Goal: Task Accomplishment & Management: Use online tool/utility

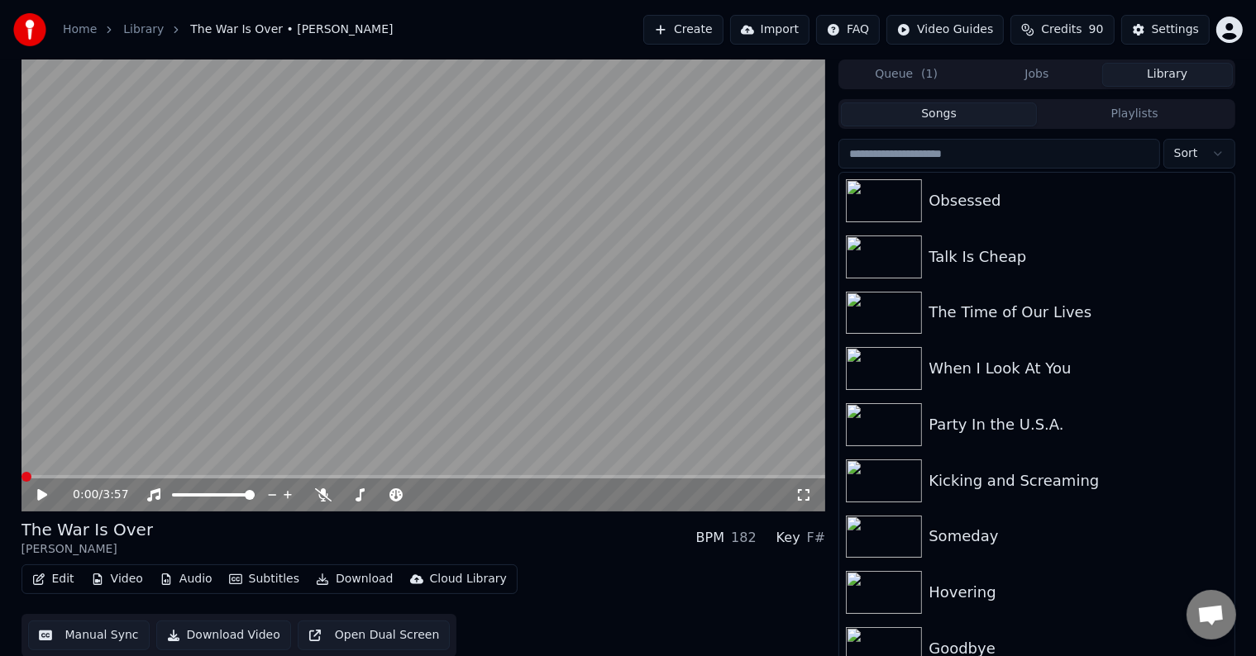
click at [1153, 79] on button "Library" at bounding box center [1167, 75] width 131 height 24
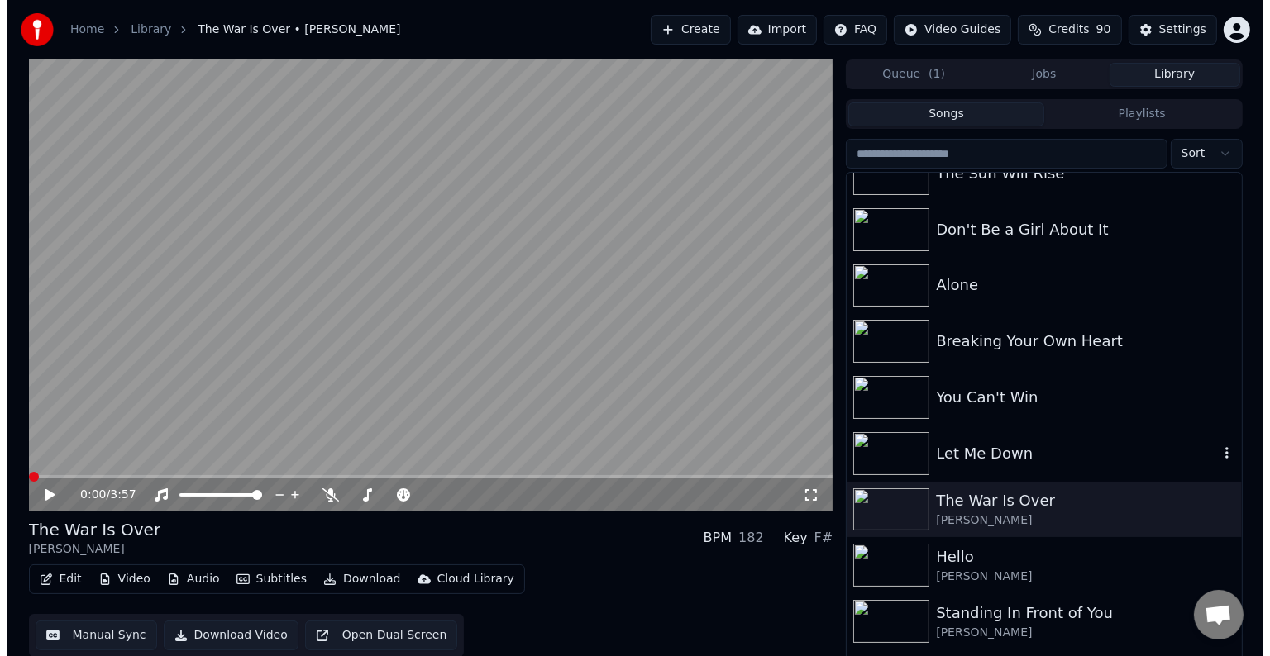
scroll to position [11840, 0]
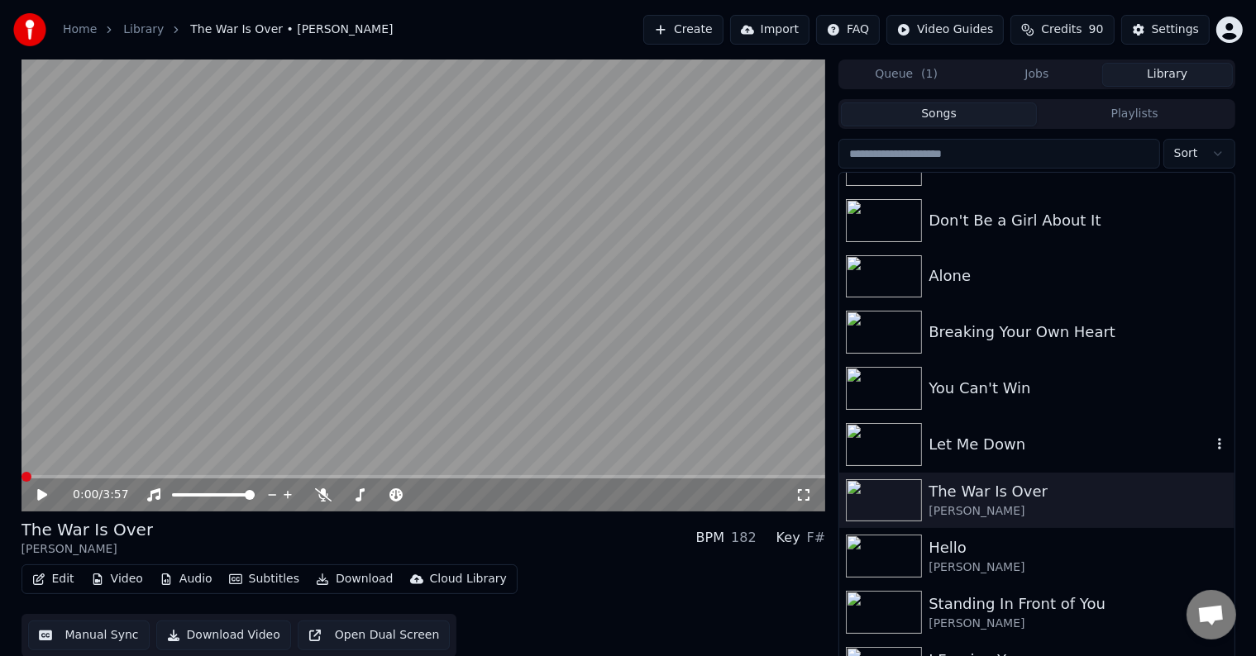
click at [977, 433] on div "Let Me Down" at bounding box center [1069, 444] width 282 height 23
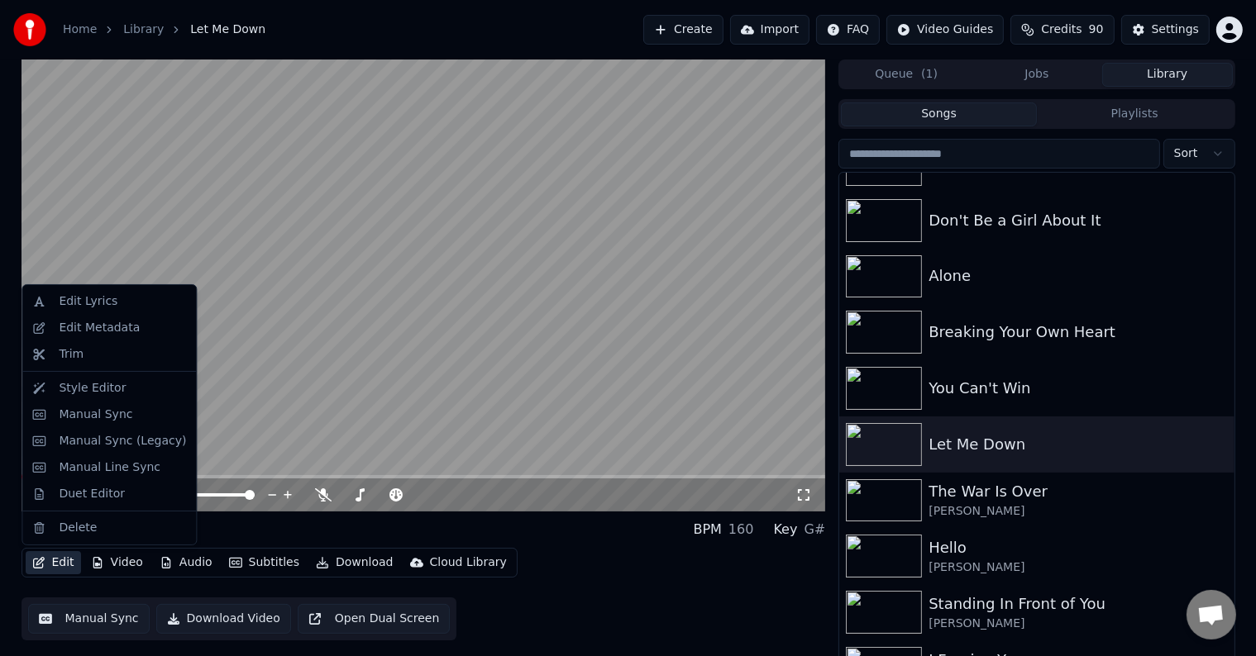
click at [40, 564] on icon "button" at bounding box center [38, 563] width 13 height 12
click at [94, 327] on div "Edit Metadata" at bounding box center [99, 328] width 81 height 17
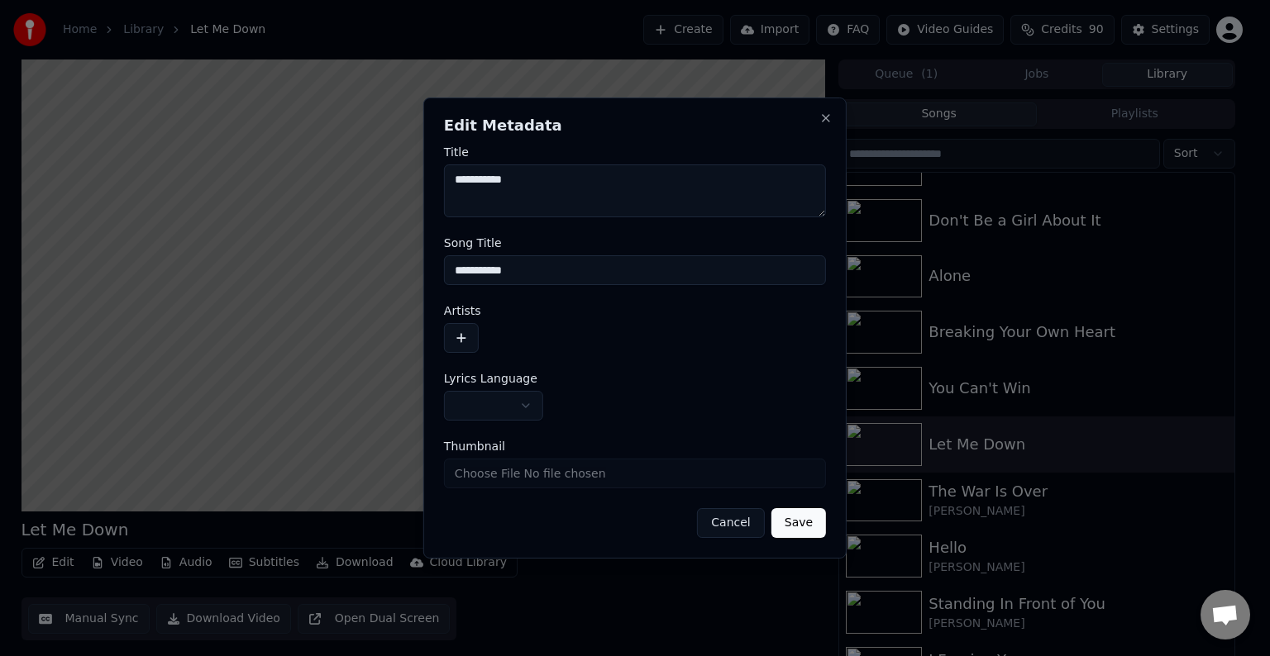
click at [465, 338] on button "button" at bounding box center [461, 338] width 35 height 30
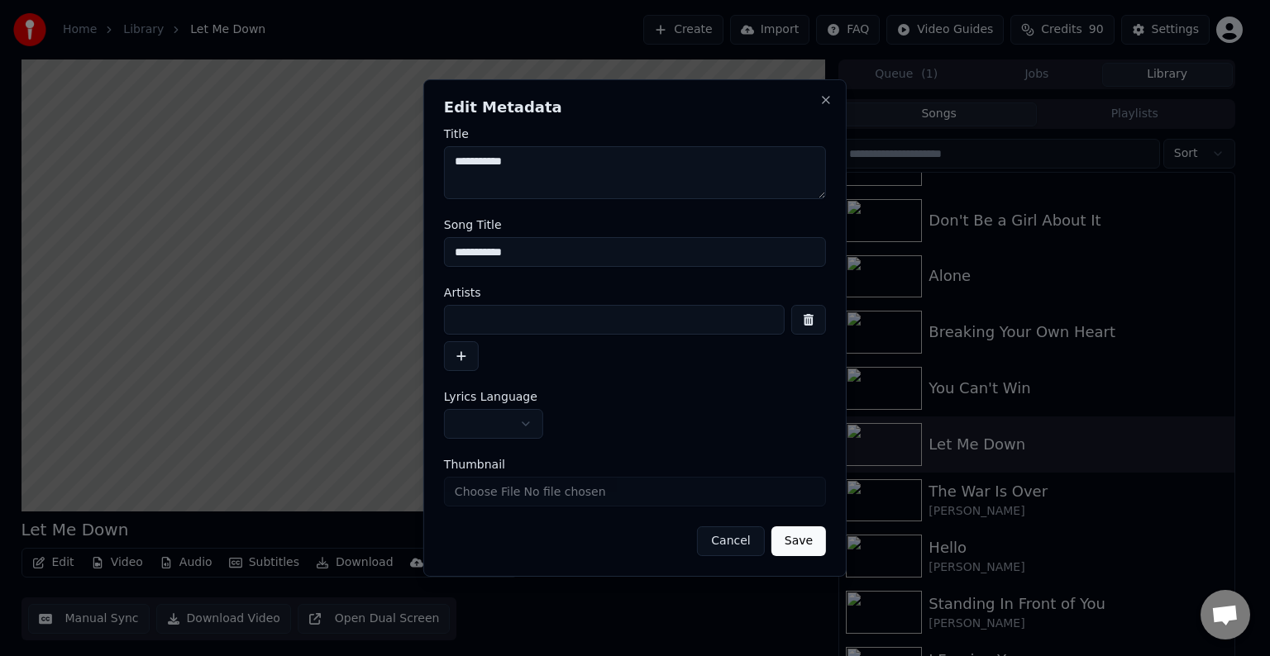
click at [479, 321] on input at bounding box center [614, 320] width 341 height 30
type input "**********"
click at [519, 433] on button "button" at bounding box center [493, 424] width 99 height 30
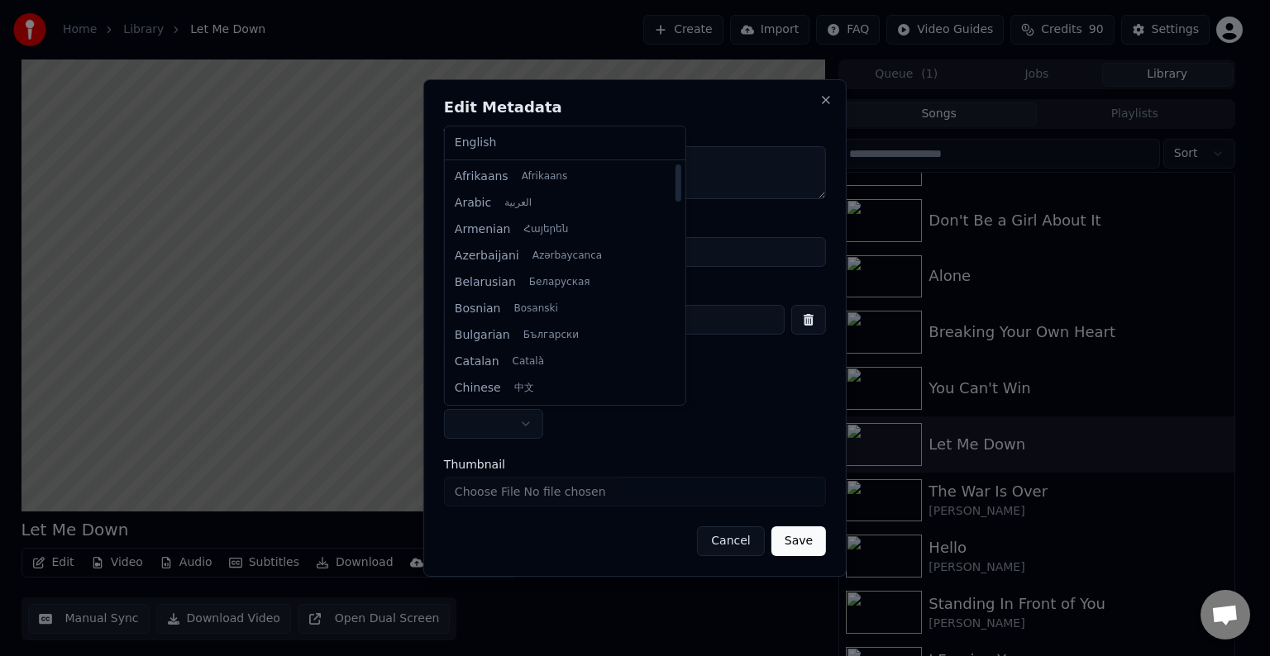
select select "**"
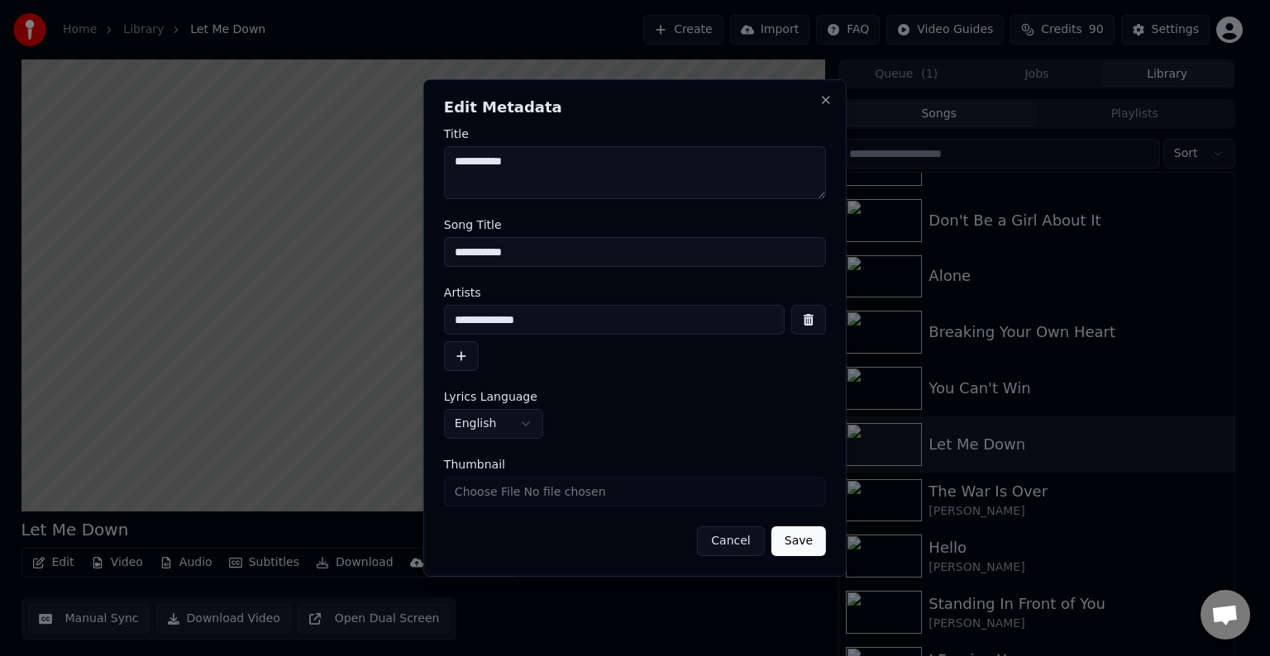
click at [791, 548] on button "Save" at bounding box center [798, 542] width 55 height 30
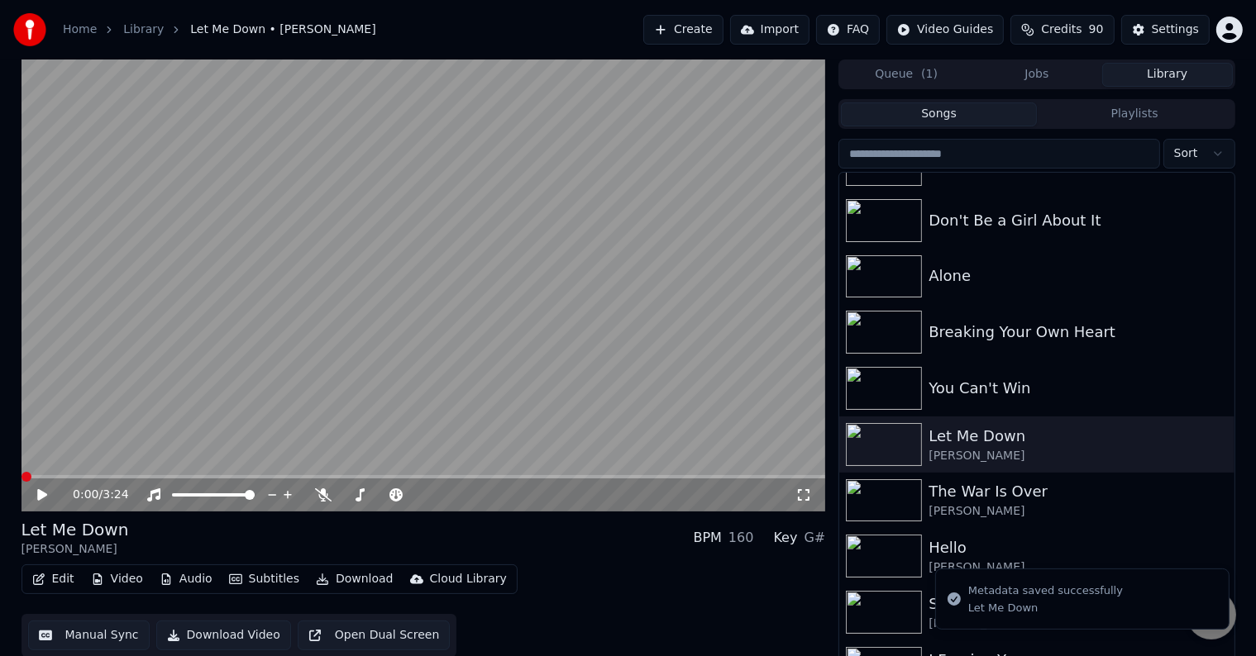
click at [45, 582] on button "Edit" at bounding box center [53, 579] width 55 height 23
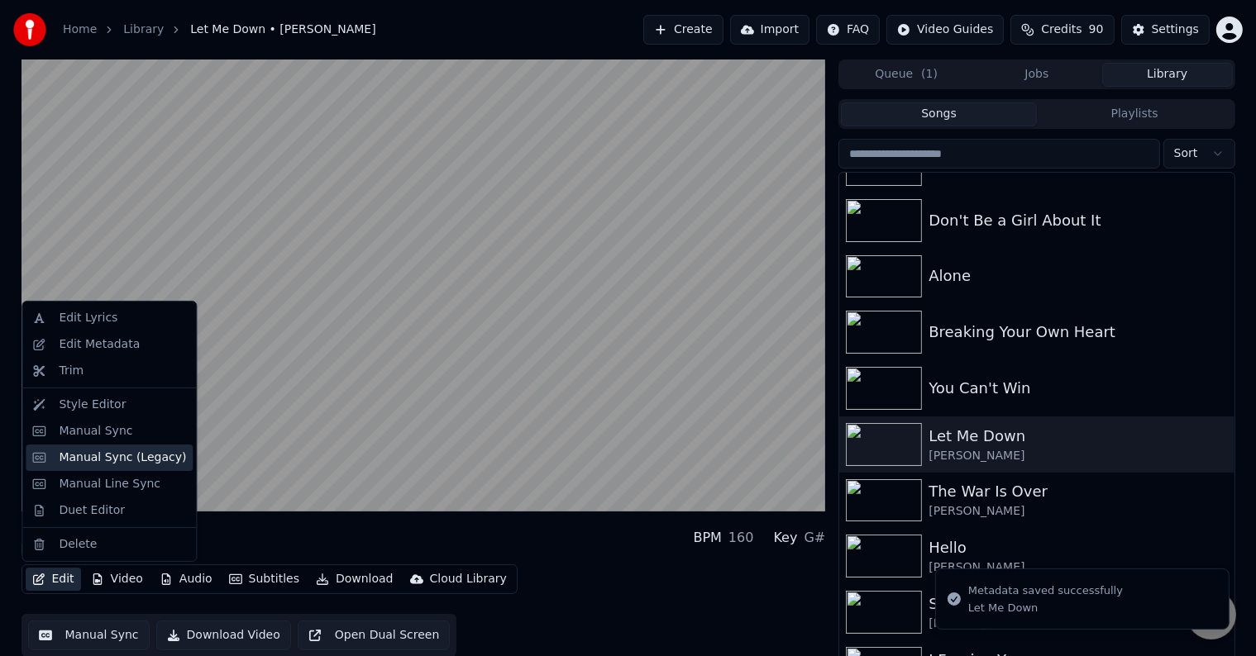
click at [66, 466] on div "Manual Sync (Legacy)" at bounding box center [109, 458] width 167 height 26
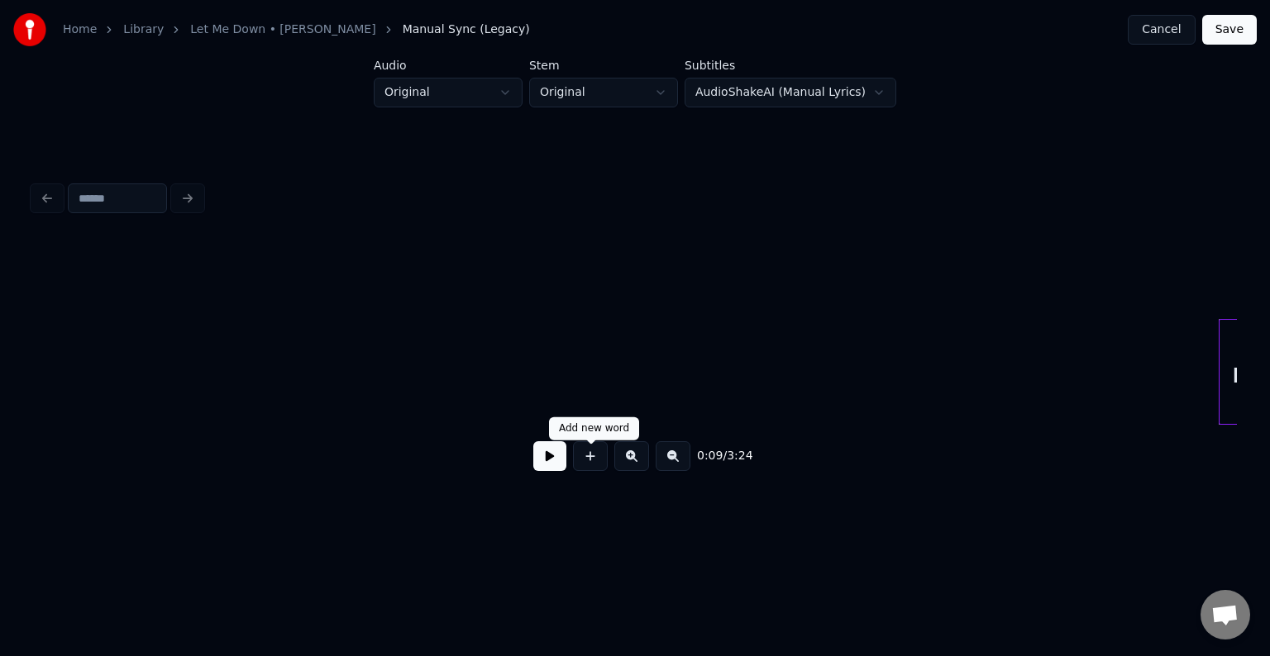
click at [551, 461] on button at bounding box center [549, 456] width 33 height 30
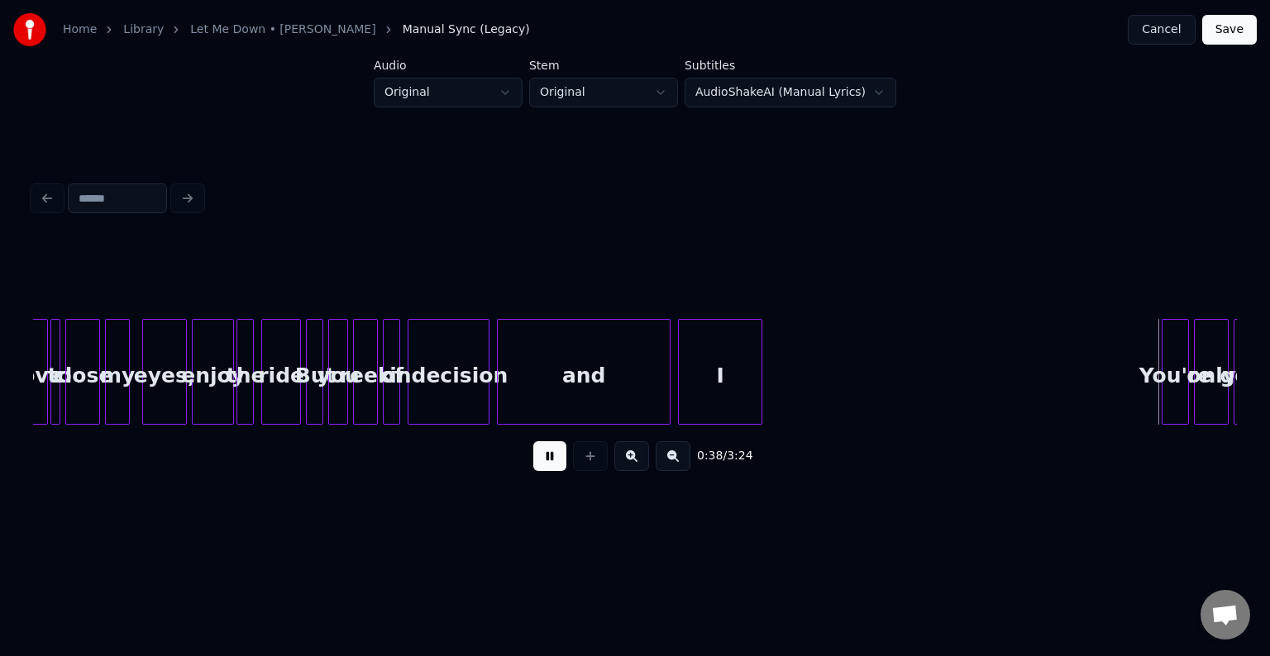
click at [555, 354] on div "and" at bounding box center [584, 376] width 172 height 112
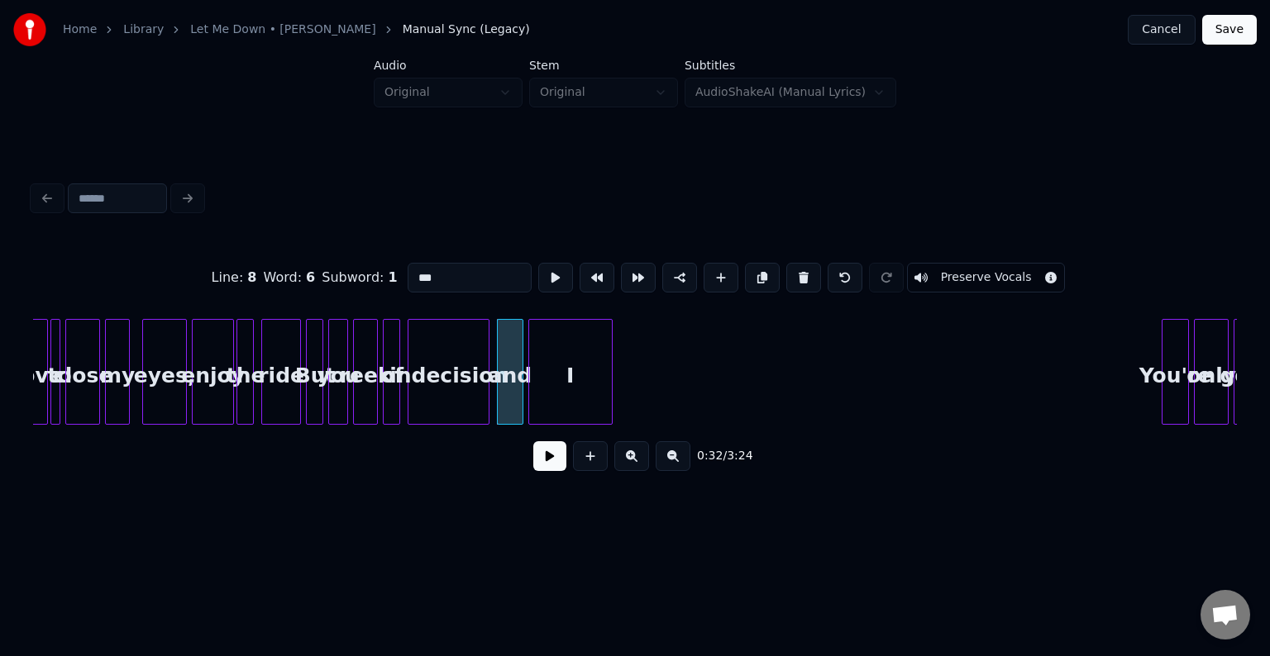
click at [567, 393] on div "I" at bounding box center [570, 376] width 83 height 112
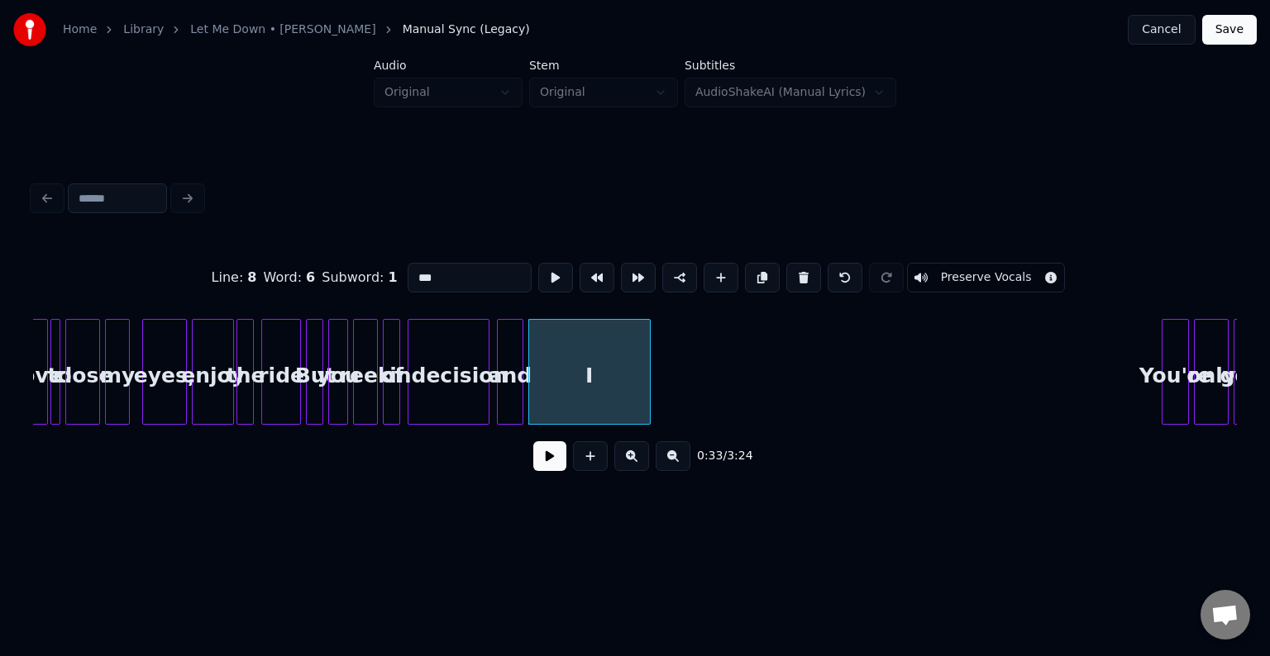
click at [649, 398] on div at bounding box center [647, 372] width 5 height 104
click at [450, 401] on div "indecision" at bounding box center [448, 376] width 80 height 112
type input "**********"
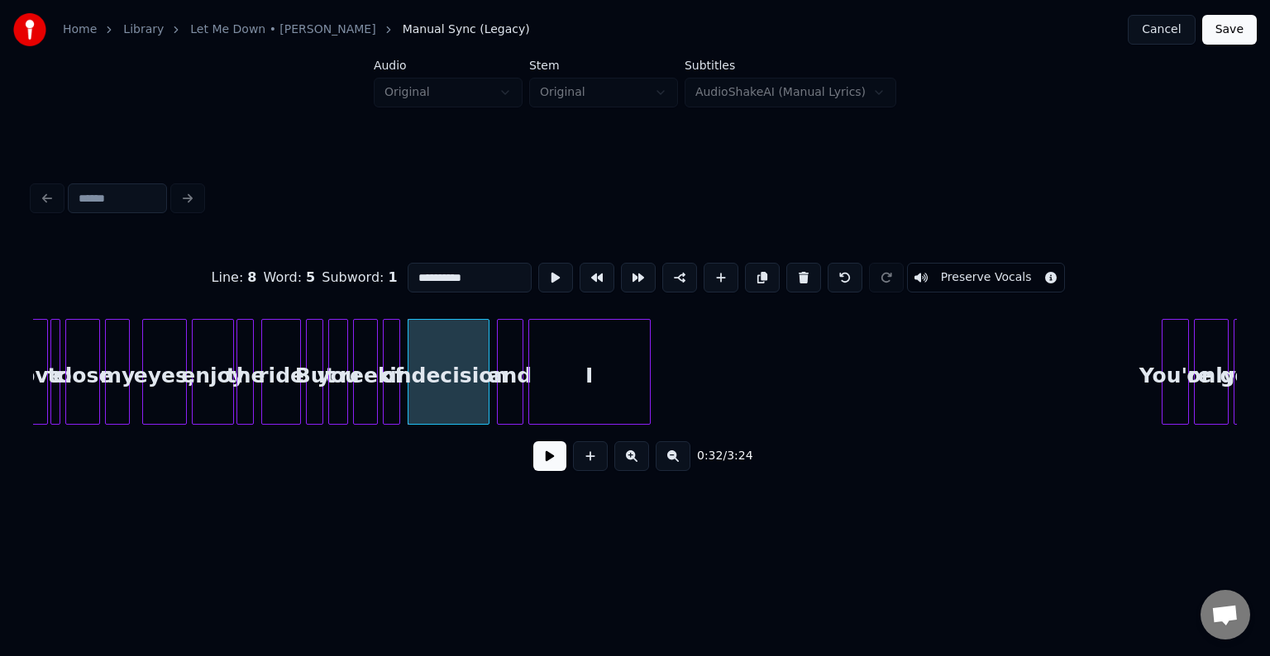
click at [544, 455] on button at bounding box center [549, 456] width 33 height 30
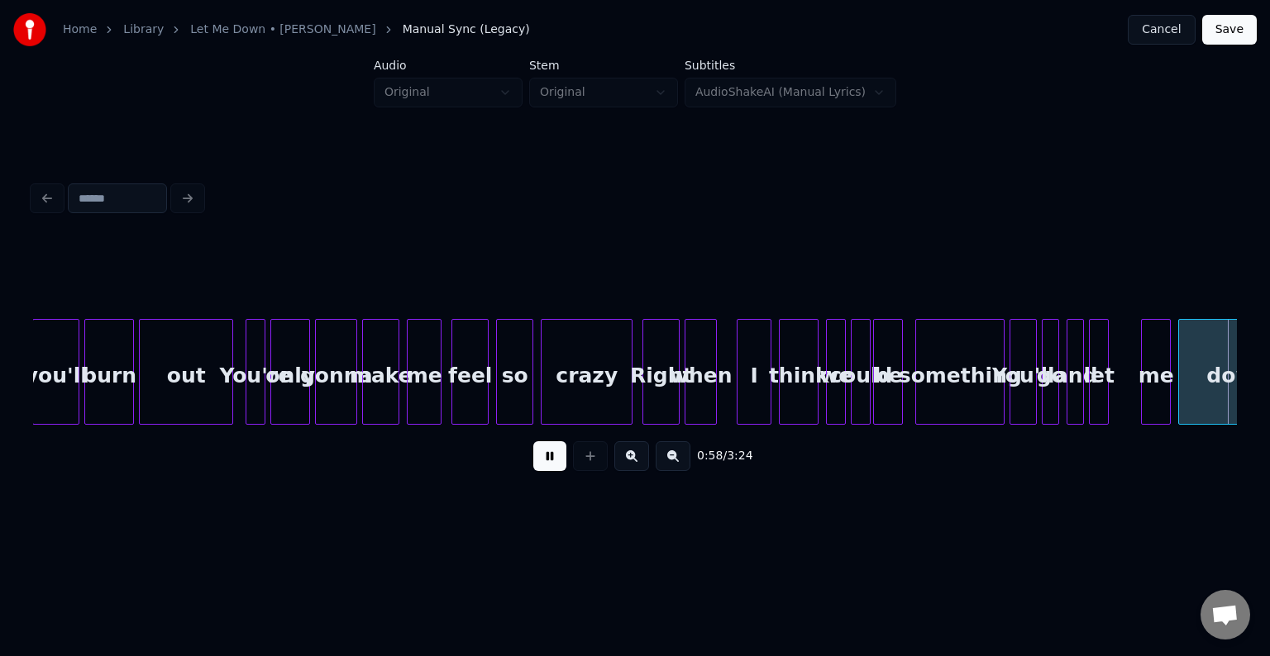
scroll to position [0, 7228]
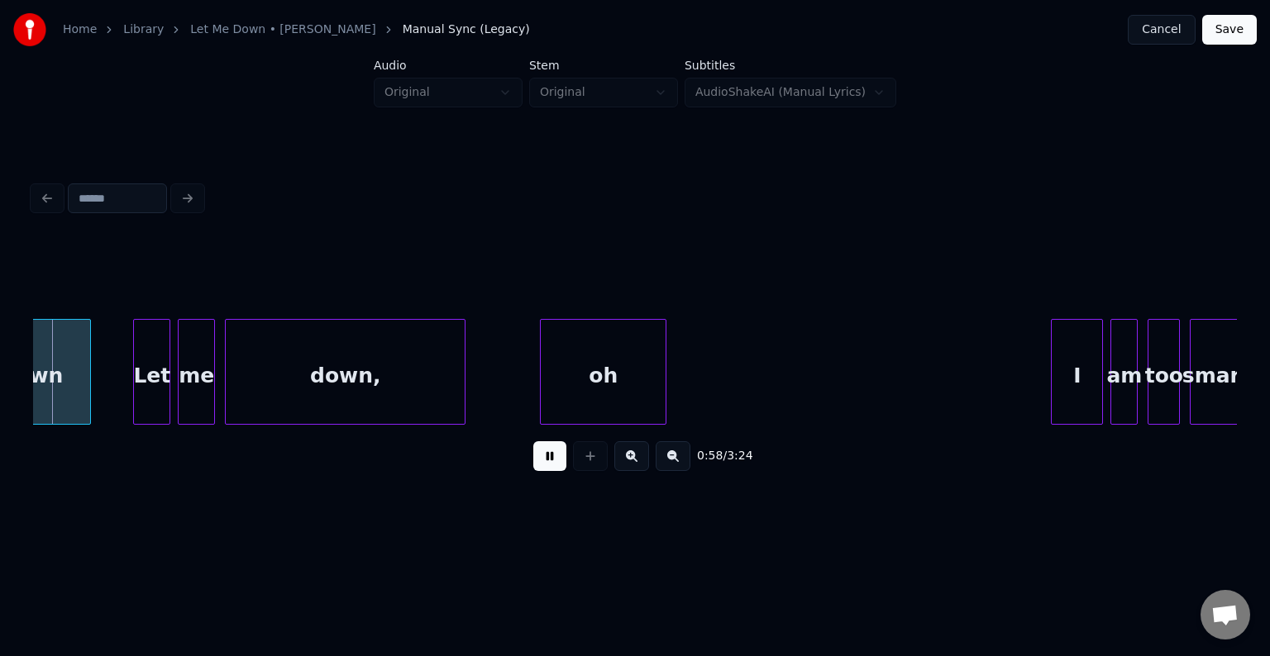
click at [551, 463] on button at bounding box center [549, 456] width 33 height 30
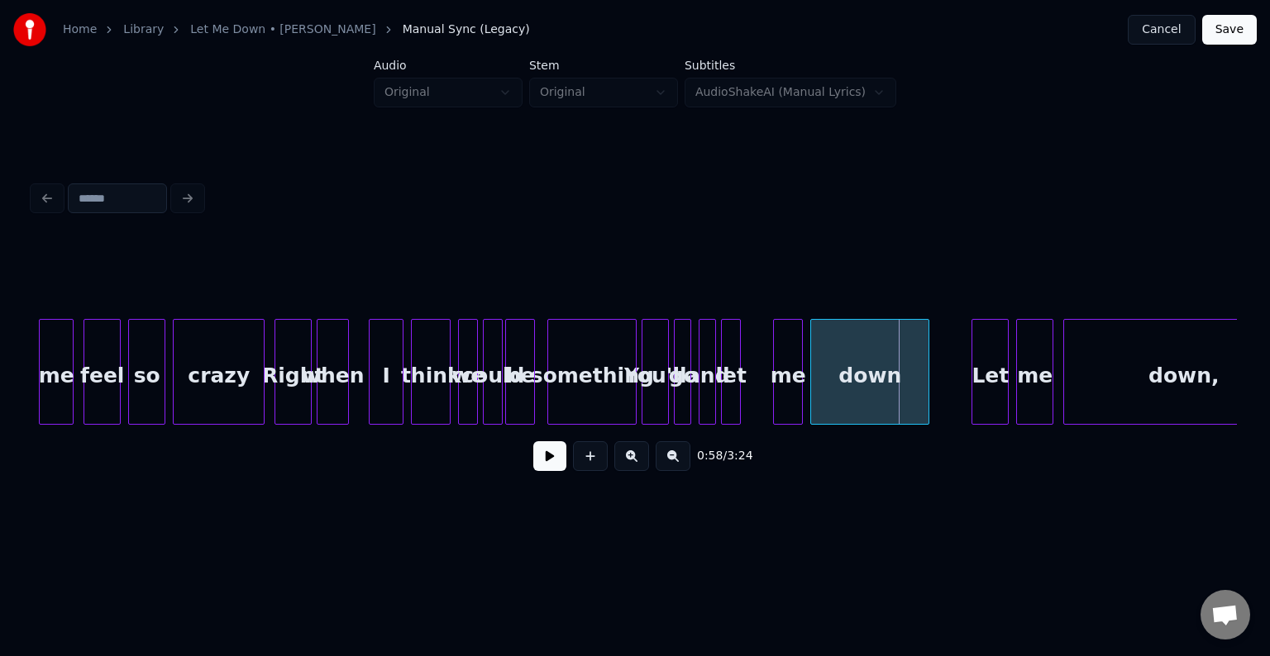
scroll to position [0, 6368]
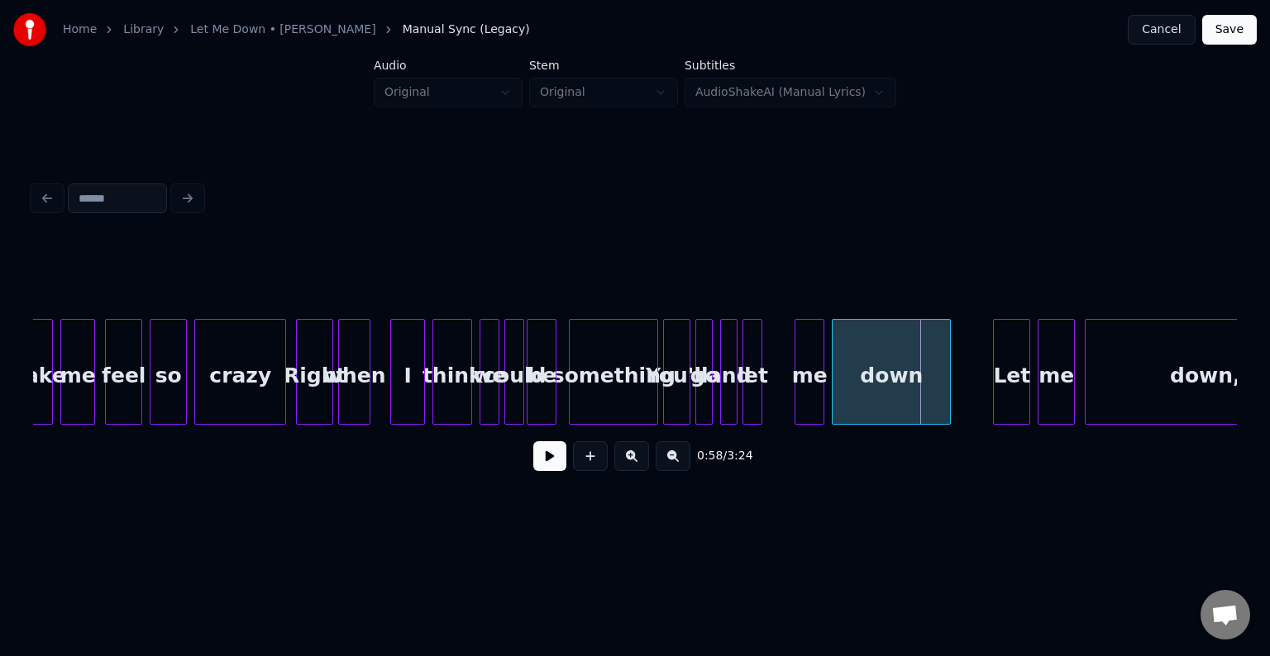
click at [573, 398] on div at bounding box center [572, 372] width 5 height 104
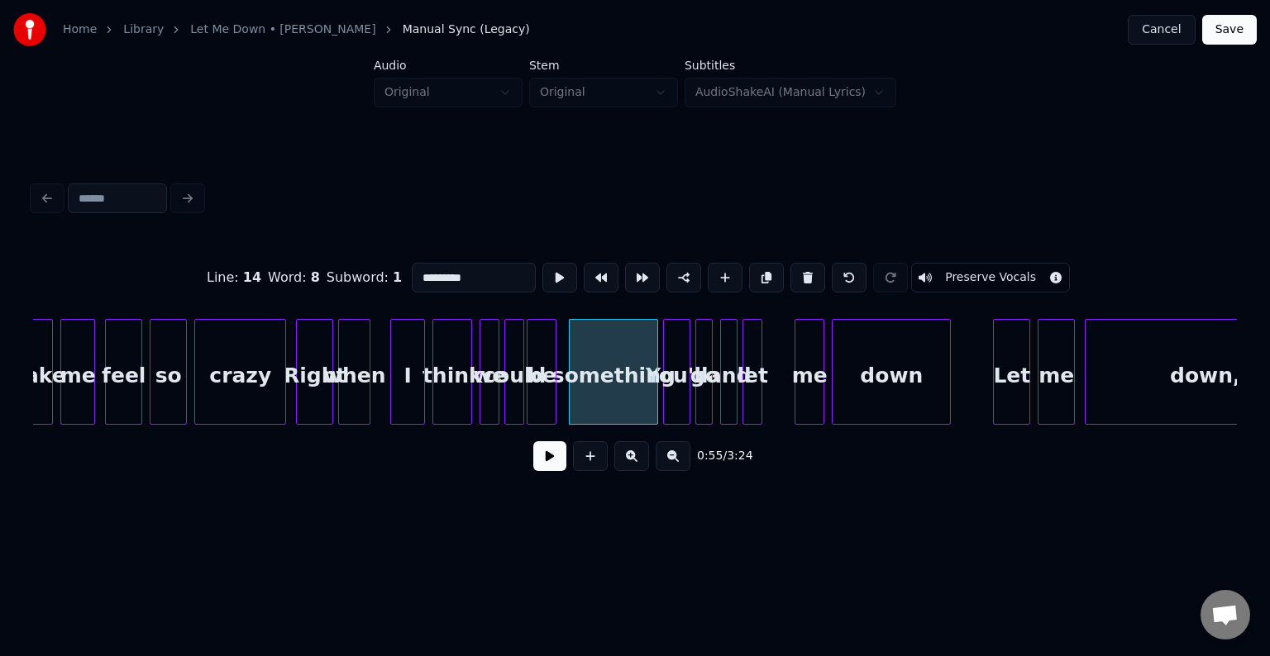
click at [539, 470] on button at bounding box center [549, 456] width 33 height 30
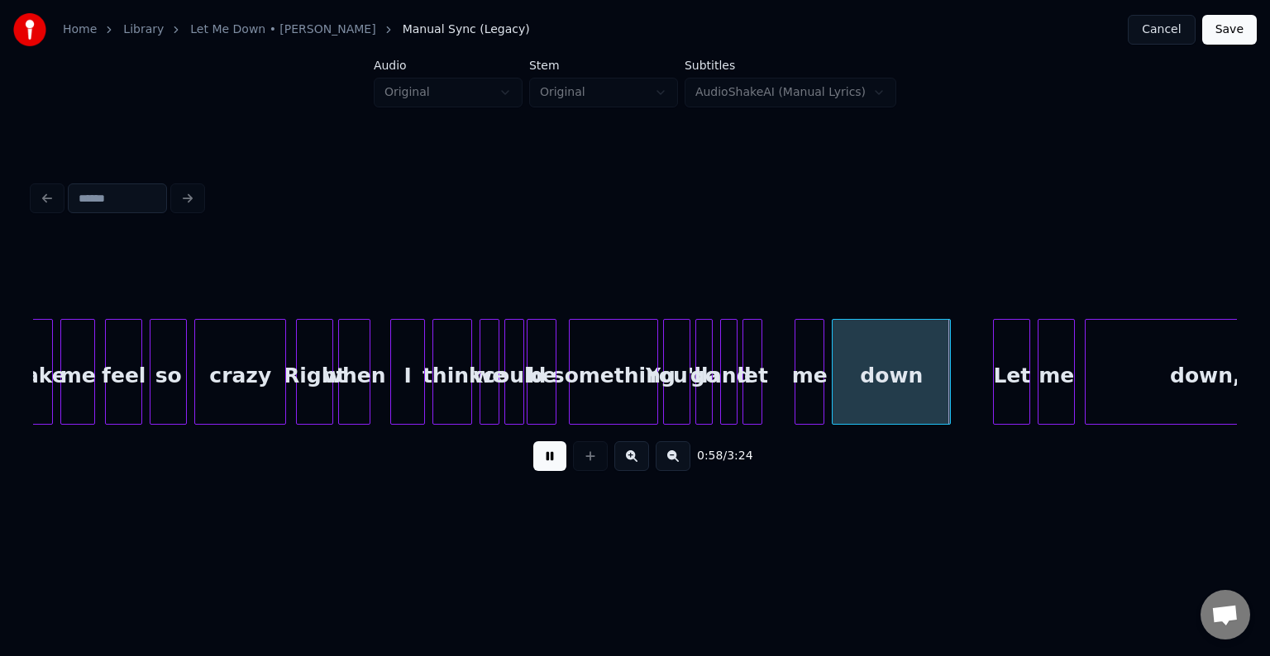
click at [537, 471] on button at bounding box center [549, 456] width 33 height 30
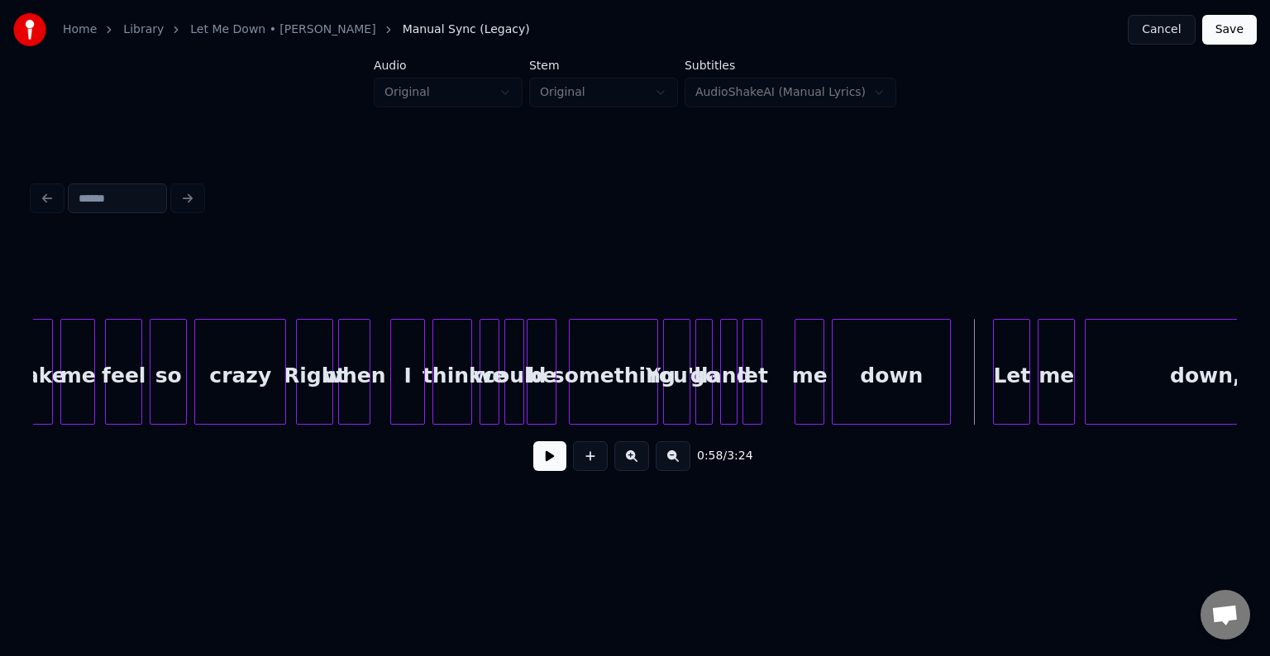
click at [630, 393] on div "something" at bounding box center [614, 376] width 88 height 112
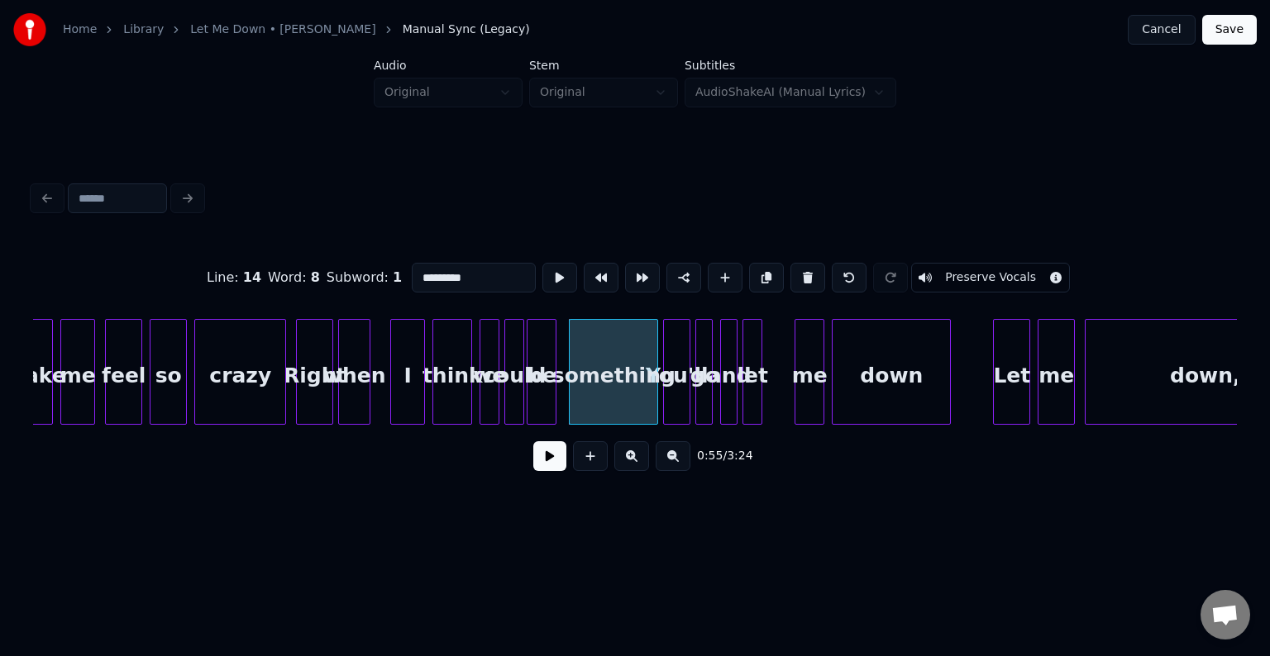
click at [546, 471] on button at bounding box center [549, 456] width 33 height 30
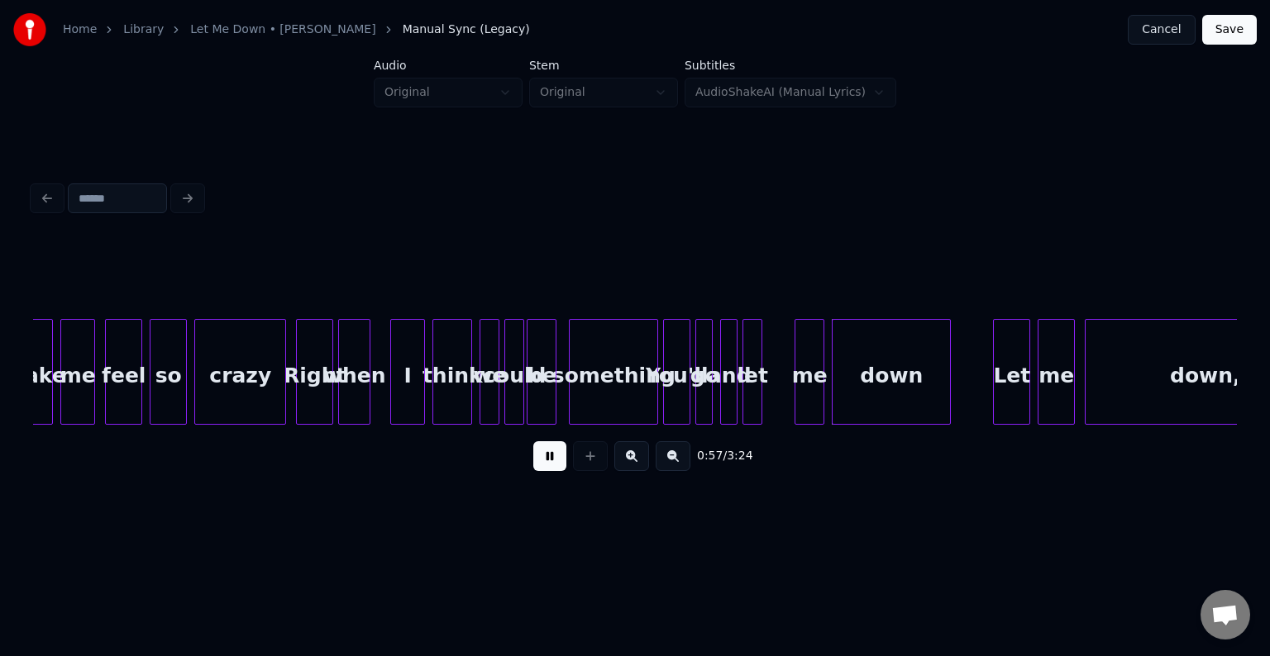
click at [546, 471] on button at bounding box center [549, 456] width 33 height 30
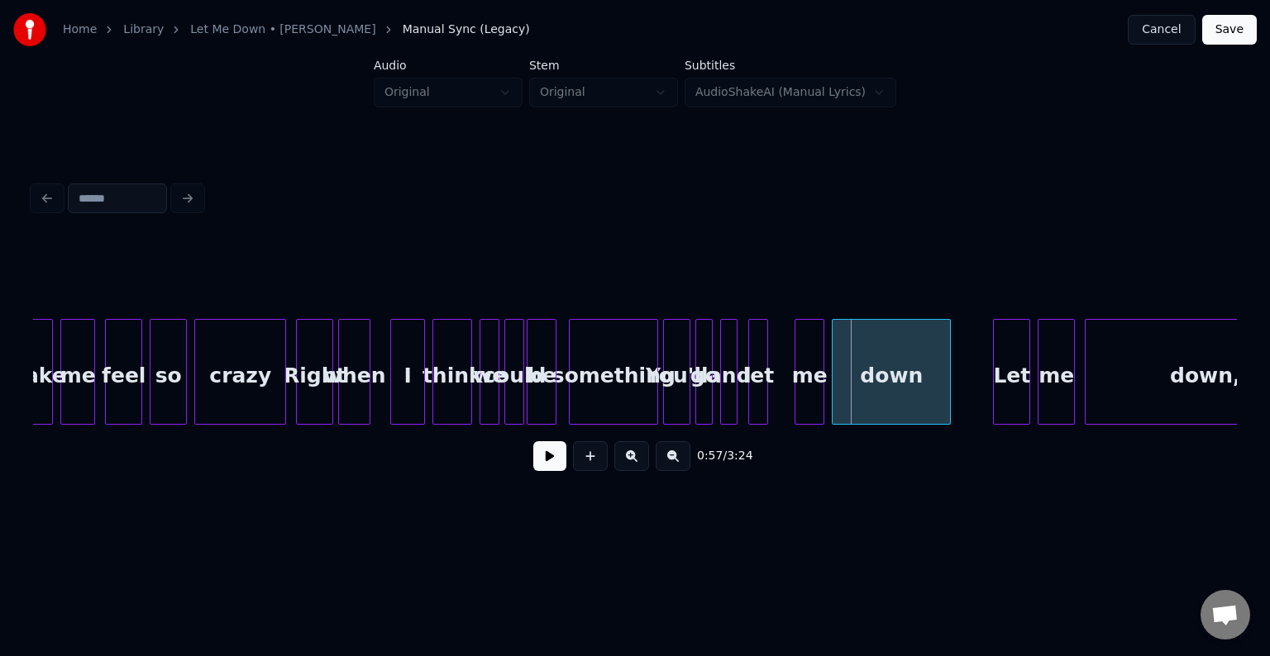
click at [767, 380] on div "let" at bounding box center [758, 376] width 18 height 112
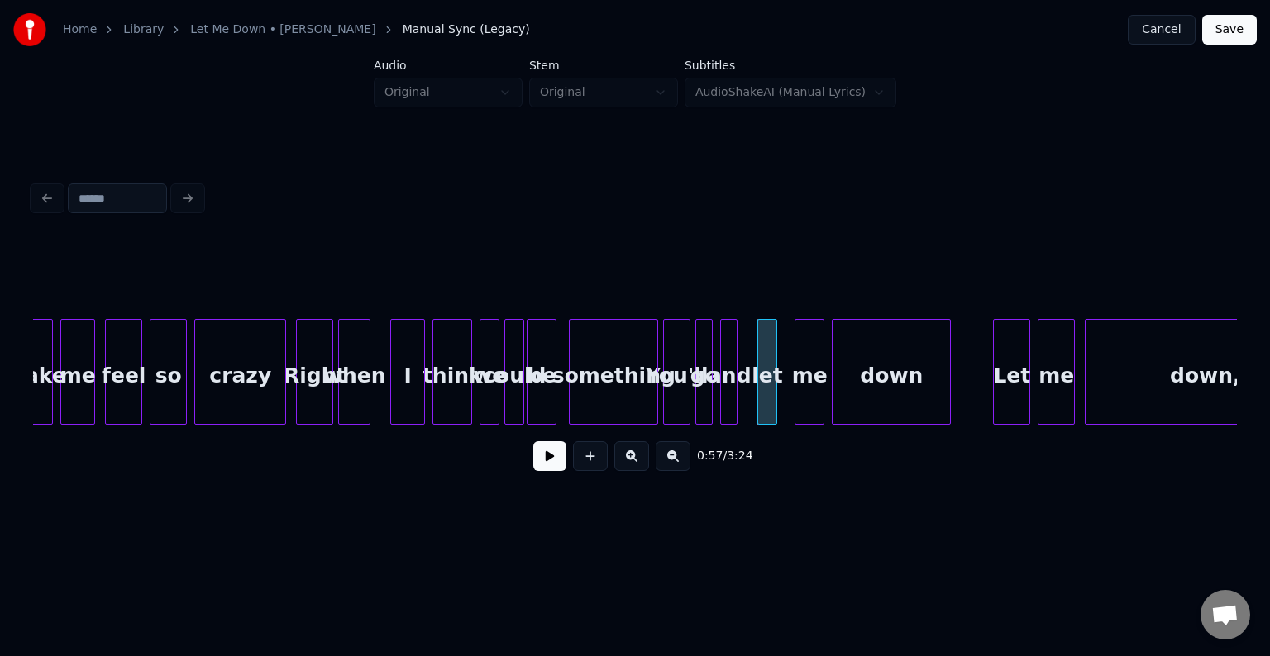
click at [770, 380] on div "let" at bounding box center [767, 376] width 18 height 112
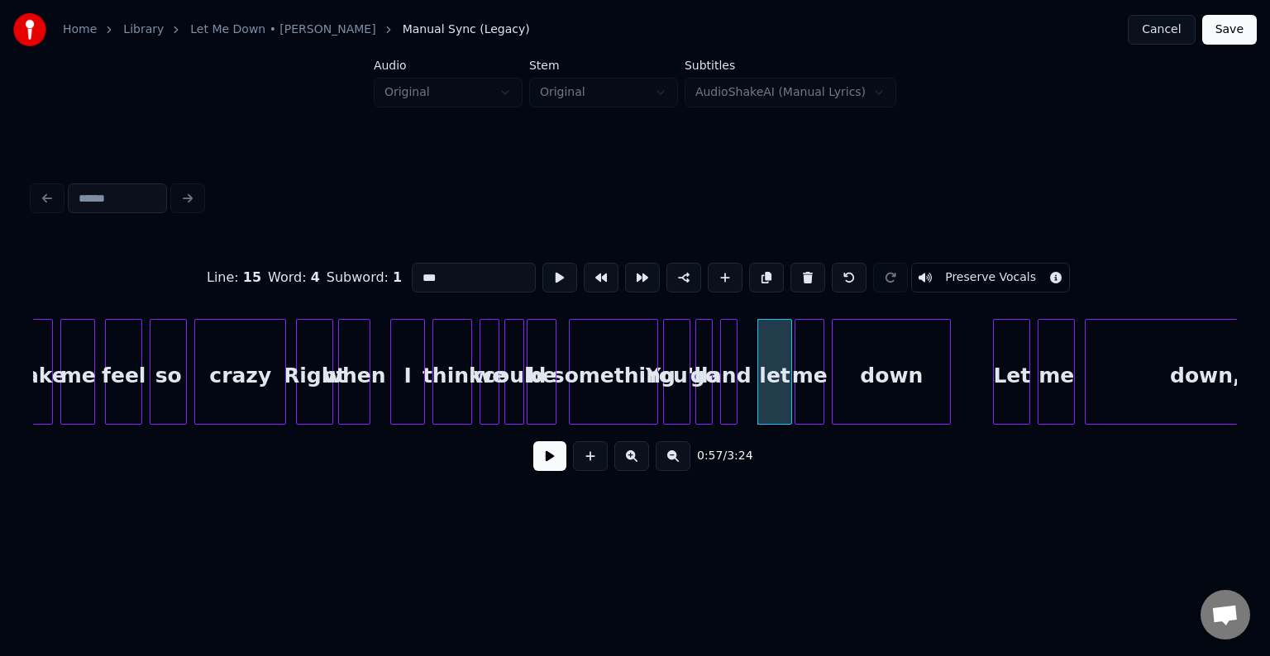
click at [790, 390] on div at bounding box center [788, 372] width 5 height 104
click at [750, 386] on div at bounding box center [748, 372] width 5 height 104
click at [624, 393] on div "something" at bounding box center [614, 376] width 88 height 112
type input "*********"
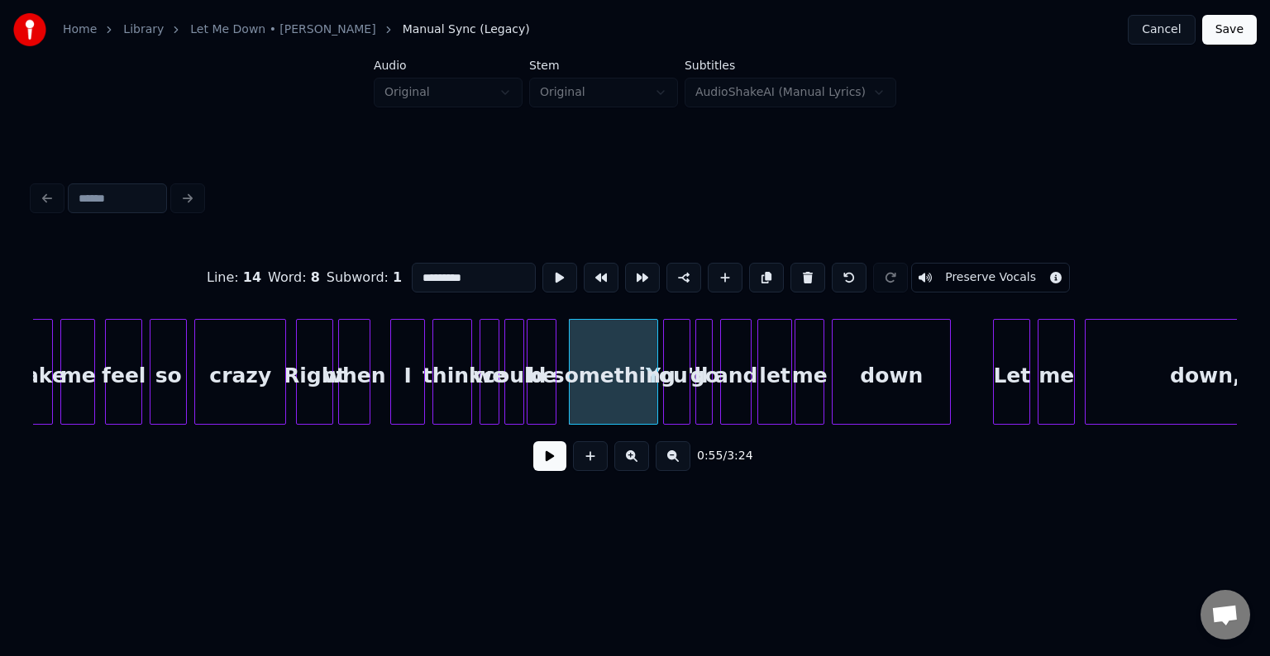
click at [541, 471] on button at bounding box center [549, 456] width 33 height 30
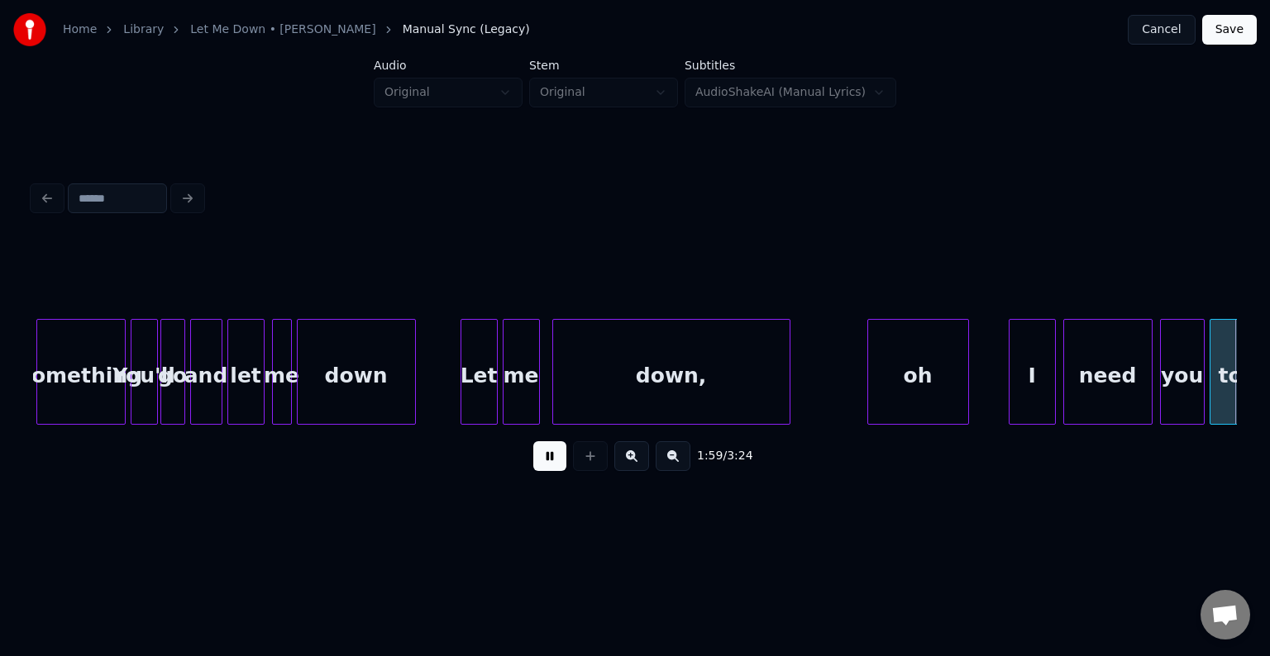
scroll to position [0, 14802]
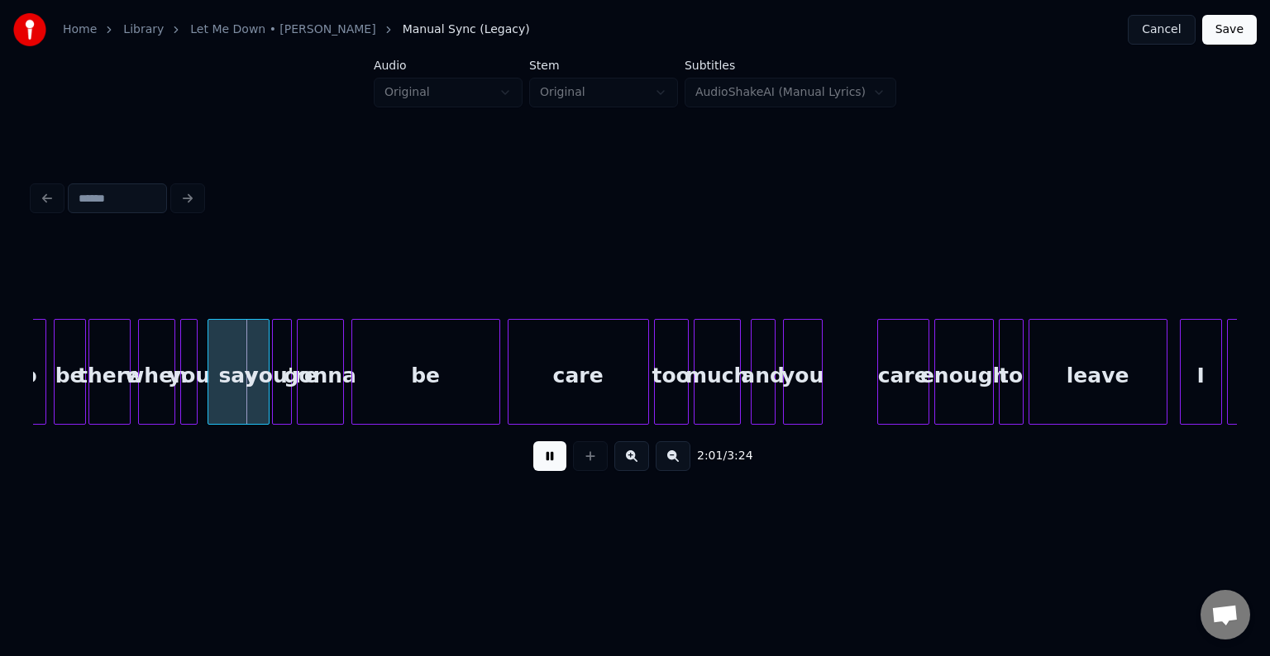
click at [544, 463] on button at bounding box center [549, 456] width 33 height 30
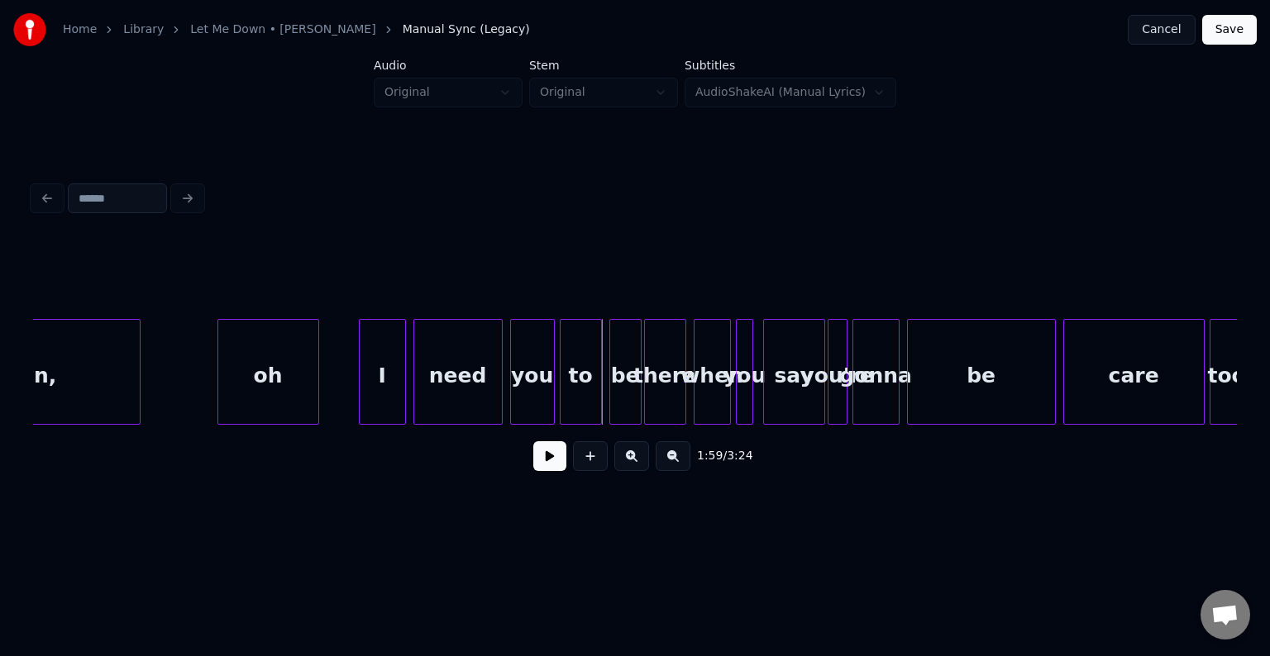
scroll to position [0, 14240]
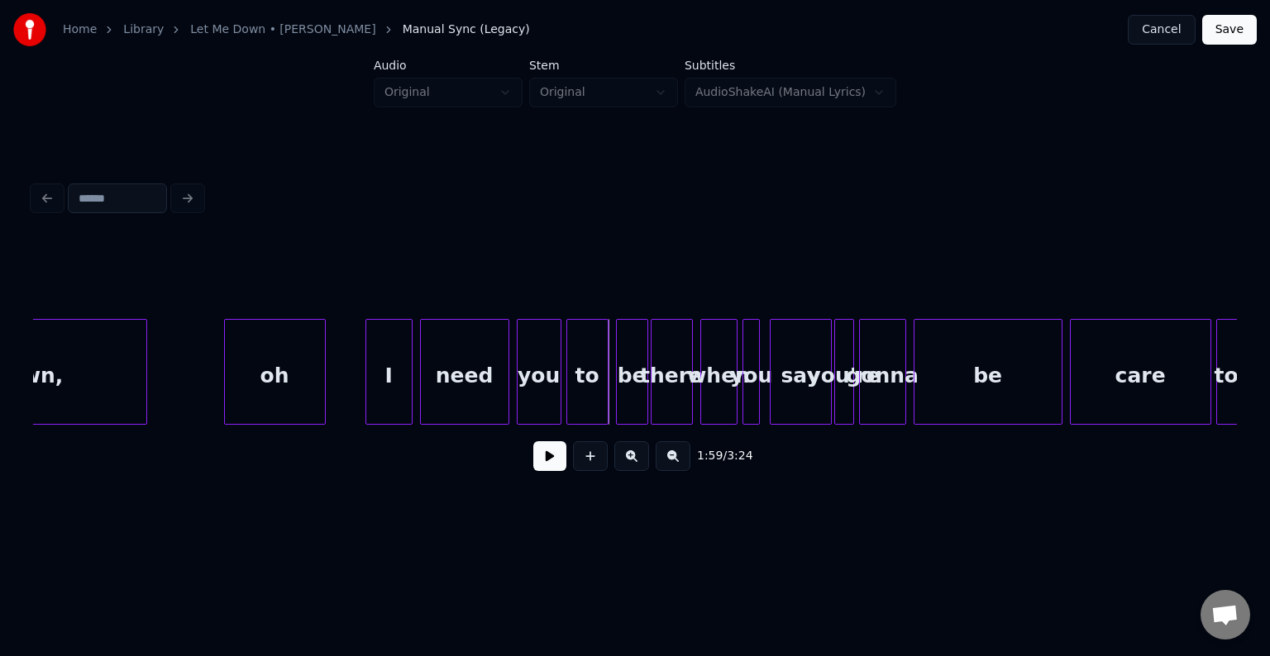
click at [565, 466] on button at bounding box center [549, 456] width 33 height 30
click at [543, 398] on div "you" at bounding box center [538, 376] width 43 height 112
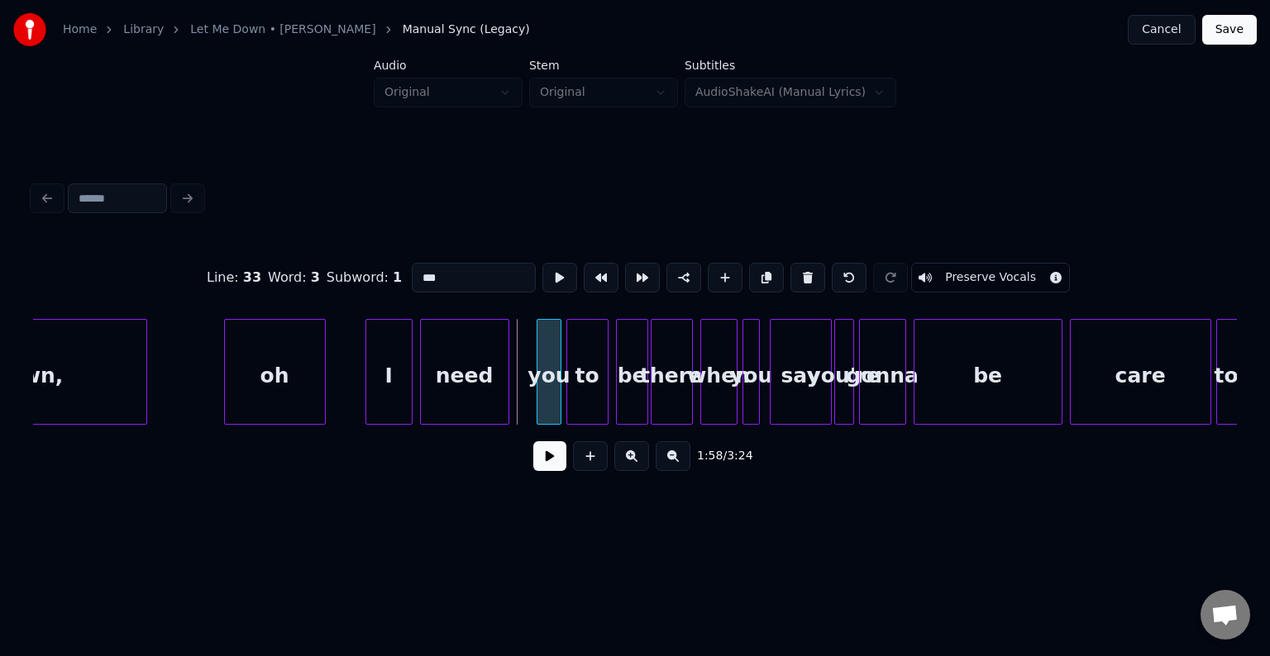
click at [537, 405] on div at bounding box center [539, 372] width 5 height 104
click at [485, 406] on div "need" at bounding box center [489, 376] width 88 height 112
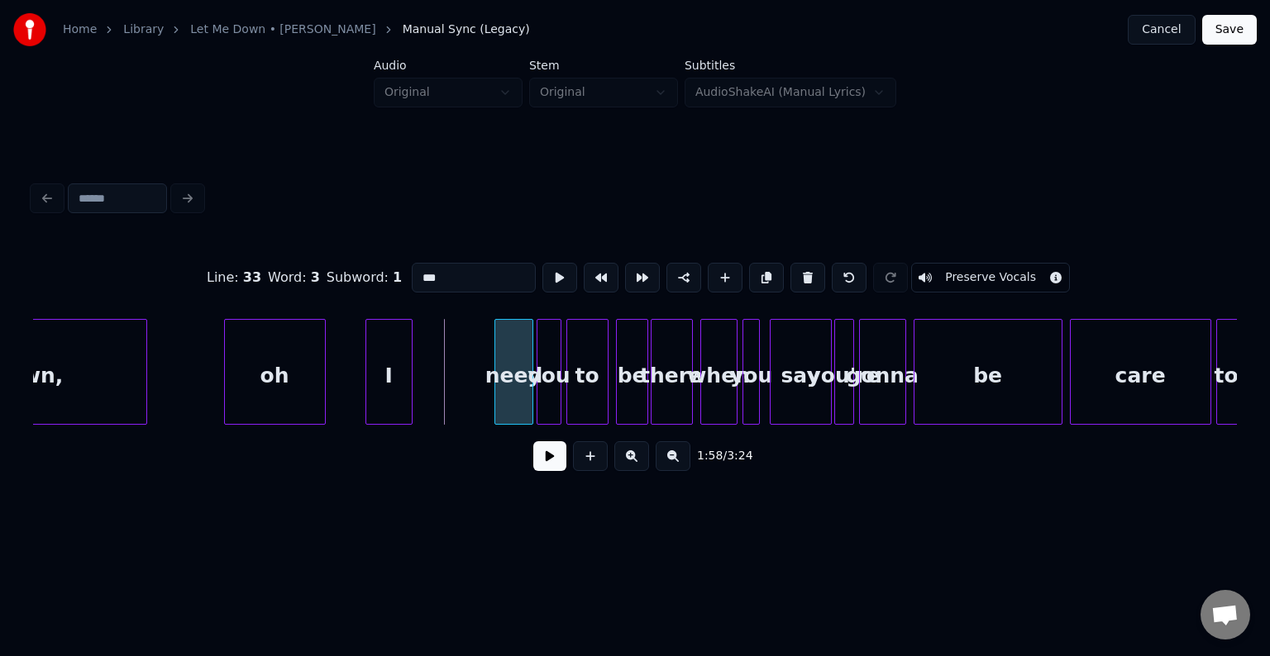
click at [496, 401] on div at bounding box center [497, 372] width 5 height 104
click at [472, 402] on div "I" at bounding box center [464, 376] width 45 height 112
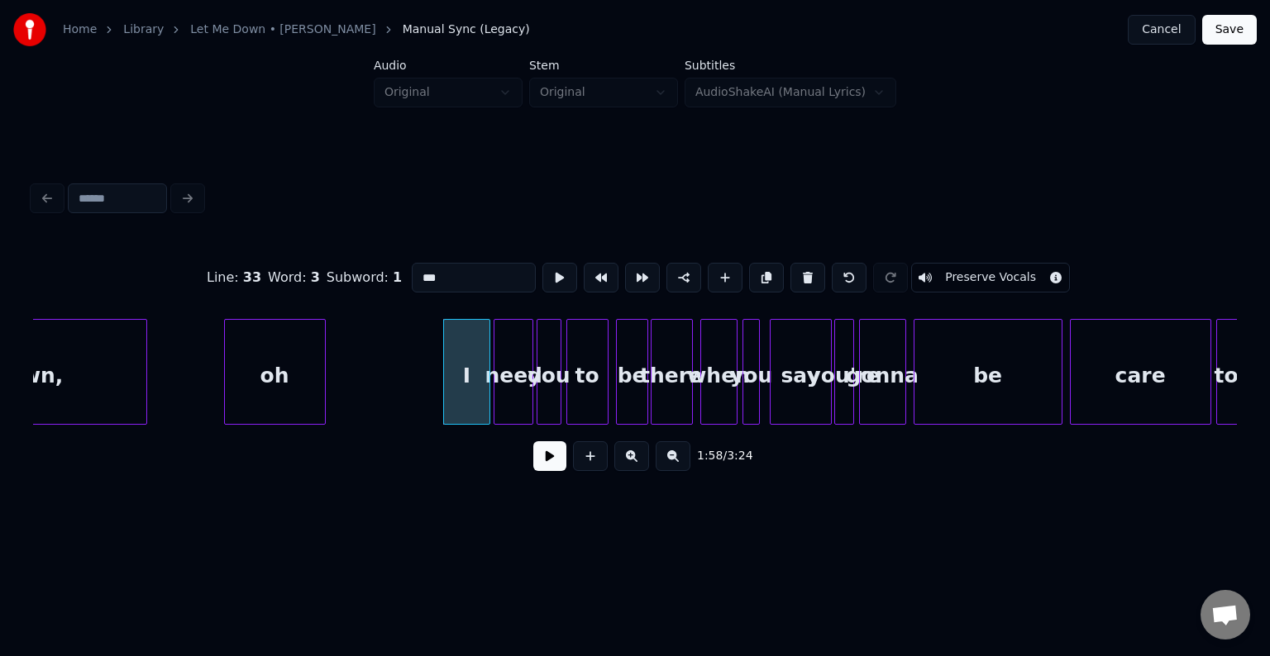
click at [556, 460] on button at bounding box center [549, 456] width 33 height 30
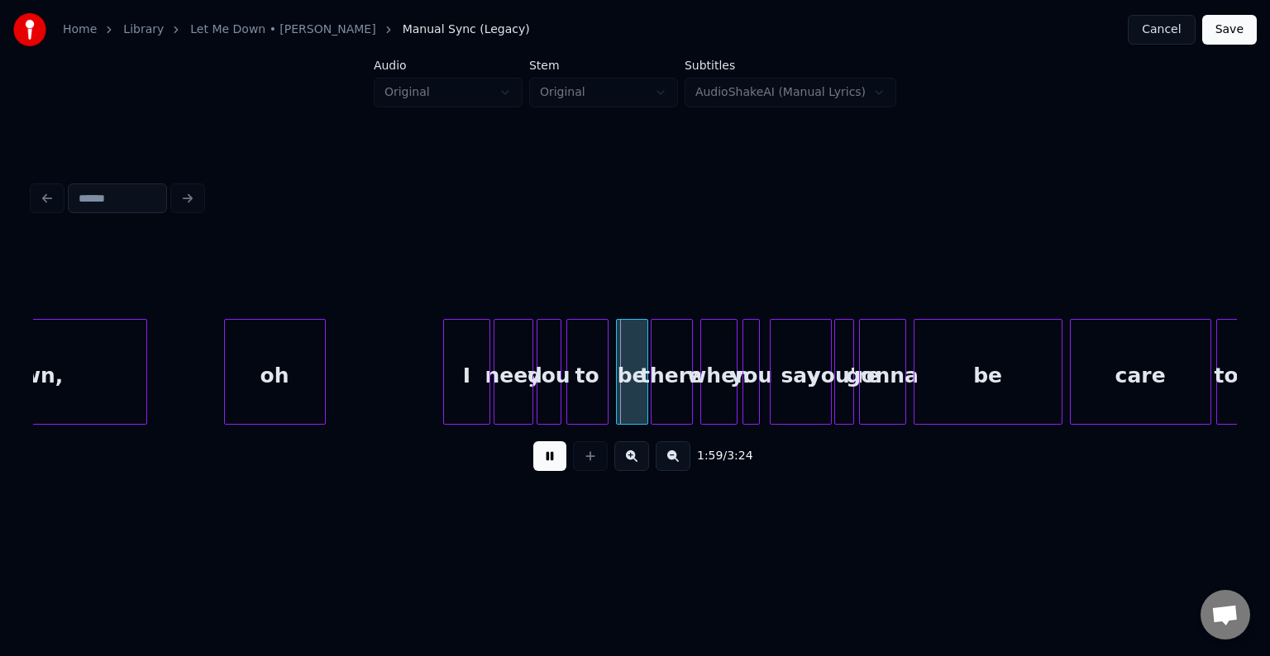
click at [556, 460] on button at bounding box center [549, 456] width 33 height 30
click at [466, 403] on div at bounding box center [466, 372] width 5 height 104
click at [546, 462] on button at bounding box center [549, 456] width 33 height 30
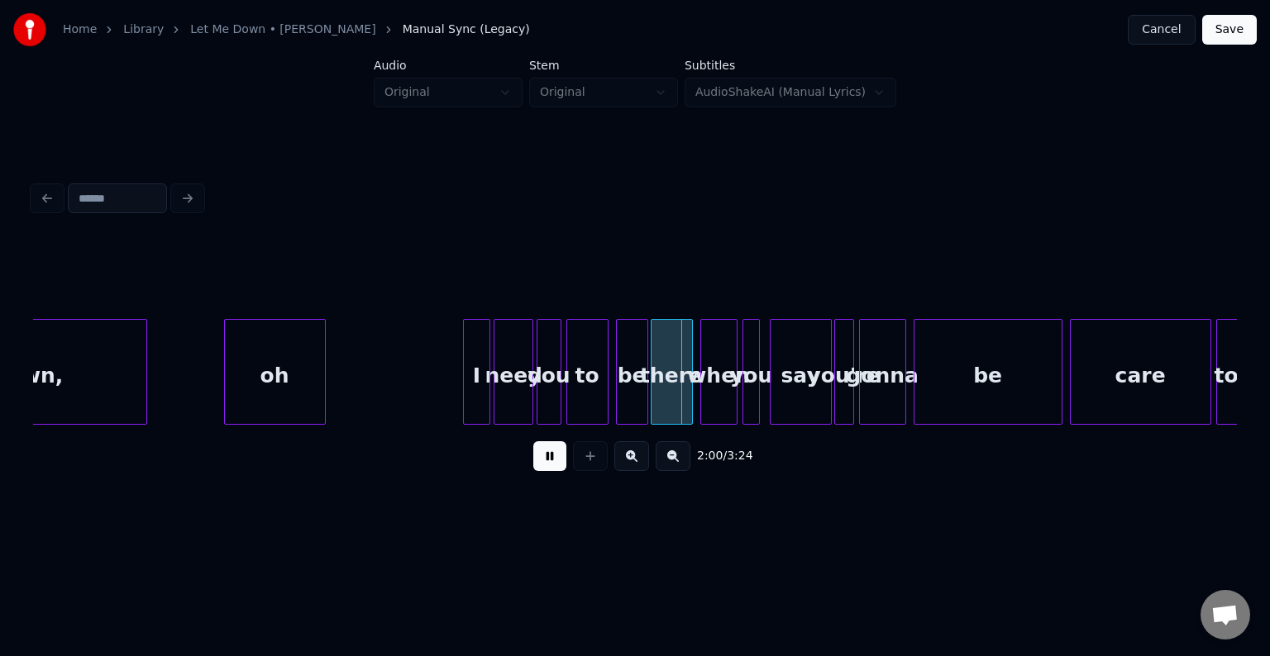
click at [535, 436] on div "2:04 / 3:24" at bounding box center [635, 456] width 1204 height 63
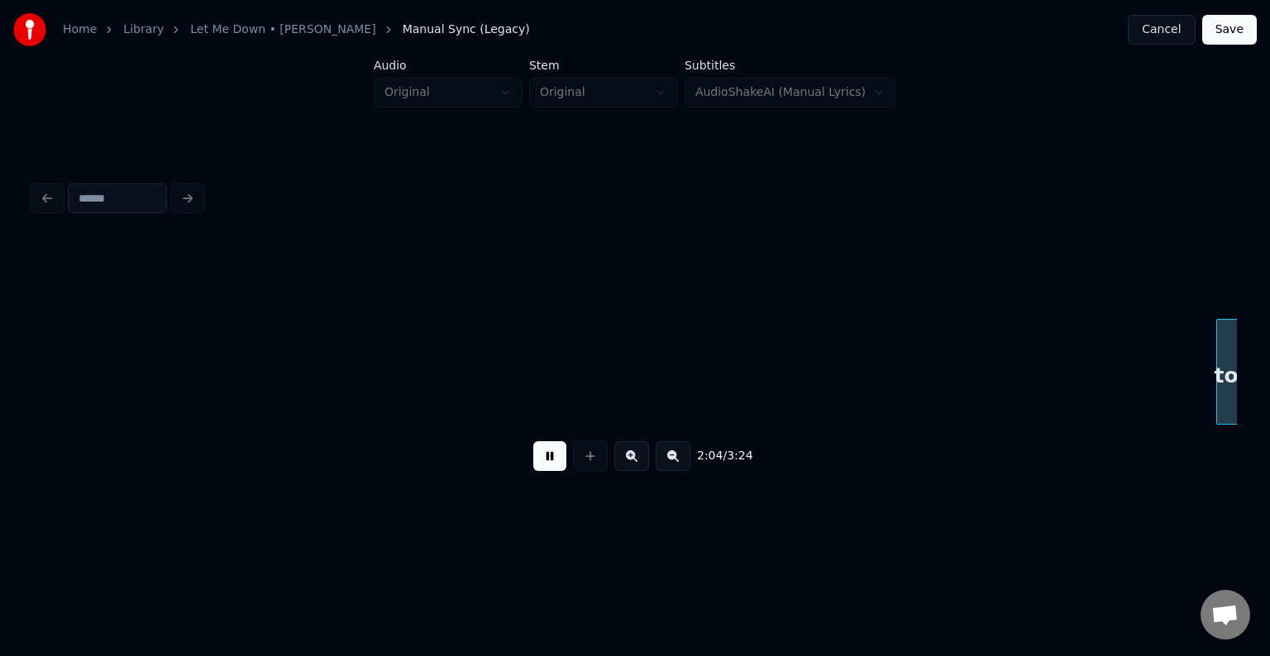
scroll to position [0, 15444]
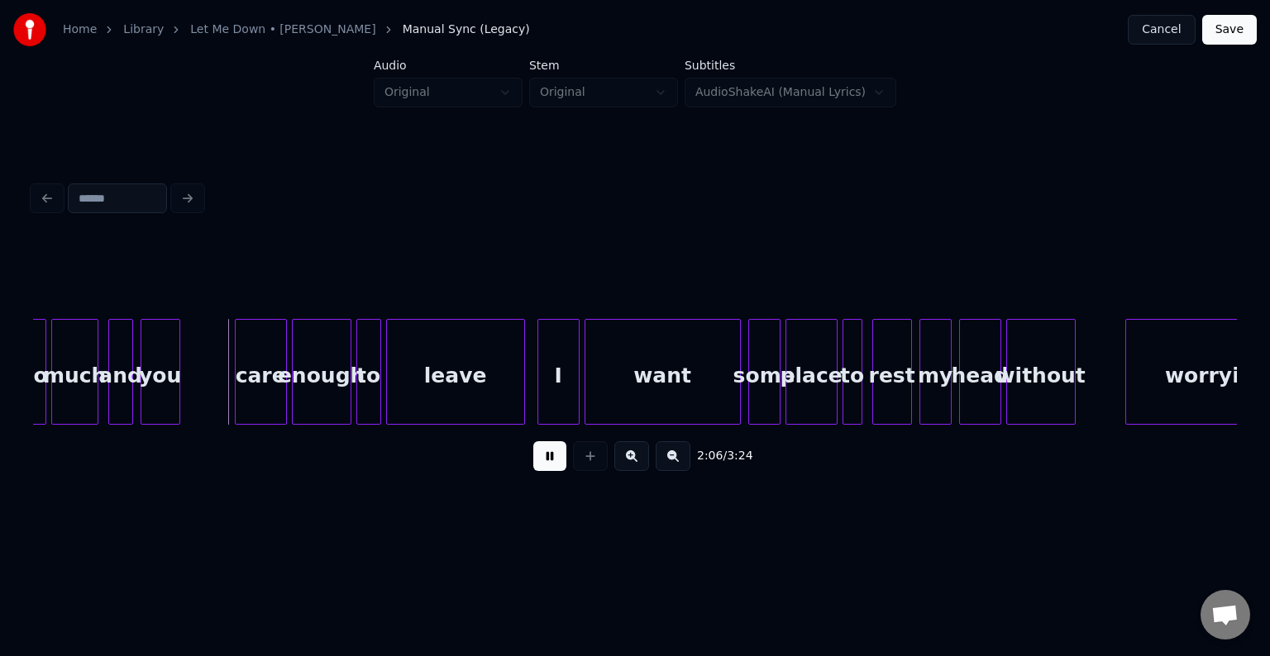
click at [539, 459] on button at bounding box center [549, 456] width 33 height 30
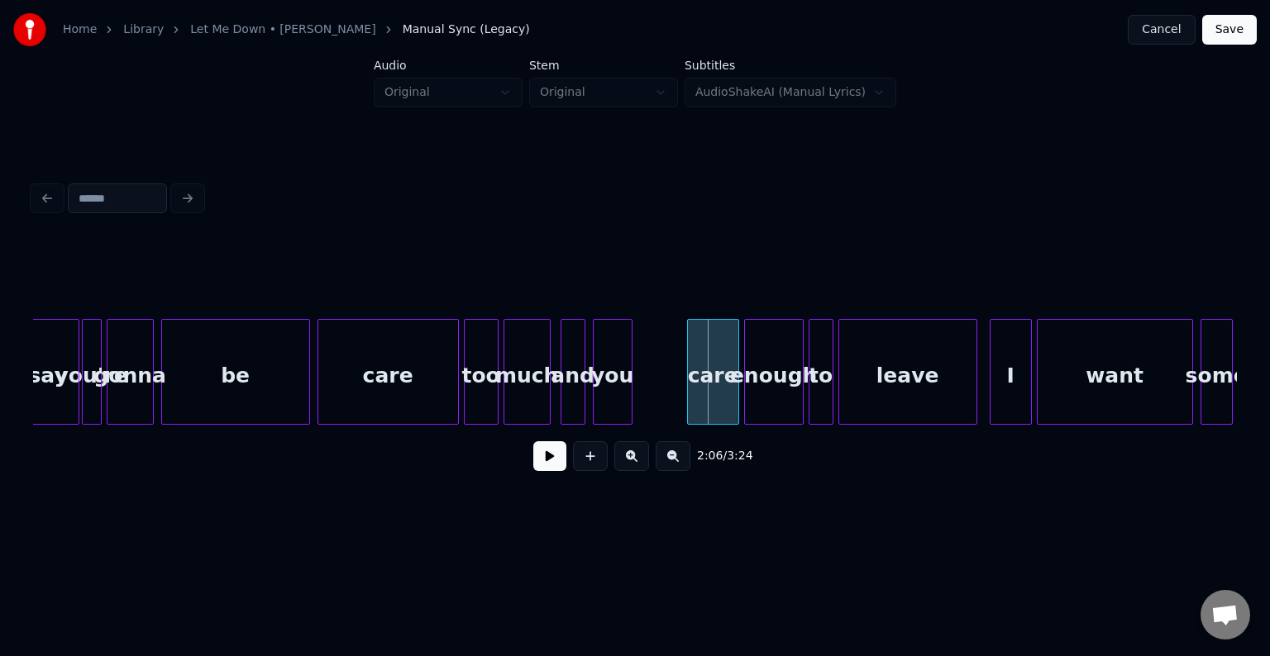
scroll to position [0, 14981]
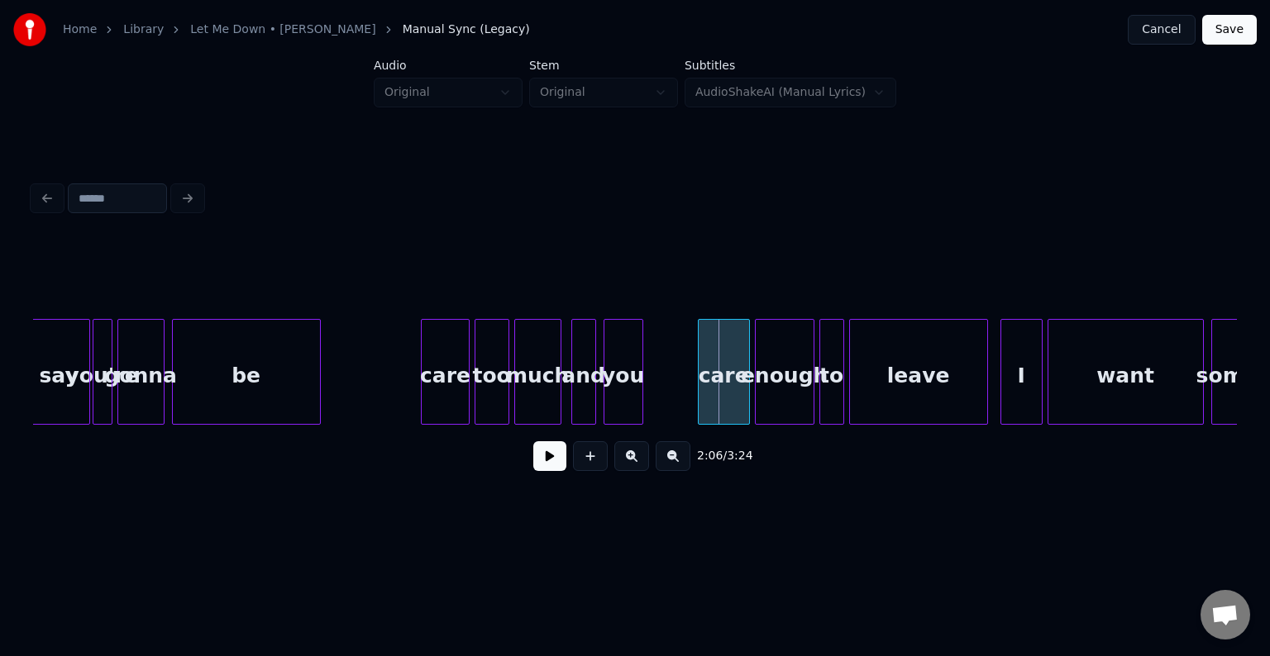
click at [423, 384] on div at bounding box center [424, 372] width 5 height 104
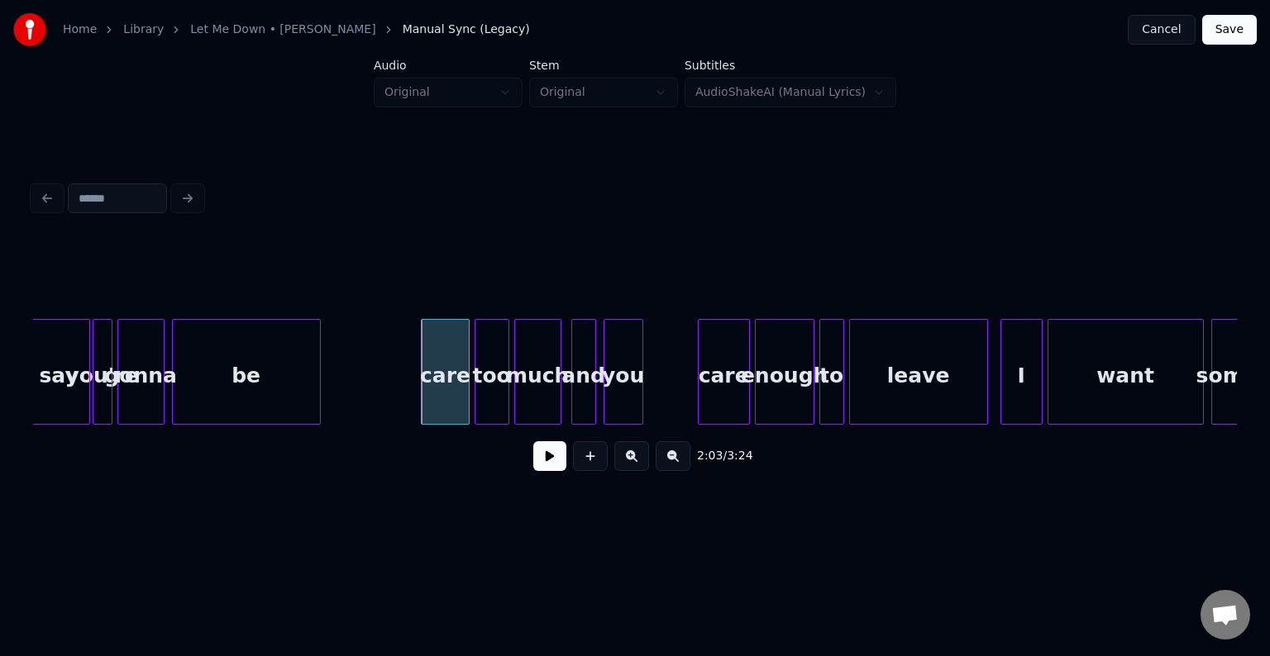
click at [597, 470] on button at bounding box center [590, 456] width 35 height 30
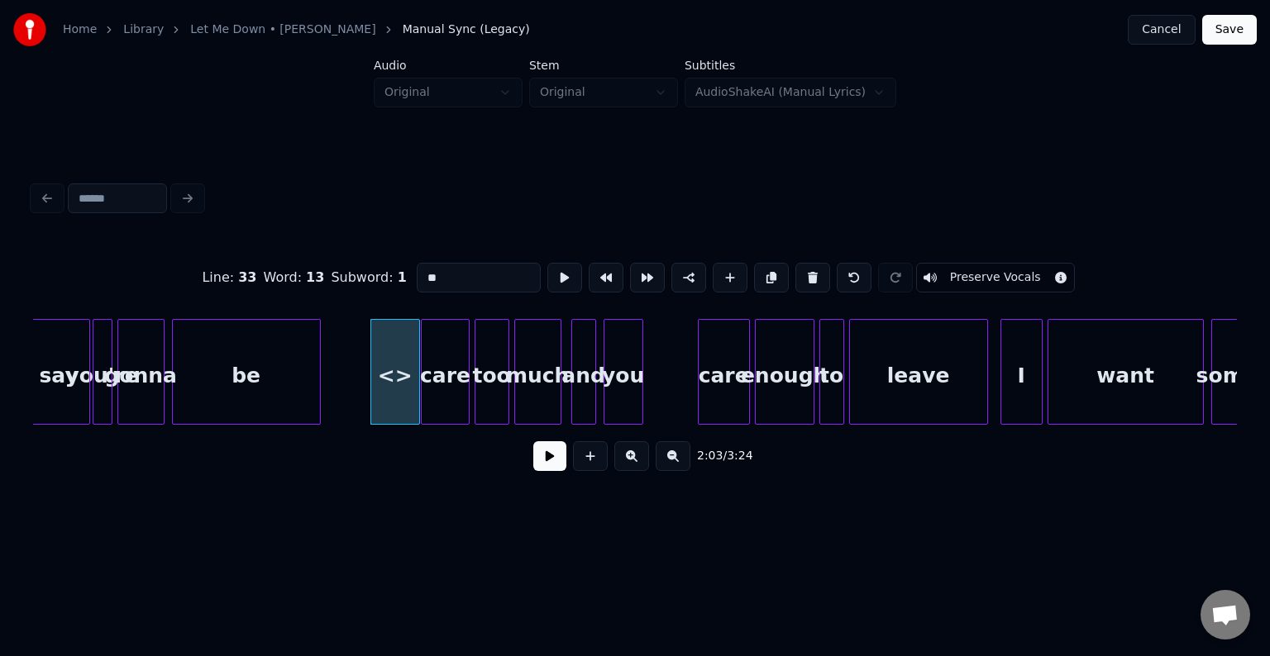
drag, startPoint x: 441, startPoint y: 274, endPoint x: 374, endPoint y: 299, distance: 71.7
click at [374, 299] on div "Line : 33 Word : 13 Subword : 1 ** Preserve Vocals" at bounding box center [635, 277] width 1204 height 83
type input "*"
click at [554, 474] on div "2:03 / 3:24" at bounding box center [634, 456] width 1177 height 36
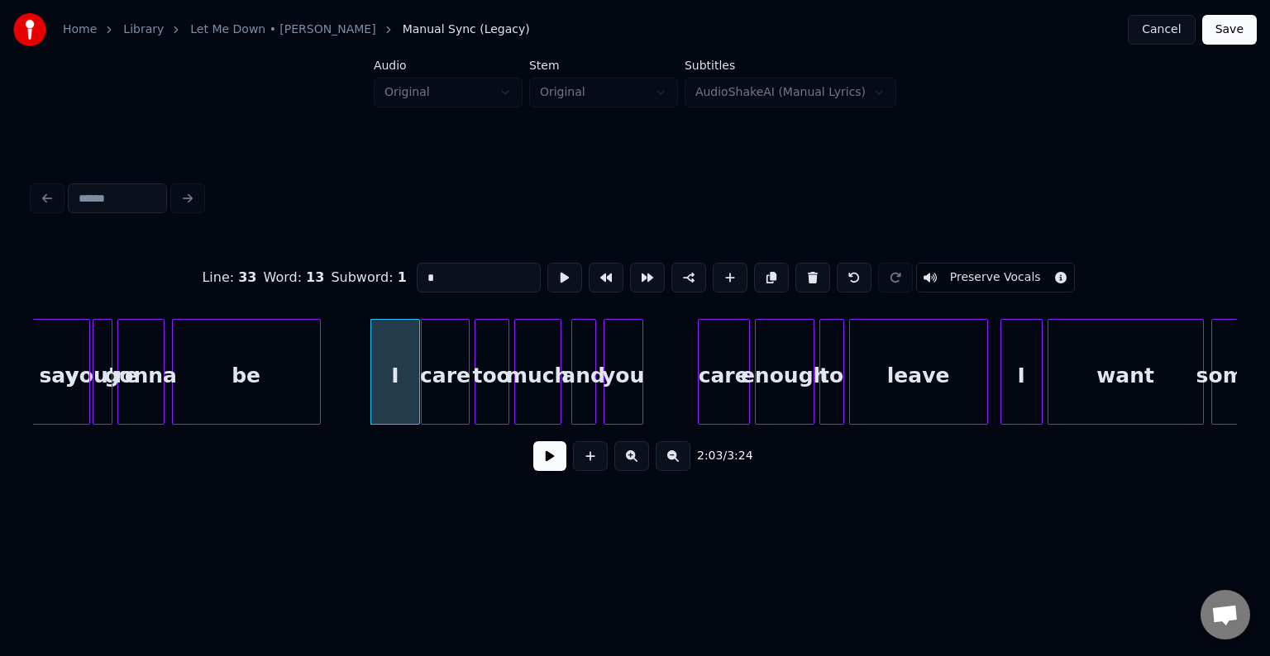
click at [552, 469] on button at bounding box center [549, 456] width 33 height 30
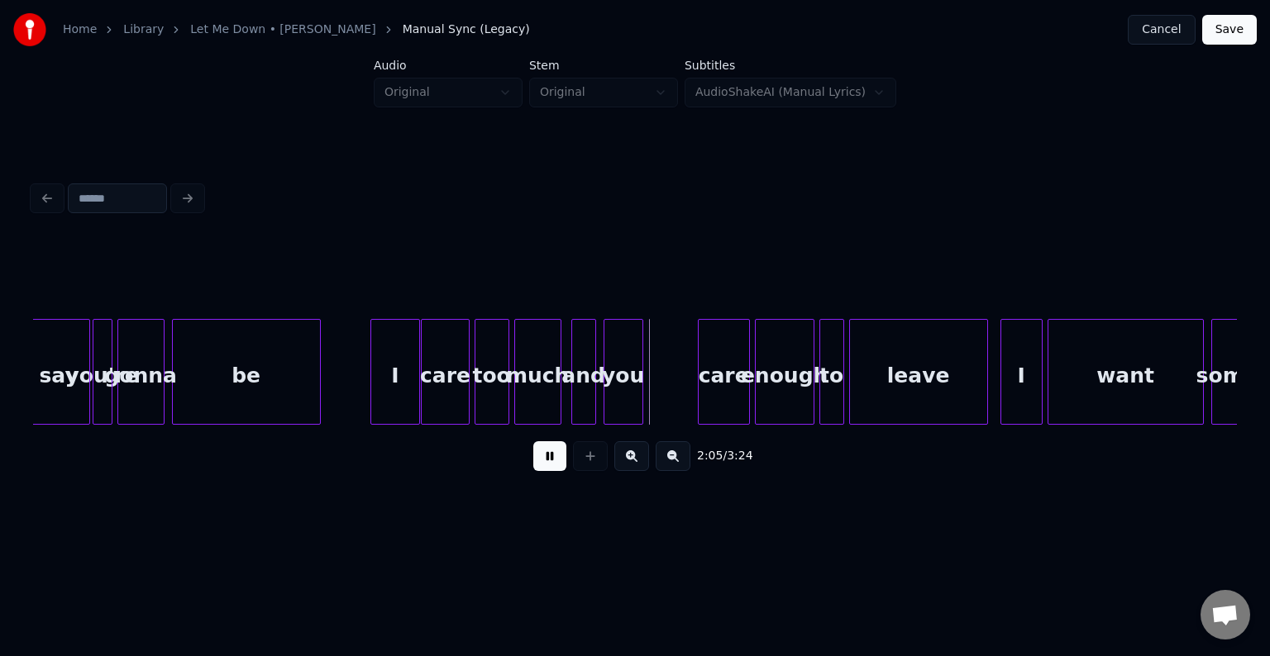
click at [402, 386] on div "I" at bounding box center [395, 376] width 48 height 112
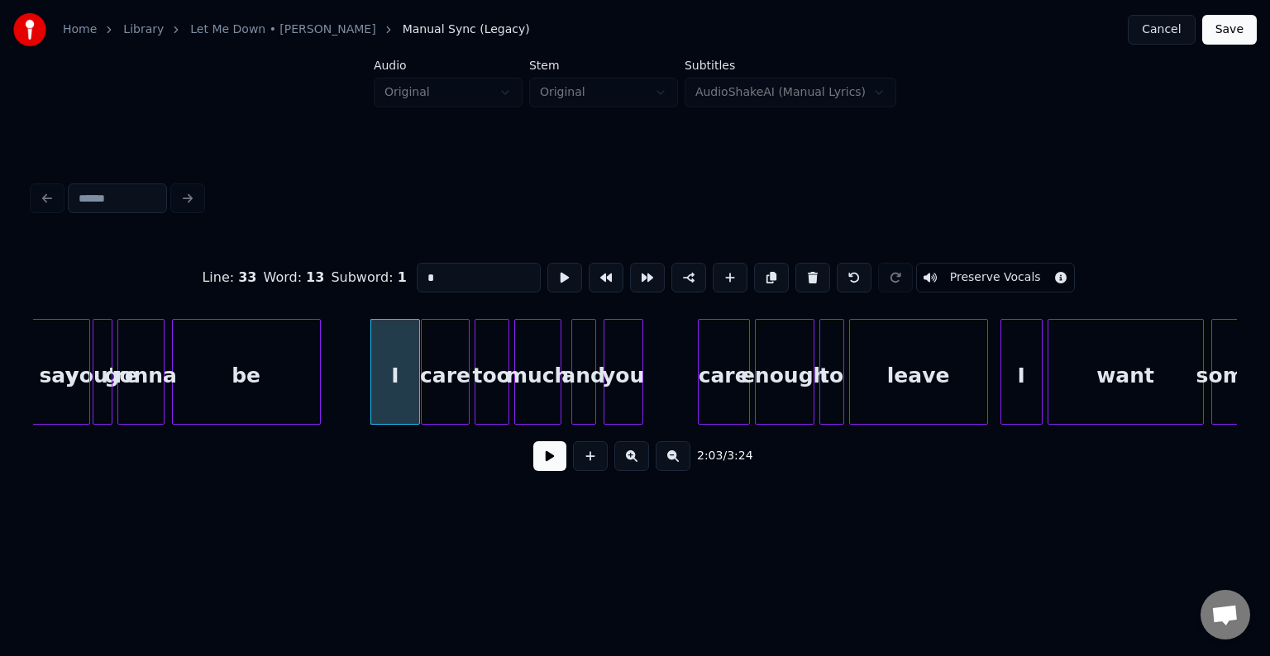
click at [559, 461] on button at bounding box center [549, 456] width 33 height 30
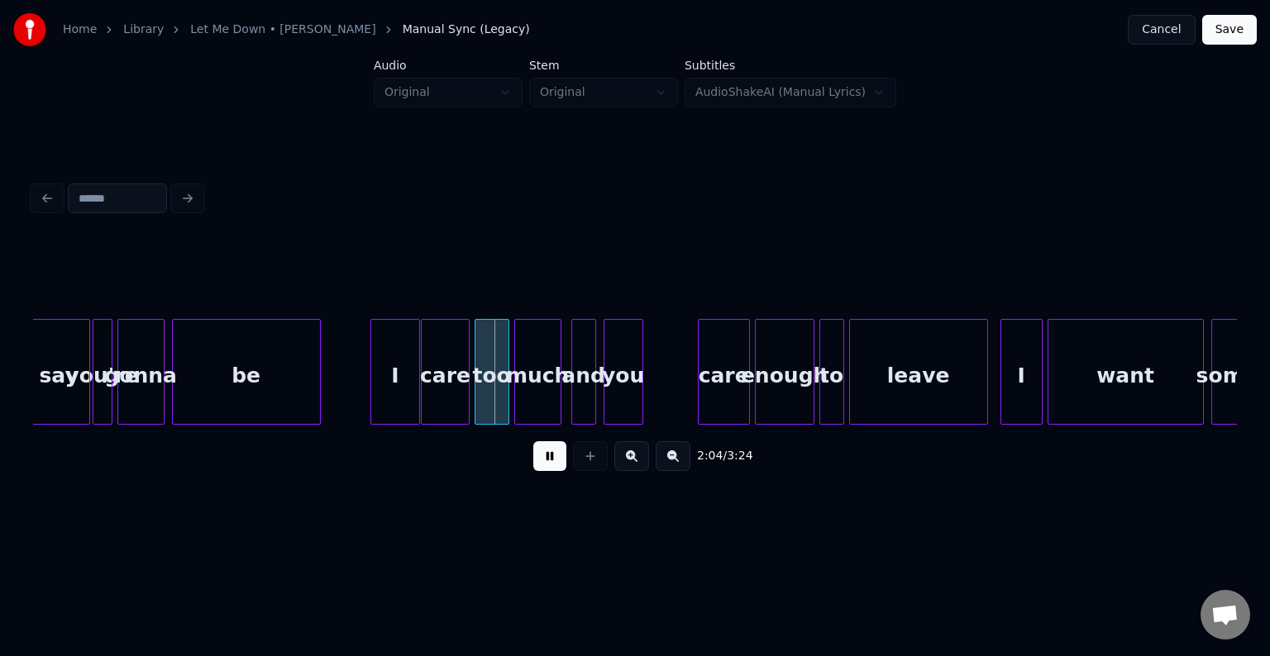
click at [559, 461] on button at bounding box center [549, 456] width 33 height 30
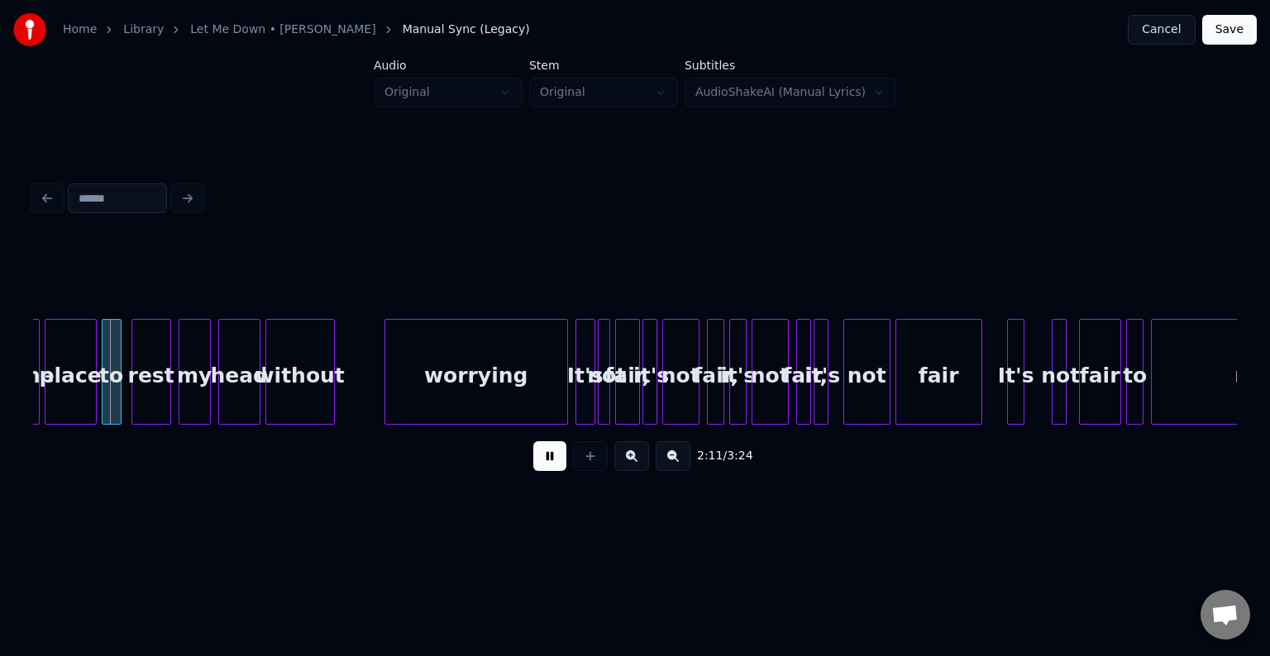
click at [559, 461] on button at bounding box center [549, 456] width 33 height 30
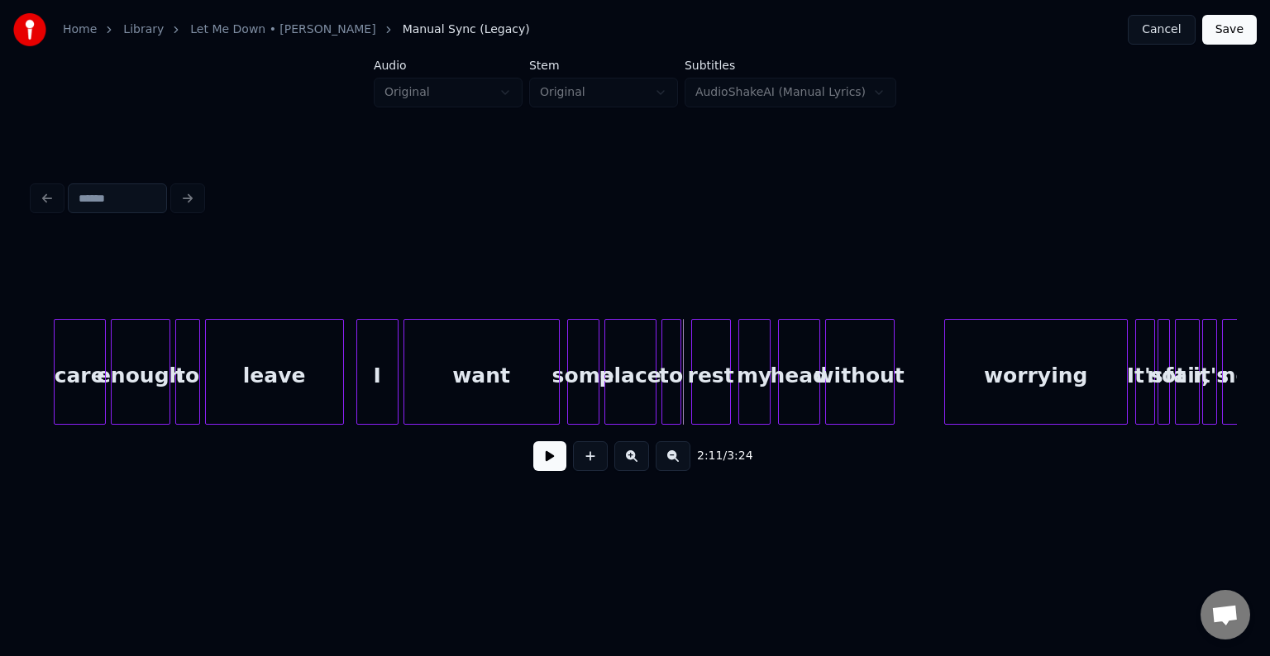
scroll to position [0, 15623]
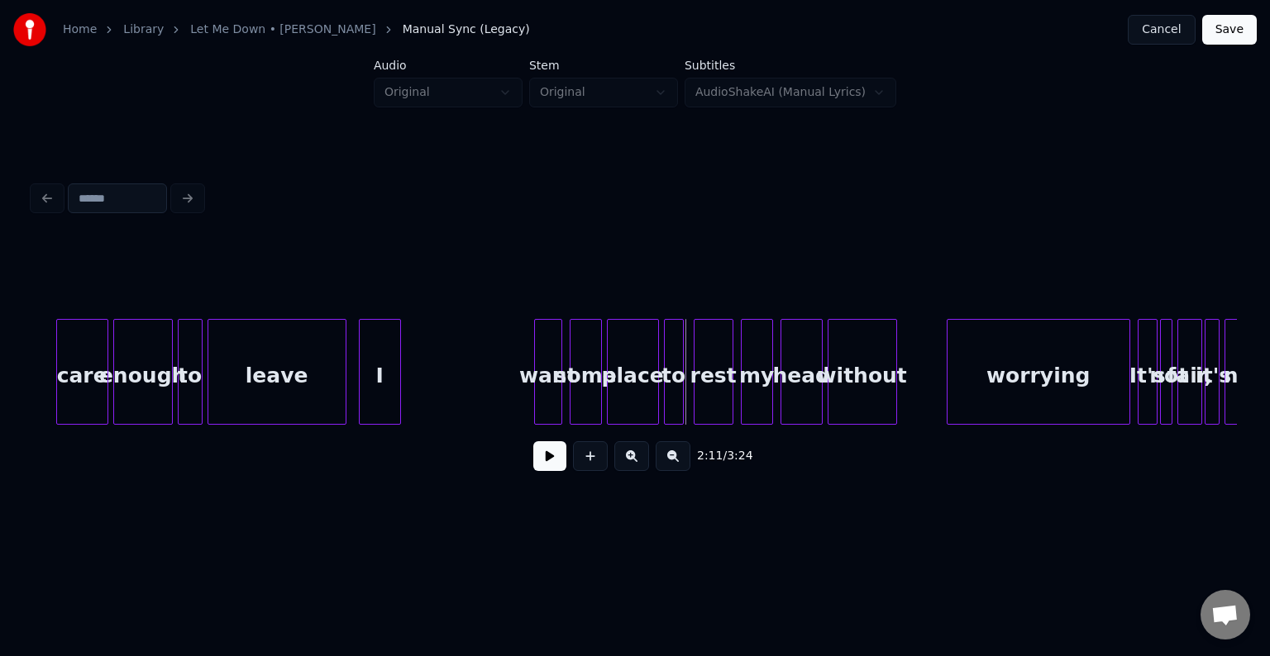
click at [535, 374] on div at bounding box center [537, 372] width 5 height 104
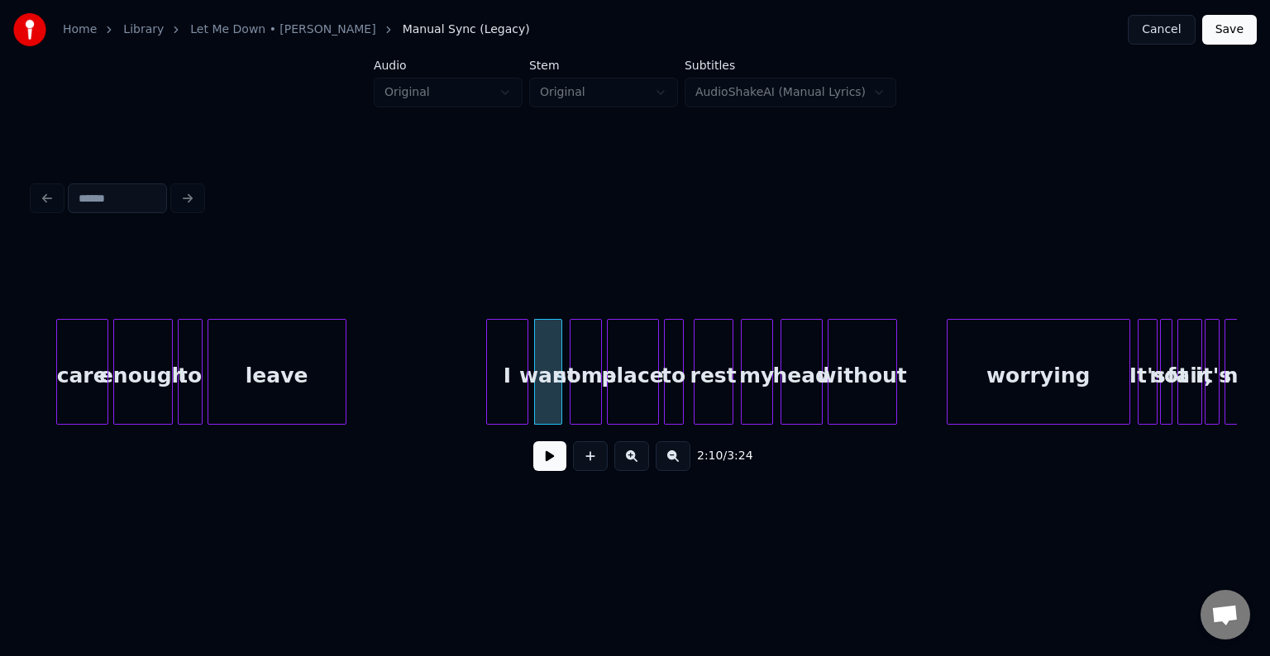
click at [503, 400] on div "I" at bounding box center [507, 376] width 41 height 112
click at [555, 470] on button at bounding box center [549, 456] width 33 height 30
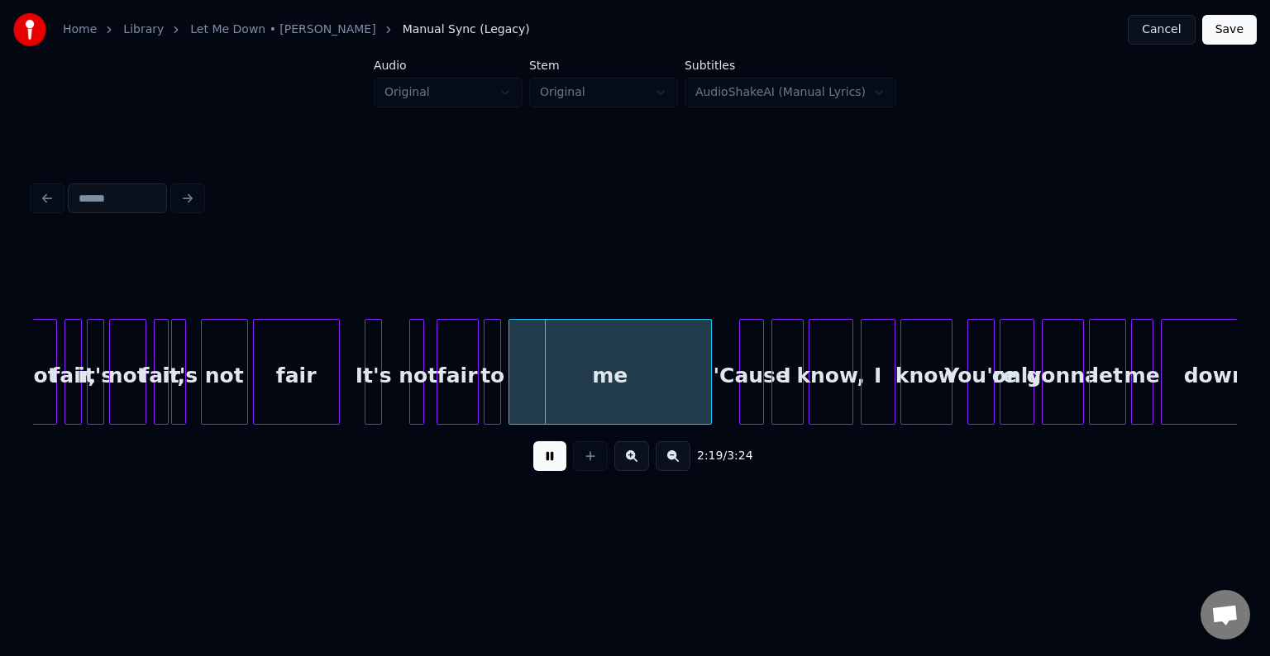
click at [555, 470] on button at bounding box center [549, 456] width 33 height 30
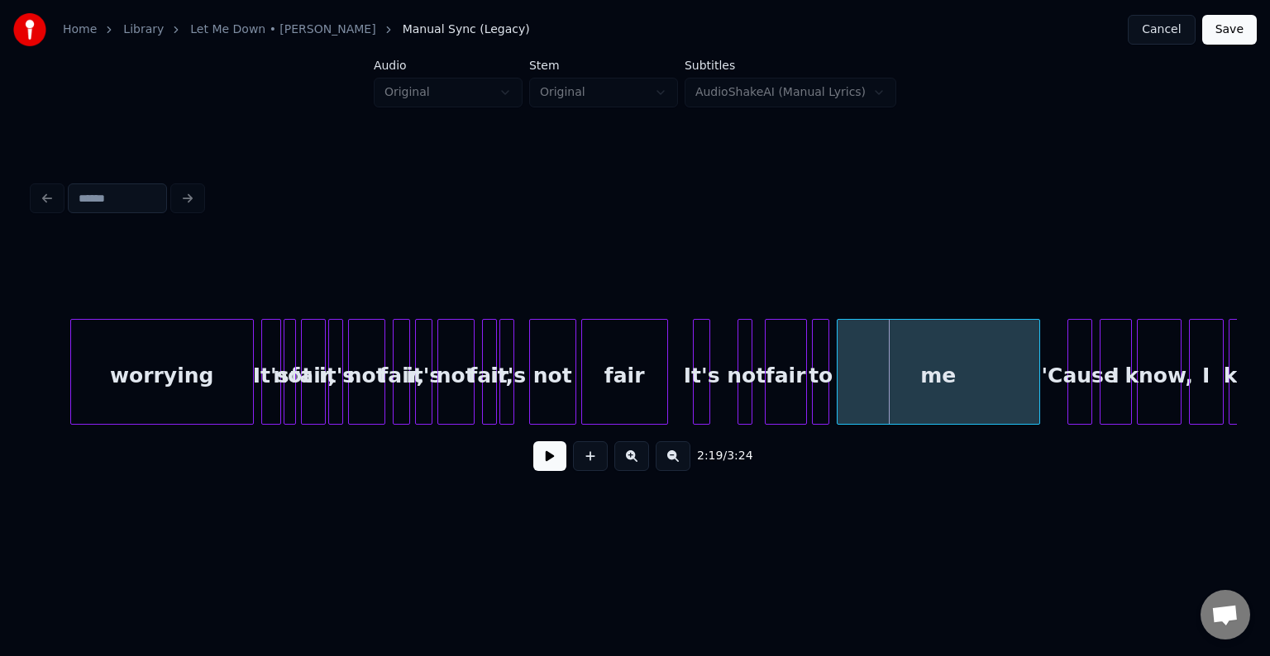
scroll to position [0, 16496]
click at [208, 359] on div "worrying" at bounding box center [165, 376] width 182 height 112
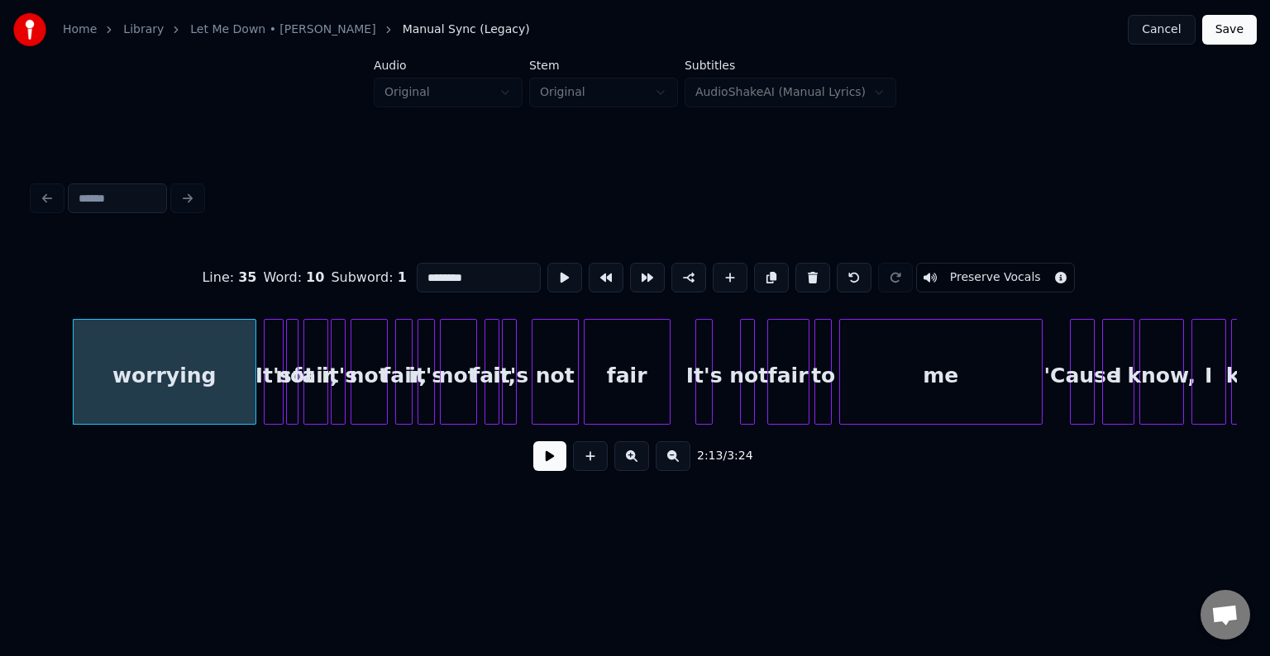
click at [528, 461] on div "2:13 / 3:24" at bounding box center [634, 456] width 1177 height 36
click at [541, 463] on button at bounding box center [549, 456] width 33 height 30
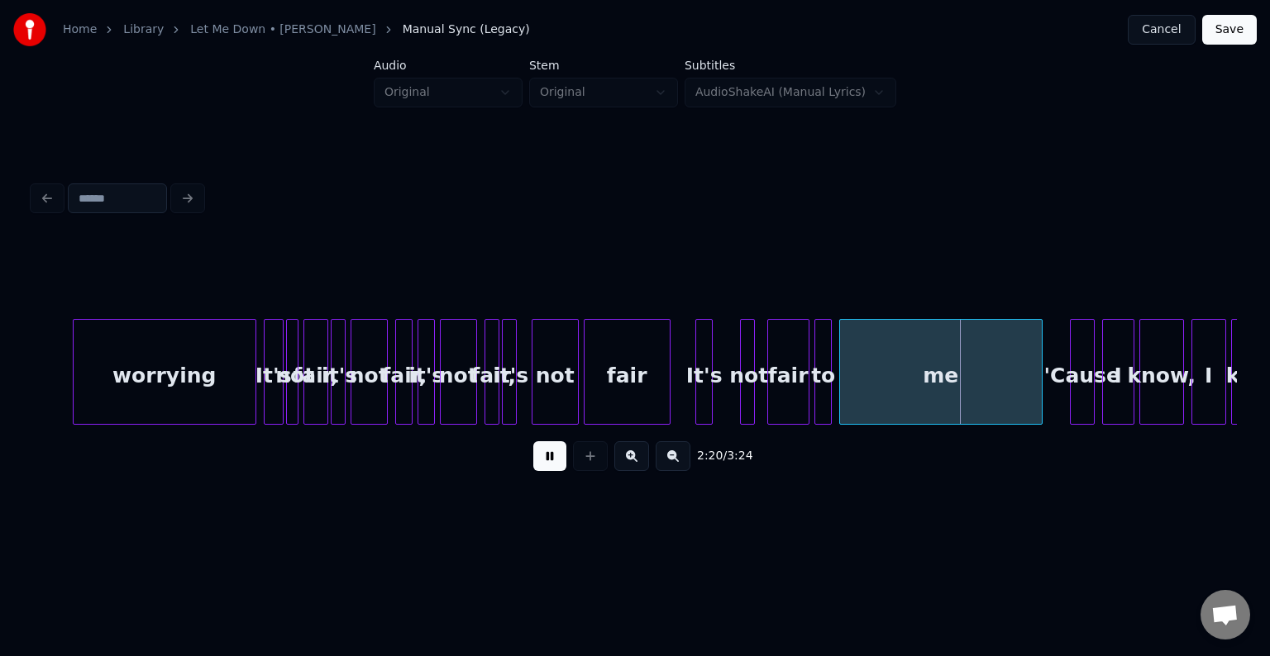
click at [548, 470] on button at bounding box center [549, 456] width 33 height 30
click at [702, 384] on div "It's" at bounding box center [704, 376] width 17 height 112
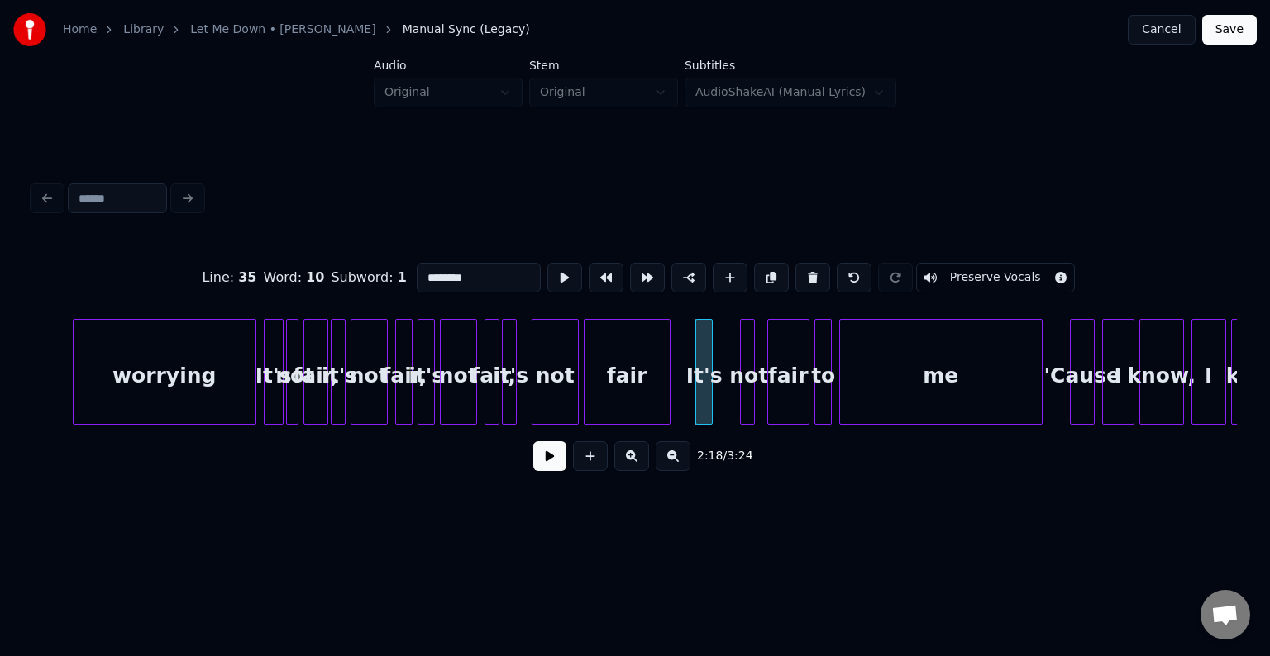
type input "****"
click at [541, 465] on button at bounding box center [549, 456] width 33 height 30
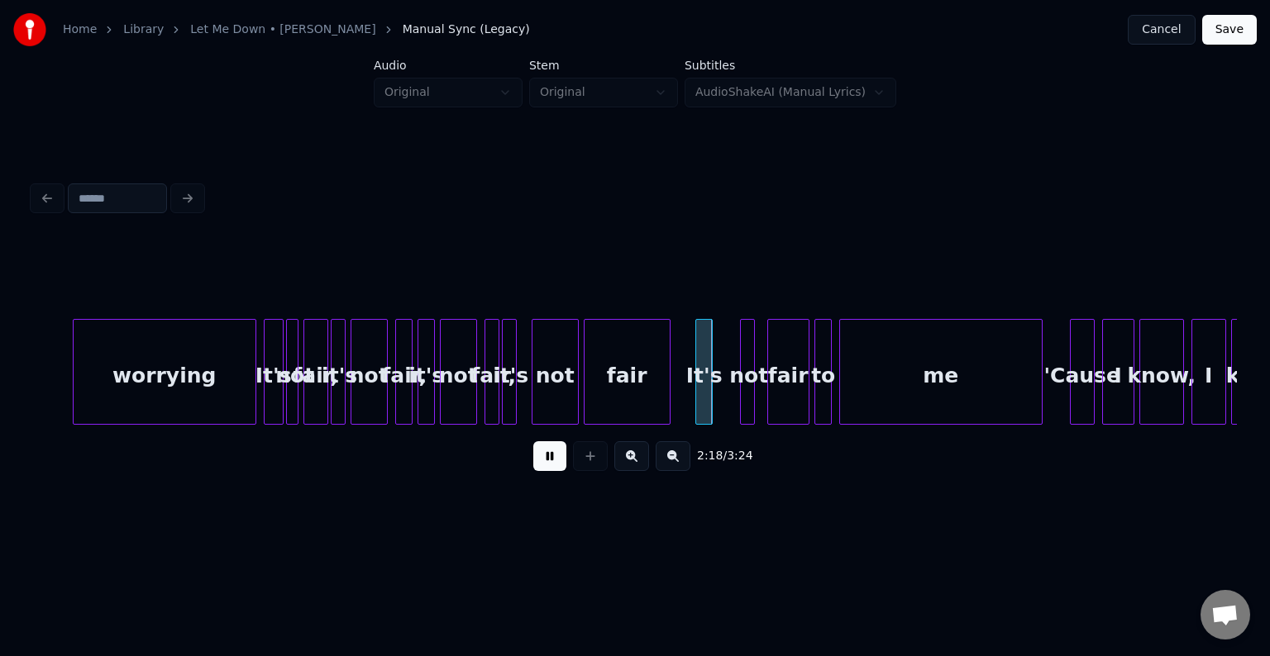
click at [541, 465] on button at bounding box center [549, 456] width 33 height 30
click at [718, 395] on div at bounding box center [719, 372] width 5 height 104
click at [731, 398] on div at bounding box center [733, 372] width 5 height 104
click at [762, 390] on div at bounding box center [763, 372] width 5 height 104
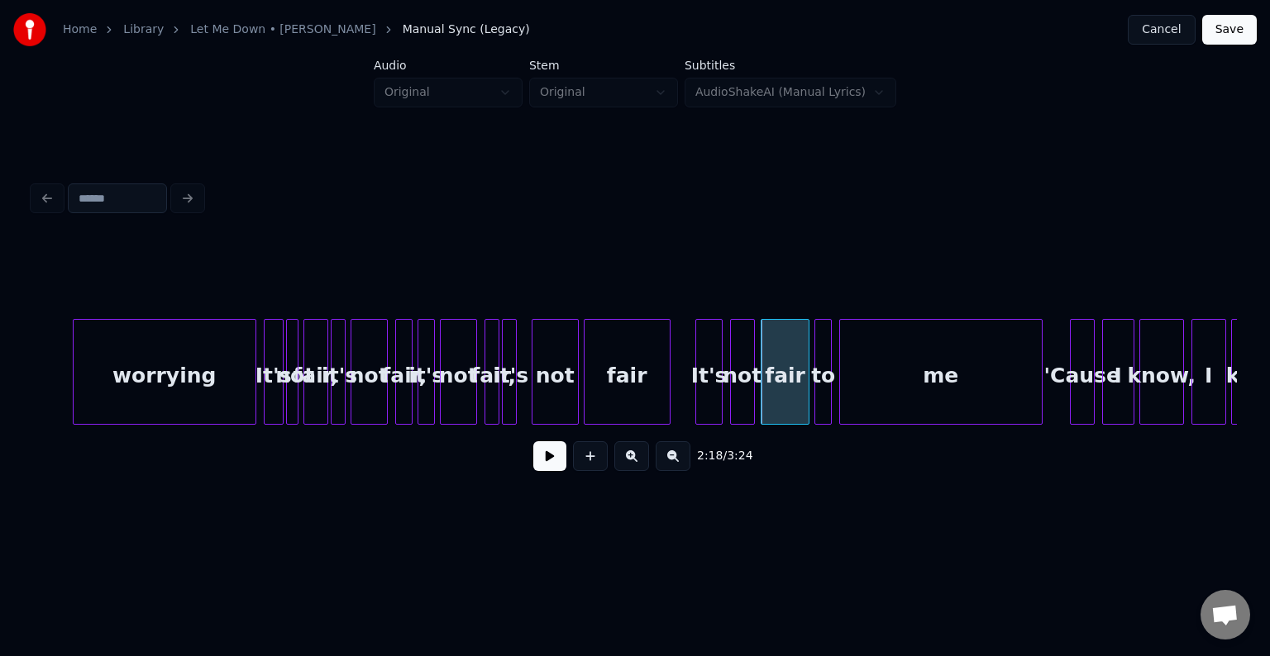
click at [547, 465] on button at bounding box center [549, 456] width 33 height 30
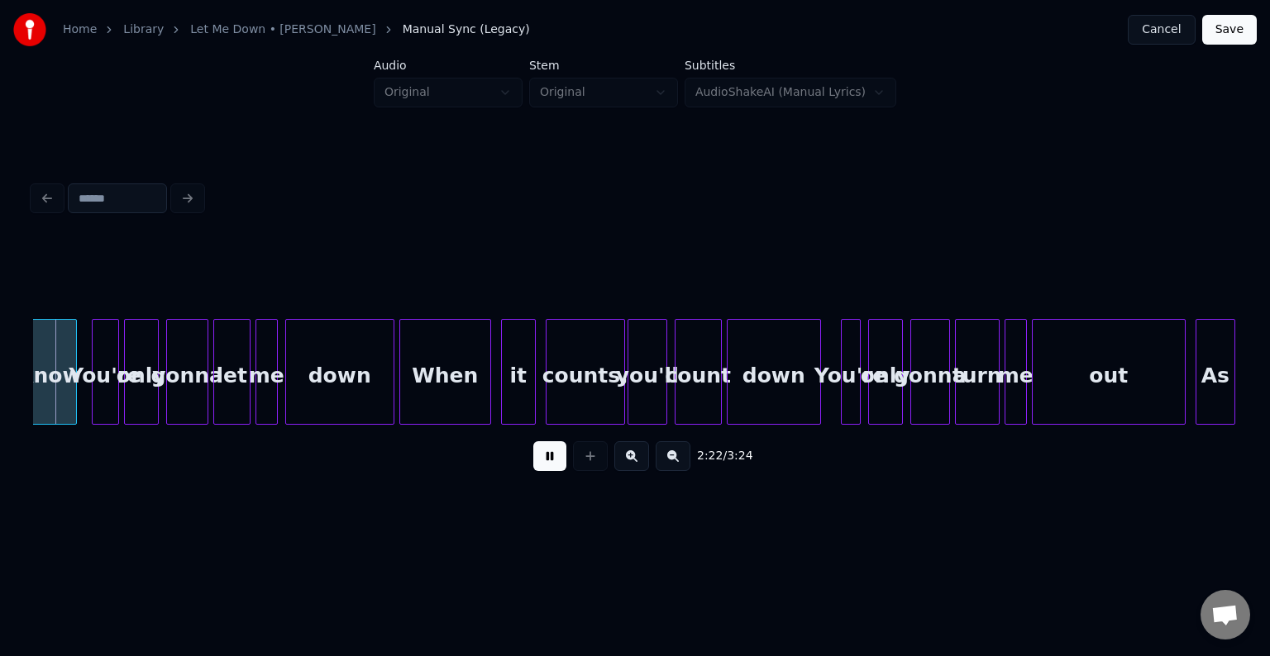
click at [547, 465] on button at bounding box center [549, 456] width 33 height 30
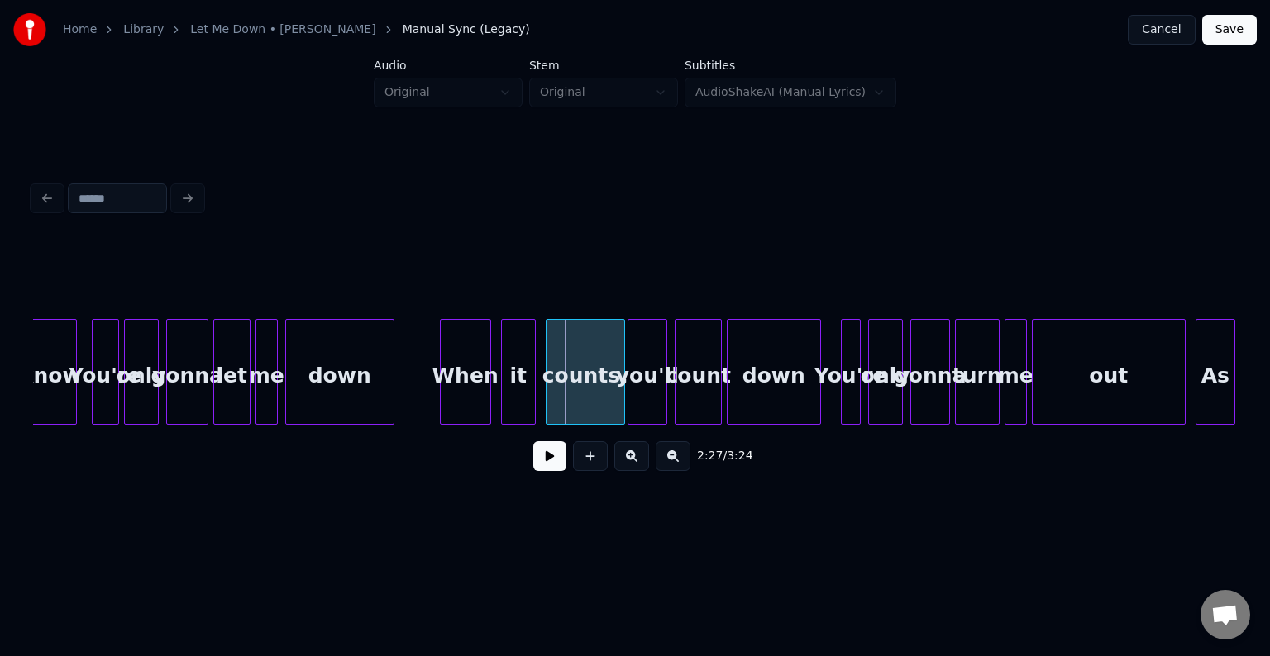
click at [441, 379] on div at bounding box center [443, 372] width 5 height 104
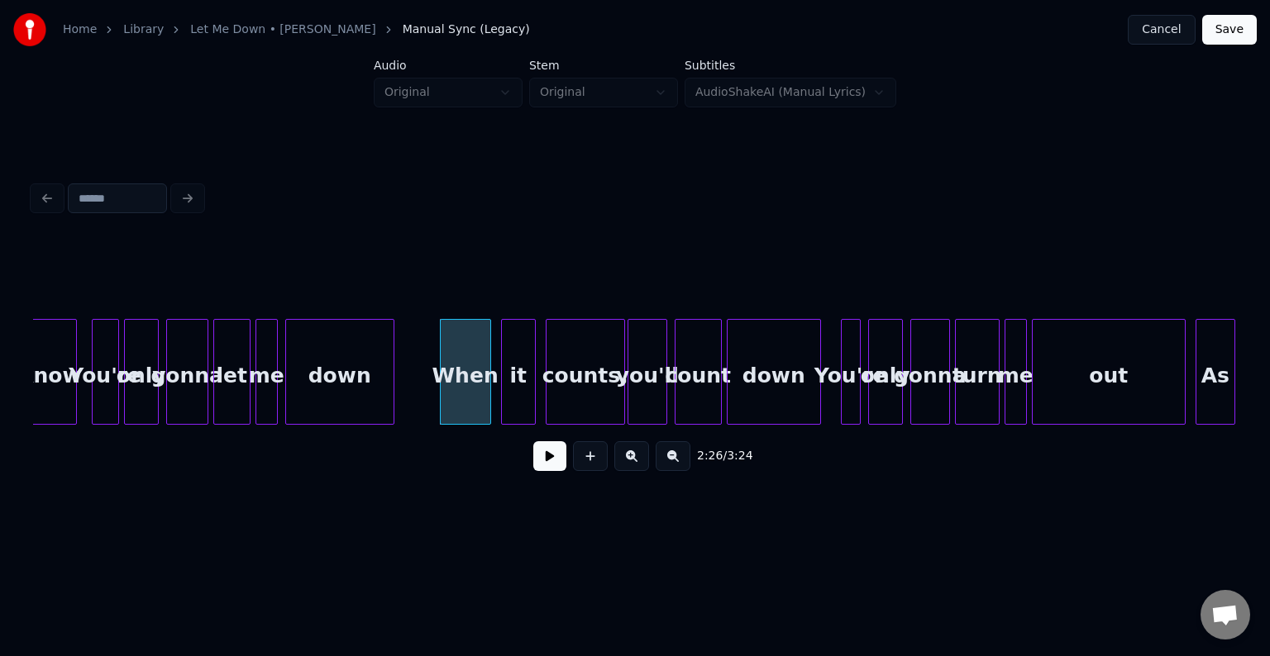
click at [551, 471] on button at bounding box center [549, 456] width 33 height 30
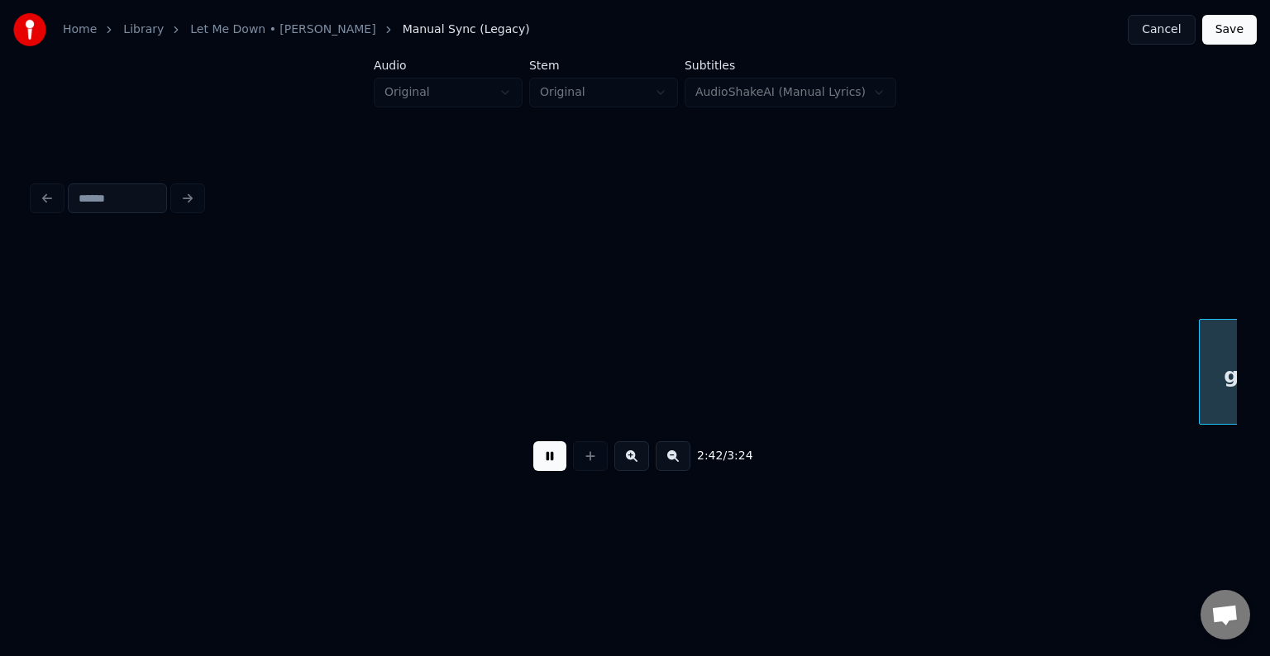
scroll to position [0, 20111]
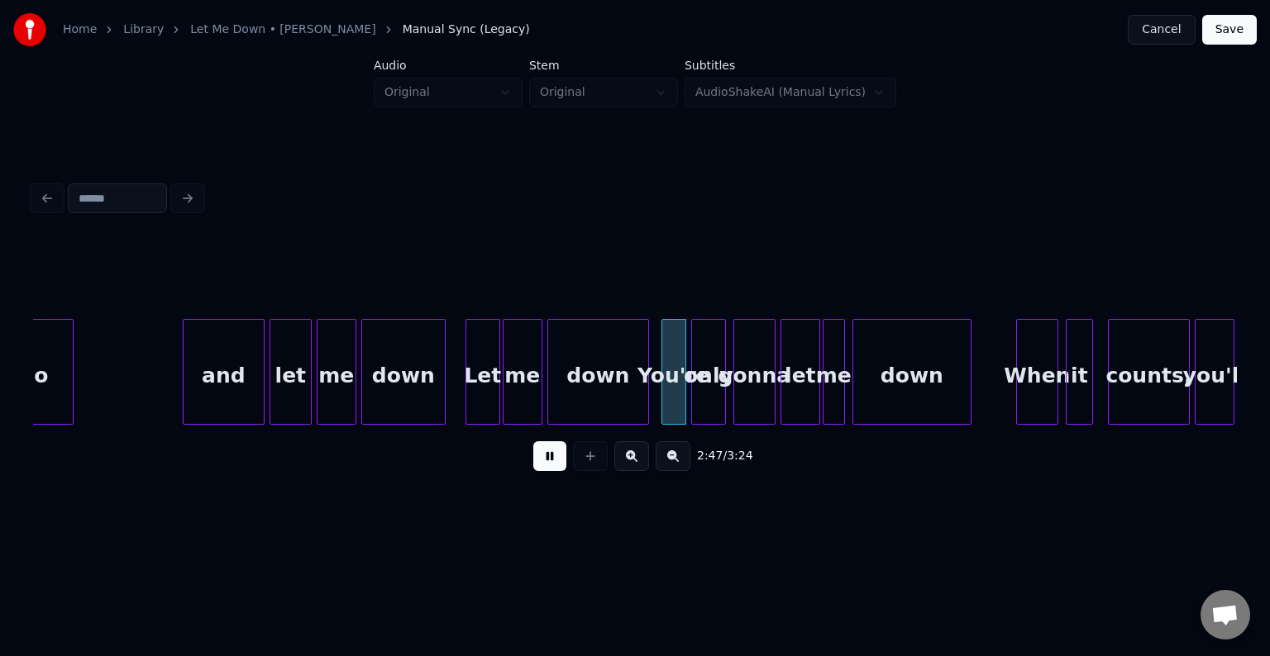
drag, startPoint x: 543, startPoint y: 460, endPoint x: 535, endPoint y: 460, distance: 8.3
click at [535, 460] on button at bounding box center [549, 456] width 33 height 30
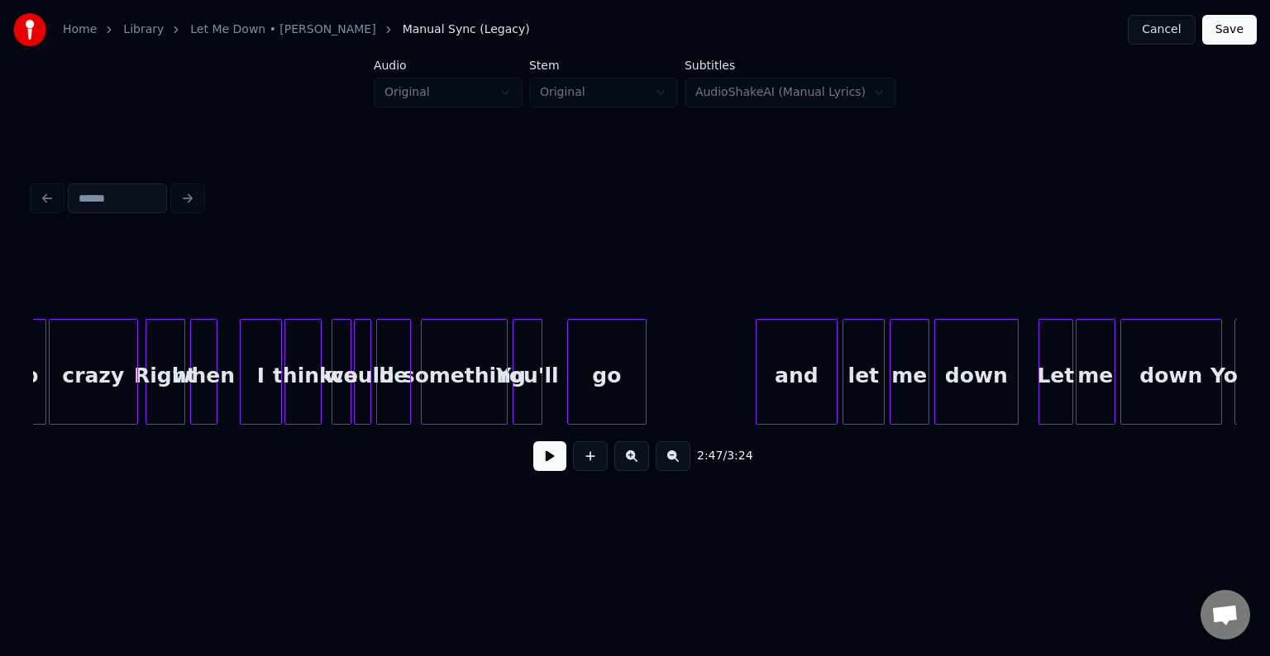
scroll to position [0, 19516]
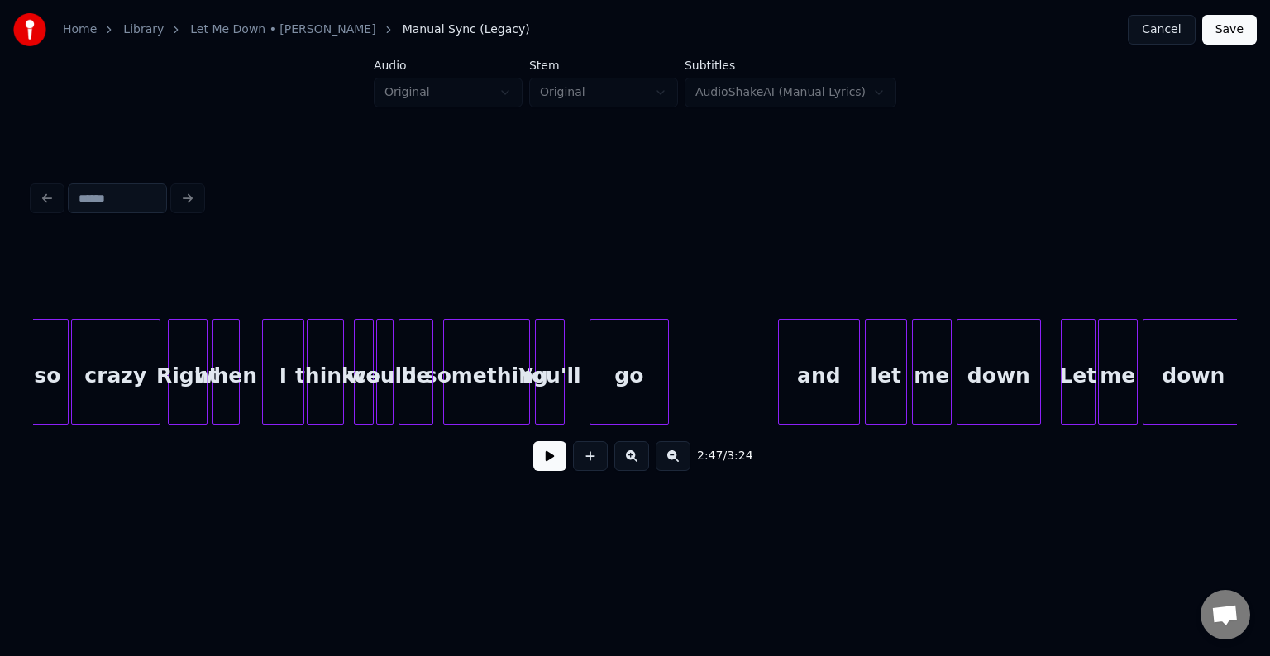
click at [538, 470] on button at bounding box center [549, 456] width 33 height 30
click at [444, 369] on div "something" at bounding box center [486, 376] width 85 height 112
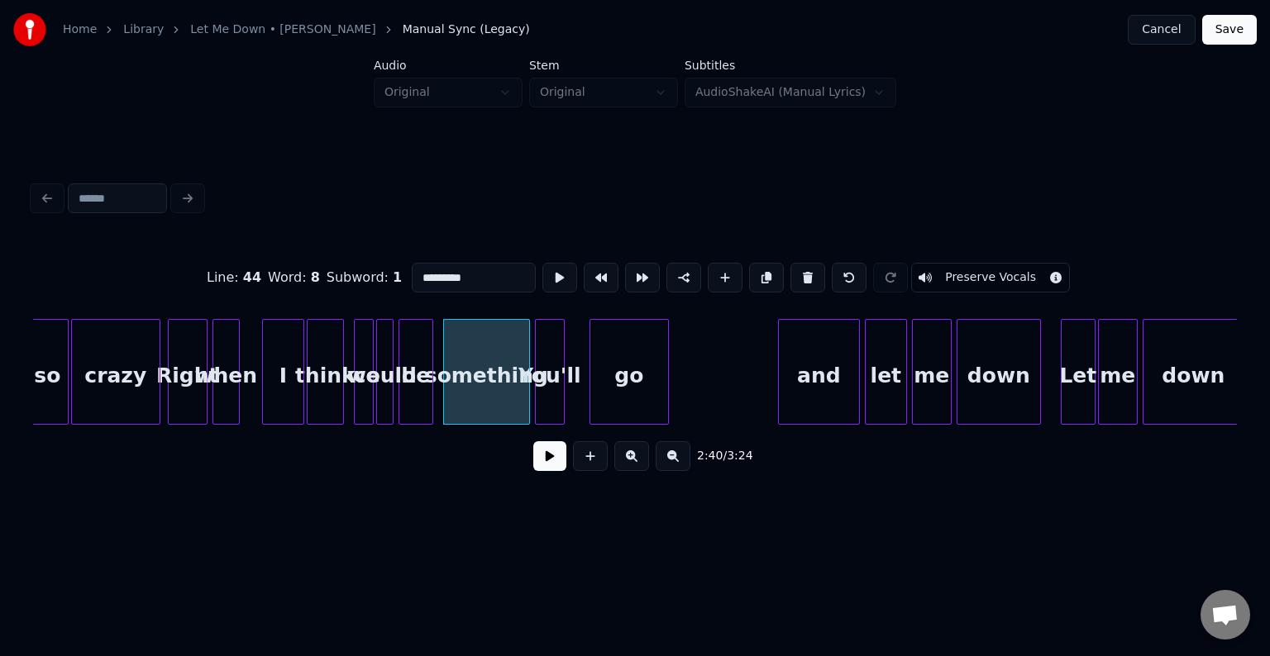
click at [540, 463] on button at bounding box center [549, 456] width 33 height 30
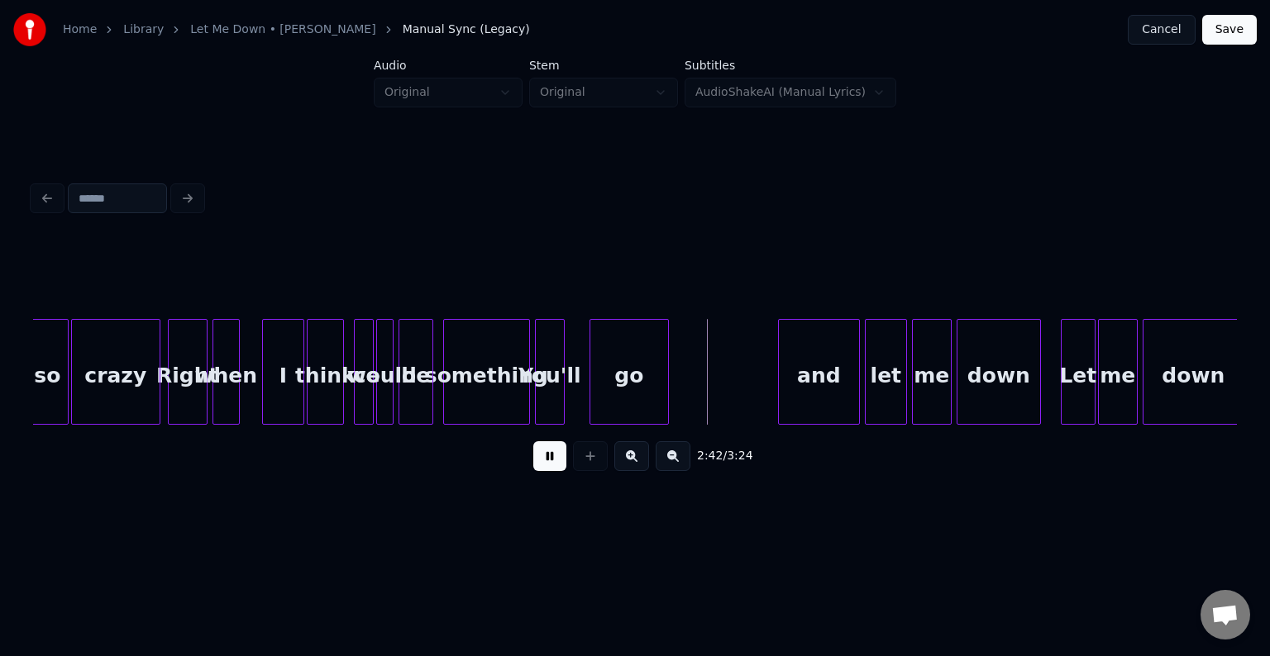
click at [540, 463] on button at bounding box center [549, 456] width 33 height 30
click at [587, 395] on div "go" at bounding box center [610, 376] width 78 height 112
click at [590, 395] on div at bounding box center [590, 372] width 5 height 104
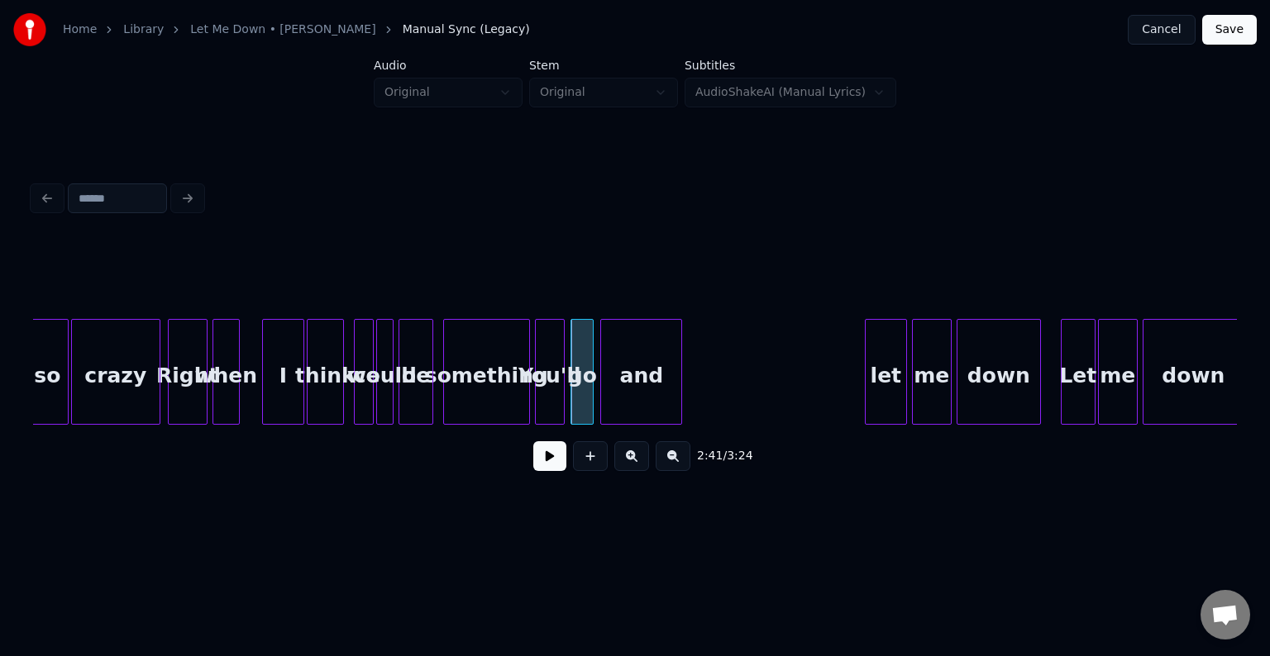
click at [641, 383] on div "and" at bounding box center [641, 376] width 80 height 112
click at [623, 390] on div at bounding box center [622, 372] width 5 height 104
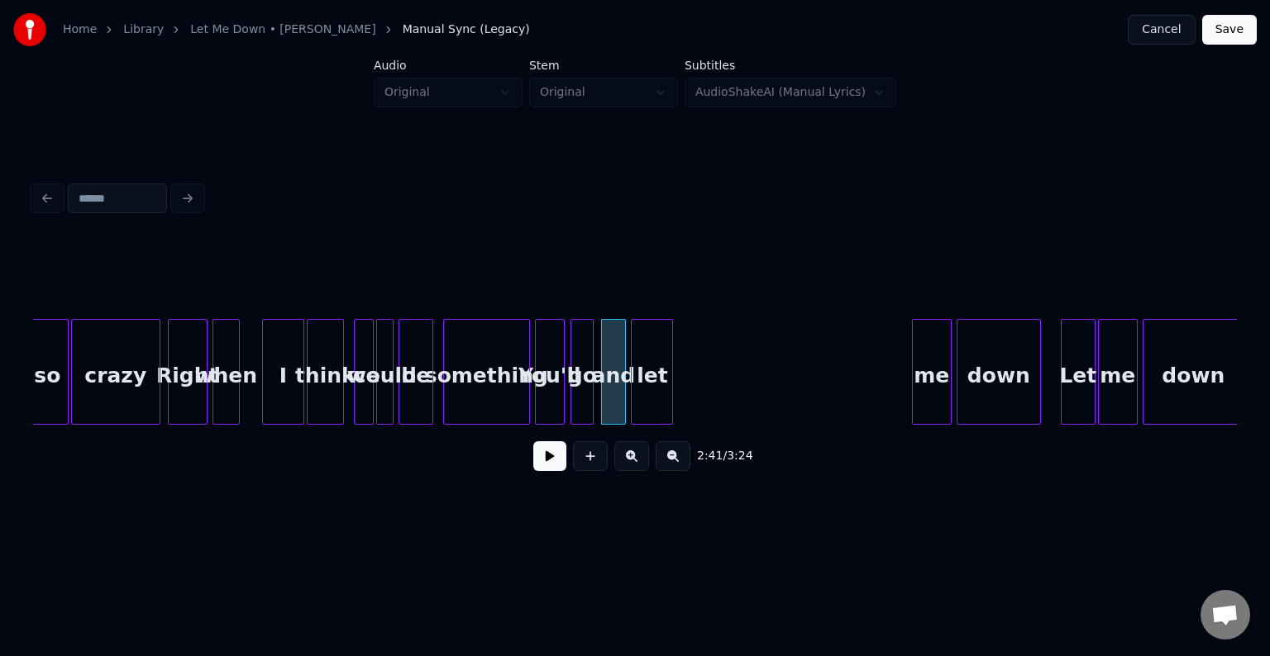
click at [655, 377] on div "let" at bounding box center [652, 376] width 41 height 112
click at [665, 390] on div "let" at bounding box center [652, 376] width 41 height 112
click at [645, 393] on div at bounding box center [645, 372] width 5 height 104
click at [551, 397] on div "You'll" at bounding box center [550, 376] width 28 height 112
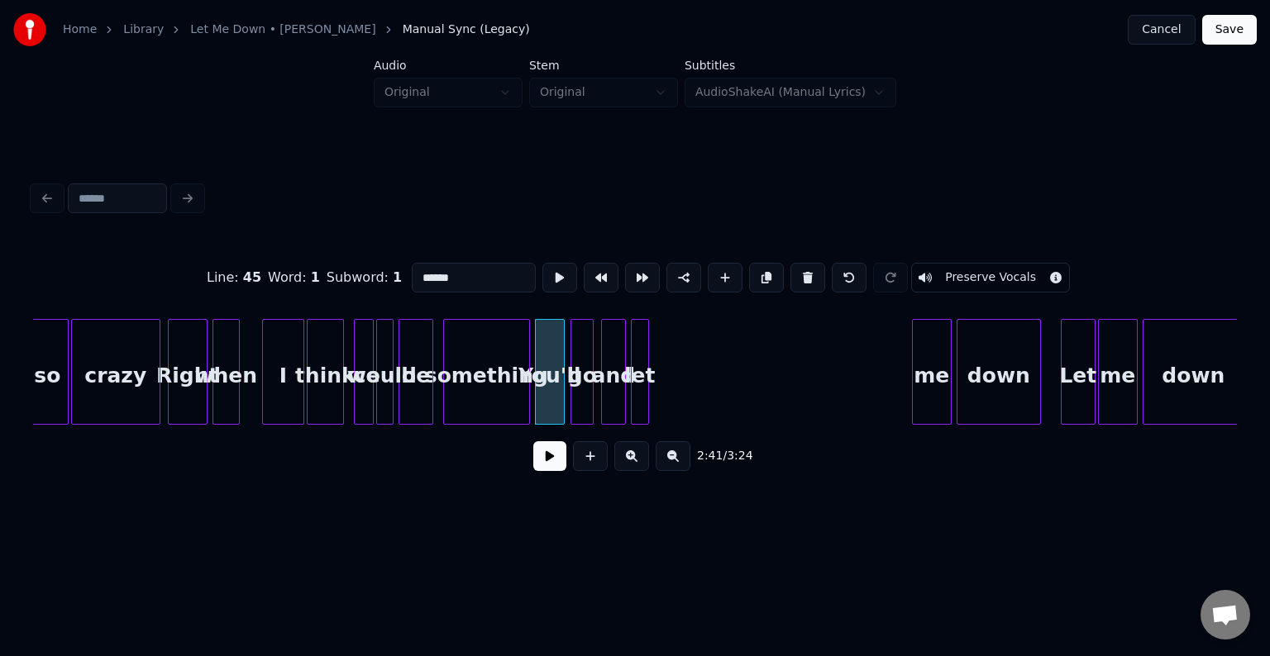
click at [552, 460] on button at bounding box center [549, 456] width 33 height 30
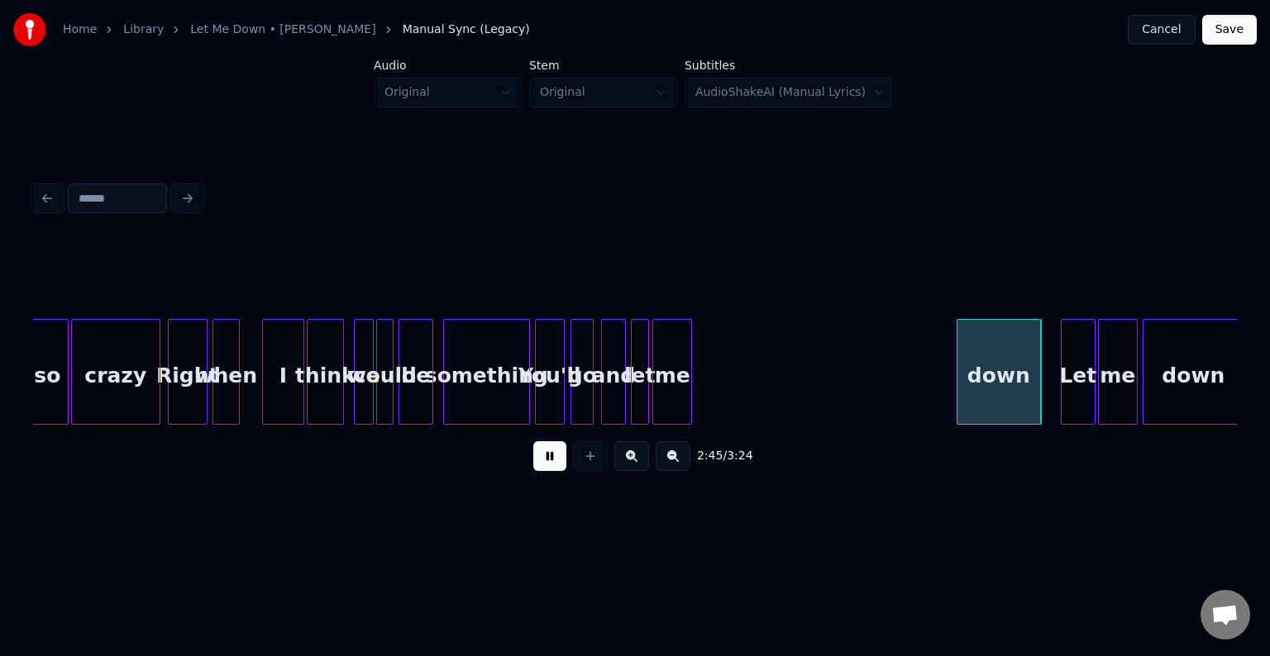
click at [675, 373] on div "me" at bounding box center [672, 376] width 38 height 112
click at [562, 463] on button at bounding box center [549, 456] width 33 height 30
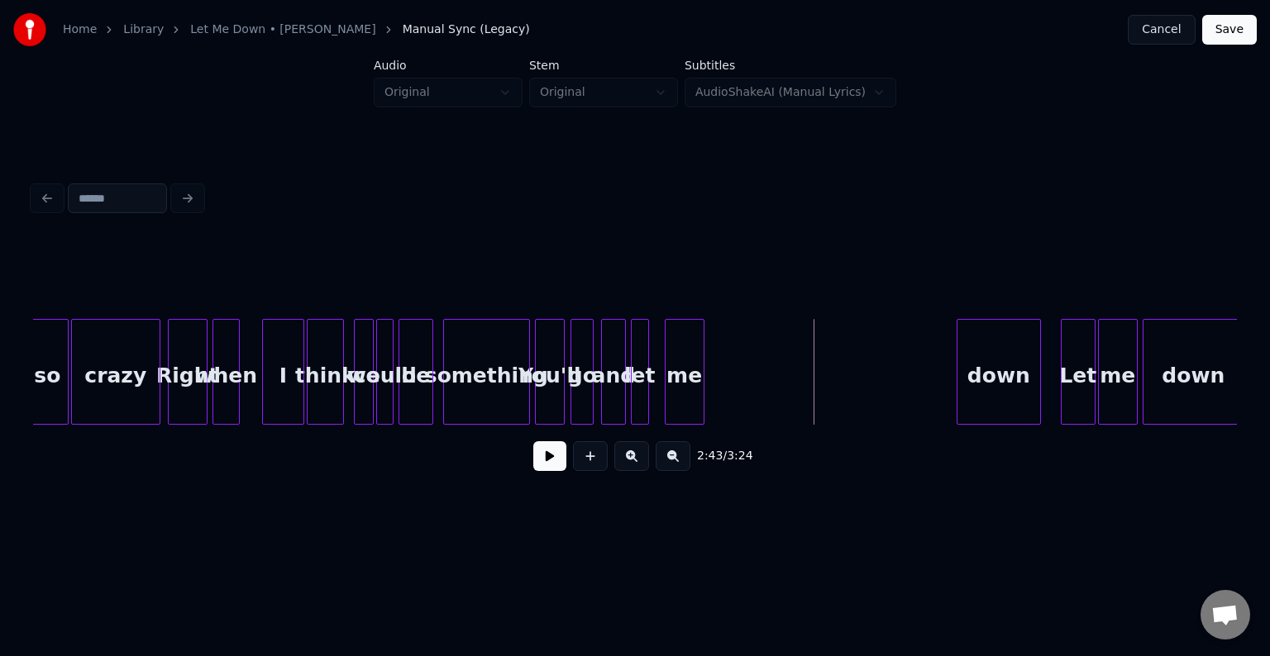
click at [683, 389] on div "me" at bounding box center [684, 376] width 38 height 112
click at [657, 397] on div at bounding box center [657, 372] width 5 height 104
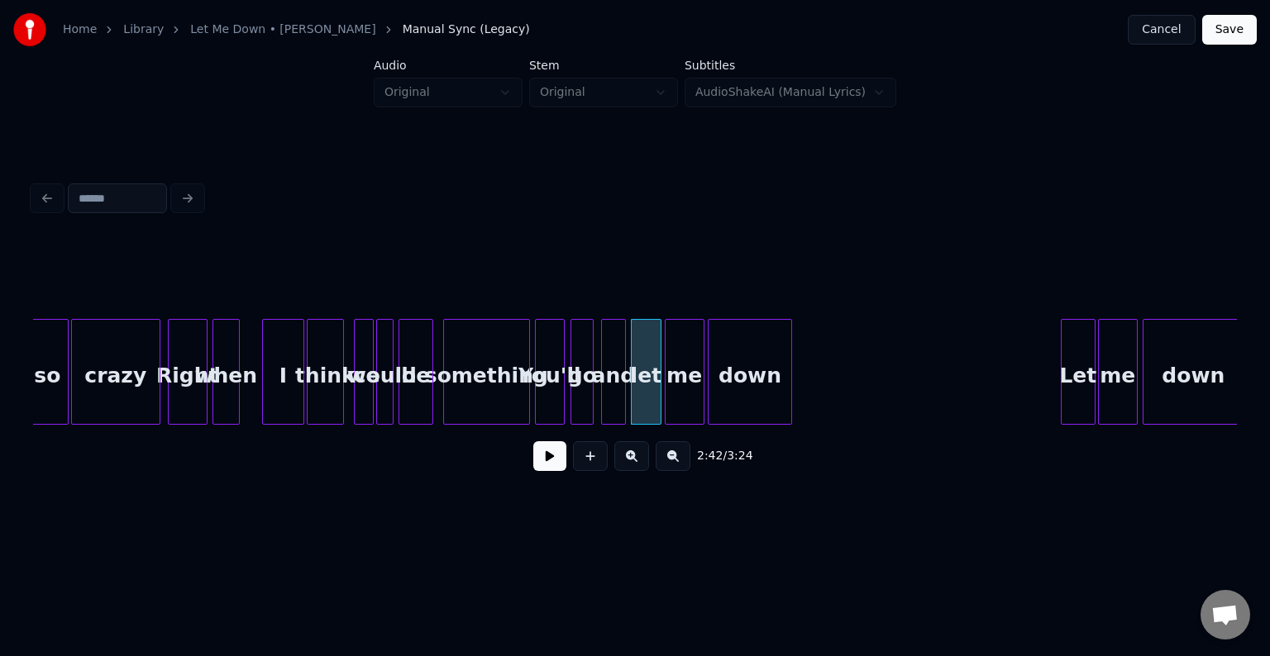
click at [756, 355] on div "down" at bounding box center [749, 376] width 83 height 112
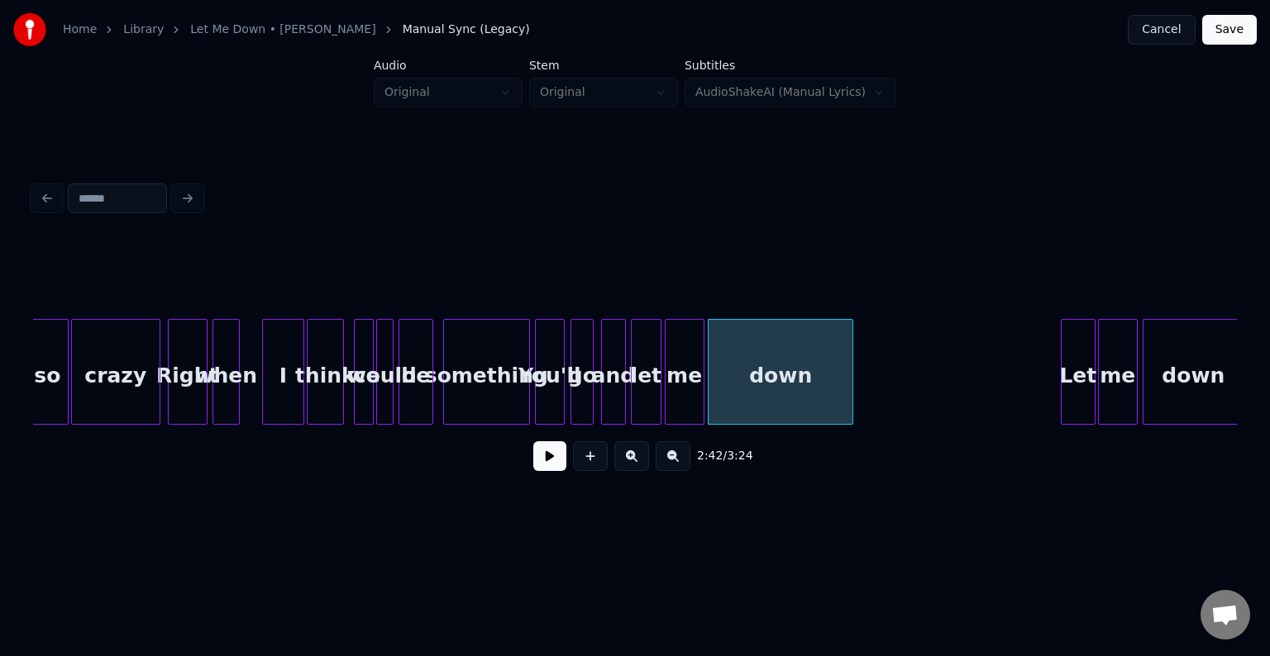
click at [849, 385] on div at bounding box center [849, 372] width 5 height 104
click at [510, 397] on div "something" at bounding box center [486, 376] width 85 height 112
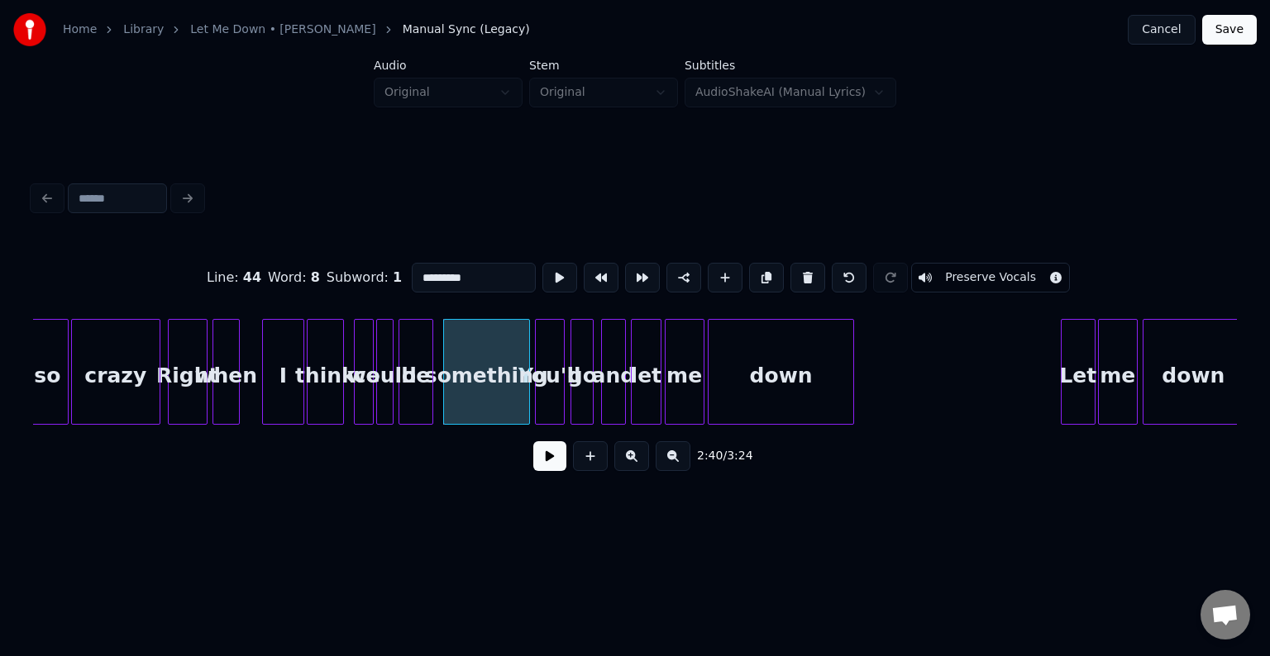
click at [546, 444] on div "2:40 / 3:24" at bounding box center [635, 456] width 1204 height 63
click at [546, 462] on button at bounding box center [549, 456] width 33 height 30
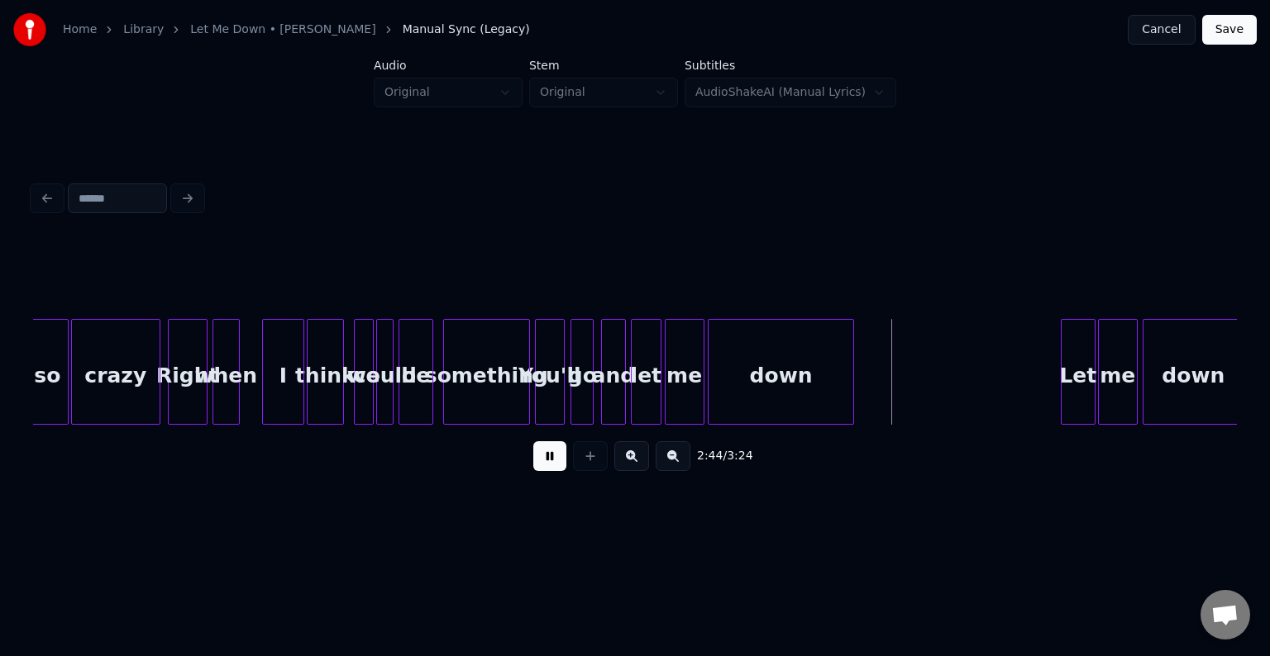
click at [546, 462] on button at bounding box center [549, 456] width 33 height 30
click at [870, 363] on div "Let" at bounding box center [876, 376] width 33 height 112
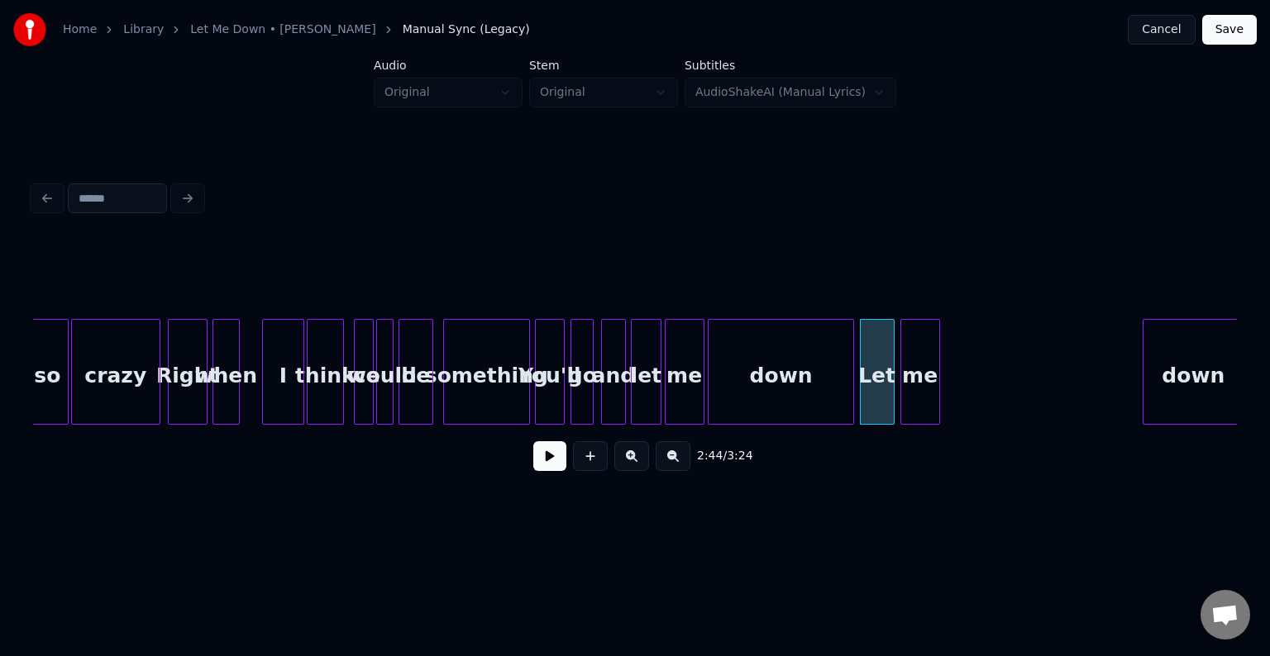
click at [908, 387] on div "me" at bounding box center [920, 376] width 38 height 112
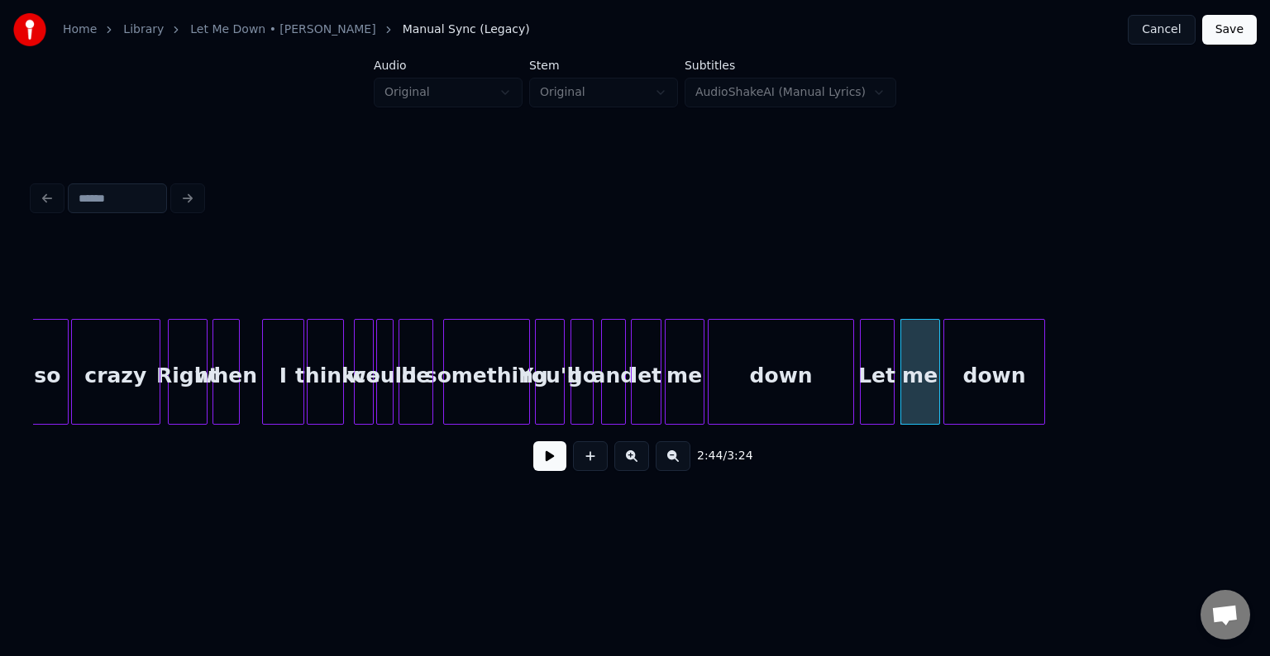
click at [998, 374] on div "down" at bounding box center [994, 376] width 100 height 112
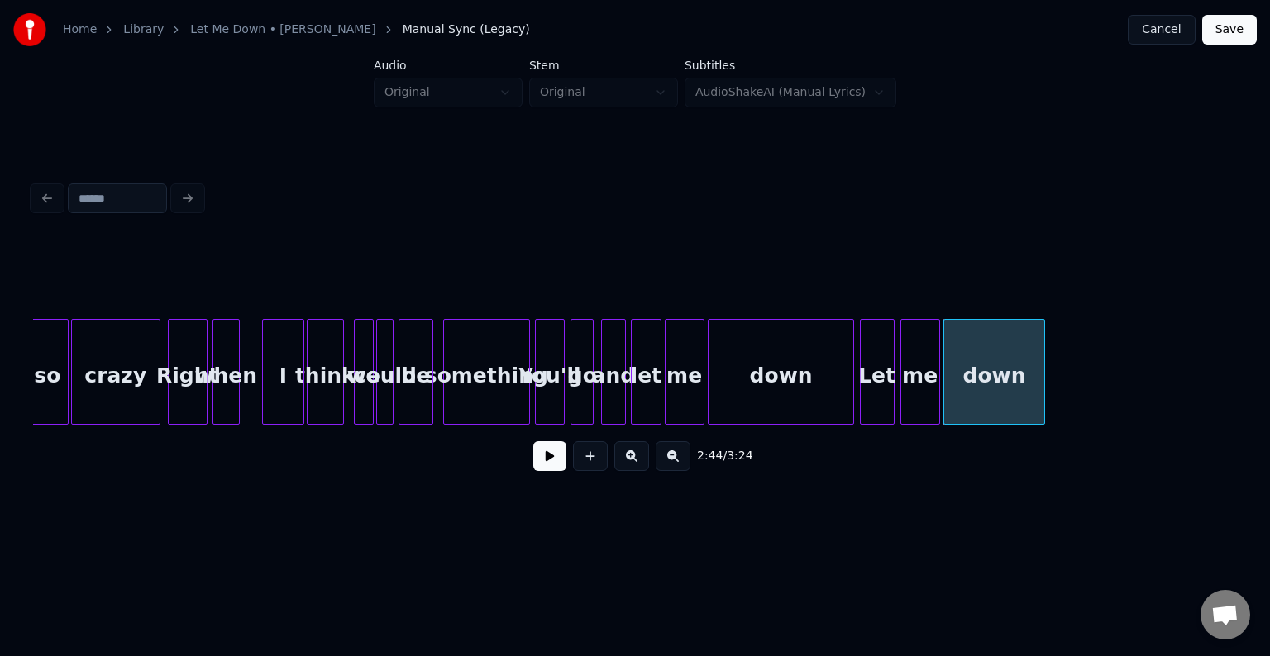
click at [884, 391] on div "Let" at bounding box center [876, 376] width 33 height 112
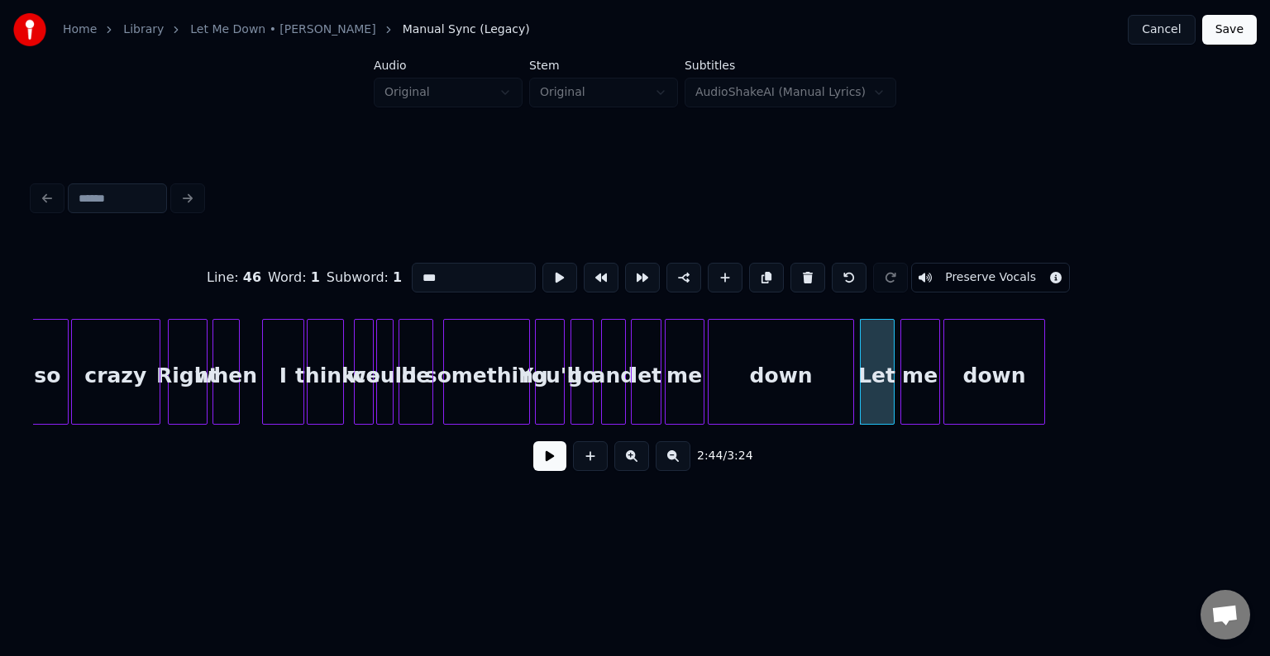
click at [555, 470] on button at bounding box center [549, 456] width 33 height 30
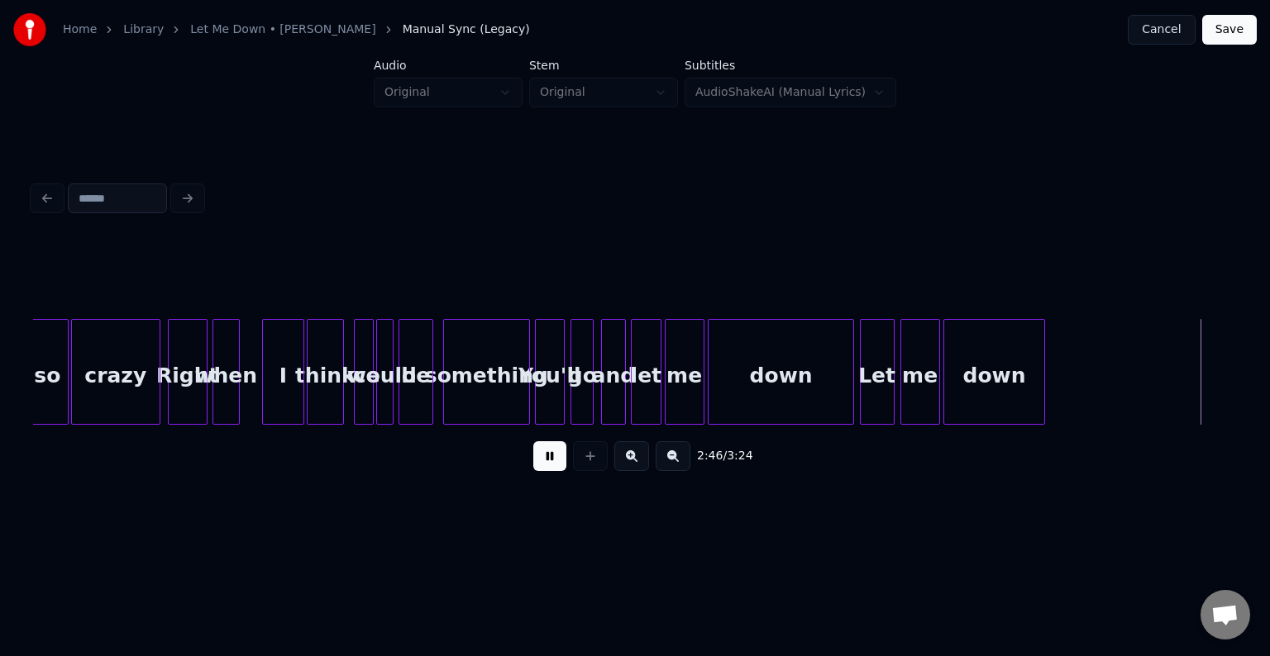
click at [555, 470] on button at bounding box center [549, 456] width 33 height 30
click at [1210, 387] on div at bounding box center [1210, 372] width 5 height 104
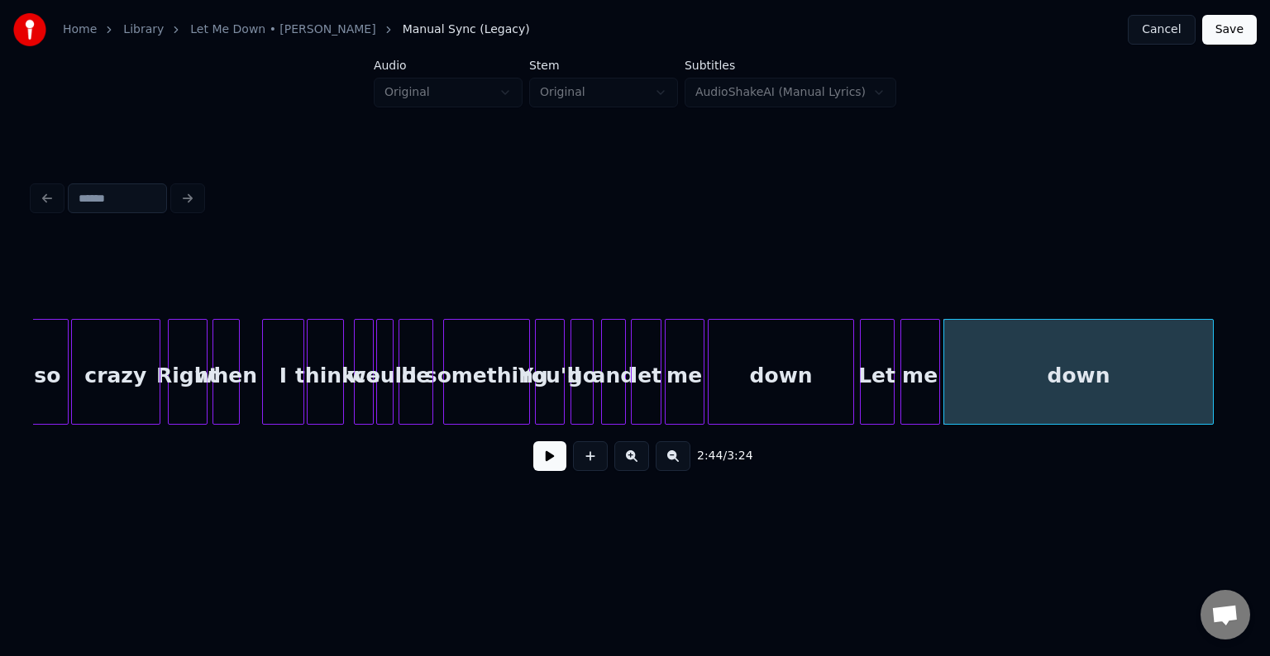
click at [552, 468] on button at bounding box center [549, 456] width 33 height 30
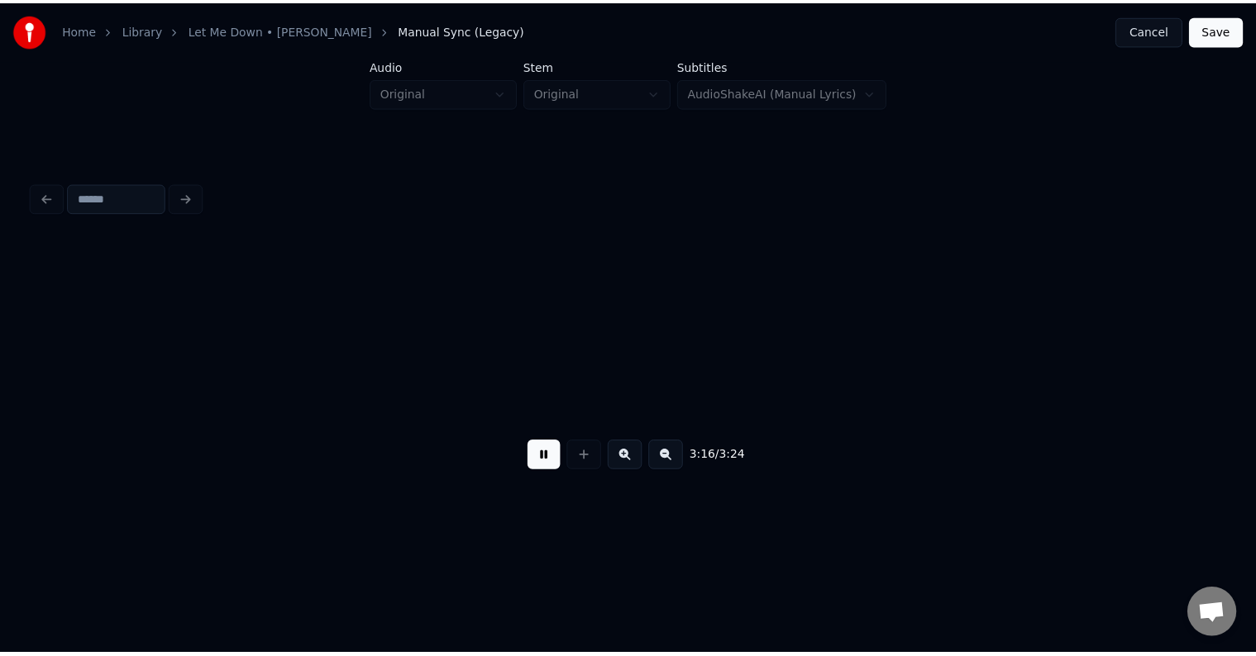
scroll to position [0, 24140]
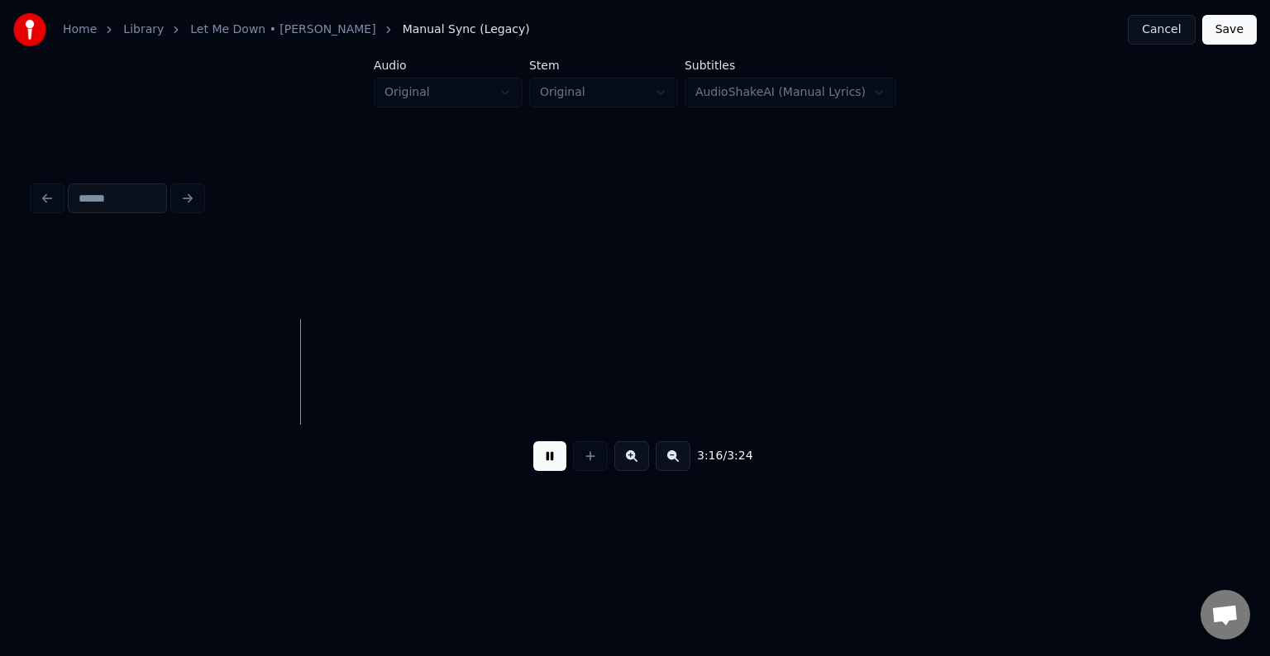
click at [1239, 27] on button "Save" at bounding box center [1229, 30] width 55 height 30
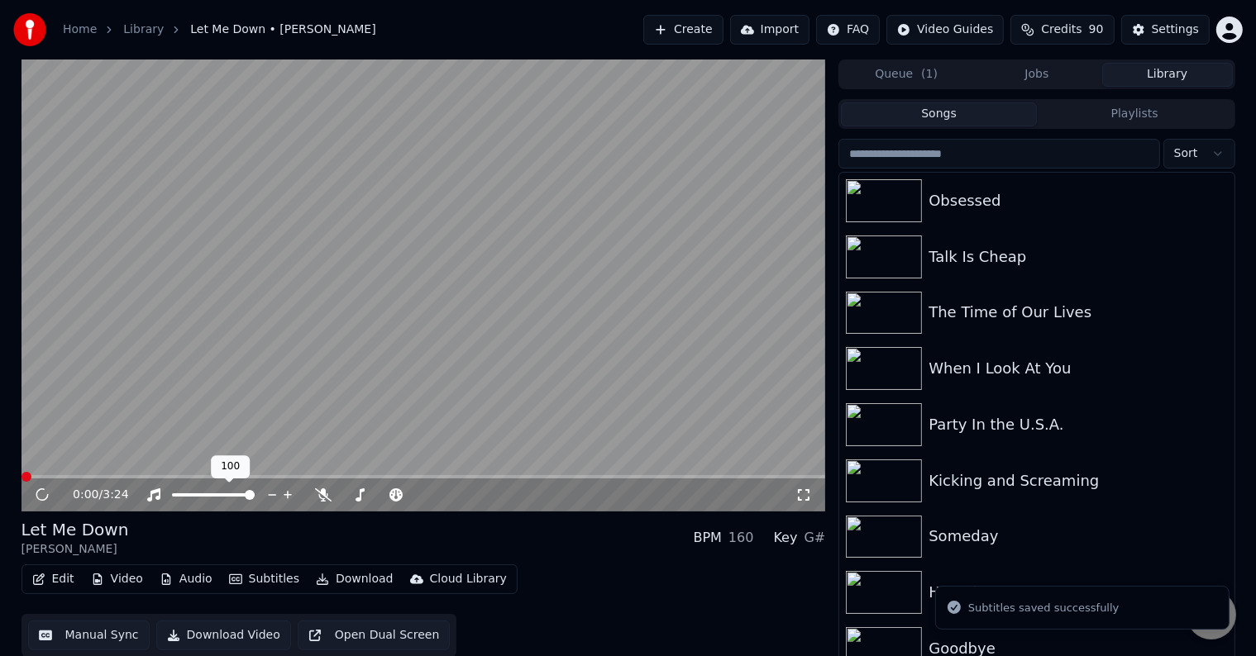
click at [341, 579] on button "Download" at bounding box center [354, 579] width 91 height 23
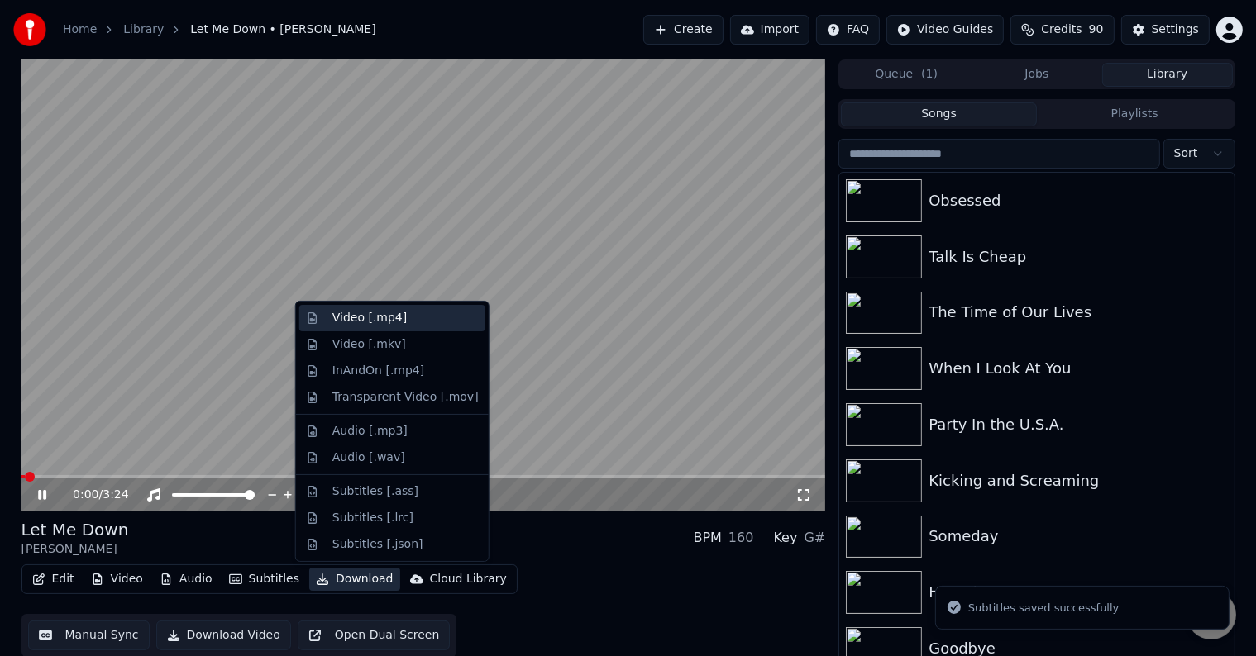
click at [332, 313] on div "Video [.mp4]" at bounding box center [369, 318] width 74 height 17
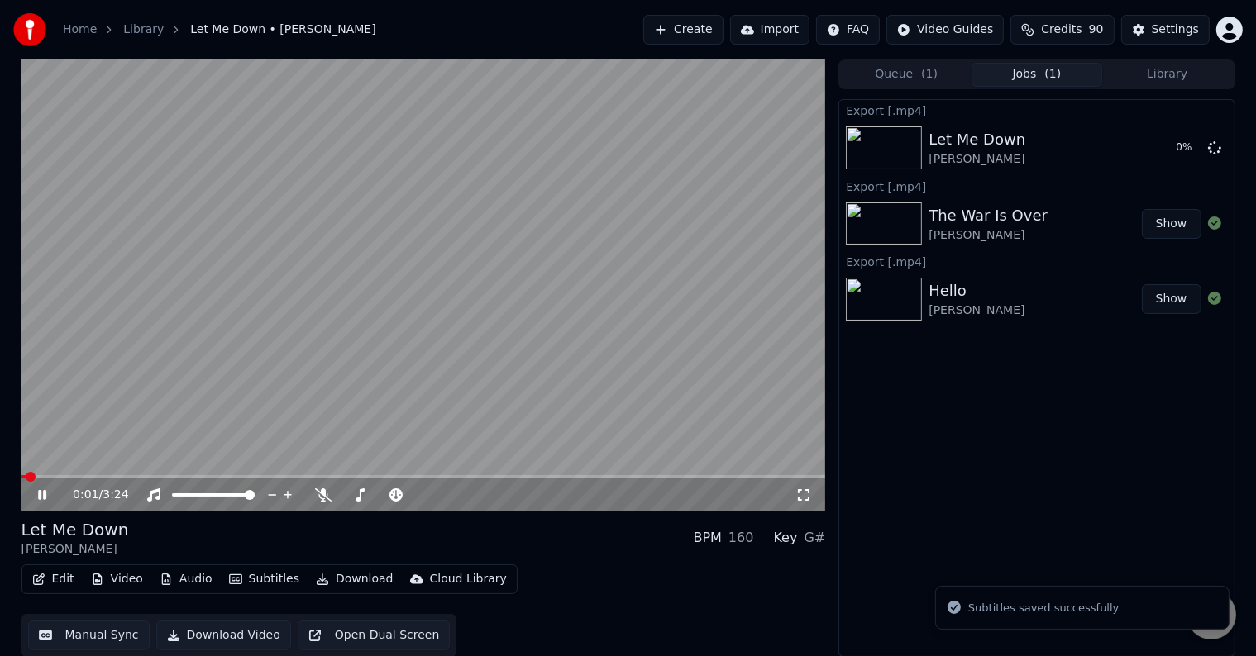
click at [36, 503] on div "0:01 / 3:24" at bounding box center [423, 495] width 791 height 17
click at [41, 499] on icon at bounding box center [42, 495] width 8 height 10
click at [1167, 83] on button "Library" at bounding box center [1167, 75] width 131 height 24
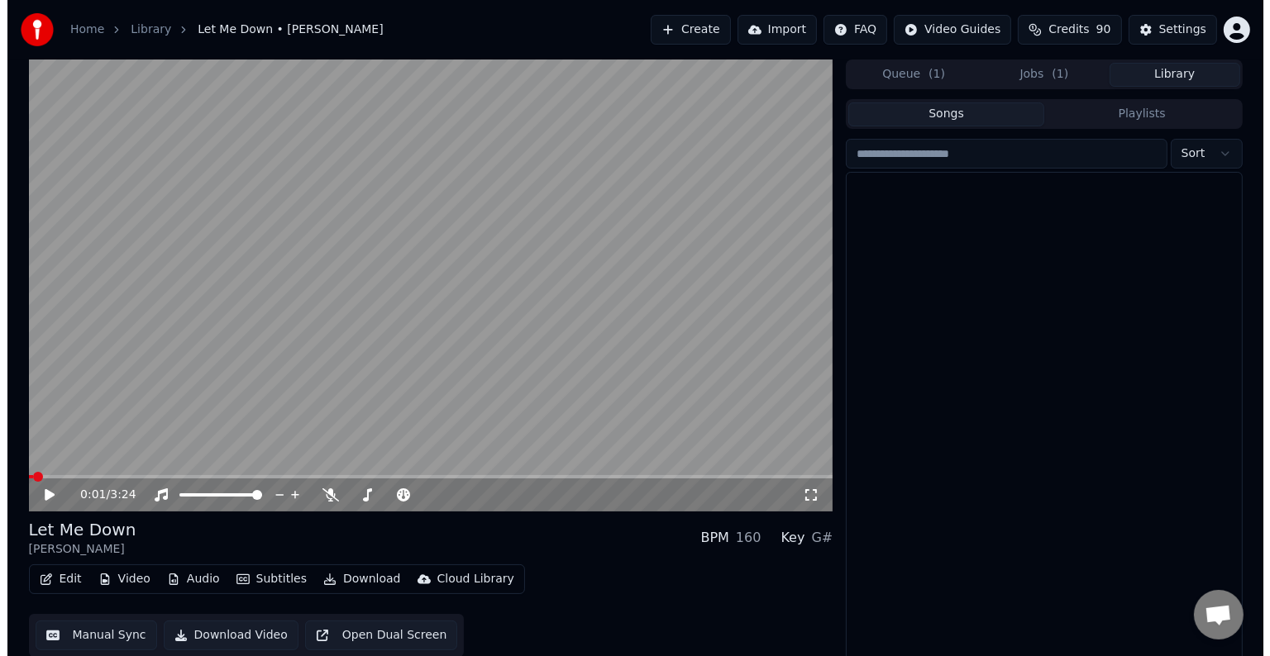
scroll to position [11721, 0]
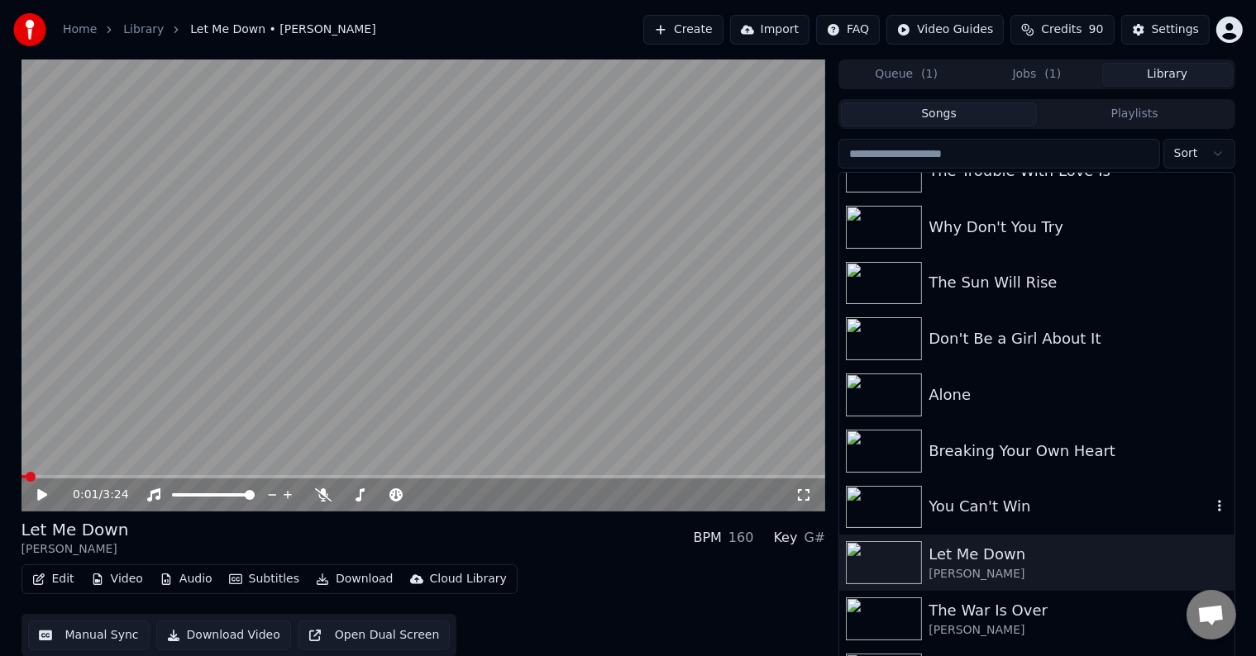
click at [1008, 517] on div "You Can't Win" at bounding box center [1069, 506] width 282 height 23
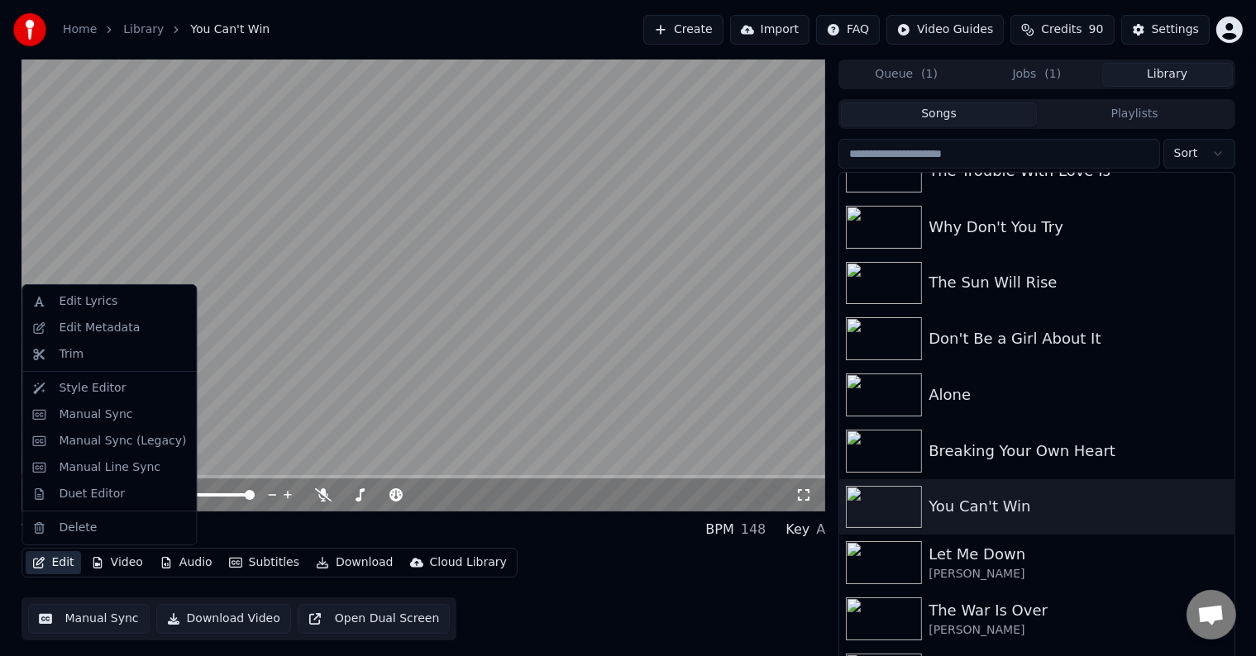
click at [44, 571] on button "Edit" at bounding box center [53, 562] width 55 height 23
click at [96, 330] on div "Edit Metadata" at bounding box center [99, 328] width 81 height 17
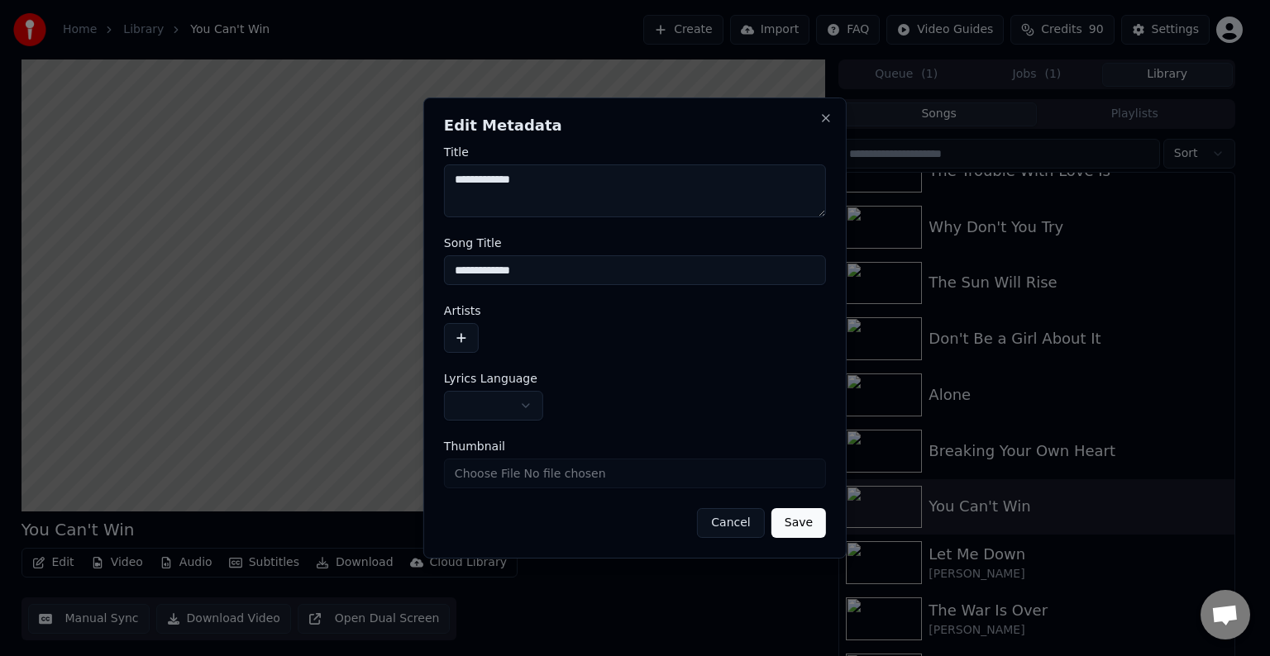
click at [497, 400] on button "button" at bounding box center [493, 406] width 99 height 30
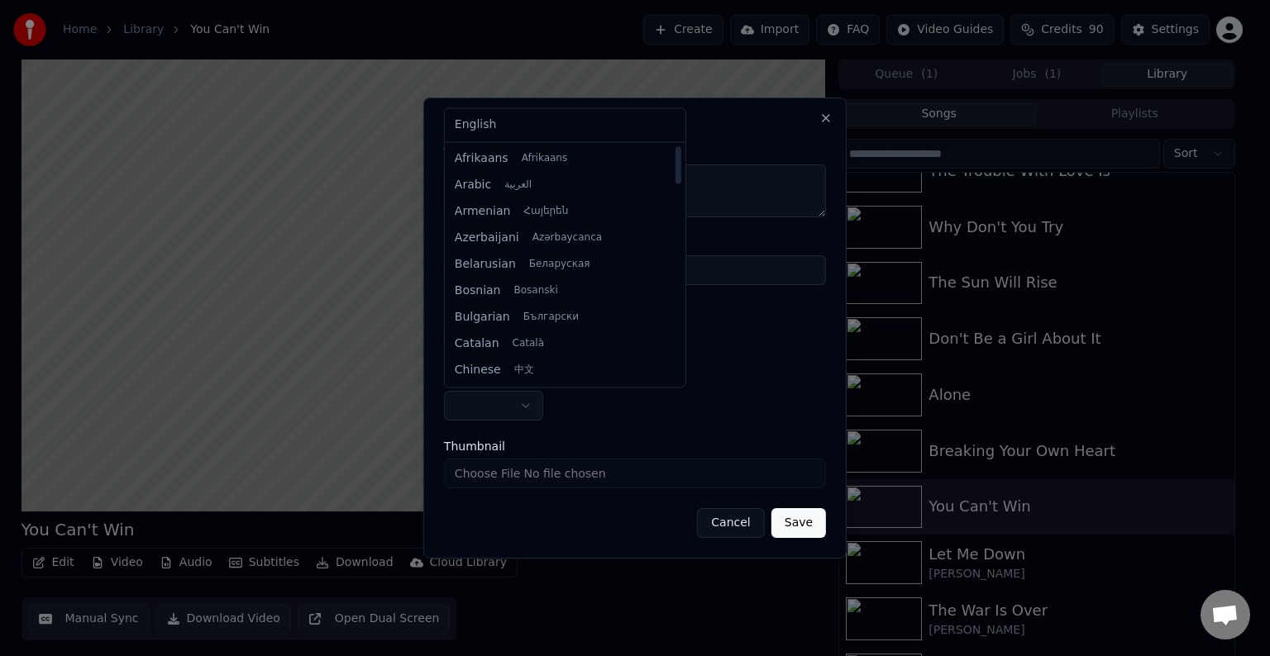
select select "**"
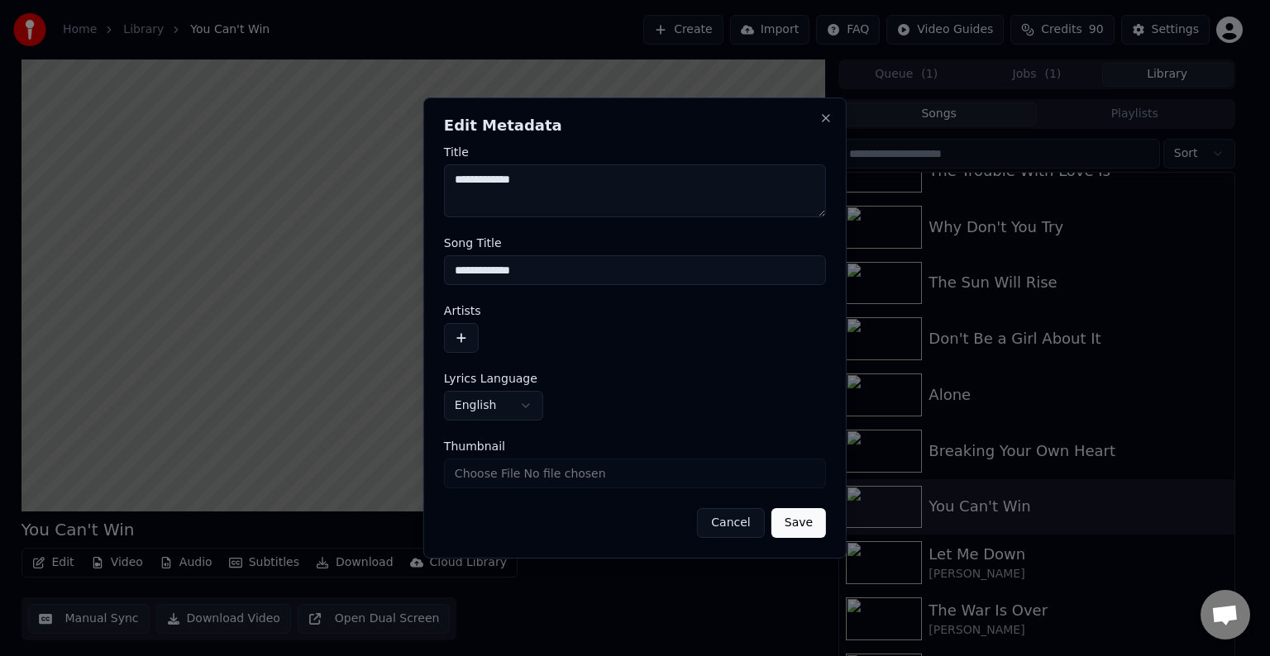
click at [468, 337] on button "button" at bounding box center [461, 338] width 35 height 30
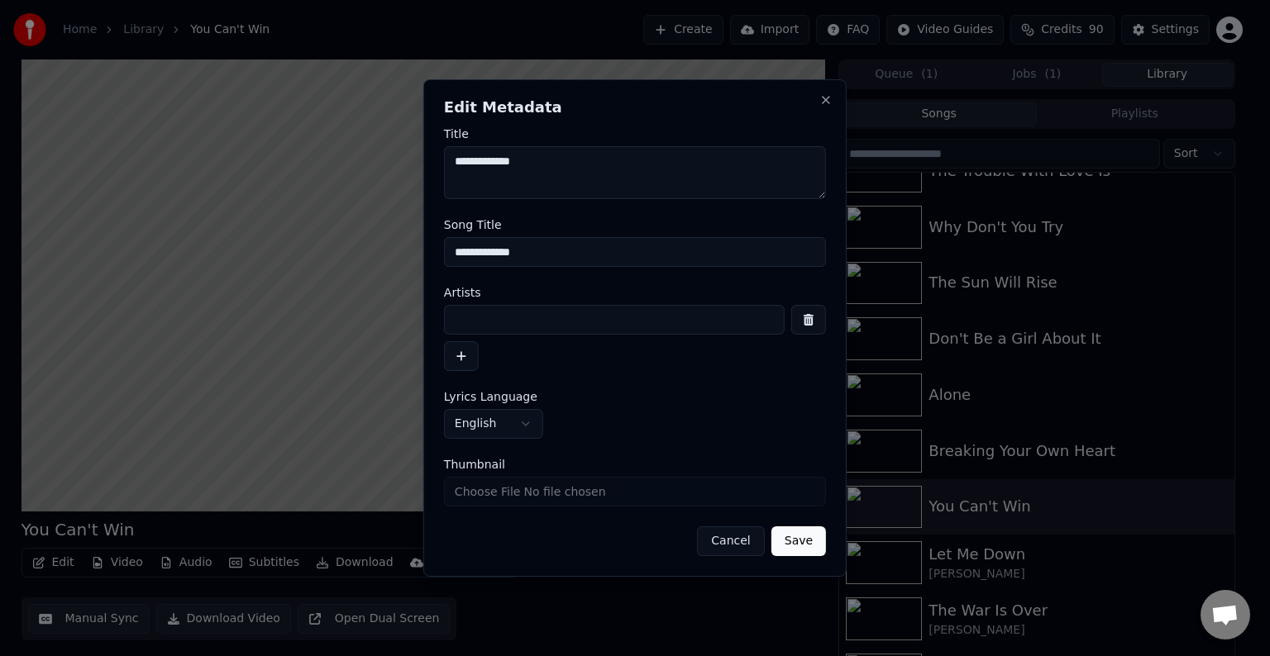
click at [514, 321] on input at bounding box center [614, 320] width 341 height 30
type input "**********"
click at [771, 527] on button "Save" at bounding box center [798, 542] width 55 height 30
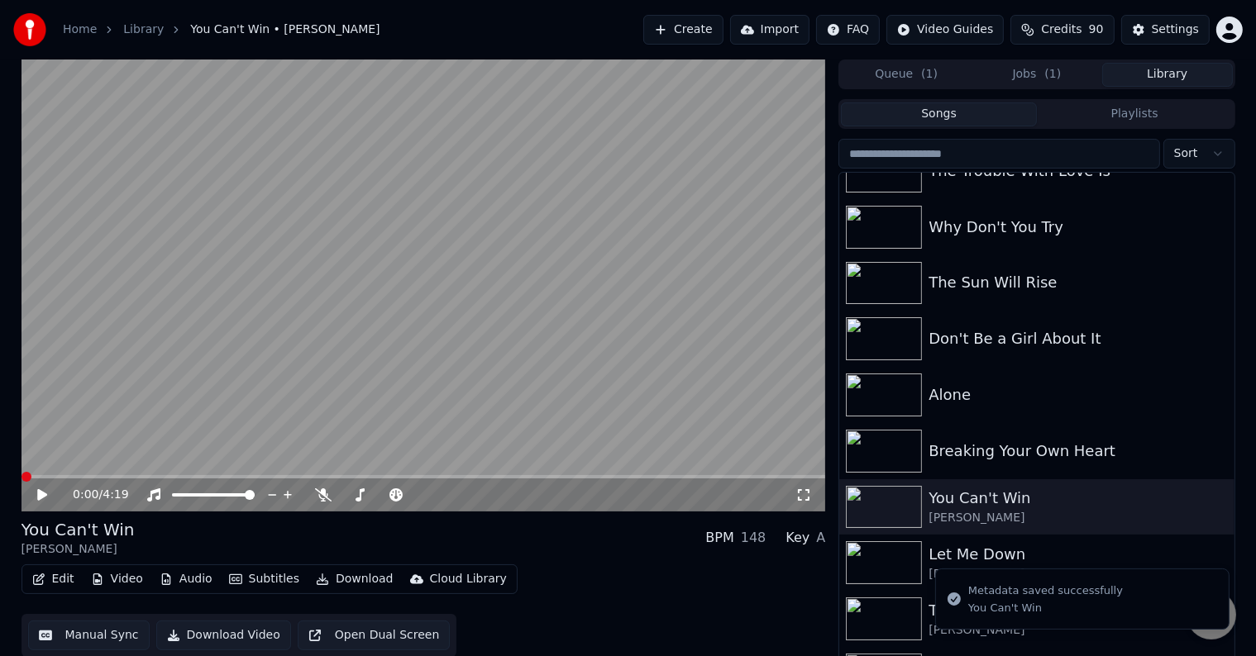
click at [46, 584] on button "Edit" at bounding box center [53, 579] width 55 height 23
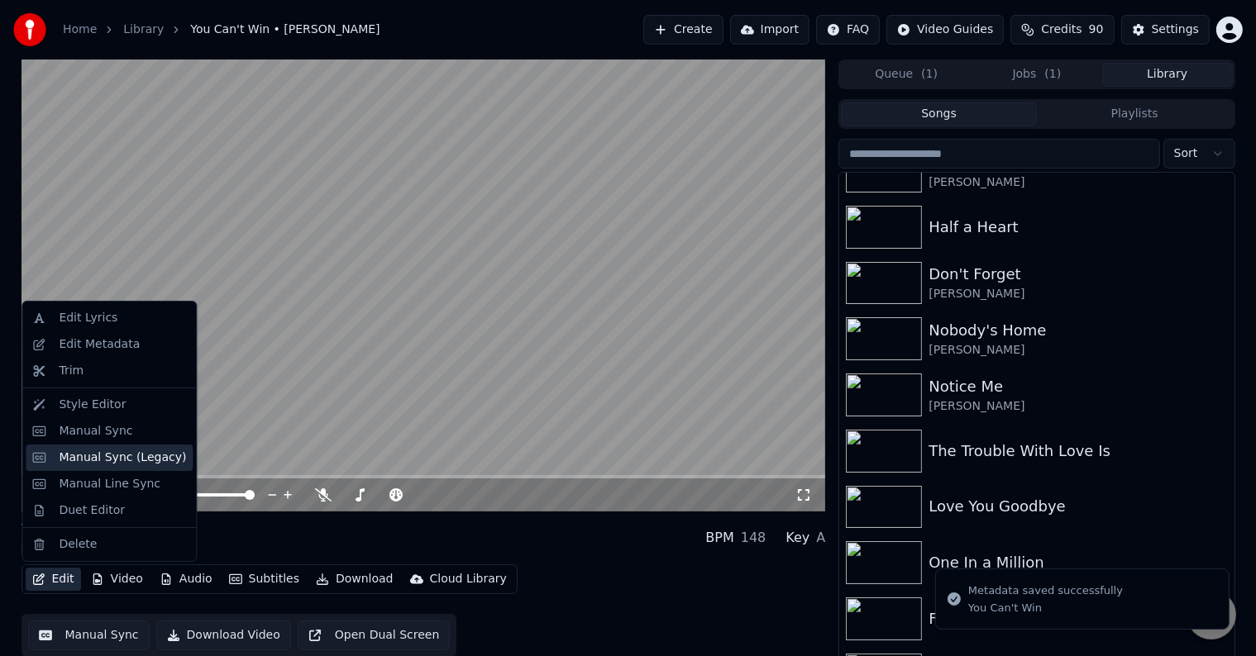
click at [89, 456] on div "Manual Sync (Legacy)" at bounding box center [122, 458] width 127 height 17
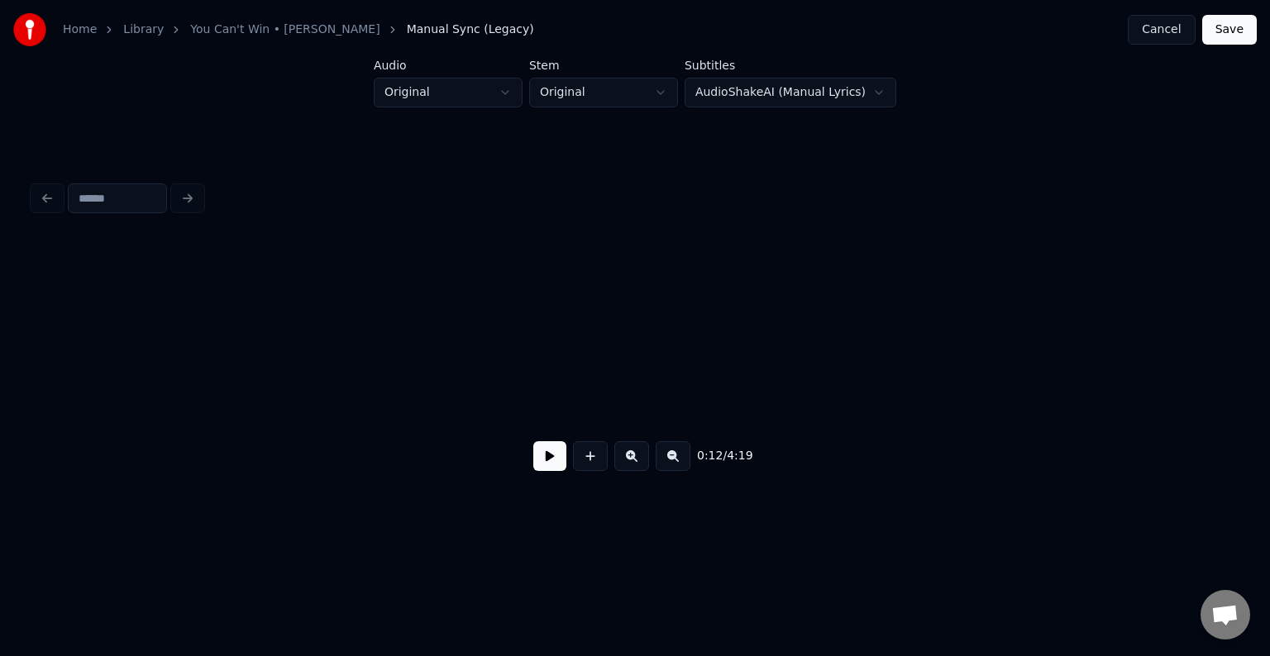
scroll to position [0, 1552]
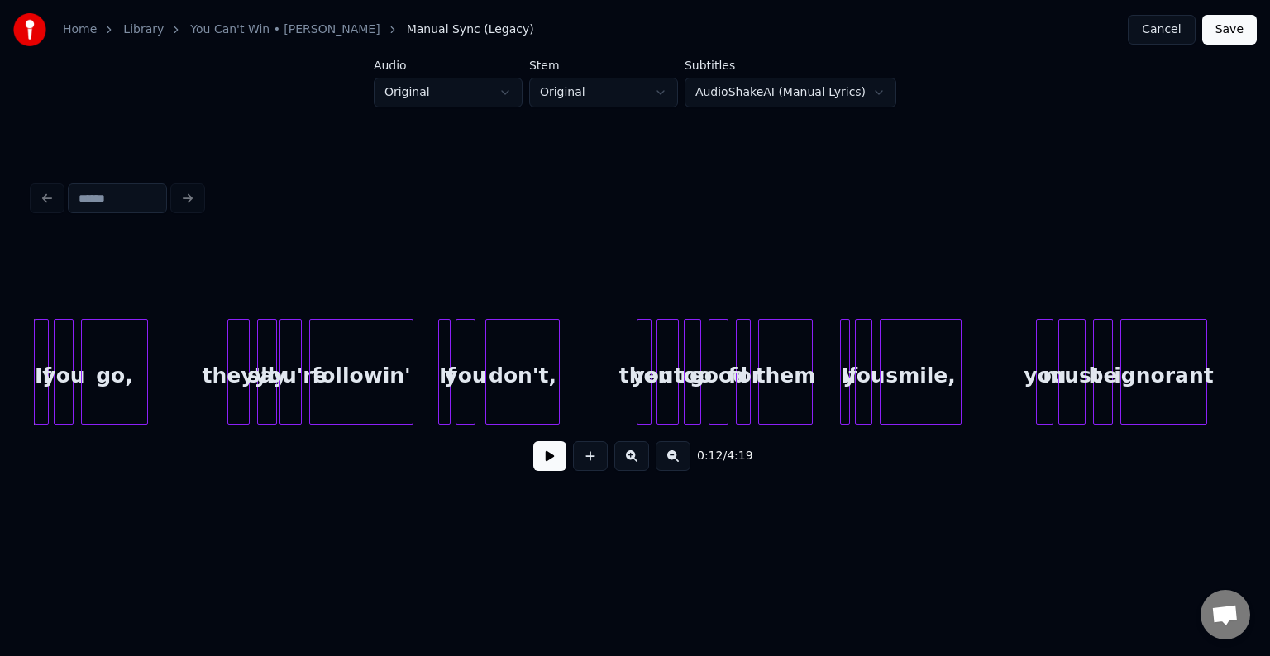
click at [543, 469] on button at bounding box center [549, 456] width 33 height 30
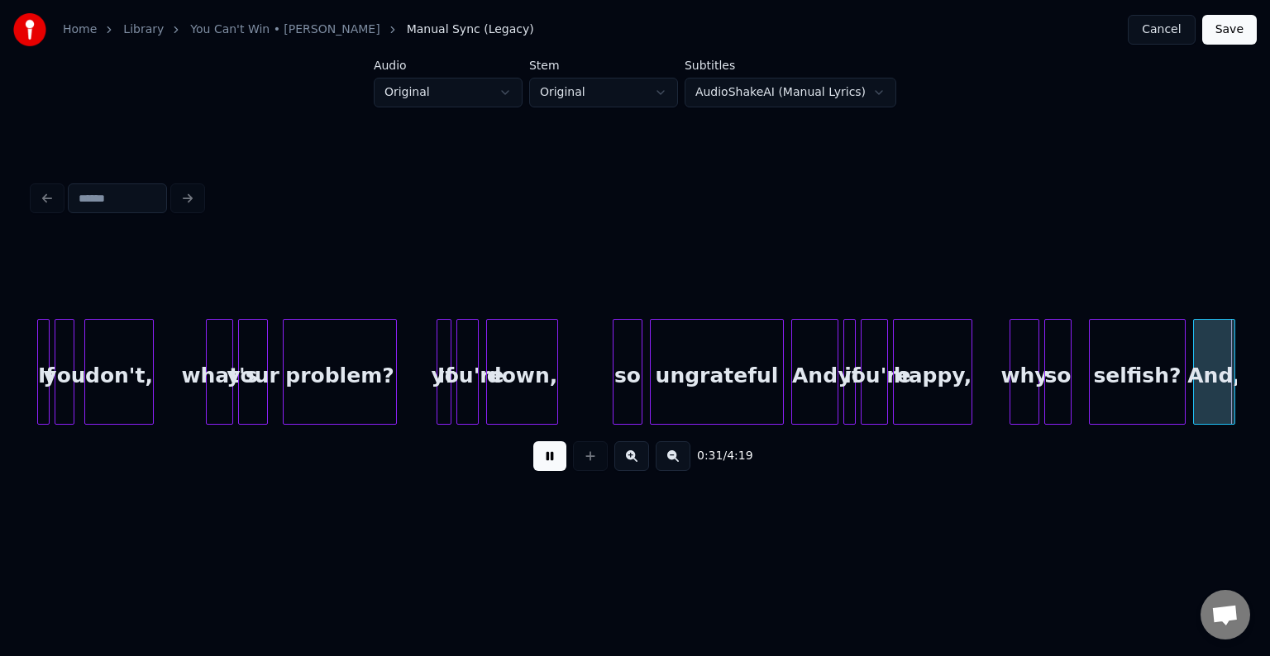
scroll to position [0, 3961]
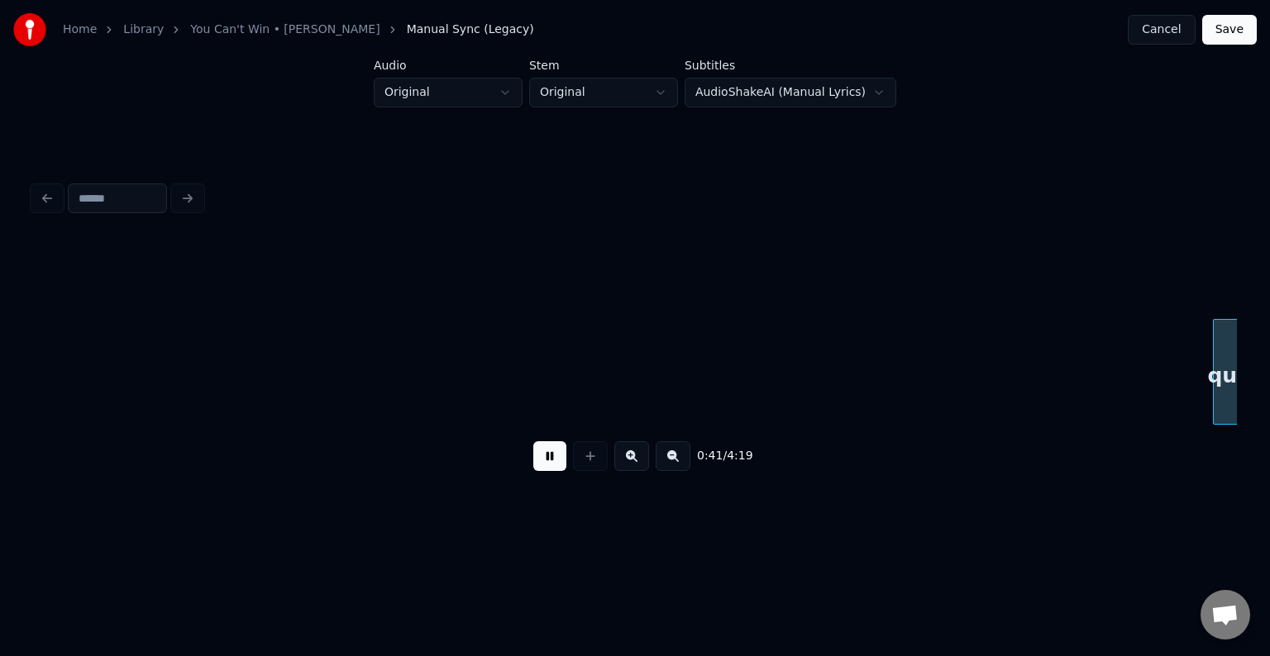
click at [552, 471] on button at bounding box center [549, 456] width 33 height 30
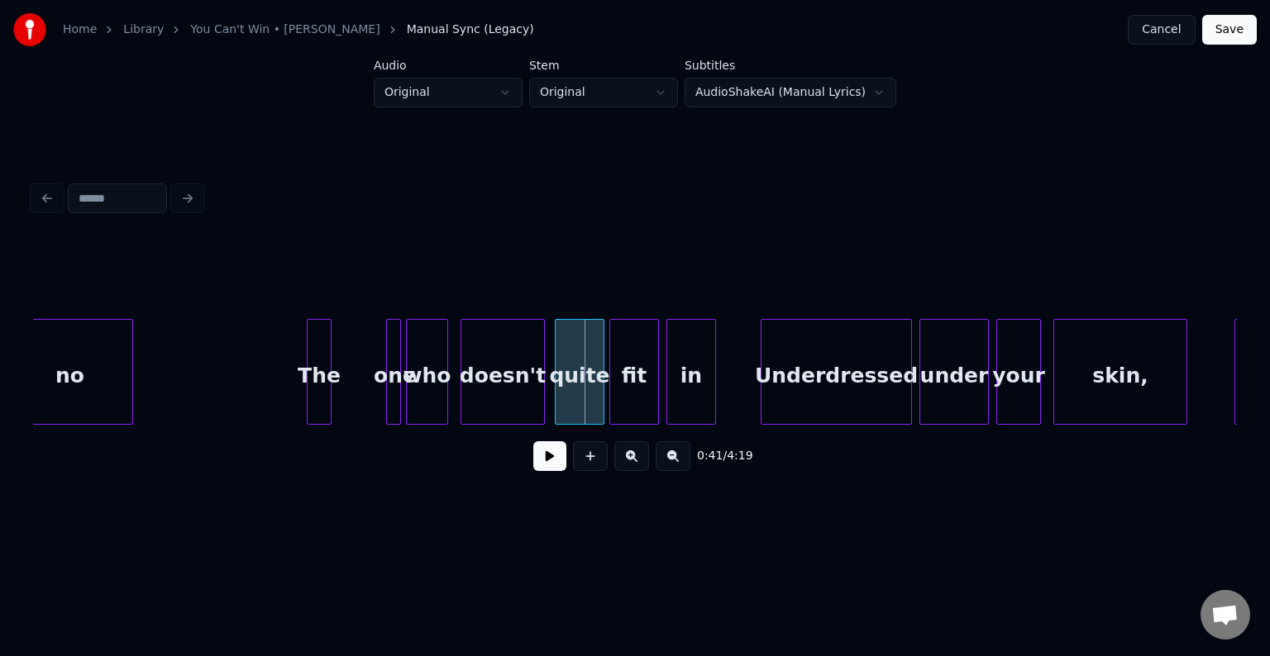
scroll to position [0, 4603]
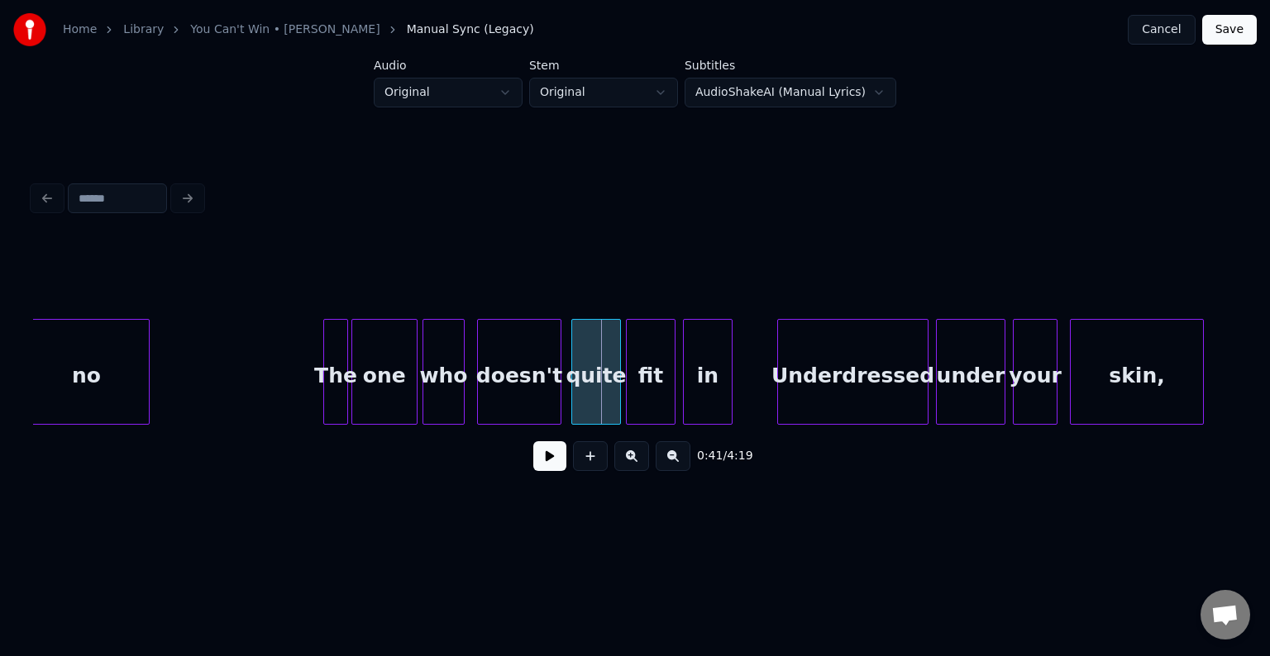
click at [353, 396] on div at bounding box center [354, 372] width 5 height 104
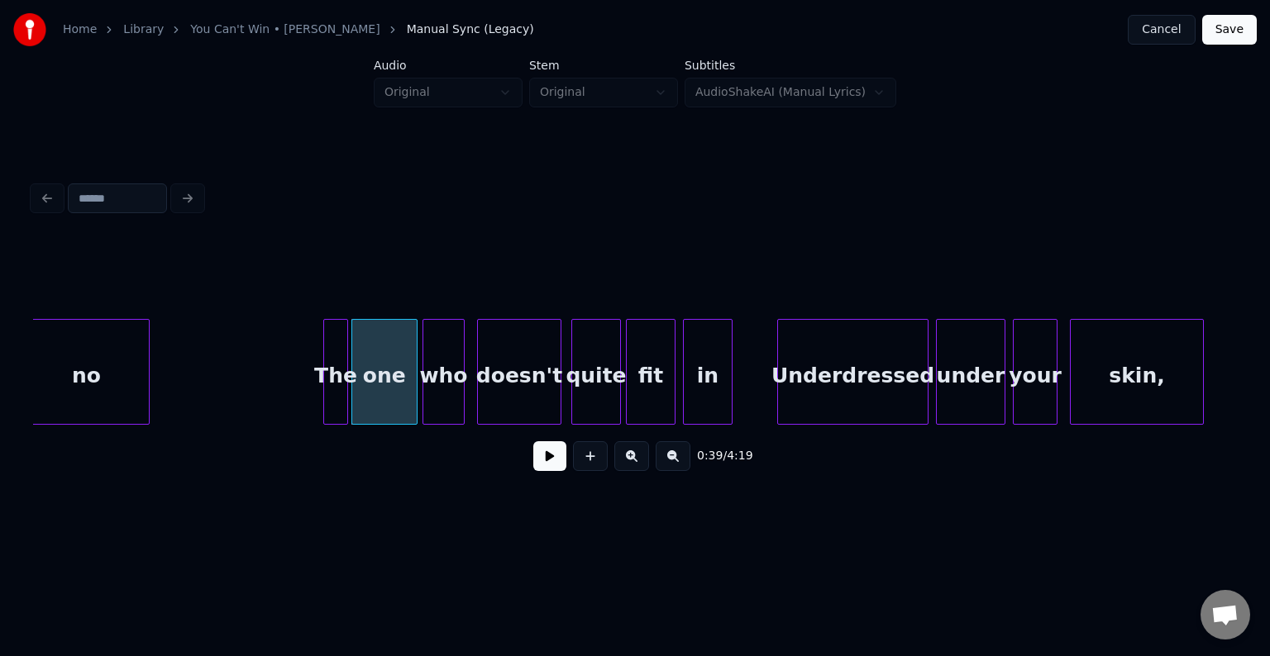
click at [560, 458] on button at bounding box center [549, 456] width 33 height 30
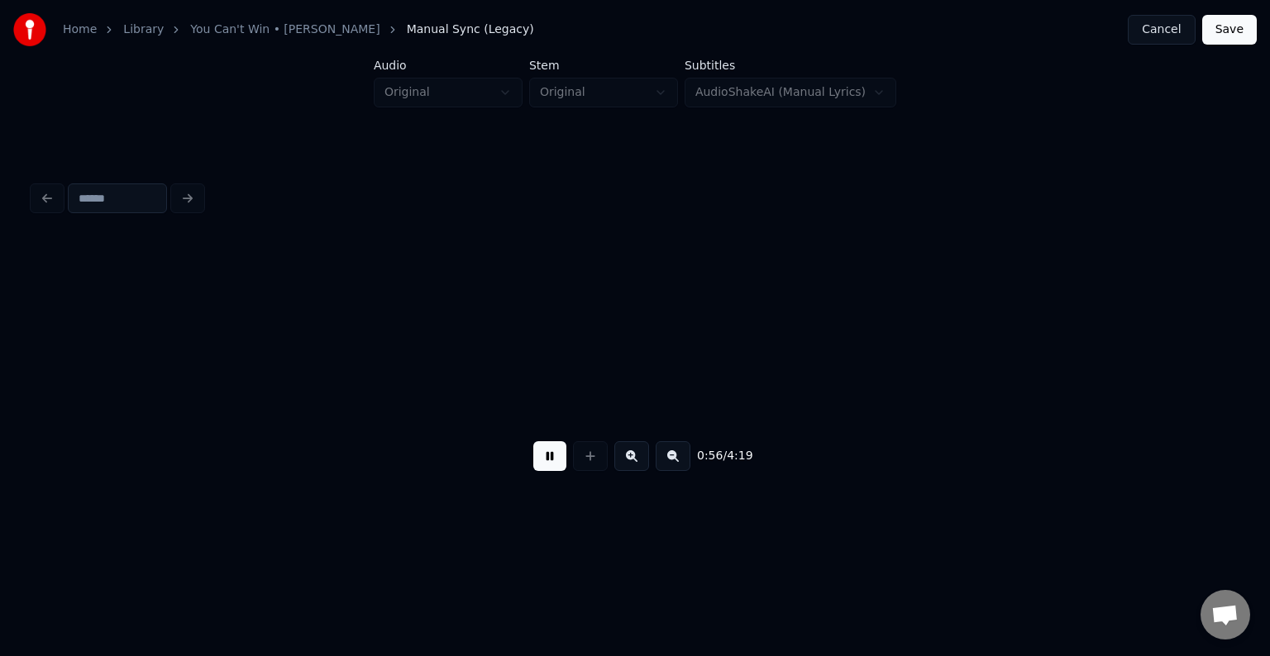
scroll to position [0, 7013]
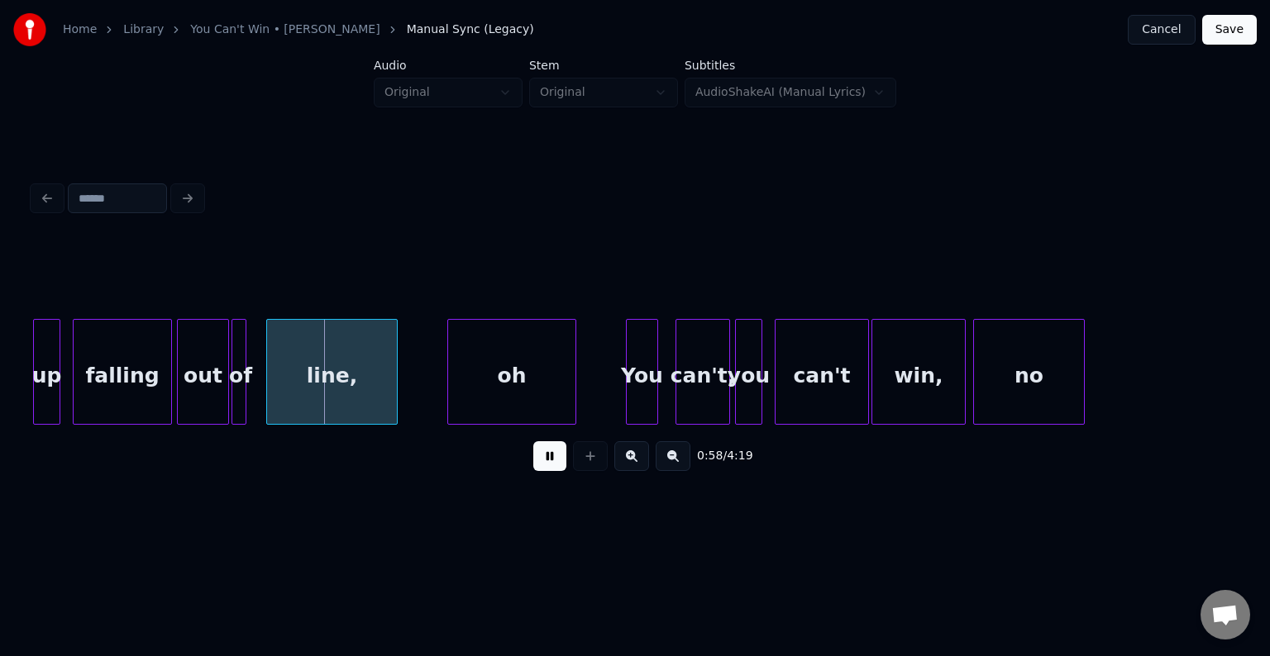
click at [560, 458] on button at bounding box center [549, 456] width 33 height 30
click at [258, 393] on div at bounding box center [257, 372] width 5 height 104
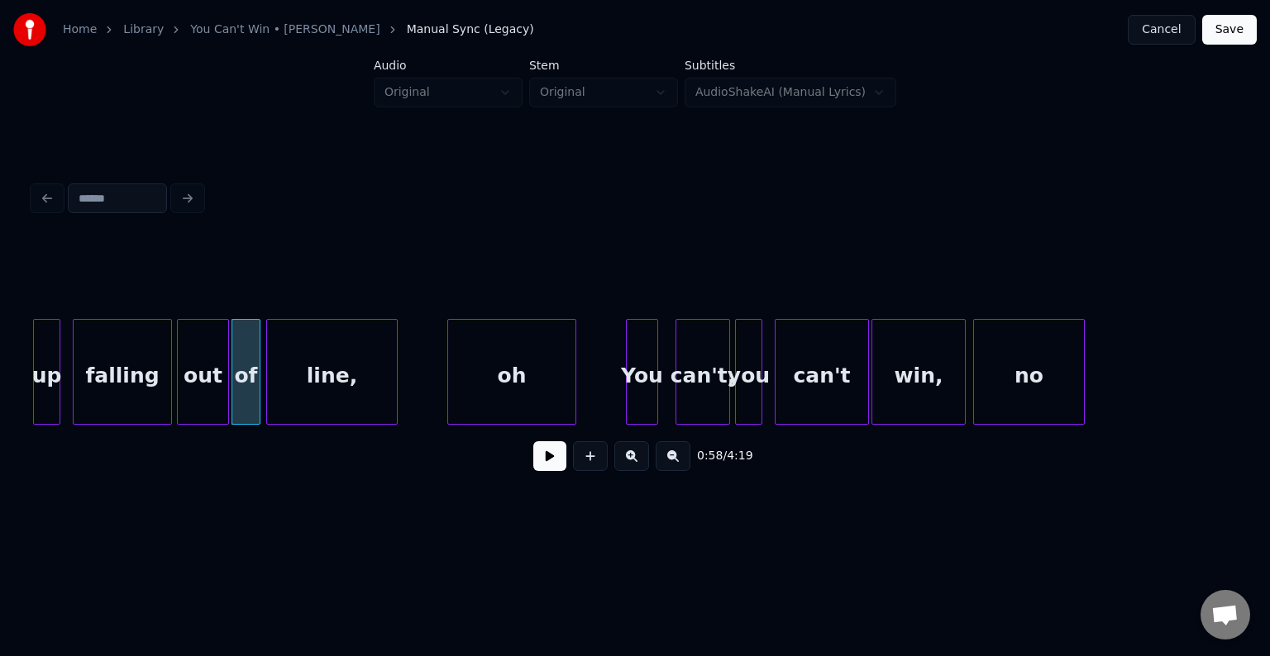
click at [551, 460] on button at bounding box center [549, 456] width 33 height 30
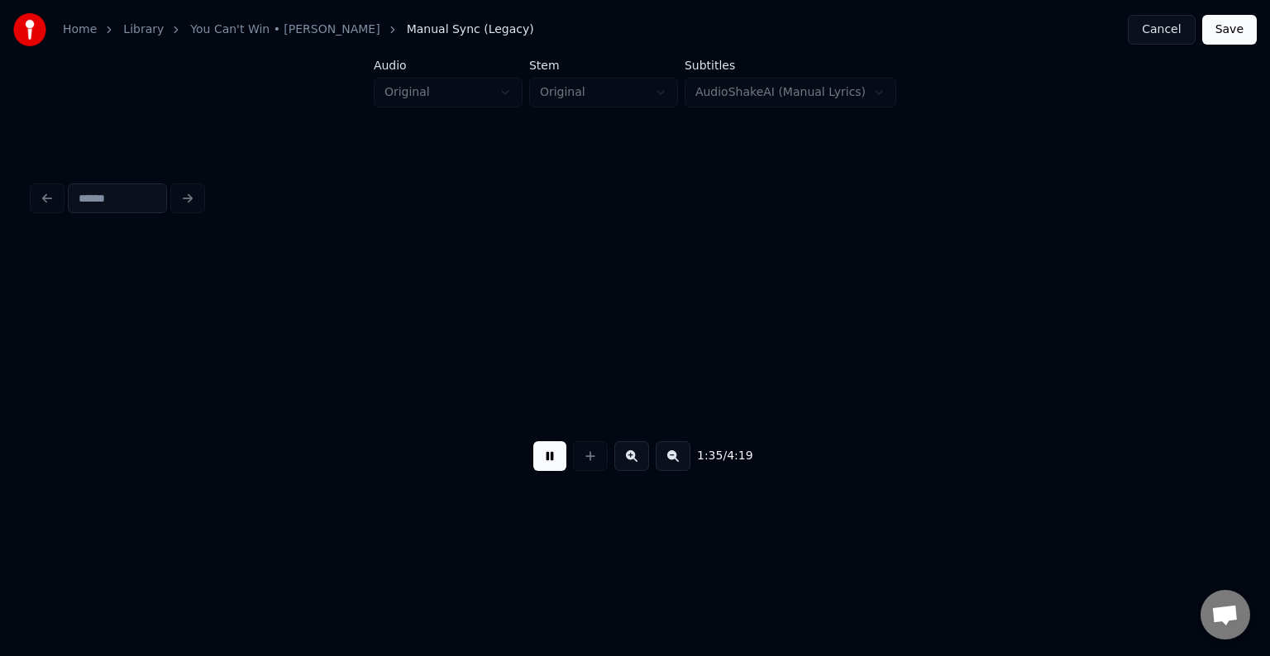
scroll to position [0, 11830]
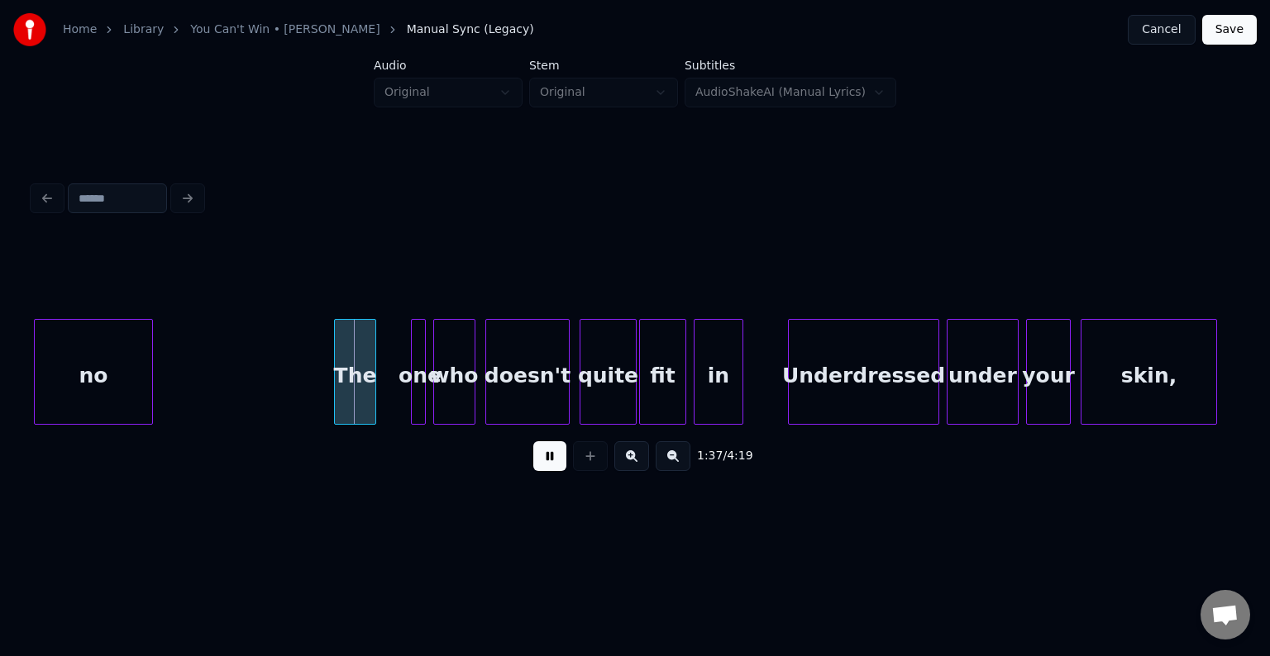
click at [551, 460] on button at bounding box center [549, 456] width 33 height 30
click at [384, 397] on div at bounding box center [382, 372] width 5 height 104
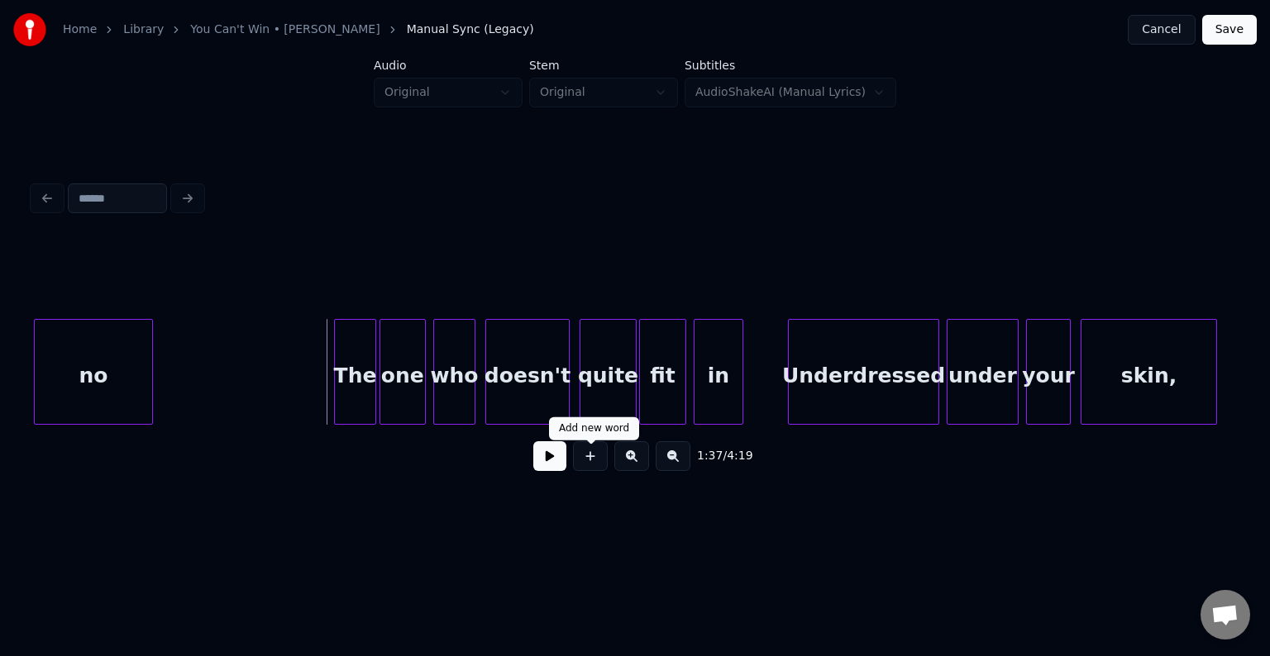
click at [559, 461] on button at bounding box center [549, 456] width 33 height 30
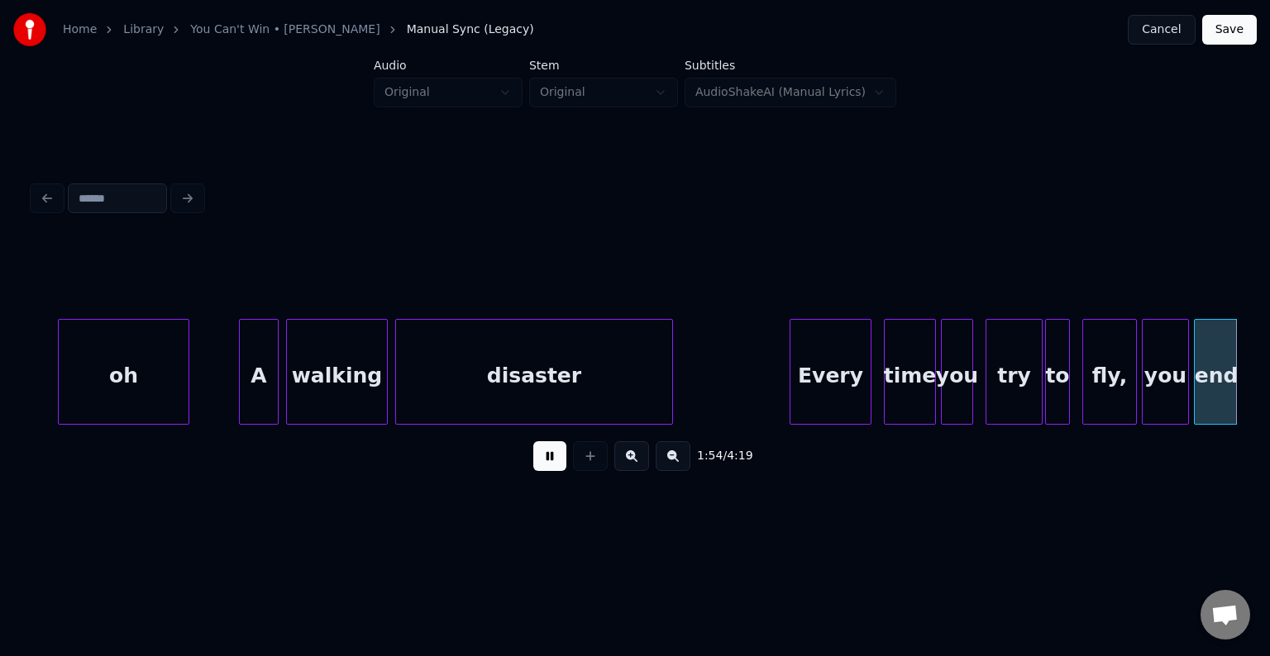
scroll to position [0, 14240]
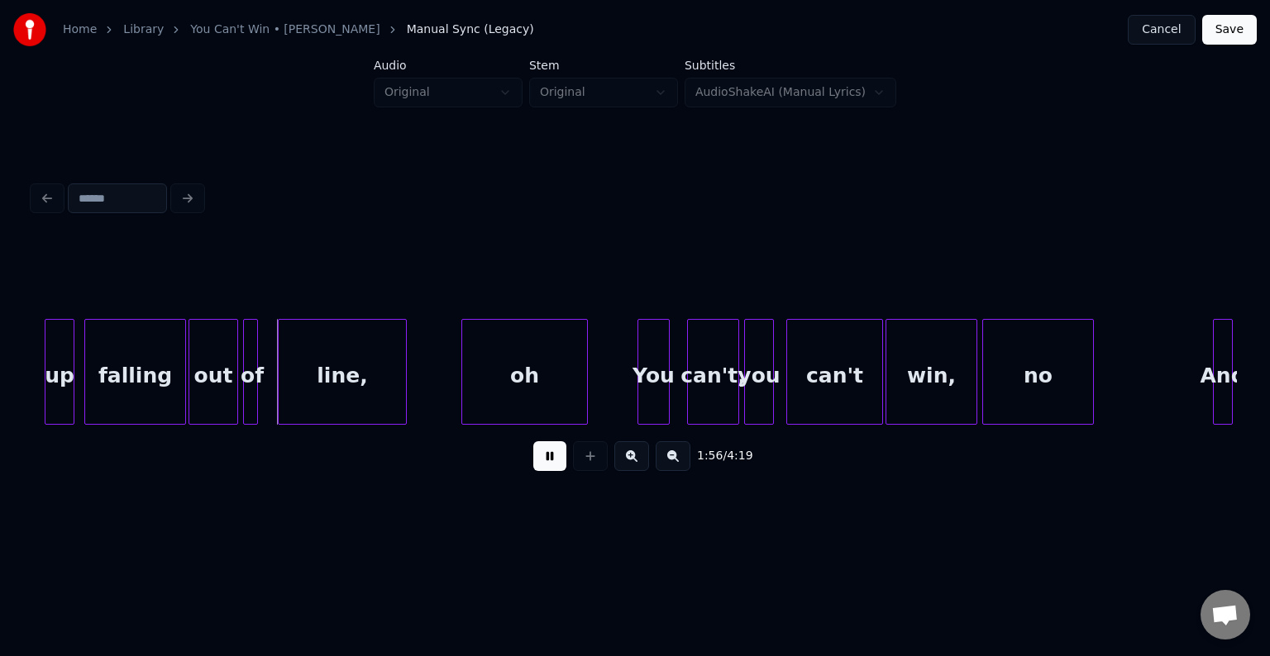
click at [559, 461] on button at bounding box center [549, 456] width 33 height 30
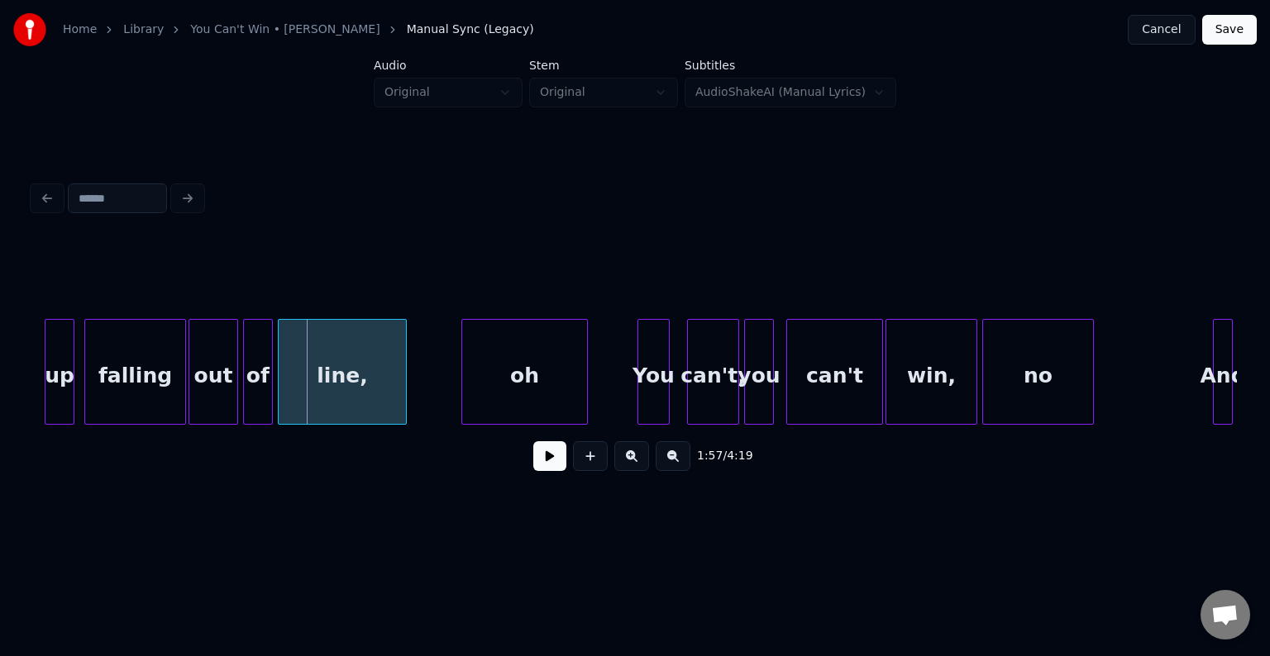
click at [269, 398] on div at bounding box center [269, 372] width 5 height 104
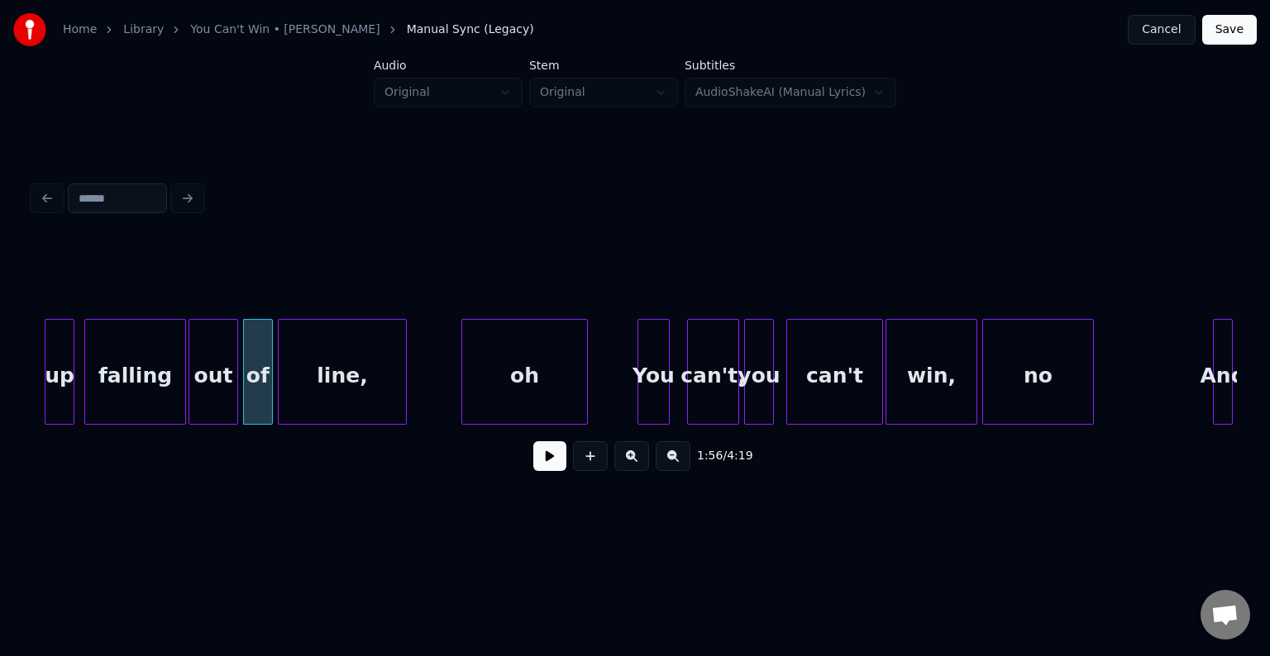
click at [546, 465] on button at bounding box center [549, 456] width 33 height 30
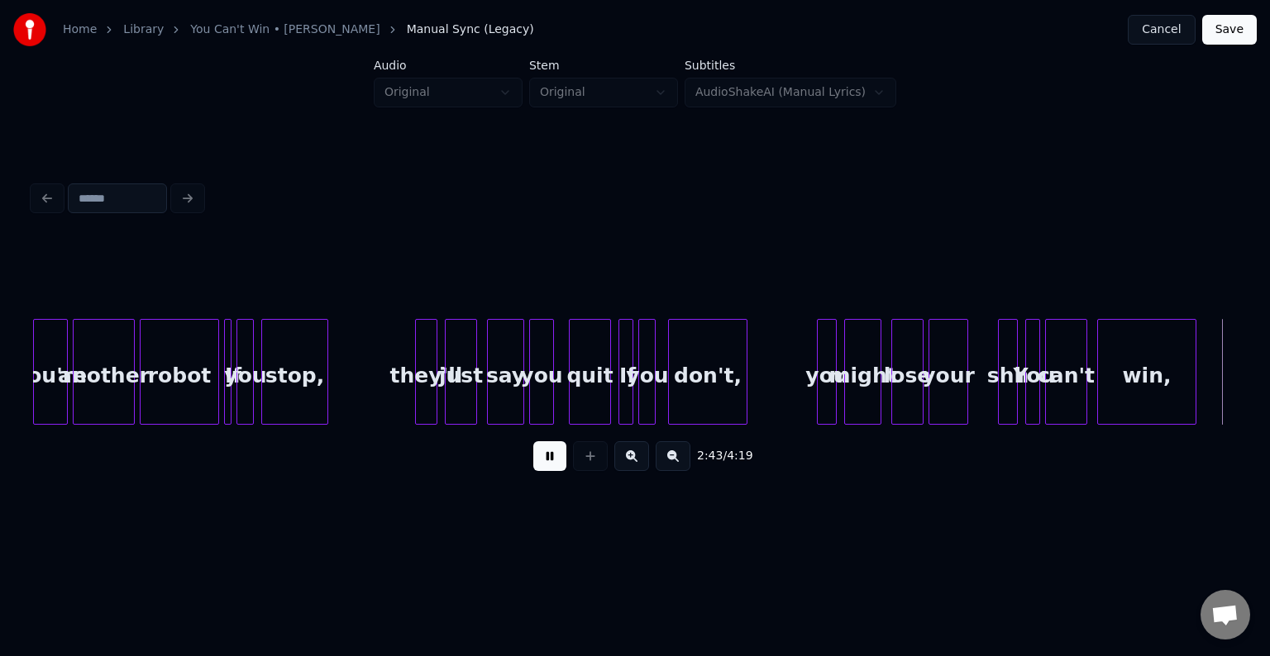
scroll to position [0, 20264]
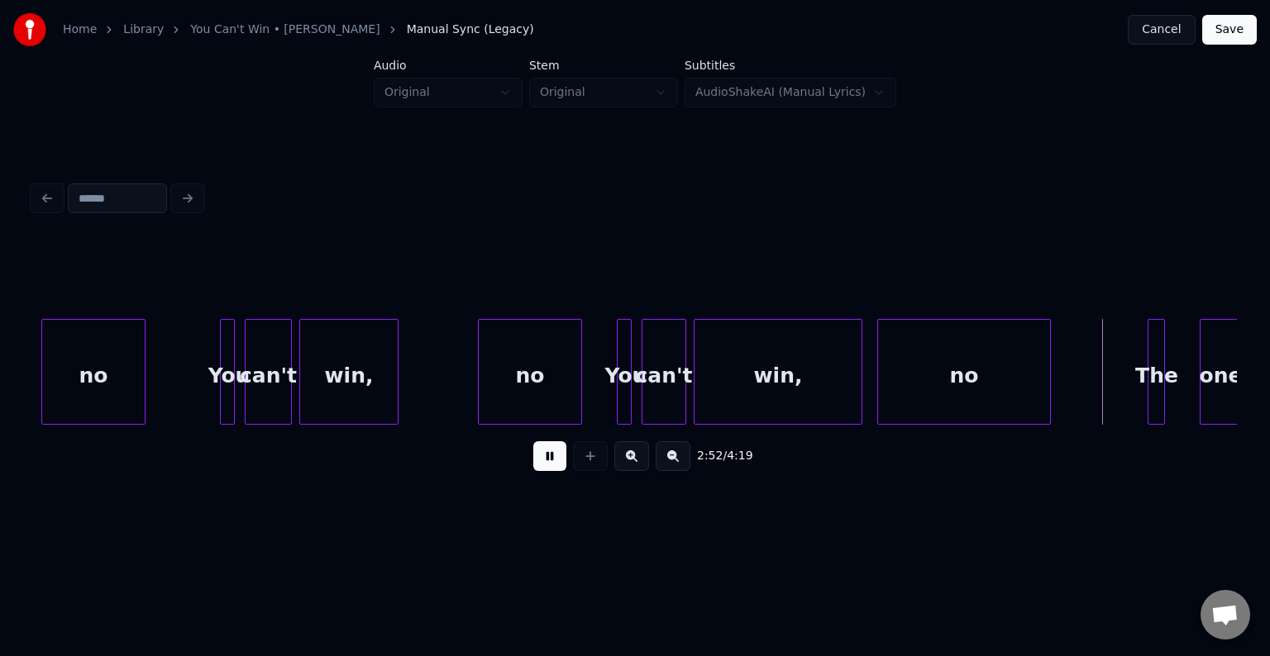
click at [546, 465] on button at bounding box center [549, 456] width 33 height 30
click at [555, 466] on button at bounding box center [549, 456] width 33 height 30
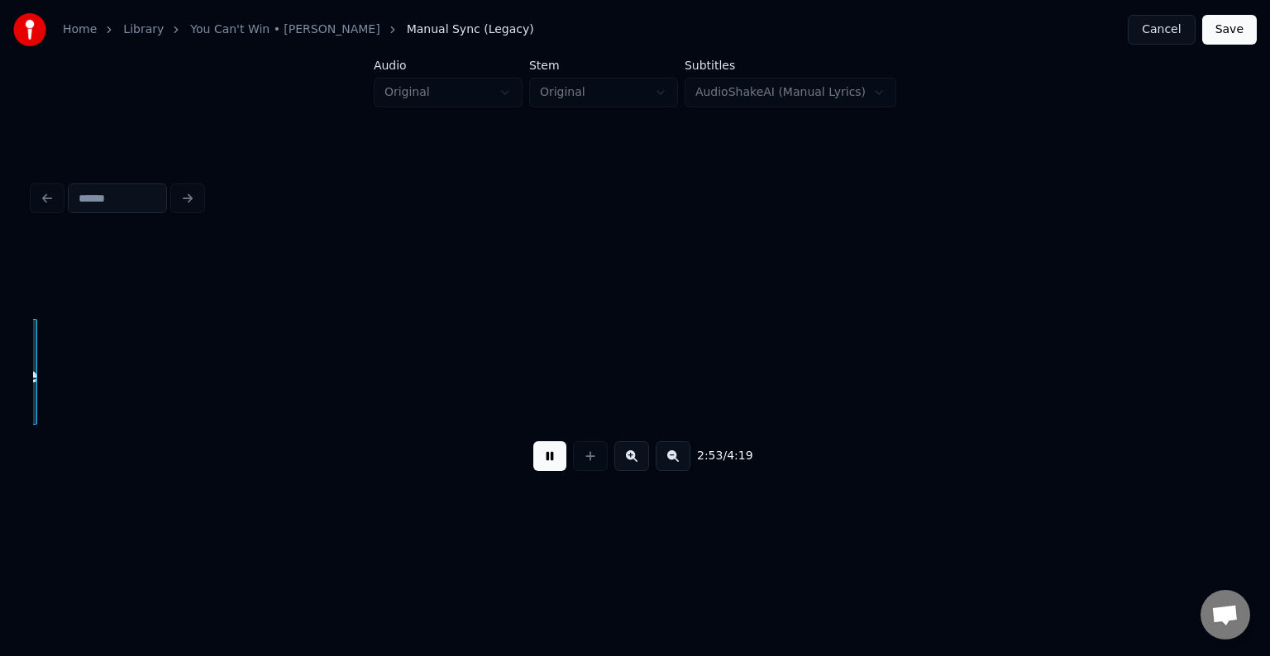
click at [555, 466] on button at bounding box center [549, 456] width 33 height 30
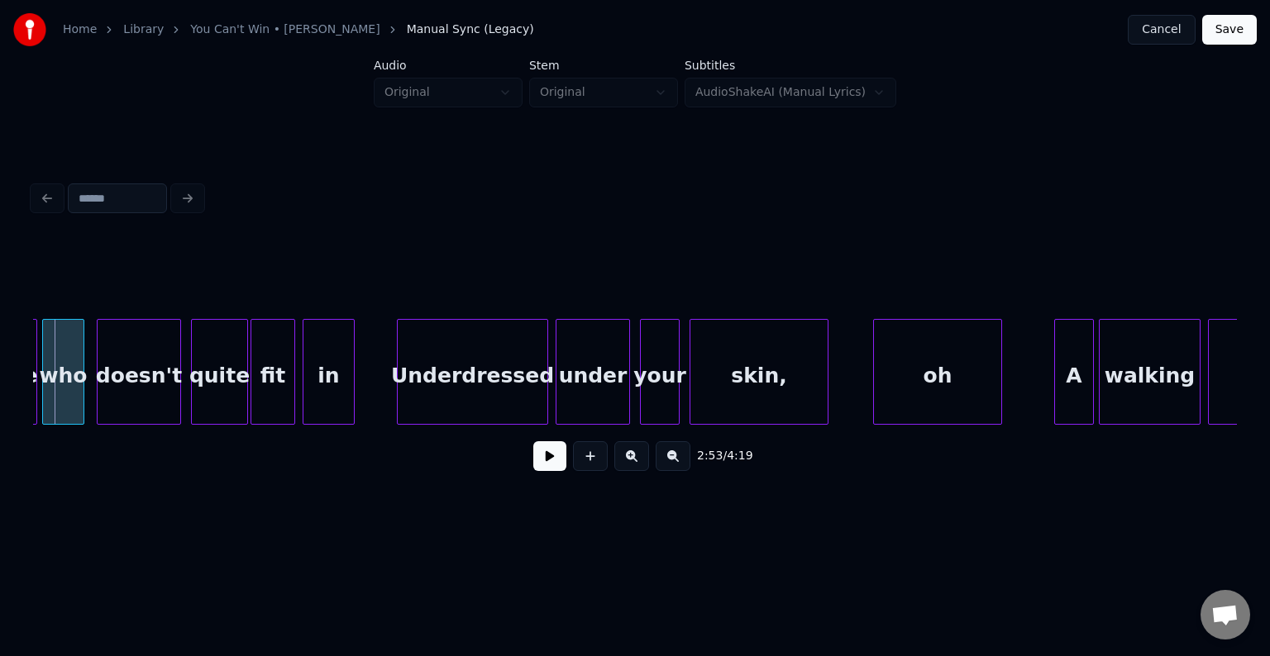
click at [36, 434] on div "2:53 / 4:19" at bounding box center [635, 456] width 1204 height 63
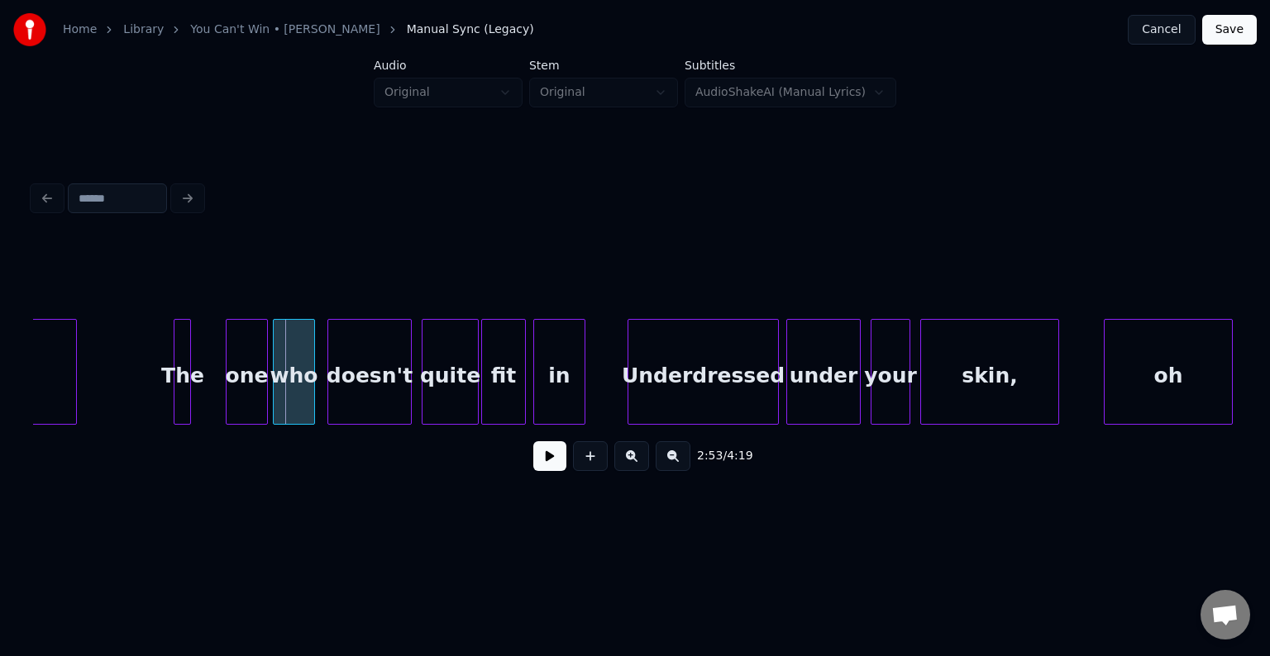
scroll to position [0, 21204]
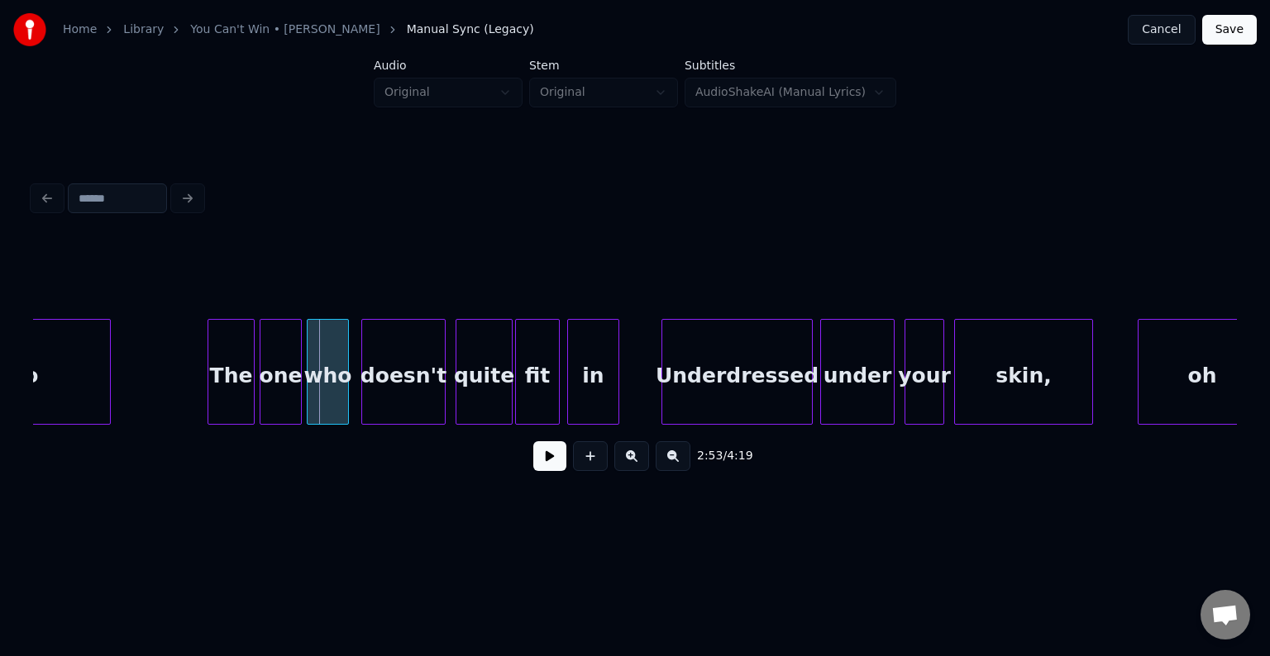
click at [250, 376] on div at bounding box center [251, 372] width 5 height 104
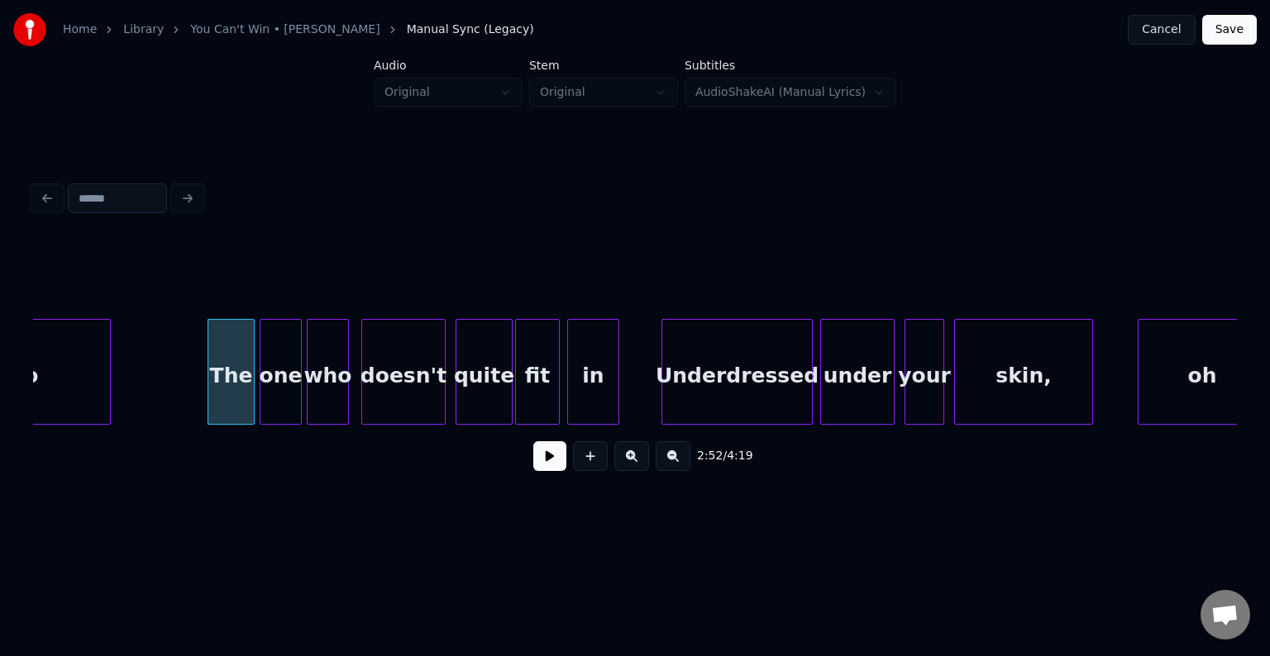
click at [552, 460] on button at bounding box center [549, 456] width 33 height 30
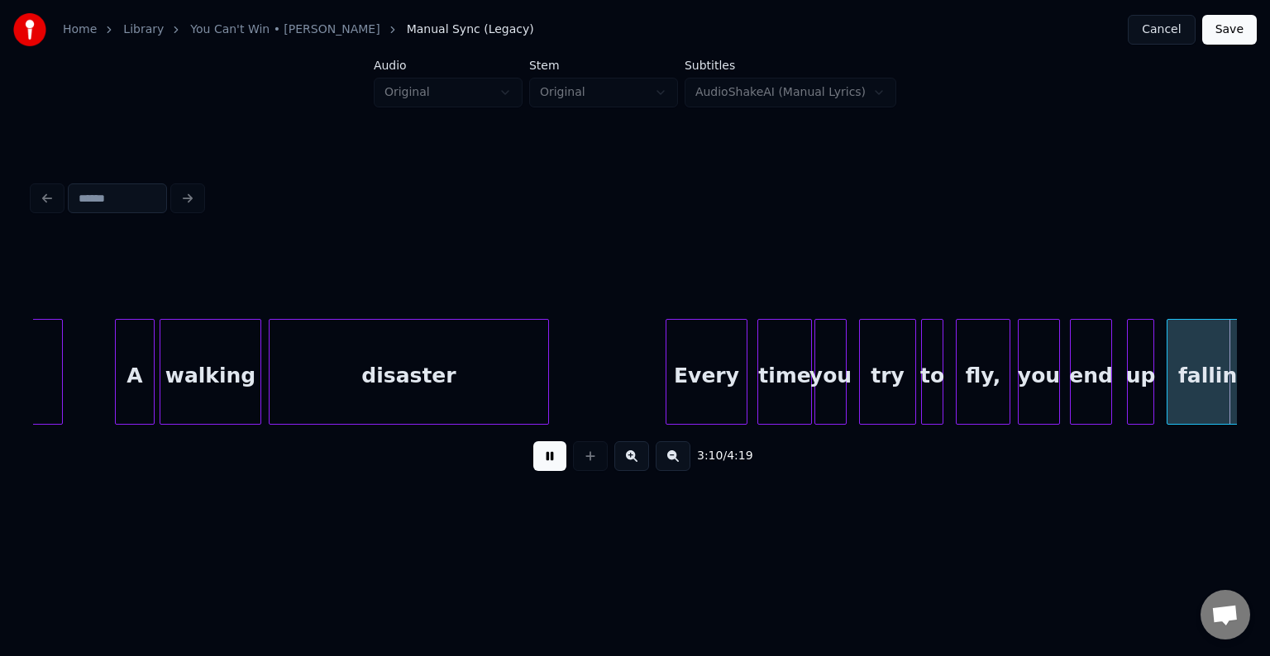
scroll to position [0, 23612]
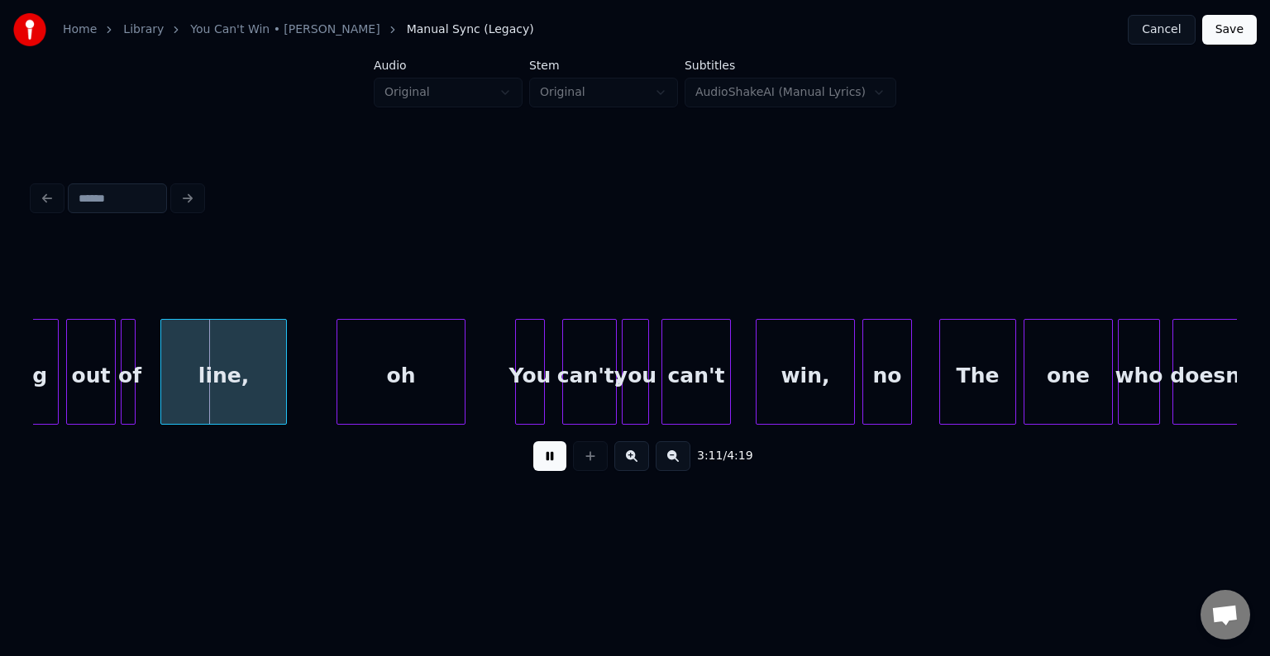
click at [552, 460] on button at bounding box center [549, 456] width 33 height 30
click at [154, 380] on div at bounding box center [152, 372] width 5 height 104
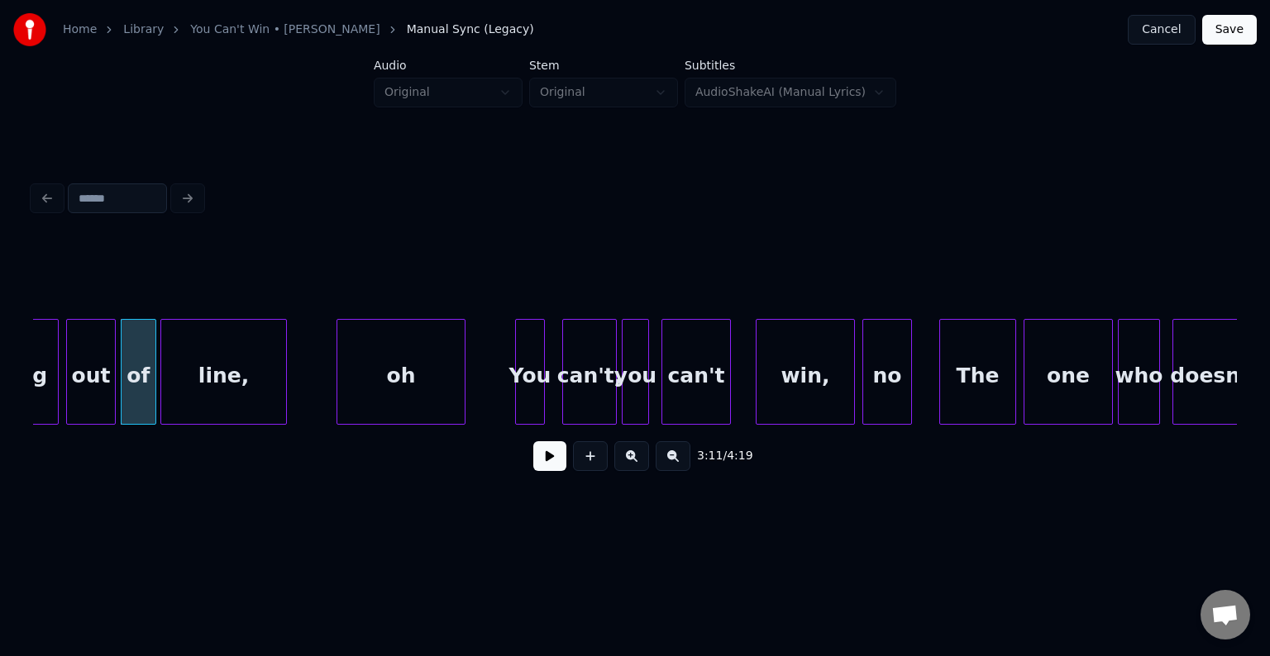
click at [549, 467] on button at bounding box center [549, 456] width 33 height 30
click at [984, 374] on div at bounding box center [986, 372] width 5 height 104
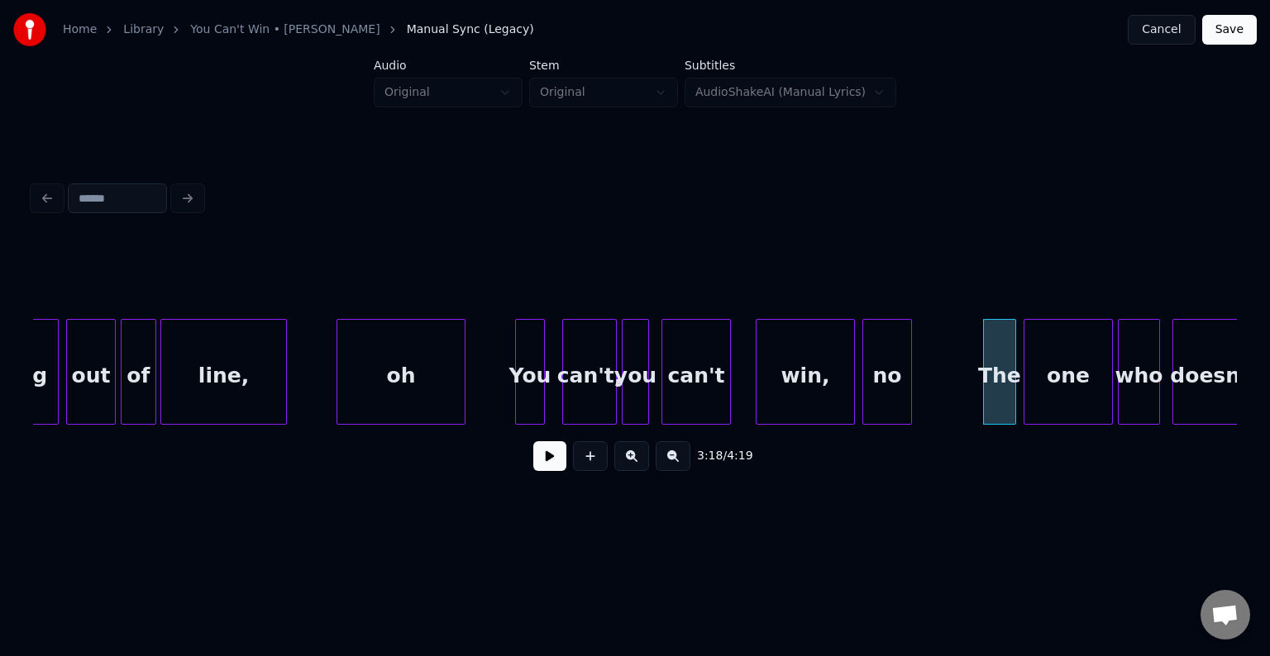
click at [545, 464] on button at bounding box center [549, 456] width 33 height 30
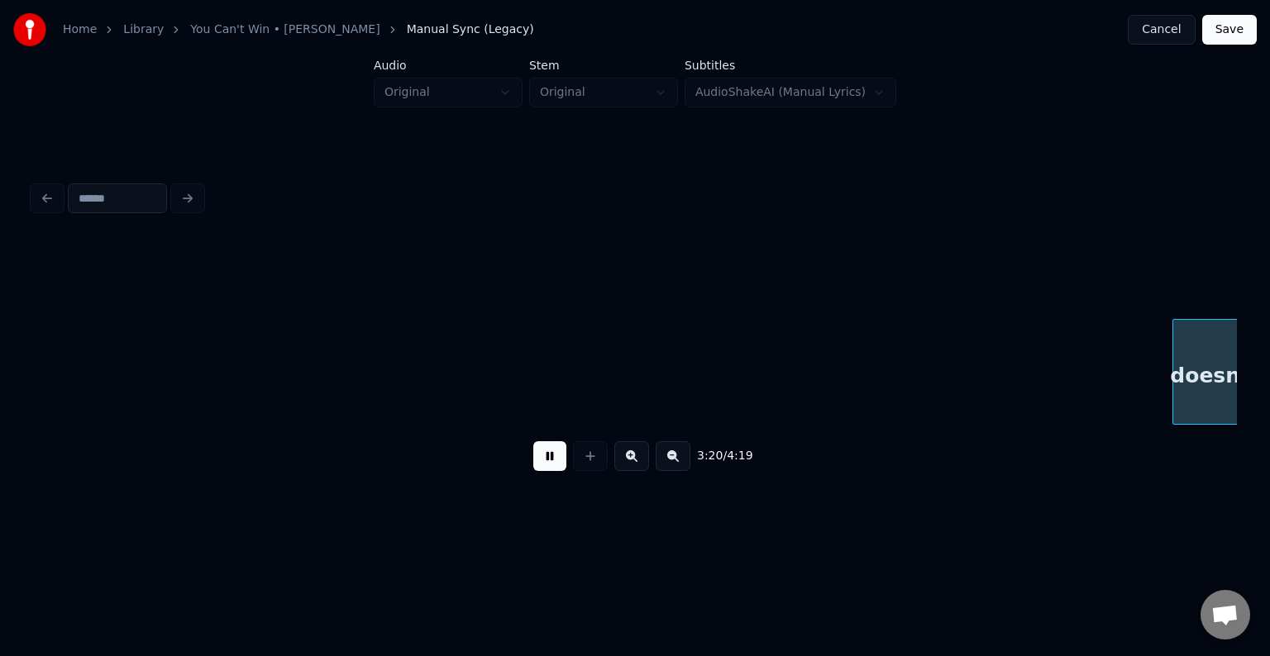
scroll to position [0, 24816]
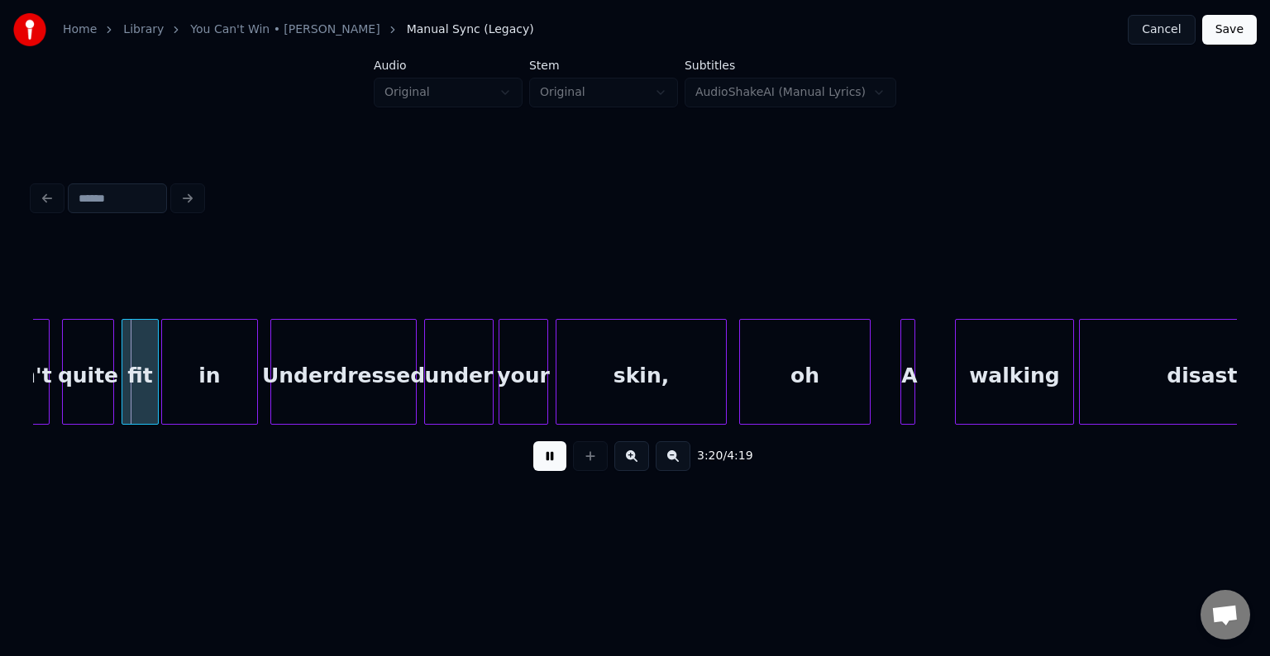
click at [538, 460] on button at bounding box center [549, 456] width 33 height 30
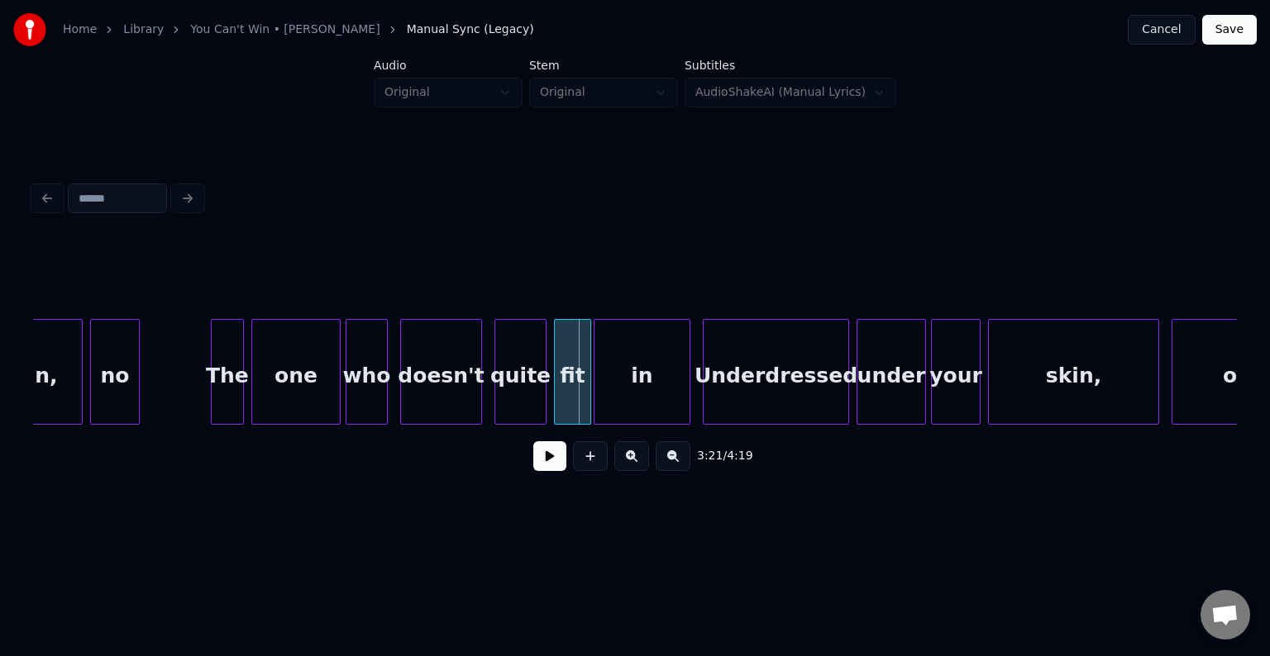
scroll to position [0, 24353]
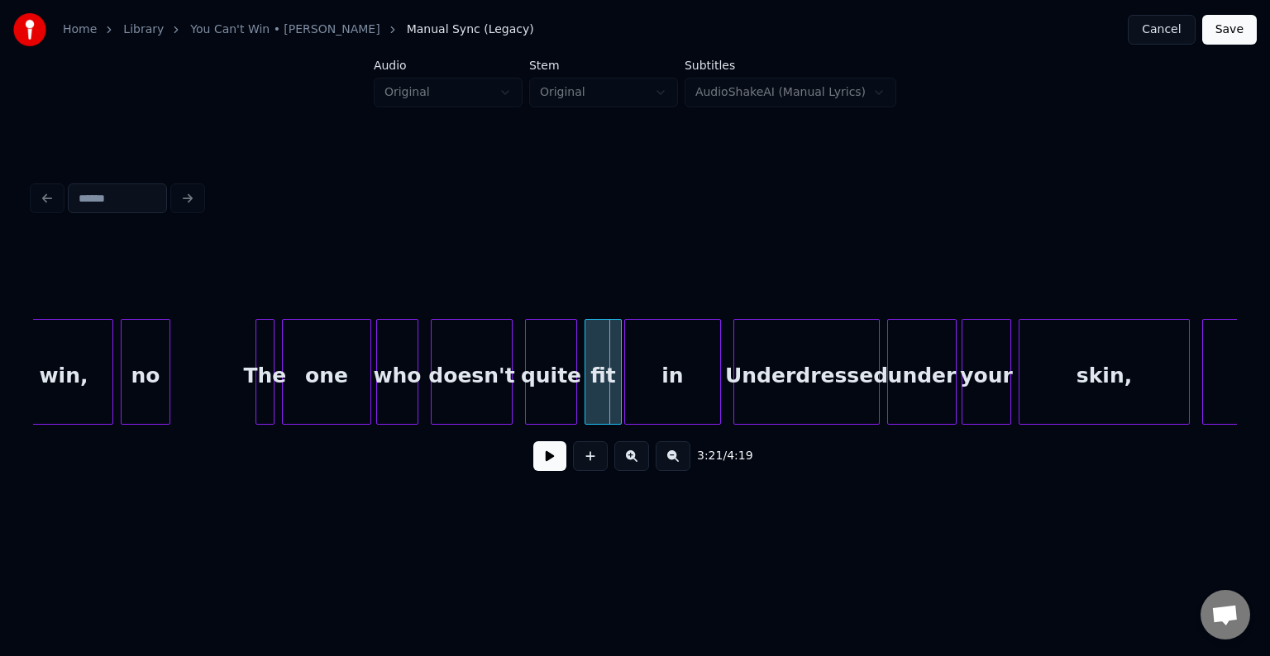
click at [257, 398] on div at bounding box center [258, 372] width 5 height 104
click at [552, 460] on button at bounding box center [549, 456] width 33 height 30
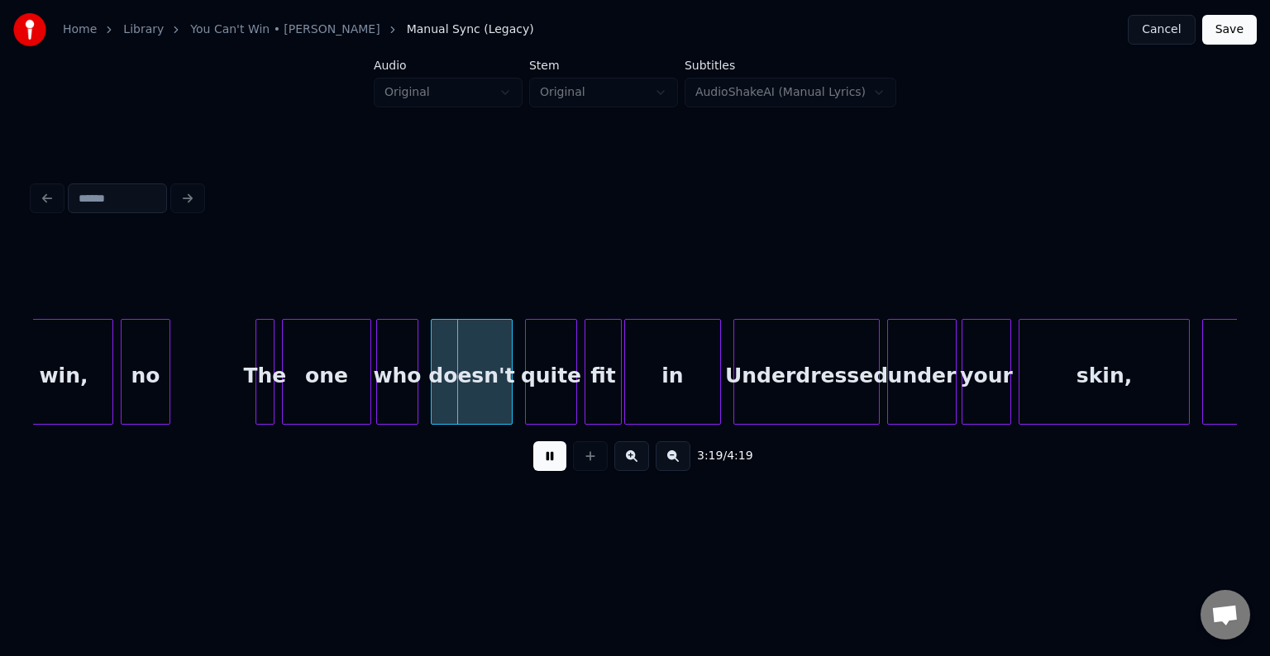
click at [552, 460] on button at bounding box center [549, 456] width 33 height 30
click at [287, 394] on div at bounding box center [285, 372] width 5 height 104
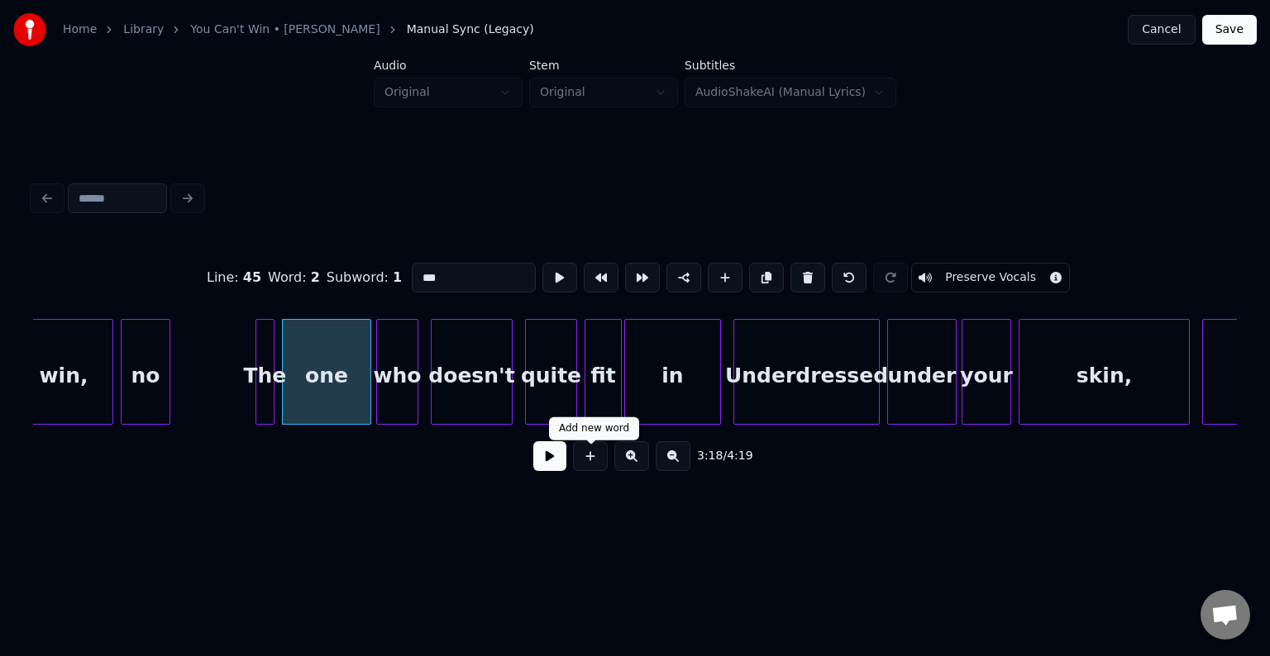
click at [542, 471] on button at bounding box center [549, 456] width 33 height 30
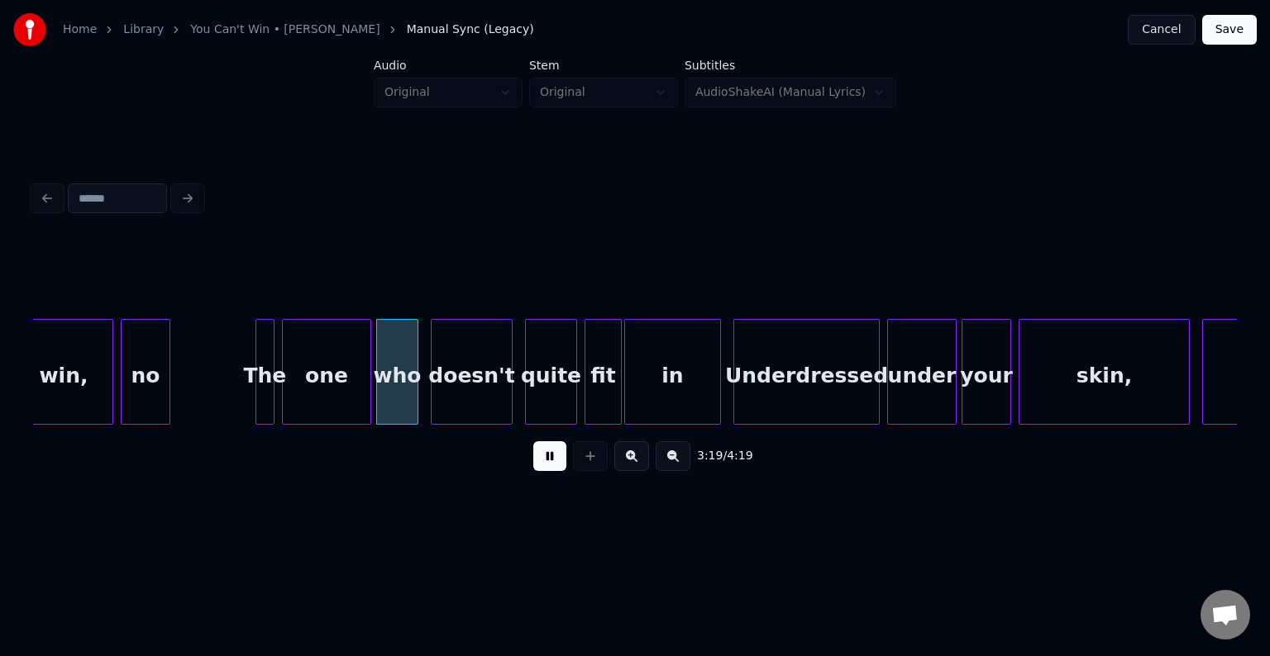
click at [542, 471] on button at bounding box center [549, 456] width 33 height 30
click at [282, 401] on div "one" at bounding box center [326, 372] width 89 height 106
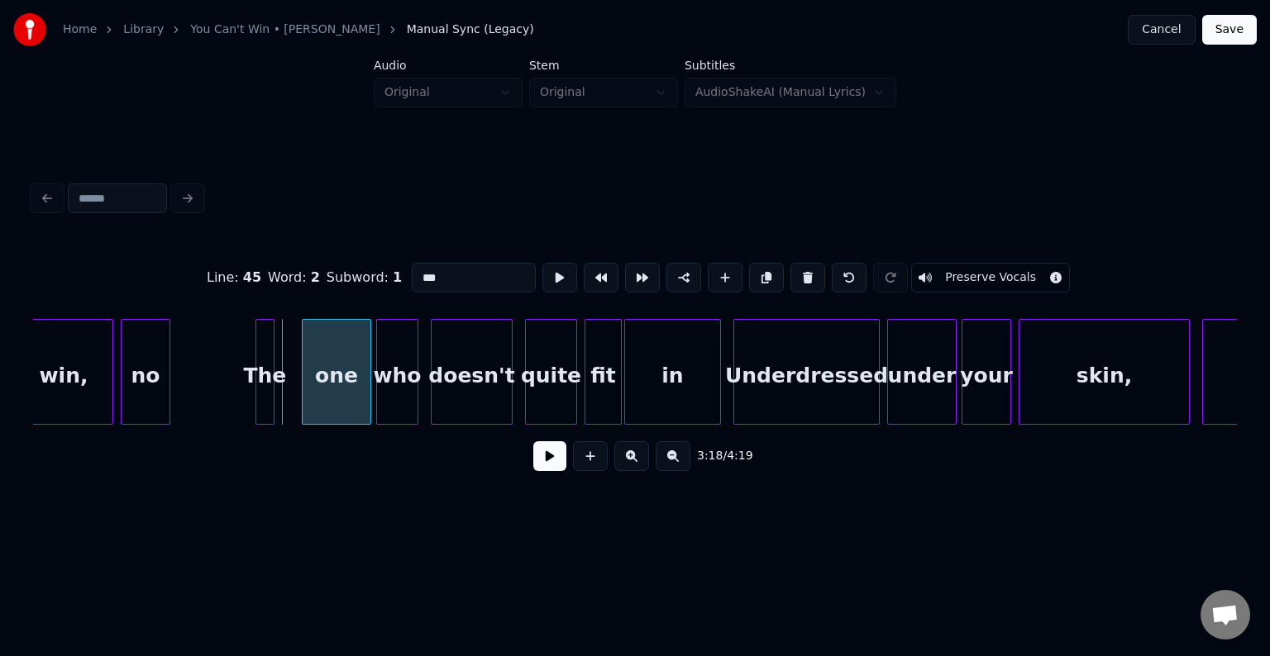
click at [303, 387] on div at bounding box center [305, 372] width 5 height 104
click at [291, 384] on div at bounding box center [292, 372] width 5 height 104
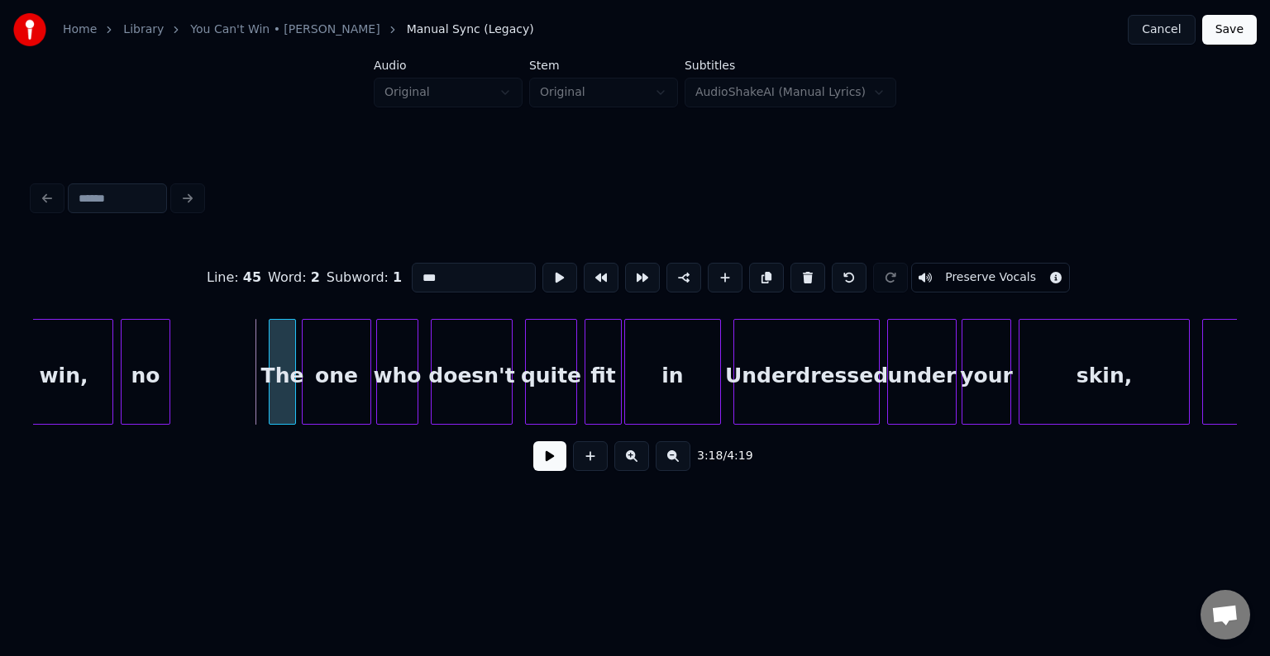
click at [271, 398] on div at bounding box center [271, 372] width 5 height 104
click at [543, 453] on button at bounding box center [549, 456] width 33 height 30
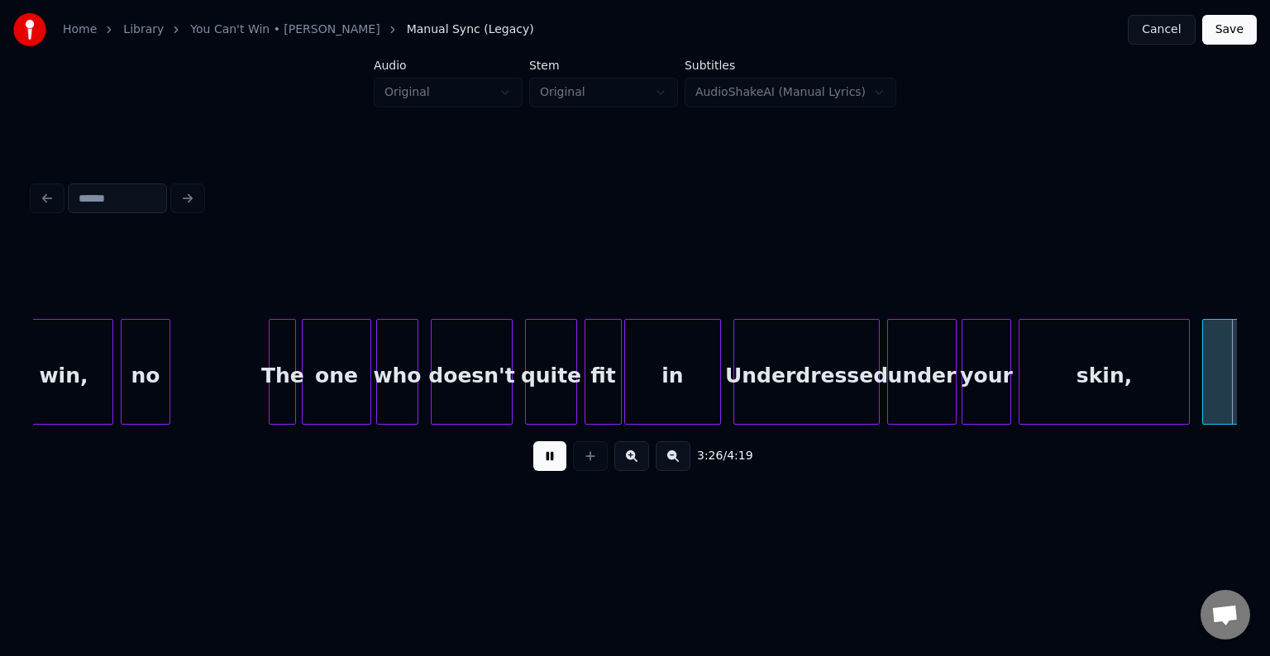
scroll to position [0, 25558]
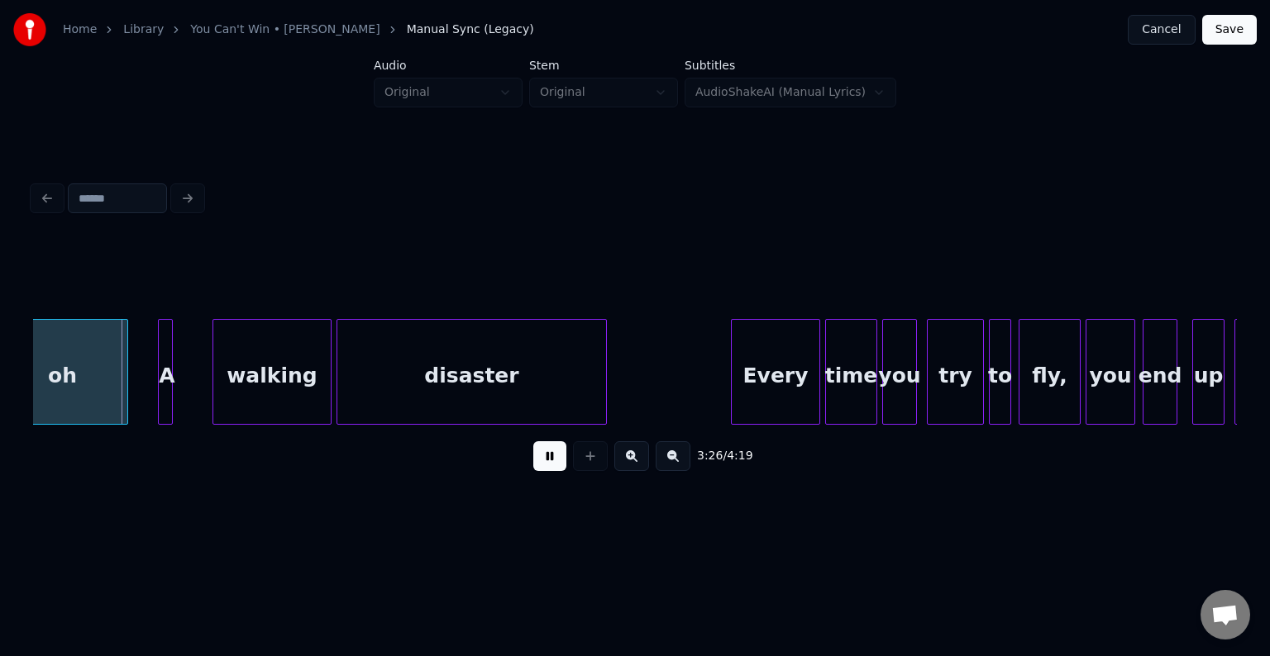
click at [545, 466] on button at bounding box center [549, 456] width 33 height 30
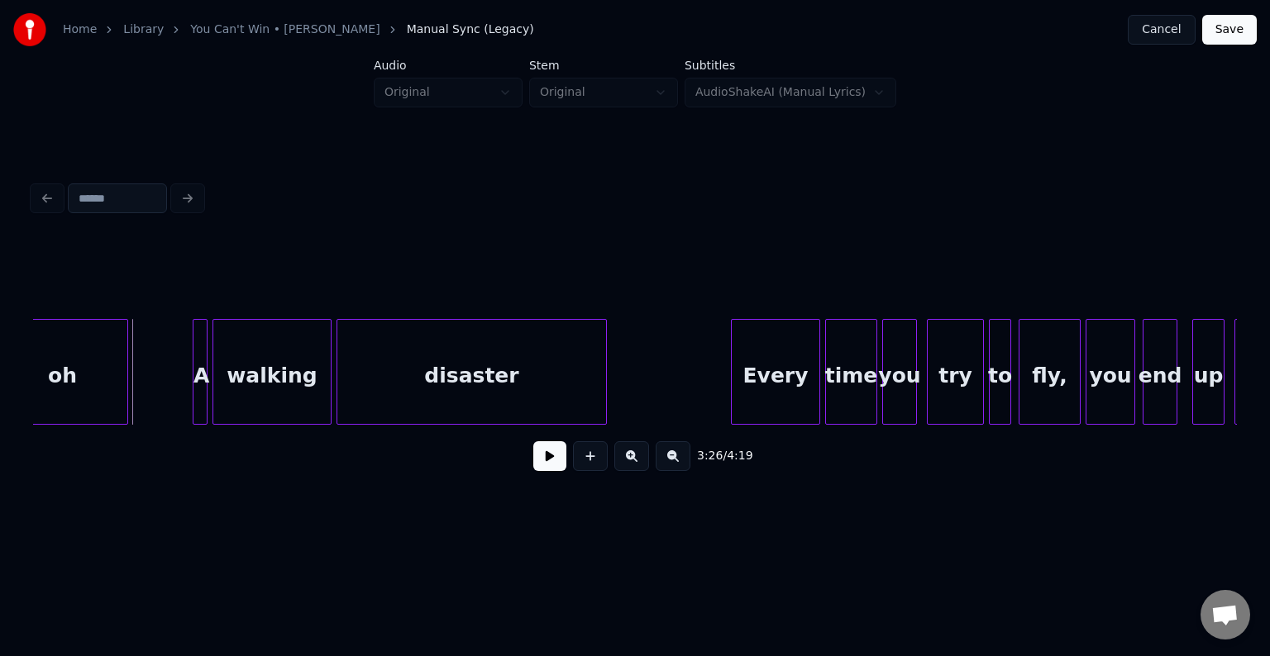
click at [200, 386] on div "A" at bounding box center [201, 376] width 17 height 112
click at [173, 390] on div at bounding box center [175, 372] width 5 height 104
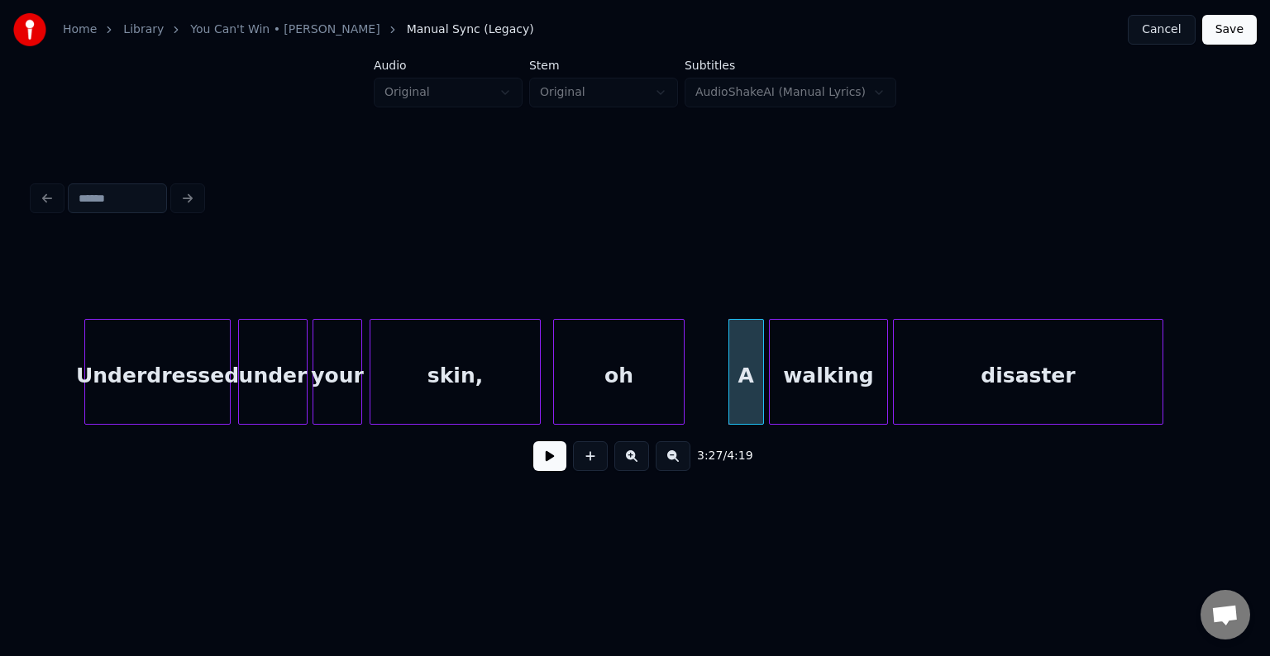
scroll to position [0, 24996]
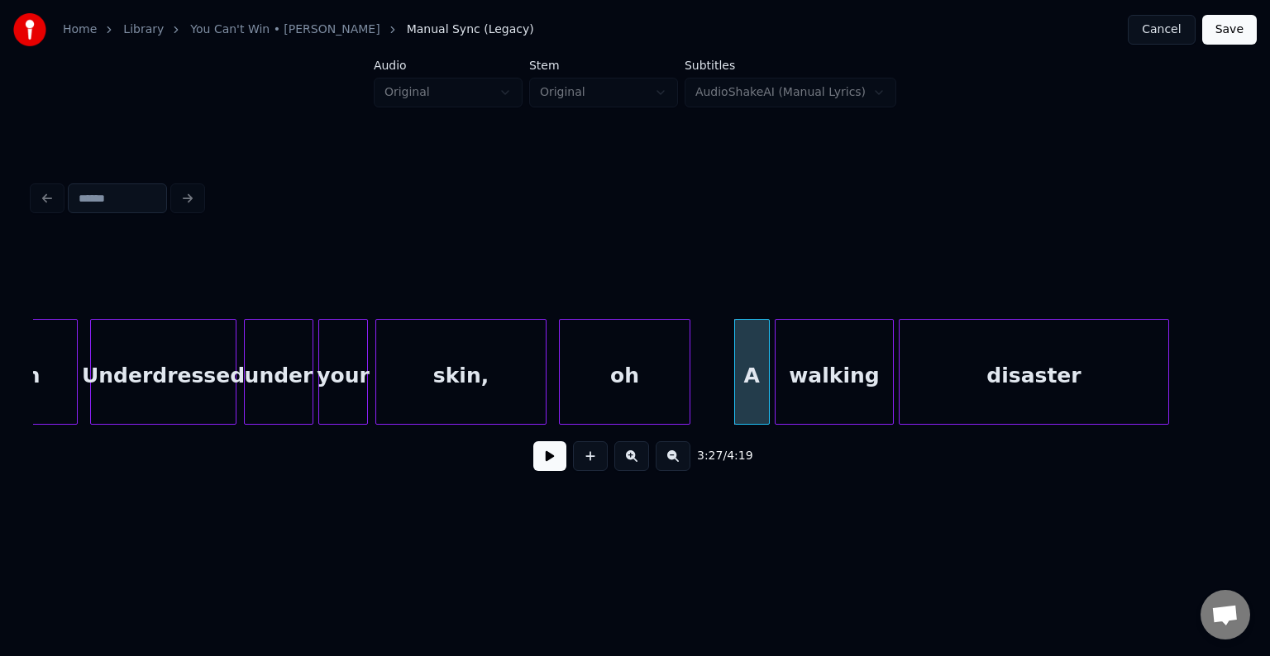
click at [245, 398] on div at bounding box center [247, 372] width 5 height 104
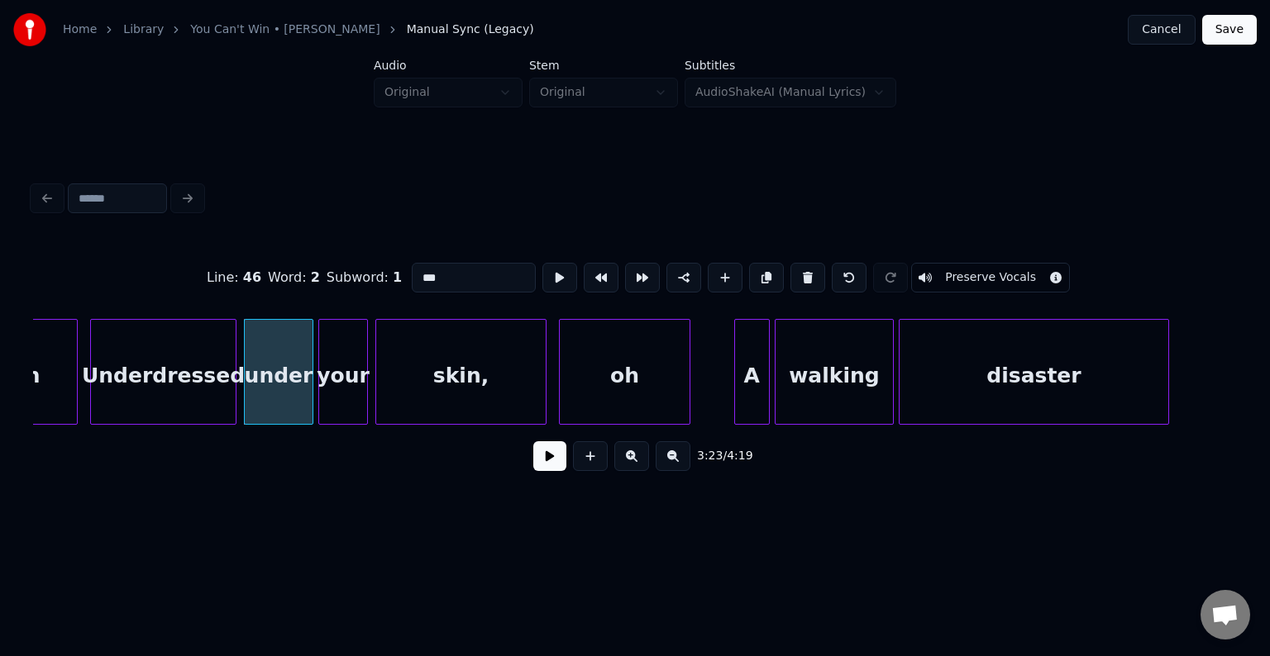
type input "*****"
click at [542, 470] on button at bounding box center [549, 456] width 33 height 30
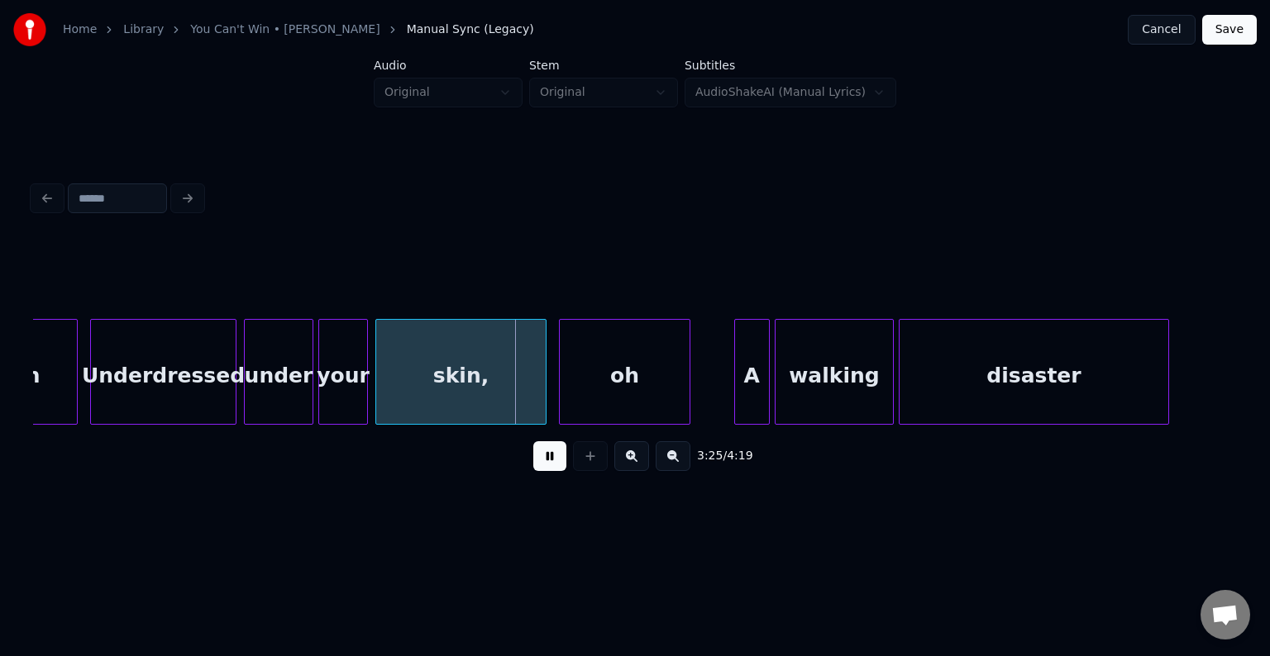
click at [542, 470] on button at bounding box center [549, 456] width 33 height 30
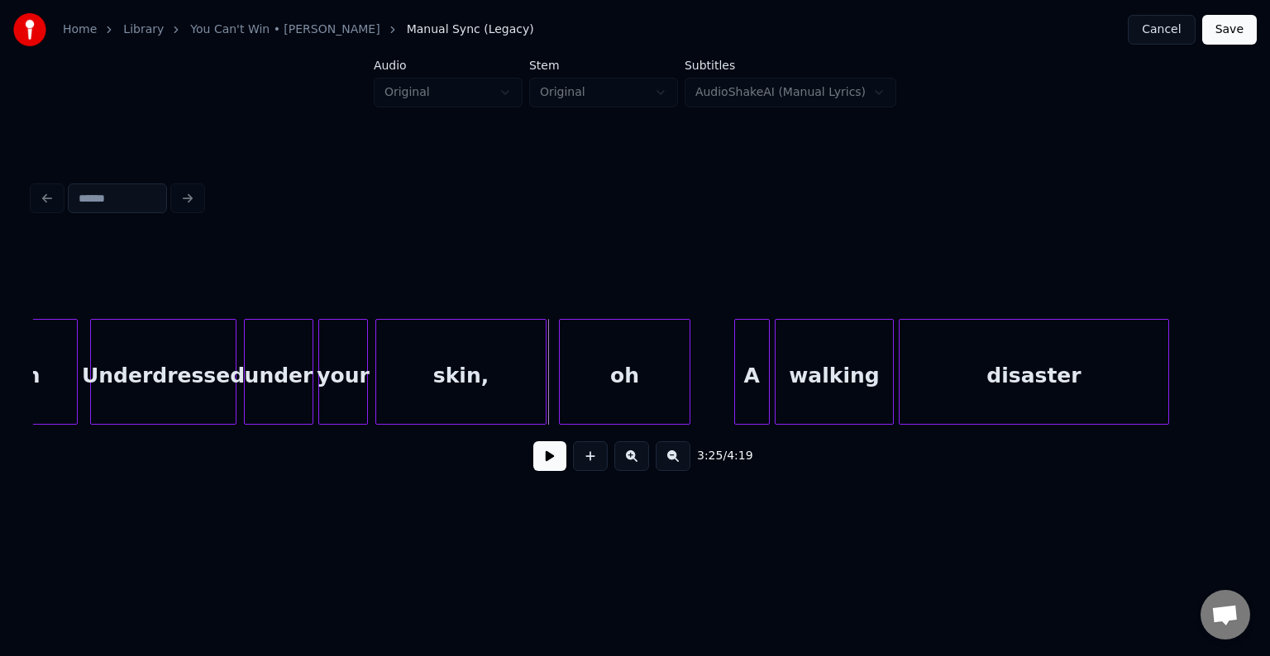
click at [542, 470] on button at bounding box center [549, 456] width 33 height 30
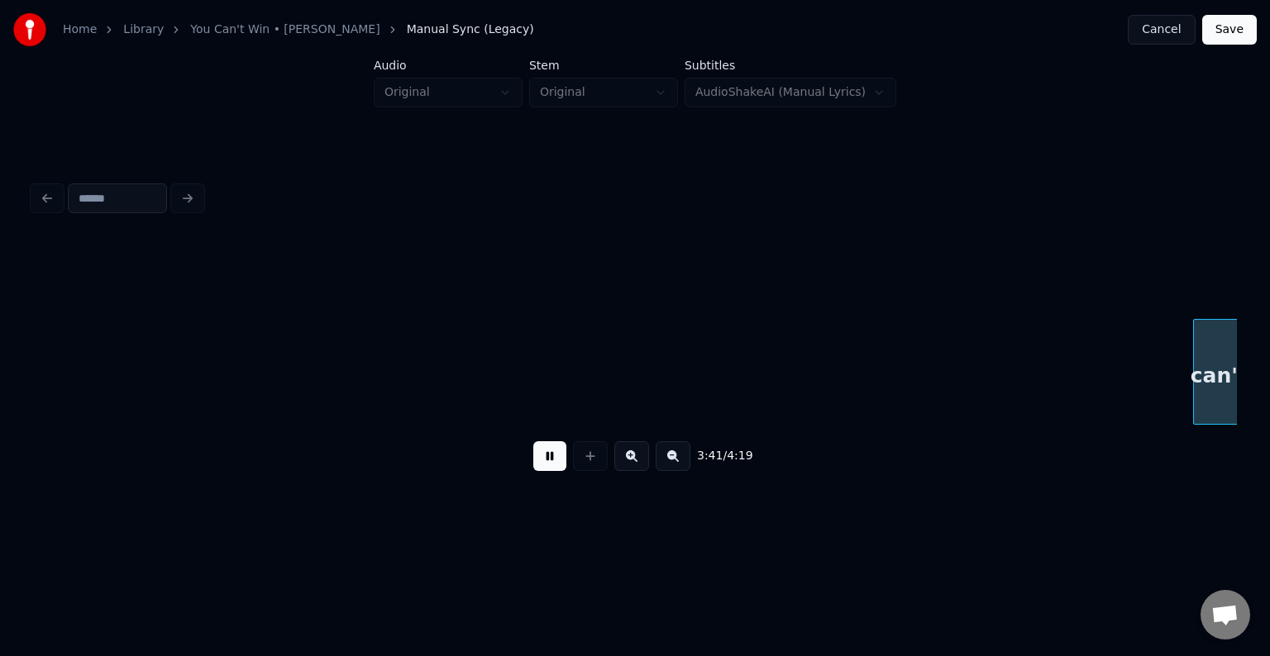
scroll to position [0, 27405]
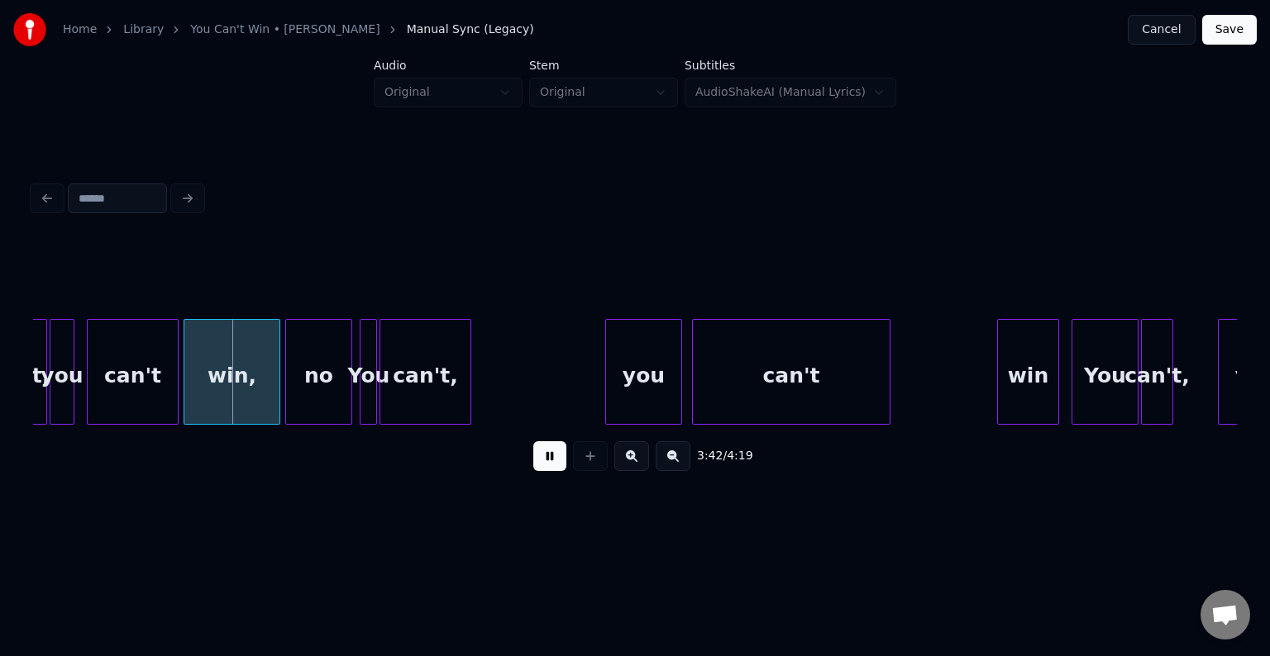
click at [542, 470] on button at bounding box center [549, 456] width 33 height 30
click at [63, 387] on div "you" at bounding box center [61, 376] width 23 height 112
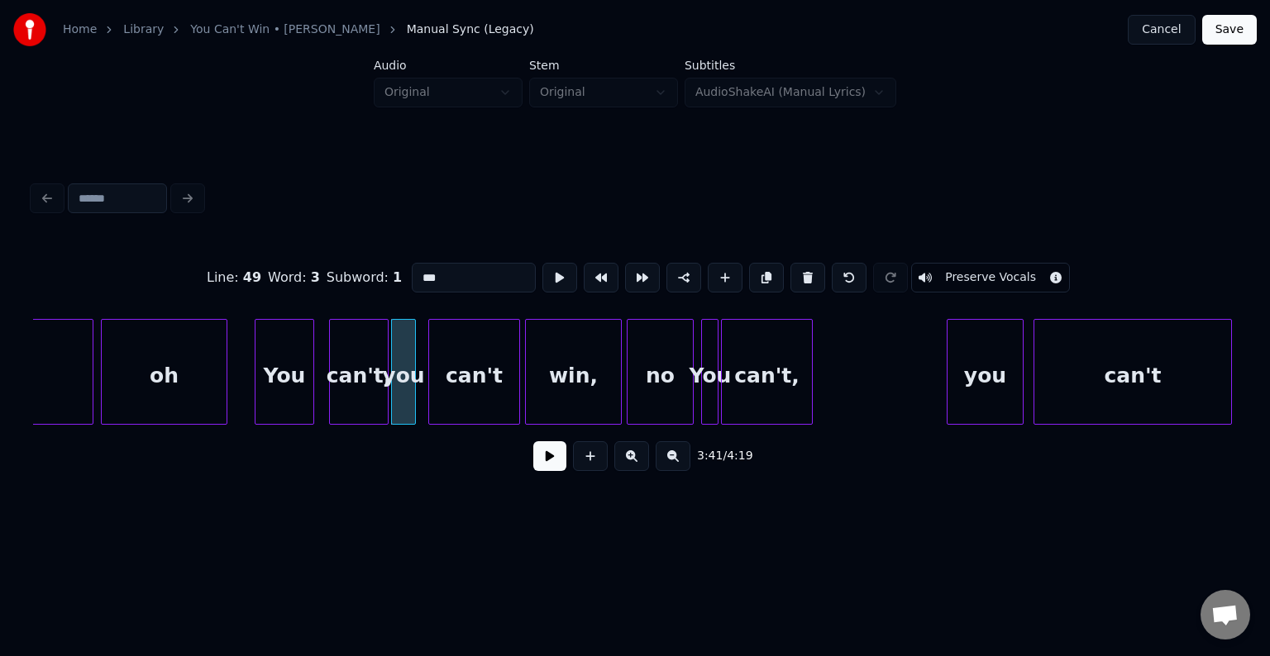
scroll to position [0, 27041]
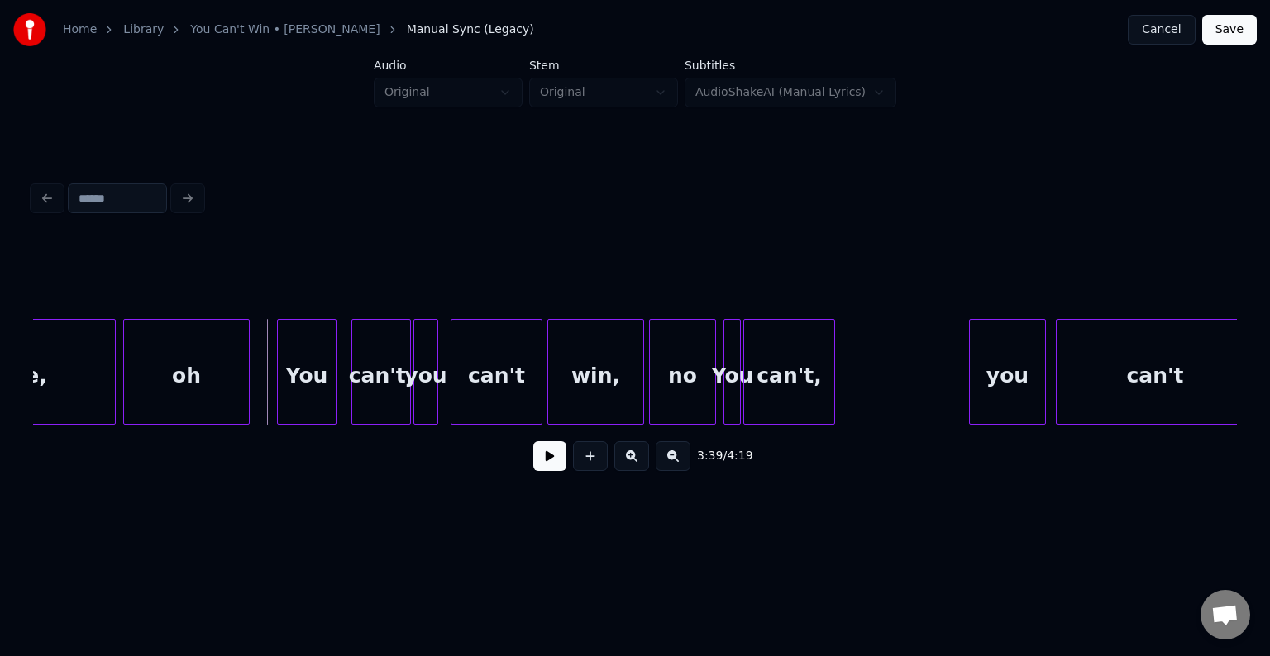
click at [565, 471] on button at bounding box center [549, 456] width 33 height 30
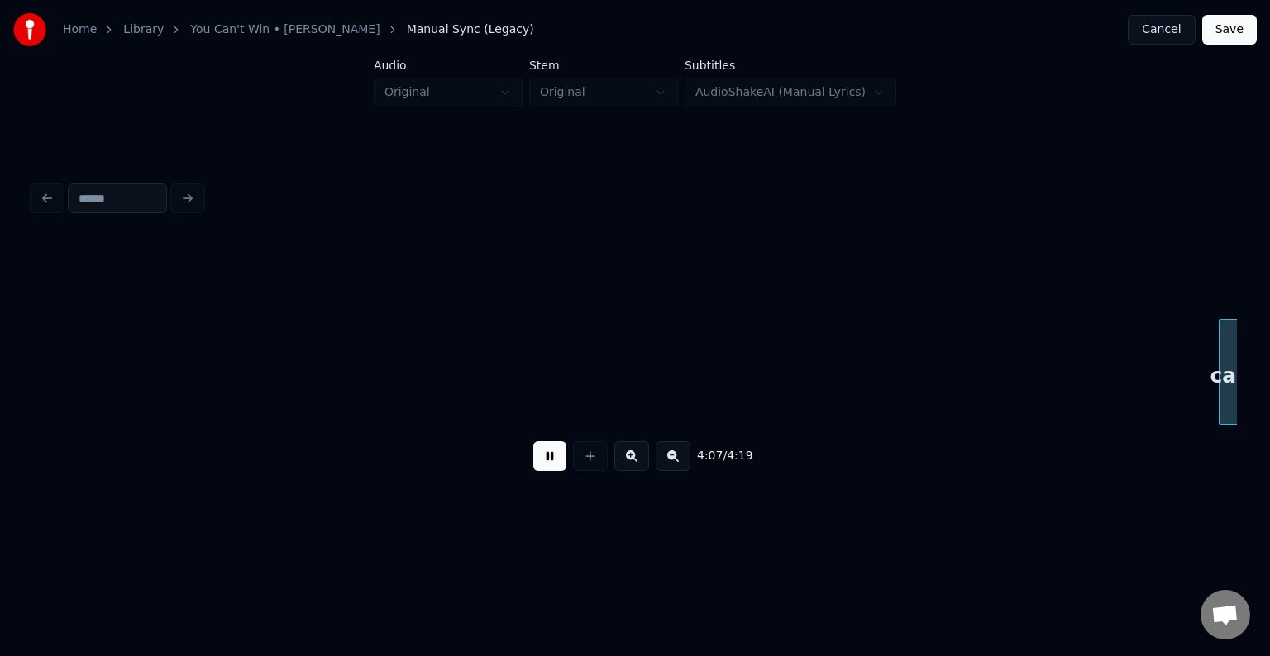
scroll to position [0, 30654]
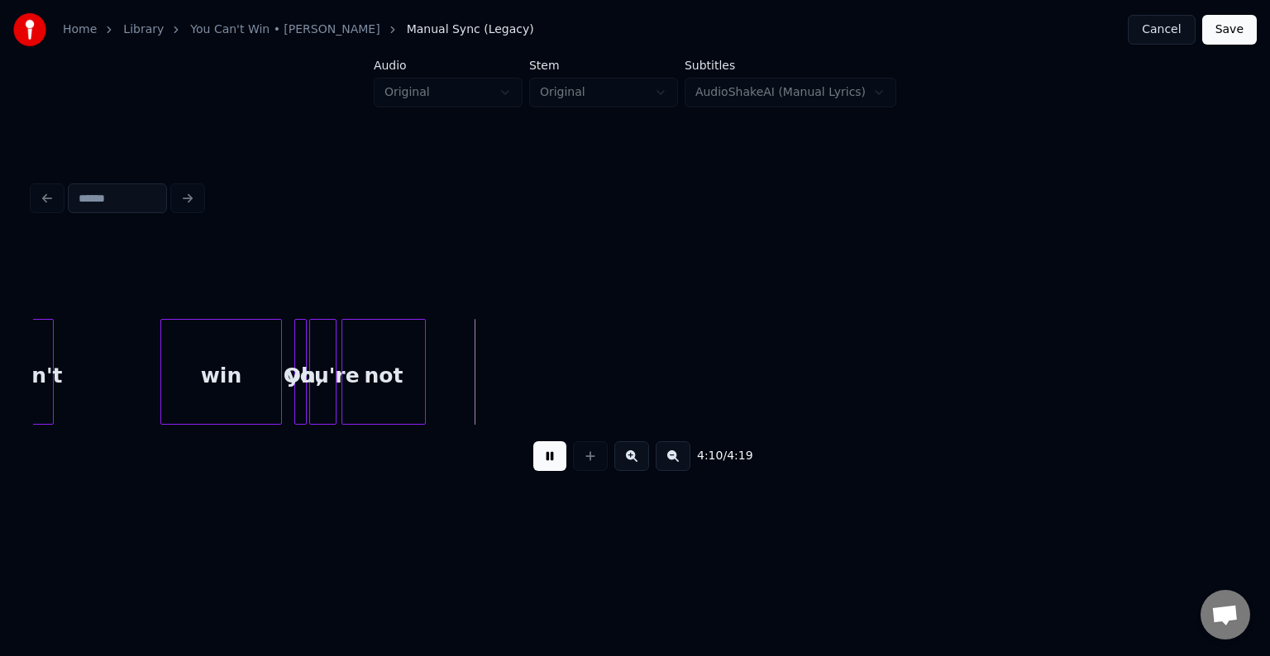
click at [556, 468] on button at bounding box center [549, 456] width 33 height 30
click at [358, 381] on div "not" at bounding box center [383, 376] width 83 height 112
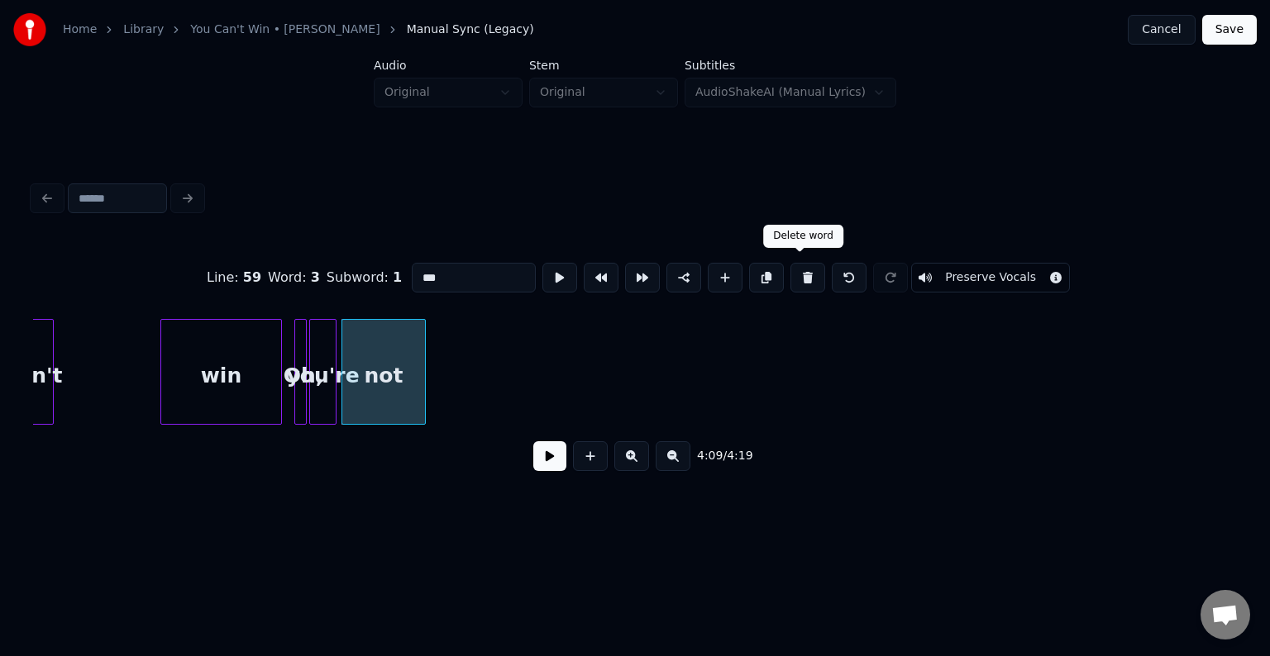
click at [798, 273] on button at bounding box center [807, 278] width 35 height 30
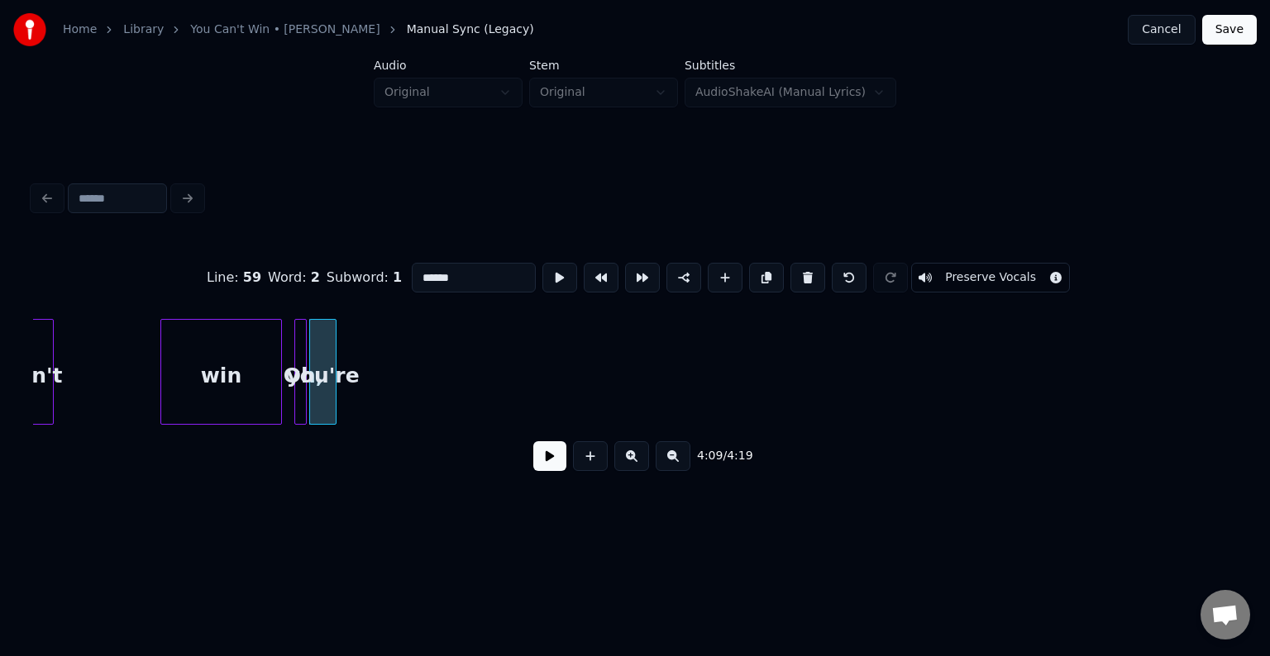
click at [798, 273] on button at bounding box center [807, 278] width 35 height 30
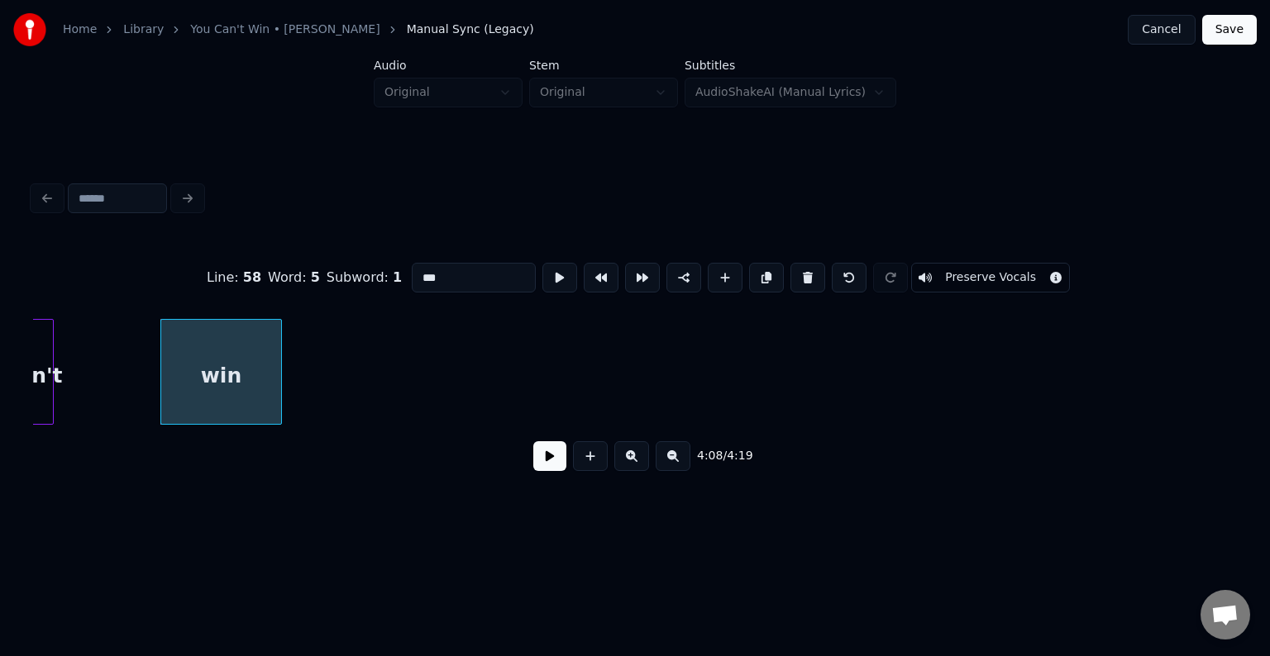
click at [798, 273] on button at bounding box center [807, 278] width 35 height 30
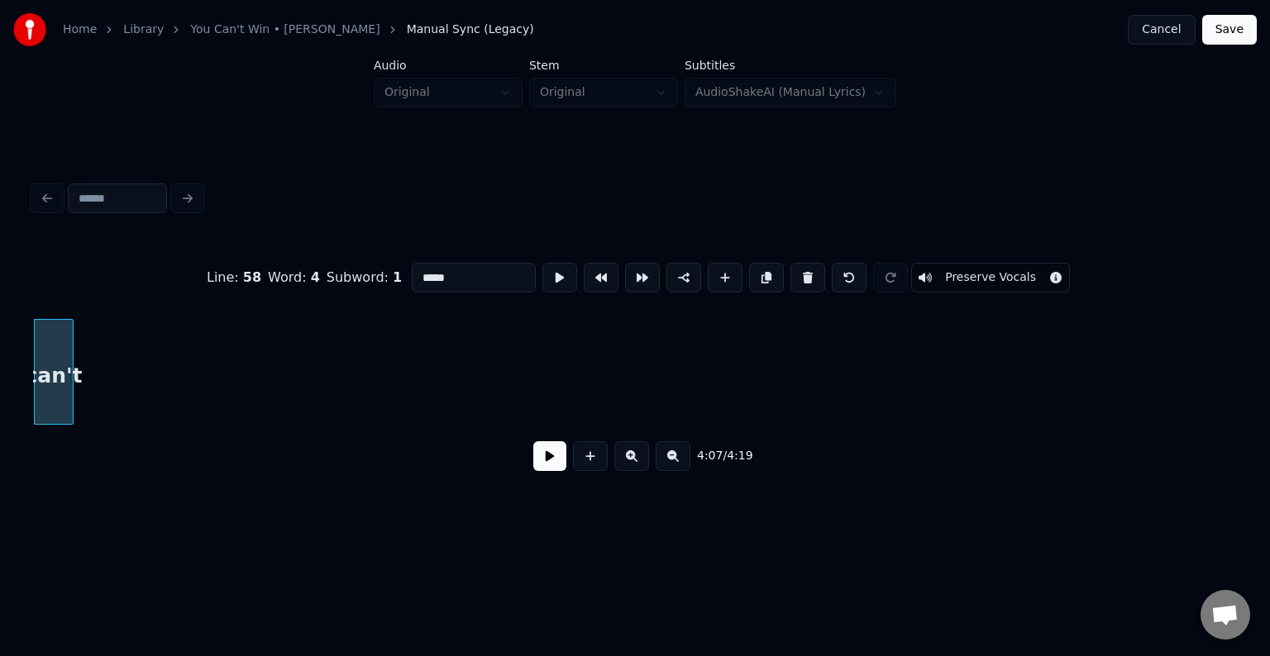
click at [798, 273] on button at bounding box center [807, 278] width 35 height 30
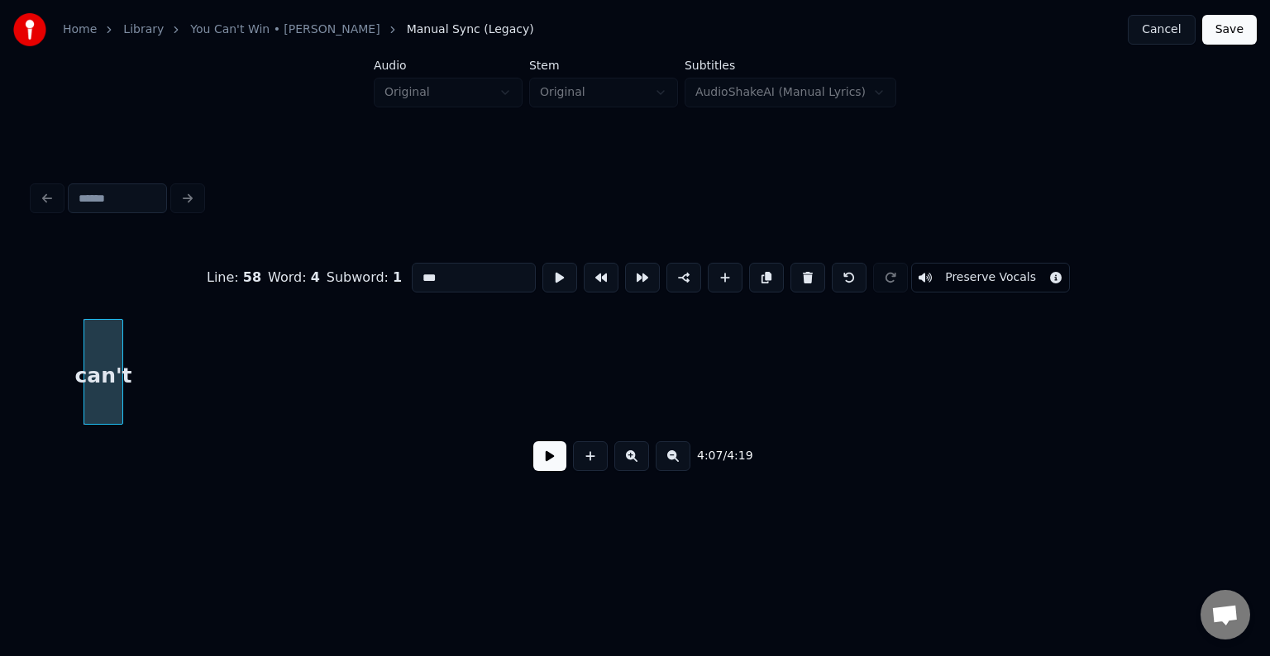
click at [798, 273] on button at bounding box center [807, 278] width 35 height 30
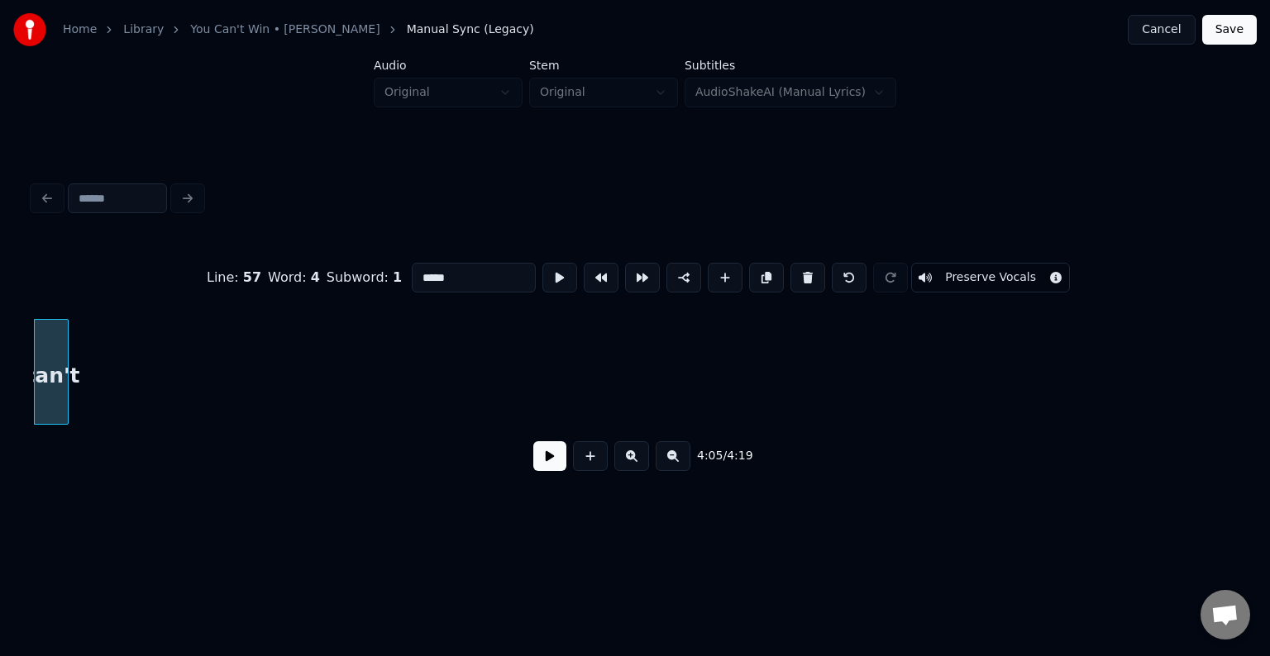
click at [798, 272] on button at bounding box center [807, 278] width 35 height 30
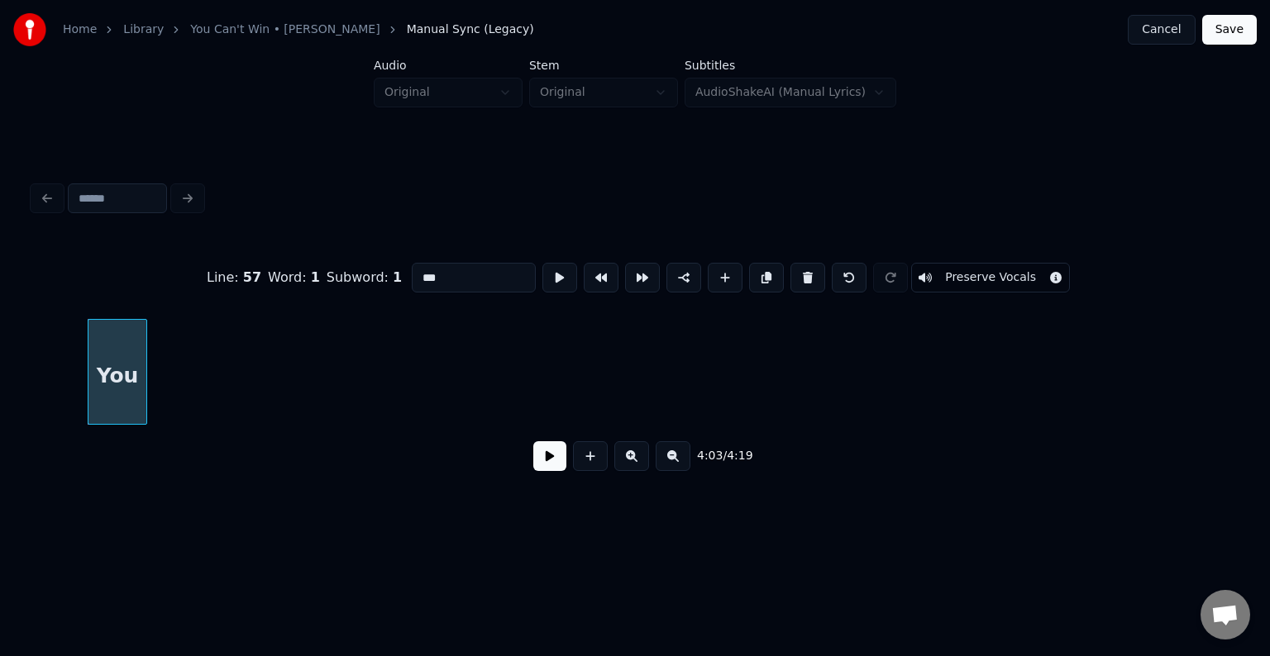
click at [798, 272] on button at bounding box center [807, 278] width 35 height 30
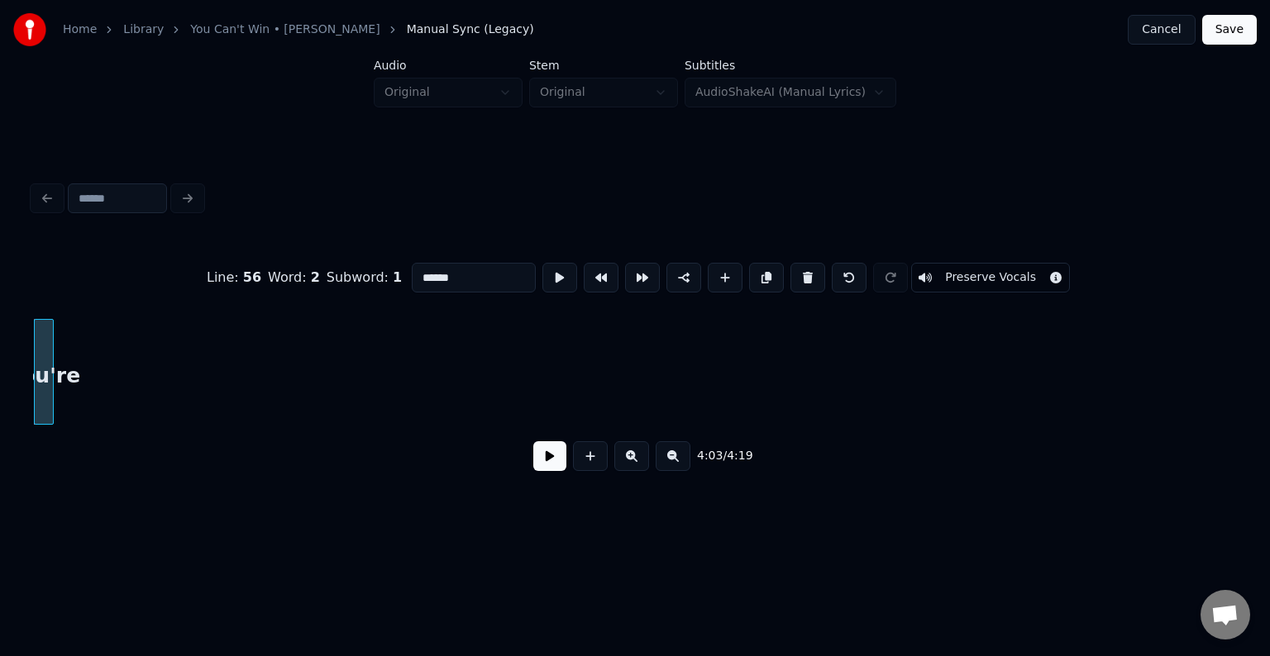
click at [798, 272] on button at bounding box center [807, 278] width 35 height 30
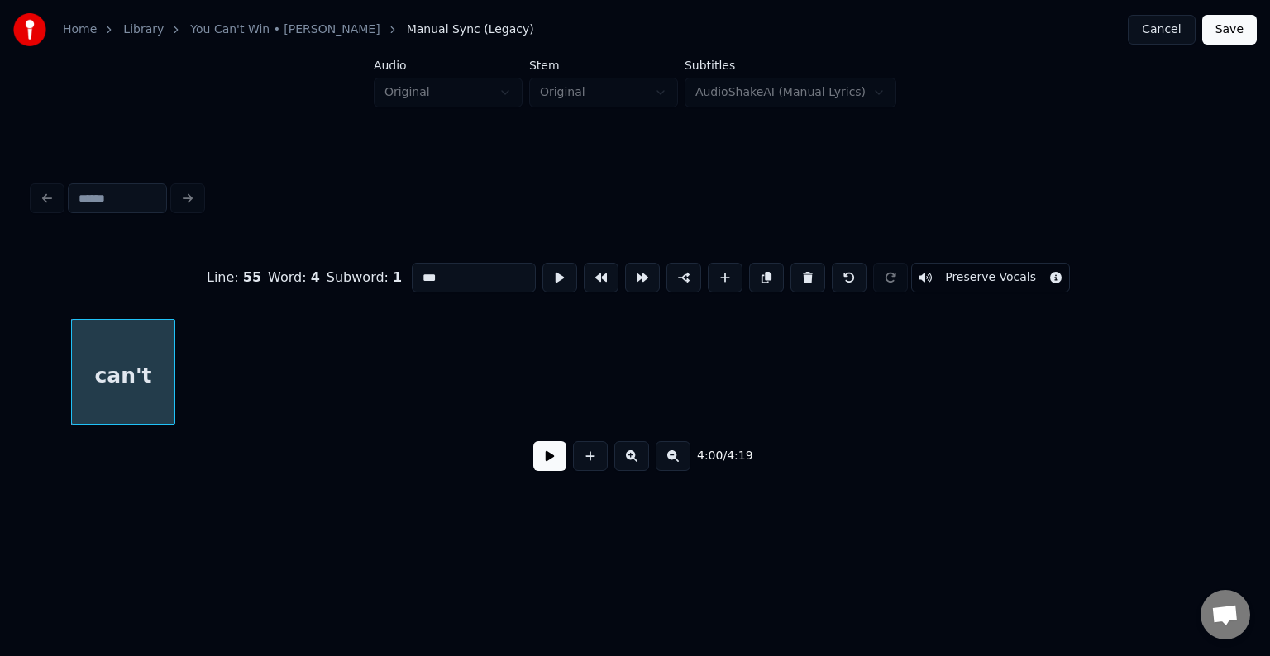
click at [798, 272] on button at bounding box center [807, 278] width 35 height 30
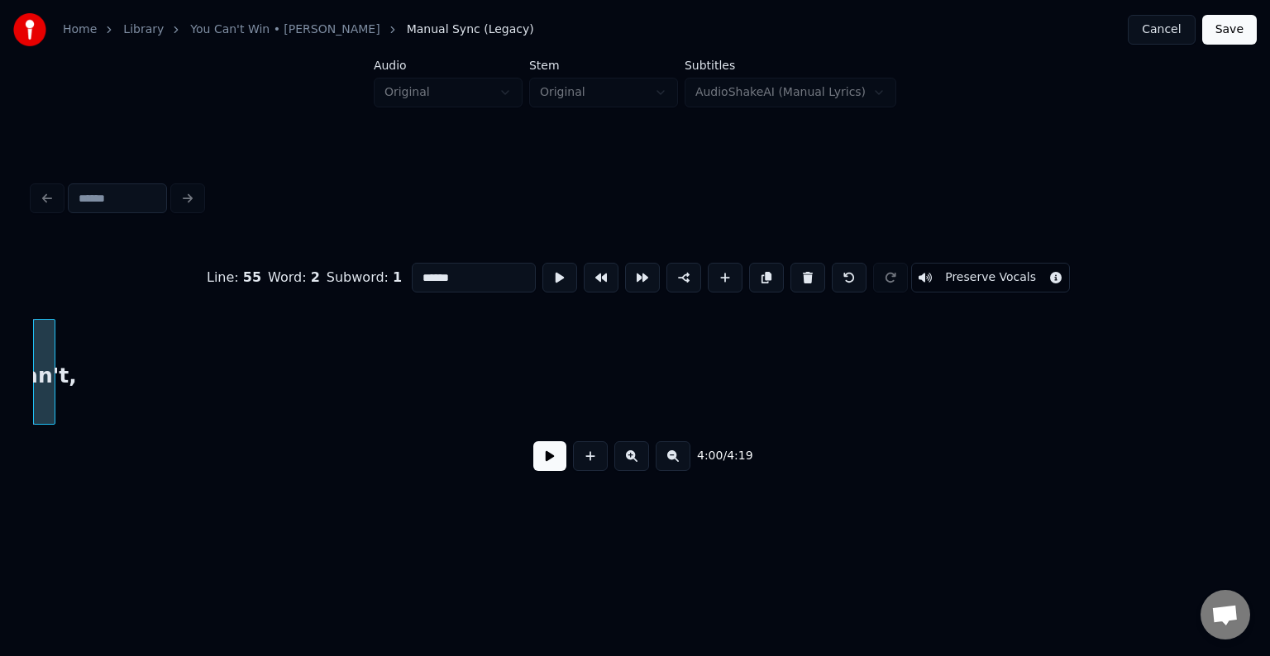
click at [798, 272] on button at bounding box center [807, 278] width 35 height 30
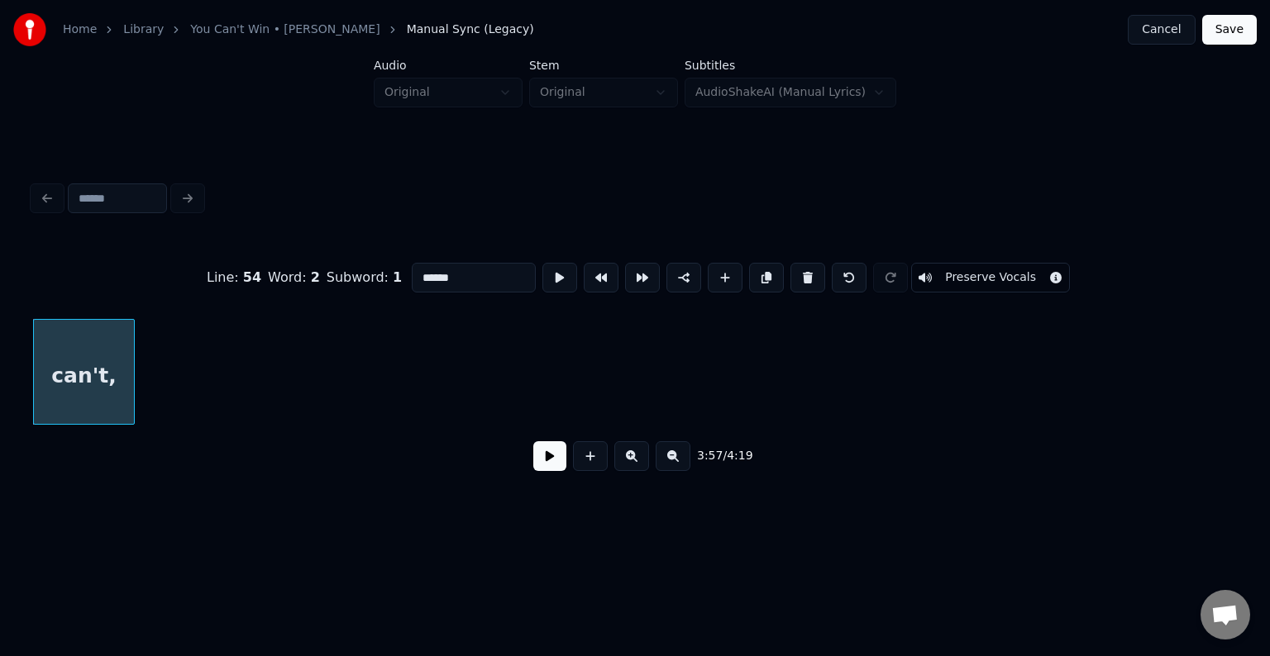
click at [798, 272] on button at bounding box center [807, 278] width 35 height 30
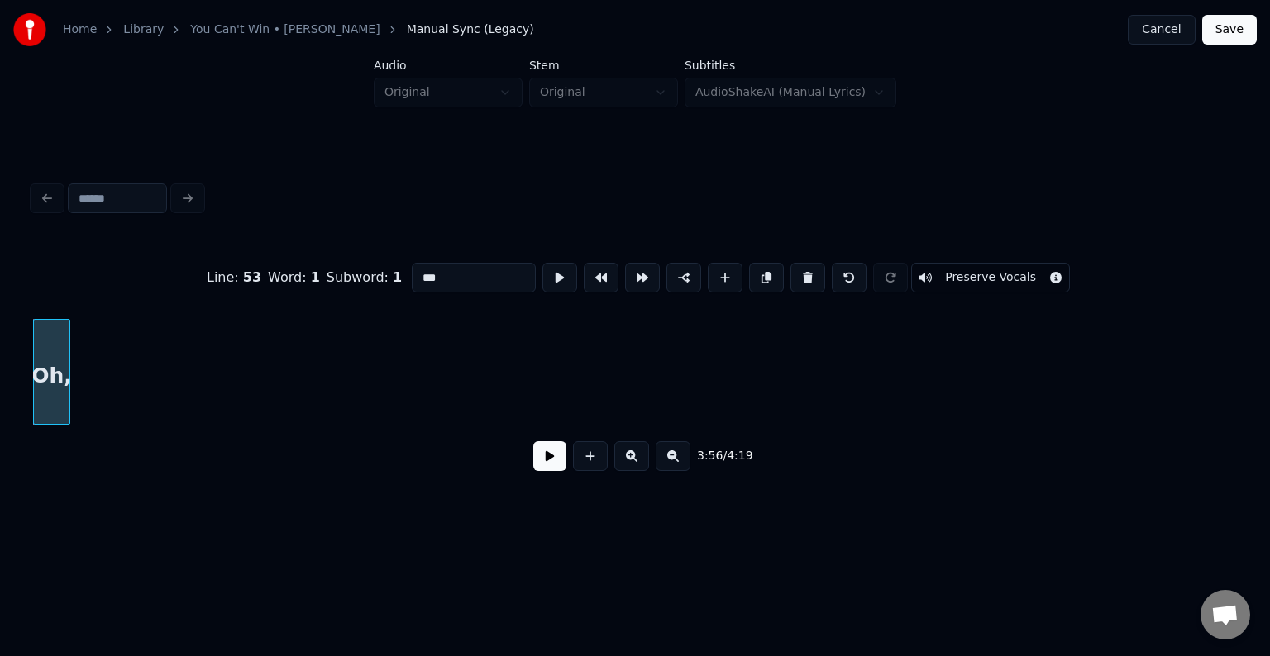
click at [798, 272] on button at bounding box center [807, 278] width 35 height 30
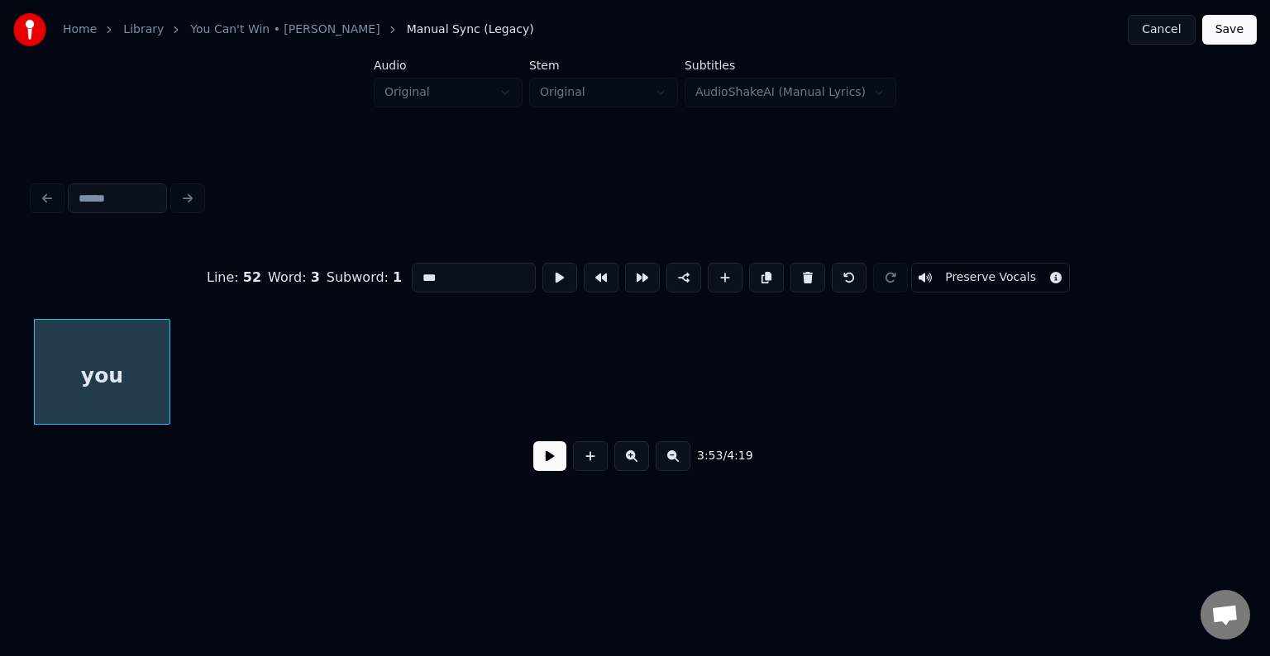
click at [798, 272] on button at bounding box center [807, 278] width 35 height 30
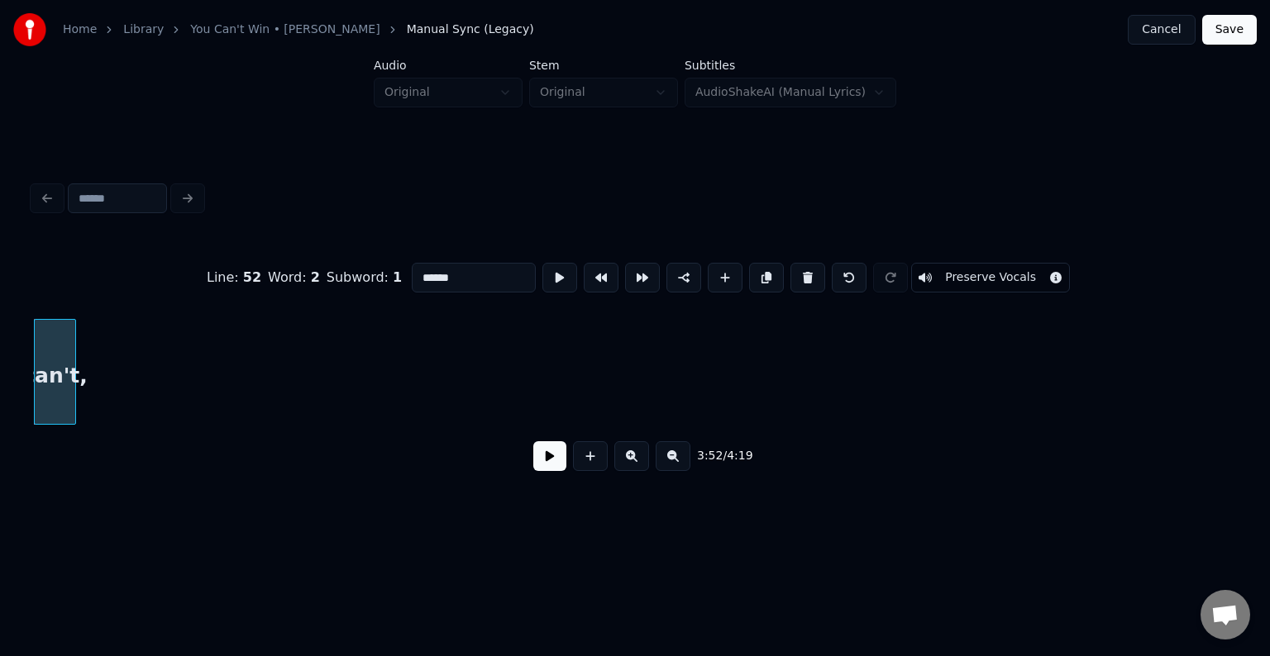
click at [798, 272] on button at bounding box center [807, 278] width 35 height 30
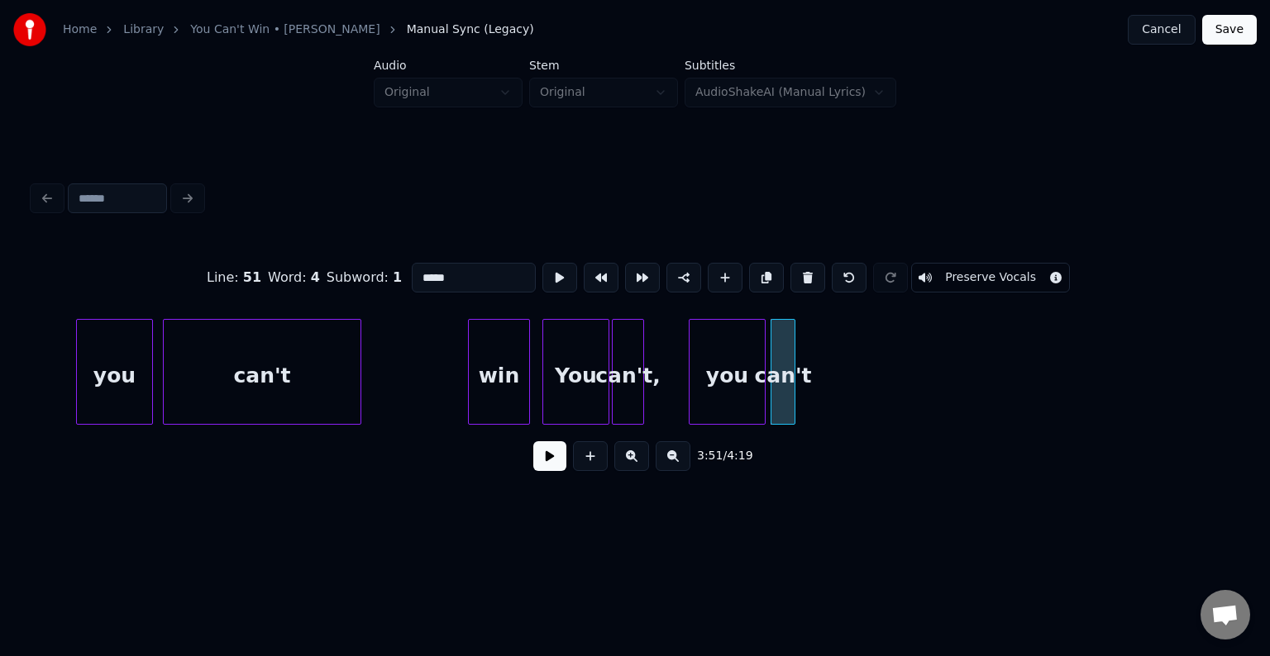
scroll to position [0, 27844]
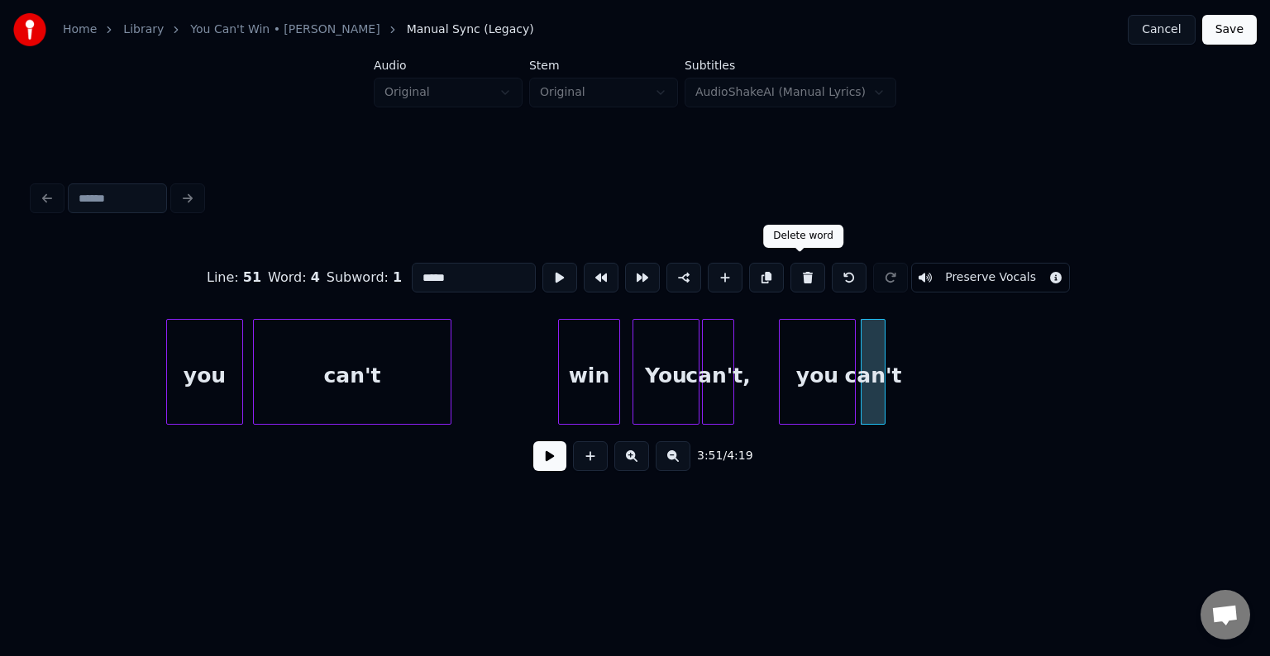
click at [794, 275] on button at bounding box center [807, 278] width 35 height 30
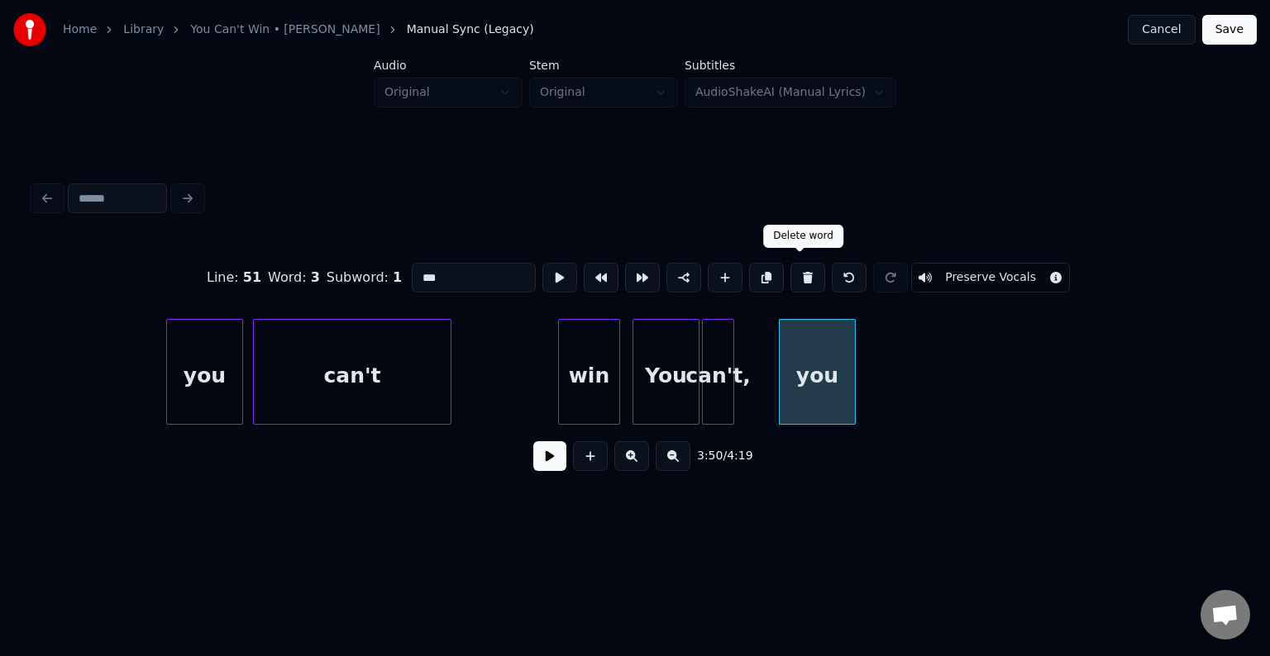
click at [794, 275] on button at bounding box center [807, 278] width 35 height 30
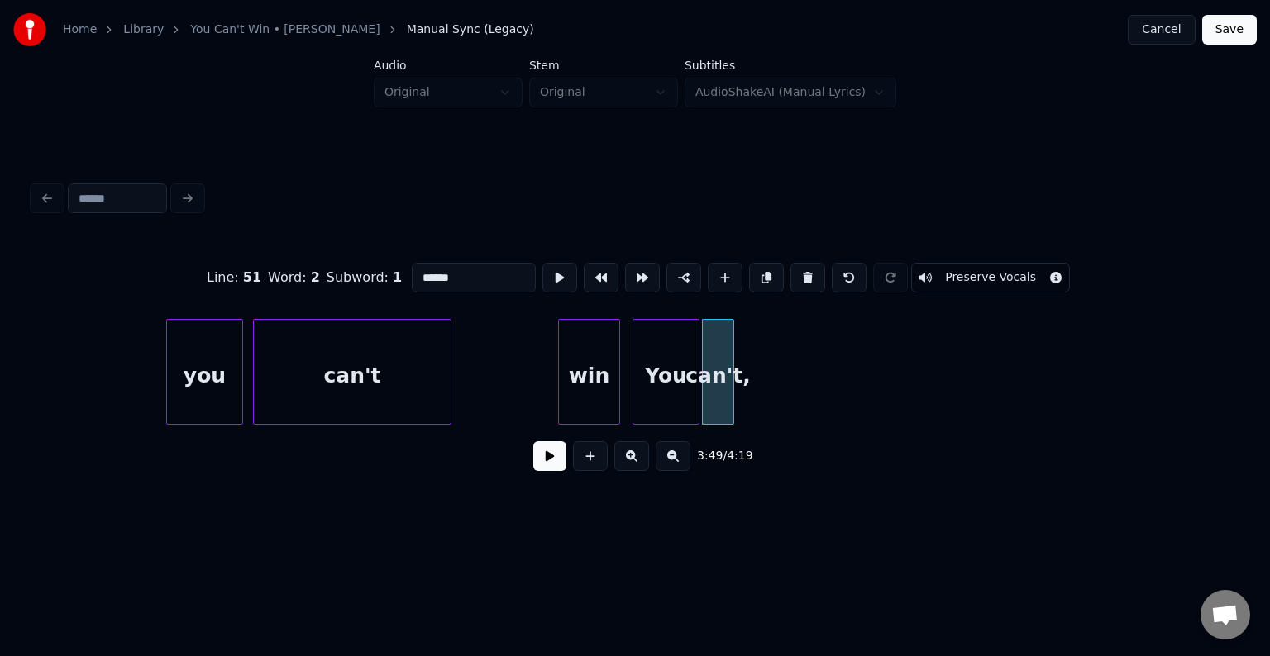
click at [794, 275] on button at bounding box center [807, 278] width 35 height 30
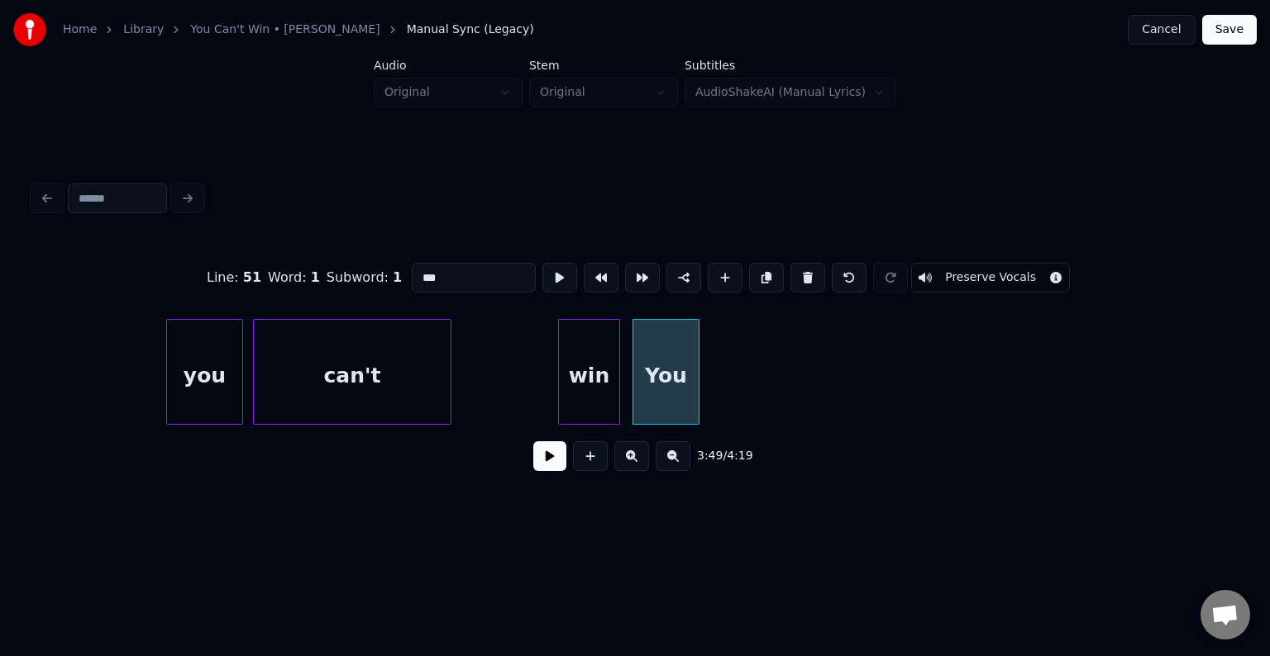
click at [794, 275] on button at bounding box center [807, 278] width 35 height 30
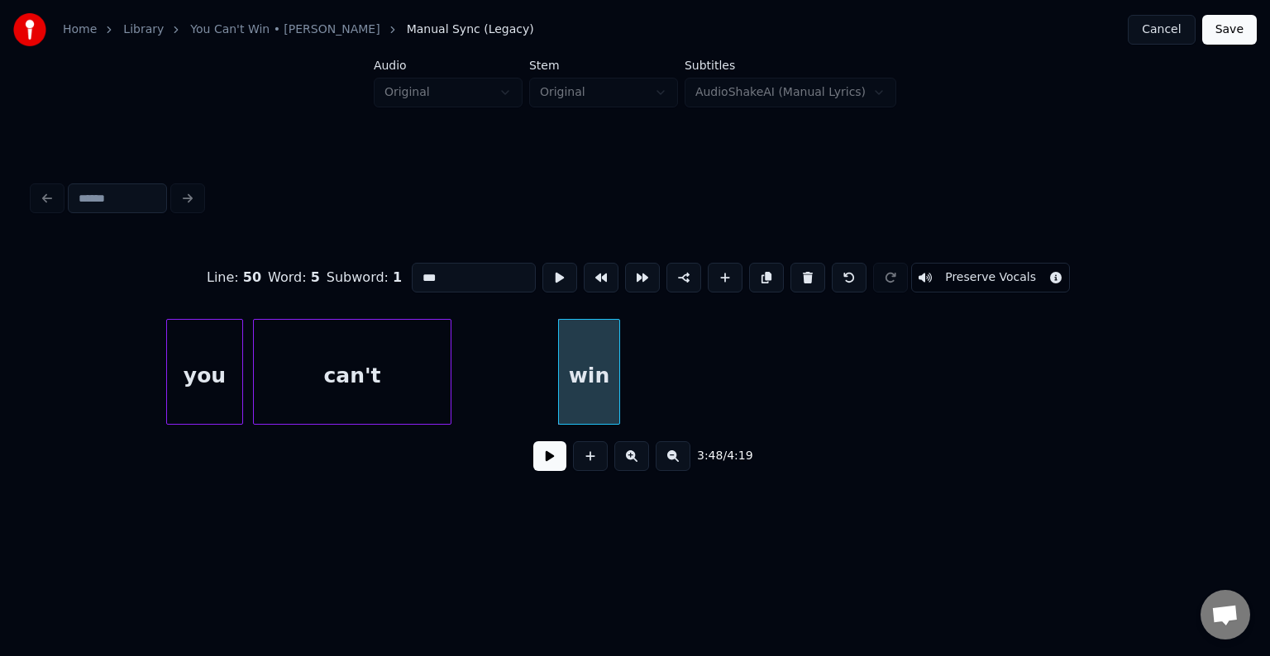
click at [794, 275] on button at bounding box center [807, 278] width 35 height 30
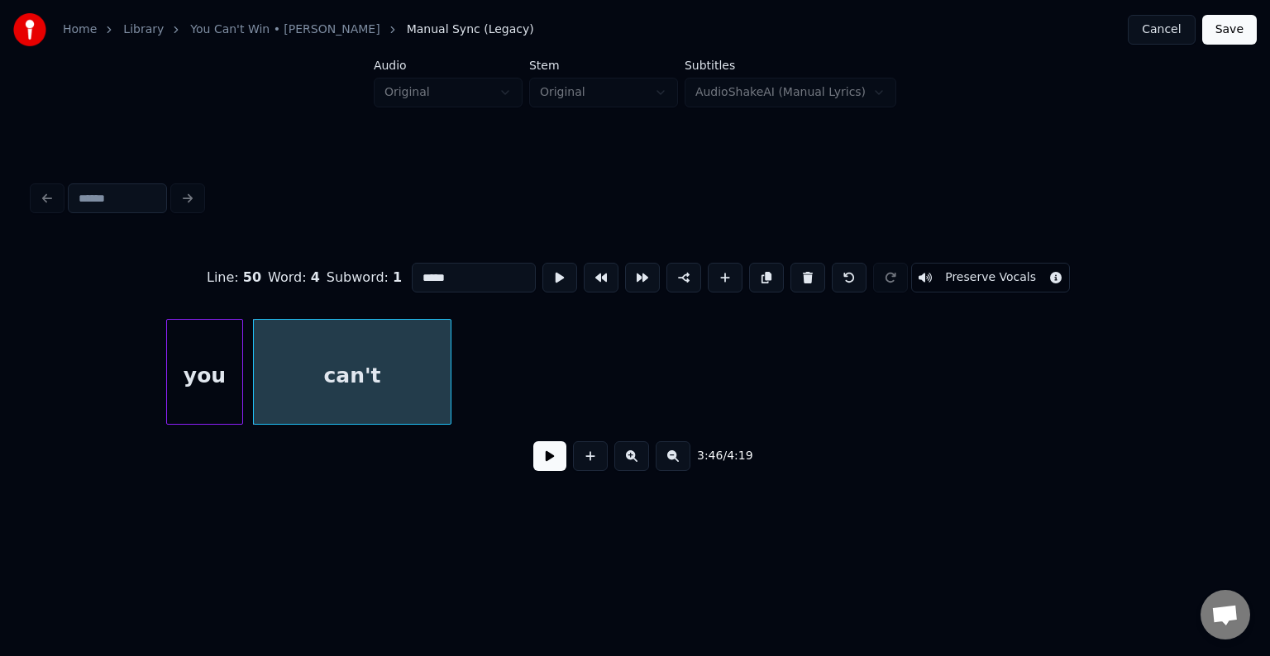
click at [794, 275] on button at bounding box center [807, 278] width 35 height 30
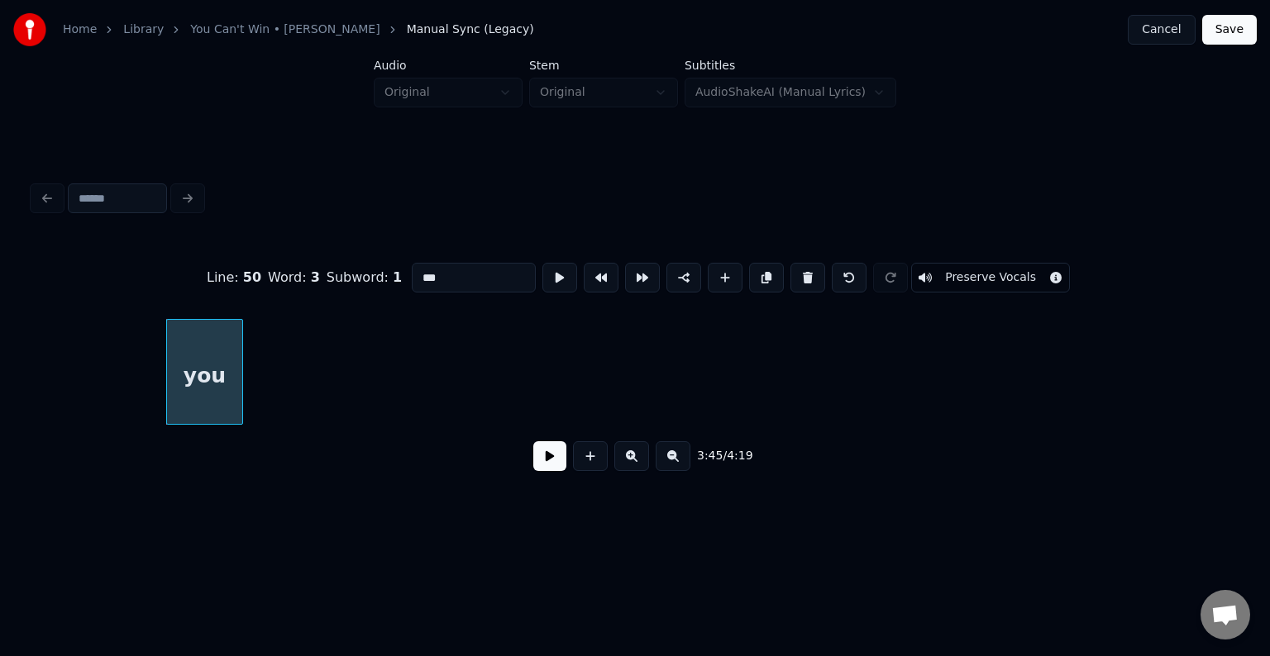
click at [794, 275] on button at bounding box center [807, 278] width 35 height 30
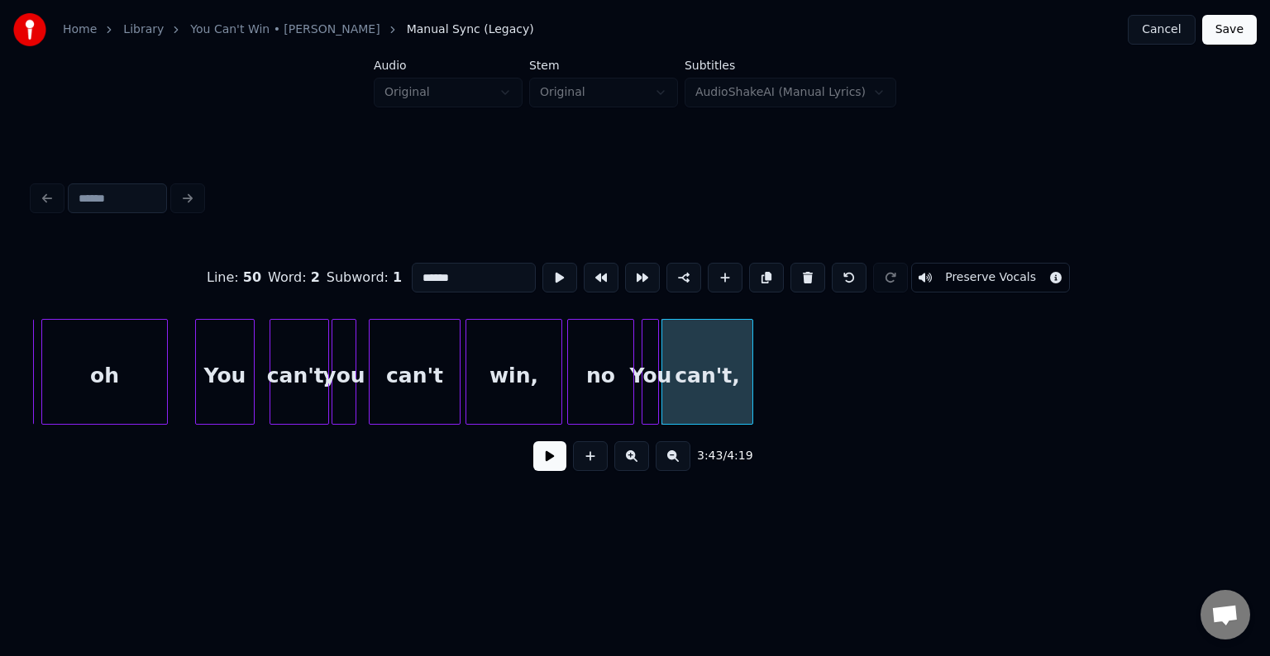
scroll to position [0, 27122]
click at [807, 269] on button at bounding box center [807, 278] width 35 height 30
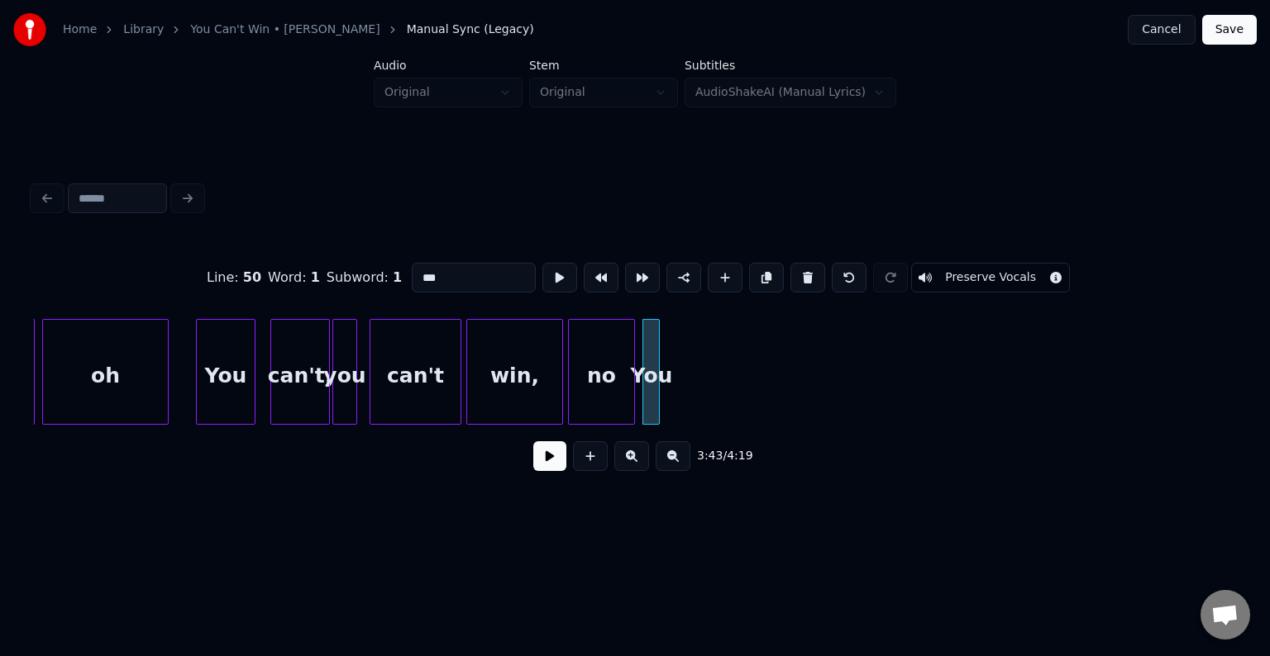
click at [807, 269] on button at bounding box center [807, 278] width 35 height 30
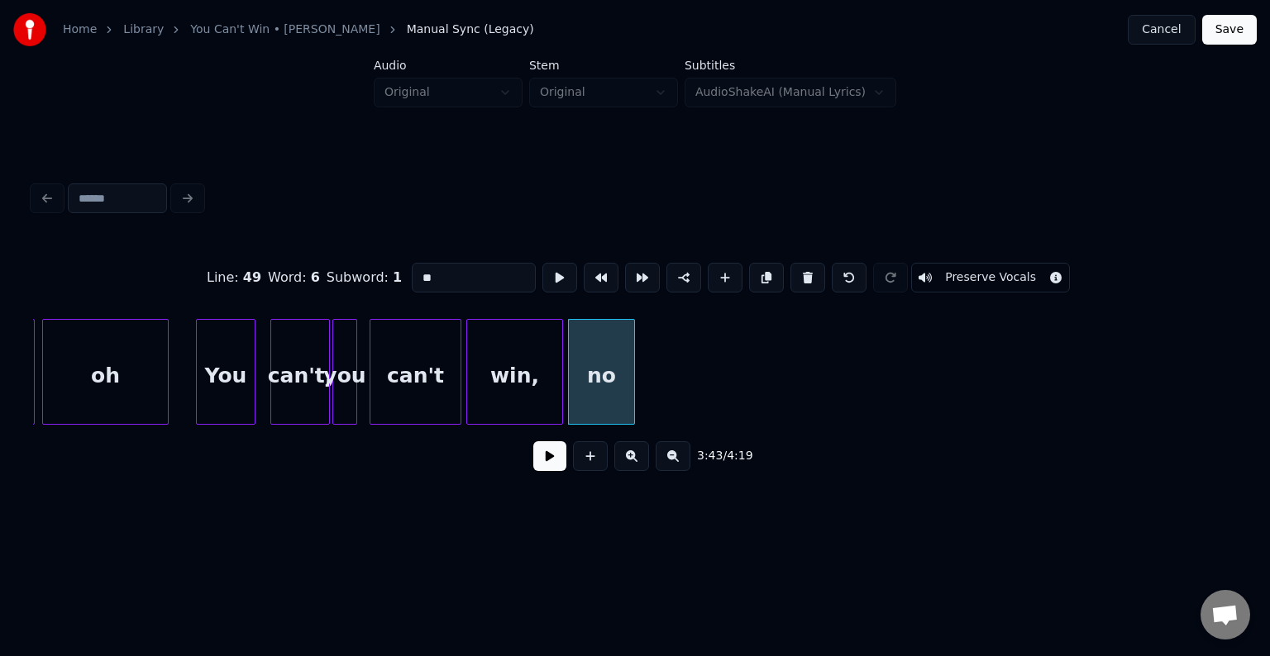
click at [807, 269] on button at bounding box center [807, 278] width 35 height 30
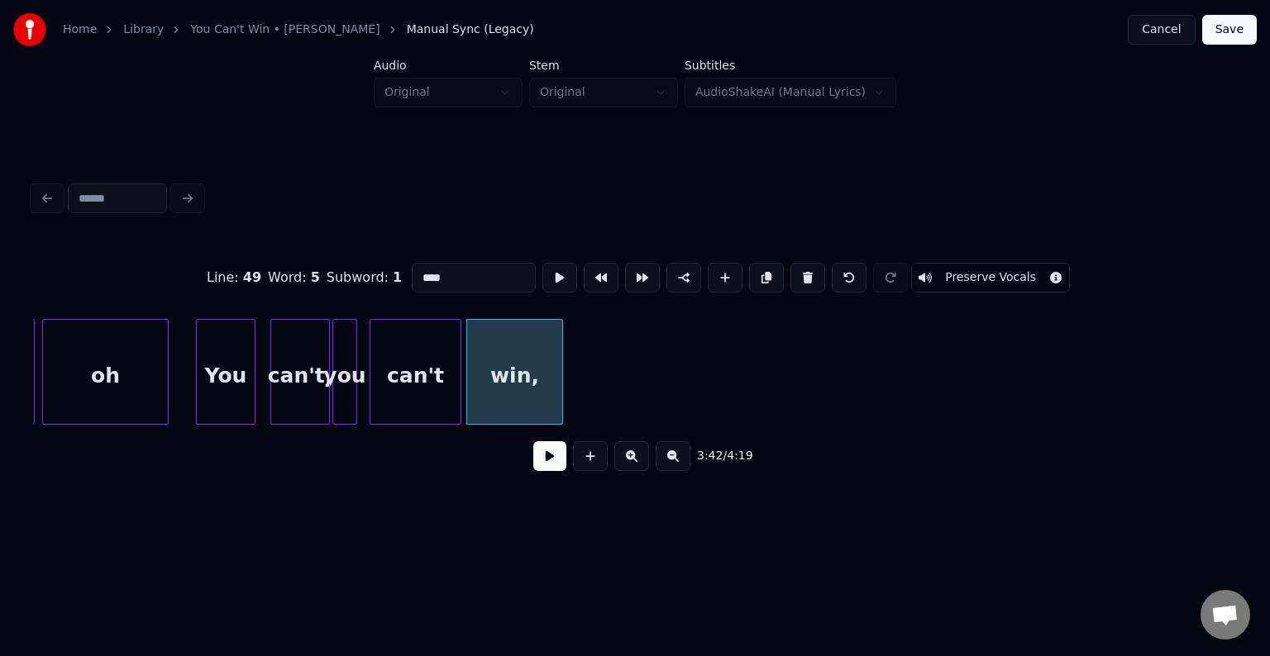
click at [807, 269] on button at bounding box center [807, 278] width 35 height 30
type input "*****"
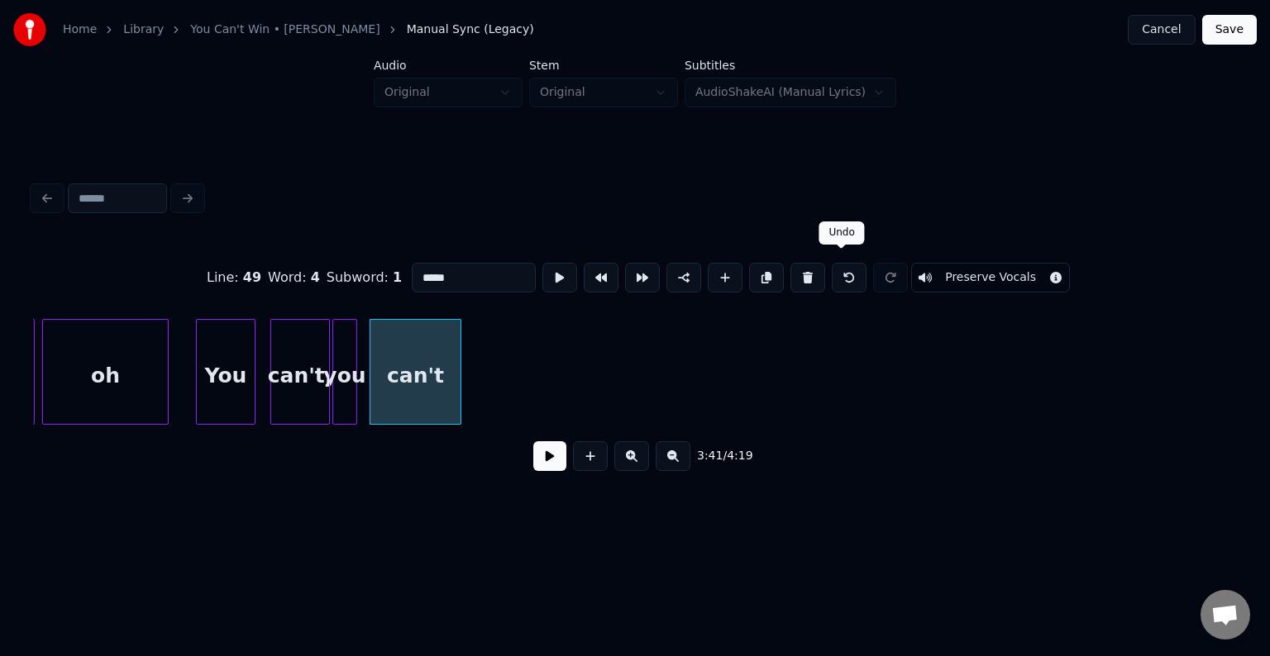
click at [847, 271] on button at bounding box center [849, 278] width 35 height 30
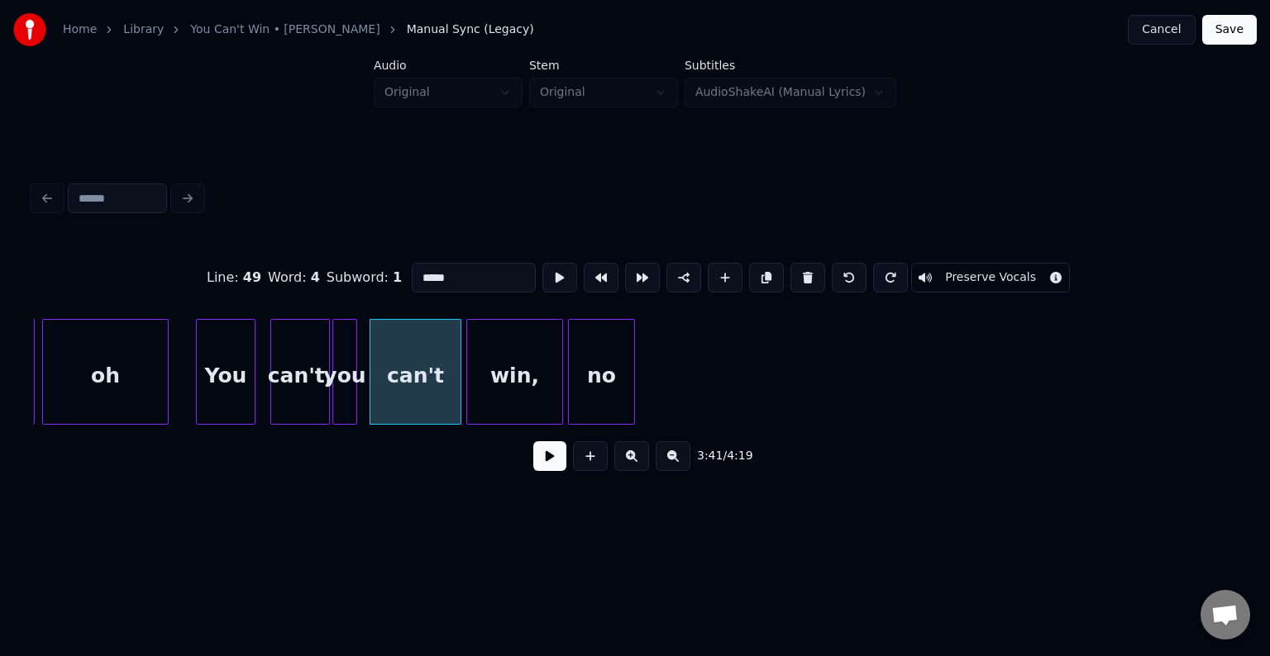
click at [847, 271] on button at bounding box center [849, 278] width 35 height 30
click at [881, 271] on button at bounding box center [890, 278] width 35 height 30
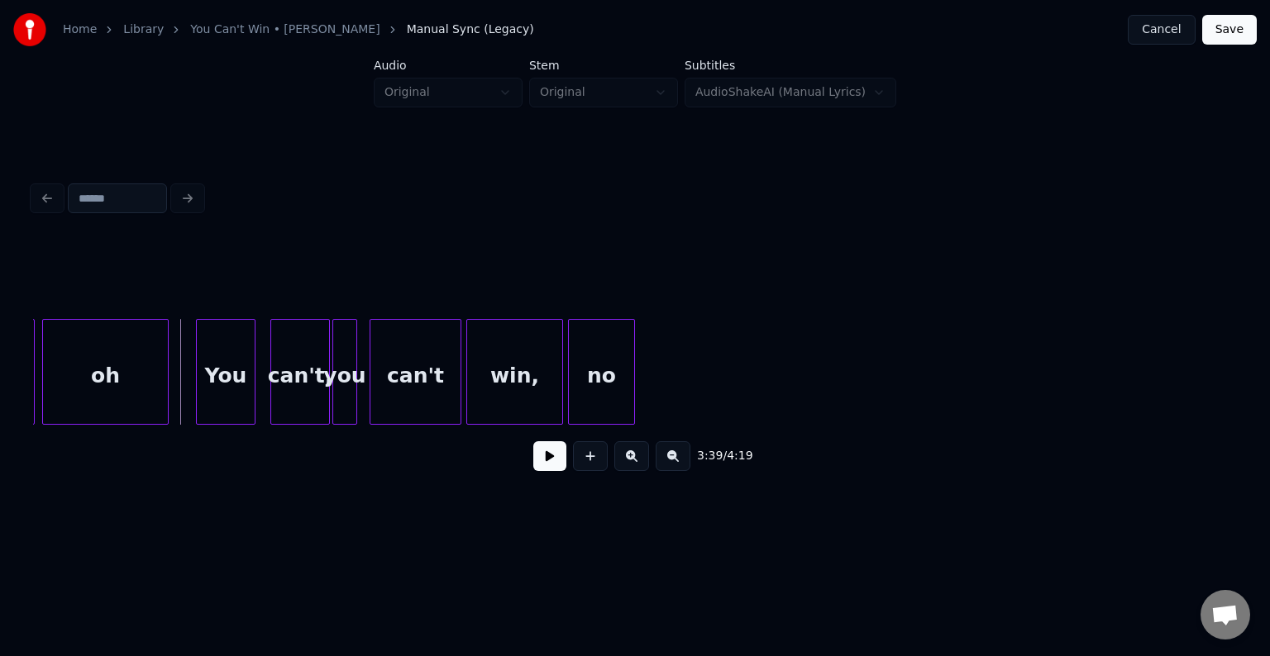
click at [549, 471] on button at bounding box center [549, 456] width 33 height 30
click at [1228, 33] on button "Save" at bounding box center [1229, 30] width 55 height 30
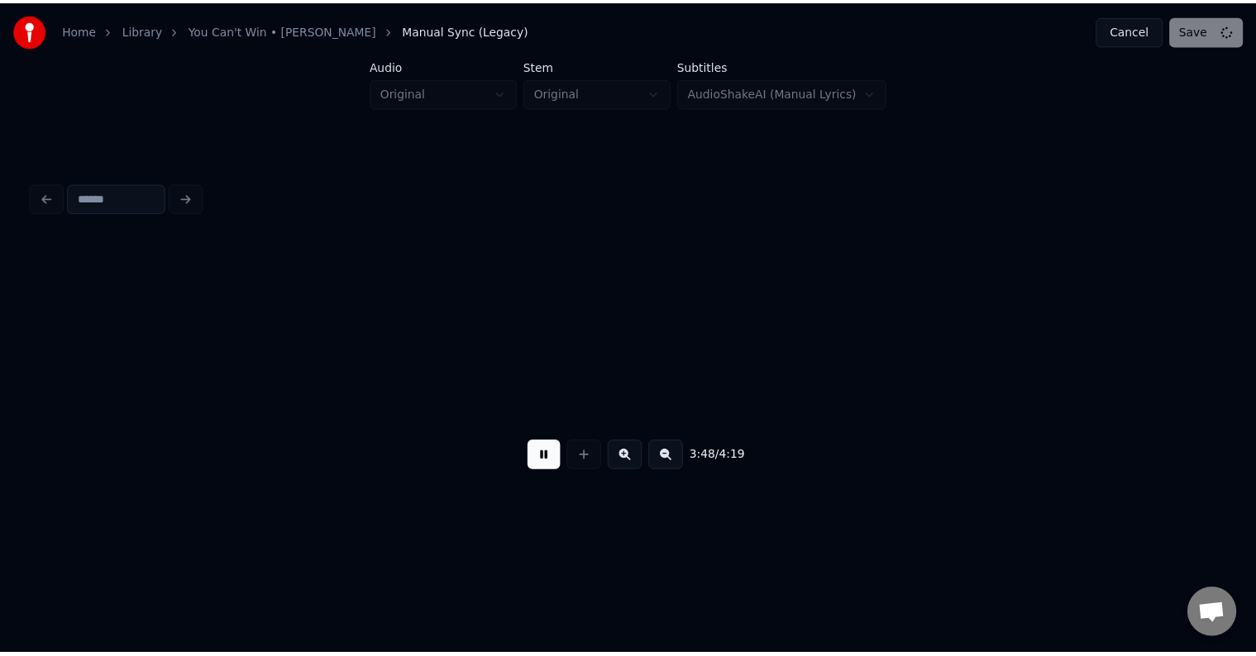
scroll to position [0, 28327]
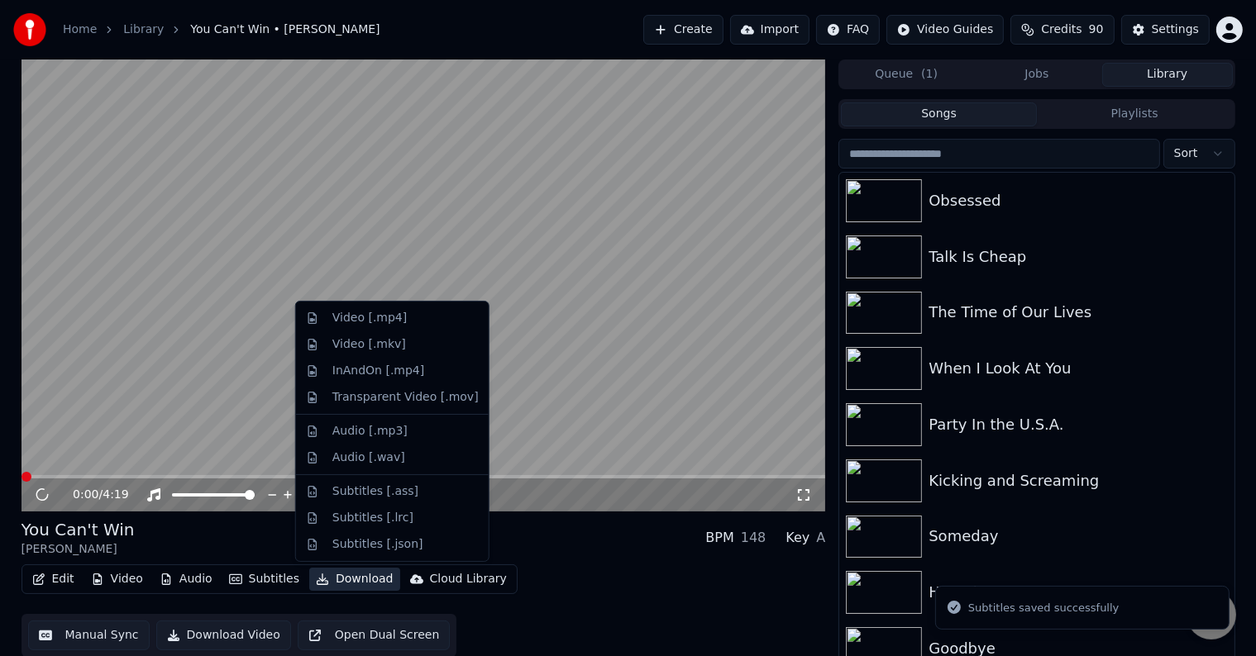
click at [336, 580] on button "Download" at bounding box center [354, 579] width 91 height 23
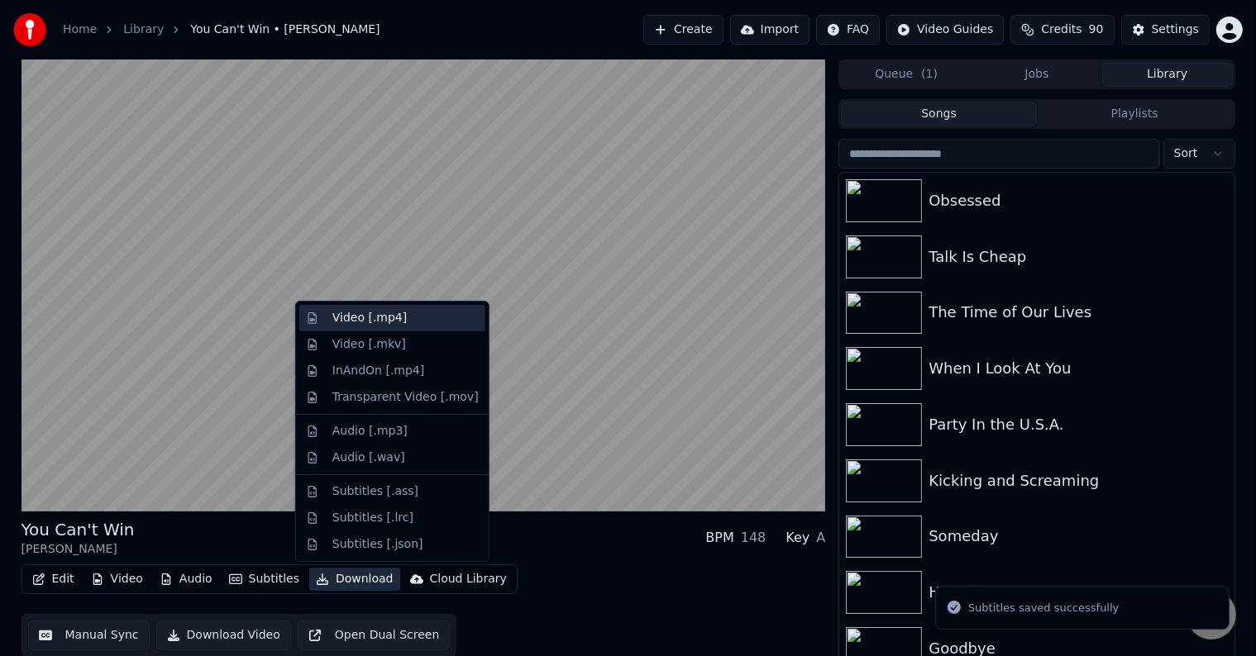
click at [337, 324] on div "Video [.mp4]" at bounding box center [369, 318] width 74 height 17
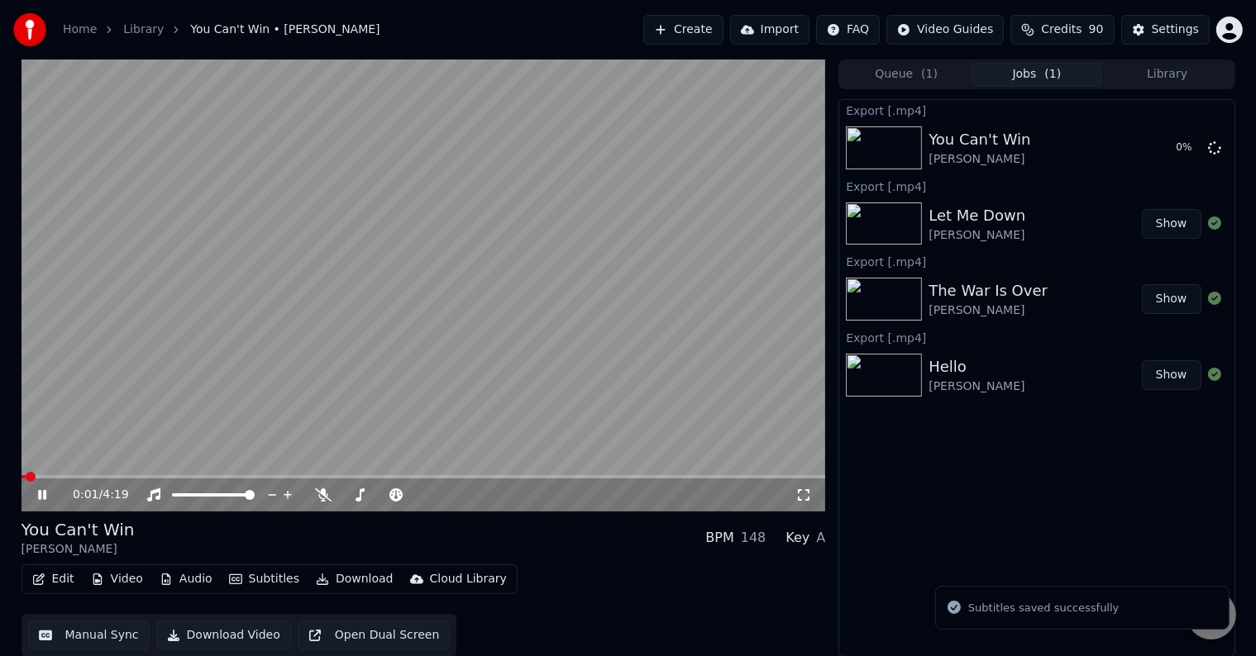
click at [41, 499] on icon at bounding box center [54, 495] width 39 height 13
click at [1184, 73] on button "Library" at bounding box center [1167, 75] width 131 height 24
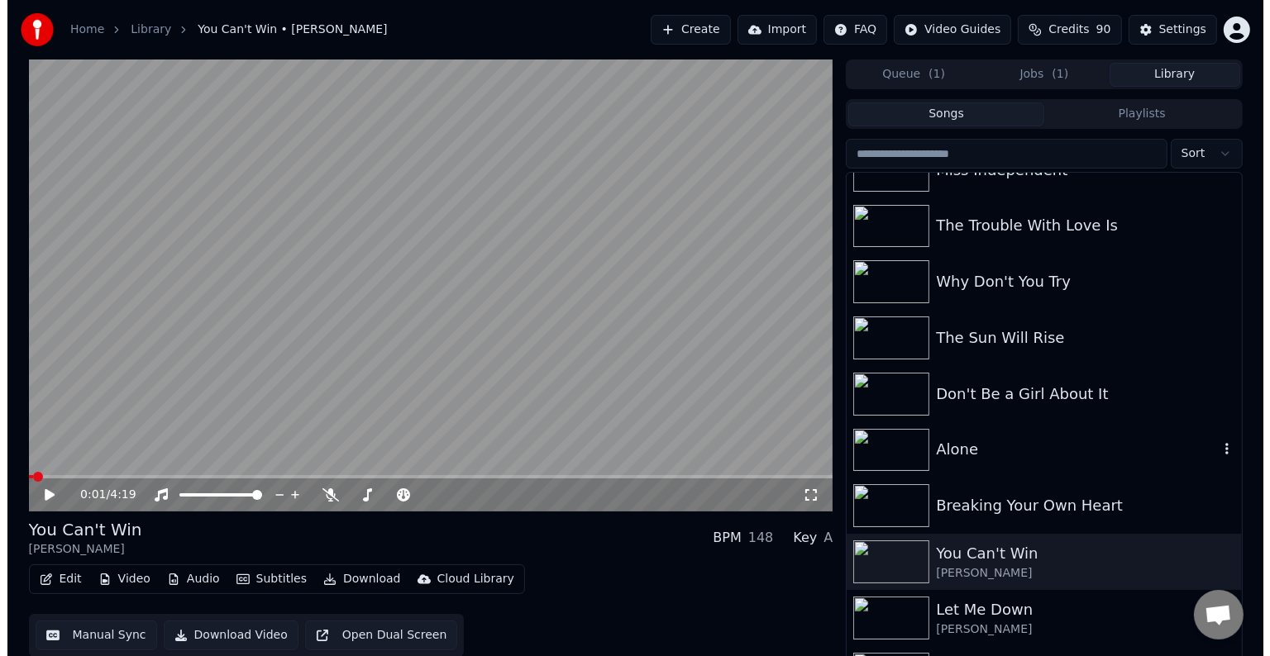
scroll to position [11679, 0]
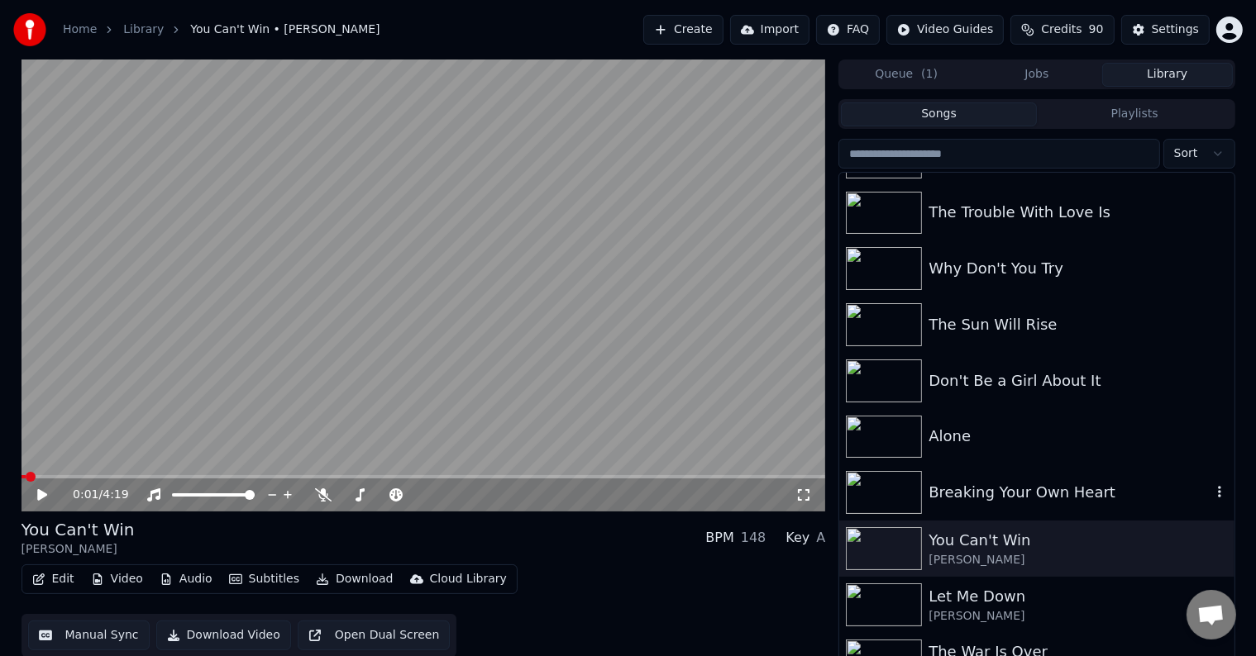
click at [1194, 511] on div "Breaking Your Own Heart" at bounding box center [1036, 493] width 394 height 56
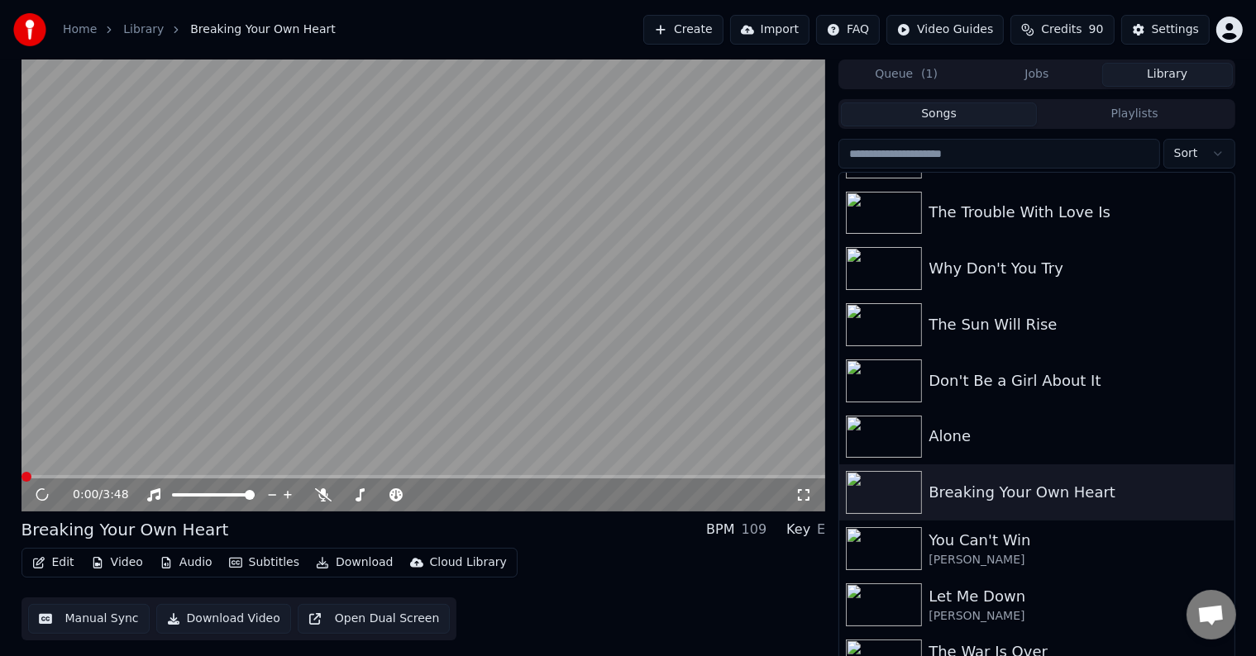
click at [62, 559] on button "Edit" at bounding box center [53, 562] width 55 height 23
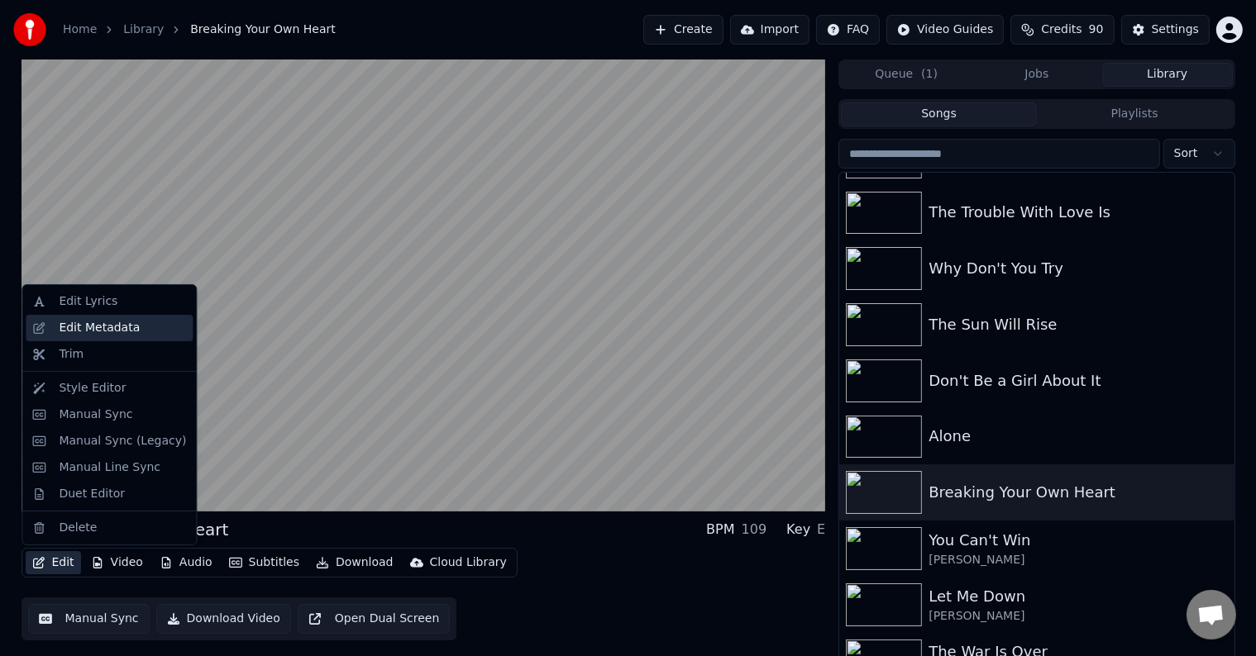
click at [93, 320] on div "Edit Metadata" at bounding box center [99, 328] width 81 height 17
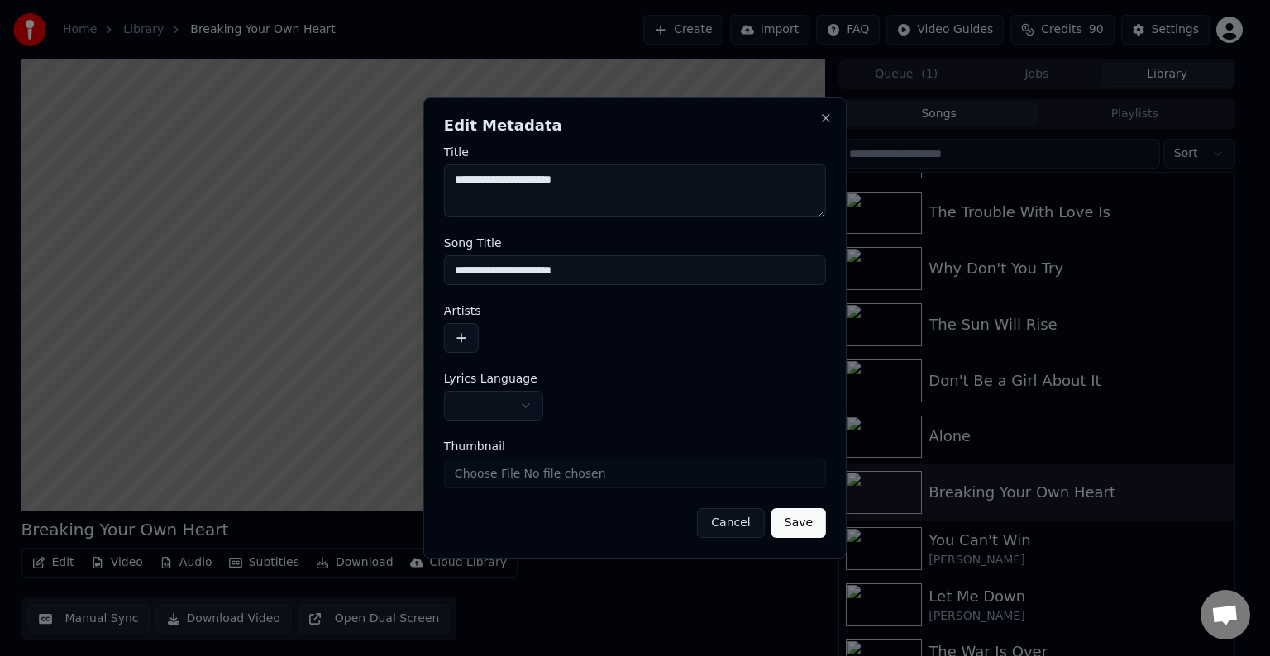
click at [532, 407] on body "**********" at bounding box center [628, 328] width 1256 height 656
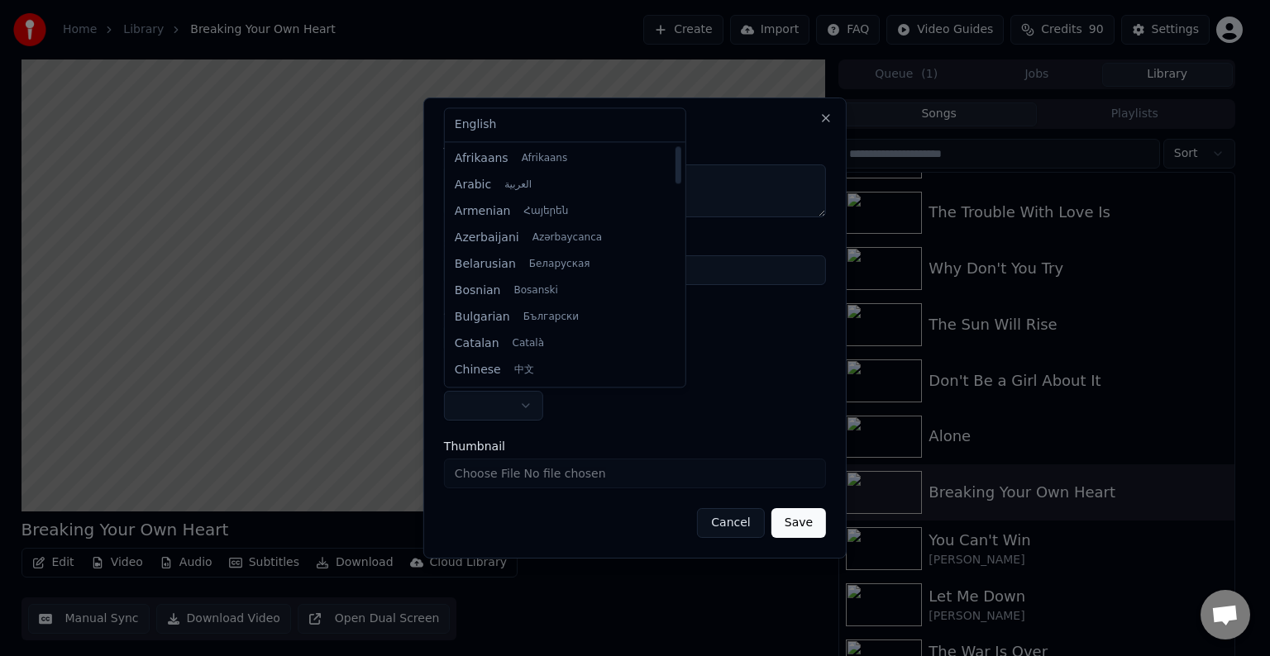
select select "**"
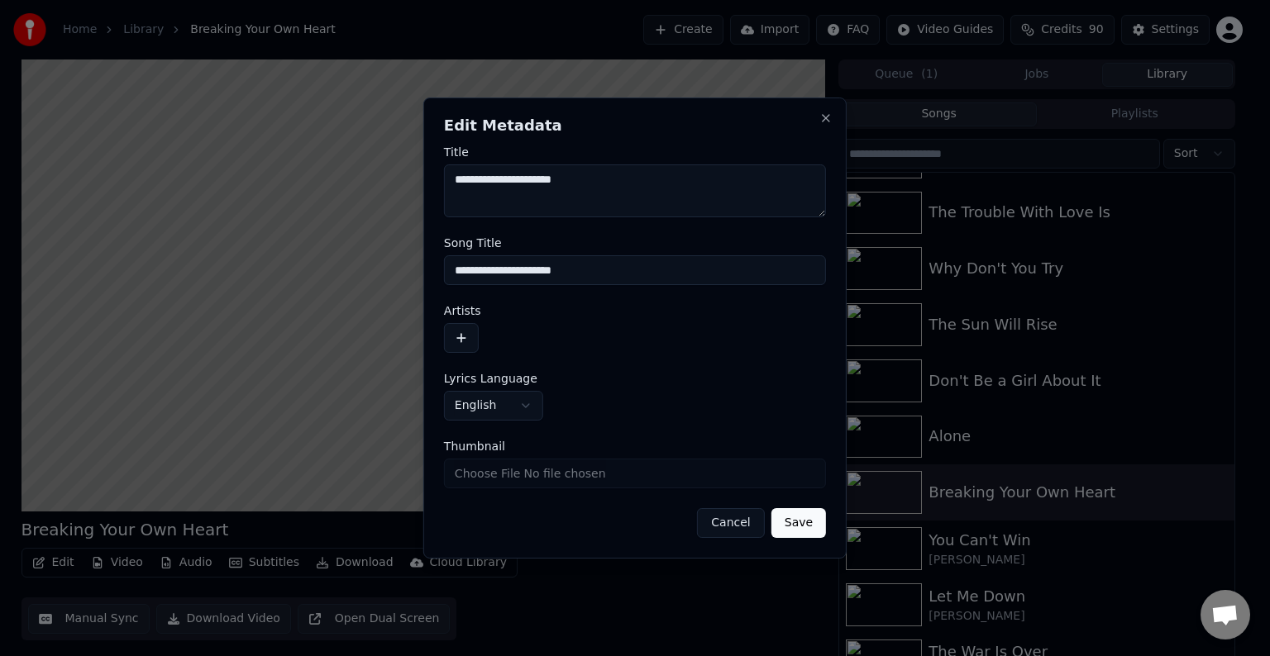
click at [479, 348] on div at bounding box center [635, 338] width 382 height 30
click at [446, 344] on button "button" at bounding box center [461, 338] width 35 height 30
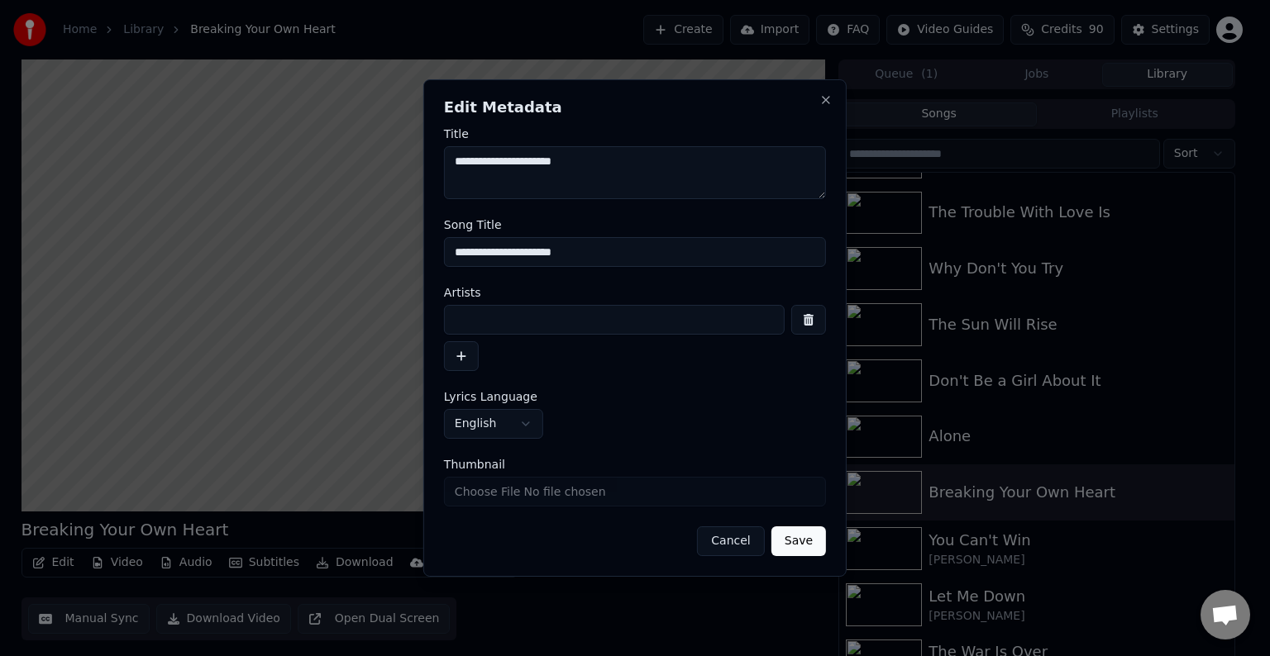
click at [513, 323] on input at bounding box center [614, 320] width 341 height 30
type input "**********"
click at [771, 527] on button "Save" at bounding box center [798, 542] width 55 height 30
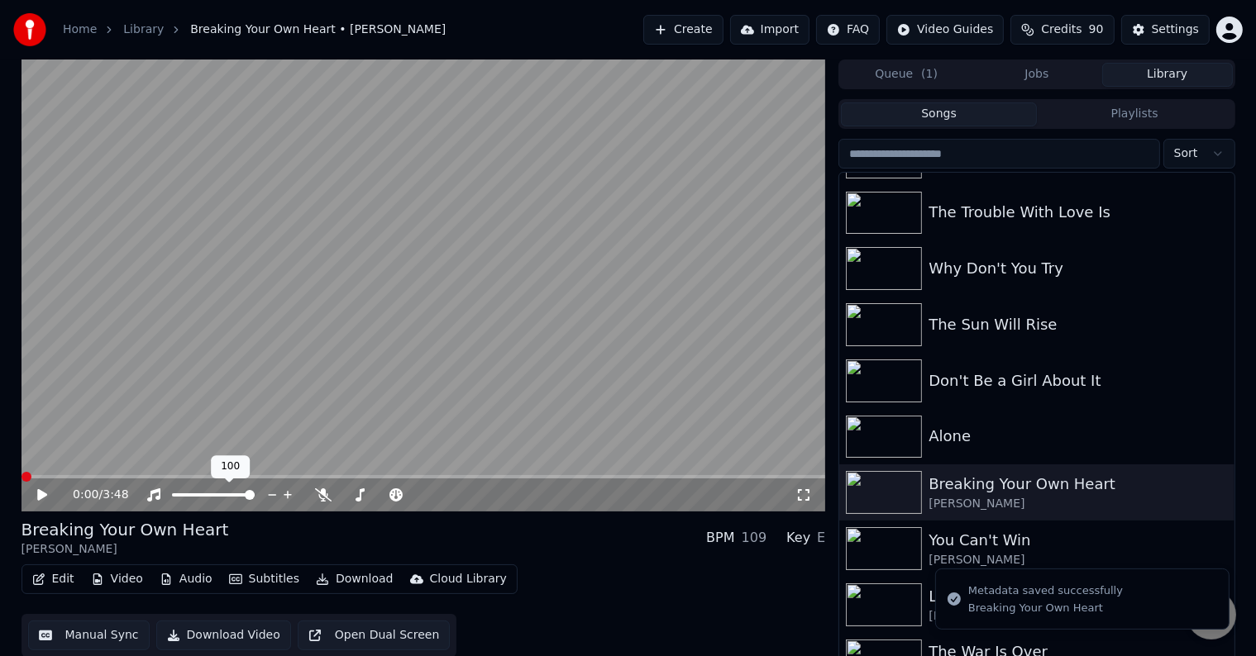
click at [34, 580] on icon "button" at bounding box center [38, 580] width 13 height 12
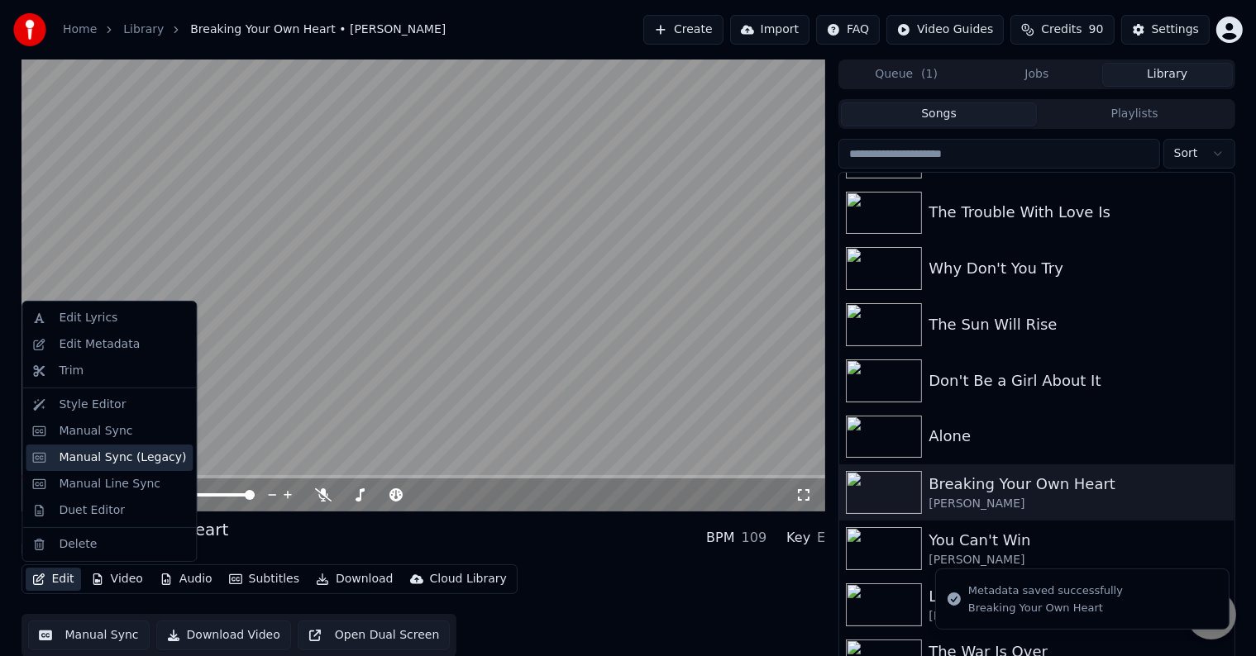
click at [129, 457] on div "Manual Sync (Legacy)" at bounding box center [122, 458] width 127 height 17
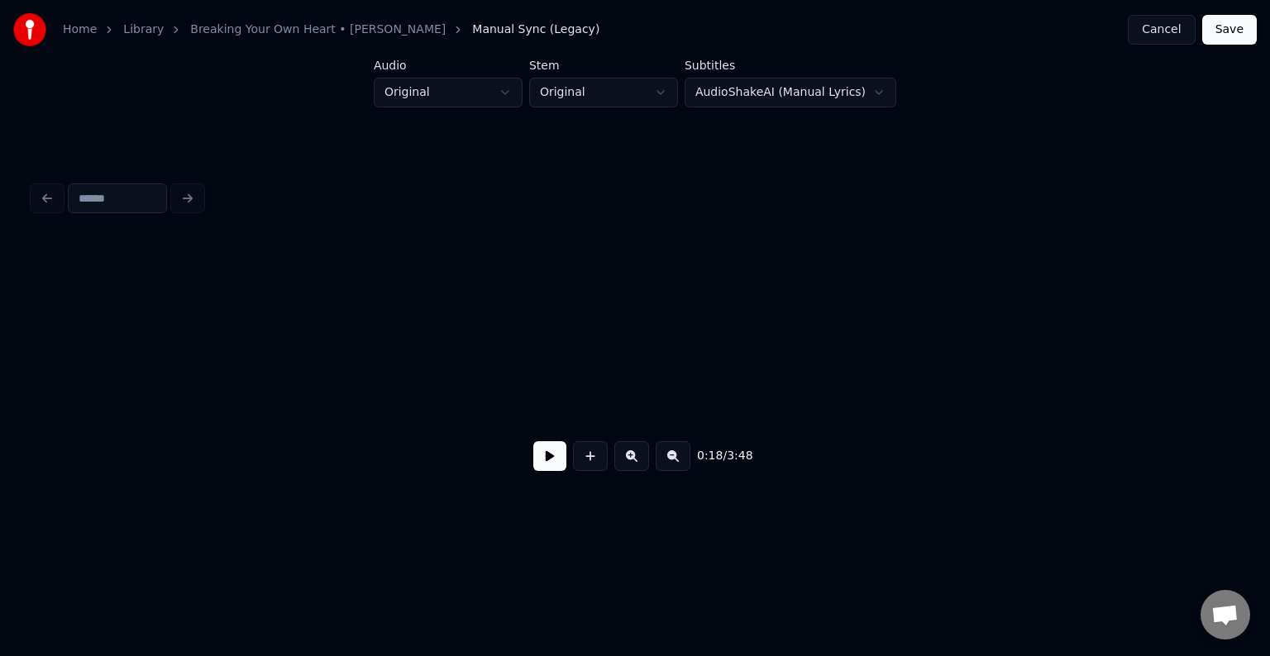
scroll to position [0, 2338]
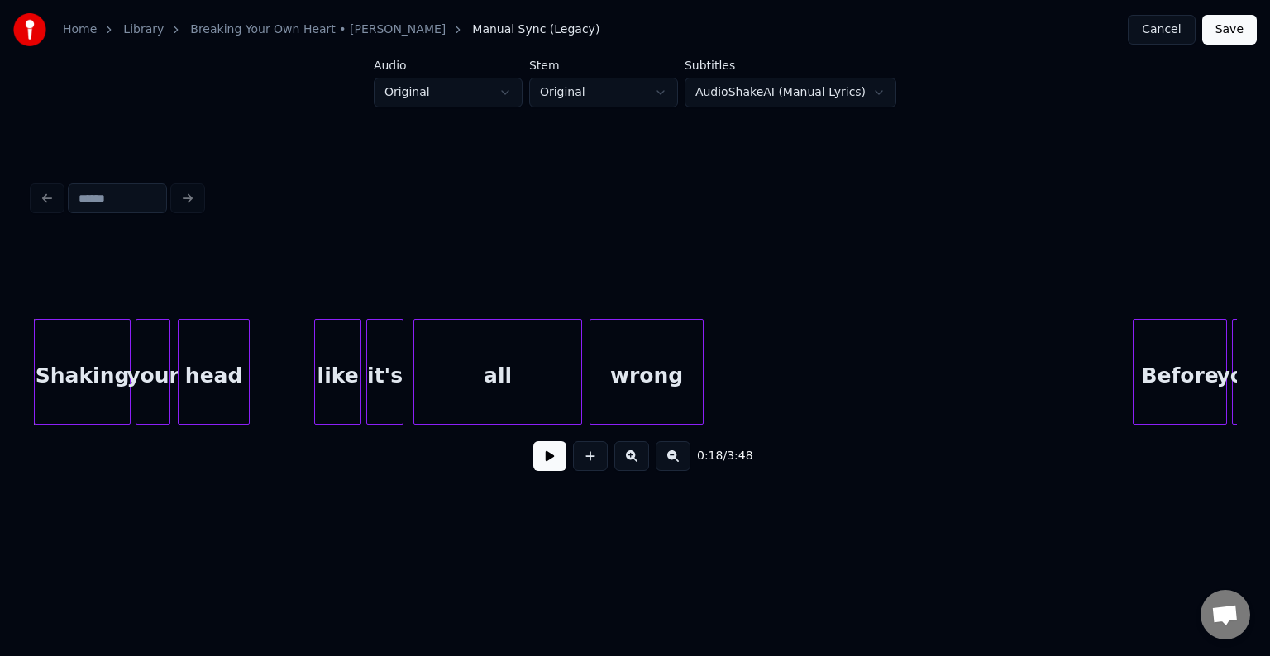
click at [546, 467] on button at bounding box center [549, 456] width 33 height 30
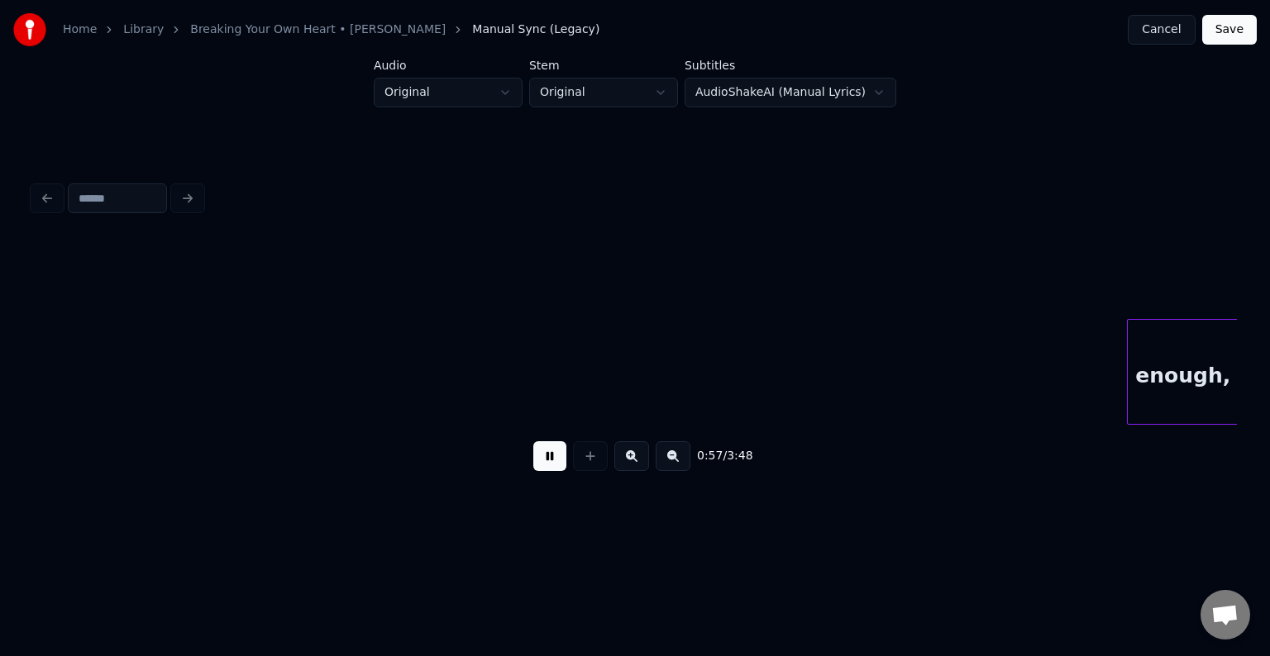
scroll to position [0, 7155]
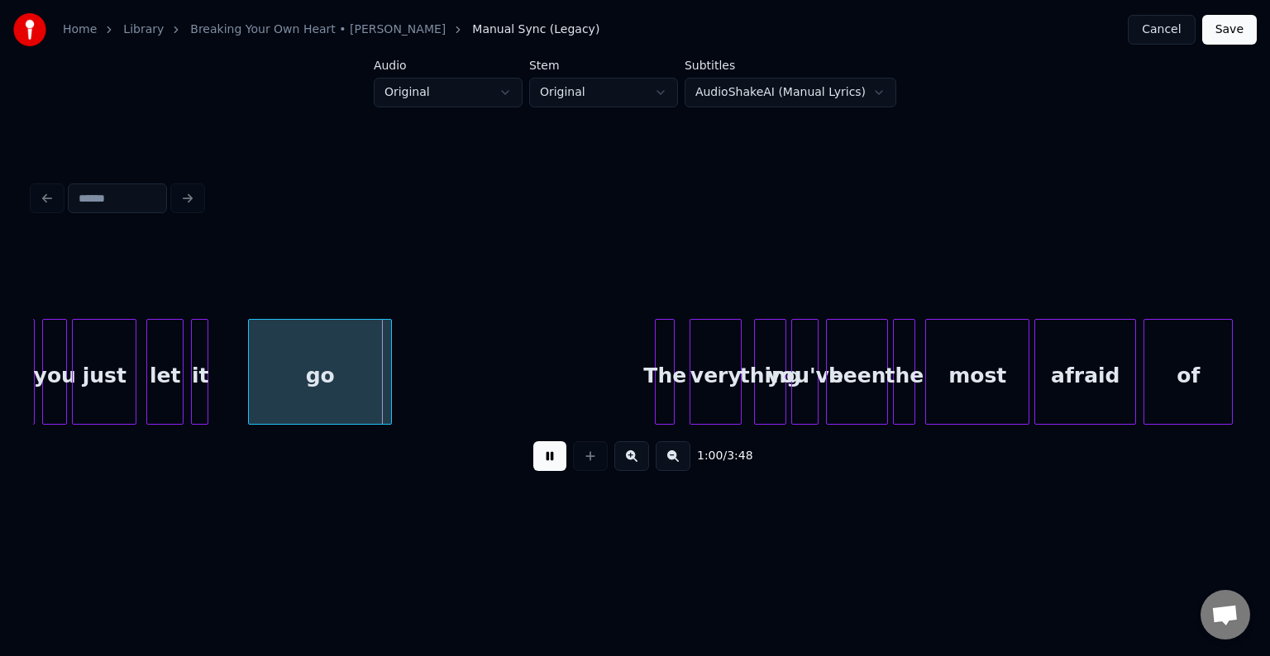
click at [546, 467] on button at bounding box center [549, 456] width 33 height 30
click at [198, 393] on div "it" at bounding box center [200, 376] width 17 height 112
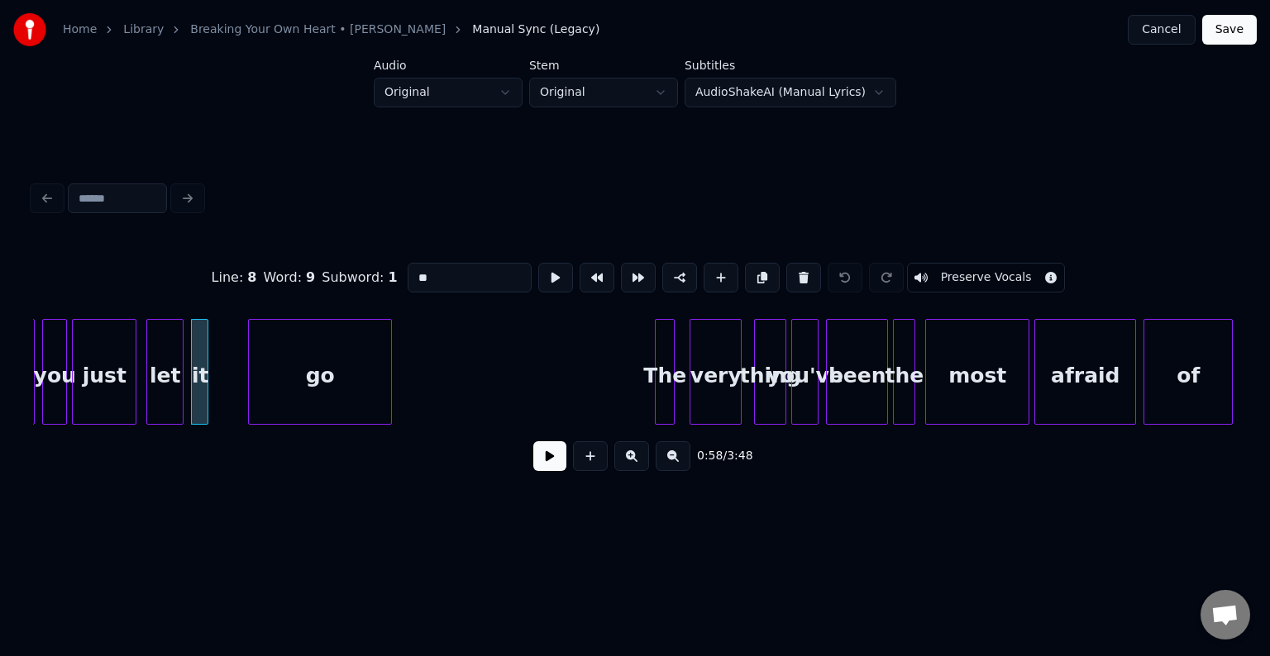
click at [552, 469] on button at bounding box center [549, 456] width 33 height 30
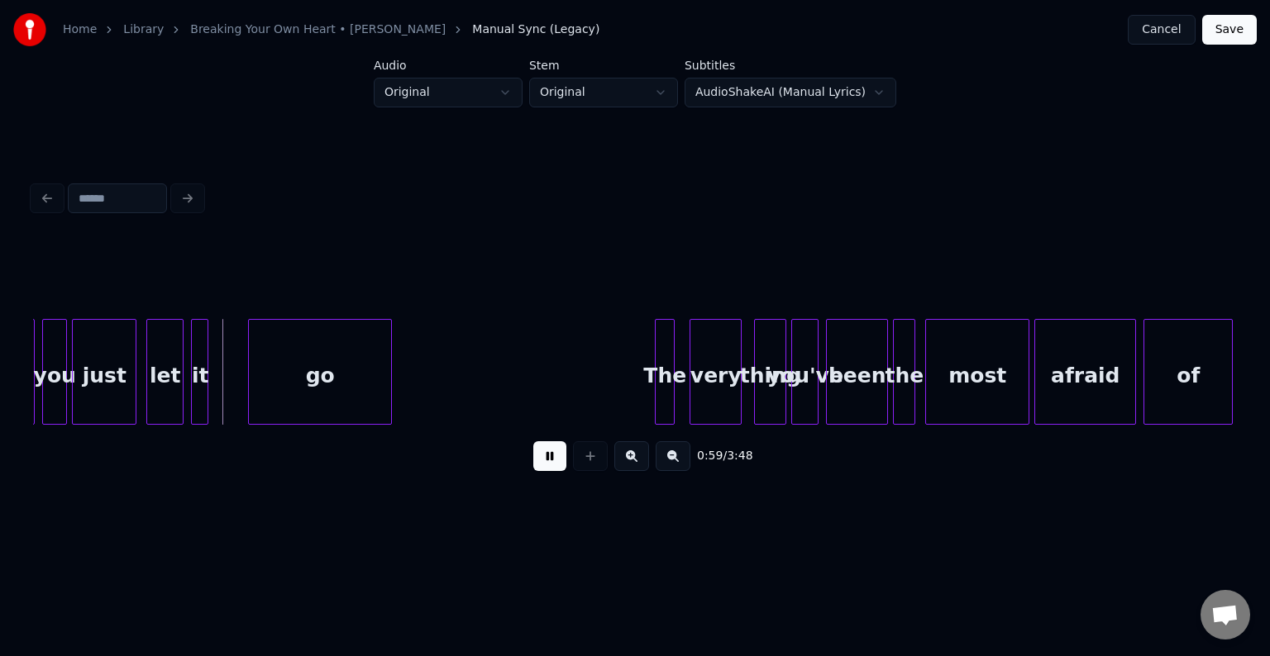
click at [552, 469] on button at bounding box center [549, 456] width 33 height 30
click at [224, 407] on div at bounding box center [223, 372] width 5 height 104
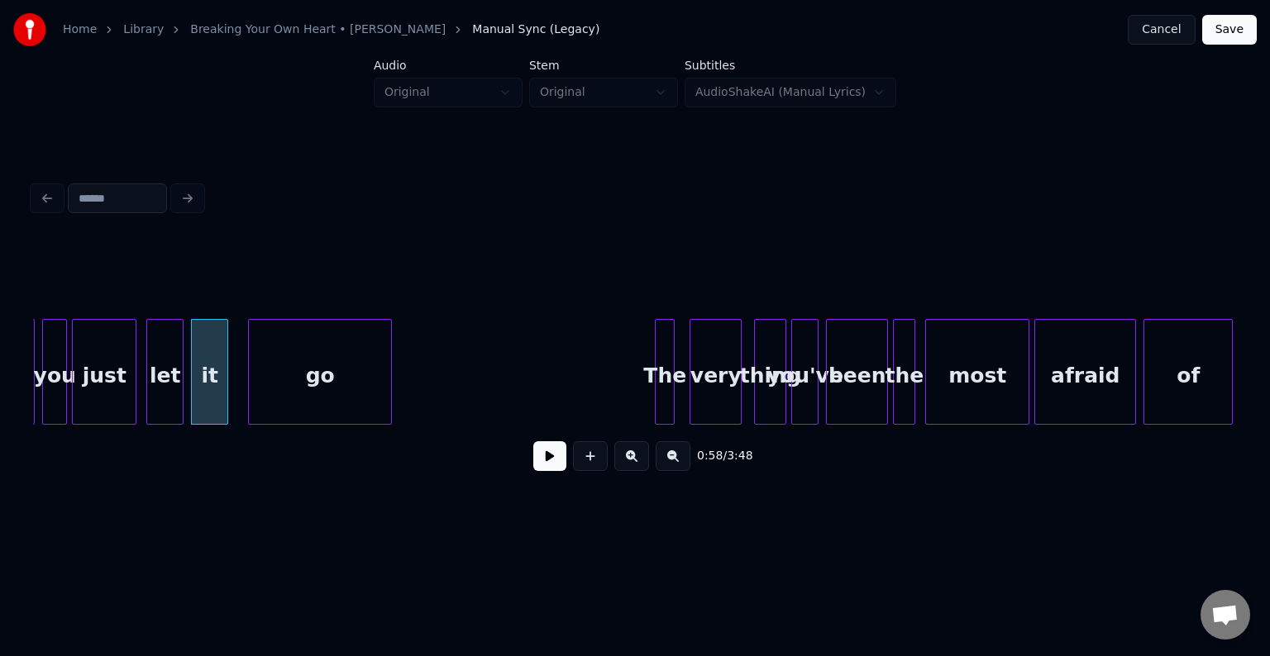
click at [555, 471] on button at bounding box center [549, 456] width 33 height 30
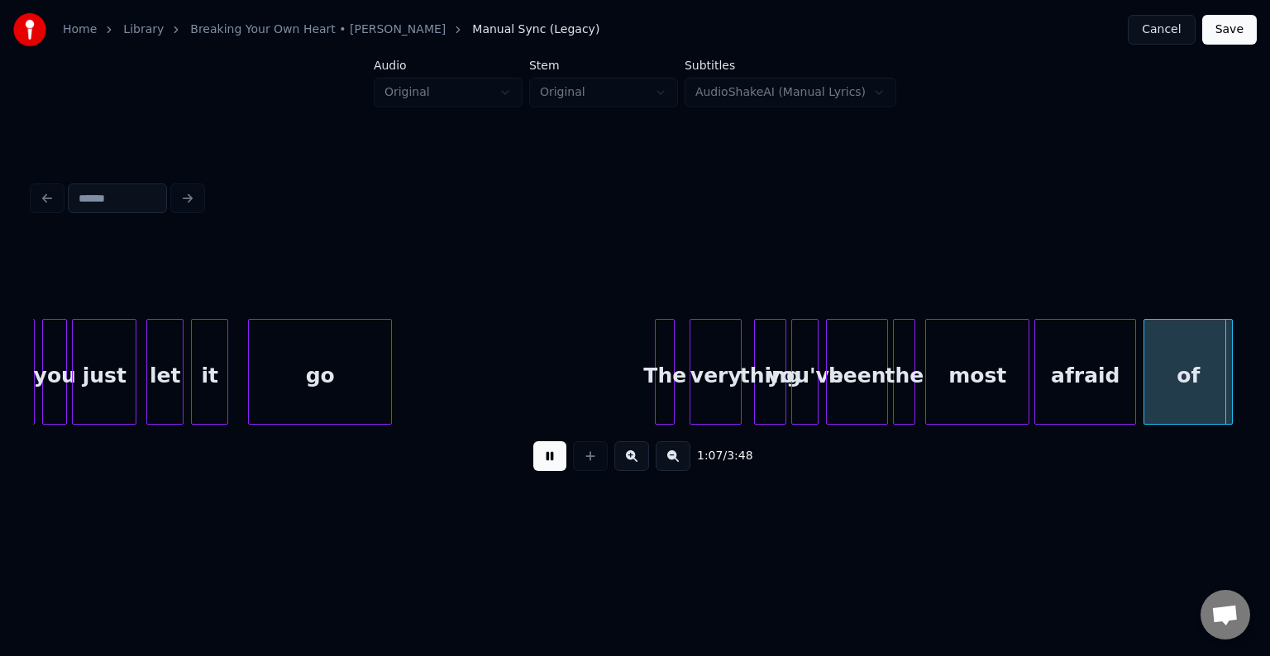
scroll to position [0, 8359]
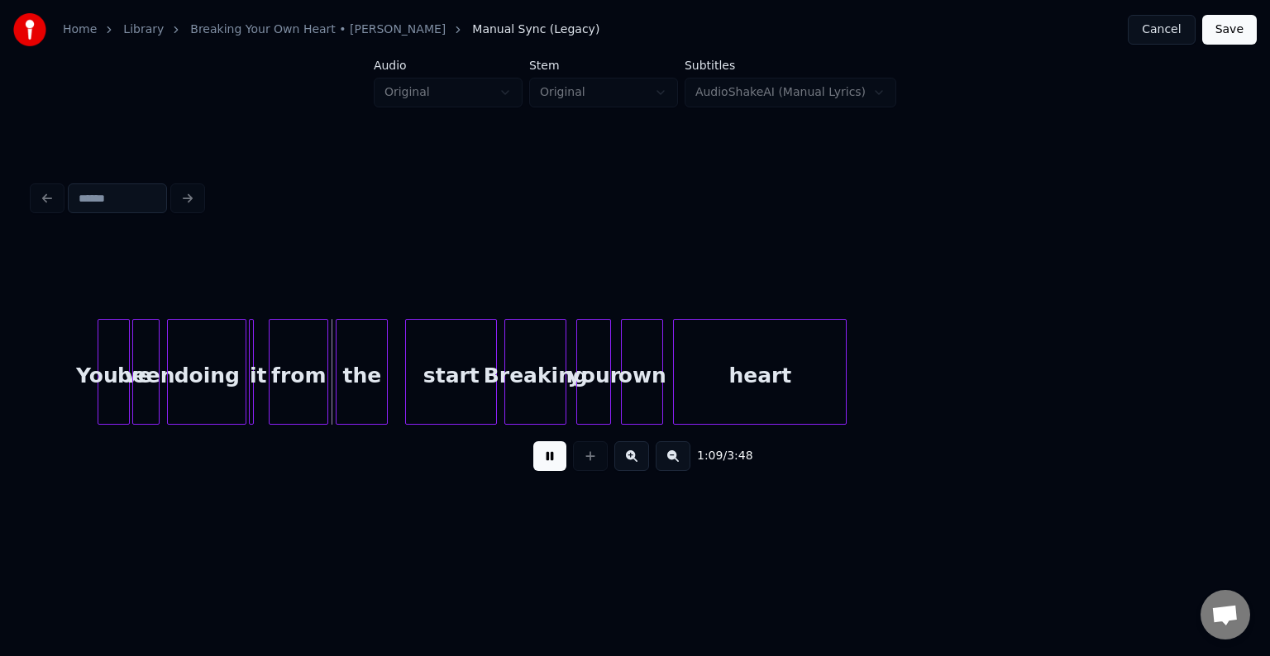
click at [555, 471] on button at bounding box center [549, 456] width 33 height 30
click at [263, 398] on div at bounding box center [260, 372] width 5 height 104
click at [555, 458] on button at bounding box center [549, 456] width 33 height 30
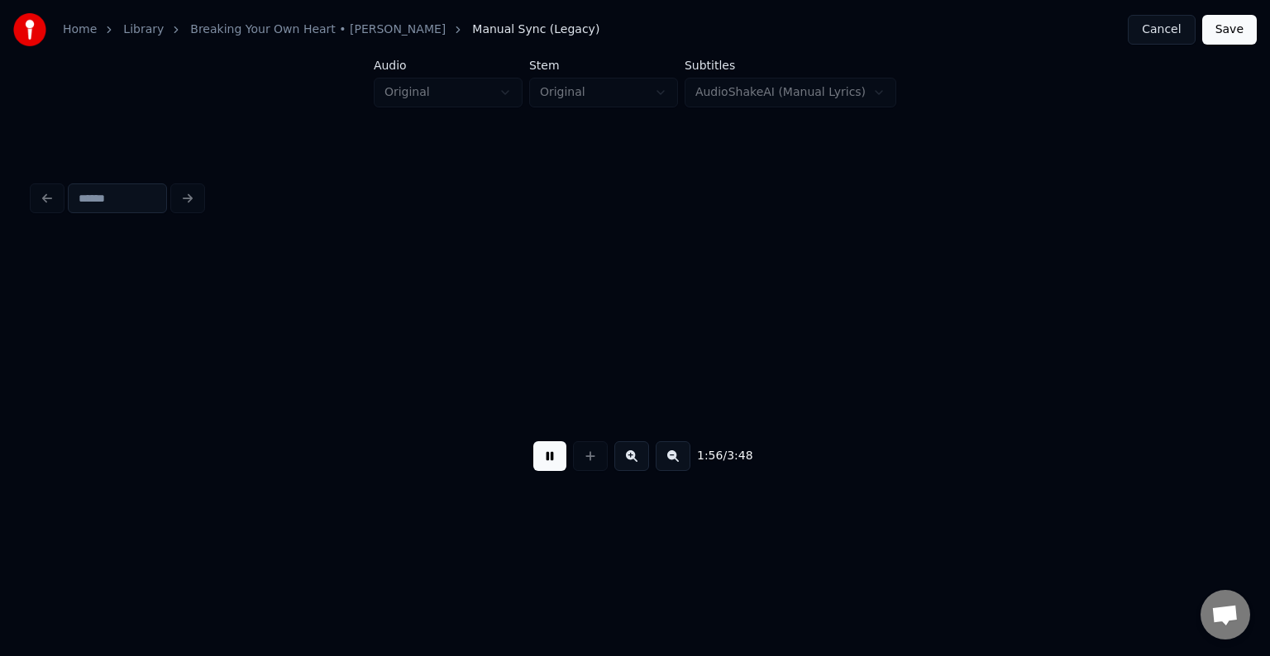
scroll to position [0, 14380]
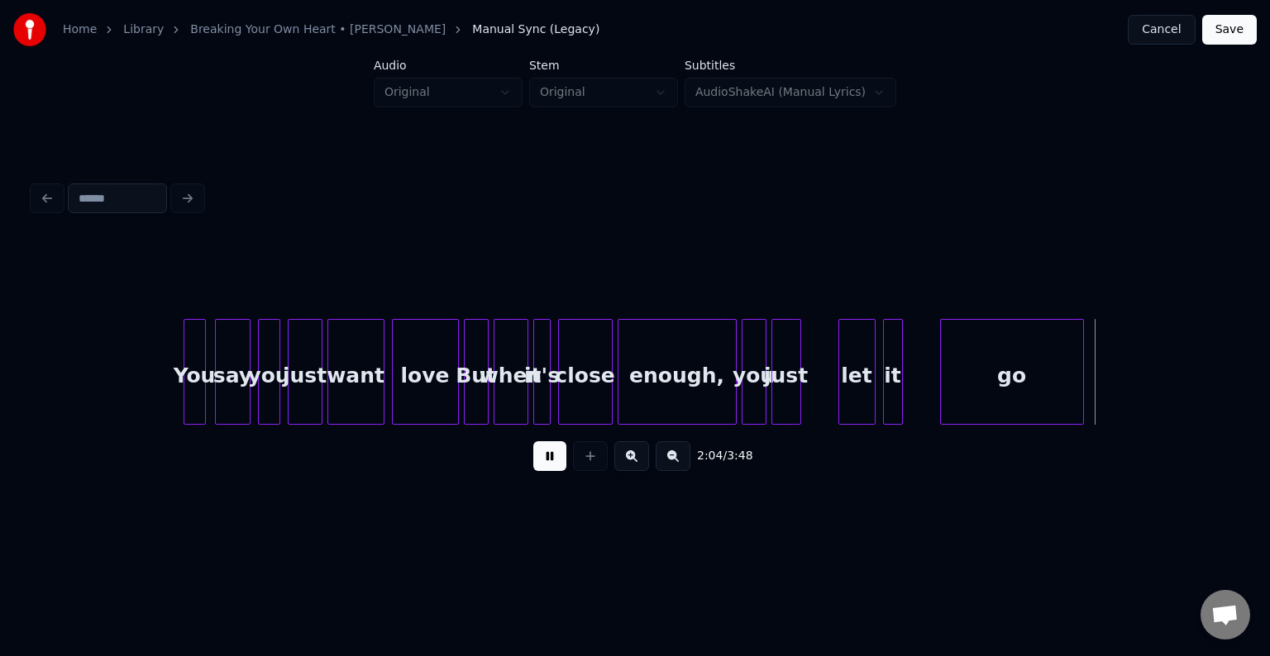
click at [555, 458] on button at bounding box center [549, 456] width 33 height 30
click at [541, 464] on button at bounding box center [549, 456] width 33 height 30
click at [810, 392] on div at bounding box center [808, 372] width 5 height 104
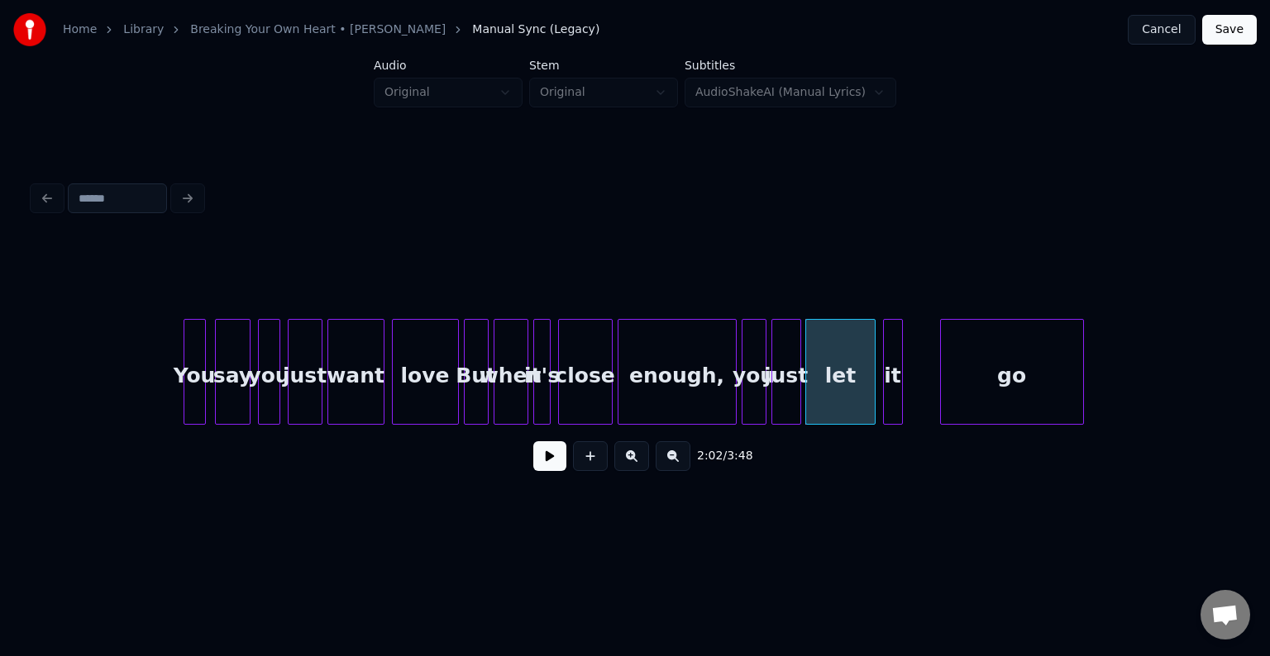
click at [538, 468] on button at bounding box center [549, 456] width 33 height 30
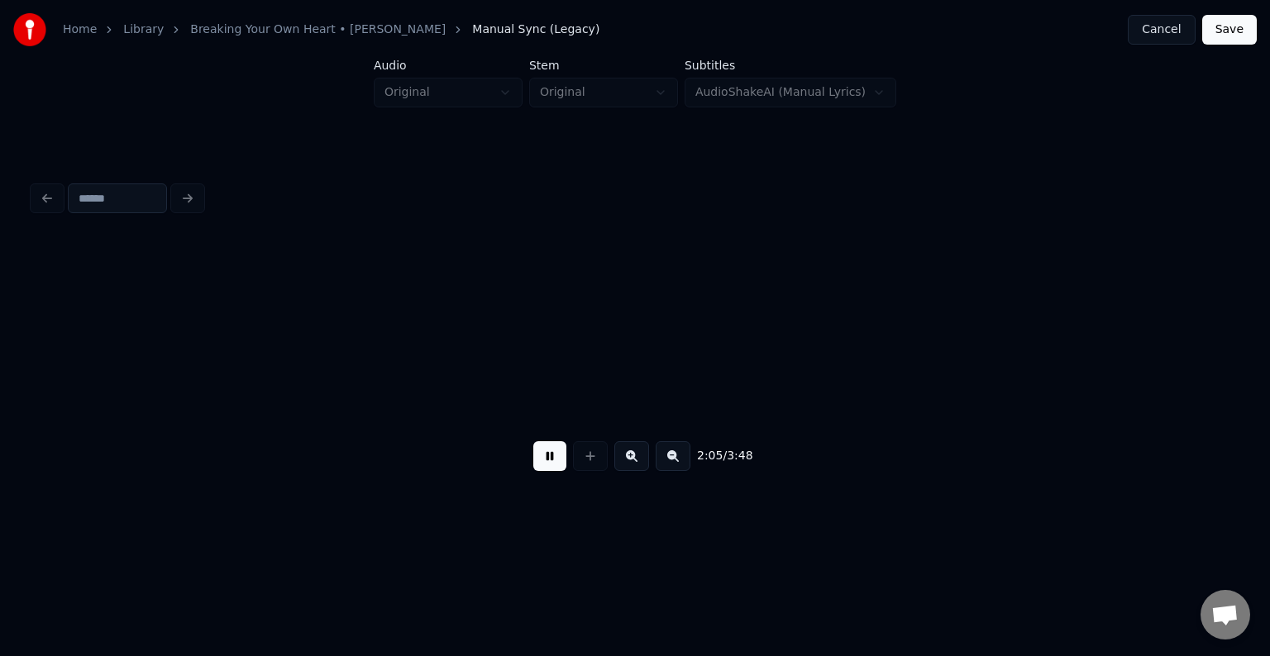
scroll to position [0, 15583]
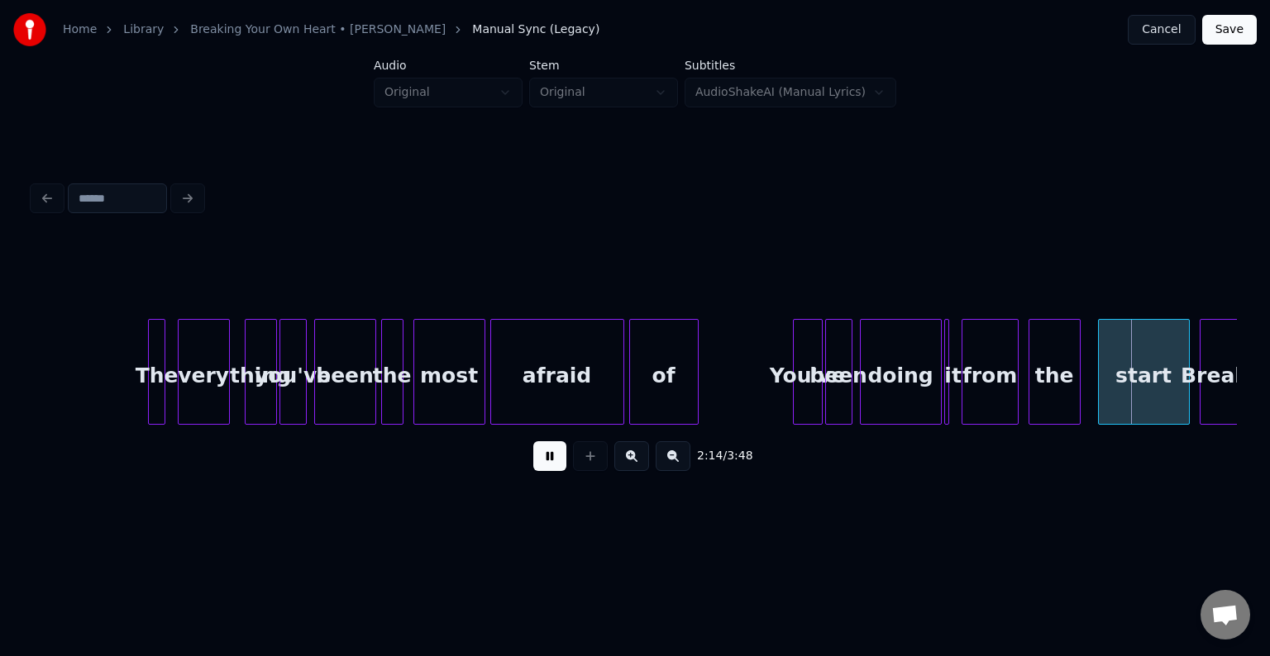
click at [538, 468] on button at bounding box center [549, 456] width 33 height 30
click at [949, 393] on div "it" at bounding box center [945, 372] width 7 height 106
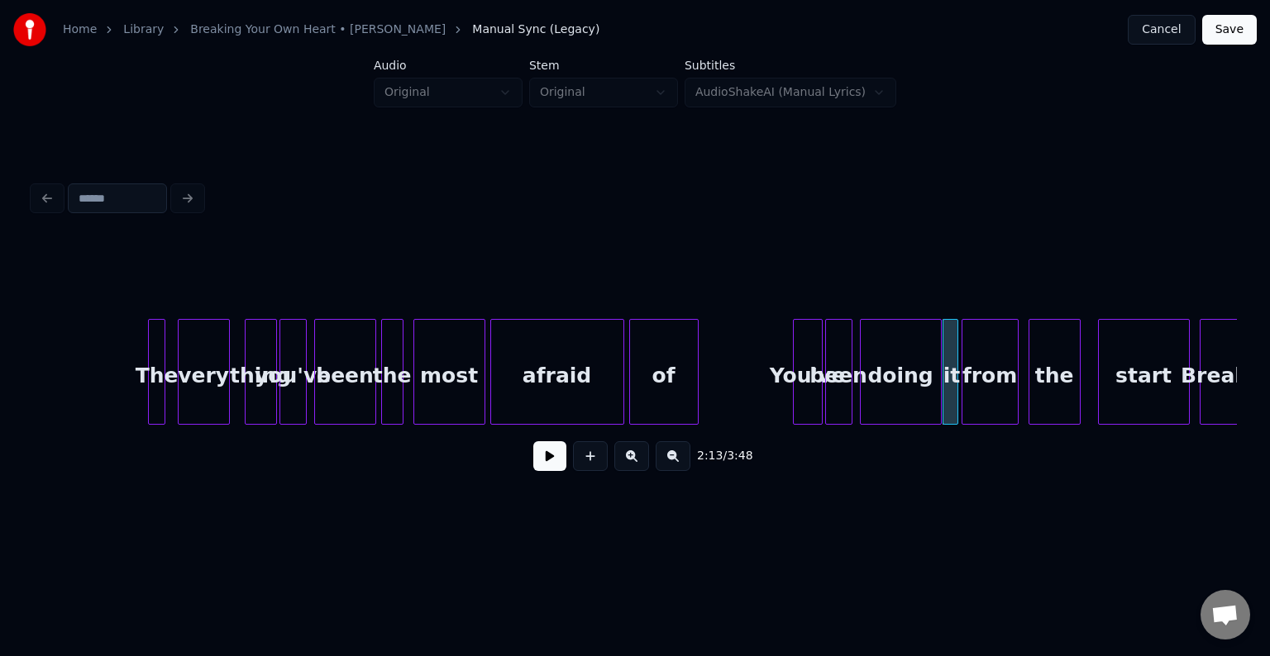
click at [956, 330] on div at bounding box center [954, 372] width 5 height 104
click at [552, 464] on button at bounding box center [549, 456] width 33 height 30
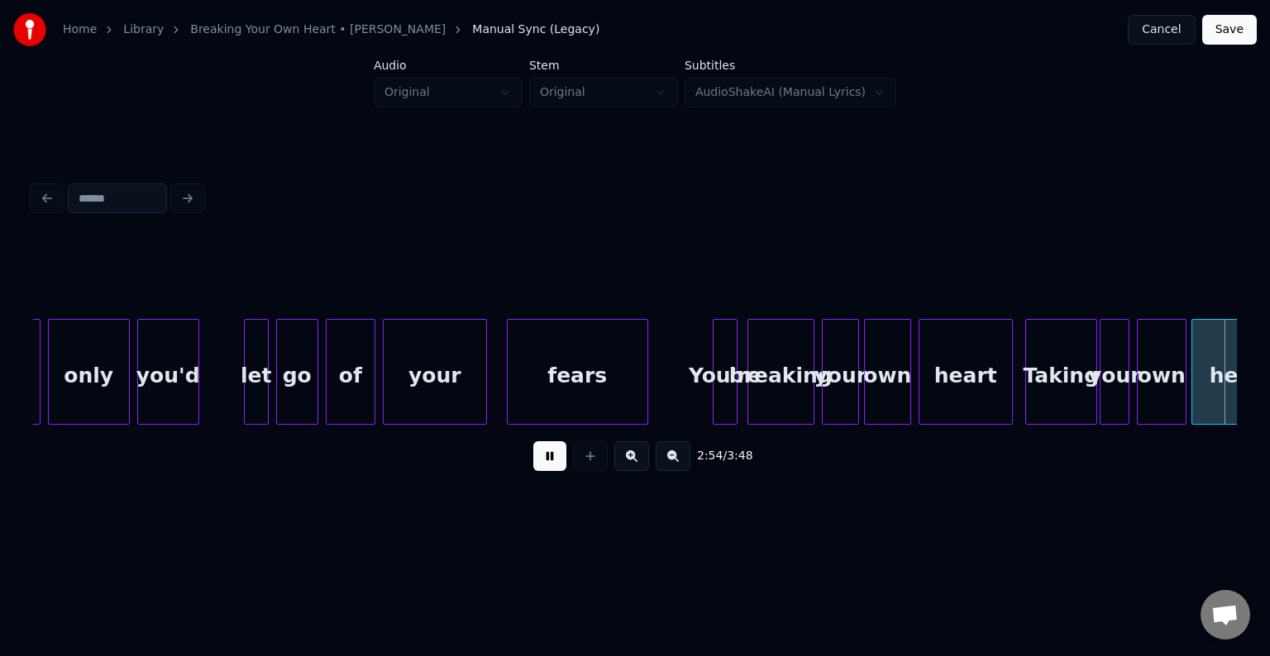
scroll to position [0, 21607]
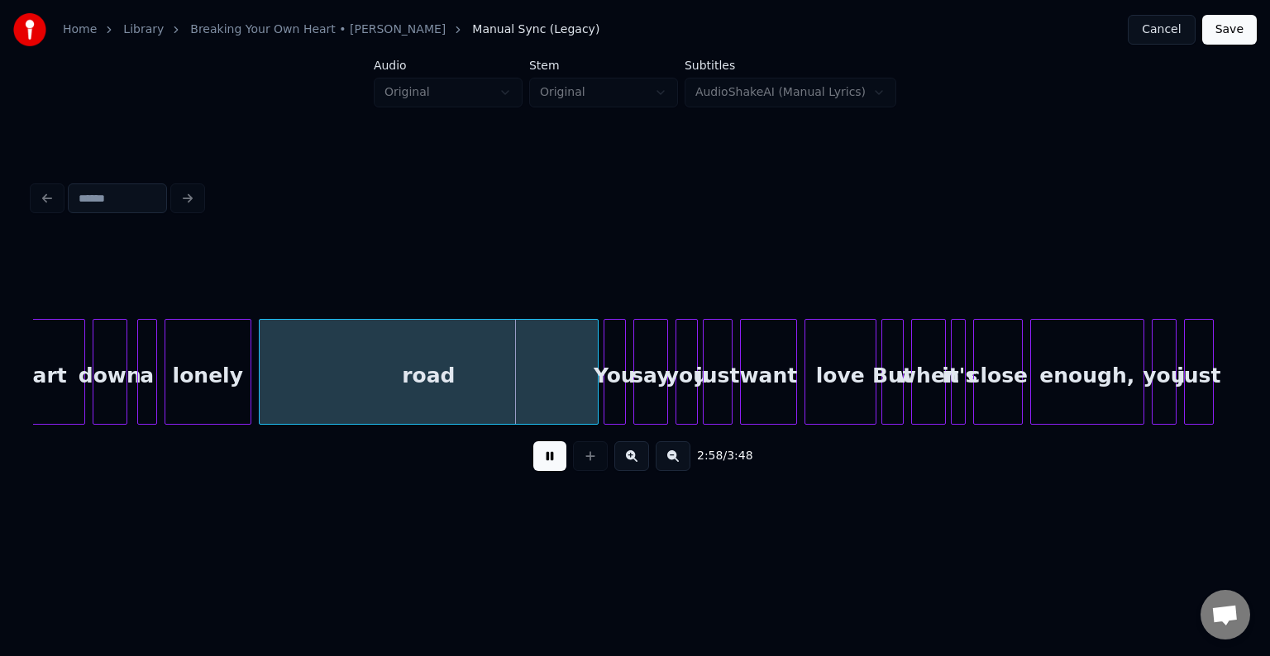
click at [552, 464] on button at bounding box center [549, 456] width 33 height 30
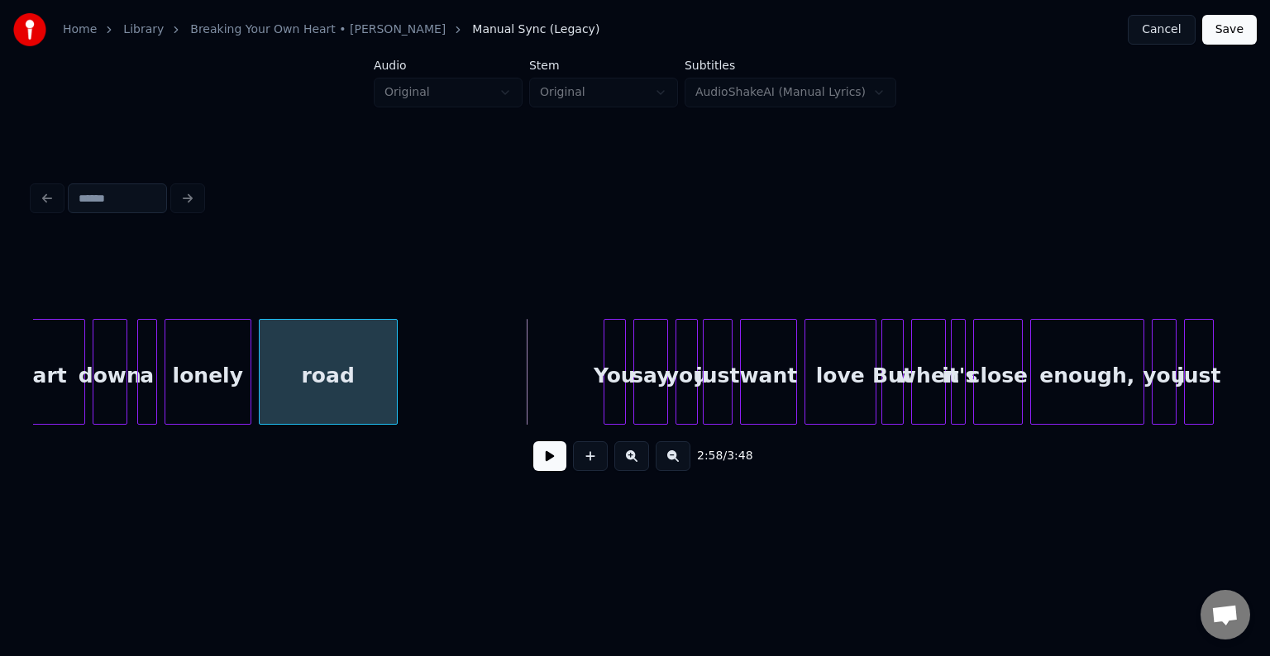
click at [393, 379] on div at bounding box center [394, 372] width 5 height 104
click at [555, 468] on button at bounding box center [549, 456] width 33 height 30
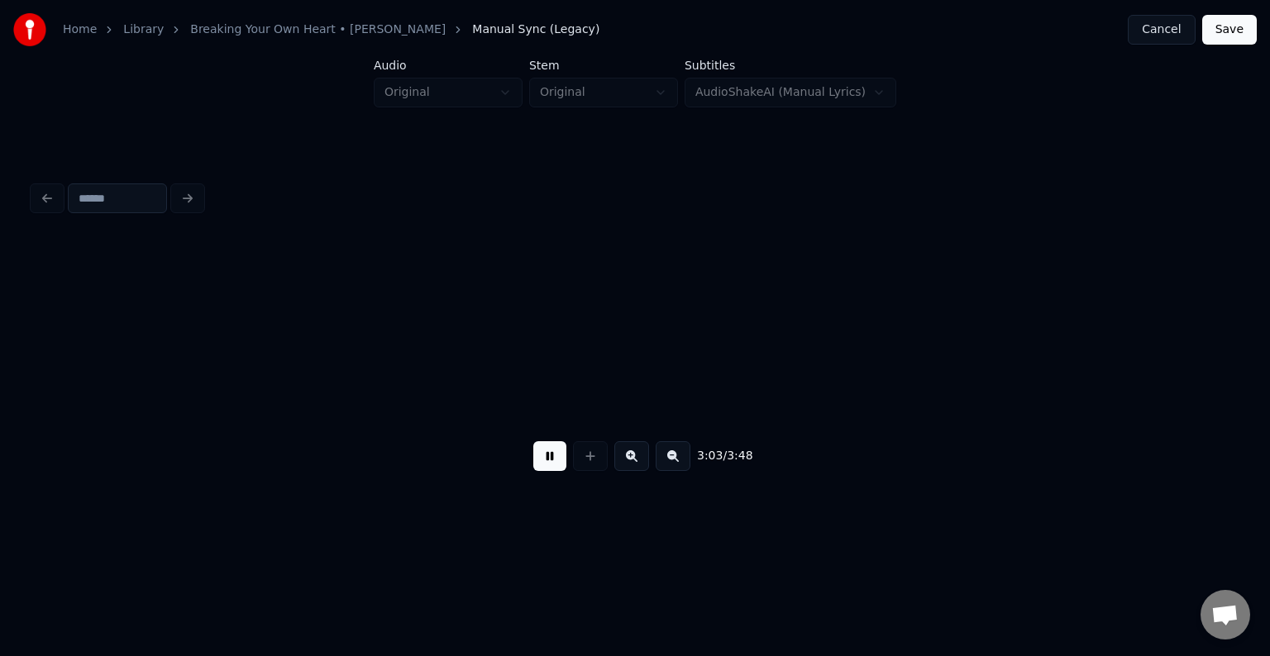
scroll to position [0, 22811]
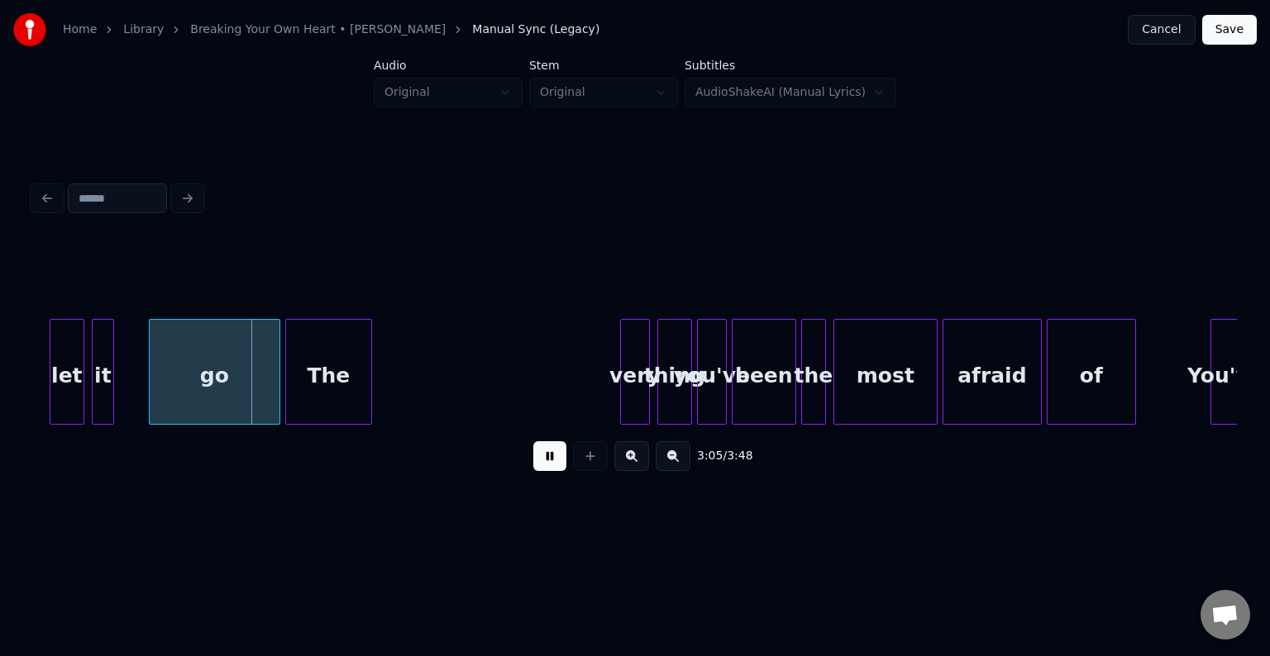
click at [555, 468] on button at bounding box center [549, 456] width 33 height 30
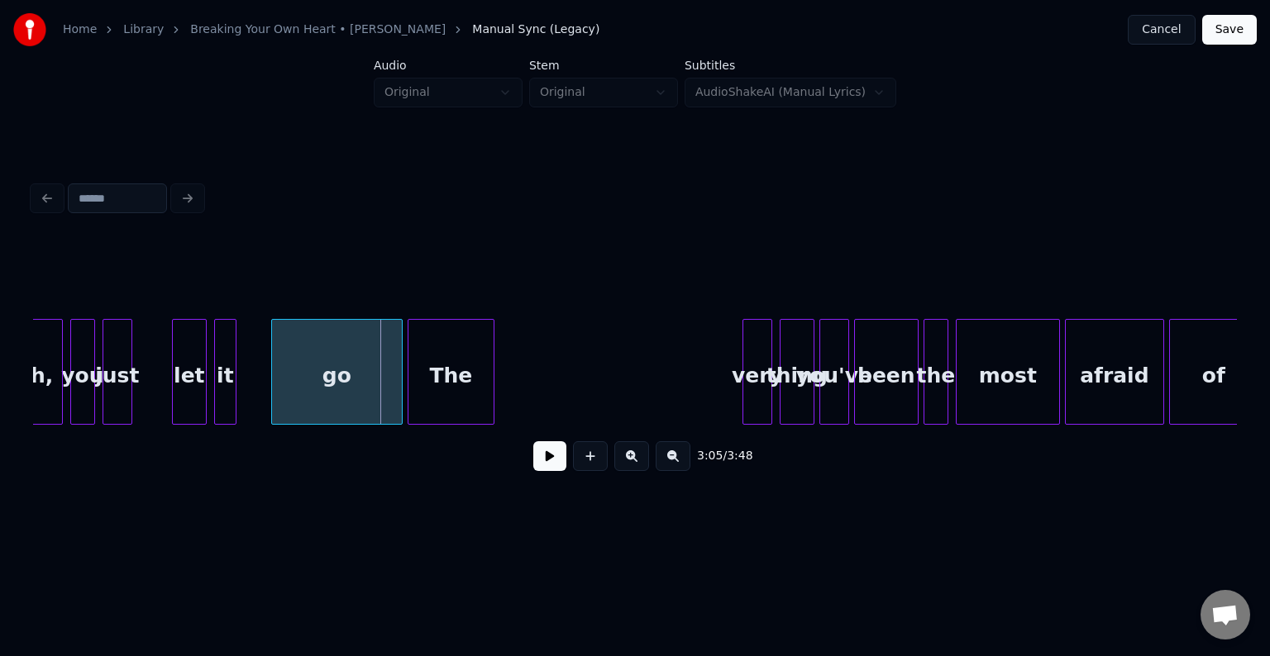
scroll to position [0, 22612]
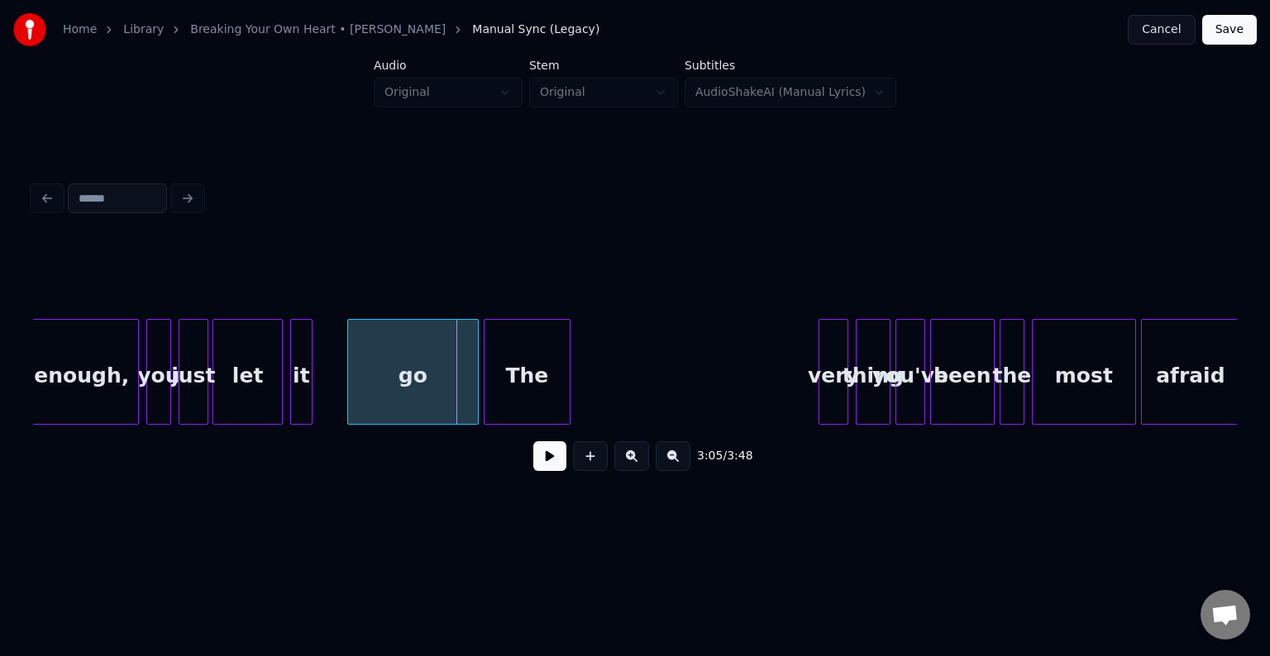
click at [213, 396] on div at bounding box center [215, 372] width 5 height 104
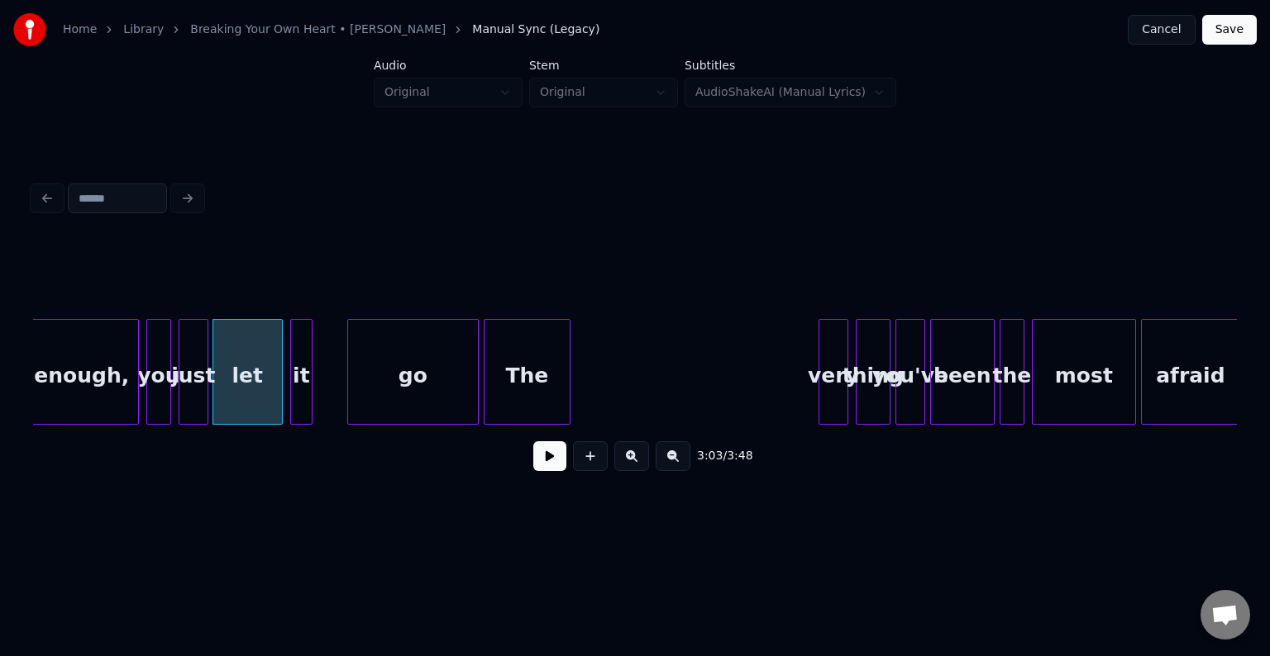
click at [549, 463] on button at bounding box center [549, 456] width 33 height 30
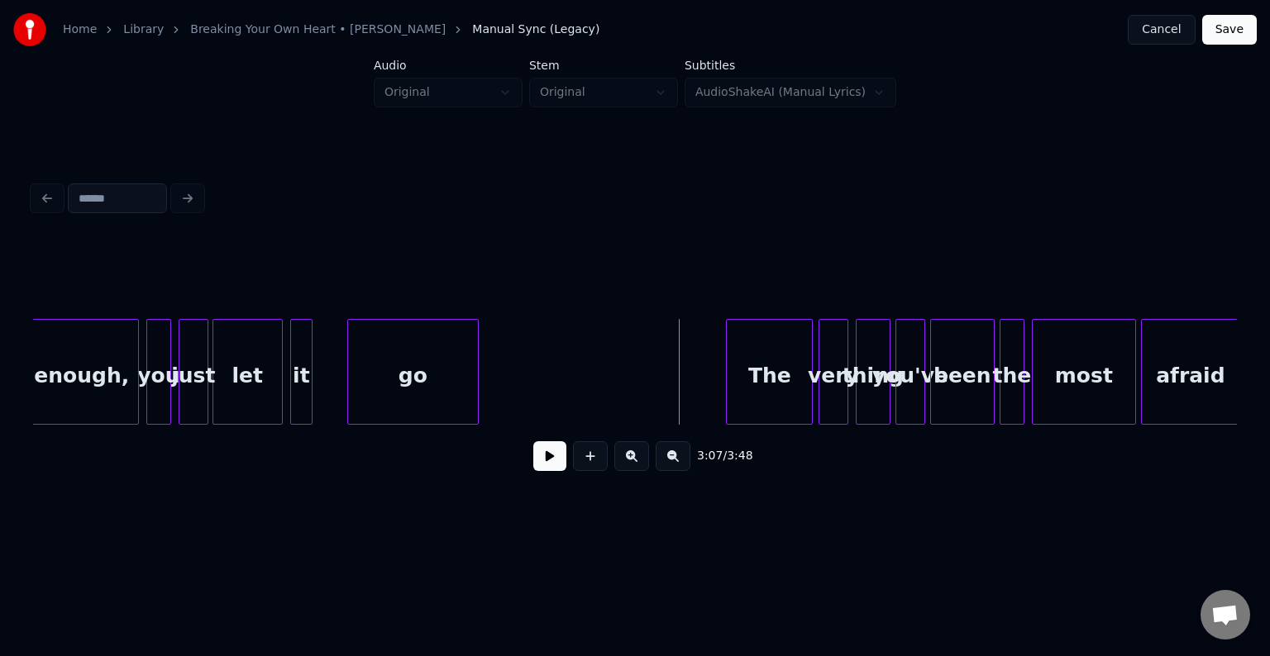
click at [753, 355] on div "The" at bounding box center [769, 376] width 85 height 112
click at [790, 378] on div at bounding box center [792, 372] width 5 height 104
click at [541, 467] on button at bounding box center [549, 456] width 33 height 30
click at [770, 387] on div at bounding box center [770, 372] width 5 height 104
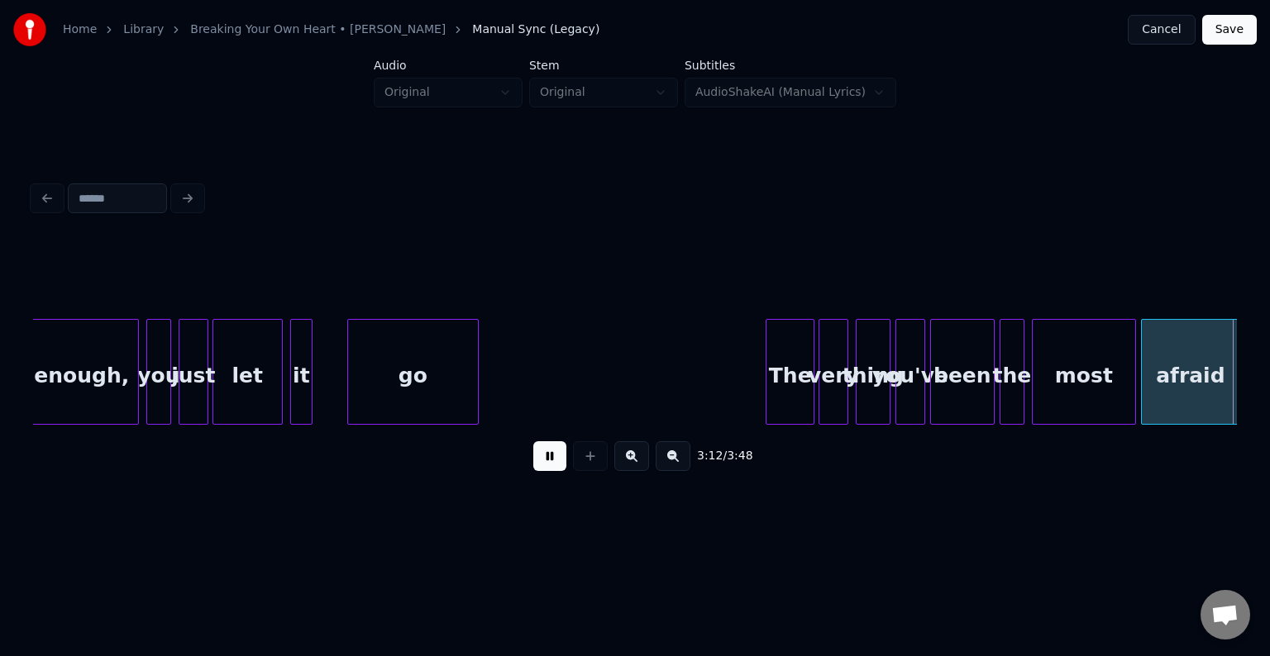
scroll to position [0, 23816]
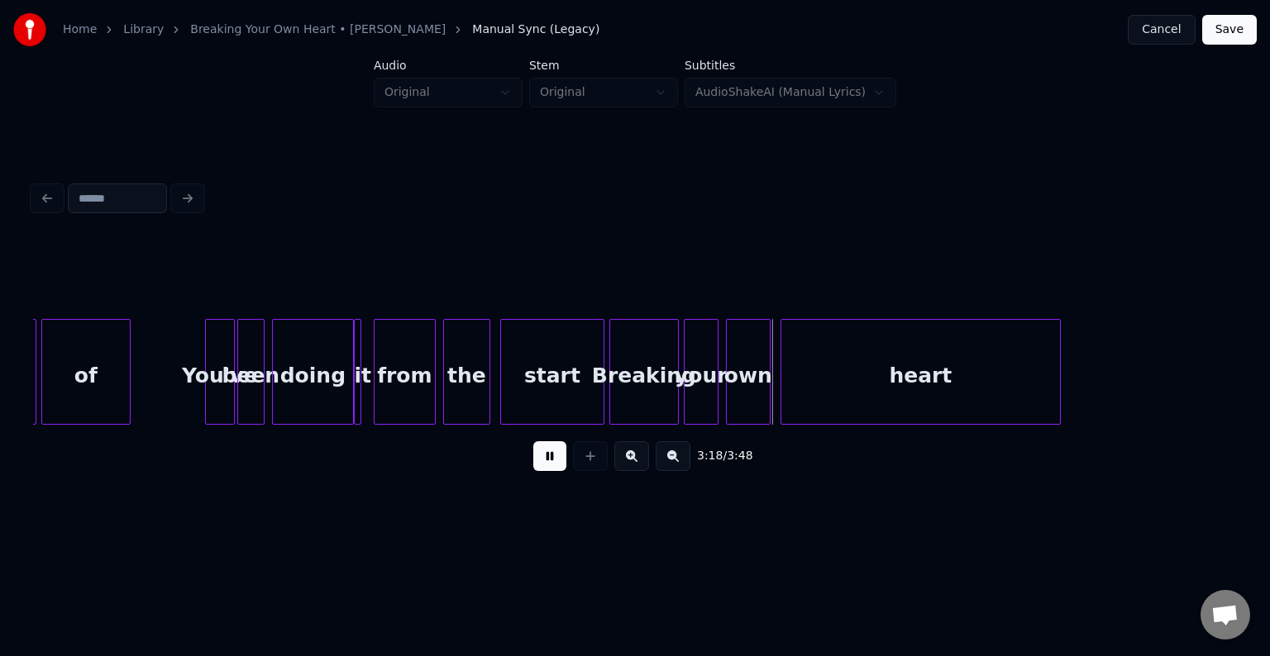
click at [359, 401] on div "it" at bounding box center [357, 372] width 7 height 106
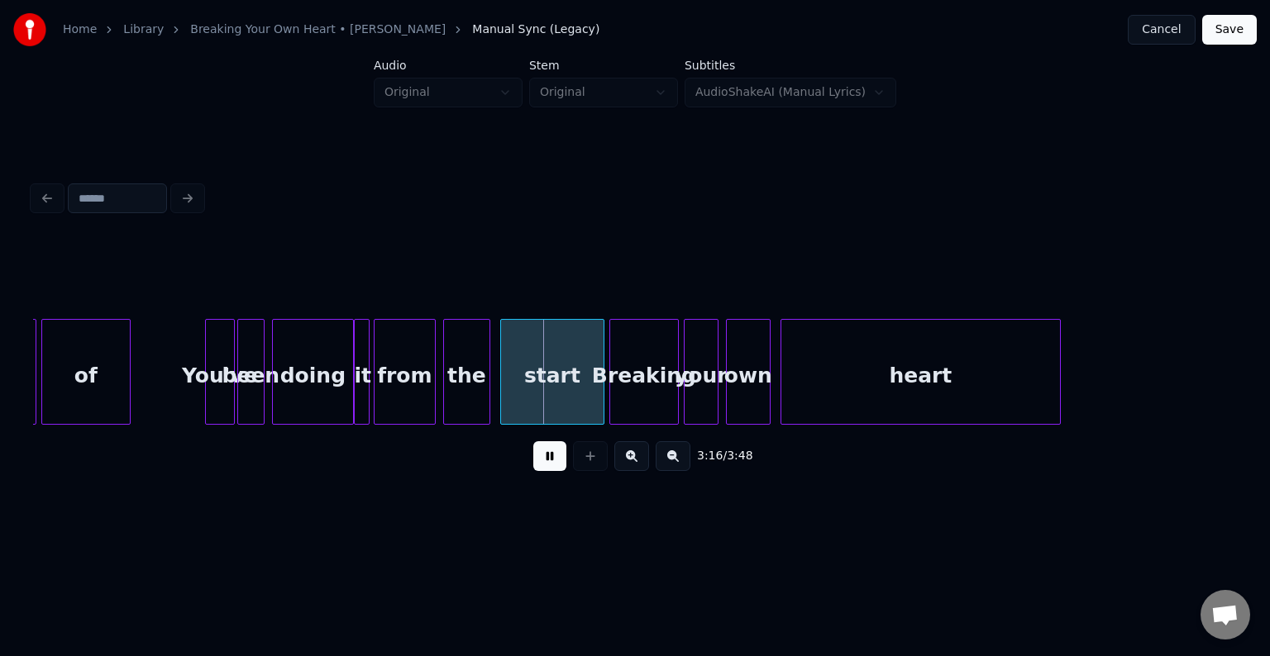
click at [369, 398] on div at bounding box center [366, 372] width 5 height 104
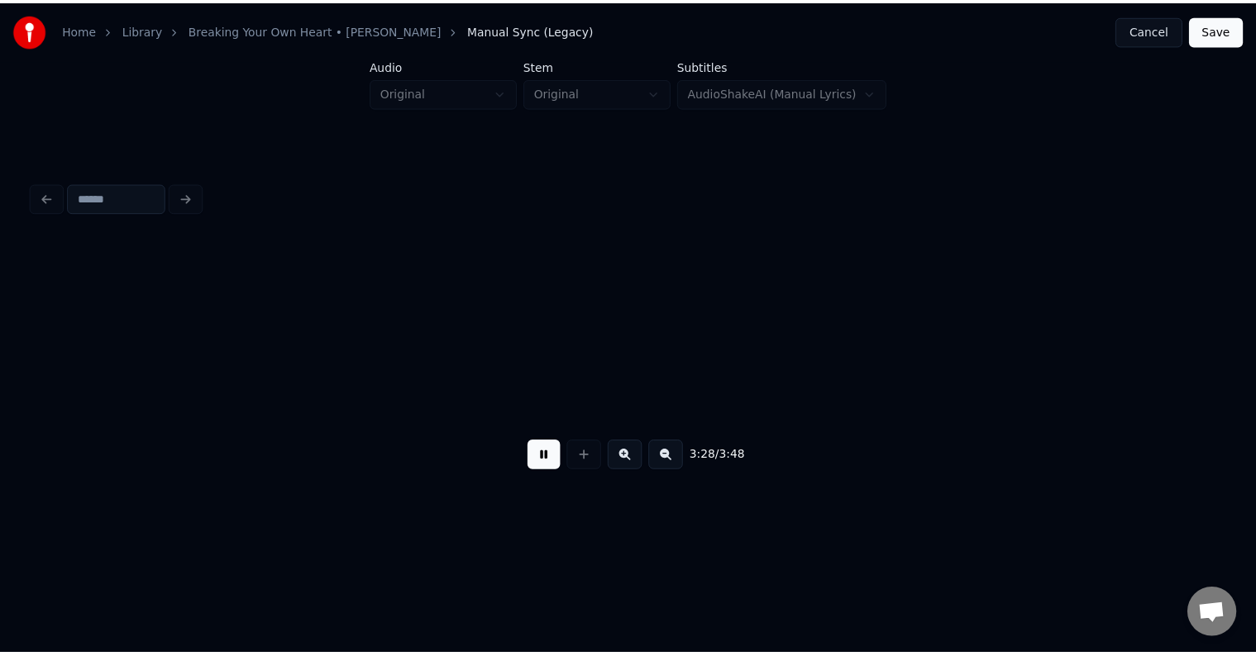
scroll to position [0, 25825]
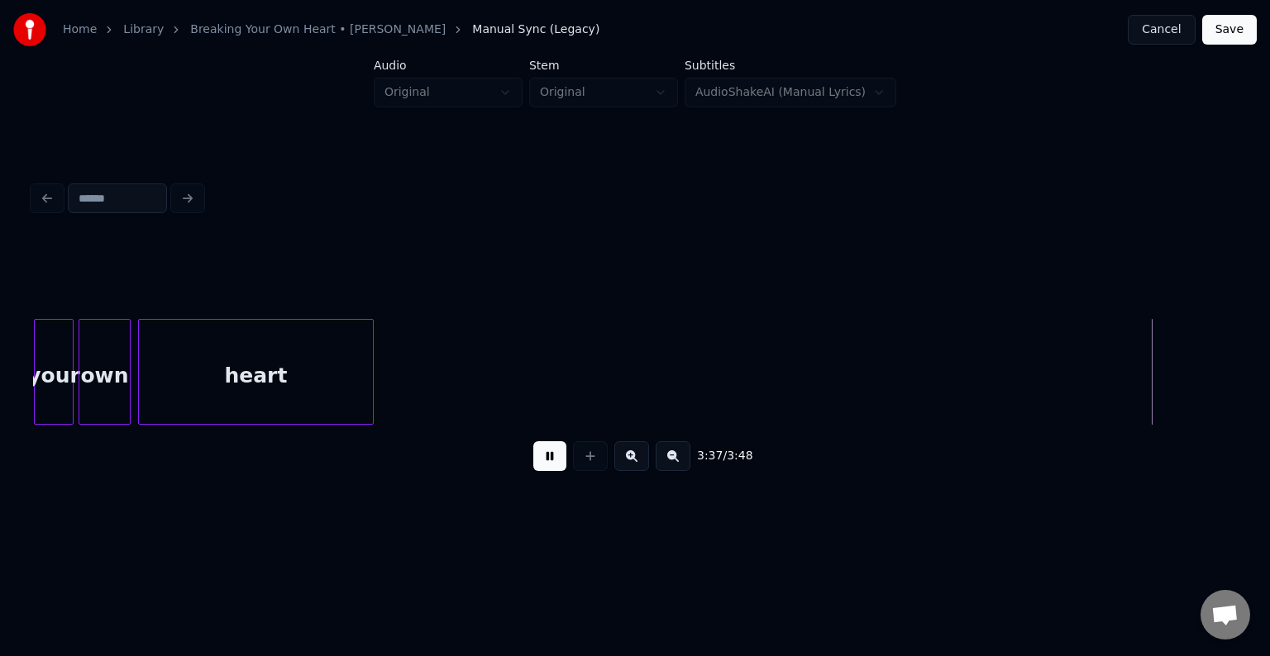
click at [1224, 33] on button "Save" at bounding box center [1229, 30] width 55 height 30
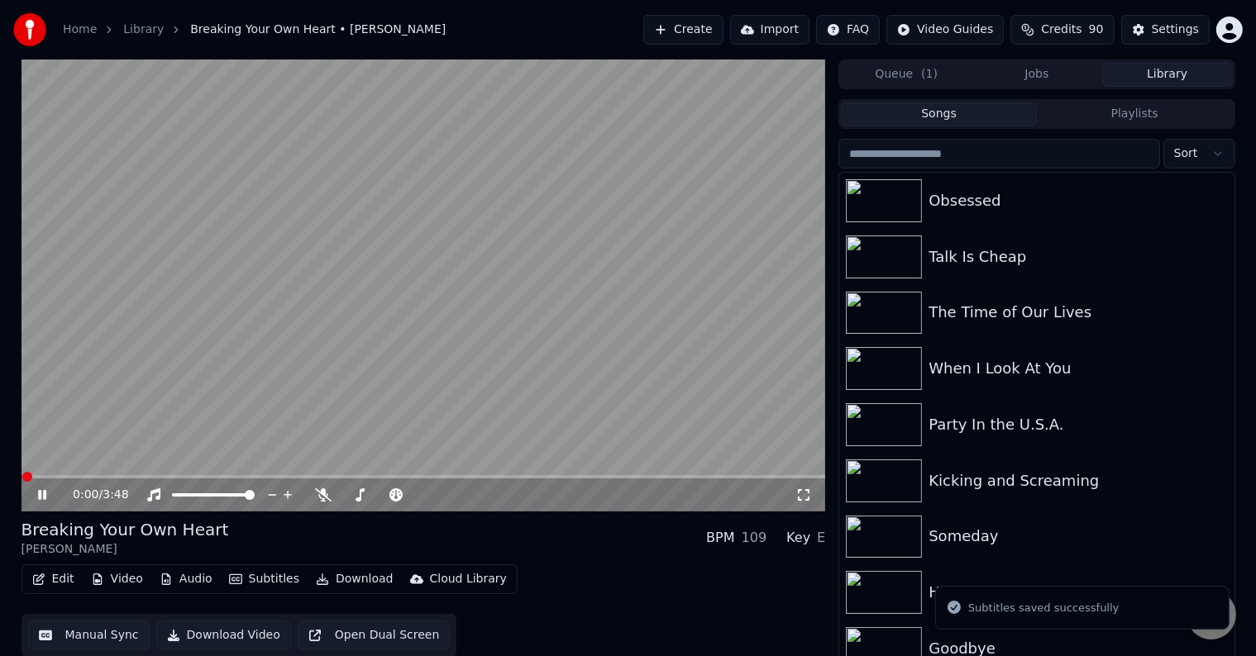
click at [43, 498] on icon at bounding box center [42, 495] width 8 height 10
click at [334, 581] on button "Download" at bounding box center [354, 579] width 91 height 23
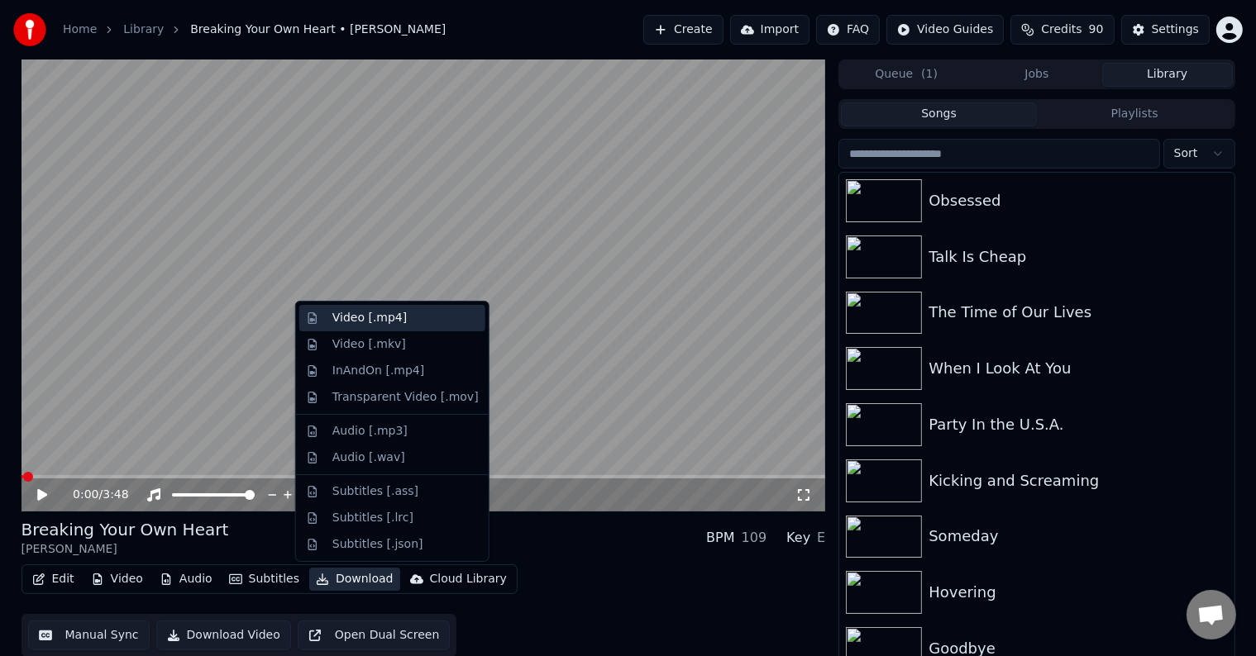
click at [360, 321] on div "Video [.mp4]" at bounding box center [369, 318] width 74 height 17
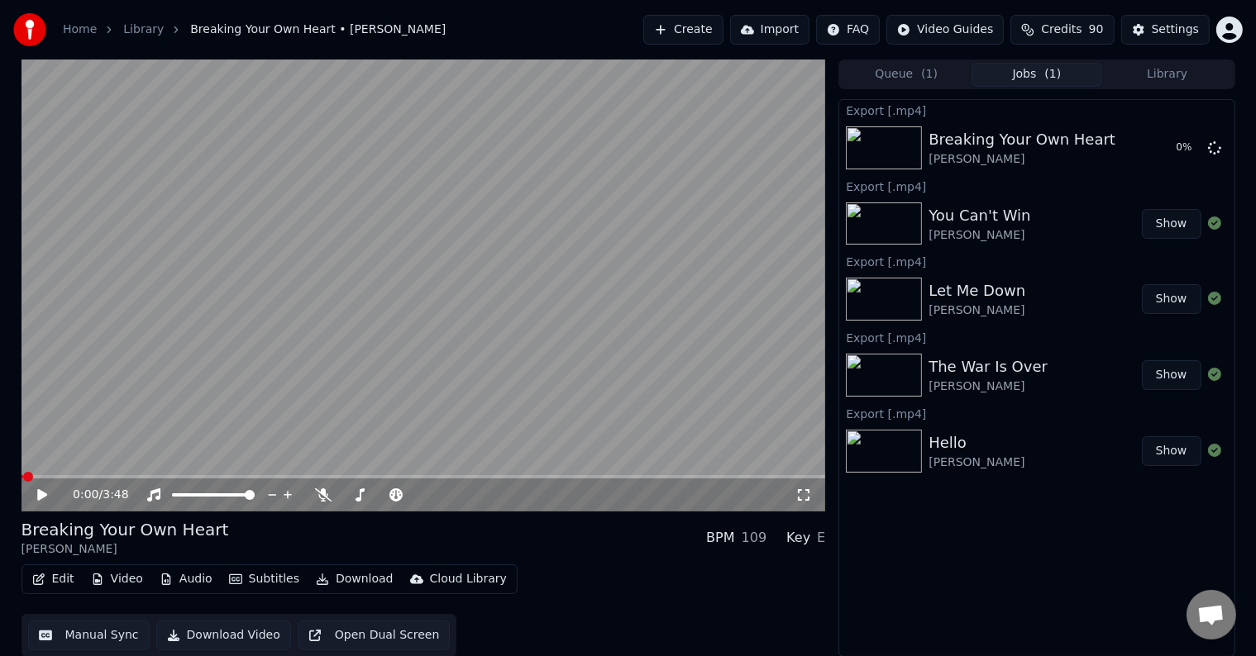
click at [1159, 74] on button "Library" at bounding box center [1167, 75] width 131 height 24
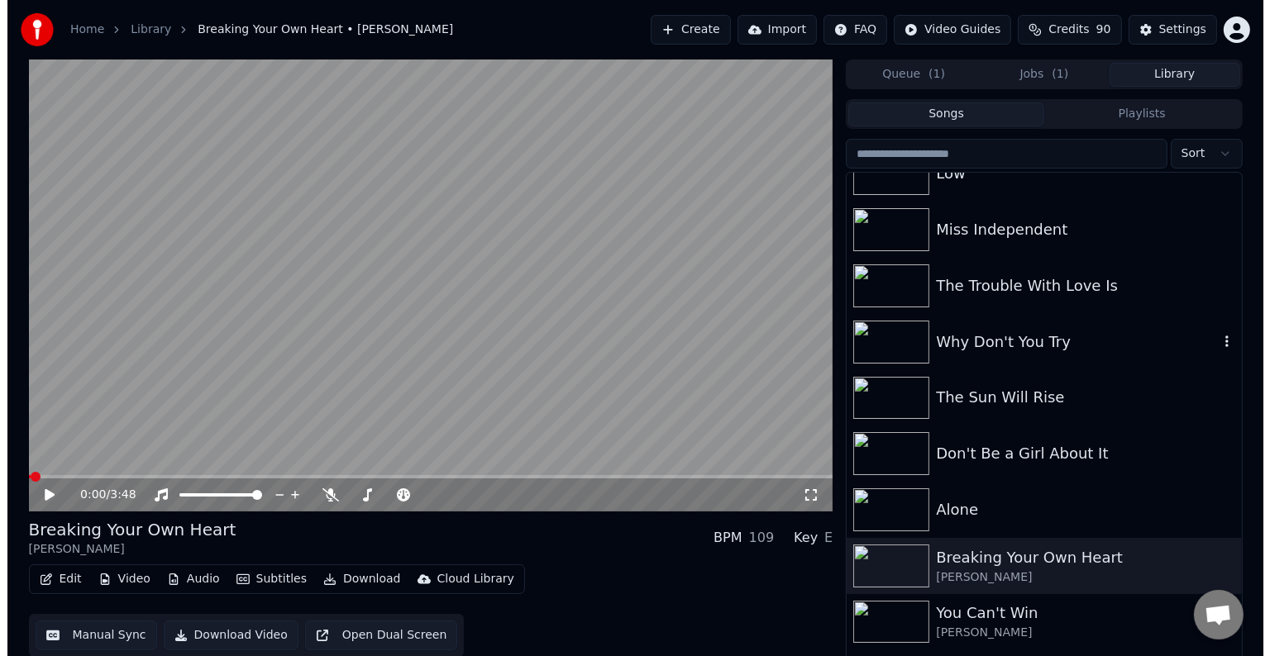
scroll to position [11602, 0]
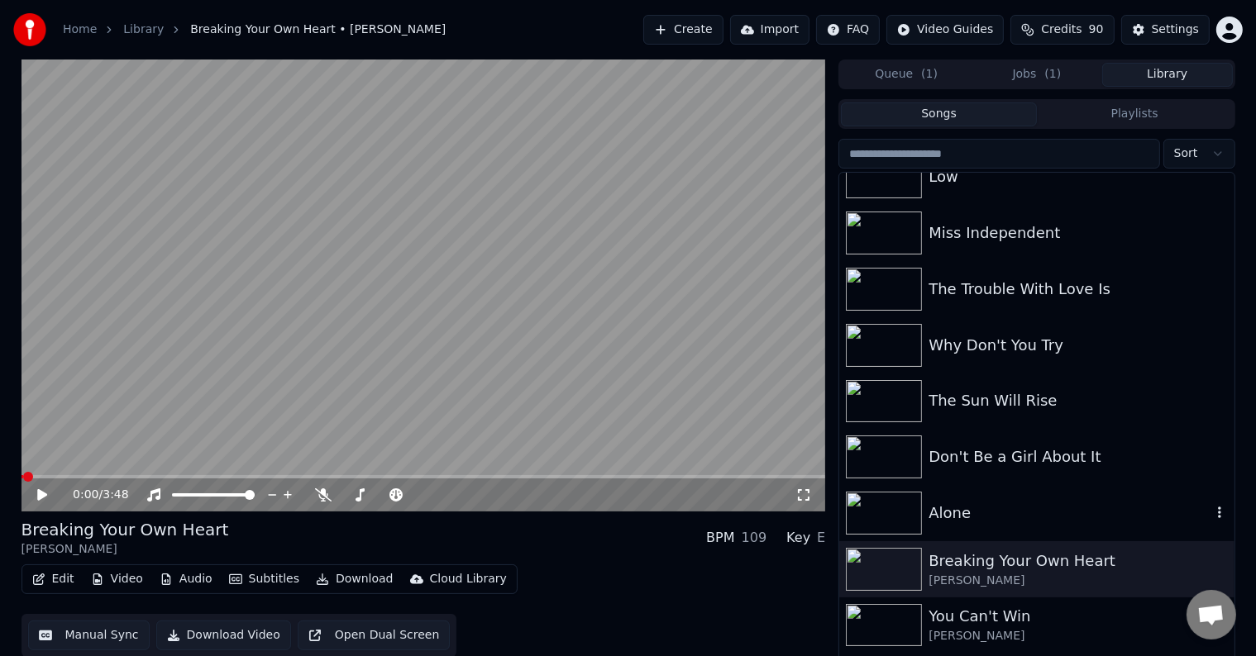
click at [1005, 502] on div "Alone" at bounding box center [1069, 513] width 282 height 23
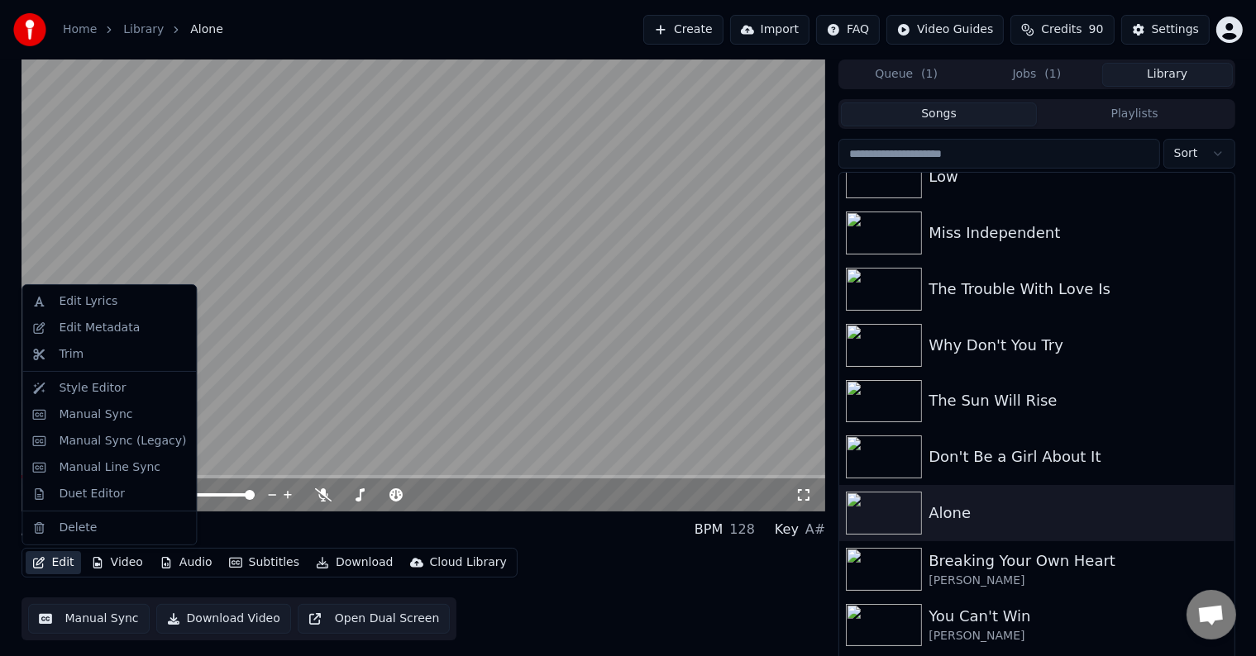
click at [60, 566] on button "Edit" at bounding box center [53, 562] width 55 height 23
click at [90, 331] on div "Edit Metadata" at bounding box center [99, 328] width 81 height 17
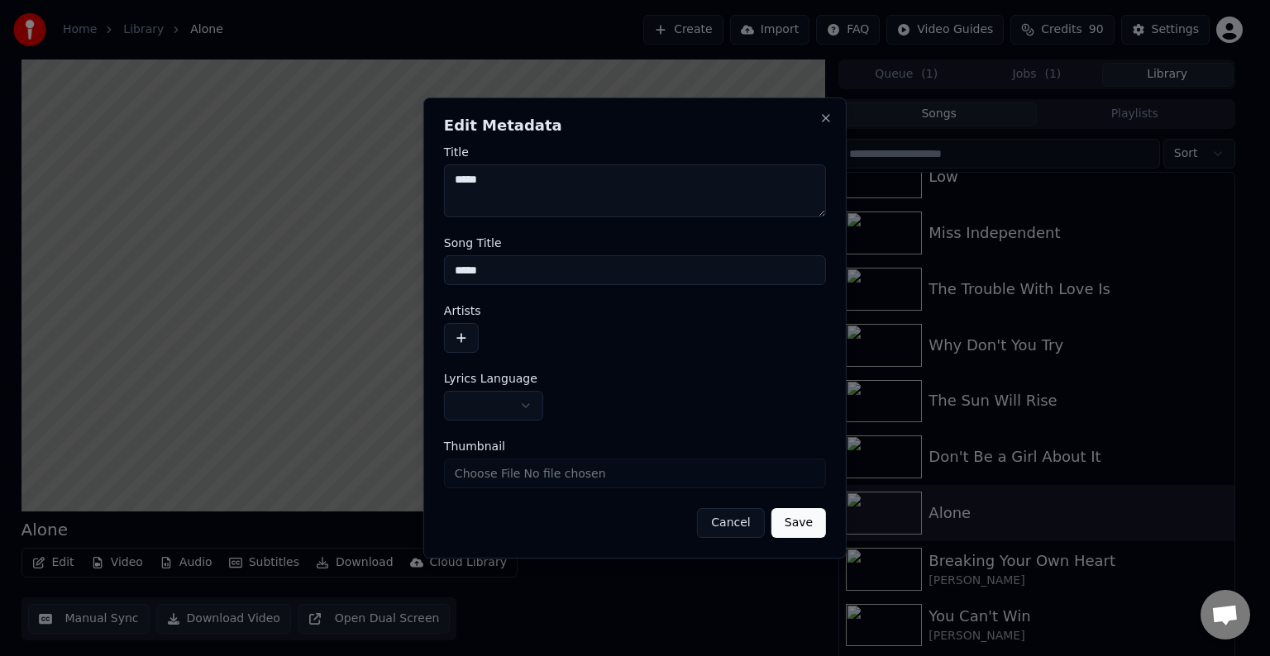
click at [490, 427] on form "**********" at bounding box center [635, 342] width 382 height 392
click at [517, 398] on body "**********" at bounding box center [628, 328] width 1256 height 656
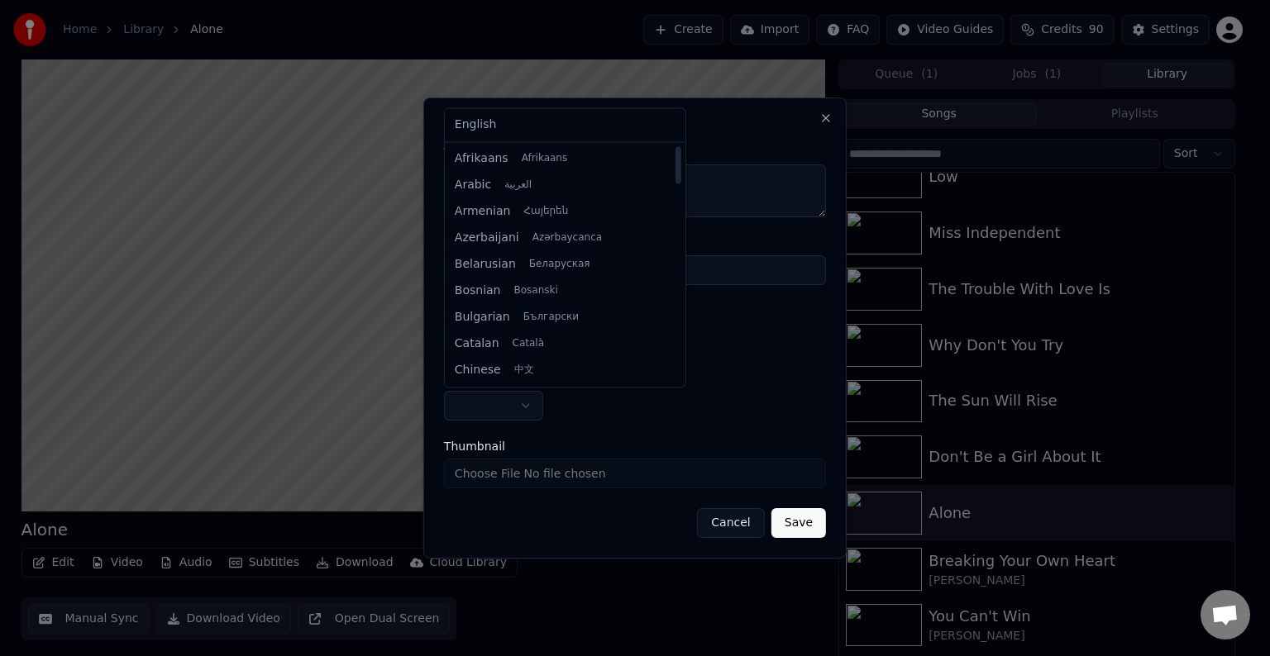
select select "**"
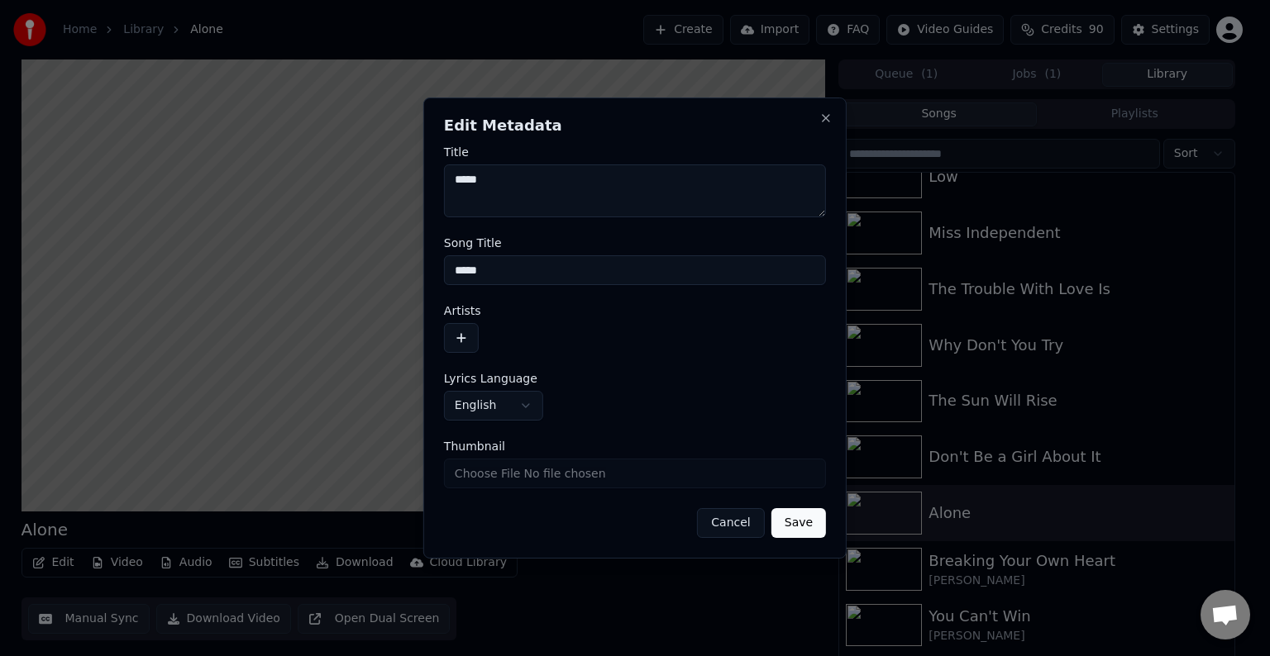
click at [469, 341] on button "button" at bounding box center [461, 338] width 35 height 30
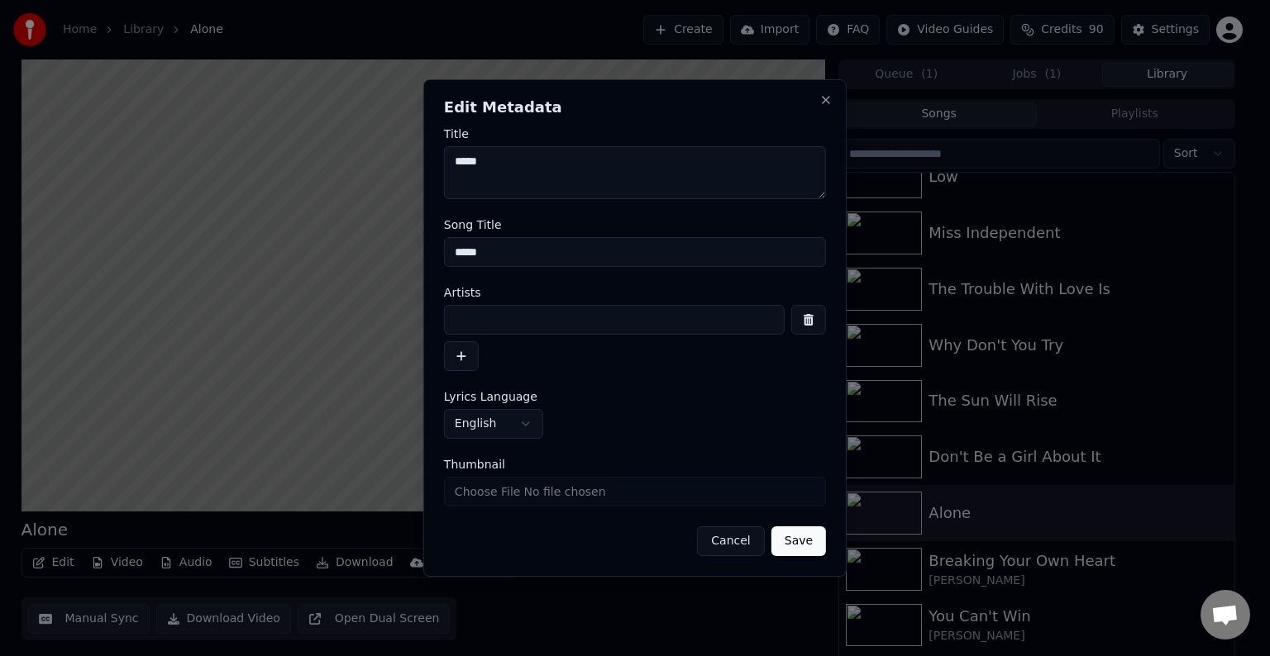
click at [477, 318] on input at bounding box center [614, 320] width 341 height 30
type input "**********"
click at [771, 527] on button "Save" at bounding box center [798, 542] width 55 height 30
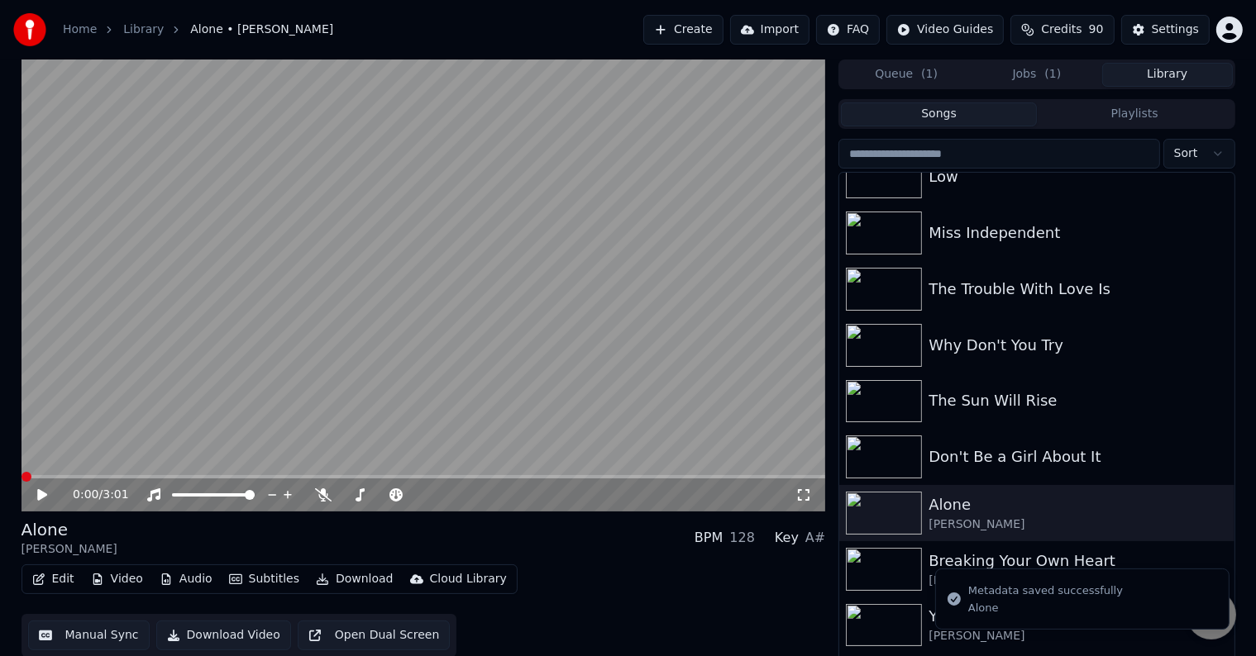
click at [45, 574] on button "Edit" at bounding box center [53, 579] width 55 height 23
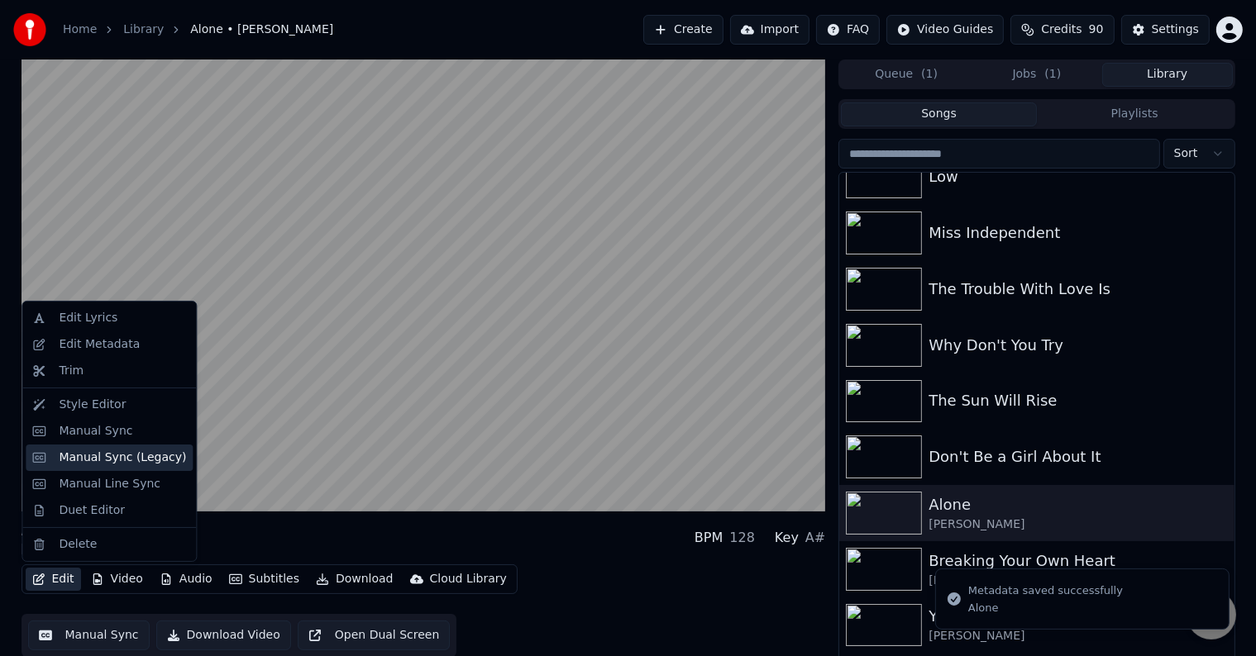
click at [99, 456] on div "Manual Sync (Legacy)" at bounding box center [122, 458] width 127 height 17
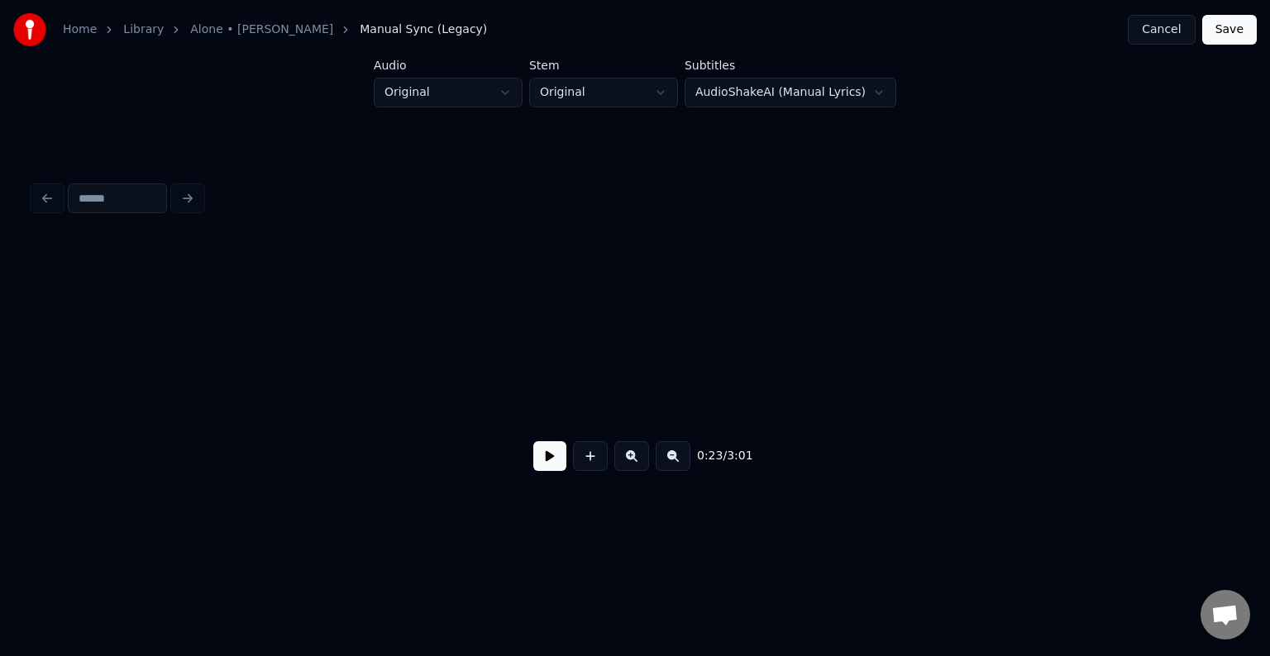
scroll to position [0, 2868]
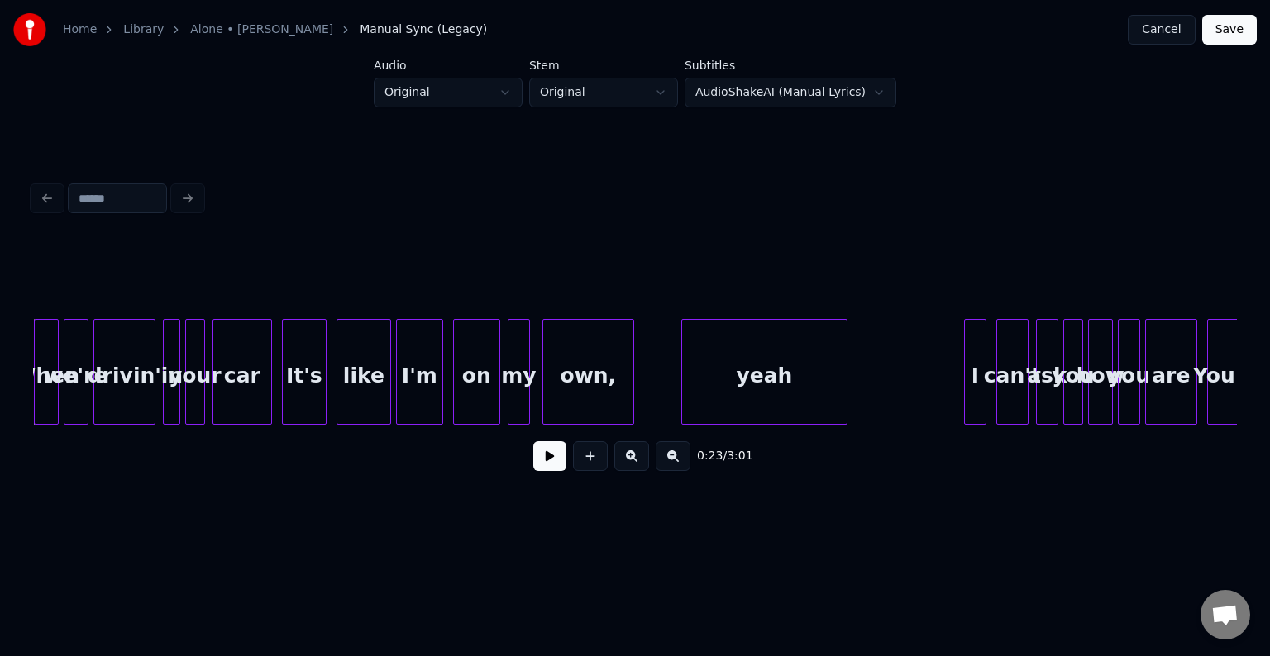
click at [546, 460] on button at bounding box center [549, 456] width 33 height 30
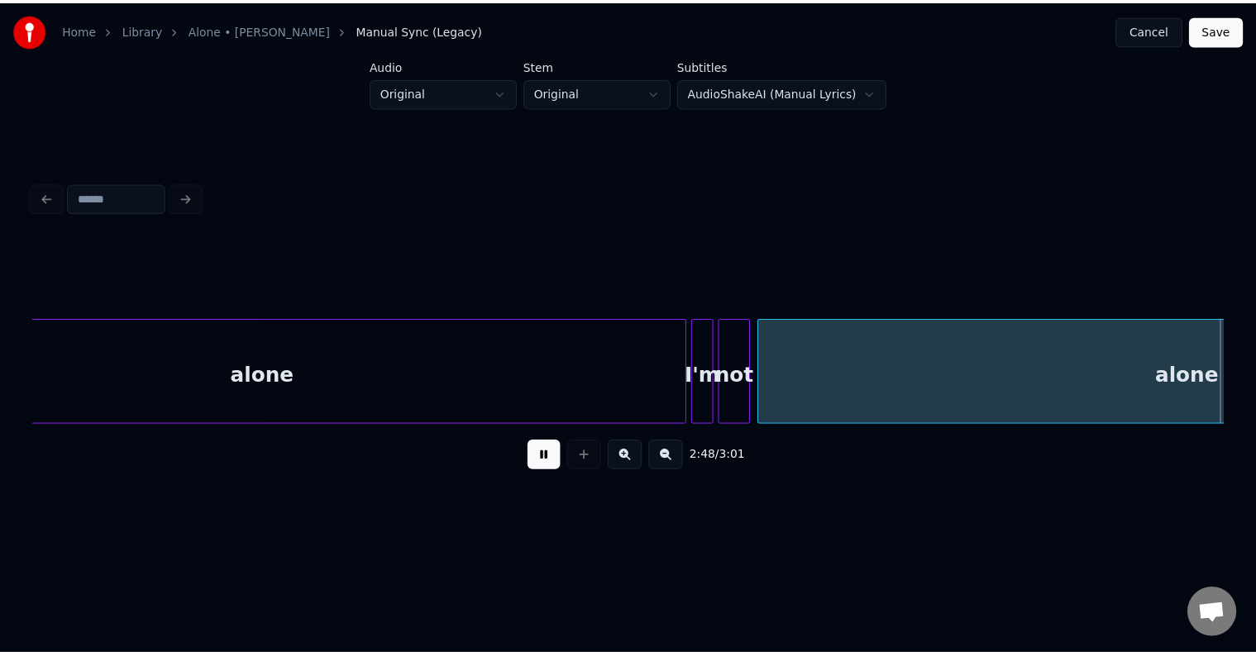
scroll to position [0, 20939]
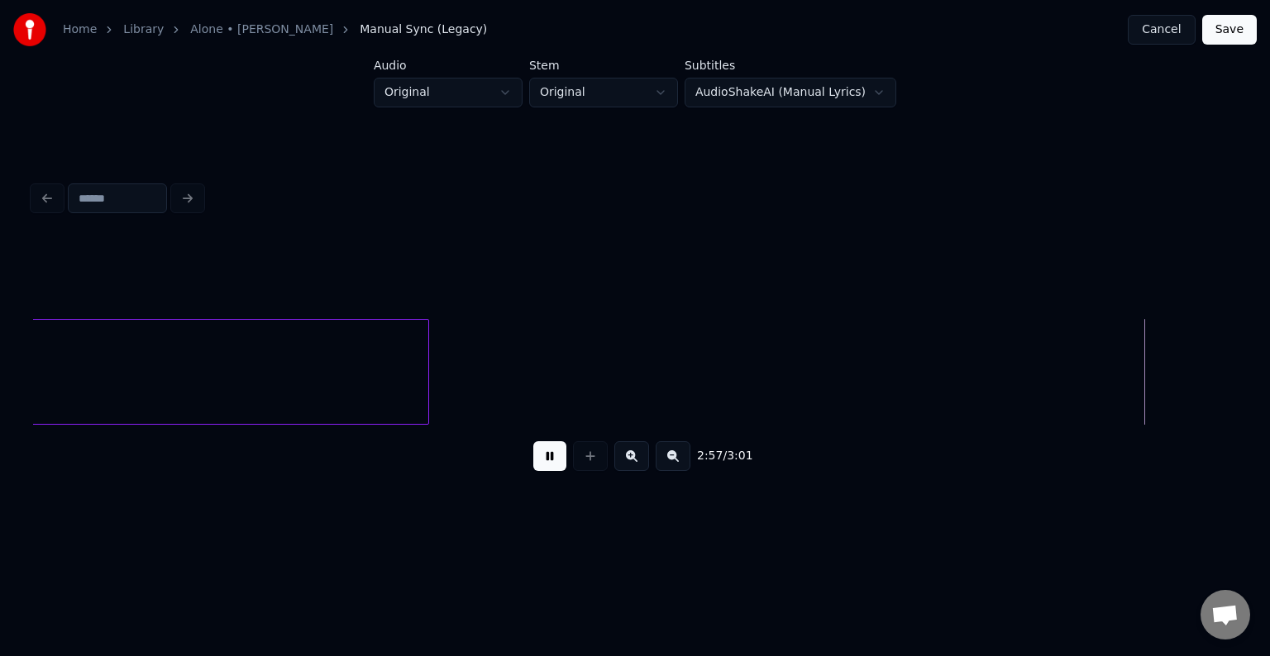
click at [1232, 24] on button "Save" at bounding box center [1229, 30] width 55 height 30
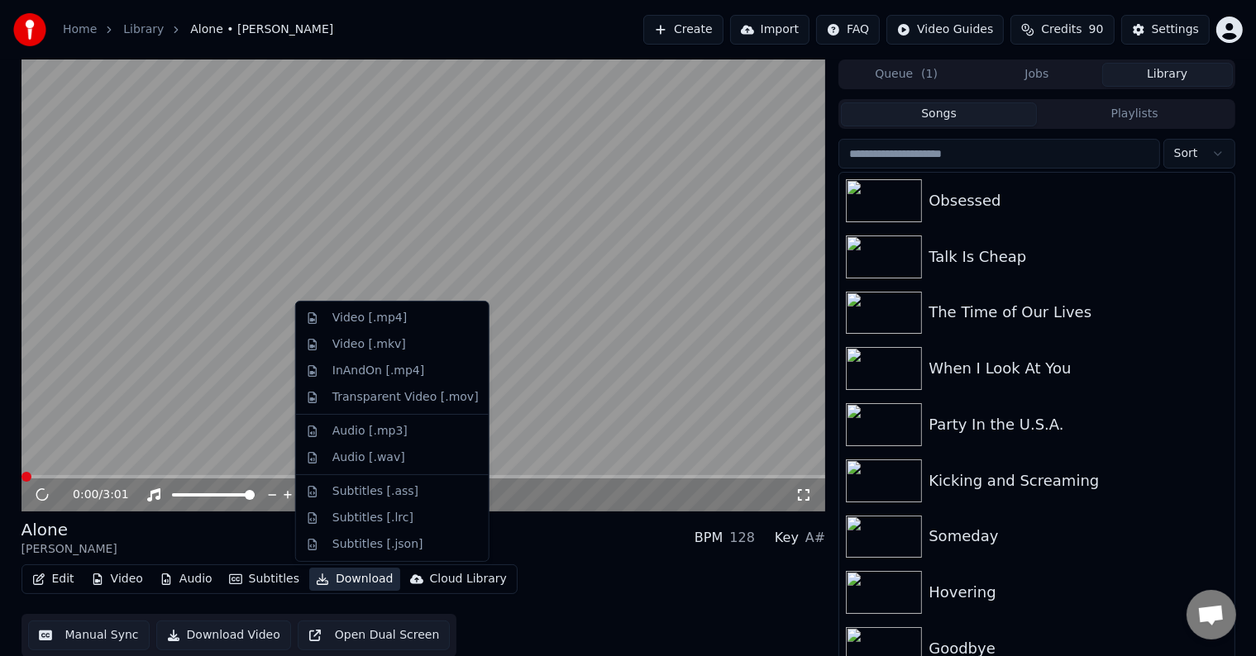
click at [333, 584] on button "Download" at bounding box center [354, 579] width 91 height 23
click at [348, 319] on div "Video [.mp4]" at bounding box center [369, 318] width 74 height 17
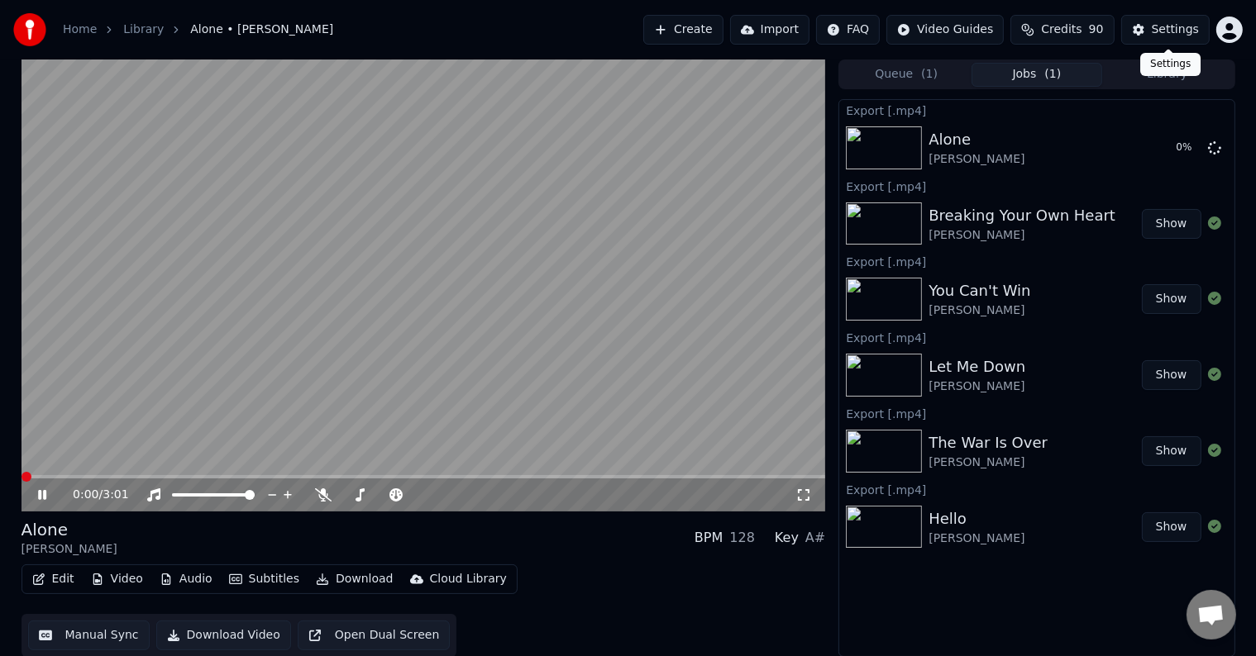
click at [1177, 73] on div "Settings Settings" at bounding box center [1170, 64] width 60 height 23
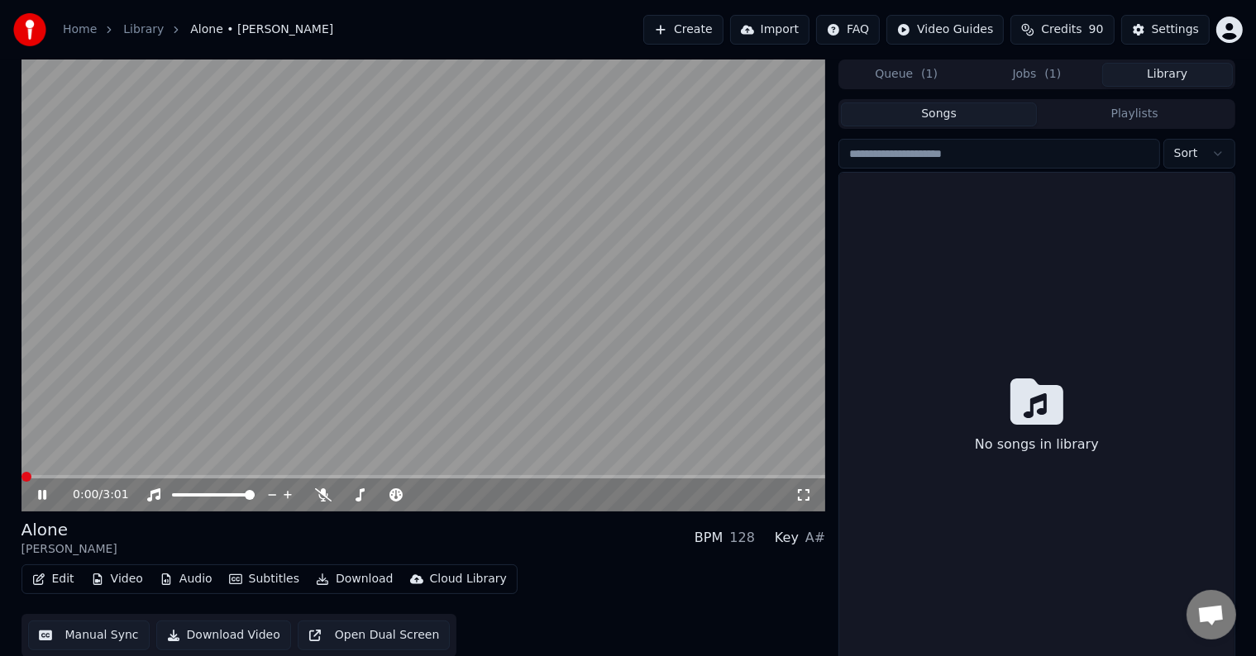
click at [1199, 76] on button "Library" at bounding box center [1167, 75] width 131 height 24
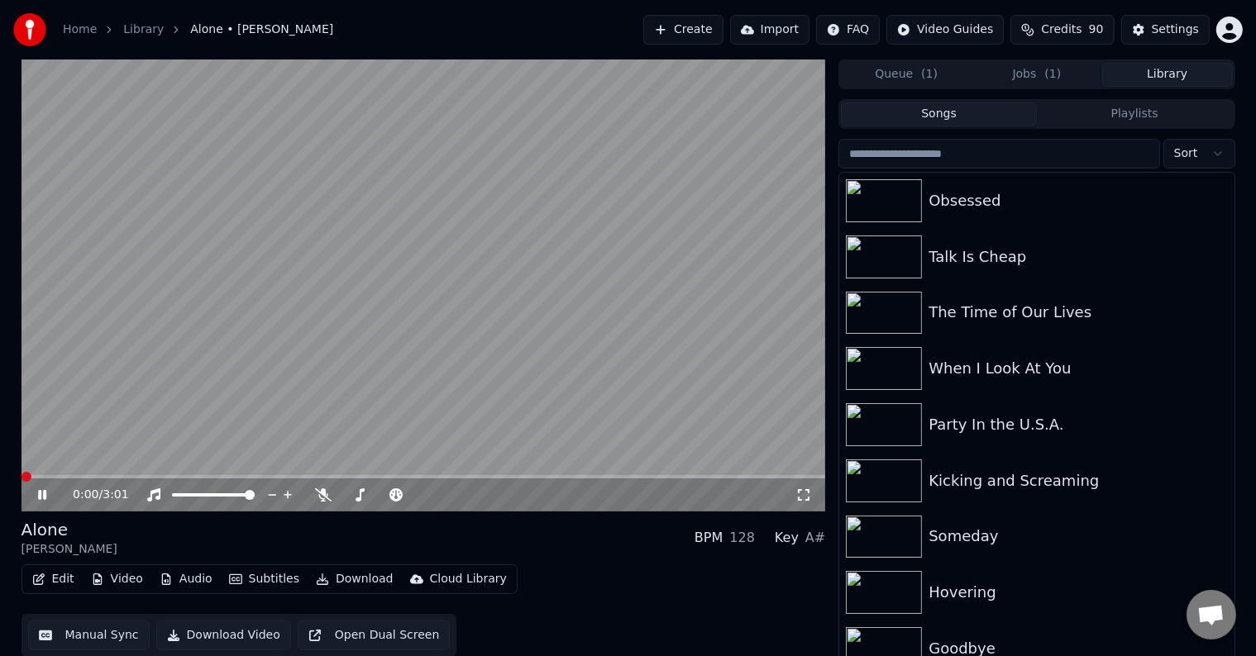
click at [1199, 76] on button "Library" at bounding box center [1167, 75] width 131 height 24
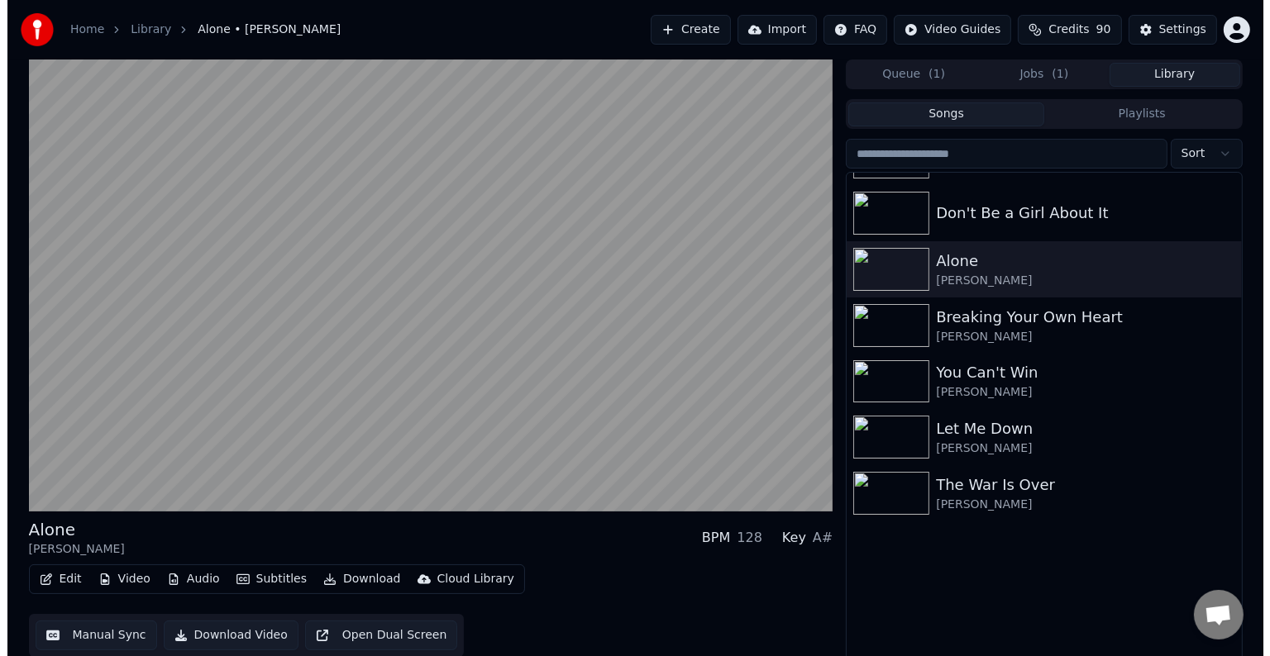
scroll to position [11652, 0]
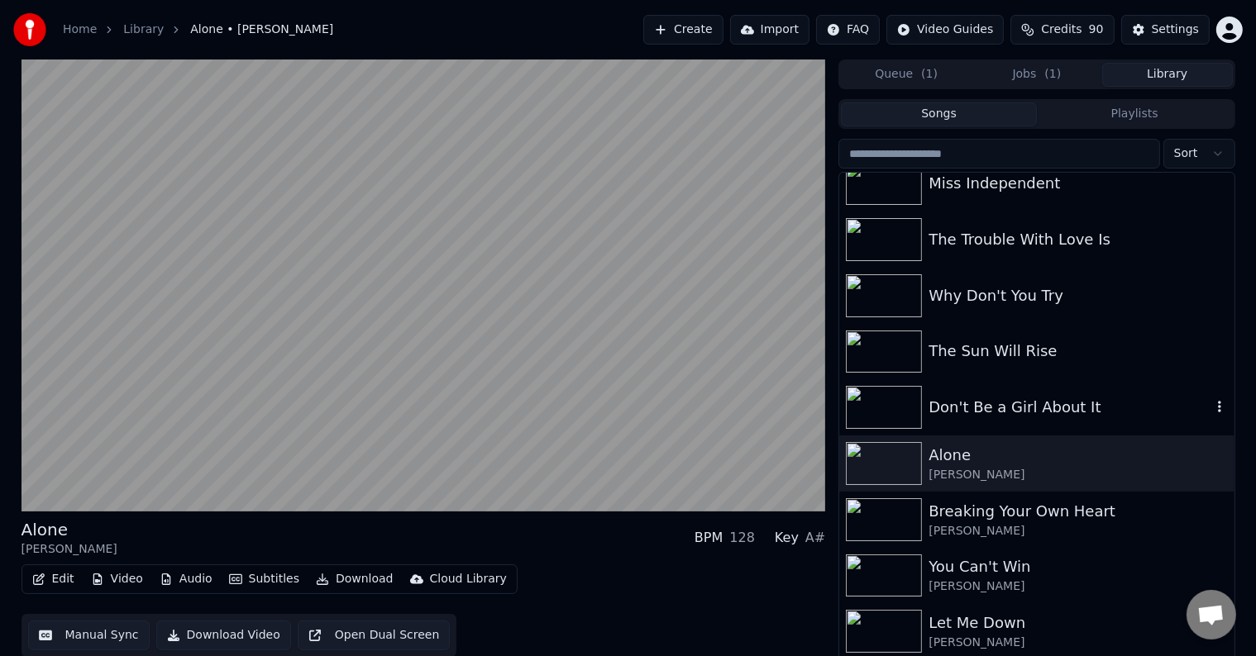
click at [985, 408] on div "Don't Be a Girl About It" at bounding box center [1069, 407] width 282 height 23
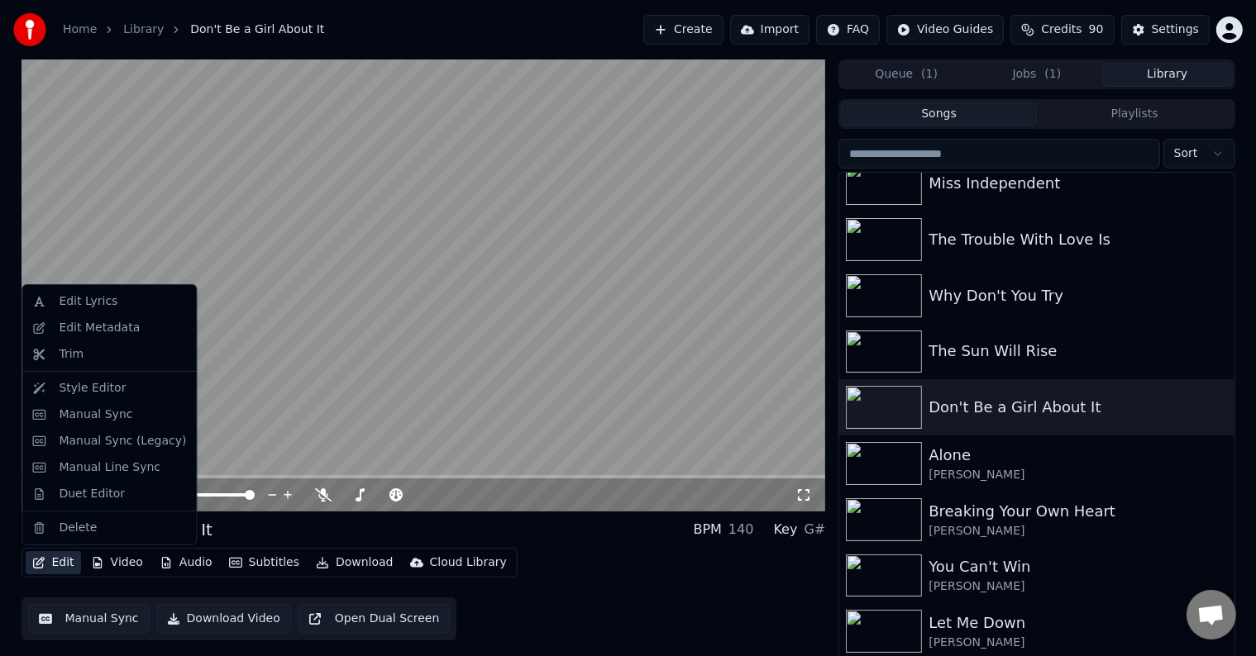
click at [66, 564] on button "Edit" at bounding box center [53, 562] width 55 height 23
click at [109, 330] on div "Edit Metadata" at bounding box center [99, 328] width 81 height 17
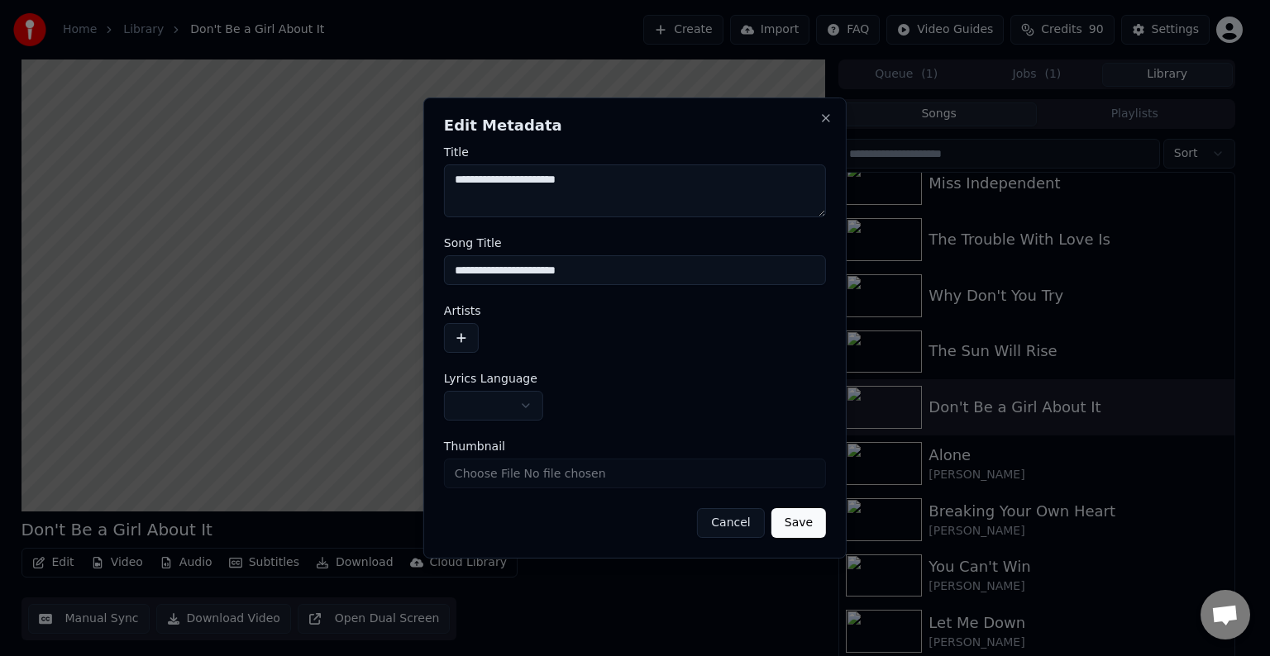
click at [485, 407] on button "button" at bounding box center [493, 406] width 99 height 30
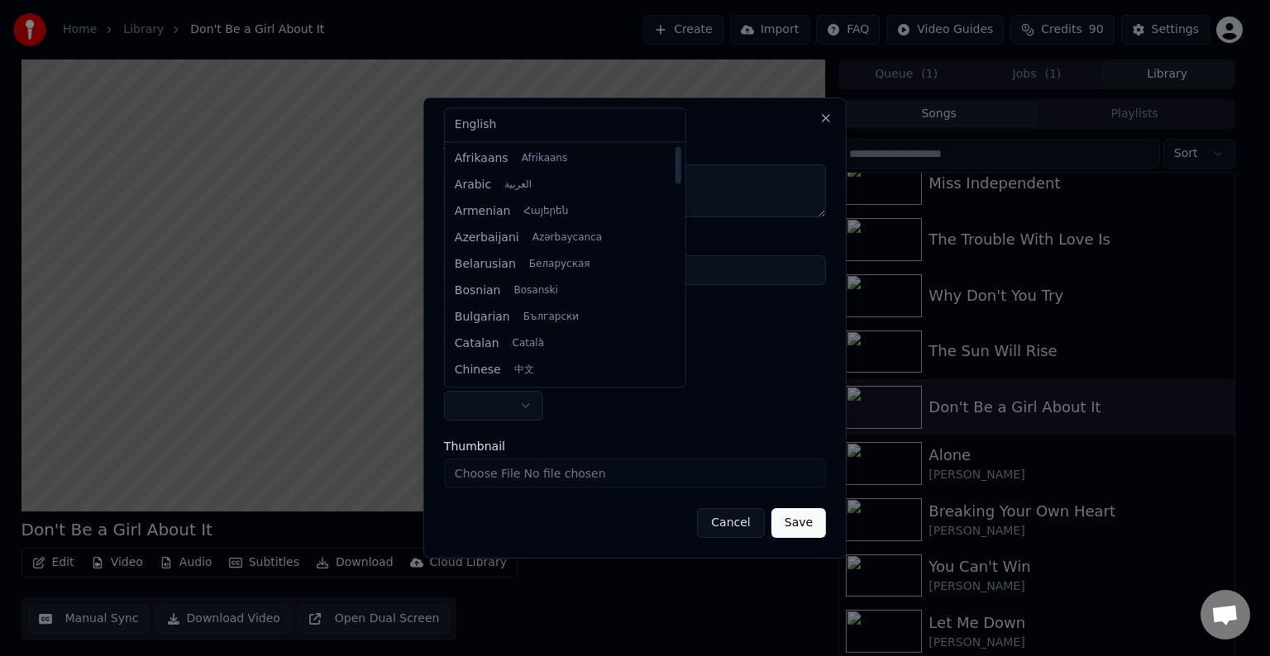
select select "**"
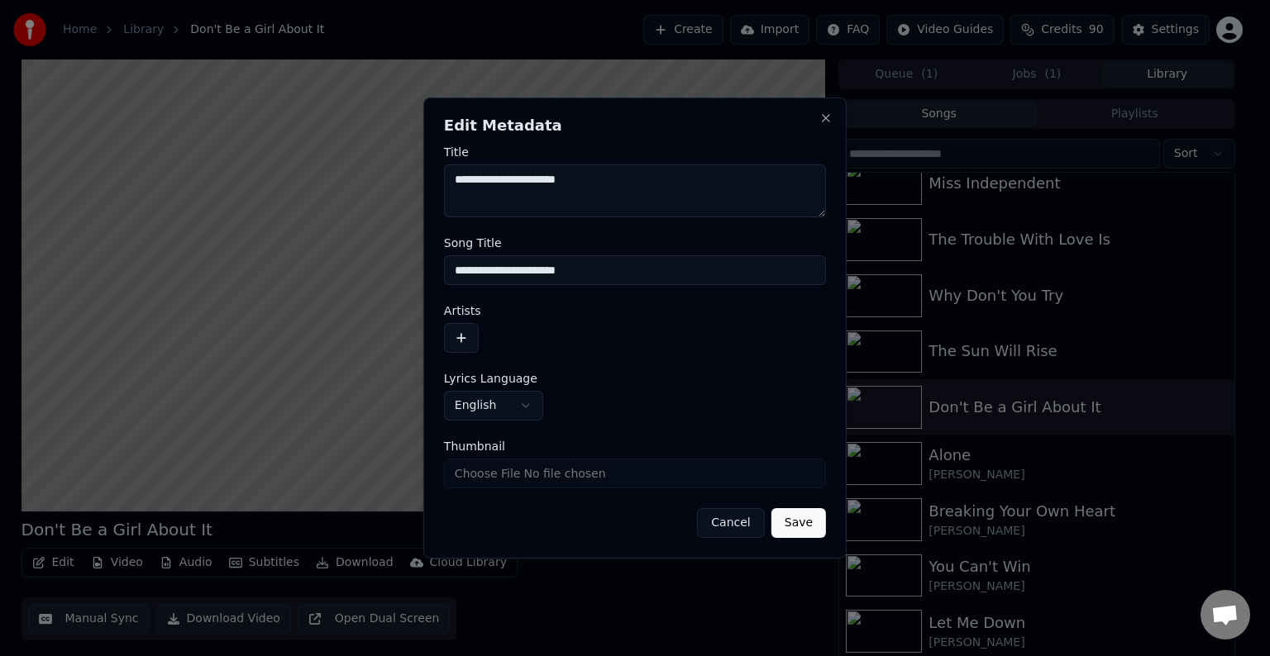
click at [463, 331] on button "button" at bounding box center [461, 338] width 35 height 30
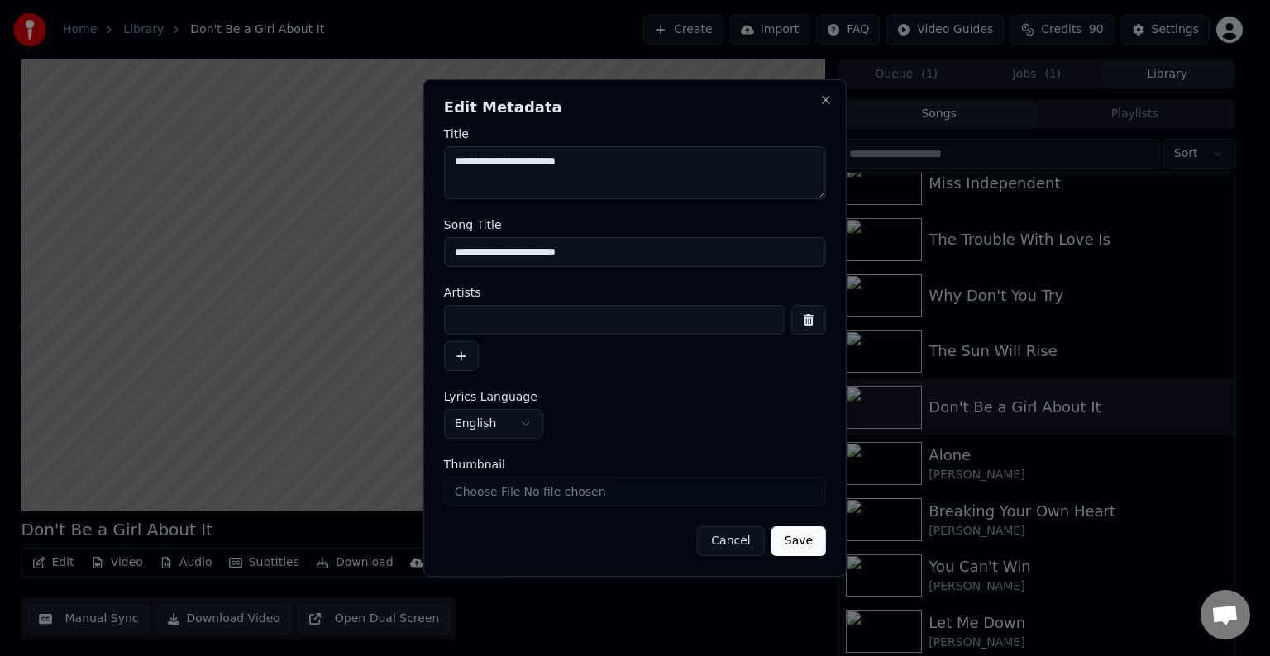
click at [518, 322] on input at bounding box center [614, 320] width 341 height 30
type input "**********"
click at [771, 527] on button "Save" at bounding box center [798, 542] width 55 height 30
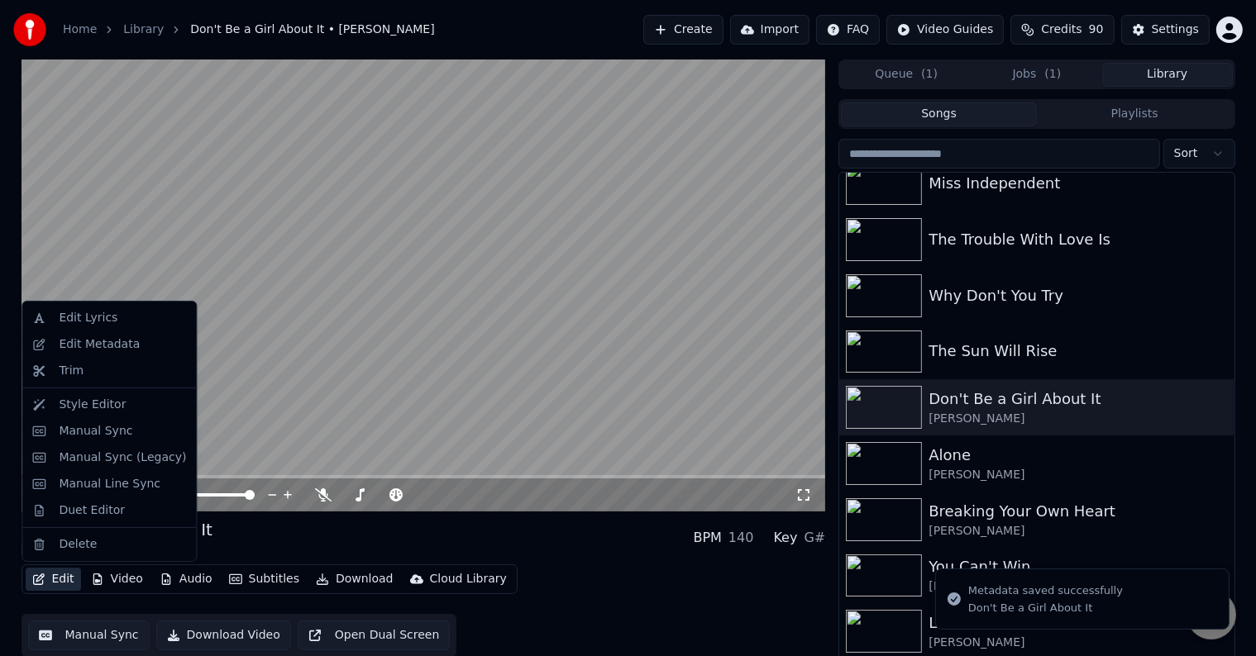
click at [55, 574] on button "Edit" at bounding box center [53, 579] width 55 height 23
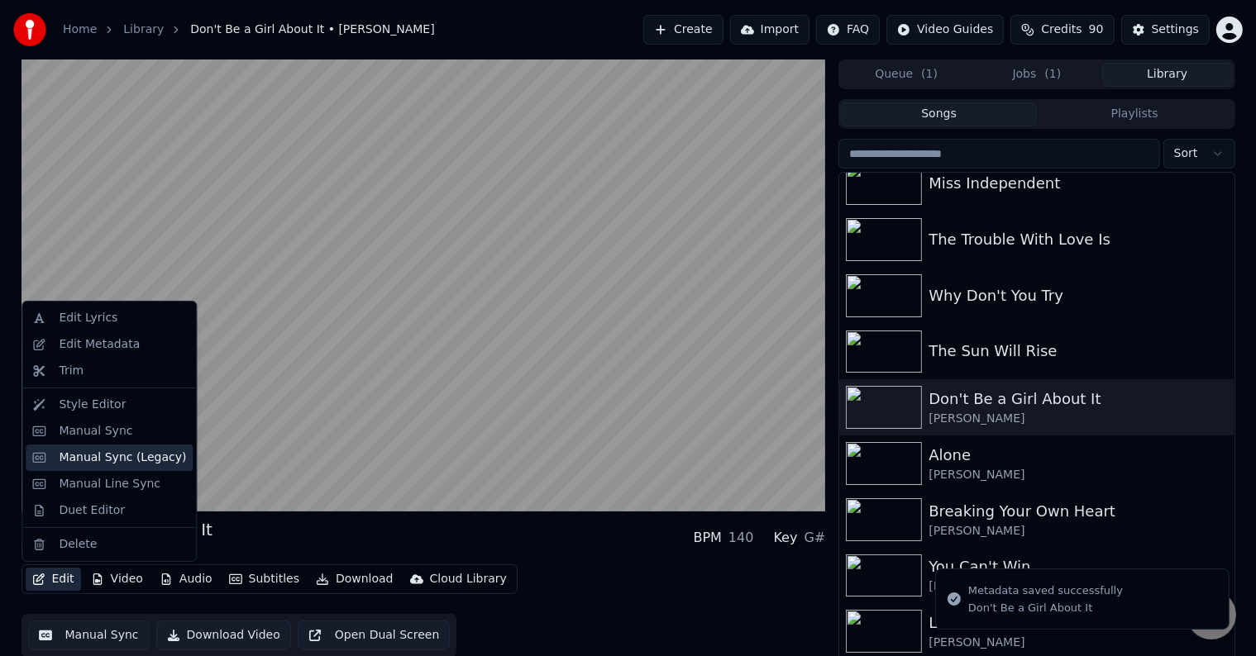
click at [112, 453] on div "Manual Sync (Legacy)" at bounding box center [122, 458] width 127 height 17
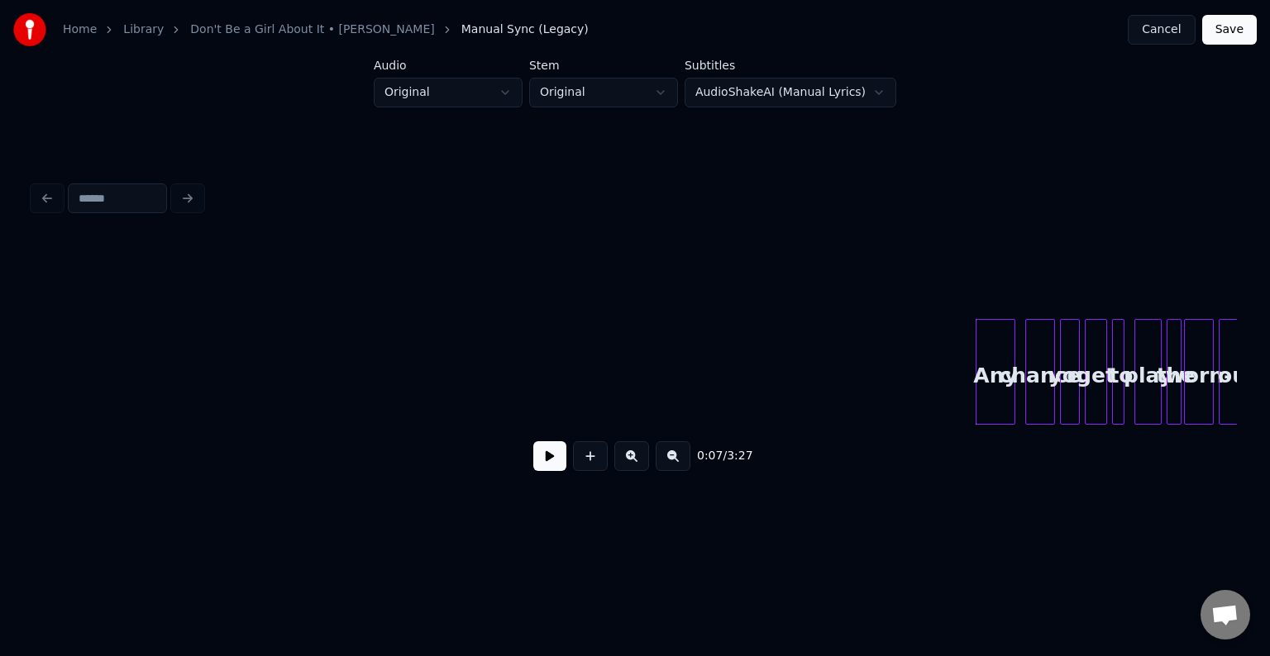
click at [552, 453] on button at bounding box center [549, 456] width 33 height 30
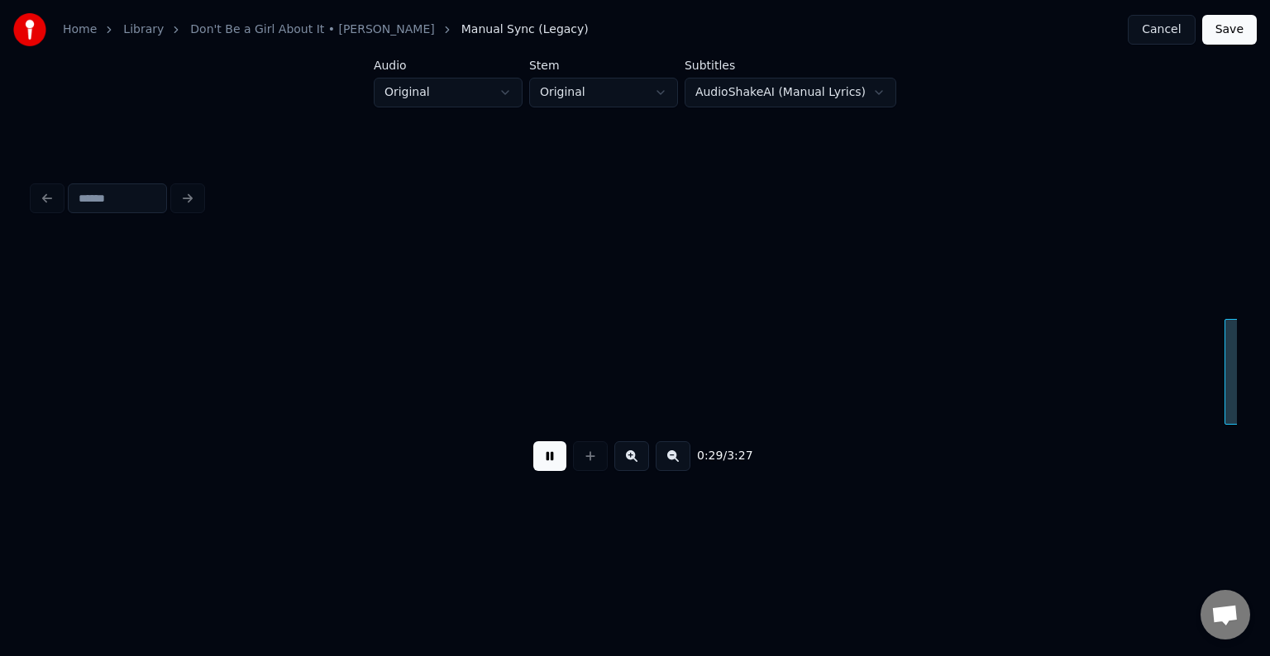
scroll to position [0, 3614]
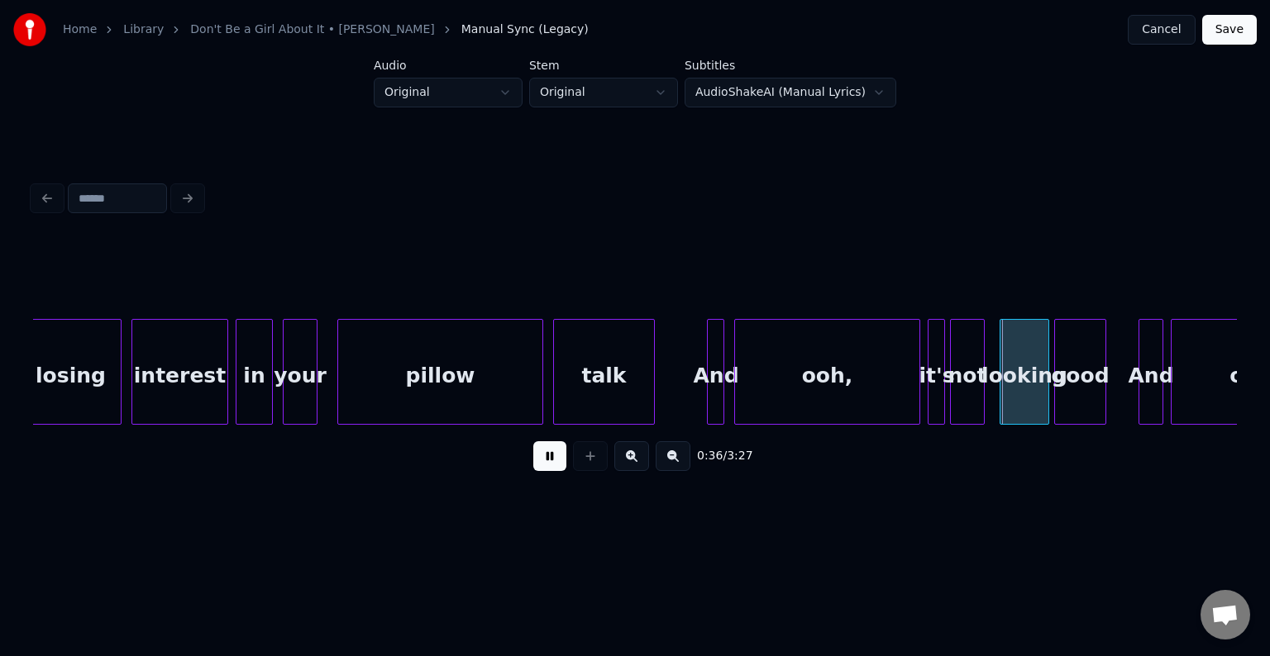
click at [788, 393] on div "ooh," at bounding box center [827, 376] width 184 height 112
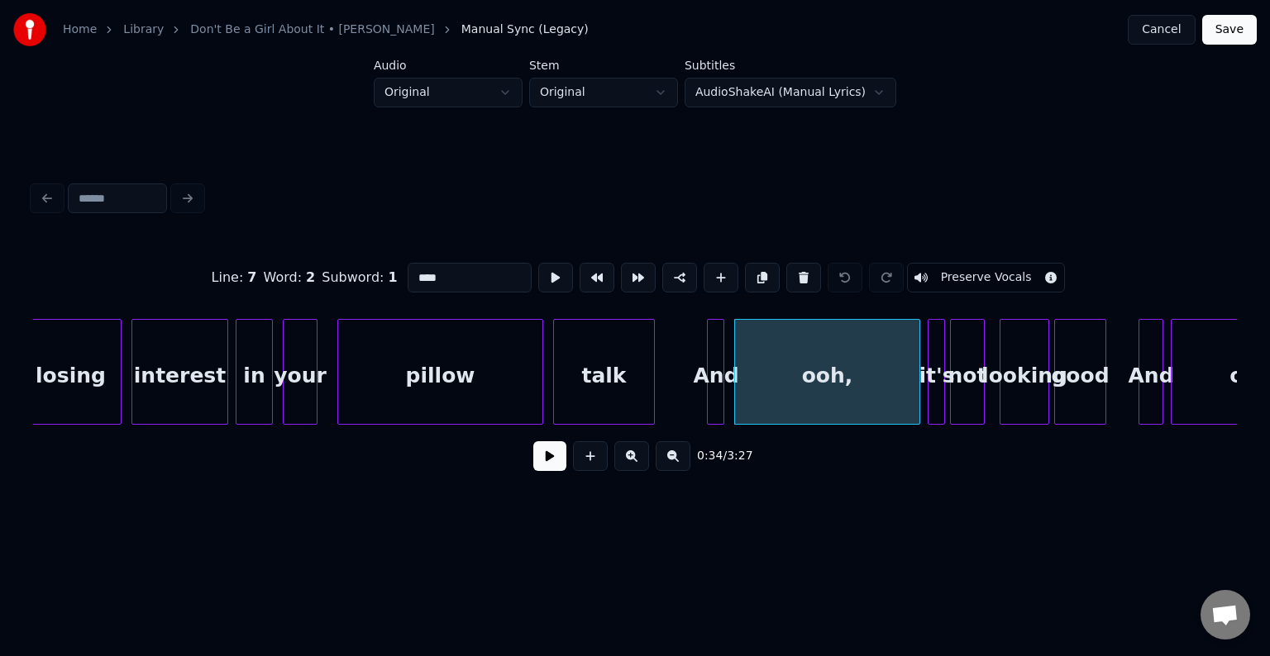
click at [542, 470] on button at bounding box center [549, 456] width 33 height 30
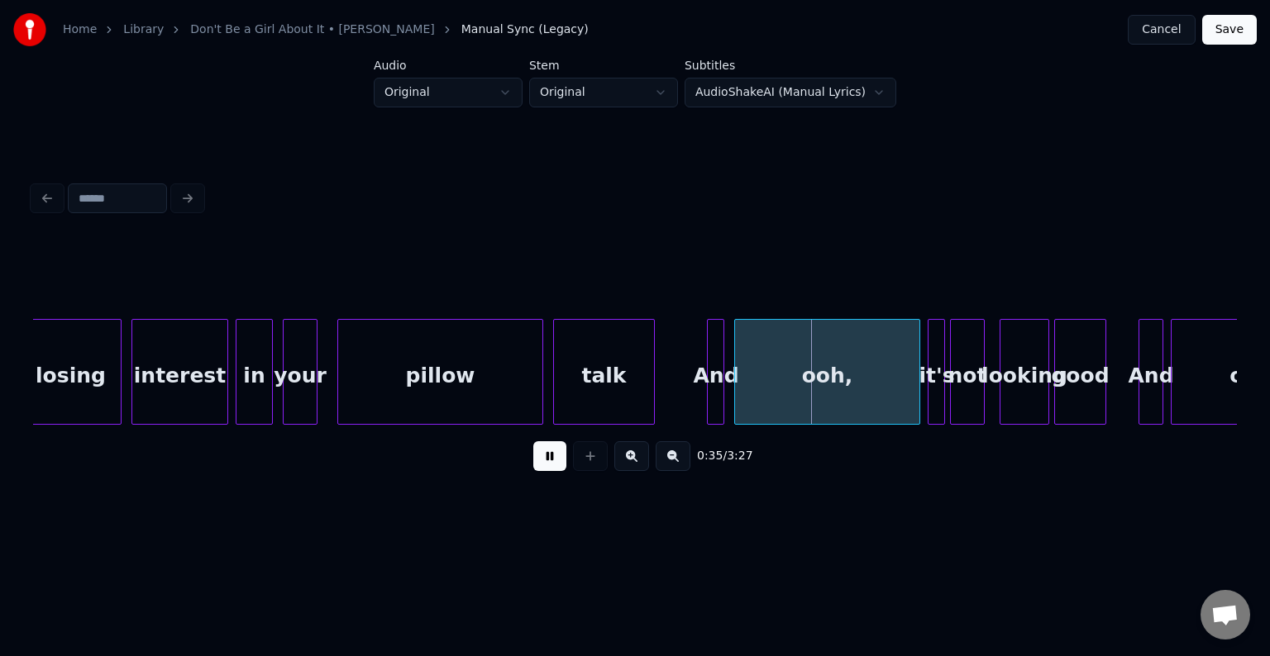
click at [542, 470] on button at bounding box center [549, 456] width 33 height 30
click at [760, 391] on div at bounding box center [762, 372] width 5 height 104
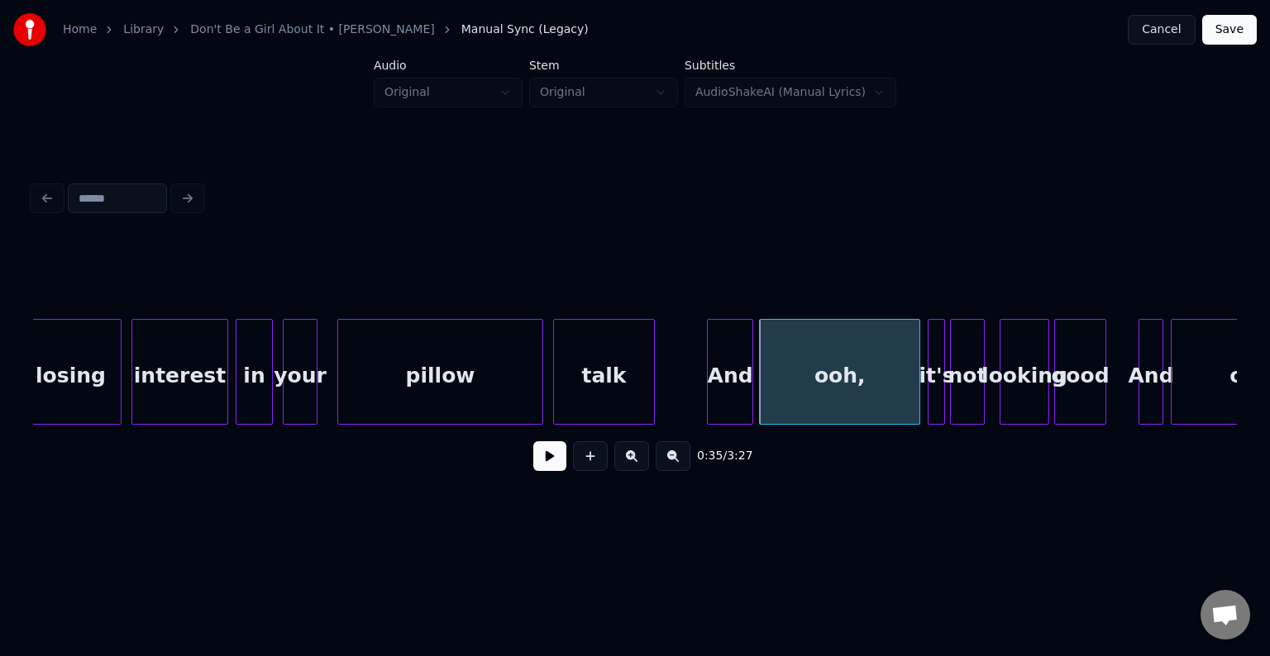
click at [748, 398] on div at bounding box center [749, 372] width 5 height 104
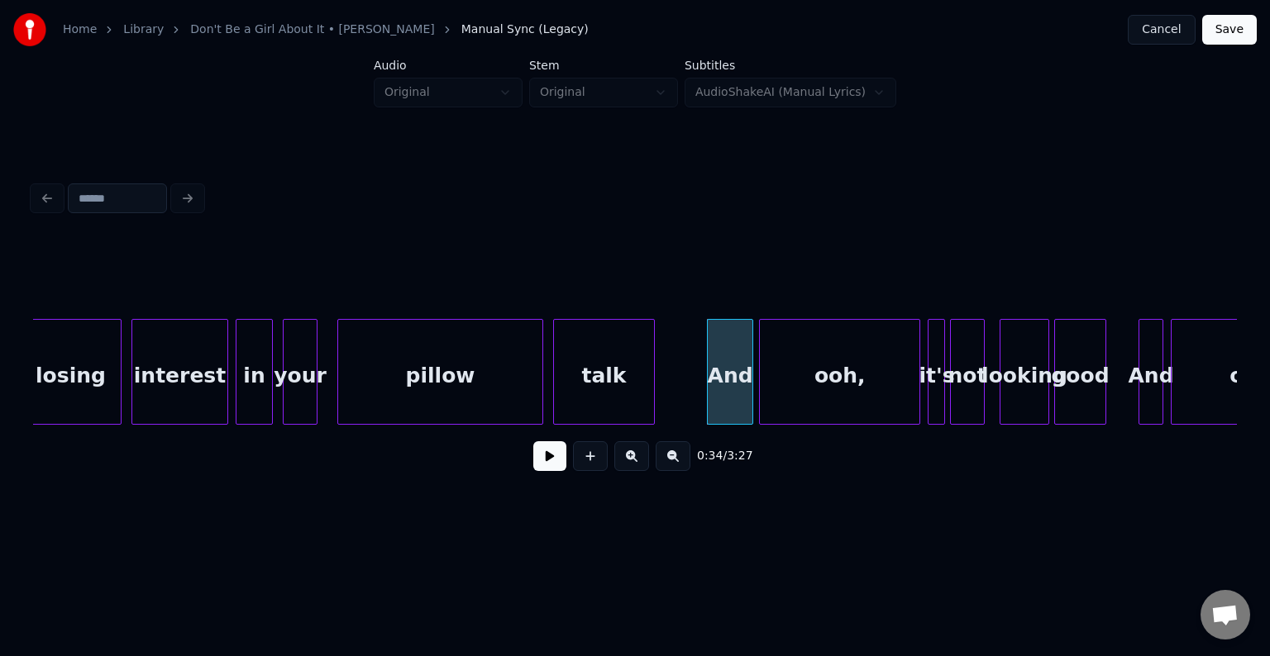
click at [534, 470] on button at bounding box center [549, 456] width 33 height 30
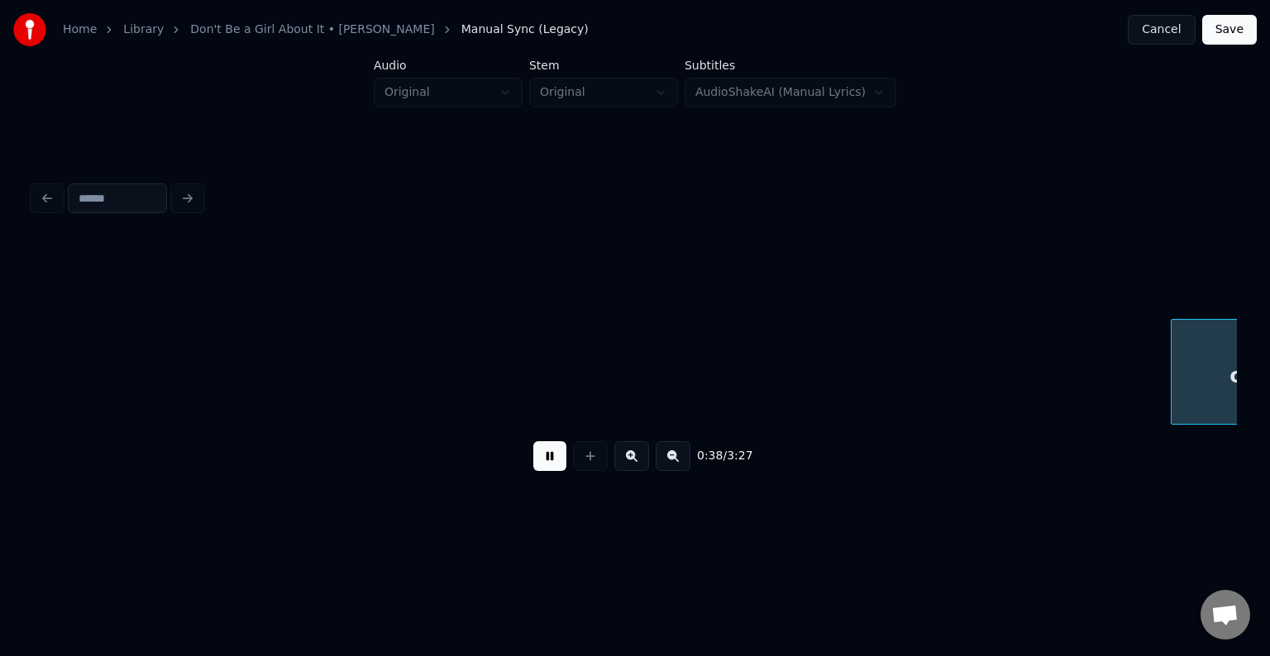
scroll to position [0, 4818]
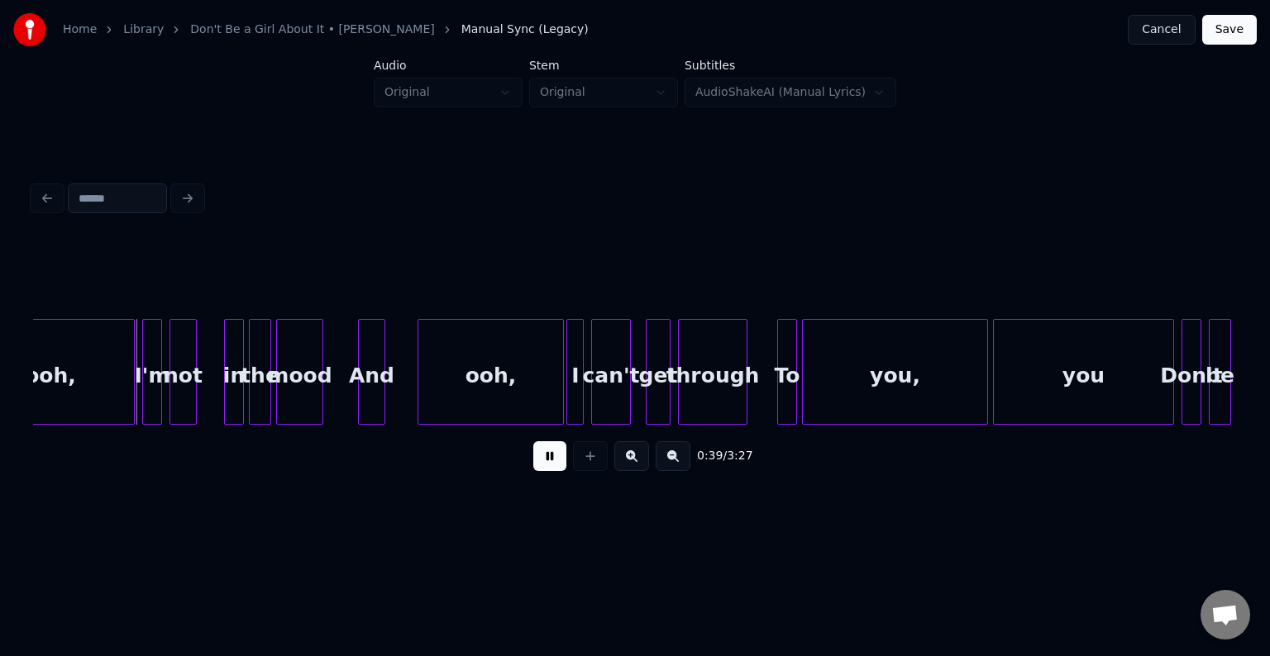
click at [558, 468] on button at bounding box center [549, 456] width 33 height 30
click at [43, 408] on div "ooh," at bounding box center [50, 376] width 167 height 112
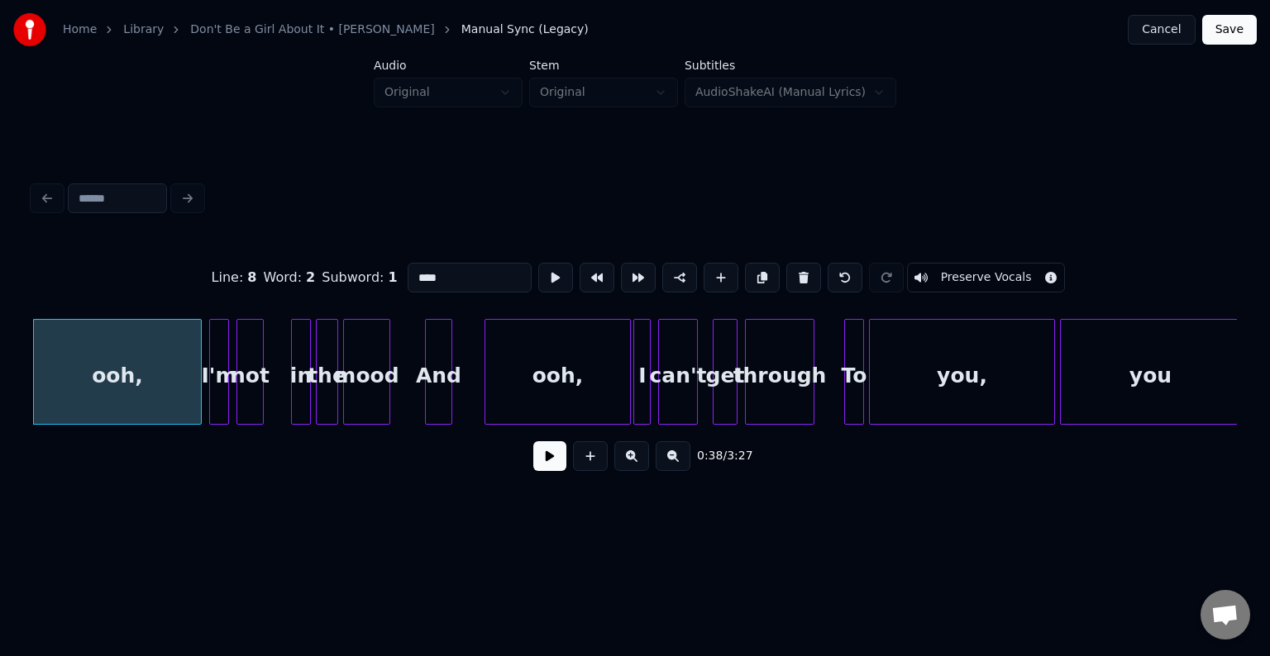
click at [537, 469] on button at bounding box center [549, 456] width 33 height 30
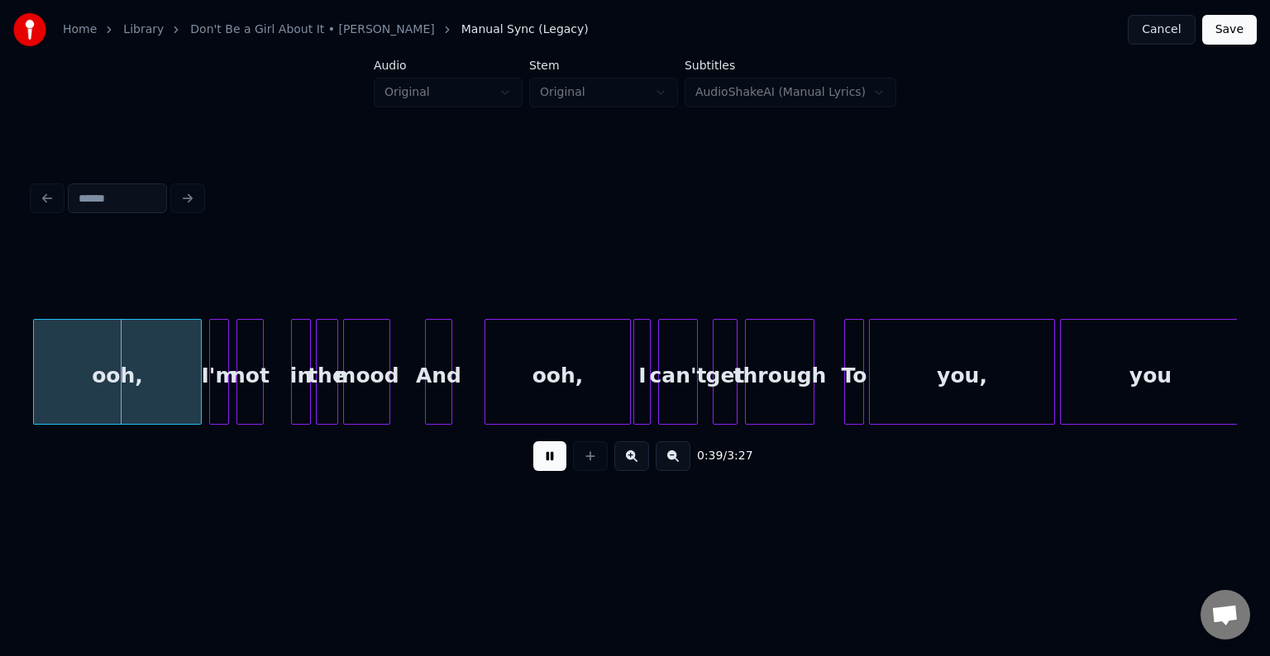
click at [537, 469] on button at bounding box center [549, 456] width 33 height 30
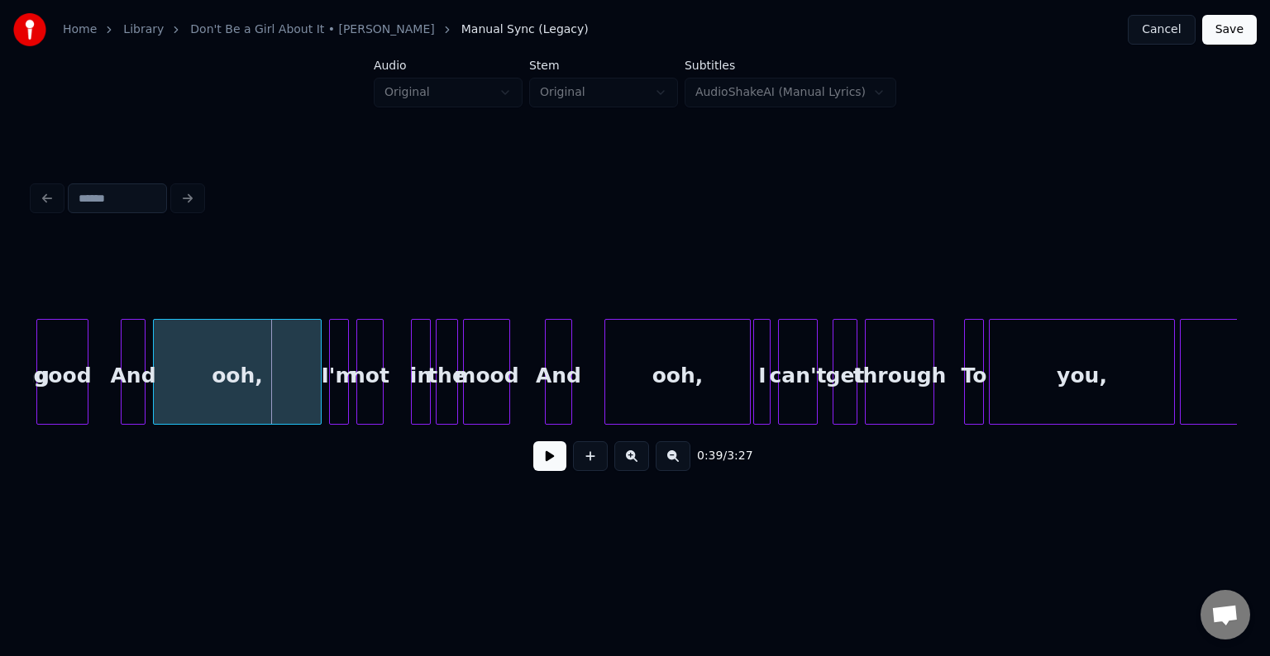
scroll to position [0, 4586]
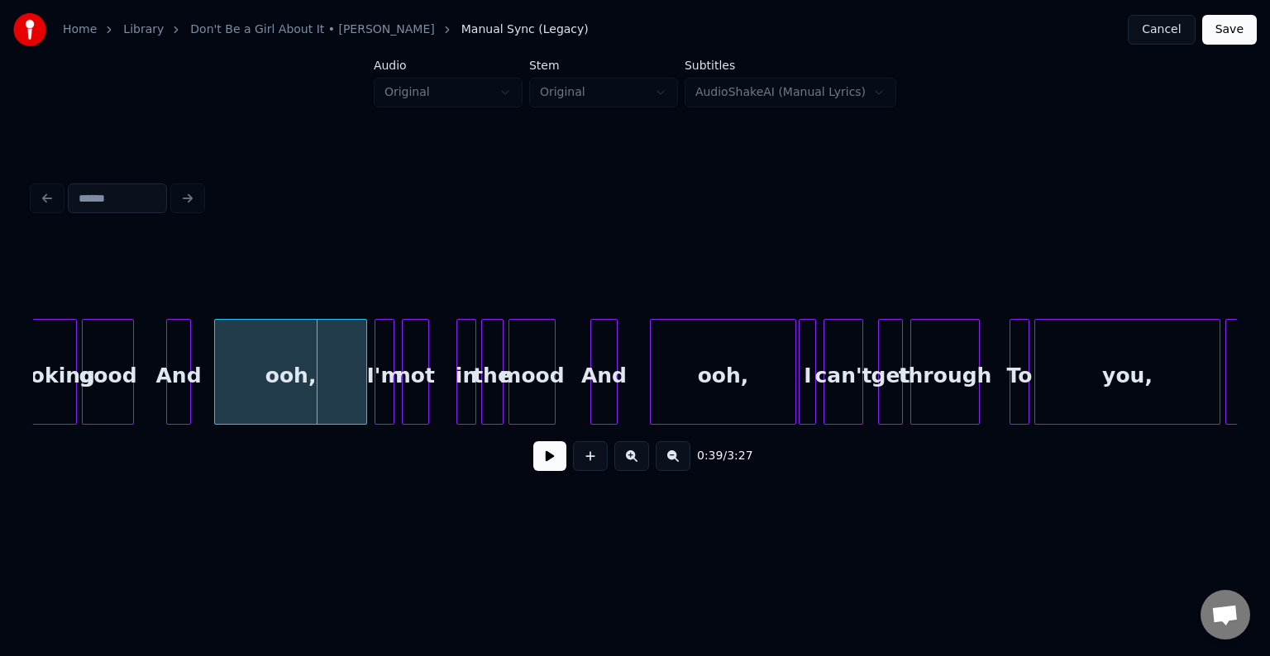
click at [216, 407] on div at bounding box center [217, 372] width 5 height 104
click at [207, 407] on div at bounding box center [207, 372] width 5 height 104
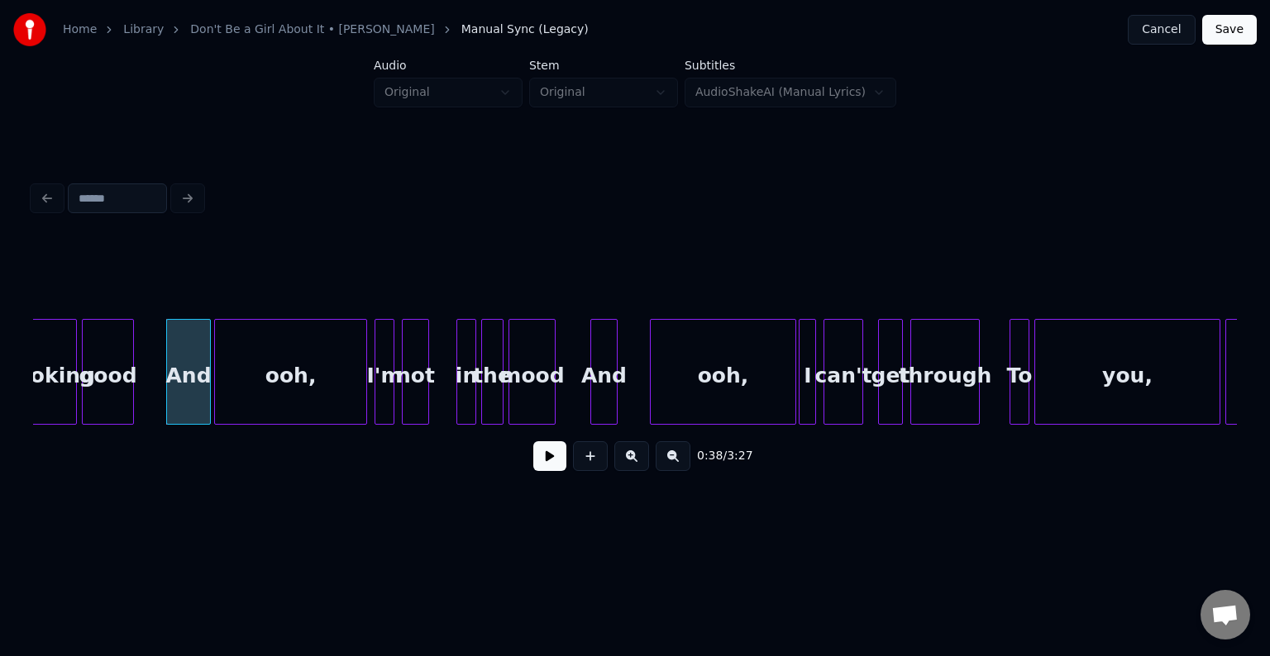
click at [549, 471] on button at bounding box center [549, 456] width 33 height 30
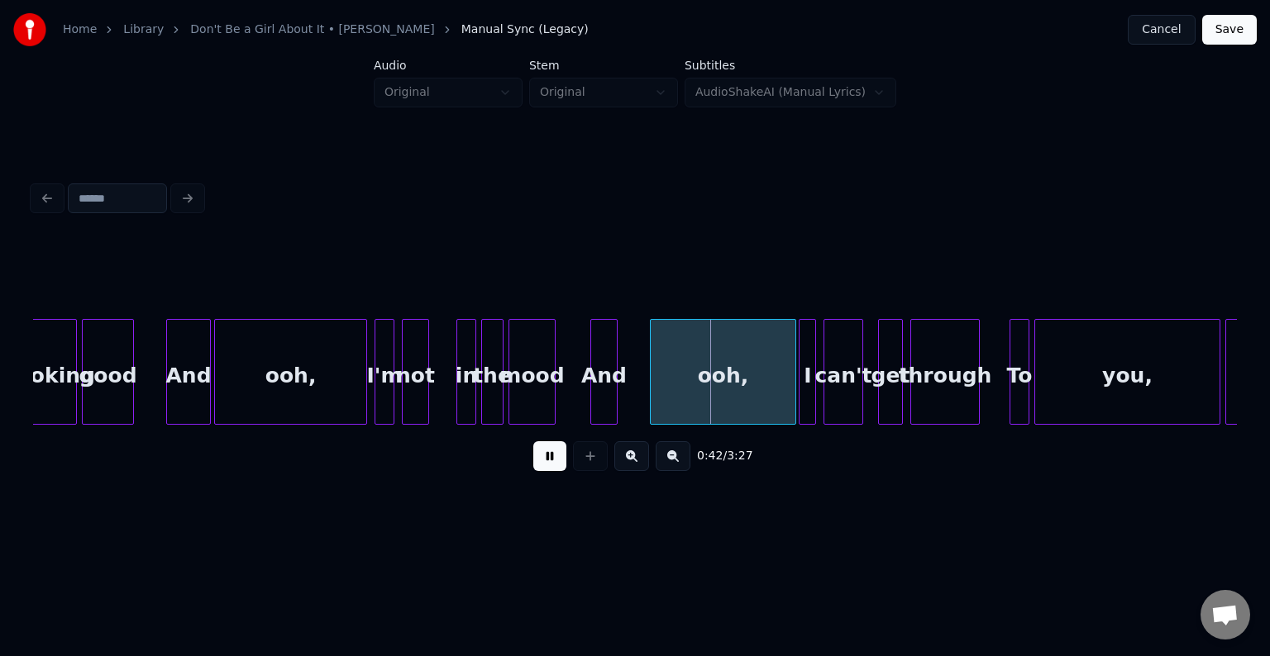
click at [549, 471] on button at bounding box center [549, 456] width 33 height 30
click at [617, 384] on div "And" at bounding box center [604, 376] width 26 height 112
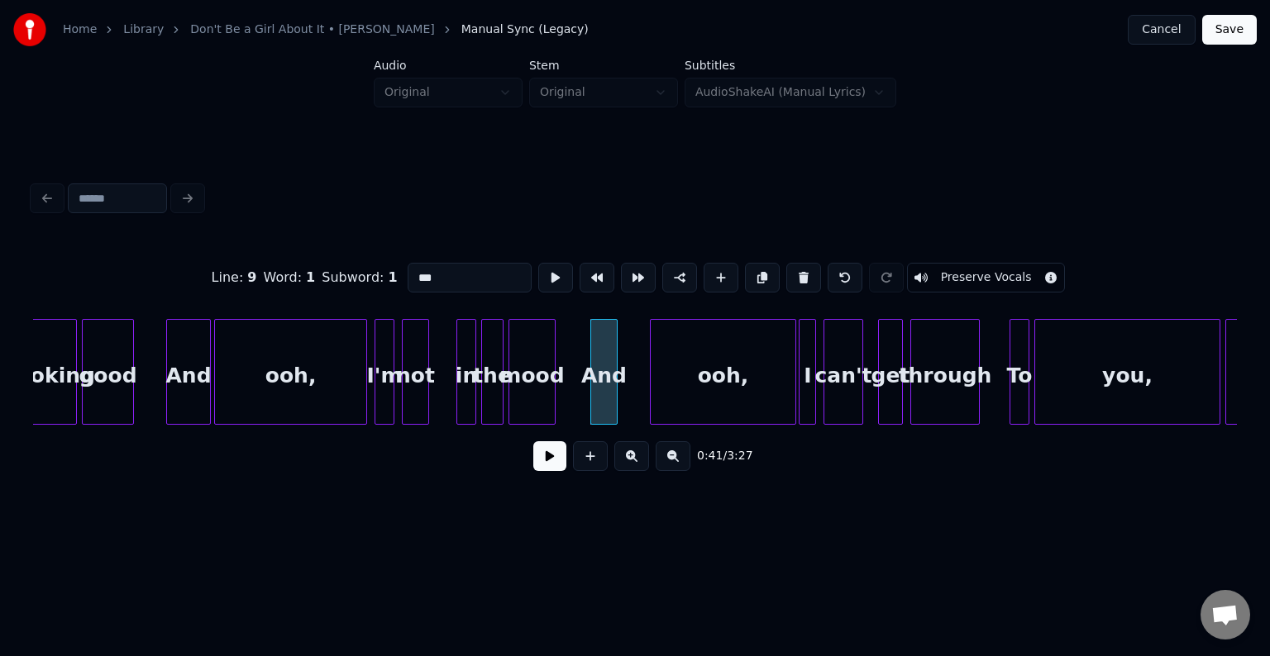
click at [692, 388] on div "ooh," at bounding box center [723, 376] width 145 height 112
type input "****"
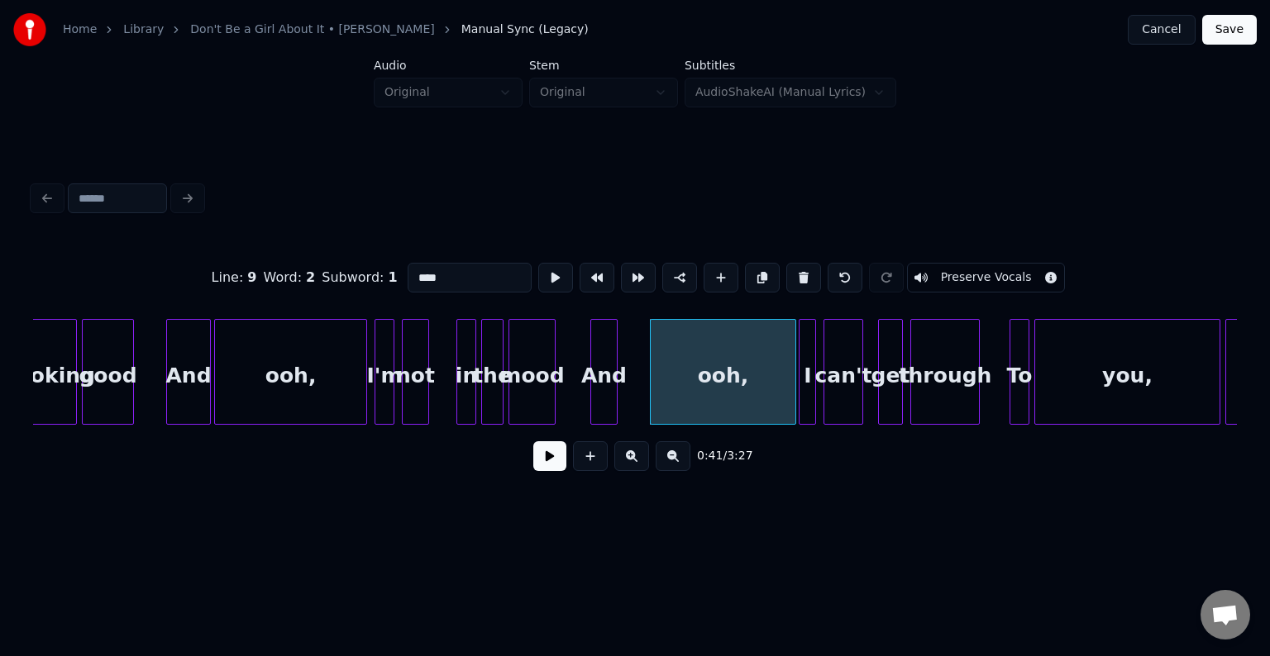
click at [565, 456] on button at bounding box center [549, 456] width 33 height 30
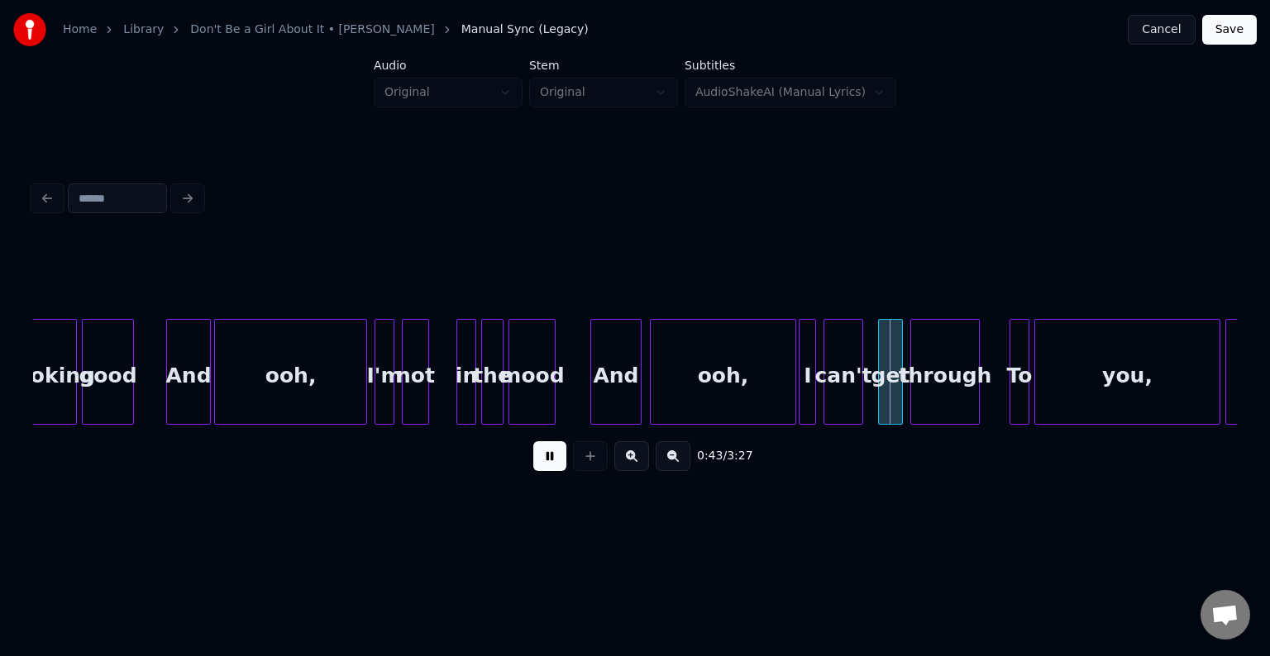
click at [639, 393] on div at bounding box center [638, 372] width 5 height 104
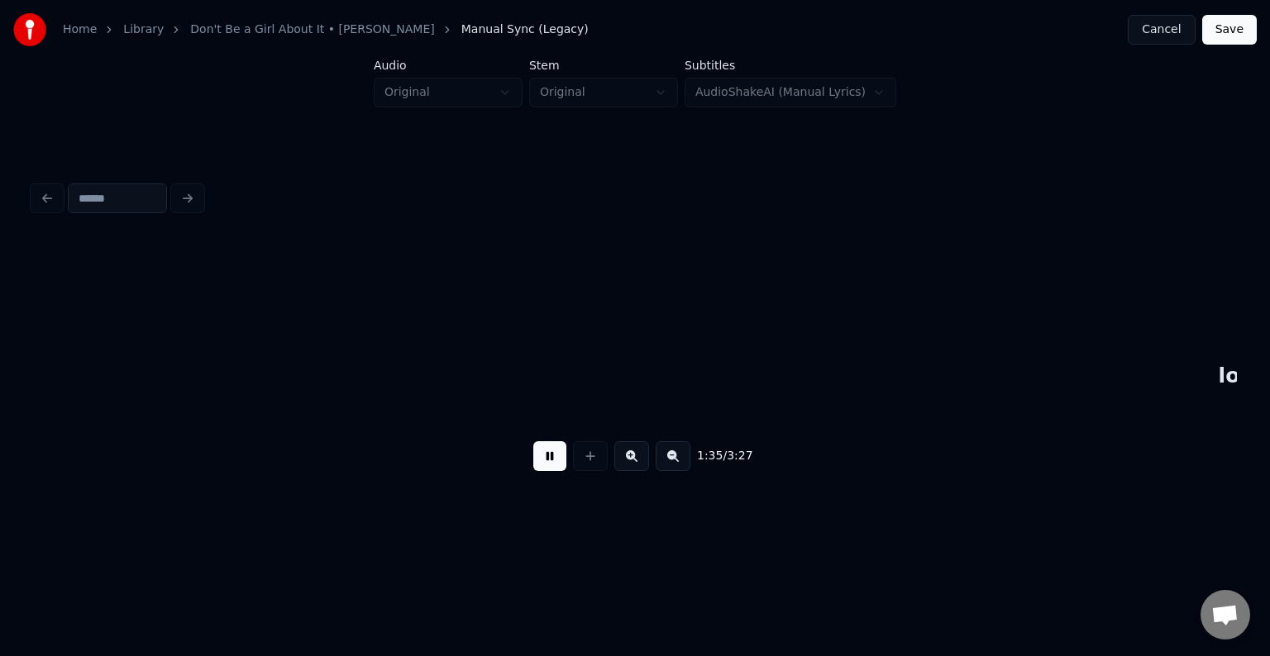
scroll to position [0, 11811]
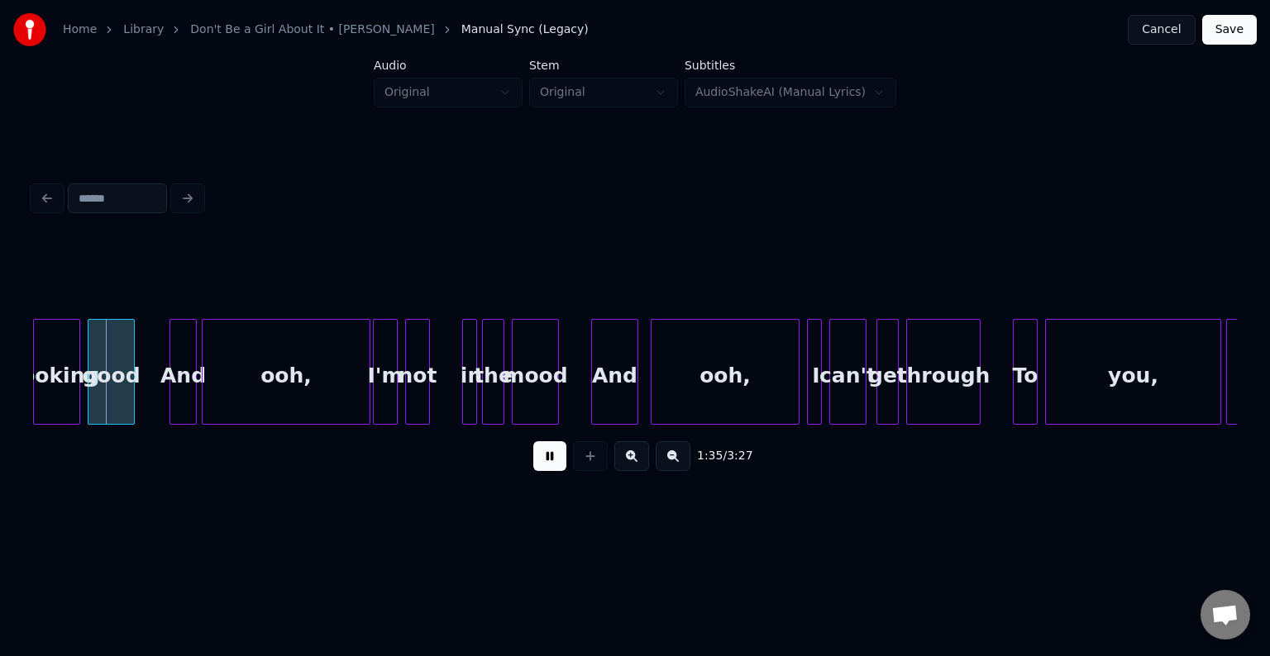
click at [546, 471] on button at bounding box center [549, 456] width 33 height 30
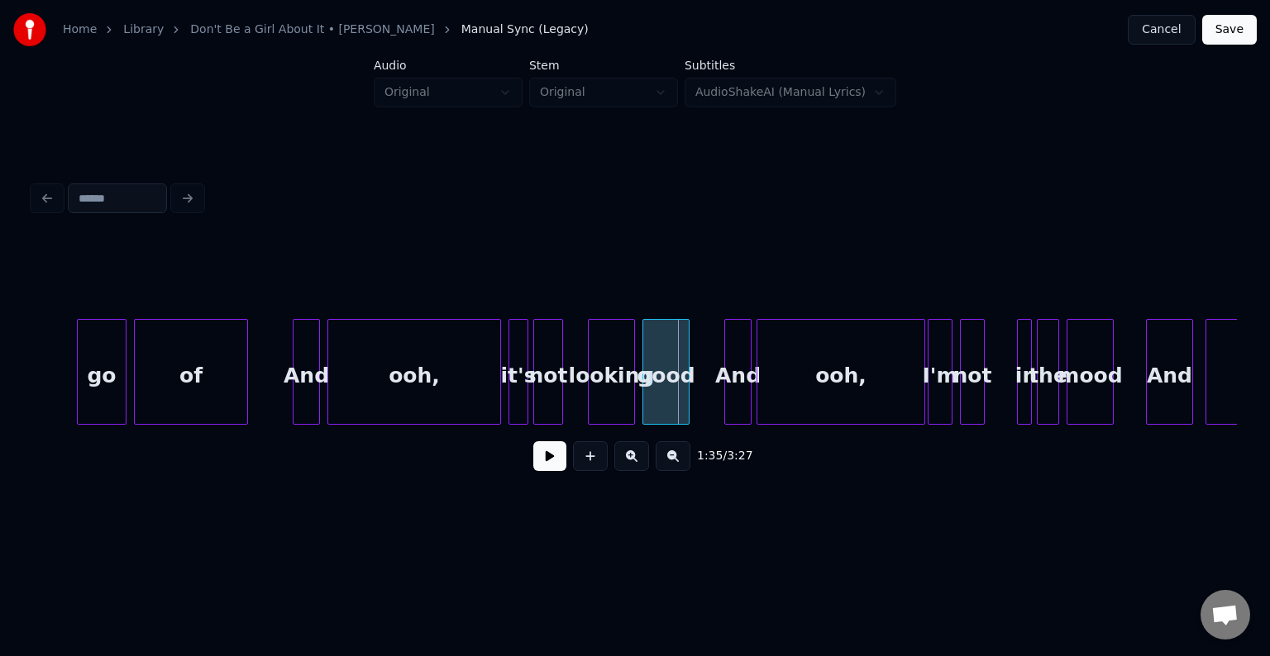
scroll to position [0, 11249]
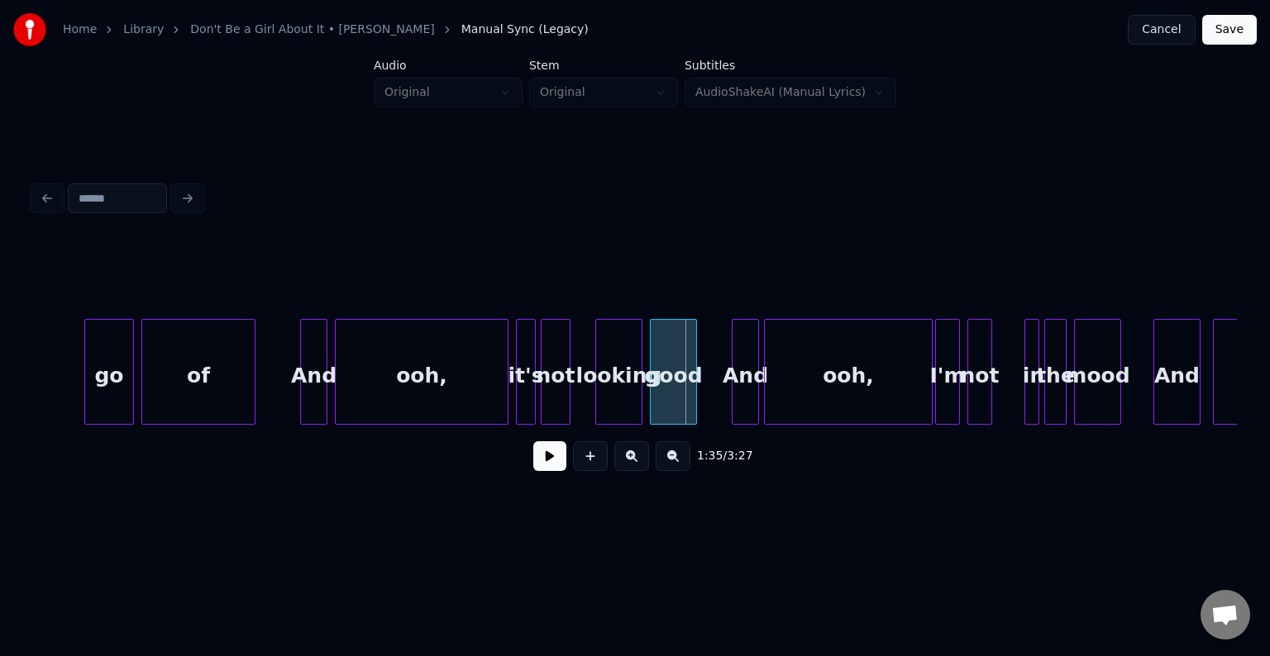
click at [399, 384] on div "ooh," at bounding box center [422, 376] width 172 height 112
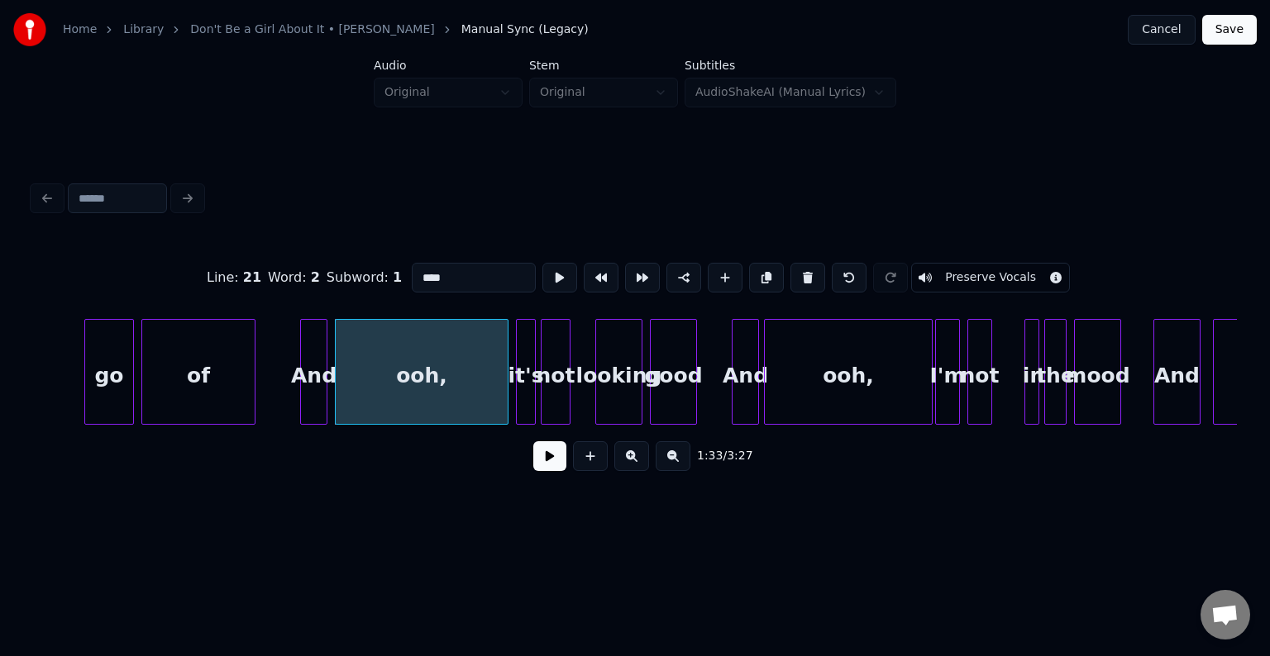
click at [542, 464] on button at bounding box center [549, 456] width 33 height 30
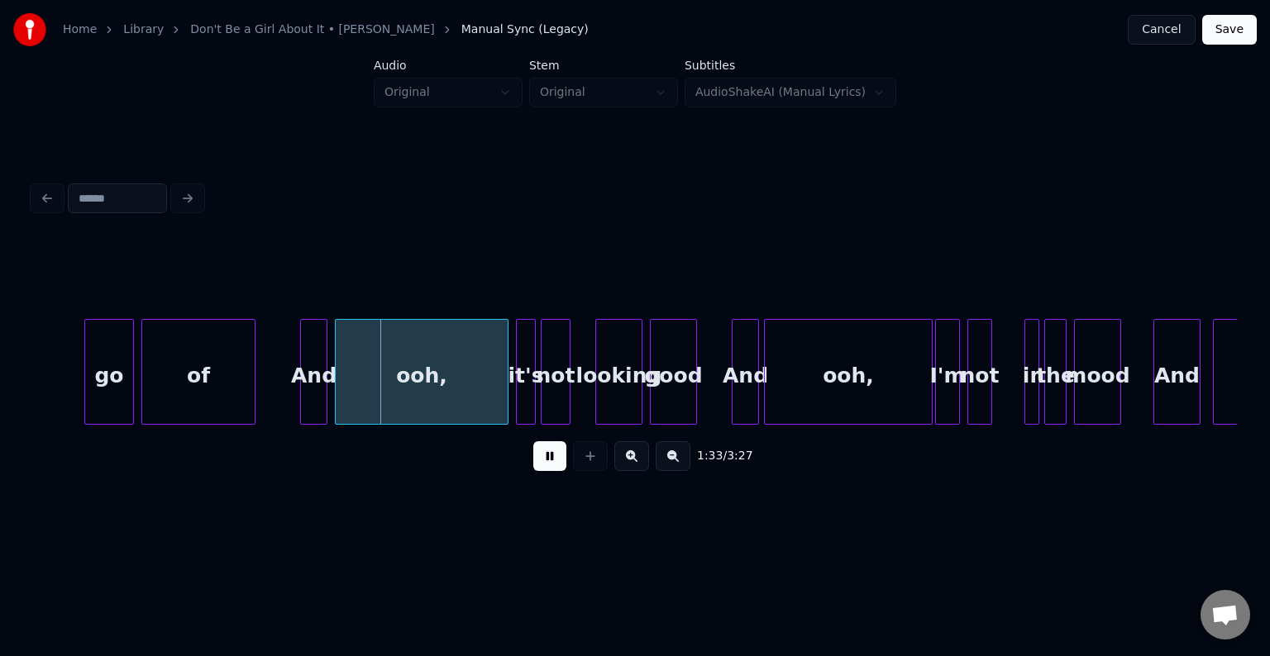
click at [542, 464] on button at bounding box center [549, 456] width 33 height 30
click at [354, 412] on div at bounding box center [351, 372] width 5 height 104
click at [341, 408] on div at bounding box center [342, 372] width 5 height 104
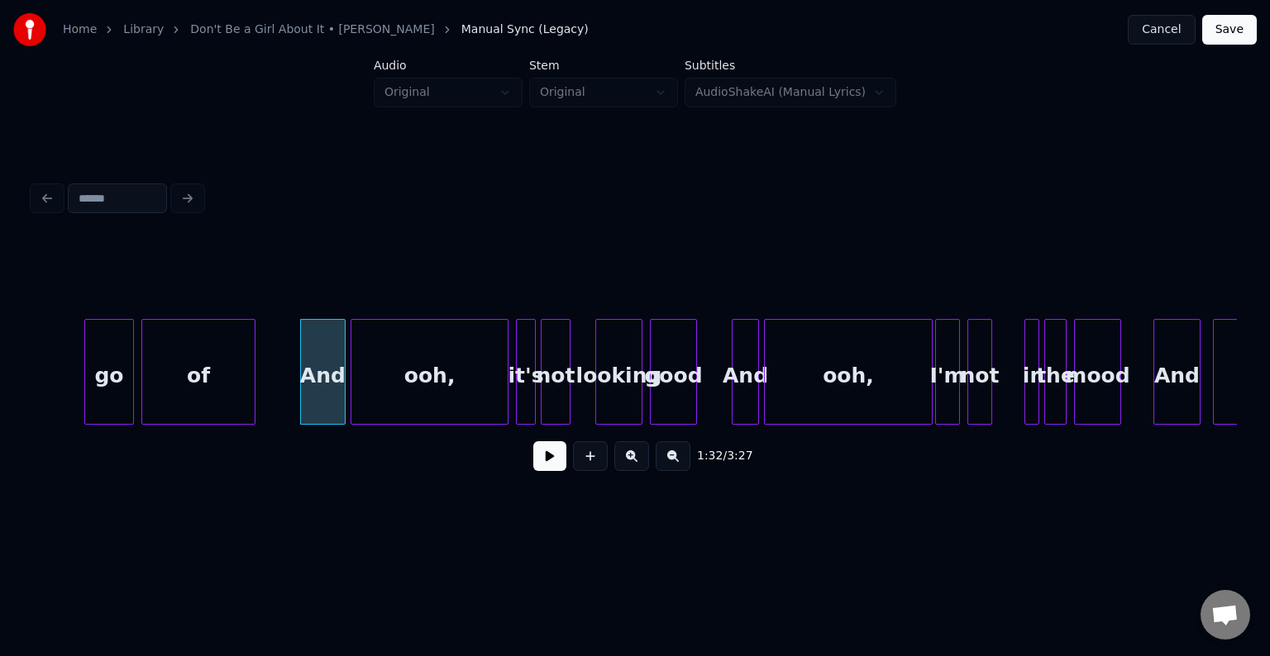
click at [559, 471] on button at bounding box center [549, 456] width 33 height 30
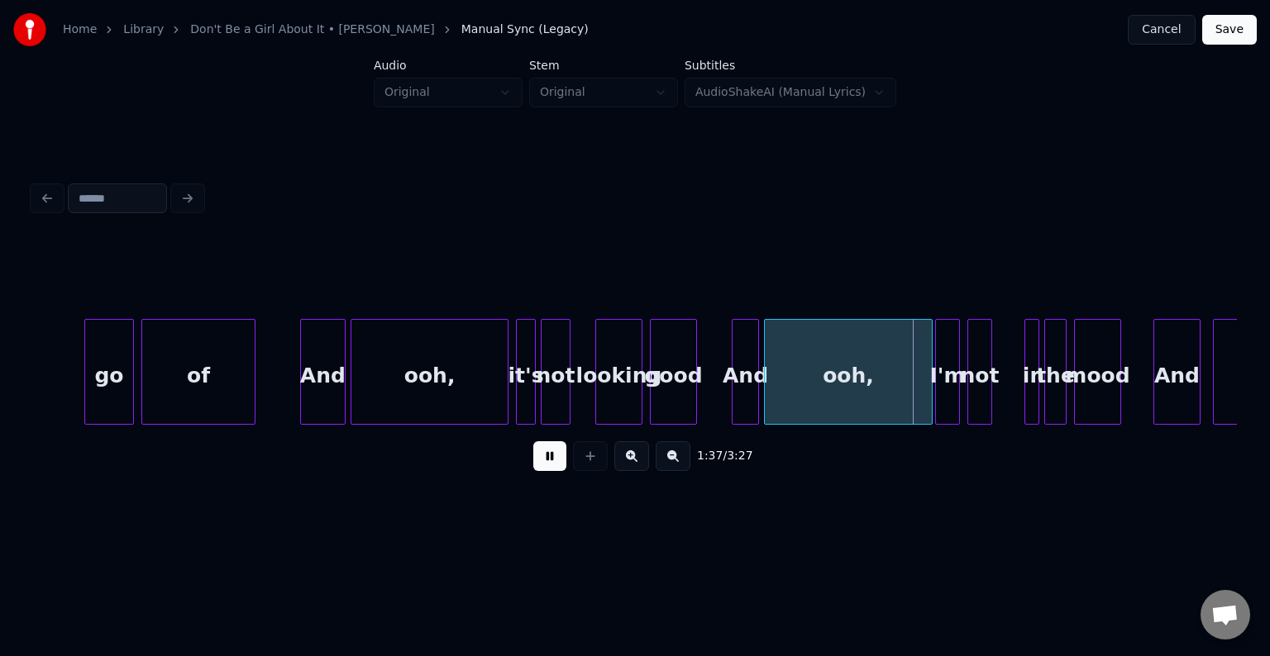
click at [853, 372] on div "ooh," at bounding box center [848, 376] width 167 height 112
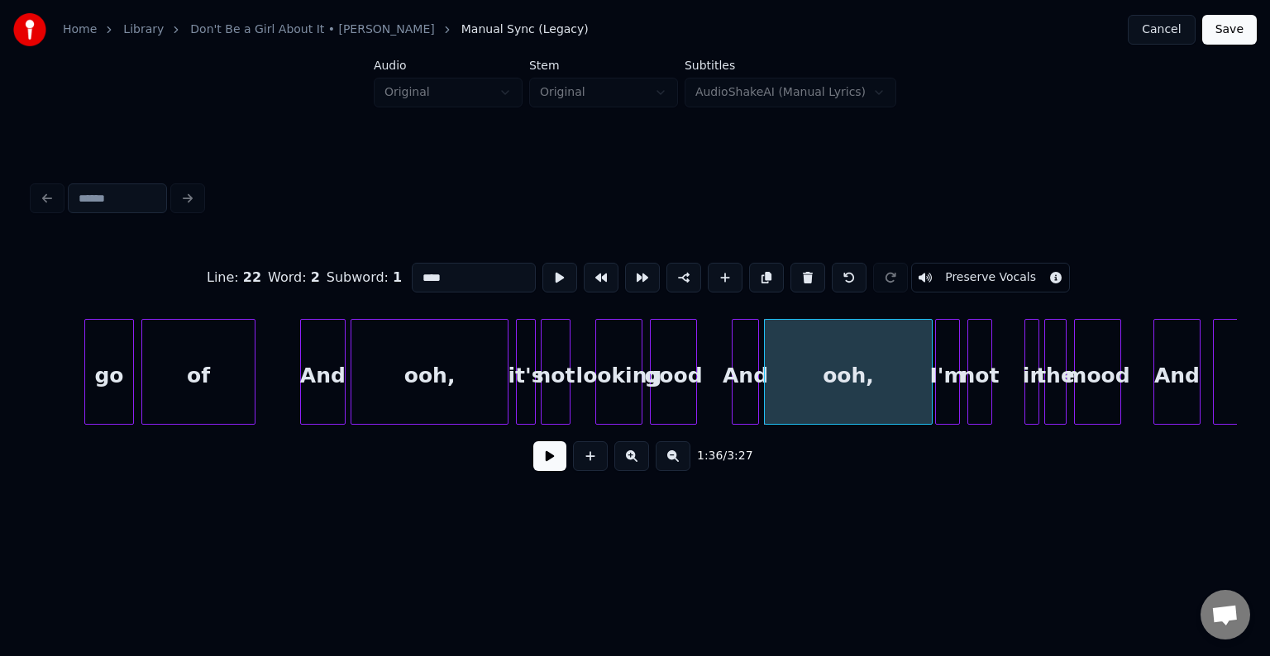
click at [547, 471] on button at bounding box center [549, 456] width 33 height 30
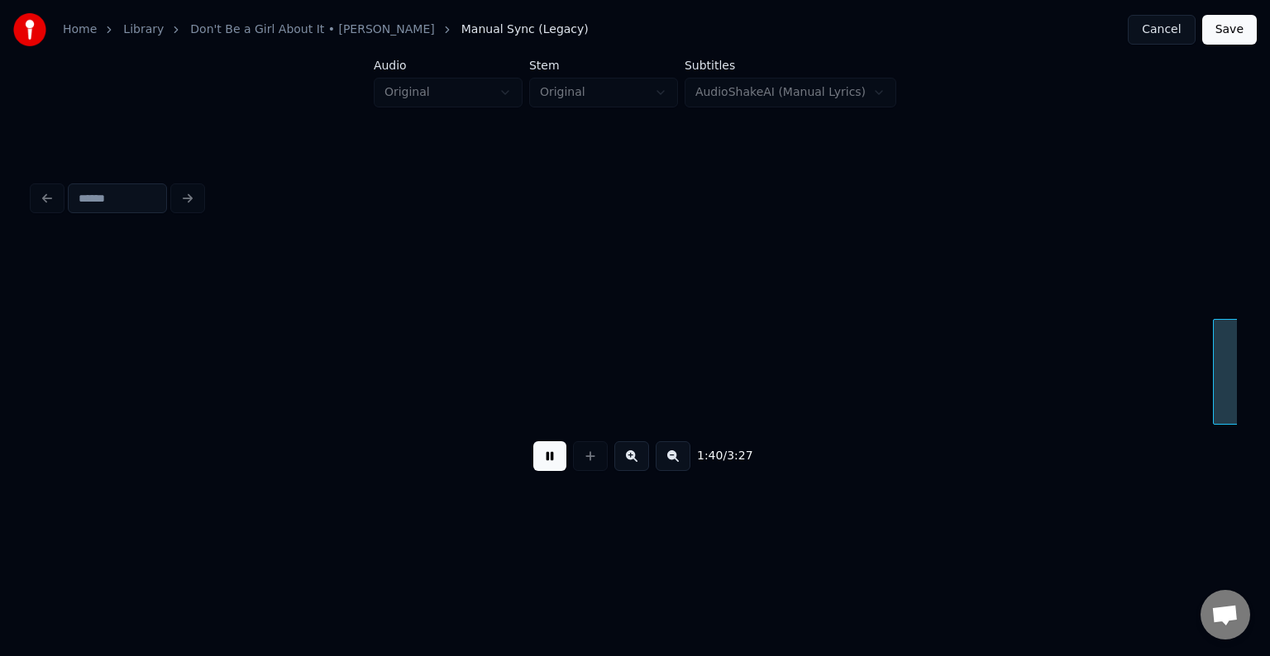
scroll to position [0, 12454]
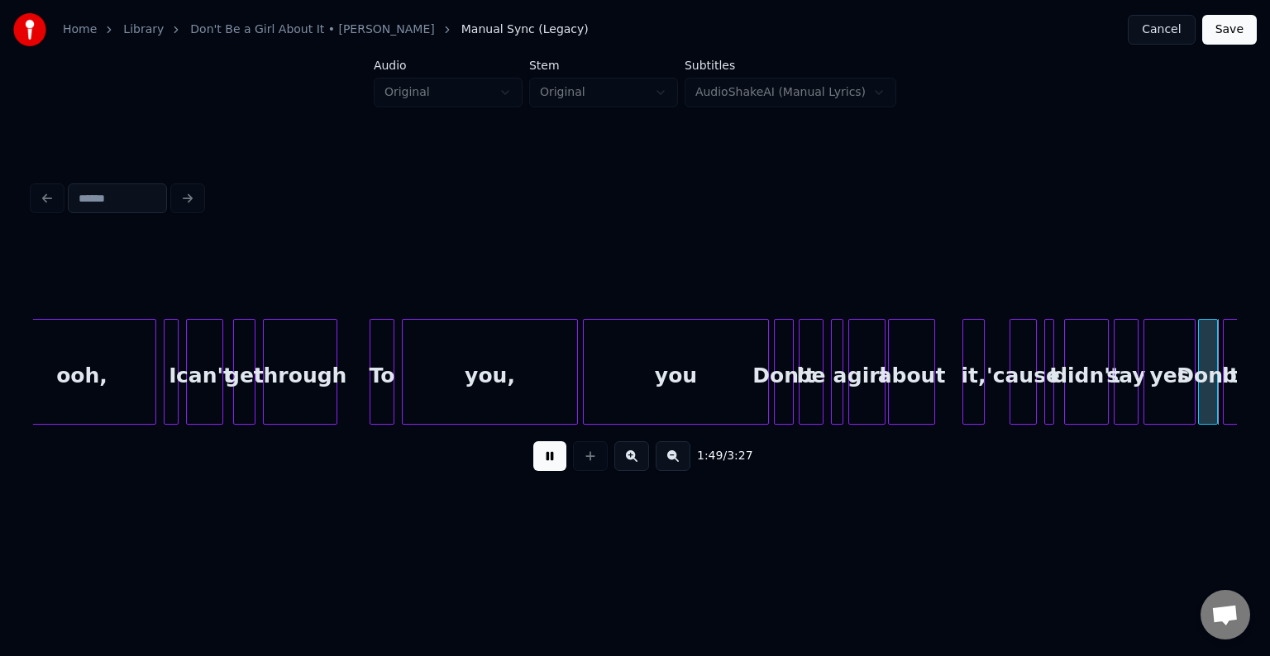
click at [547, 471] on button at bounding box center [549, 456] width 33 height 30
click at [854, 389] on div "girl" at bounding box center [867, 376] width 36 height 112
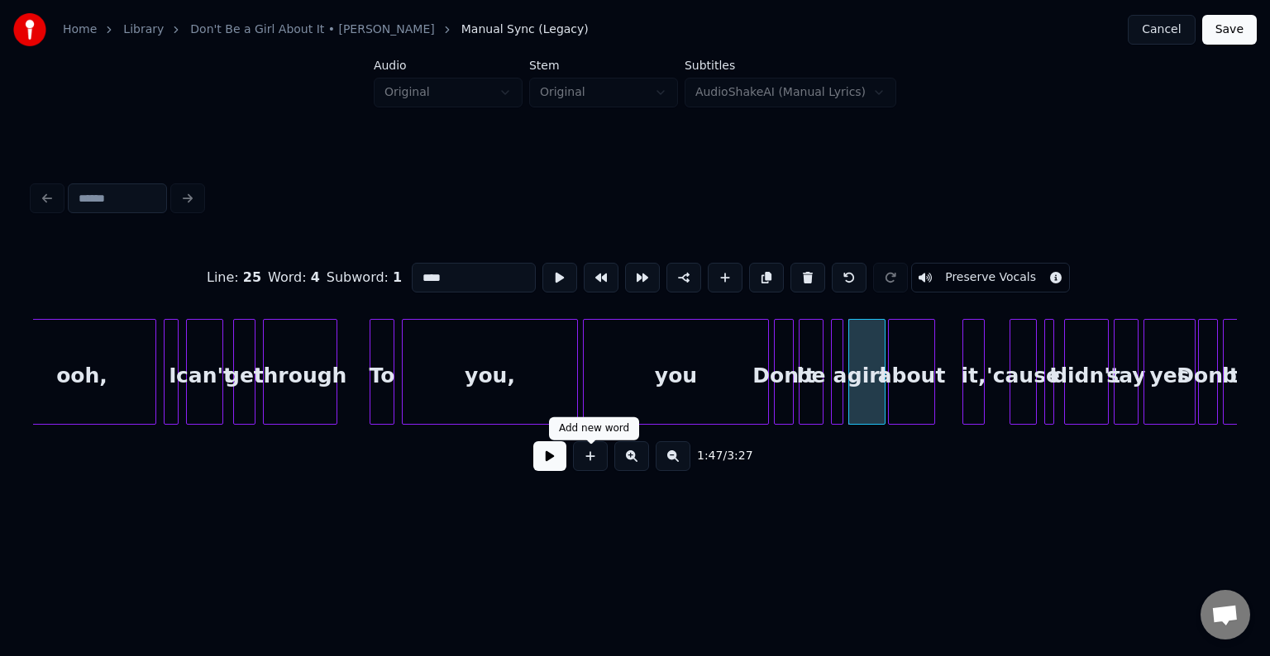
click at [553, 463] on button at bounding box center [549, 456] width 33 height 30
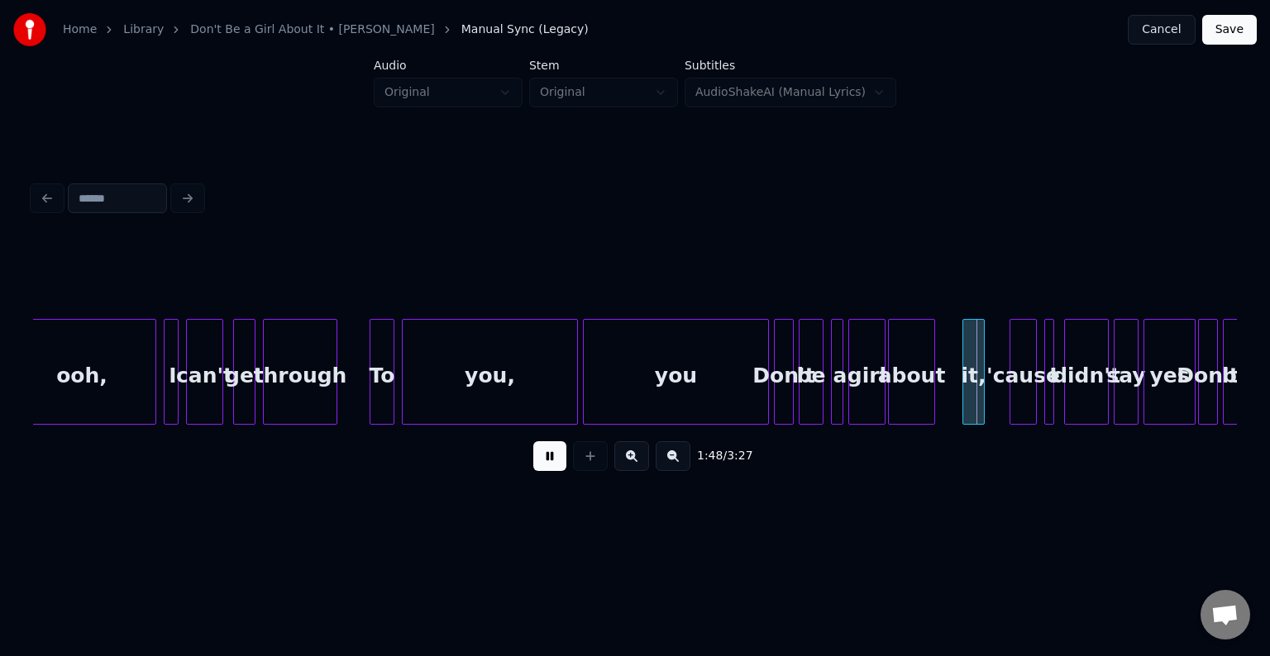
click at [553, 463] on button at bounding box center [549, 456] width 33 height 30
click at [942, 395] on div at bounding box center [943, 372] width 5 height 104
click at [992, 394] on div at bounding box center [991, 372] width 5 height 104
click at [536, 470] on button at bounding box center [549, 456] width 33 height 30
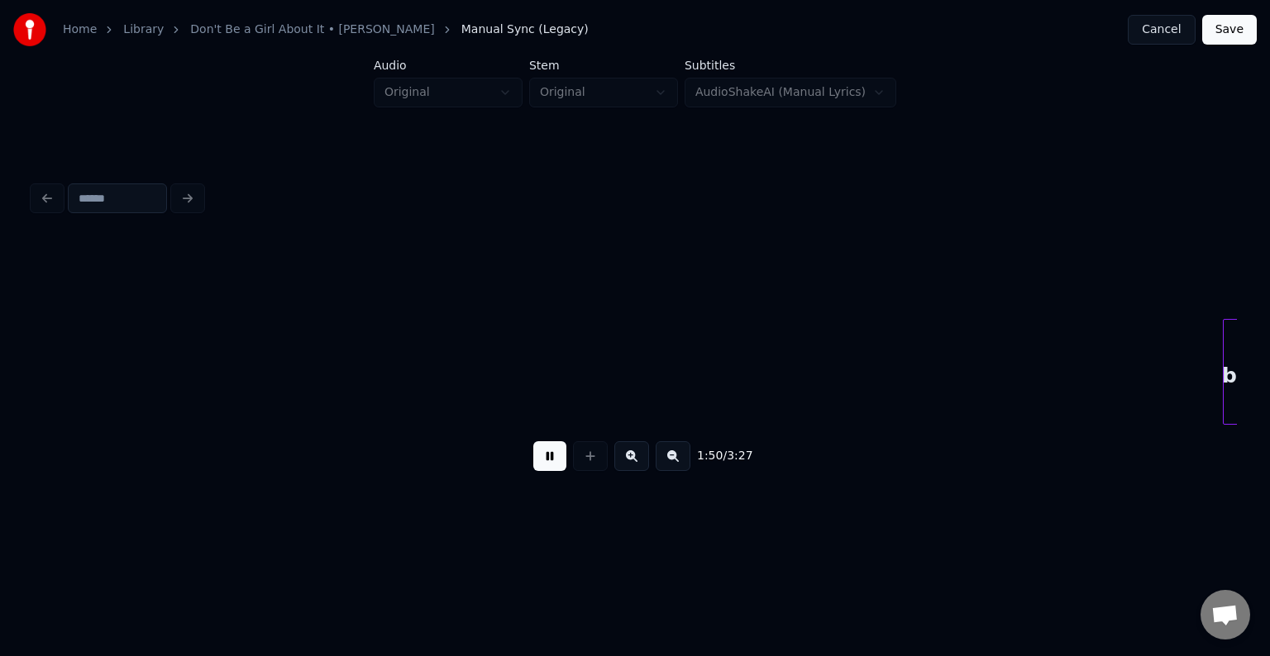
scroll to position [0, 13659]
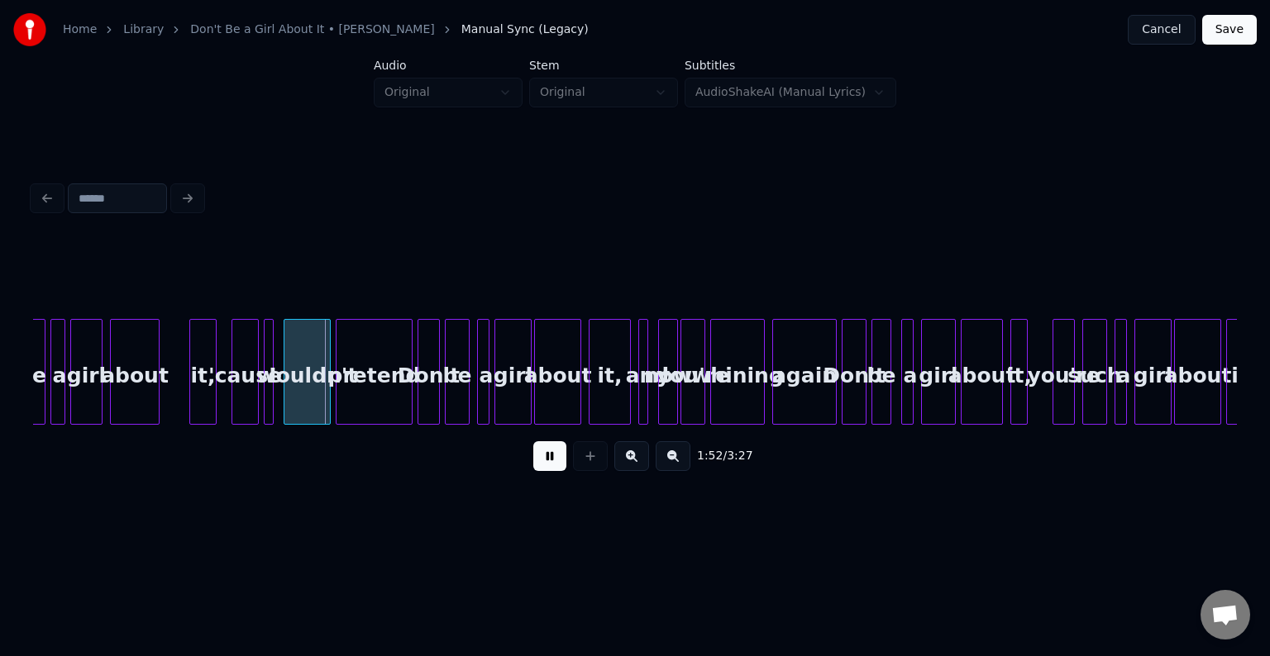
click at [536, 470] on button at bounding box center [549, 456] width 33 height 30
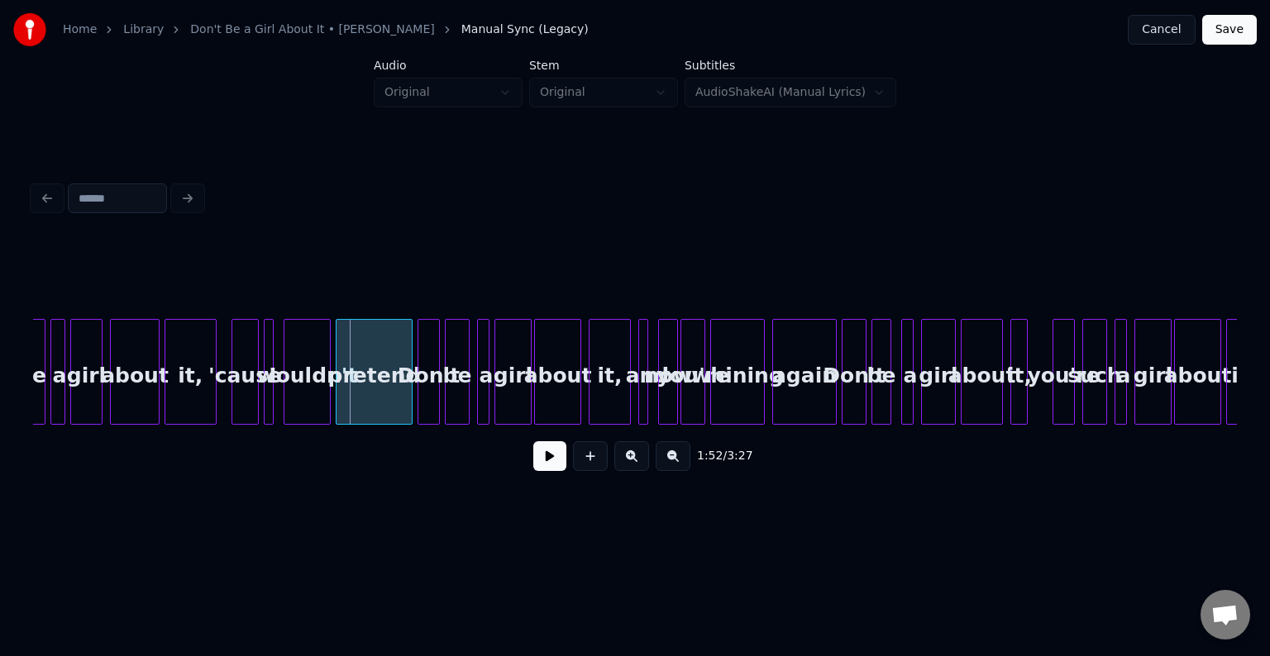
click at [165, 393] on div at bounding box center [167, 372] width 5 height 104
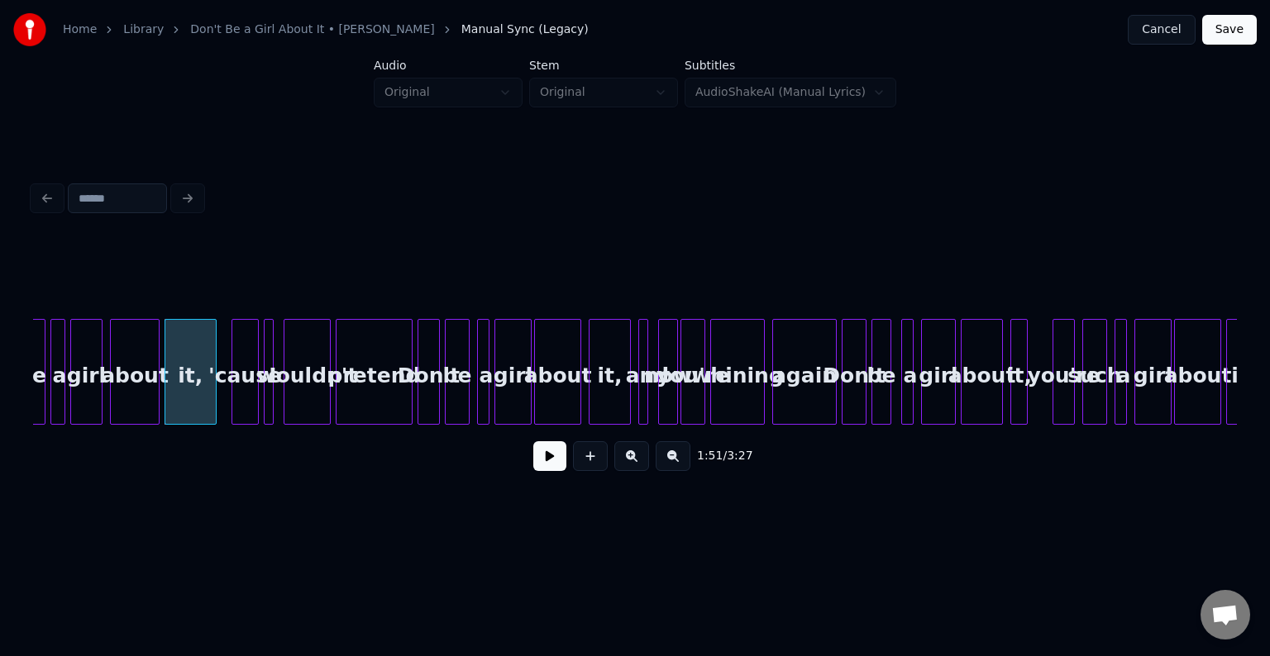
click at [527, 465] on div "1:51 / 3:27" at bounding box center [634, 456] width 1177 height 36
click at [539, 465] on button at bounding box center [549, 456] width 33 height 30
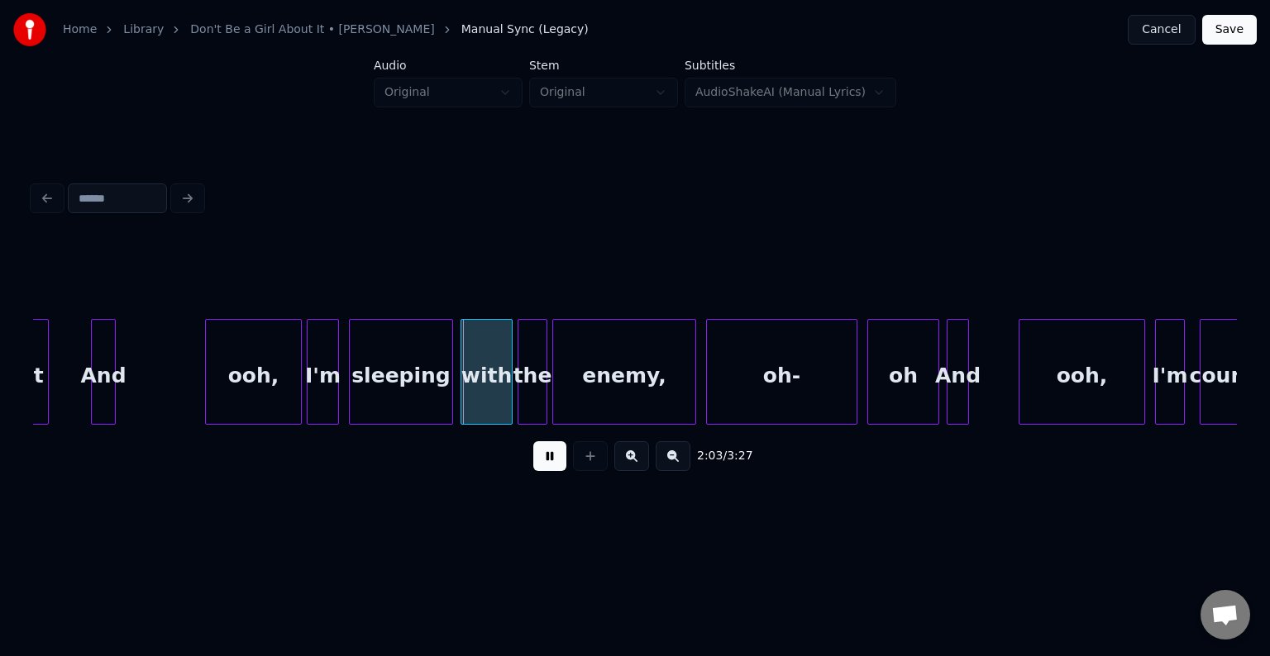
click at [550, 460] on button at bounding box center [549, 456] width 33 height 30
click at [549, 460] on button at bounding box center [549, 456] width 33 height 30
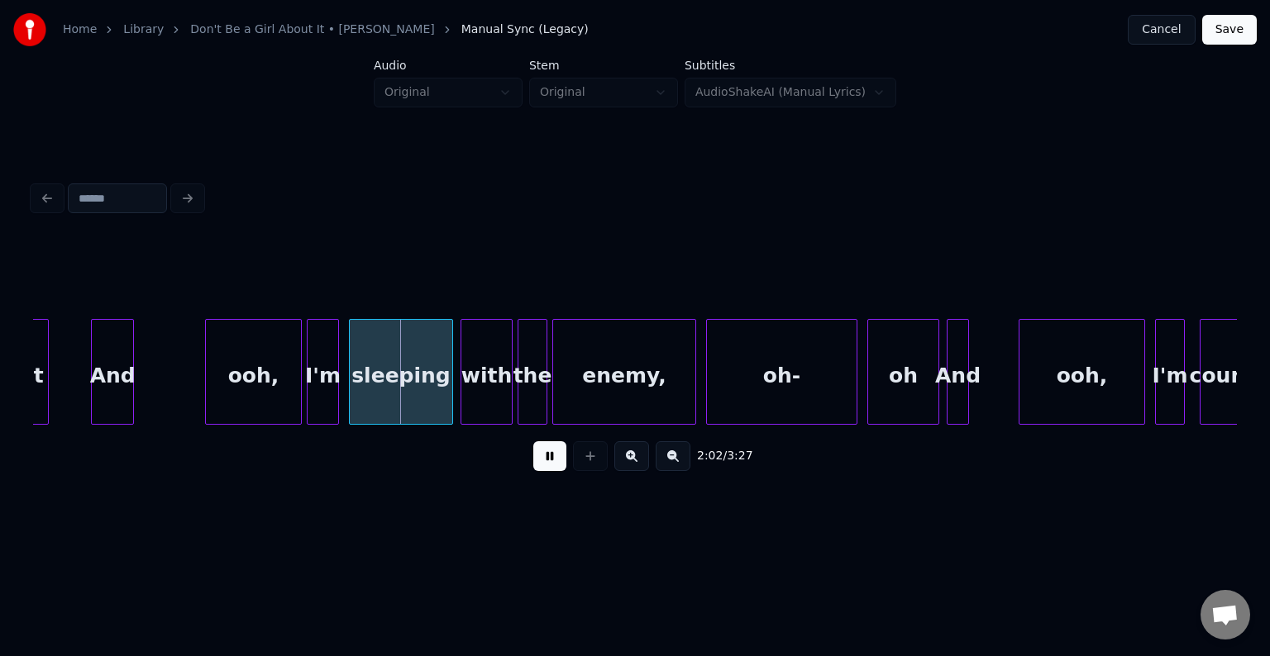
click at [129, 386] on div at bounding box center [130, 372] width 5 height 104
click at [142, 397] on div at bounding box center [143, 372] width 5 height 104
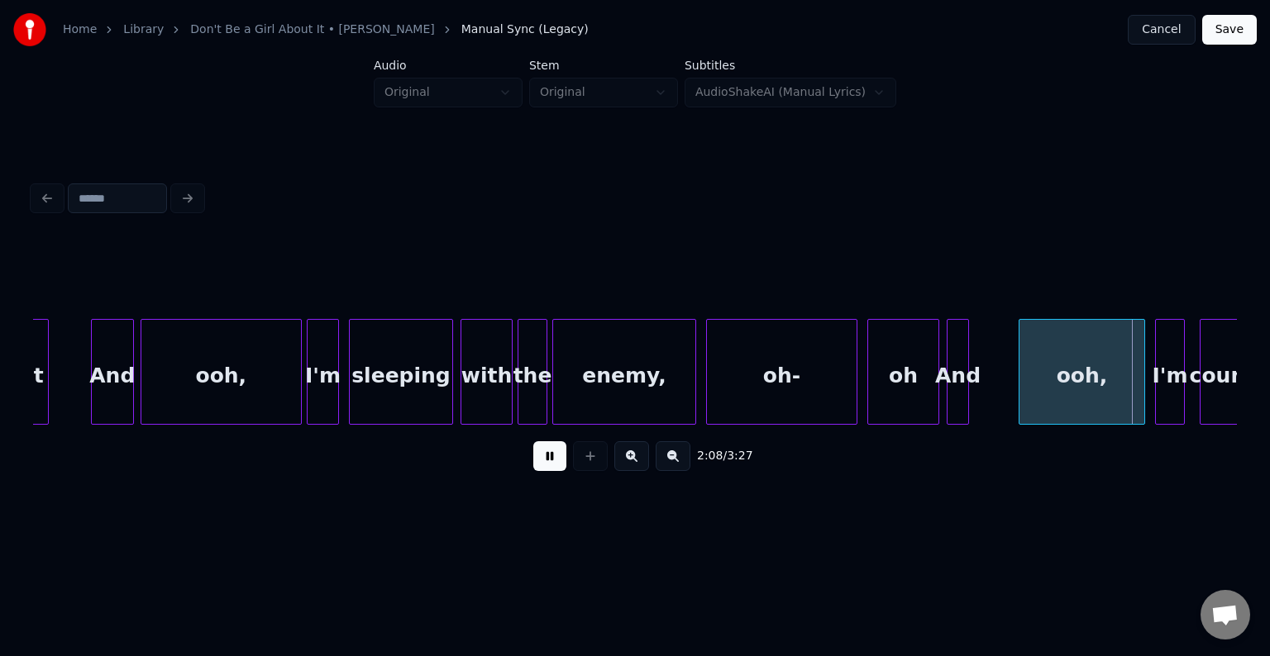
click at [544, 462] on button at bounding box center [549, 456] width 33 height 30
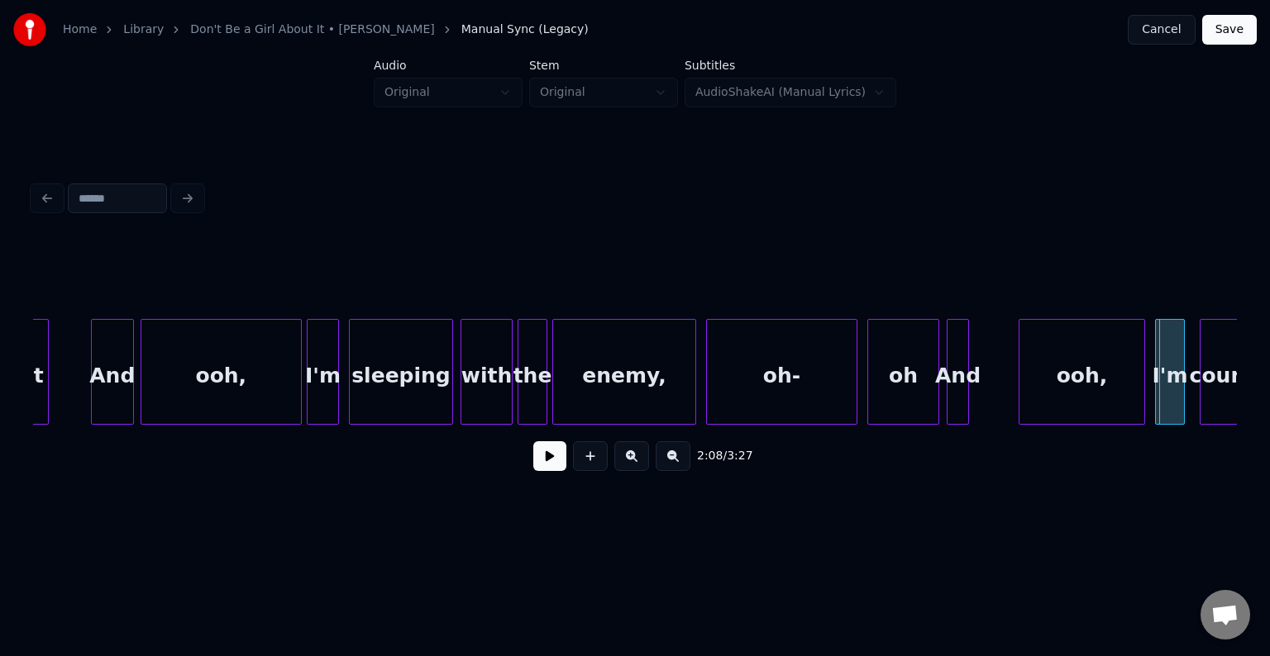
click at [968, 383] on div "And" at bounding box center [957, 376] width 21 height 112
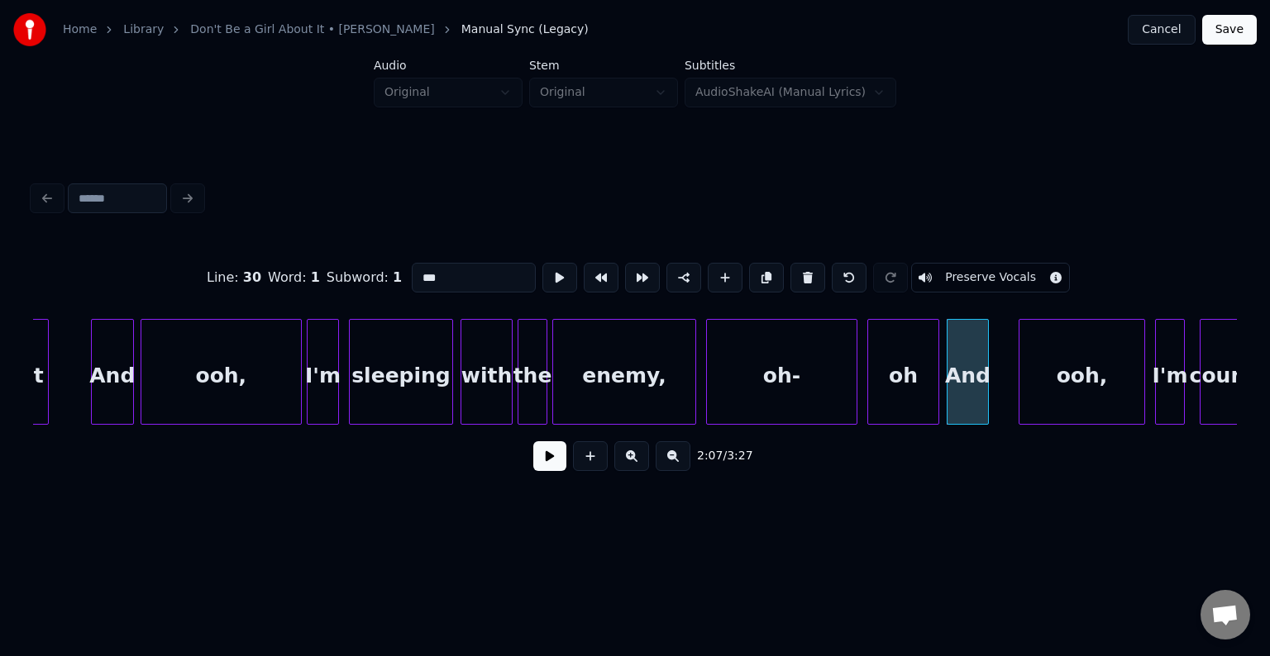
click at [985, 403] on div at bounding box center [985, 372] width 5 height 104
click at [995, 396] on div at bounding box center [997, 372] width 5 height 104
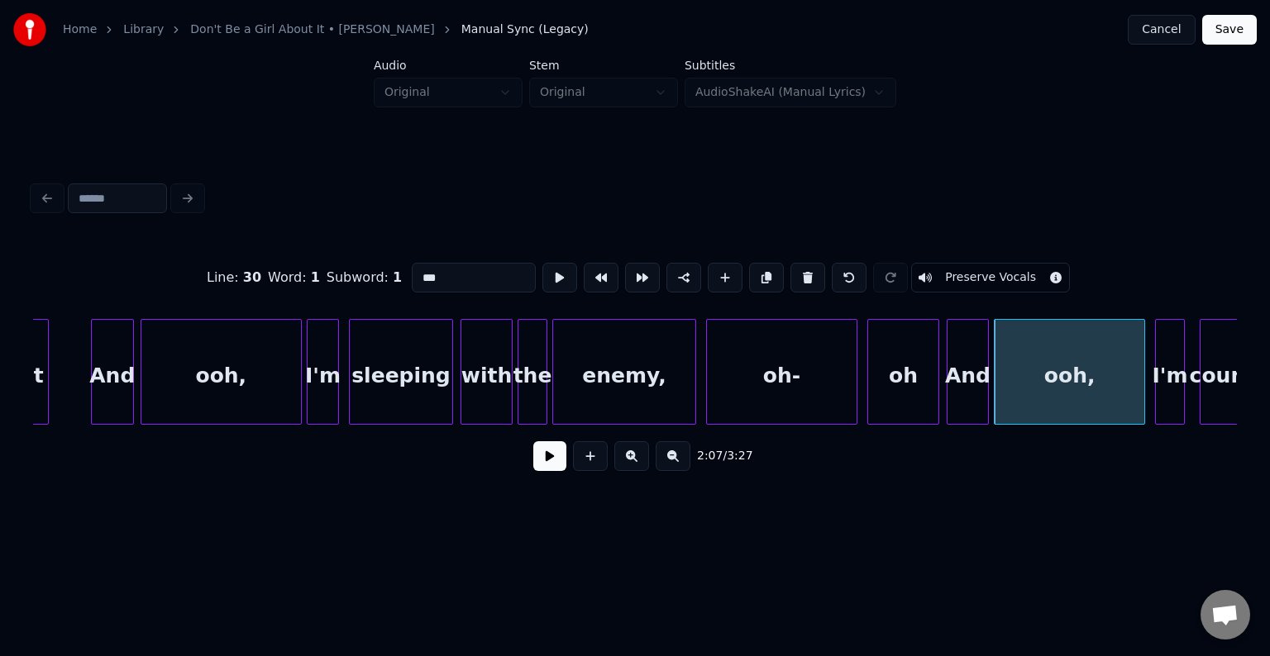
click at [969, 397] on div "And" at bounding box center [967, 376] width 41 height 112
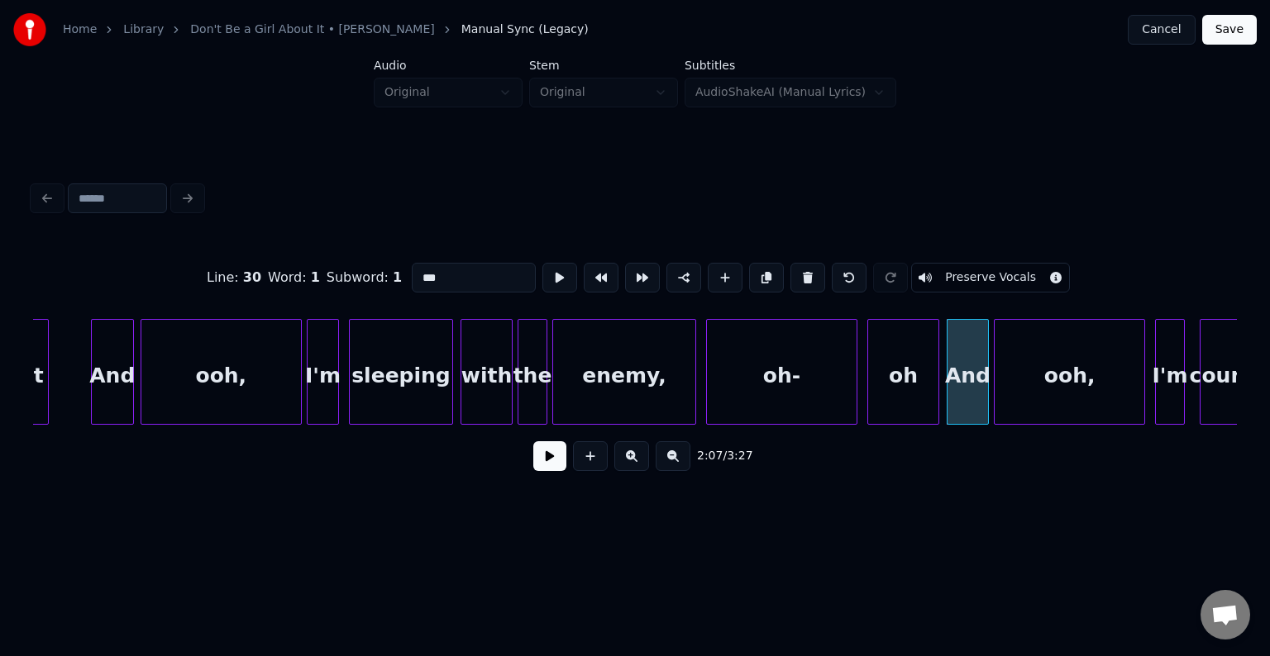
click at [549, 470] on button at bounding box center [549, 456] width 33 height 30
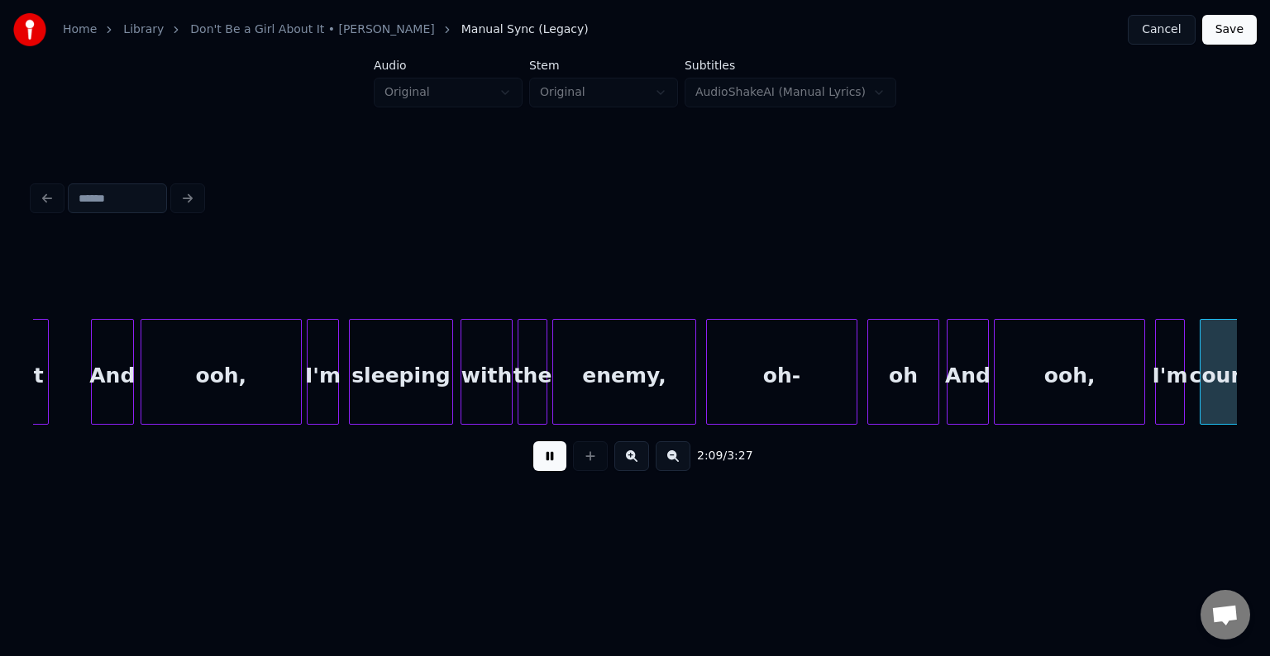
scroll to position [0, 16068]
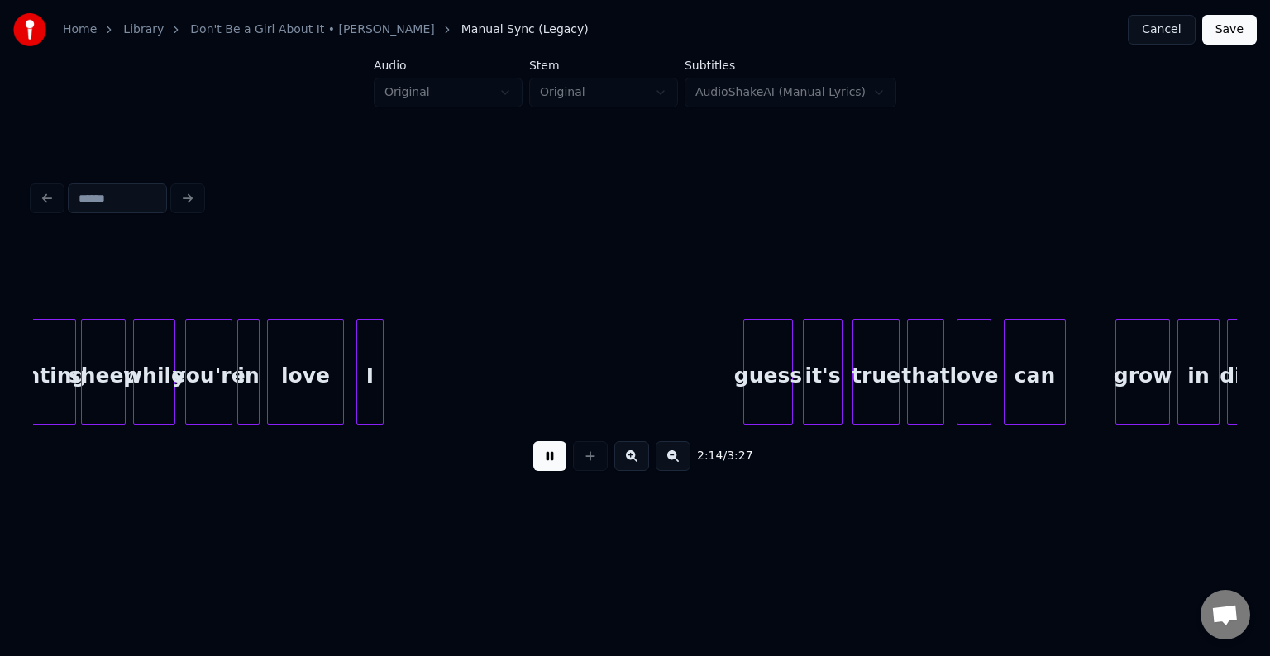
click at [549, 470] on button at bounding box center [549, 456] width 33 height 30
click at [718, 404] on div "I" at bounding box center [726, 376] width 26 height 112
click at [315, 384] on div "love" at bounding box center [305, 376] width 75 height 112
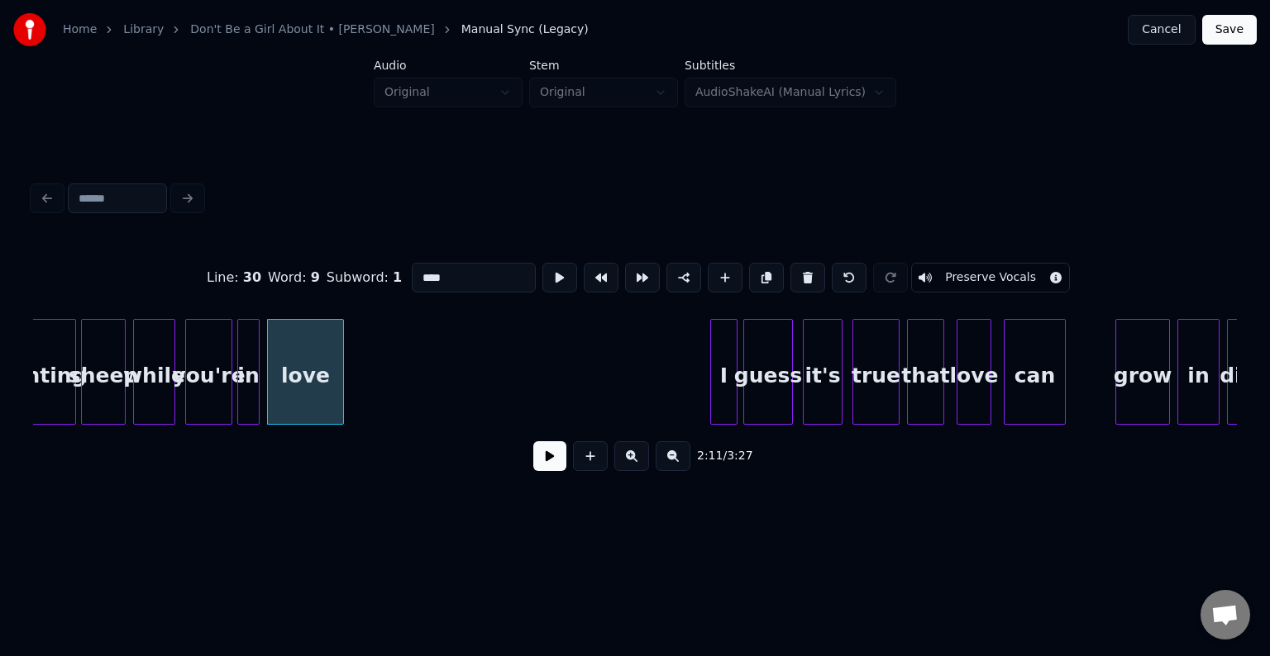
click at [550, 463] on button at bounding box center [549, 456] width 33 height 30
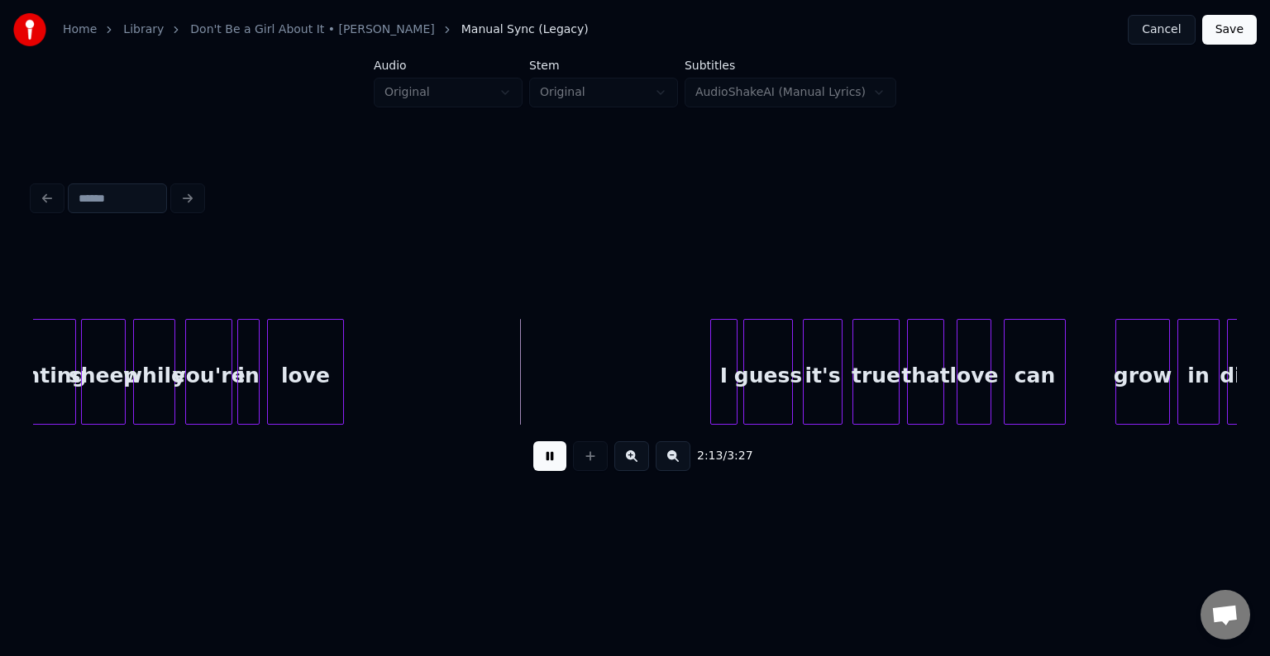
click at [550, 463] on button at bounding box center [549, 456] width 33 height 30
click at [522, 388] on div at bounding box center [524, 372] width 5 height 104
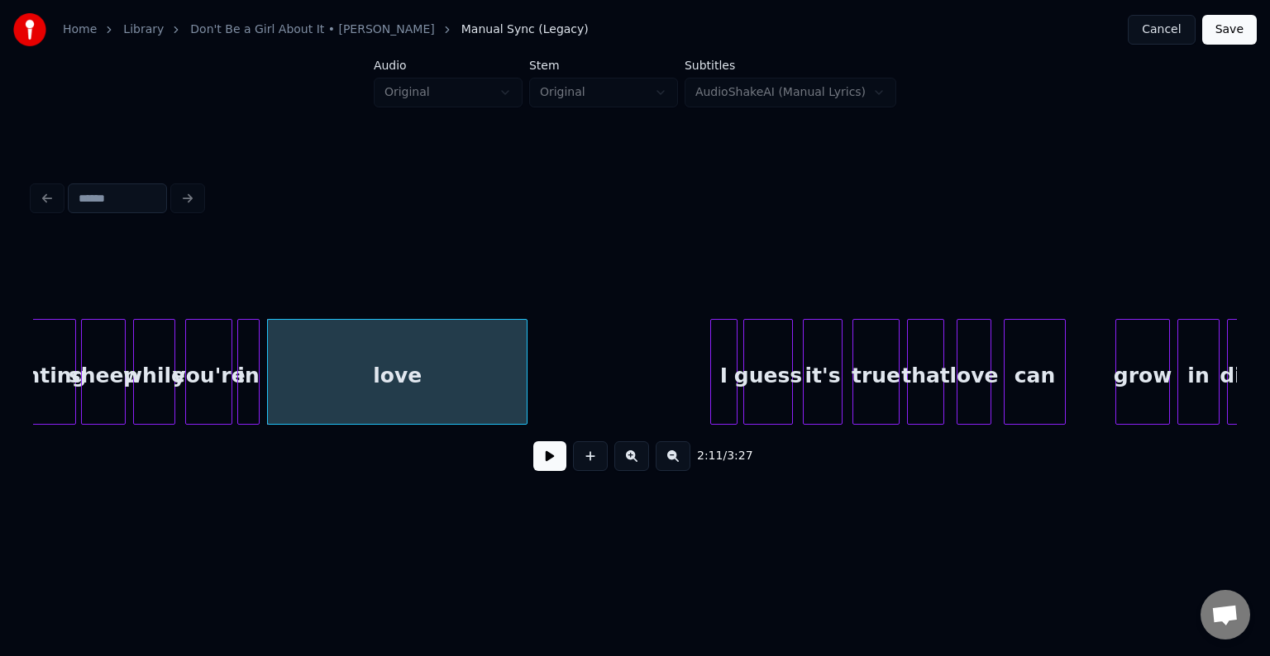
click at [542, 464] on button at bounding box center [549, 456] width 33 height 30
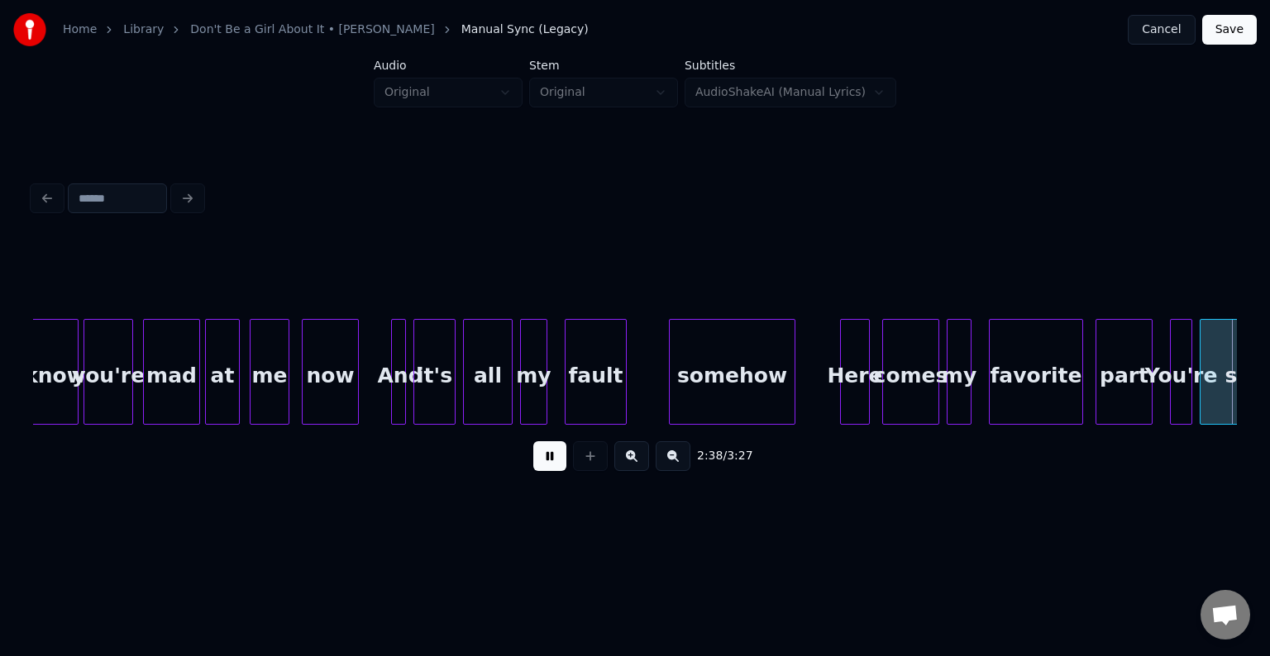
scroll to position [0, 19681]
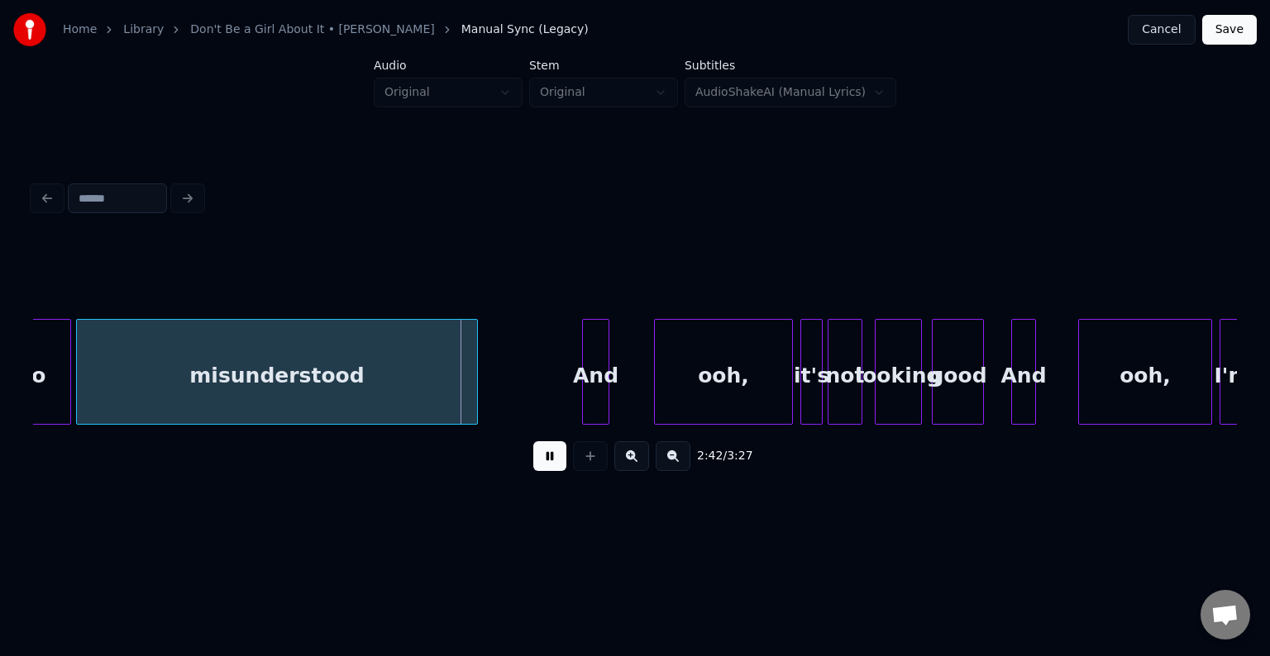
click at [548, 466] on button at bounding box center [549, 456] width 33 height 30
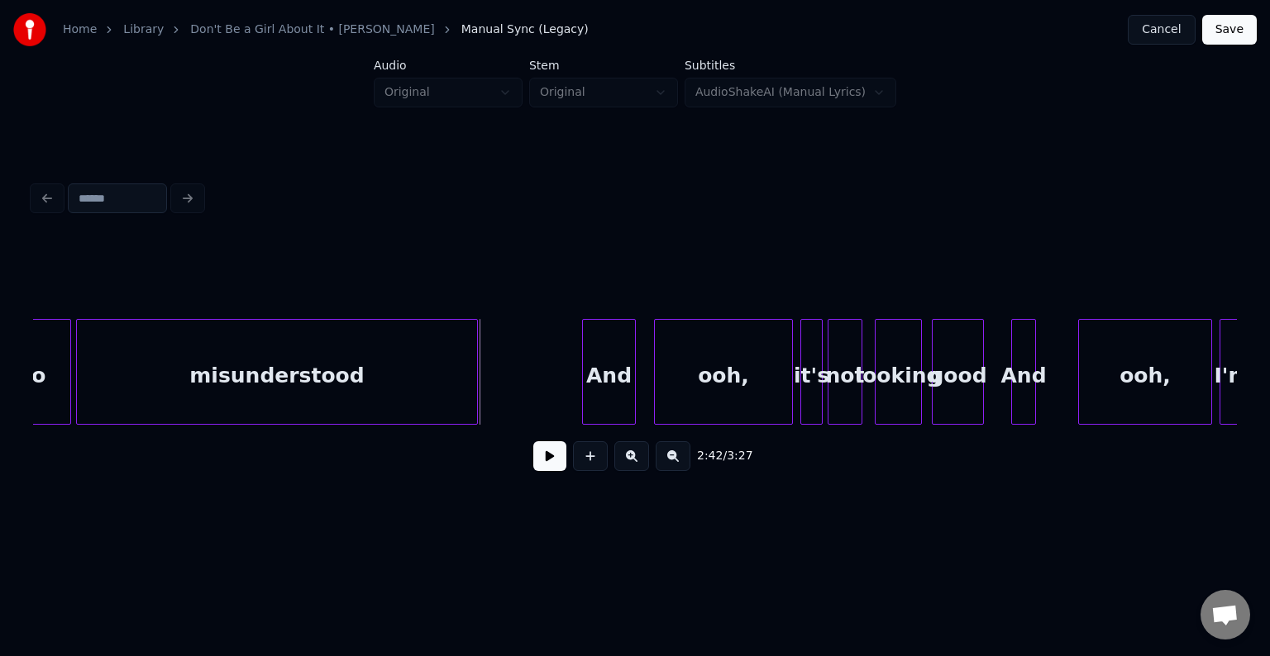
click at [635, 389] on div at bounding box center [632, 372] width 5 height 104
click at [539, 469] on button at bounding box center [549, 456] width 33 height 30
click at [561, 466] on button at bounding box center [549, 456] width 33 height 30
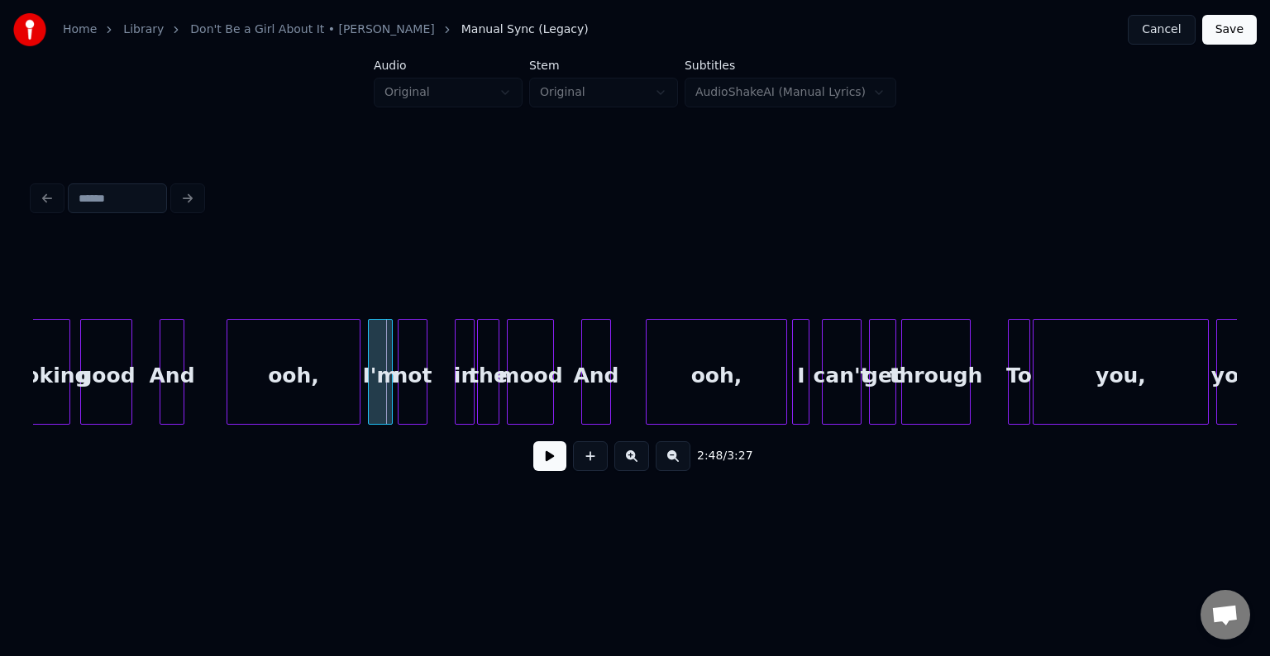
scroll to position [0, 20489]
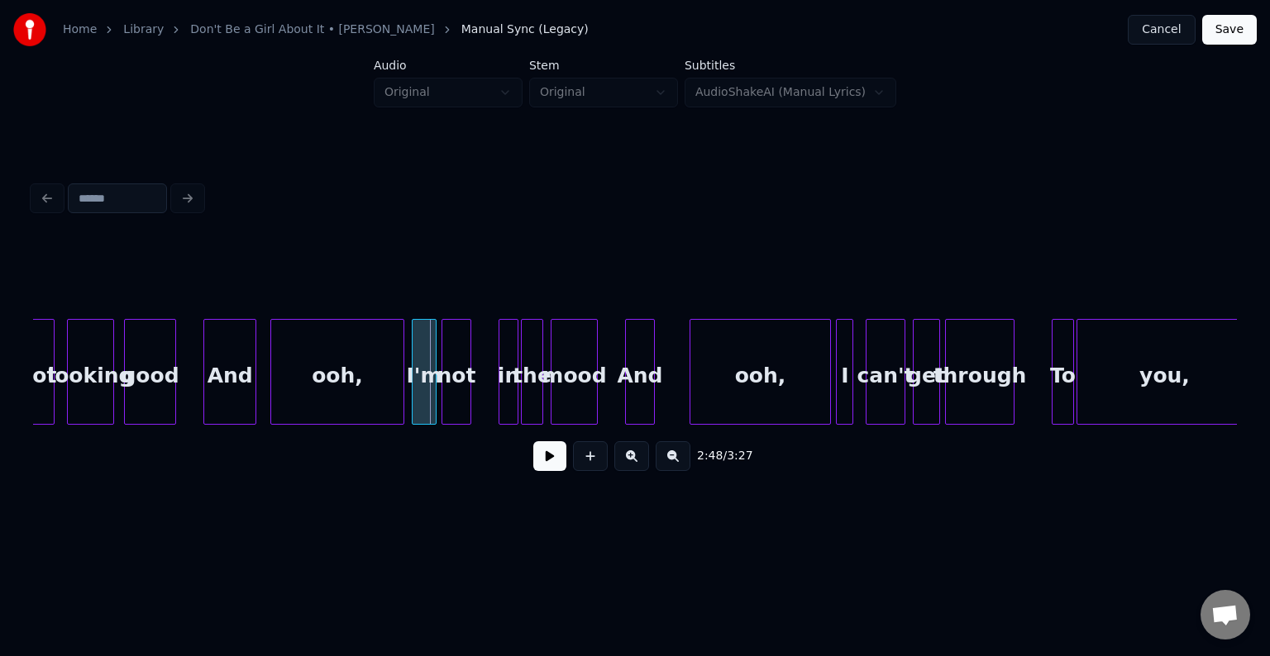
click at [255, 400] on div at bounding box center [252, 372] width 5 height 104
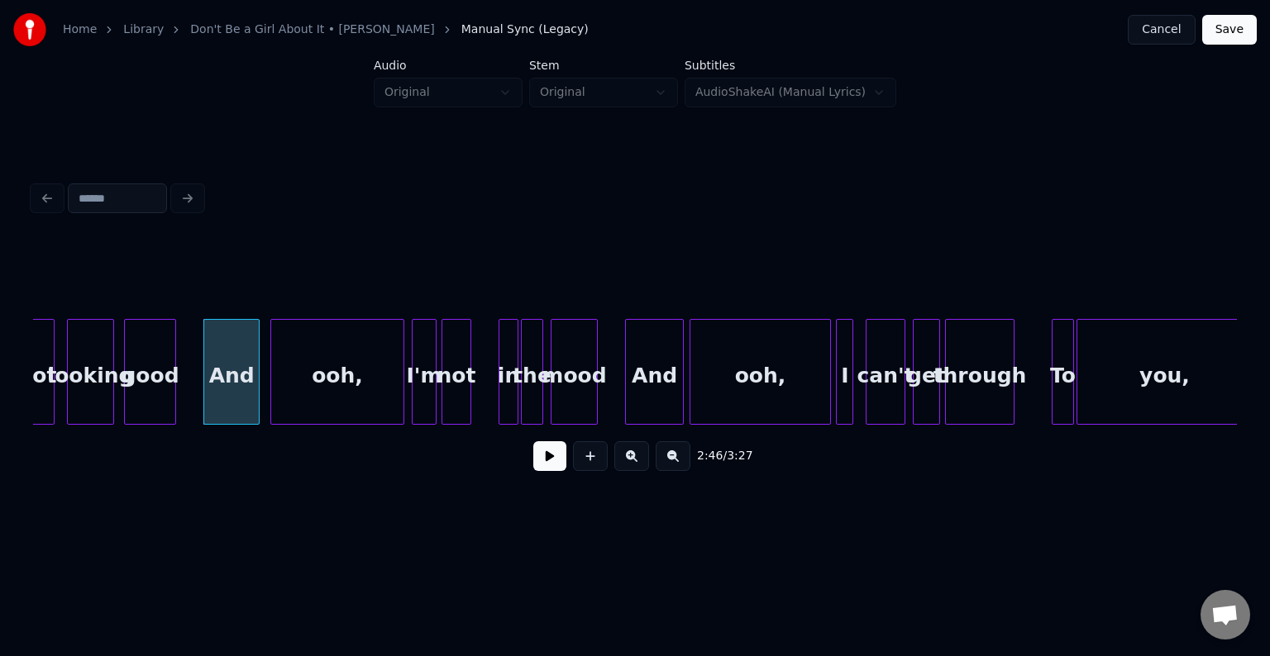
click at [678, 378] on div at bounding box center [680, 372] width 5 height 104
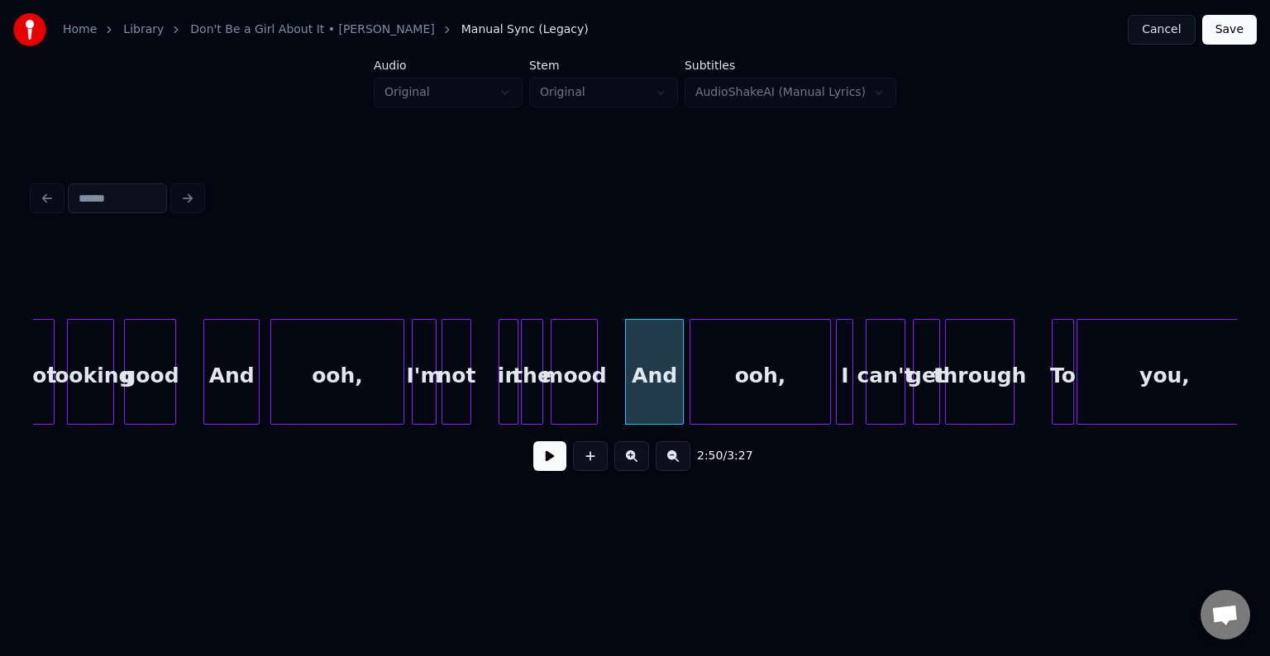
click at [219, 347] on div "And" at bounding box center [231, 376] width 55 height 112
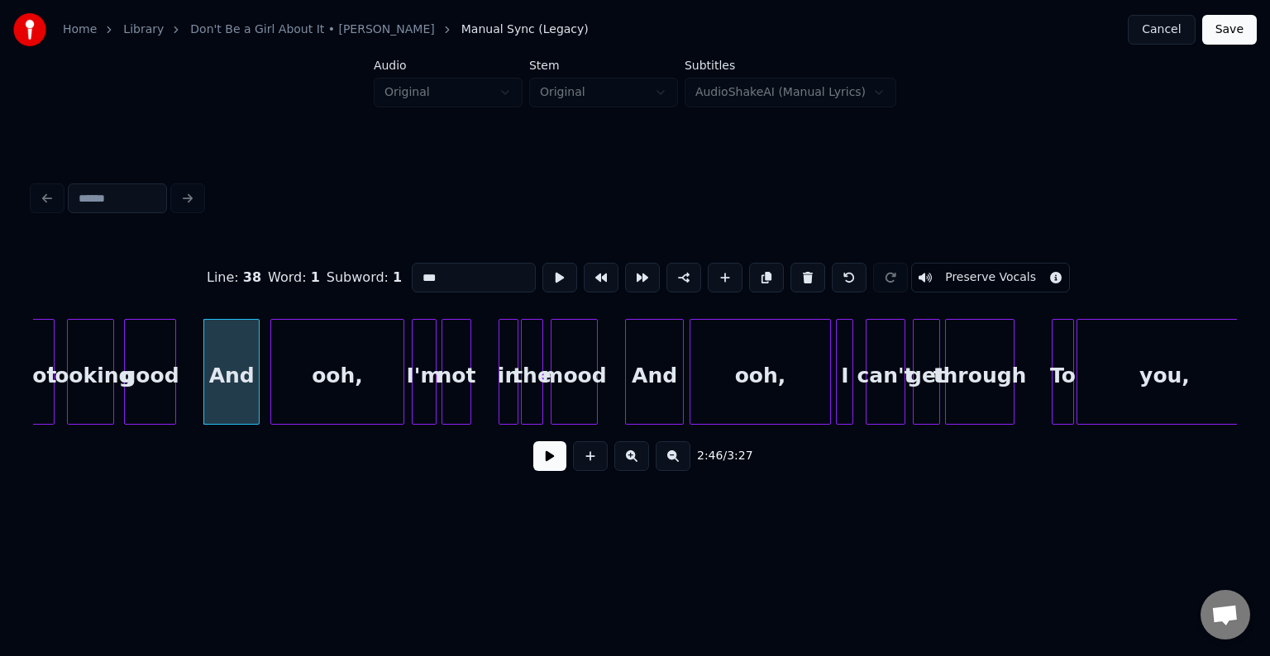
click at [553, 461] on button at bounding box center [549, 456] width 33 height 30
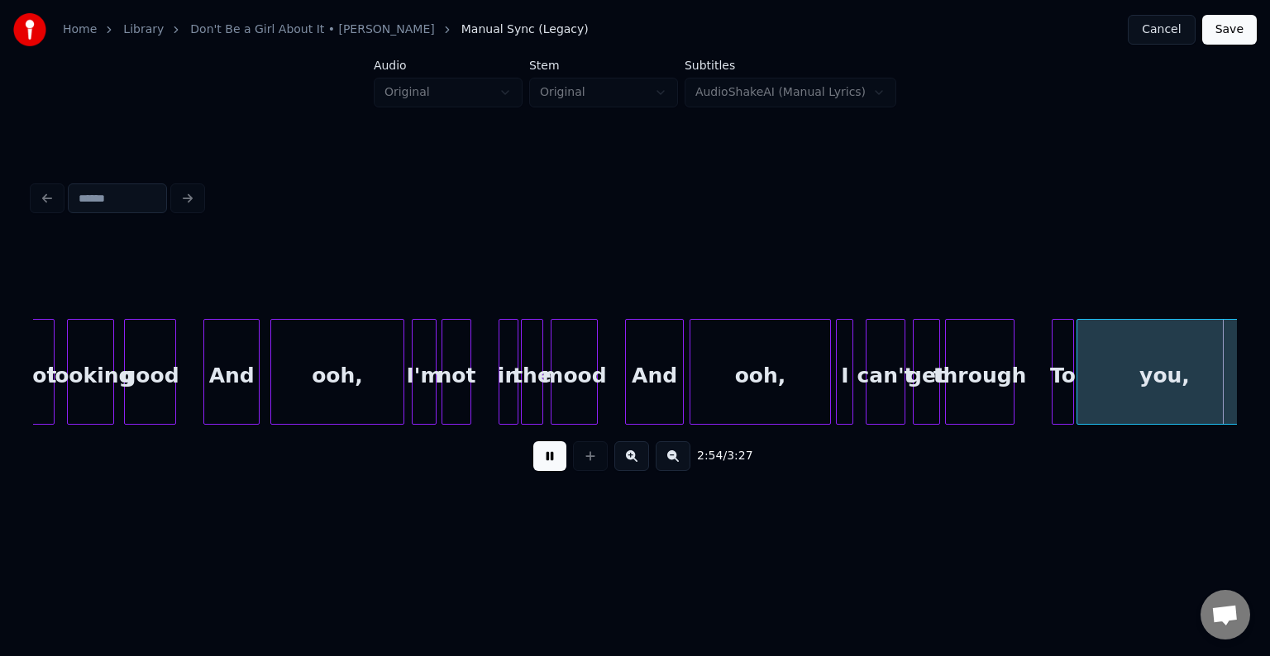
scroll to position [0, 21694]
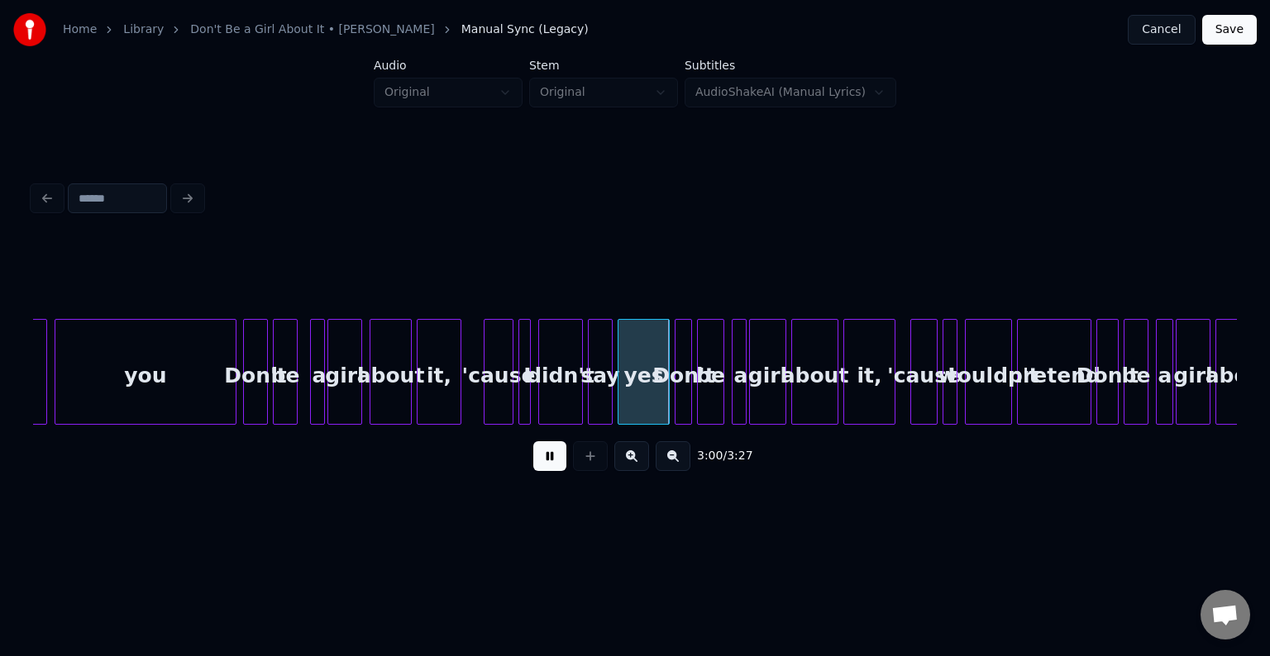
click at [231, 401] on div at bounding box center [233, 372] width 5 height 104
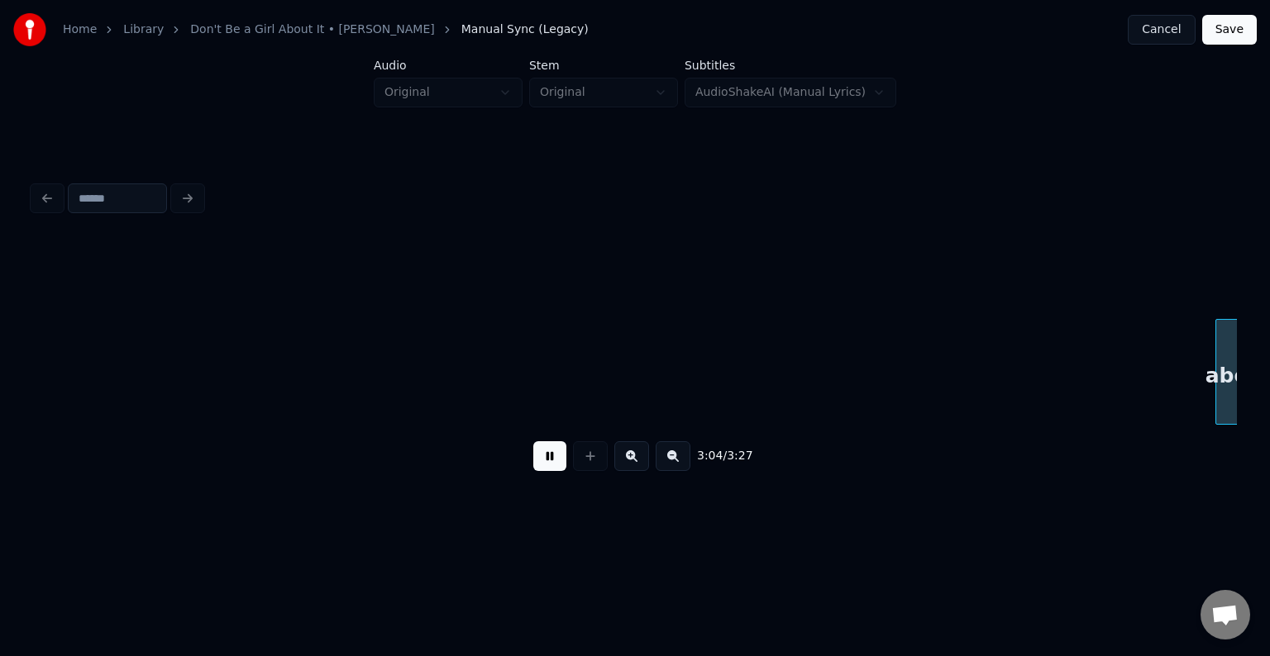
scroll to position [0, 22898]
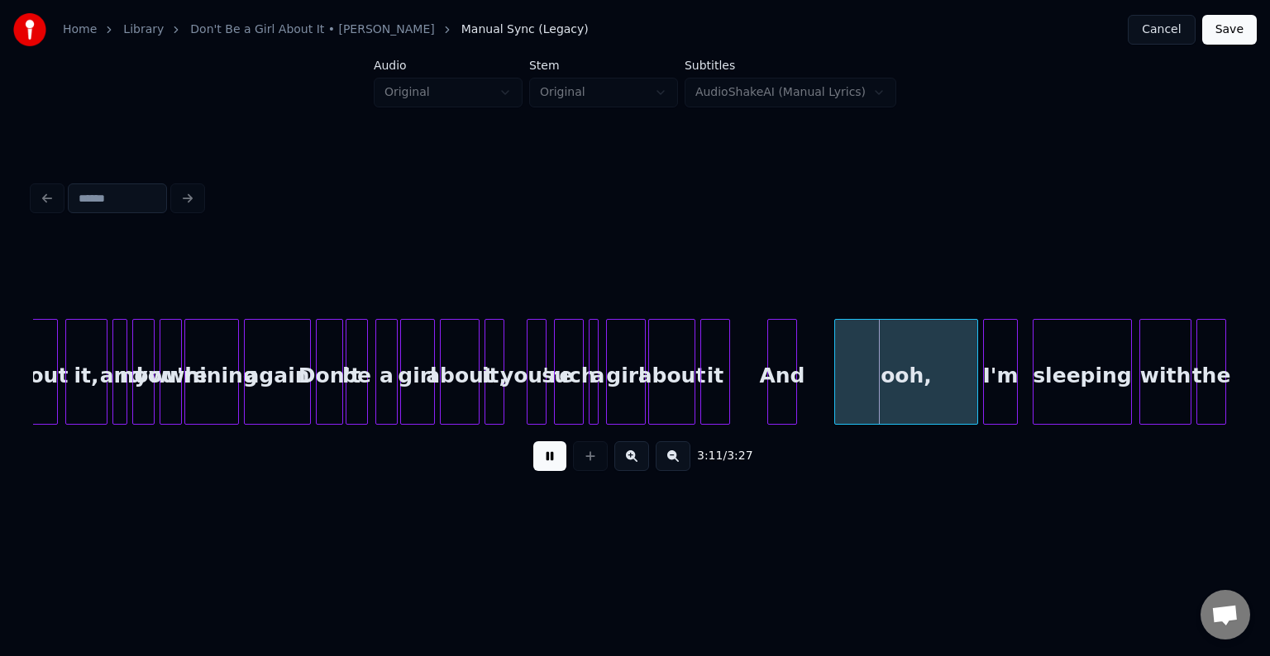
click at [206, 488] on div "3:11 / 3:27" at bounding box center [635, 456] width 1204 height 63
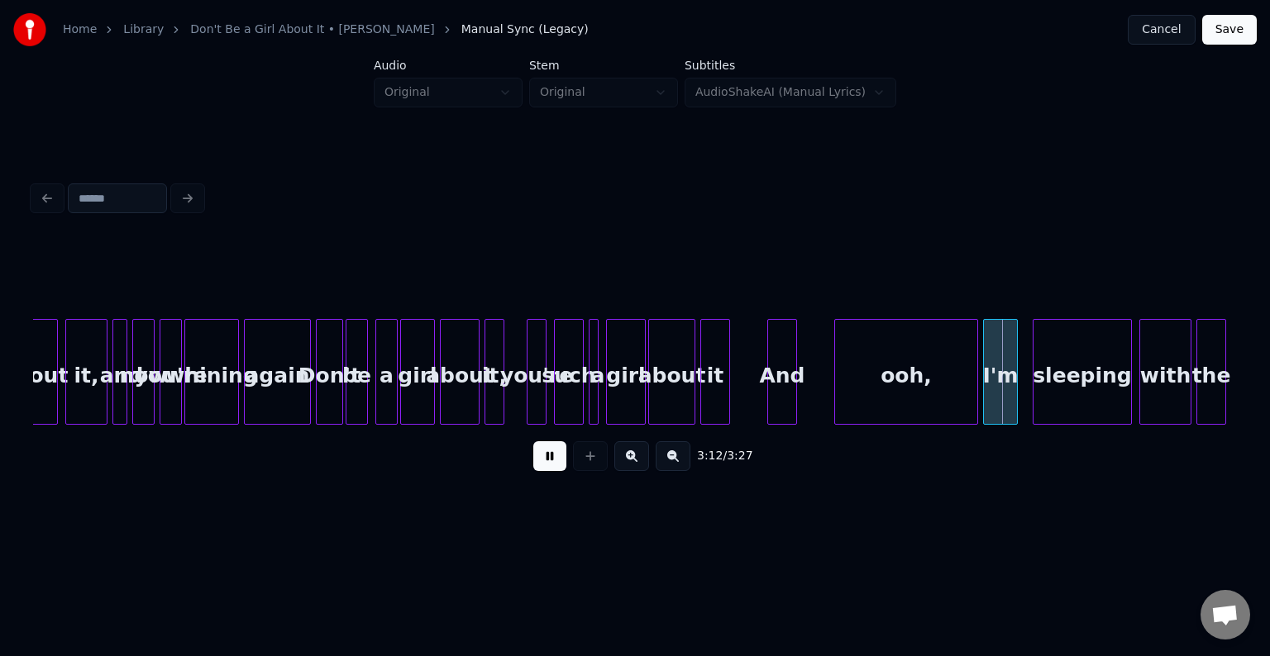
click at [532, 459] on div "3:12 / 3:27" at bounding box center [634, 456] width 1177 height 36
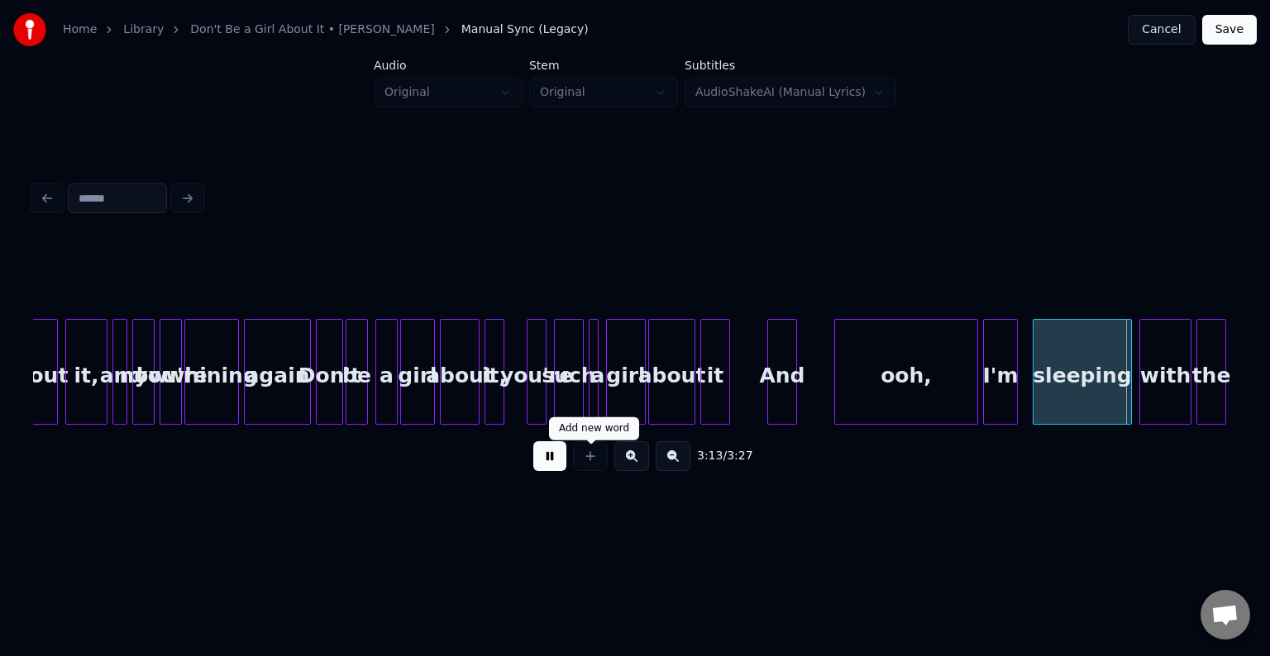
click at [558, 471] on button at bounding box center [549, 456] width 33 height 30
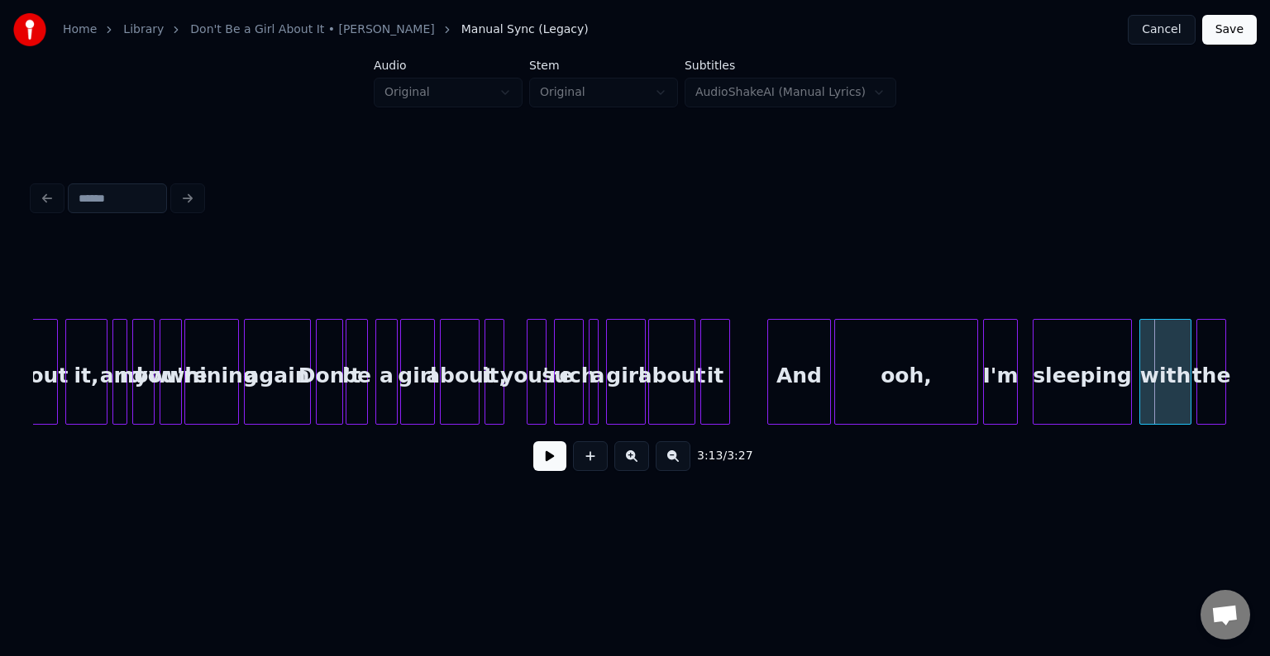
click at [827, 393] on div at bounding box center [827, 372] width 5 height 104
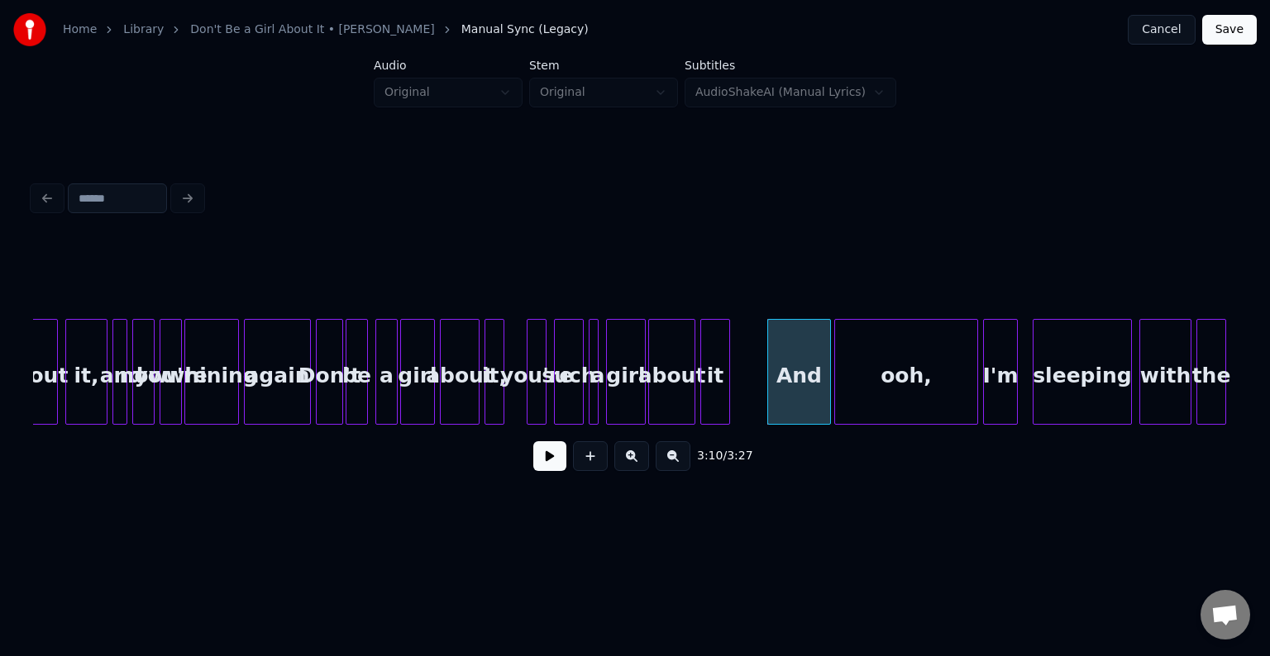
click at [544, 463] on button at bounding box center [549, 456] width 33 height 30
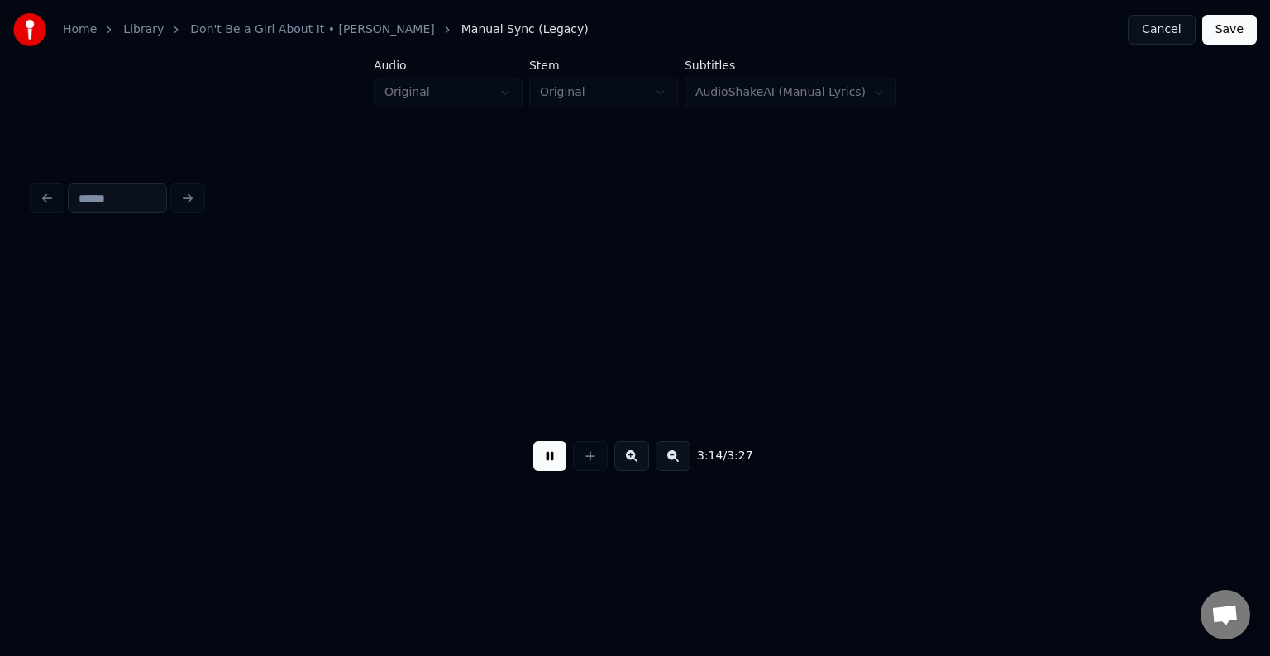
scroll to position [0, 24103]
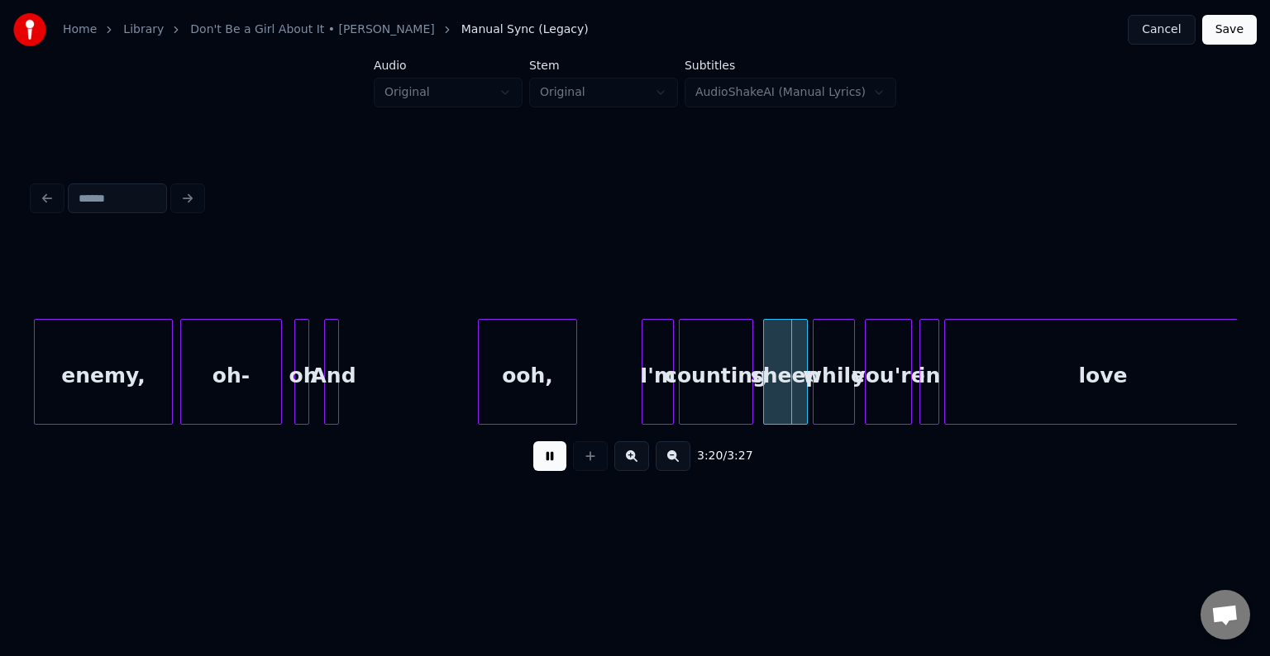
click at [546, 463] on button at bounding box center [549, 456] width 33 height 30
click at [464, 382] on div "And" at bounding box center [468, 376] width 17 height 112
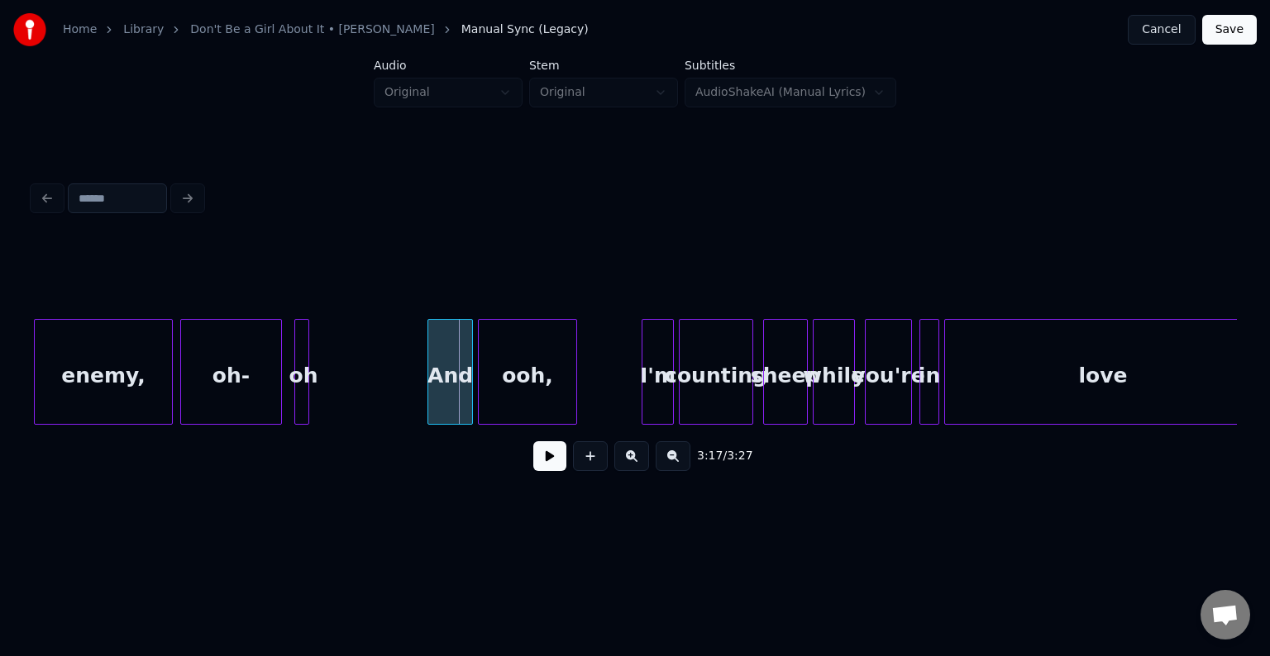
click at [428, 398] on div at bounding box center [430, 372] width 5 height 104
click at [545, 466] on button at bounding box center [549, 456] width 33 height 30
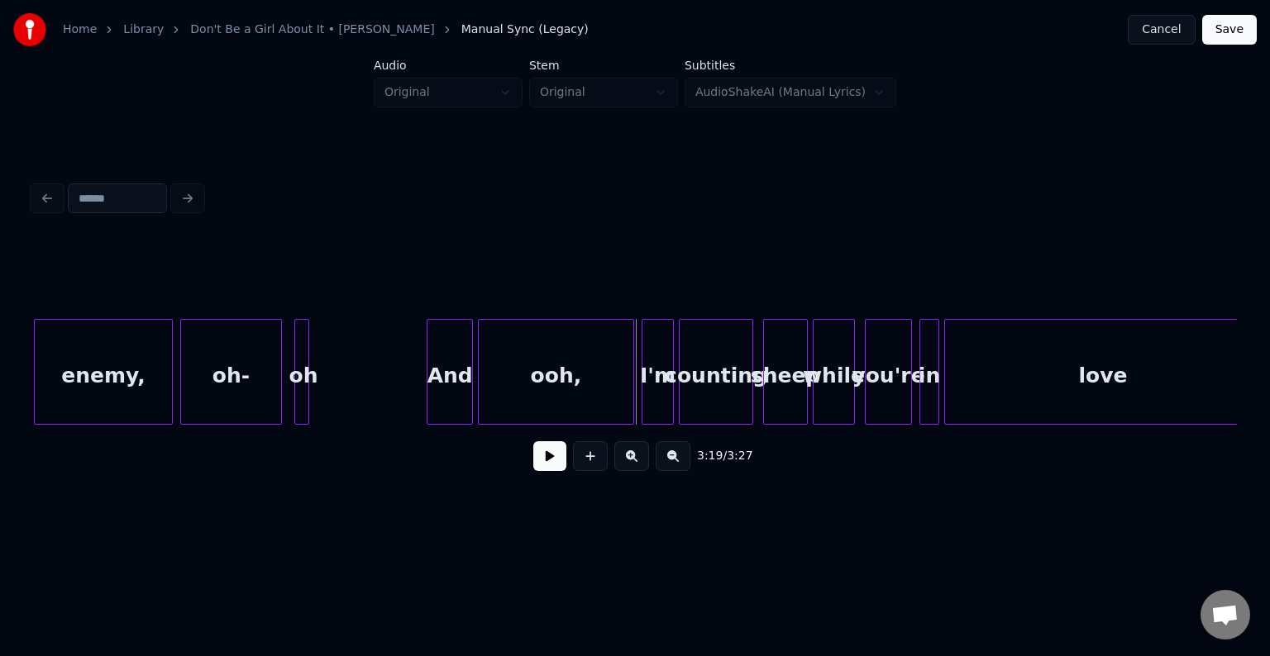
click at [631, 374] on div at bounding box center [630, 372] width 5 height 104
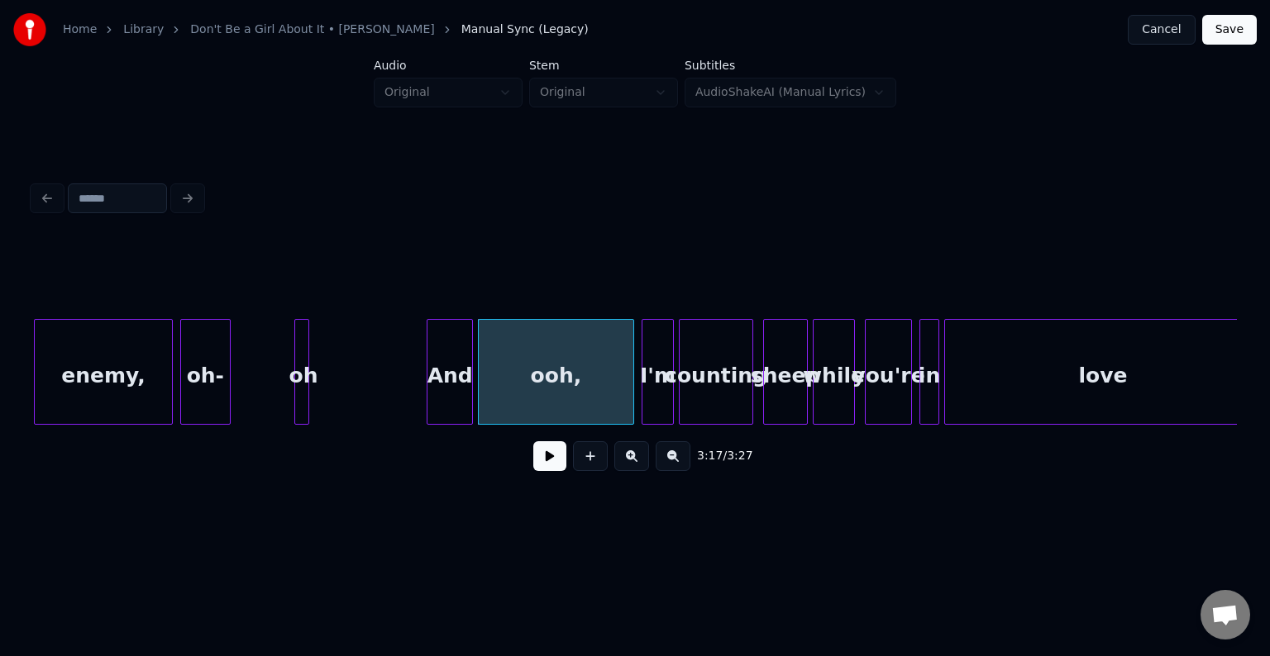
click at [226, 387] on div at bounding box center [227, 372] width 5 height 104
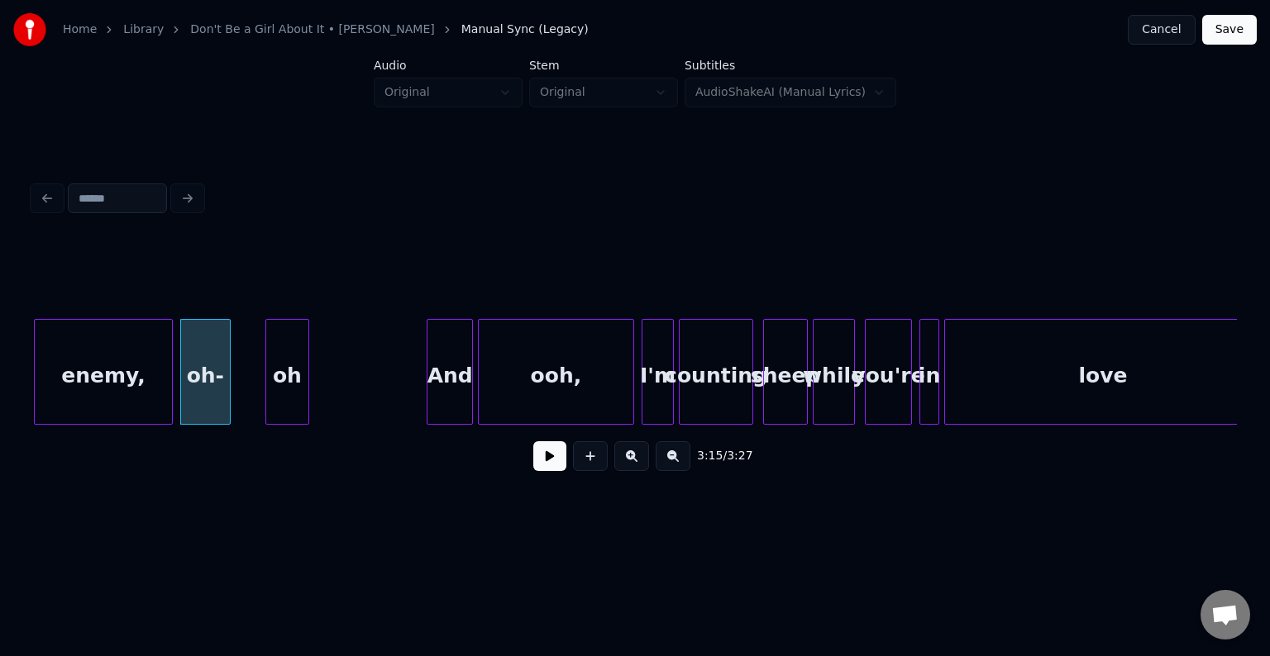
click at [266, 403] on div at bounding box center [268, 372] width 5 height 104
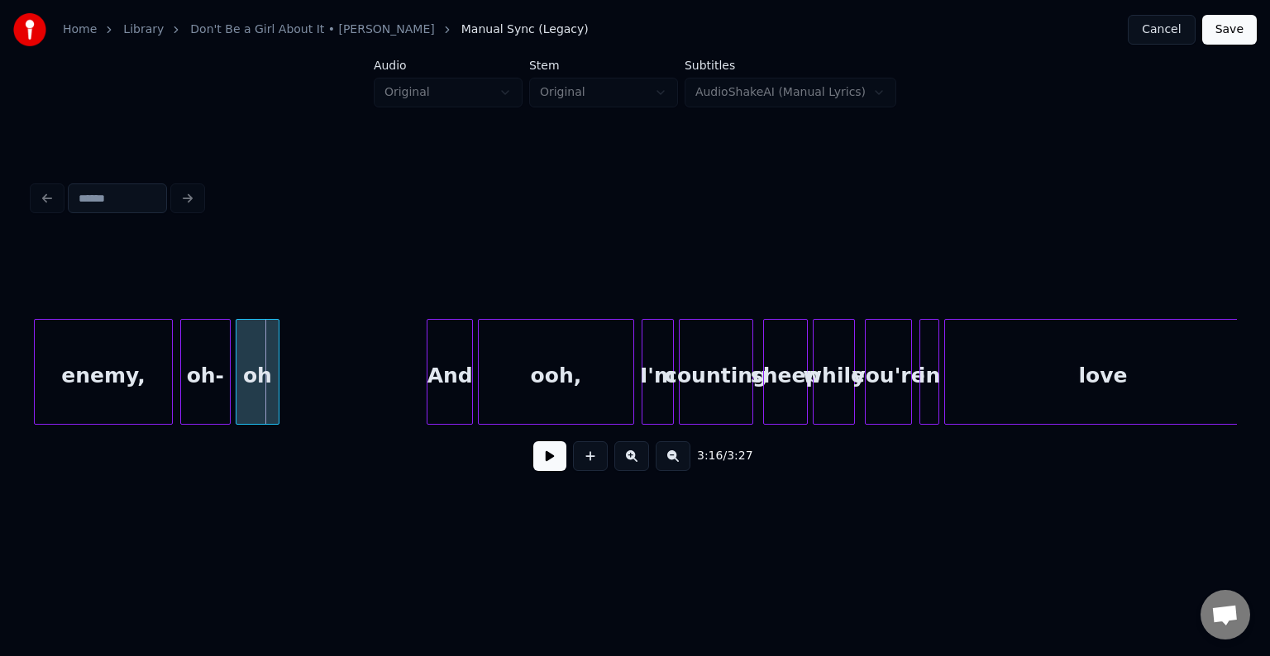
click at [245, 403] on div "oh" at bounding box center [257, 376] width 42 height 112
click at [106, 399] on div "enemy," at bounding box center [103, 376] width 137 height 112
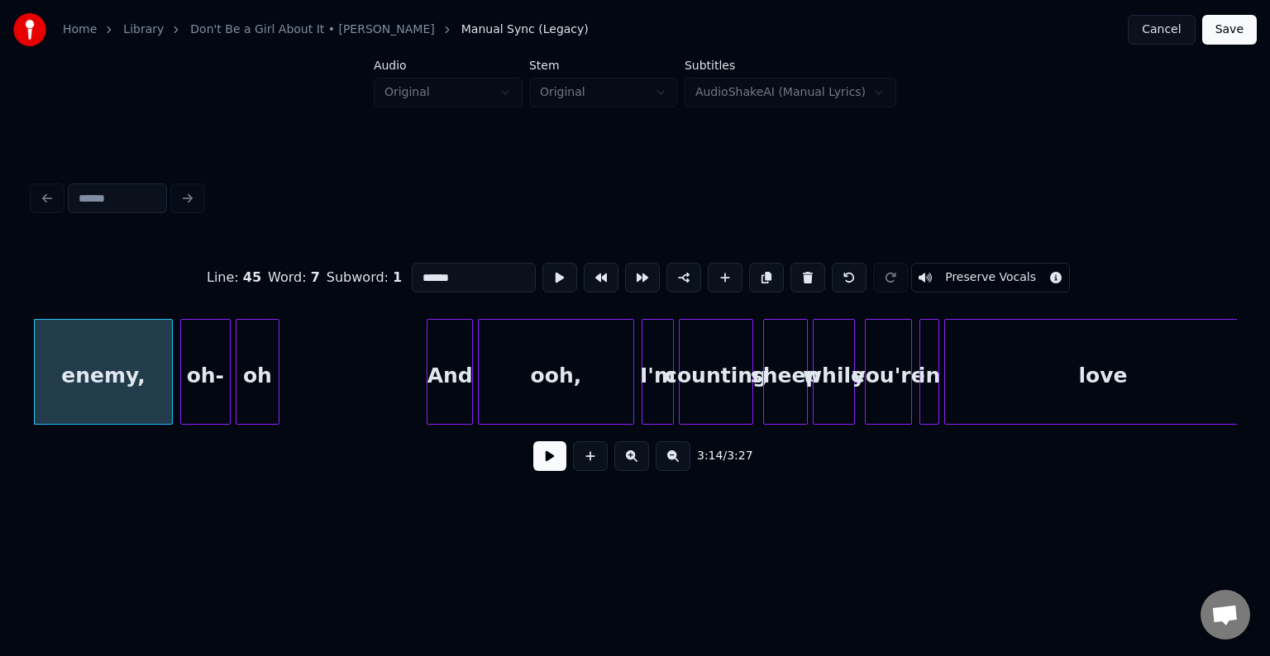
click at [545, 460] on button at bounding box center [549, 456] width 33 height 30
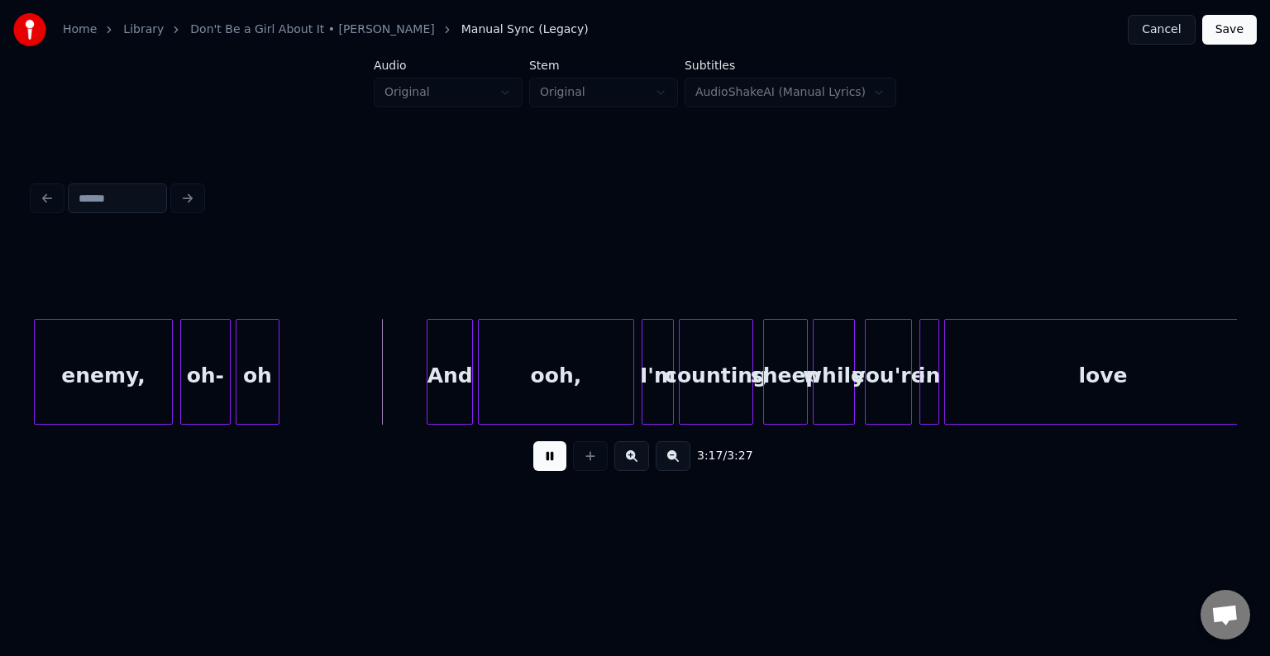
click at [545, 460] on button at bounding box center [549, 456] width 33 height 30
click at [399, 369] on div at bounding box center [401, 372] width 5 height 104
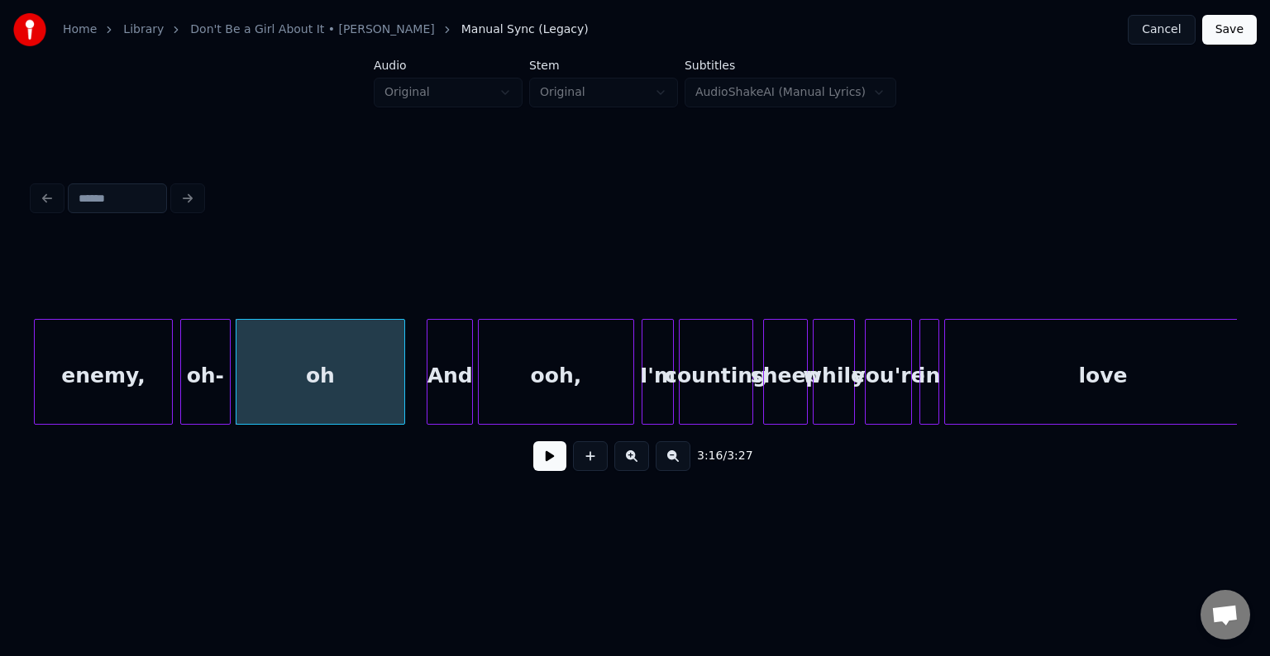
click at [551, 466] on button at bounding box center [549, 456] width 33 height 30
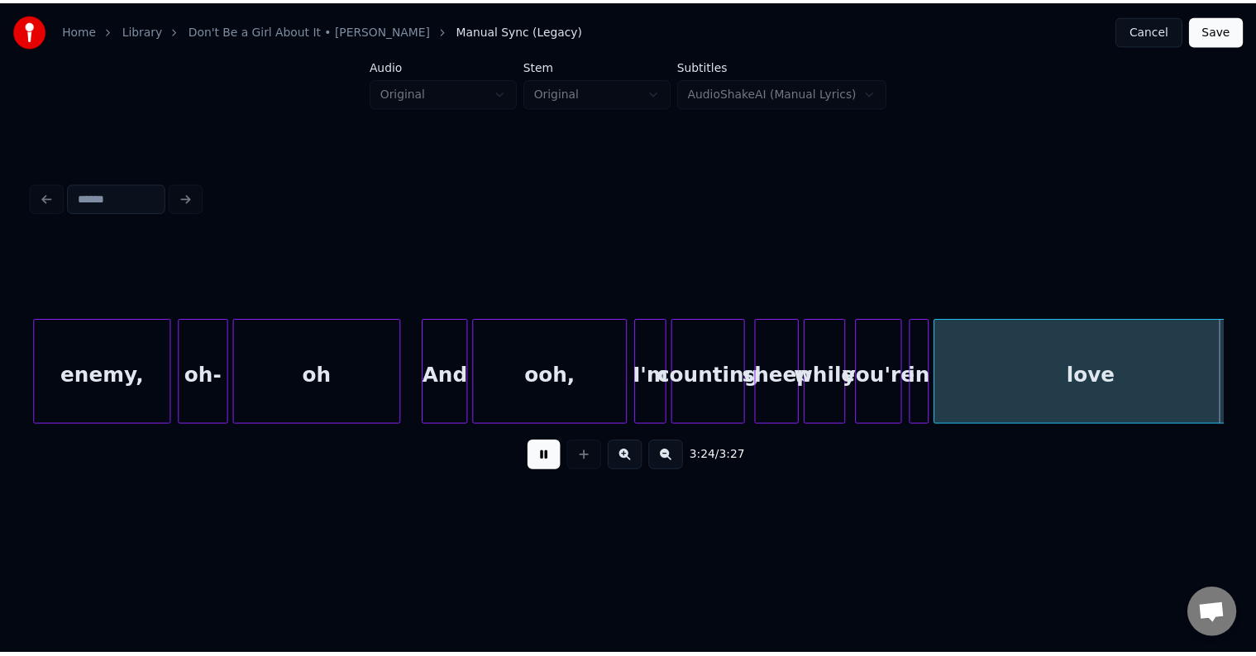
scroll to position [0, 24472]
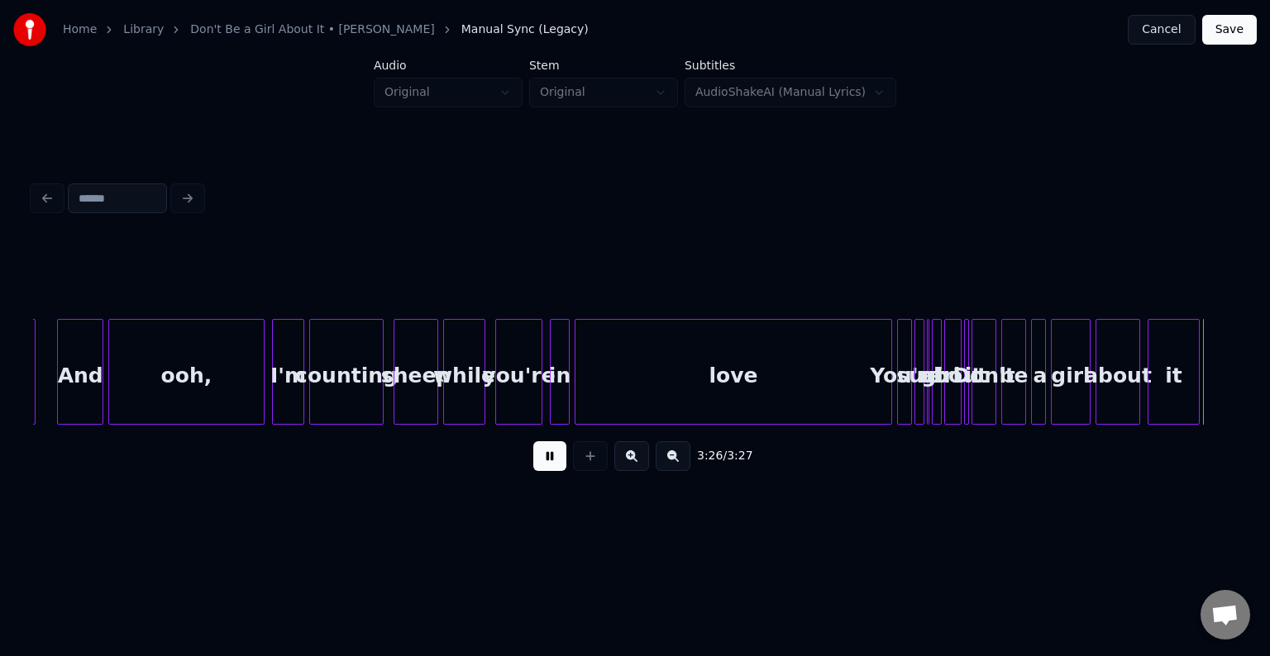
click at [551, 466] on button at bounding box center [549, 456] width 33 height 30
click at [965, 385] on div at bounding box center [965, 372] width 5 height 104
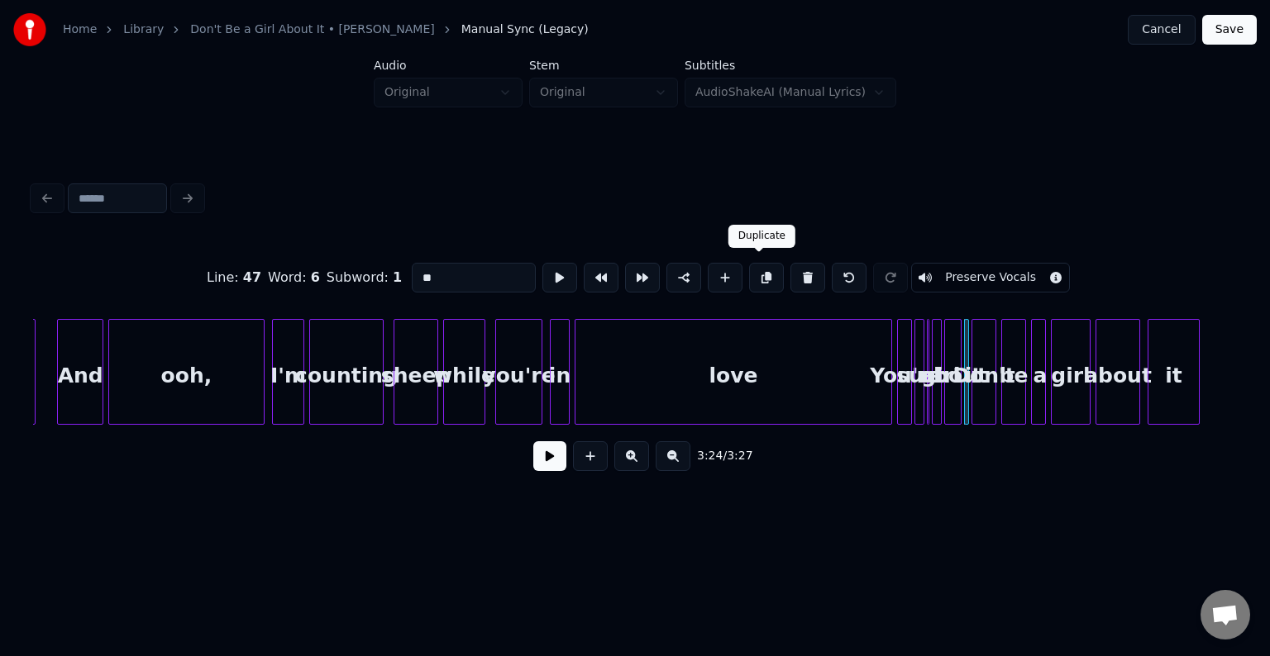
click at [798, 271] on button at bounding box center [807, 278] width 35 height 30
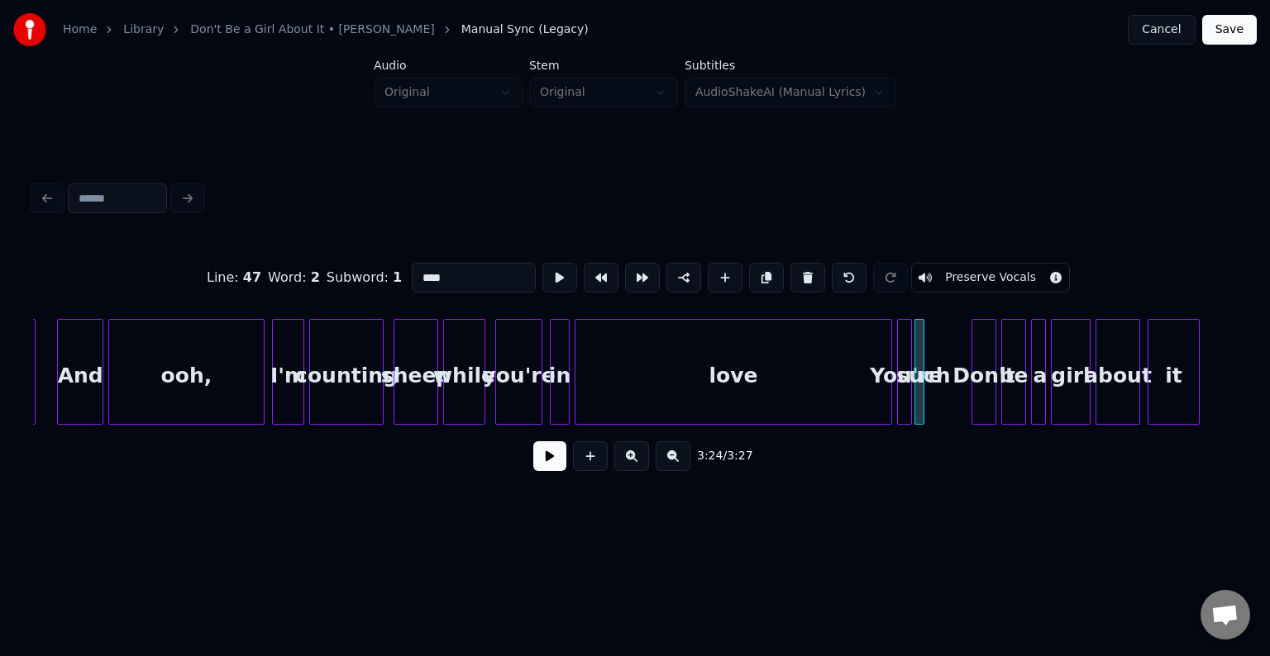
click at [798, 271] on button at bounding box center [807, 278] width 35 height 30
type input "****"
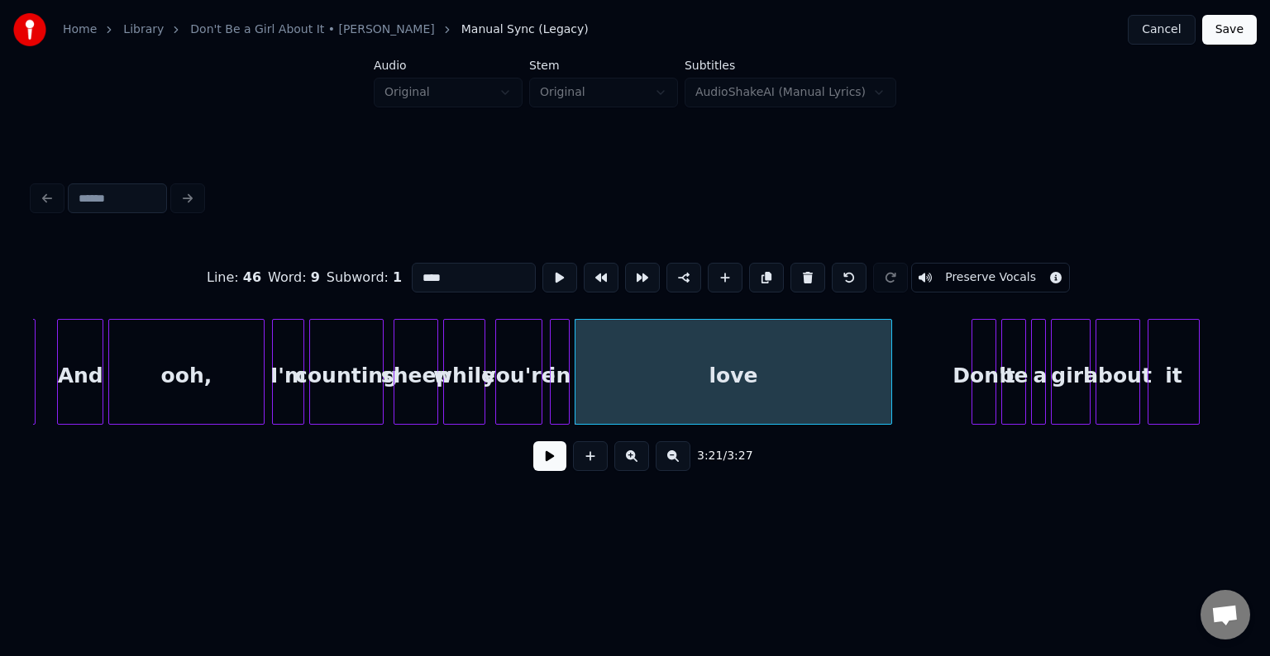
click at [555, 471] on button at bounding box center [549, 456] width 33 height 30
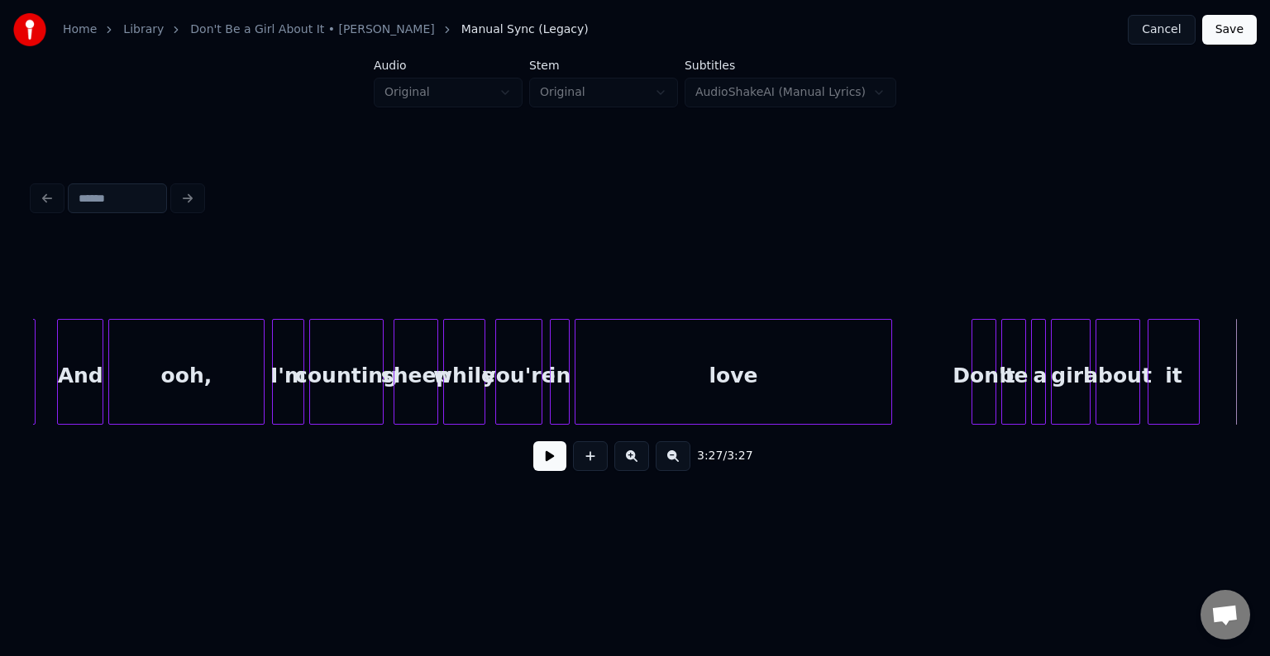
click at [1226, 28] on button "Save" at bounding box center [1229, 30] width 55 height 30
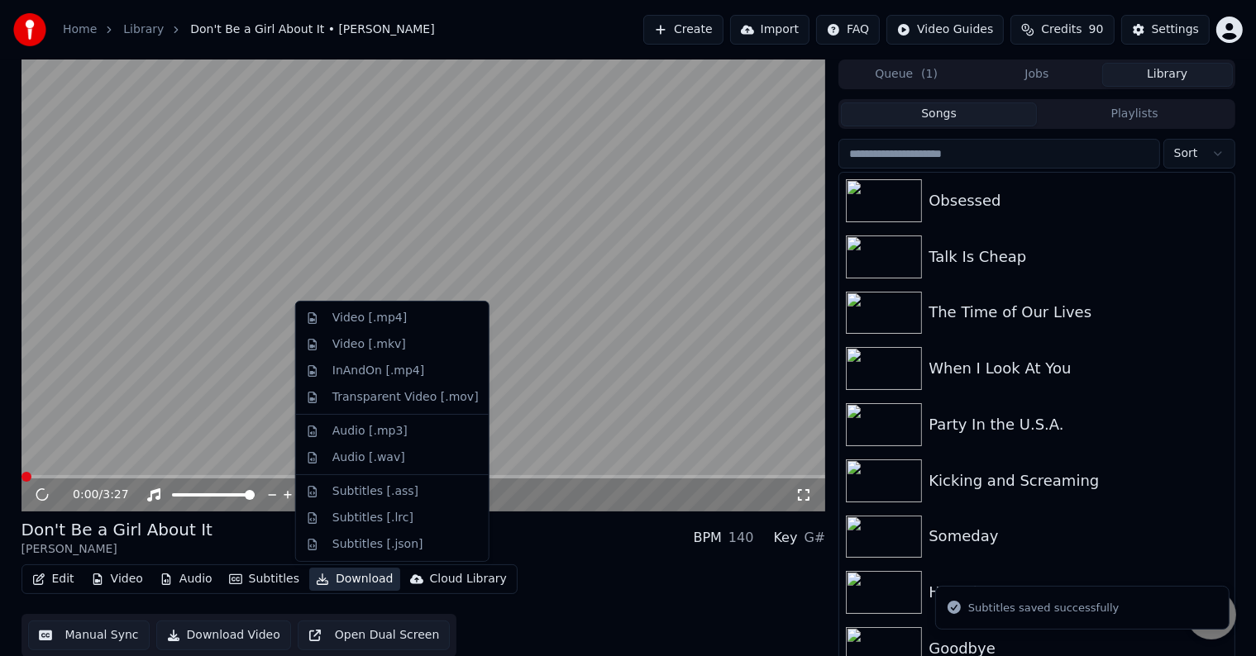
click at [339, 584] on button "Download" at bounding box center [354, 579] width 91 height 23
click at [354, 317] on div "Video [.mp4]" at bounding box center [369, 318] width 74 height 17
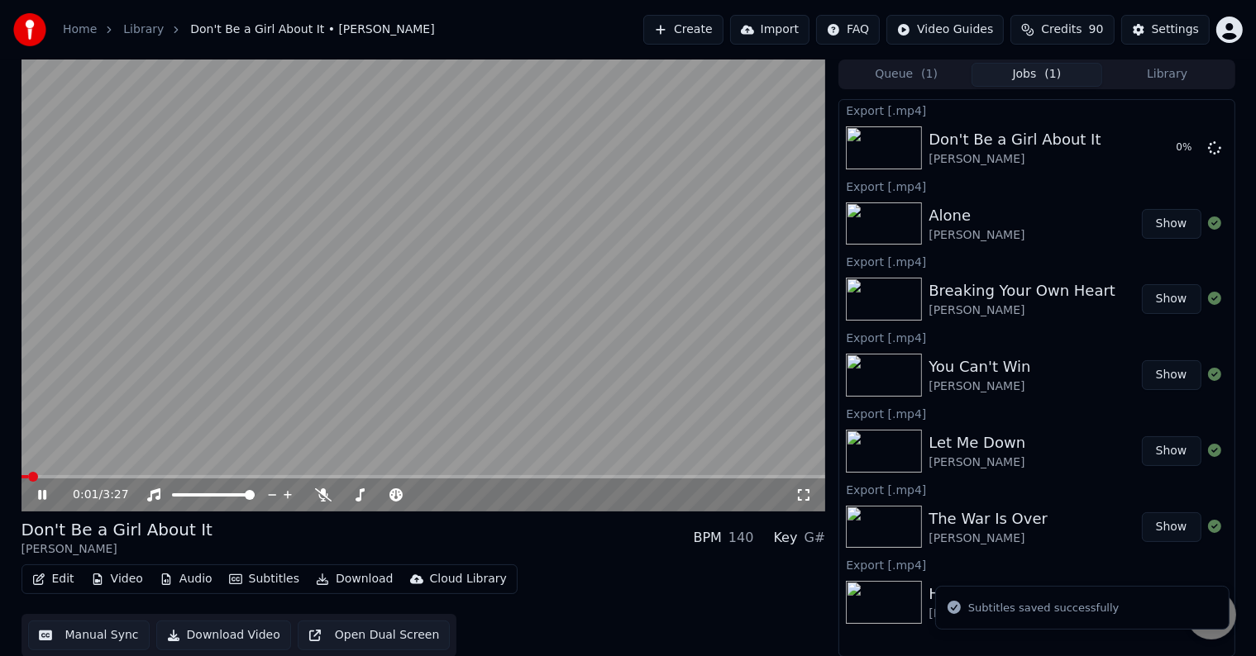
click at [33, 498] on div "0:01 / 3:27" at bounding box center [423, 495] width 791 height 17
click at [41, 493] on icon at bounding box center [54, 495] width 39 height 13
click at [1203, 72] on button "Library" at bounding box center [1167, 75] width 131 height 24
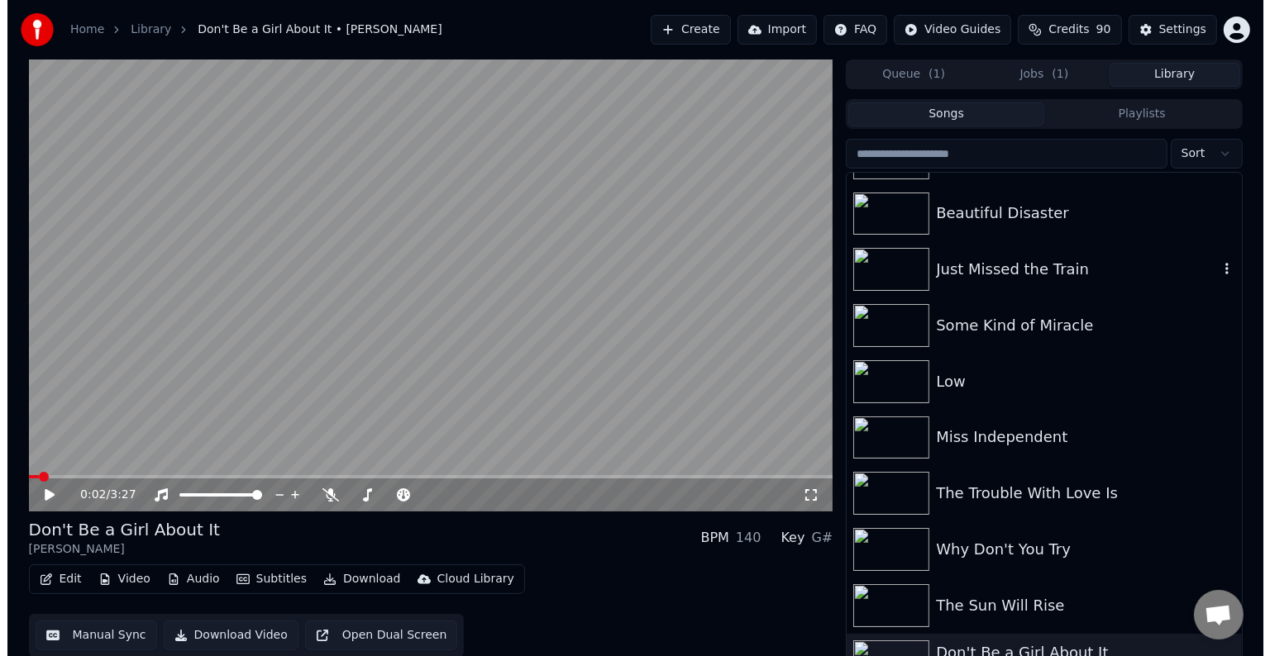
scroll to position [11399, 0]
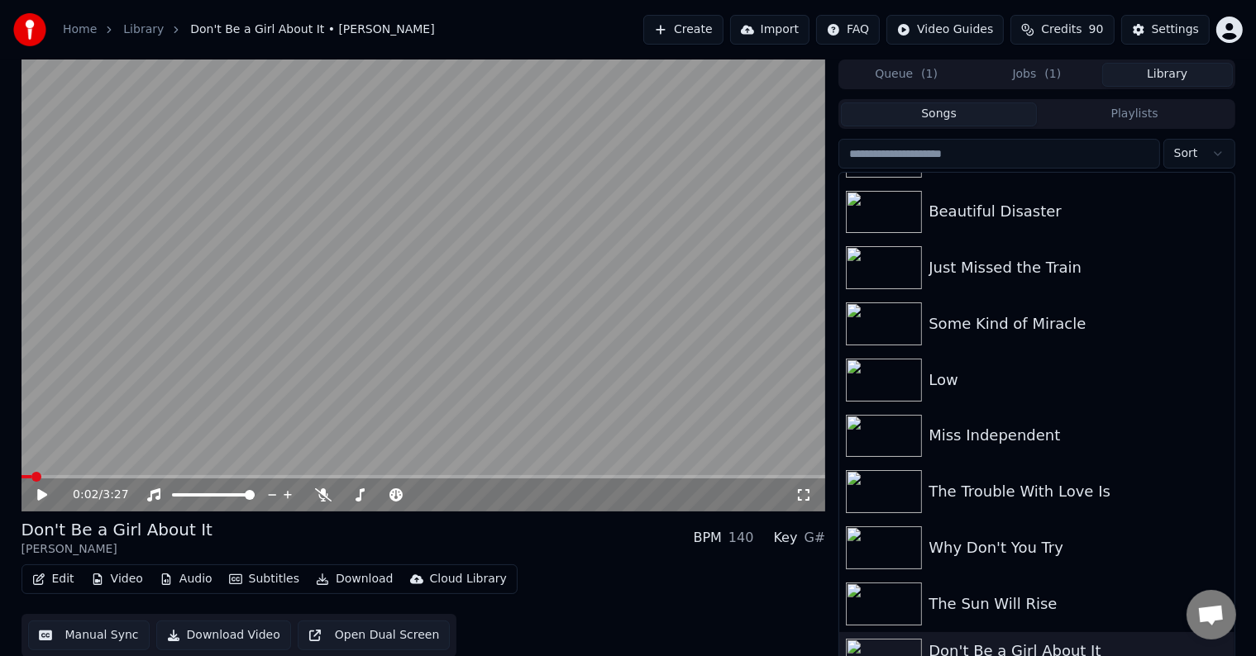
click at [1032, 582] on div "The Sun Will Rise" at bounding box center [1036, 604] width 394 height 56
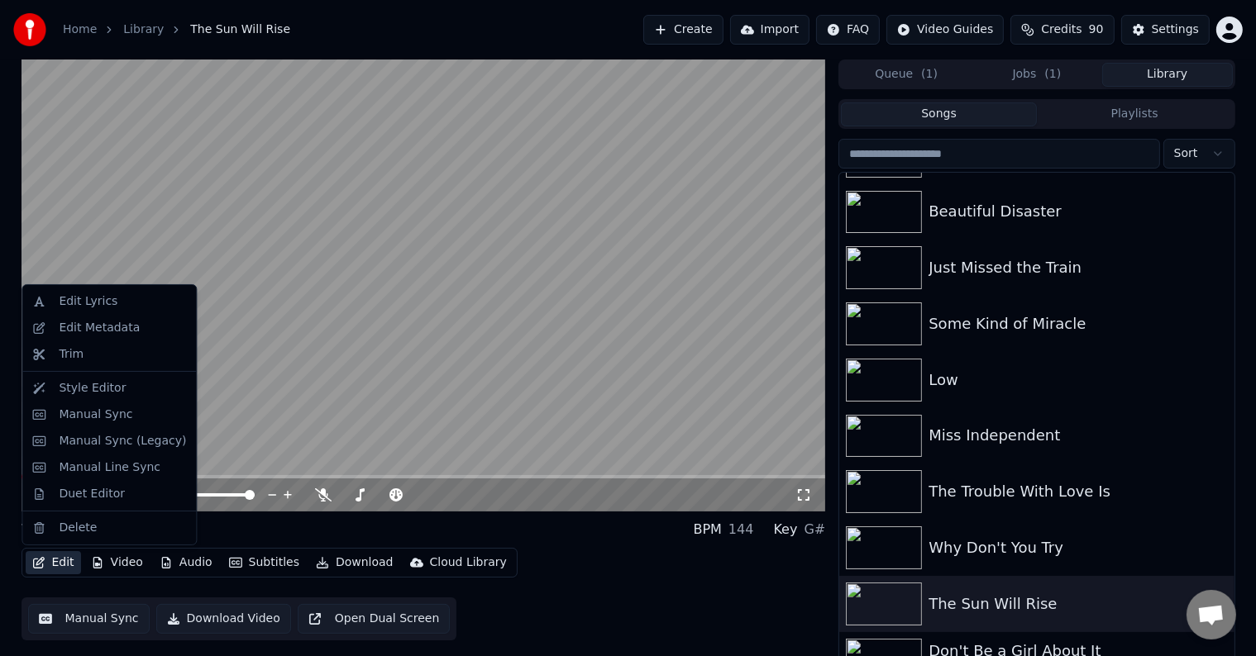
click at [57, 560] on button "Edit" at bounding box center [53, 562] width 55 height 23
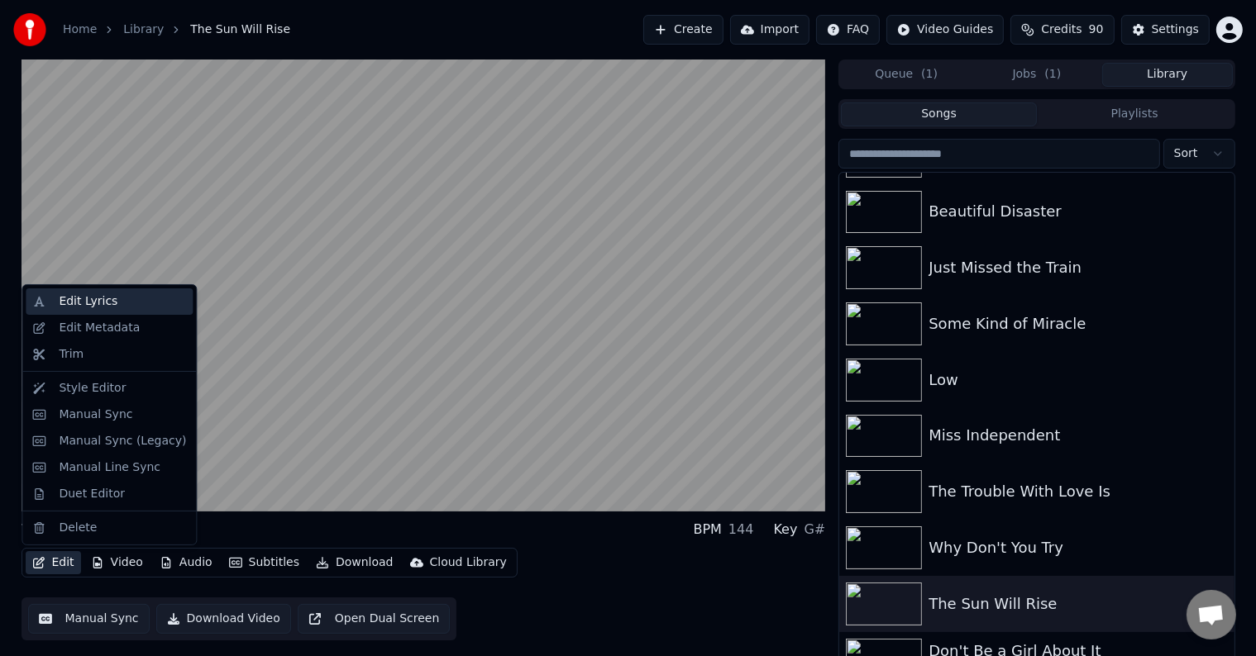
click at [89, 307] on div "Edit Lyrics" at bounding box center [88, 301] width 59 height 17
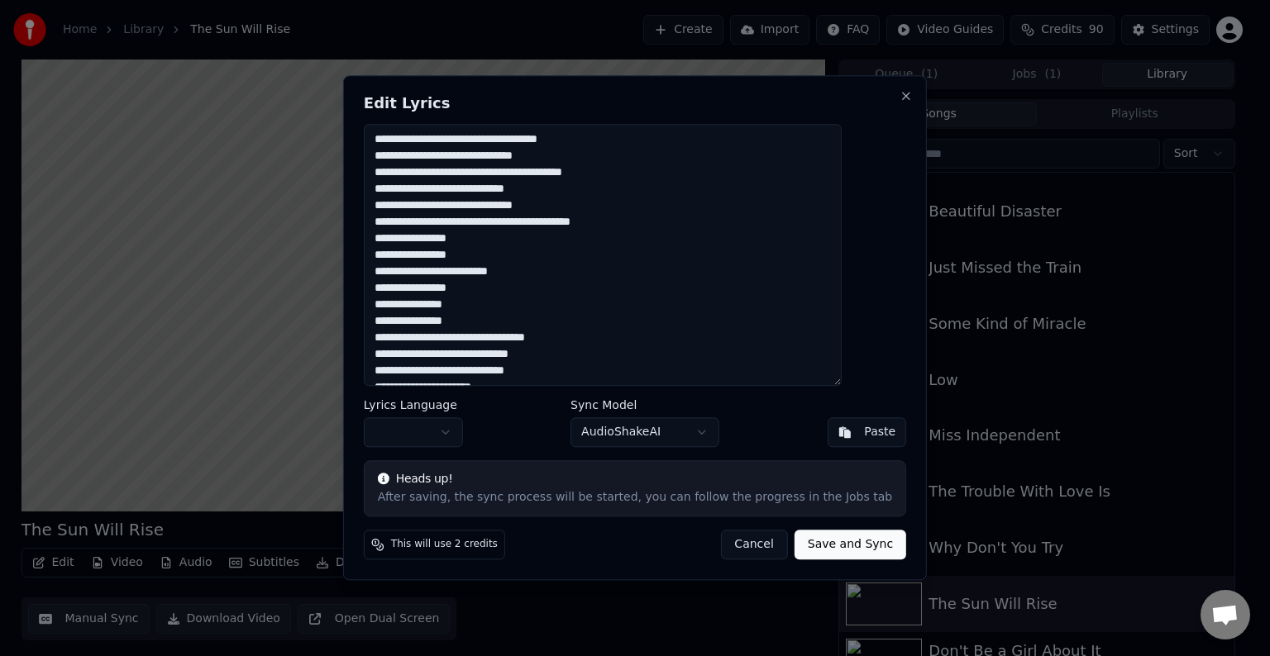
click at [725, 542] on button "Cancel" at bounding box center [753, 546] width 67 height 30
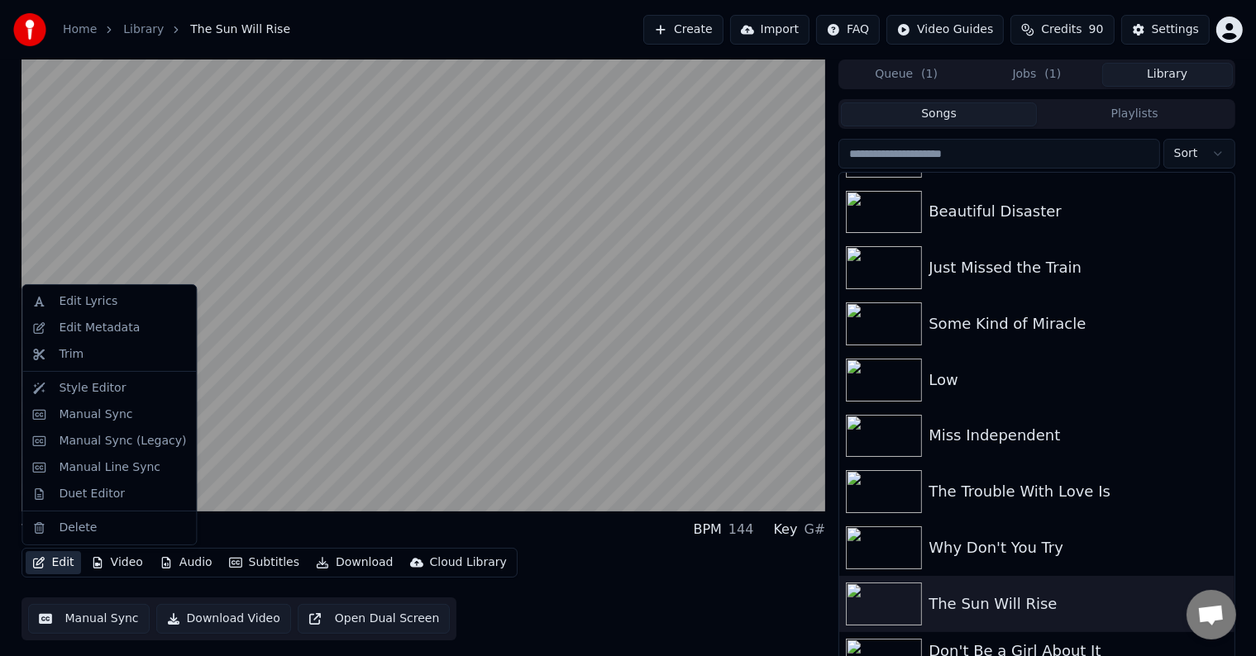
click at [59, 554] on button "Edit" at bounding box center [53, 562] width 55 height 23
click at [95, 442] on div "Manual Sync (Legacy)" at bounding box center [122, 441] width 127 height 17
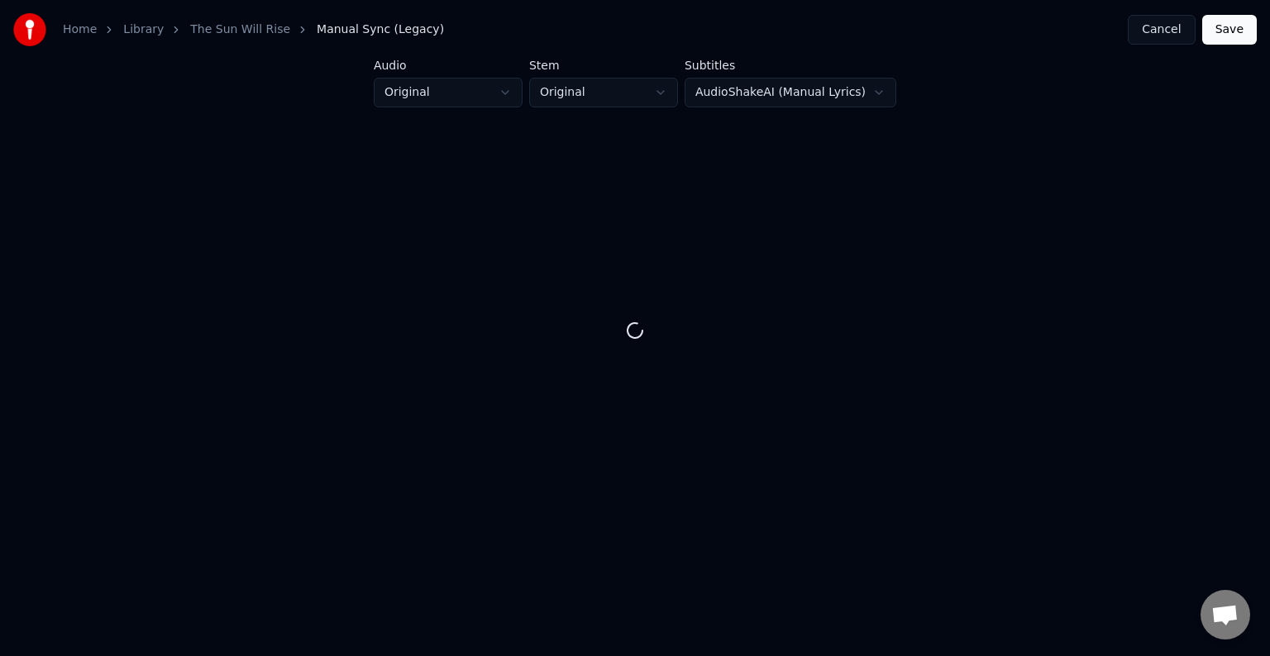
click at [1174, 32] on button "Cancel" at bounding box center [1160, 30] width 67 height 30
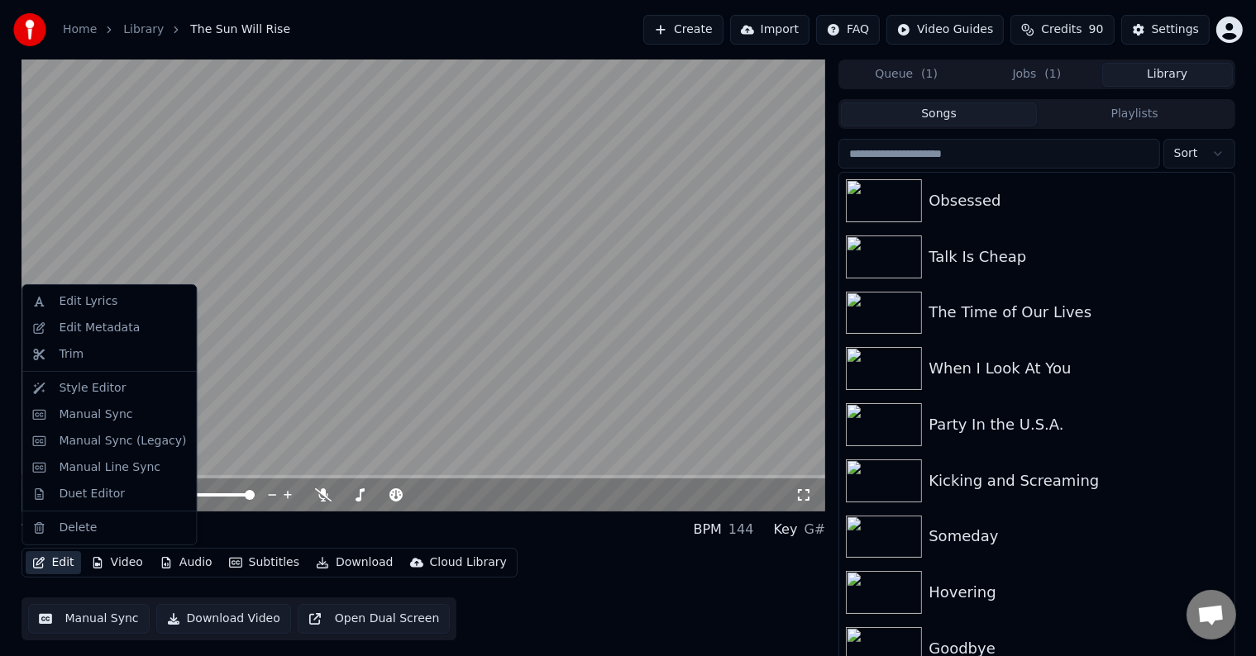
click at [46, 560] on button "Edit" at bounding box center [53, 562] width 55 height 23
click at [80, 322] on div "Edit Metadata" at bounding box center [99, 328] width 81 height 17
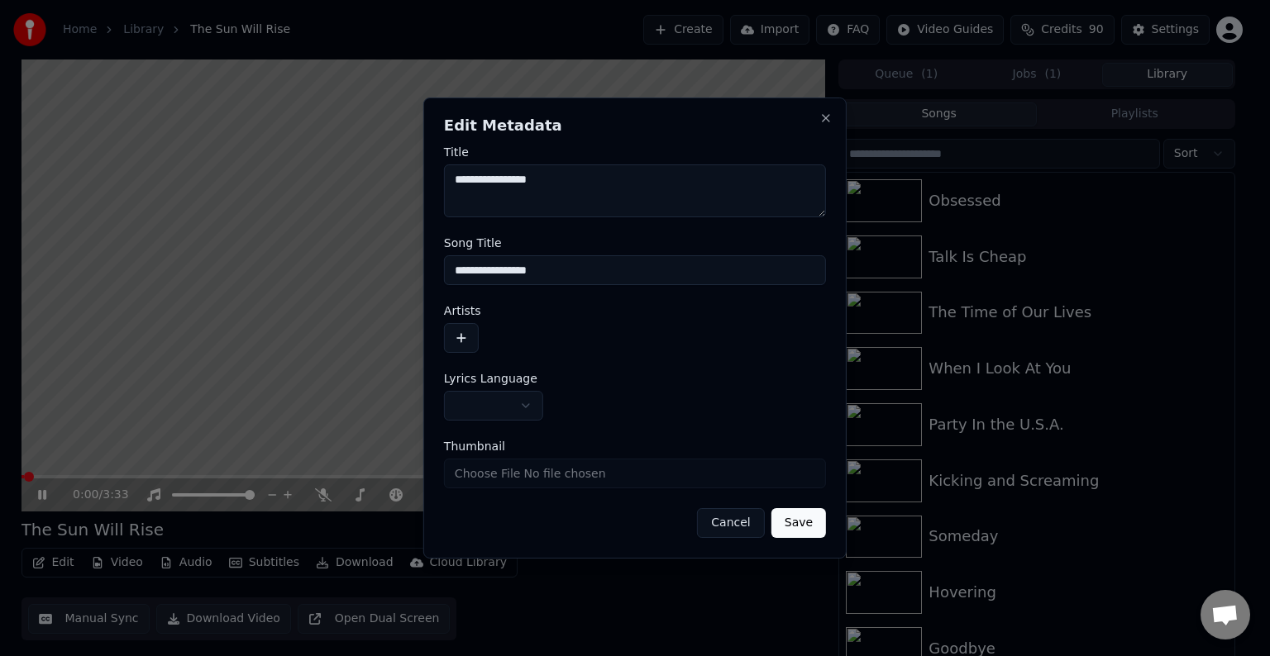
click at [505, 404] on button "button" at bounding box center [493, 406] width 99 height 30
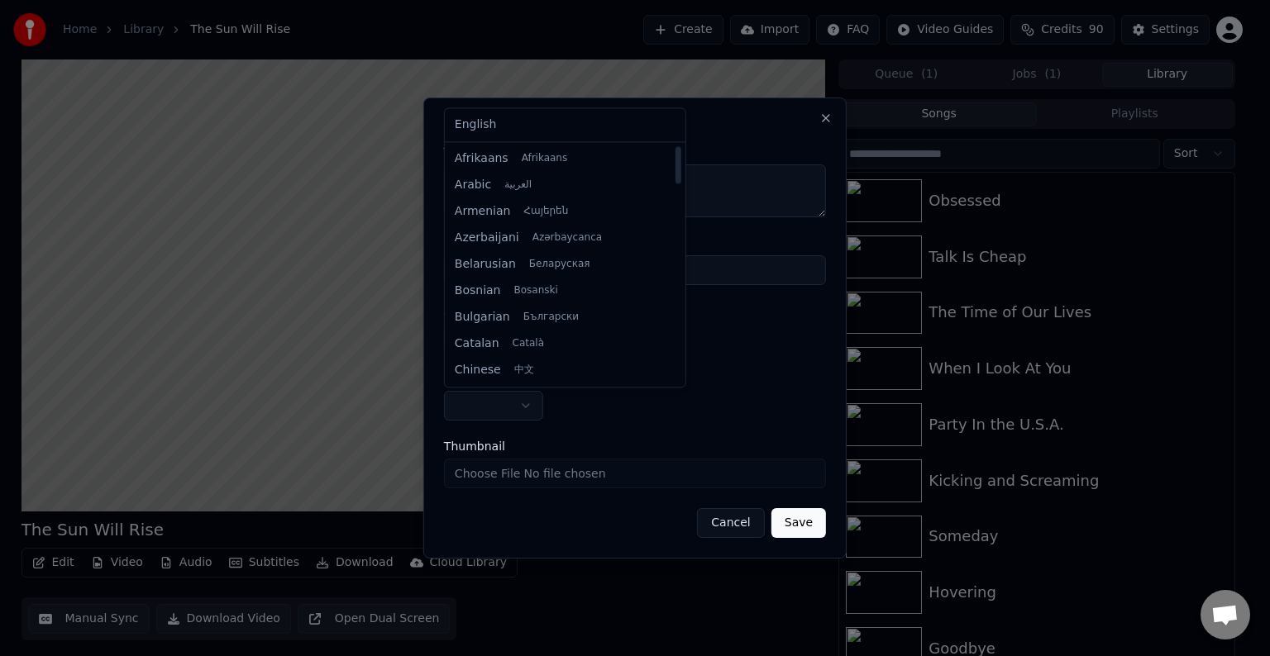
select select "**"
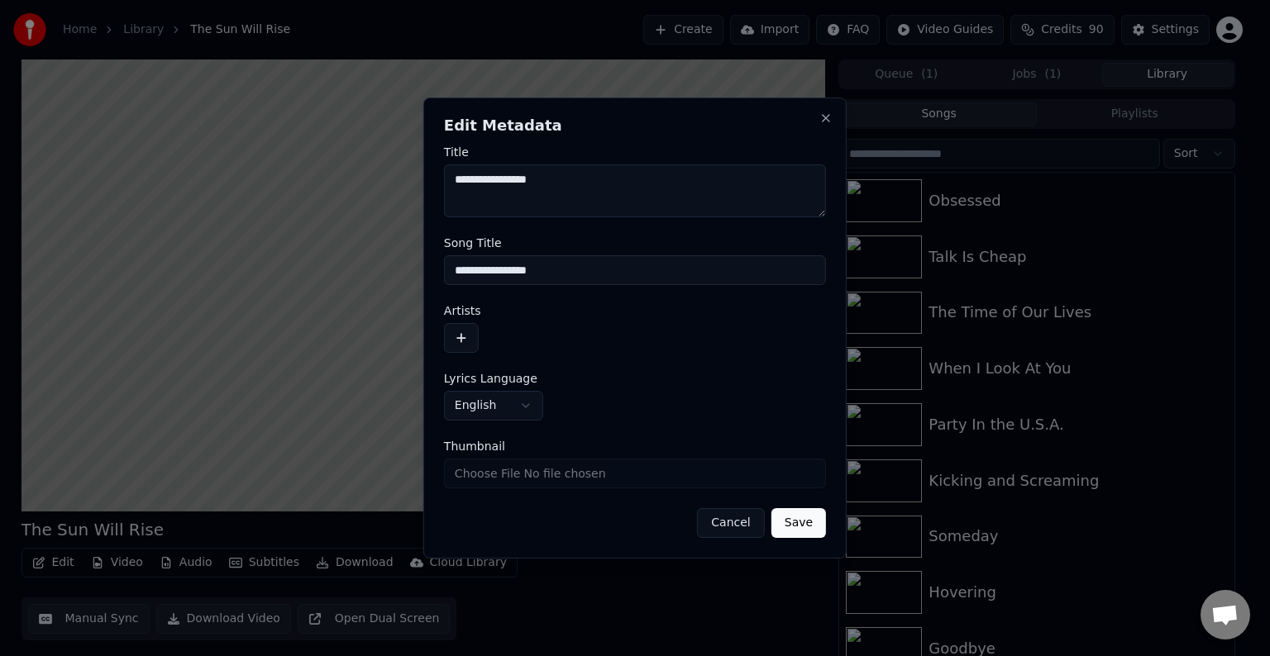
click at [469, 344] on button "button" at bounding box center [461, 338] width 35 height 30
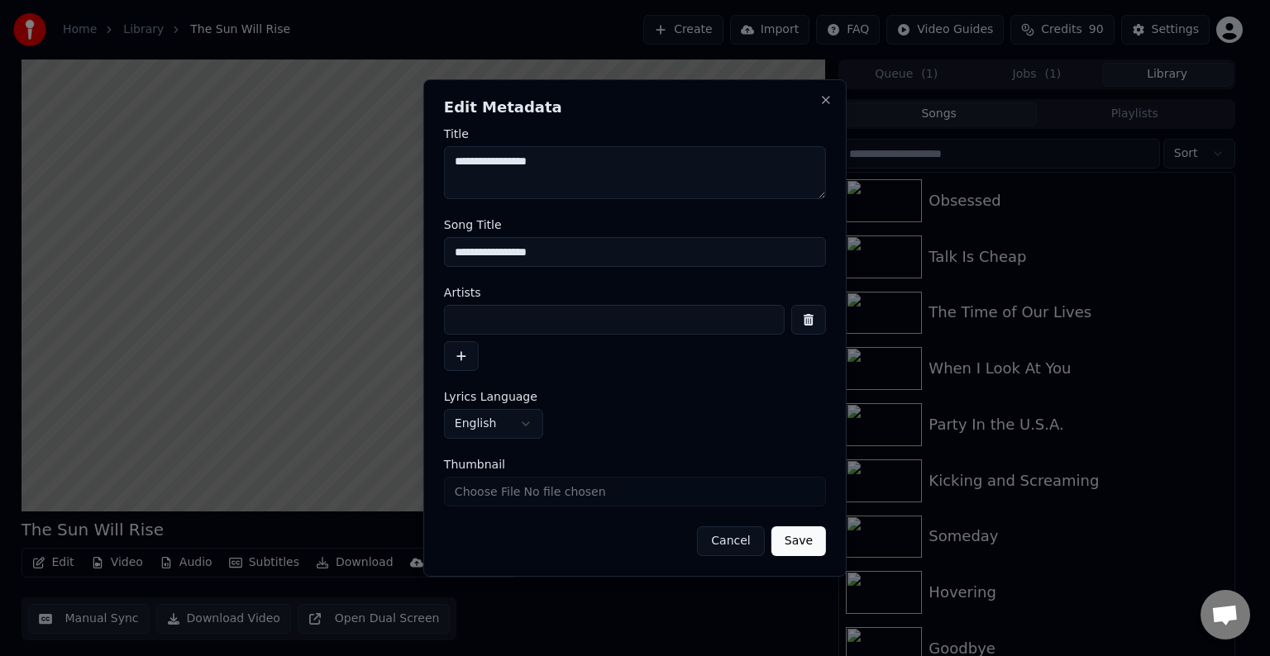
click at [530, 322] on input at bounding box center [614, 320] width 341 height 30
type input "**********"
click at [771, 527] on button "Save" at bounding box center [798, 542] width 55 height 30
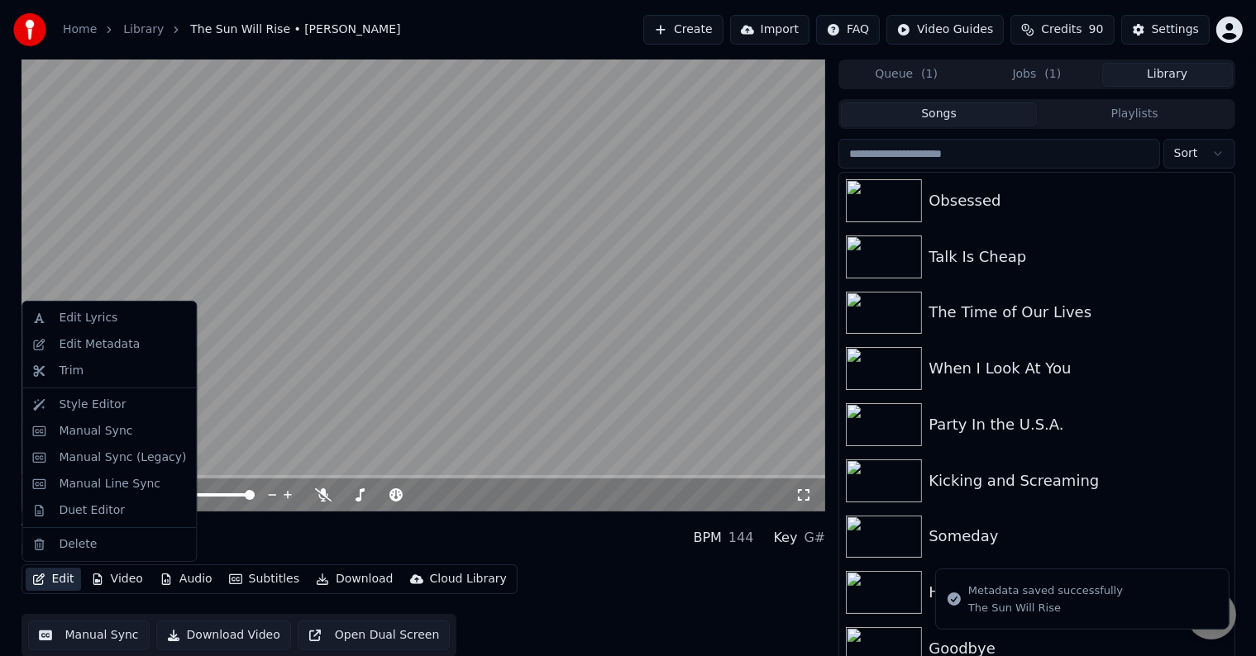
click at [60, 579] on button "Edit" at bounding box center [53, 579] width 55 height 23
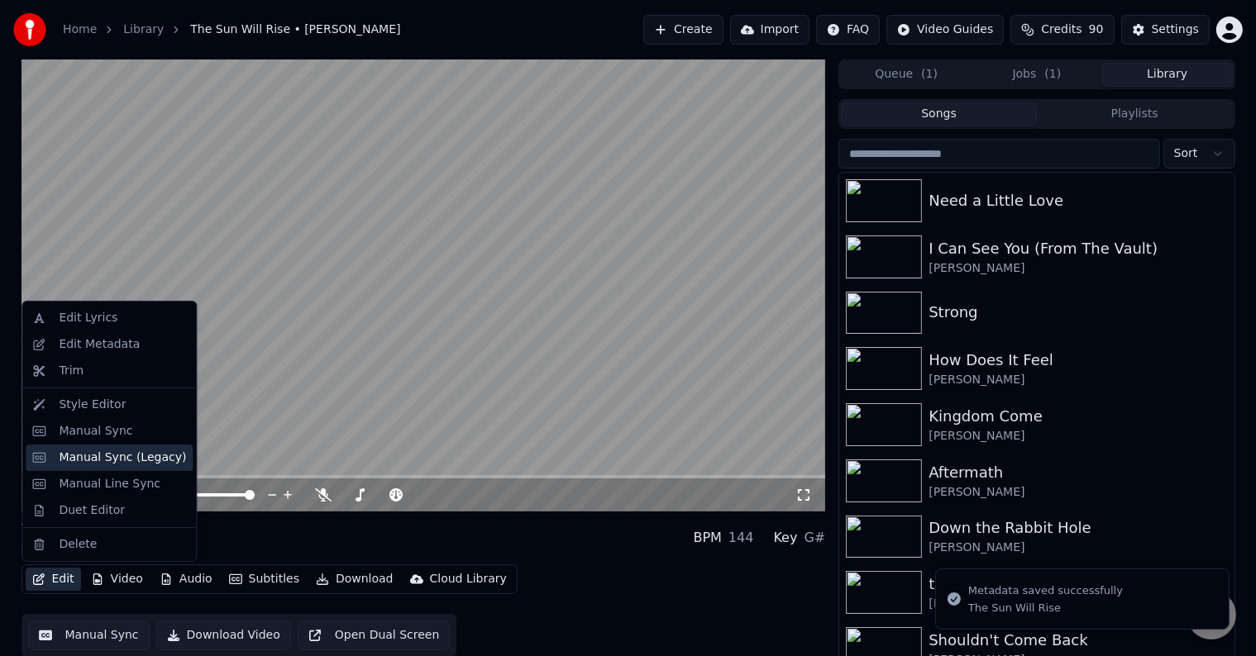
click at [102, 453] on div "Manual Sync (Legacy)" at bounding box center [122, 458] width 127 height 17
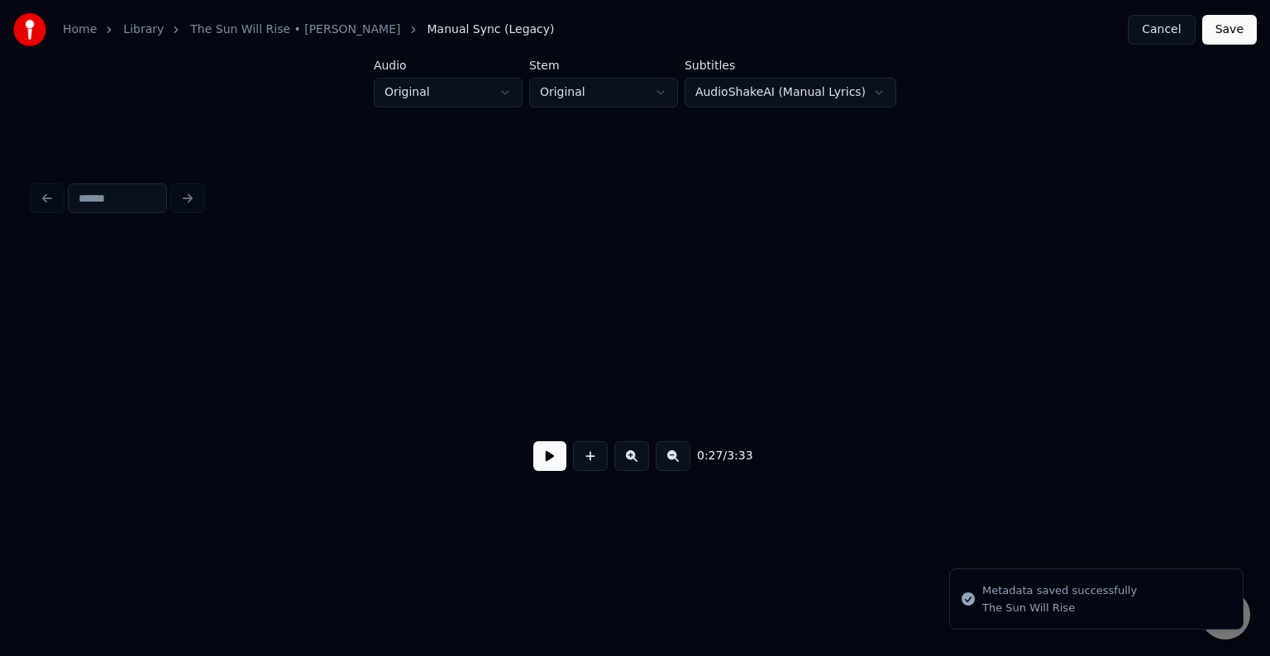
scroll to position [0, 3355]
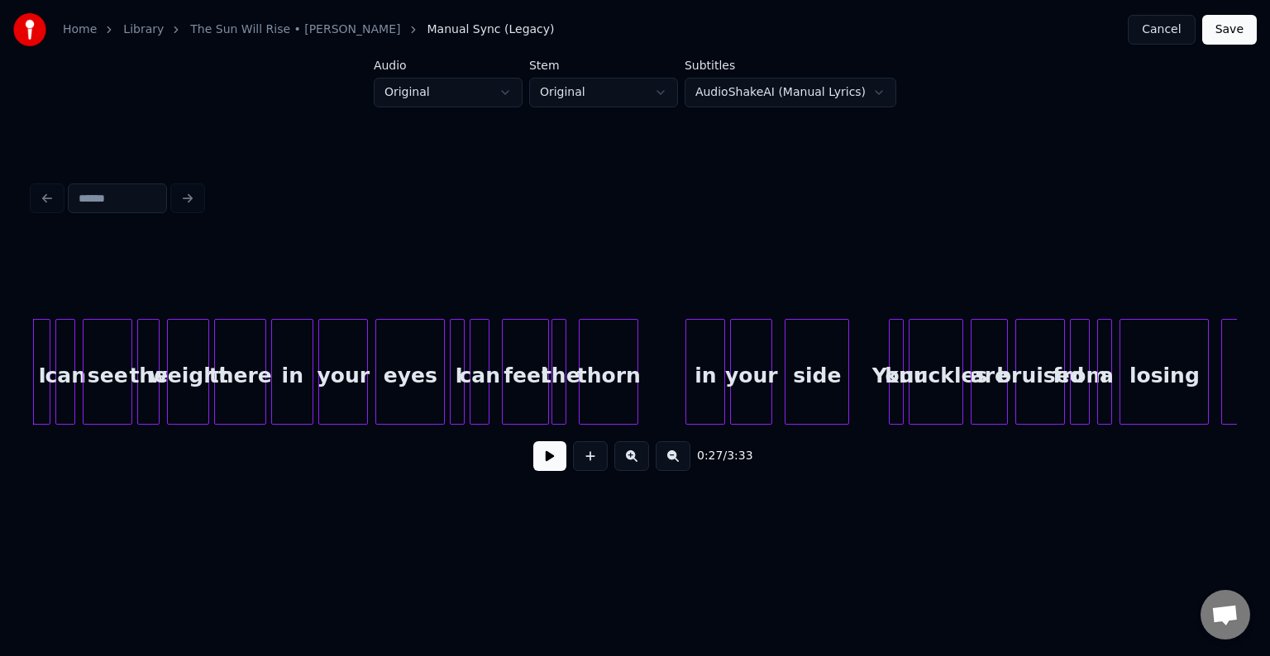
click at [555, 465] on button at bounding box center [549, 456] width 33 height 30
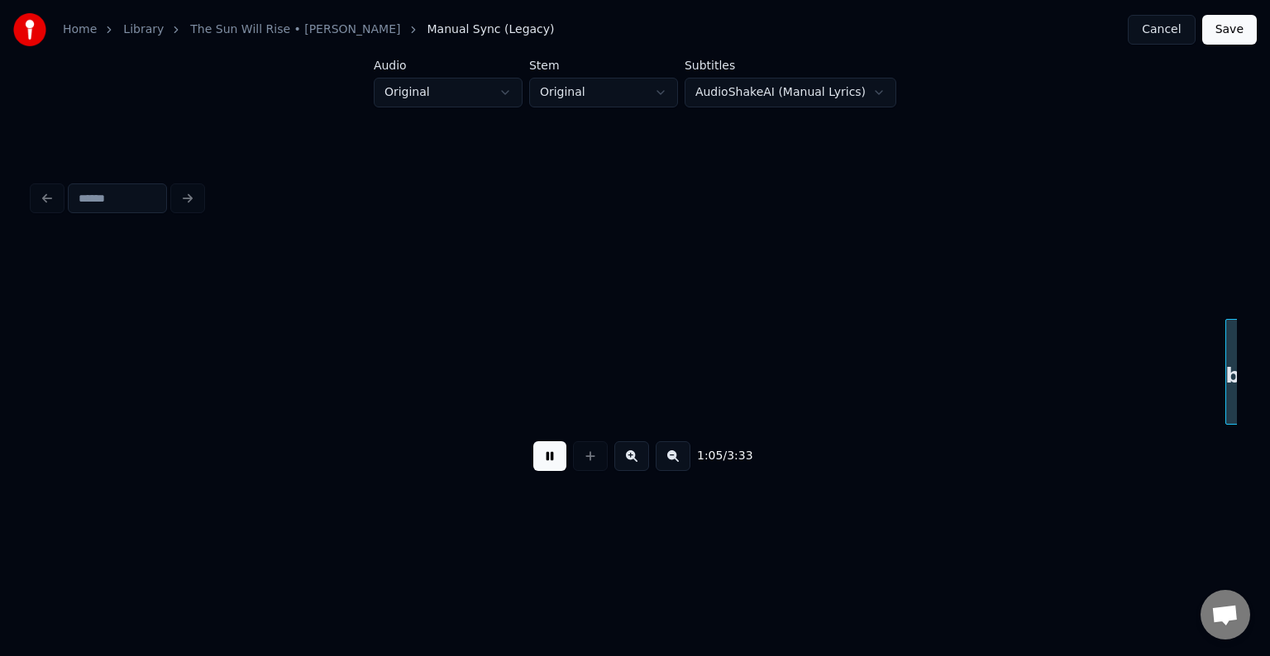
scroll to position [0, 8175]
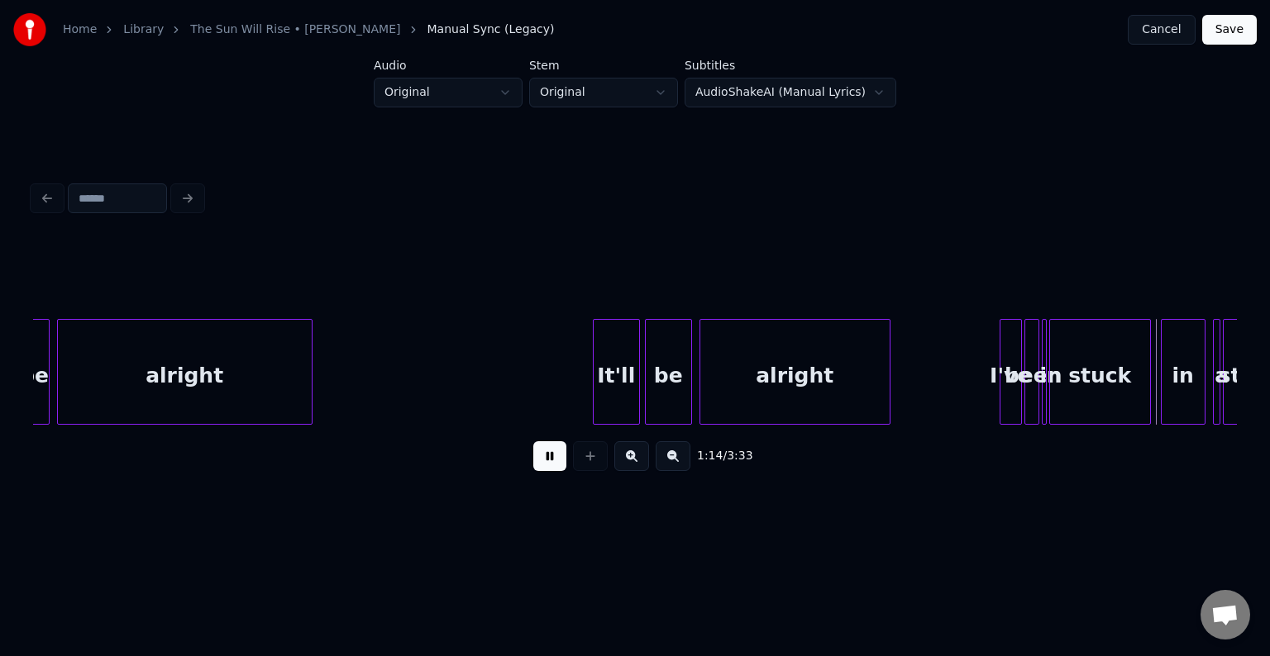
click at [555, 465] on button at bounding box center [549, 456] width 33 height 30
click at [1042, 405] on div at bounding box center [1043, 372] width 5 height 104
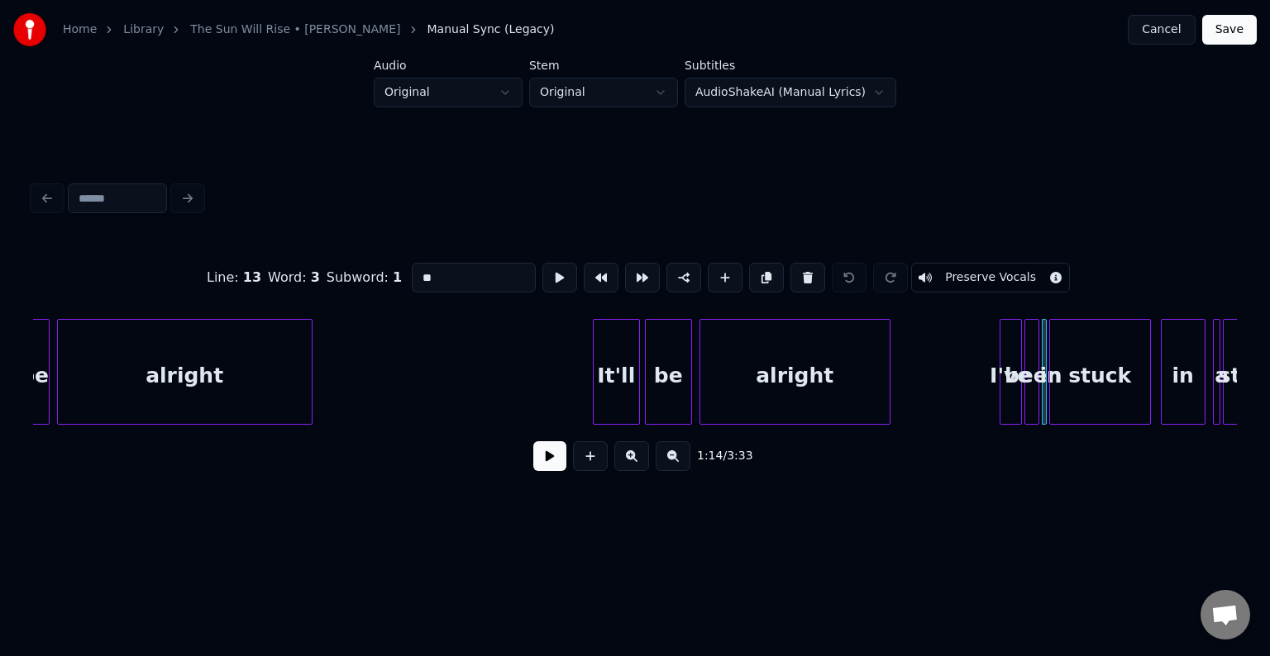
click at [1030, 407] on div "been" at bounding box center [1033, 376] width 17 height 112
click at [1046, 407] on div at bounding box center [1044, 372] width 5 height 104
click at [799, 274] on button at bounding box center [807, 278] width 35 height 30
type input "****"
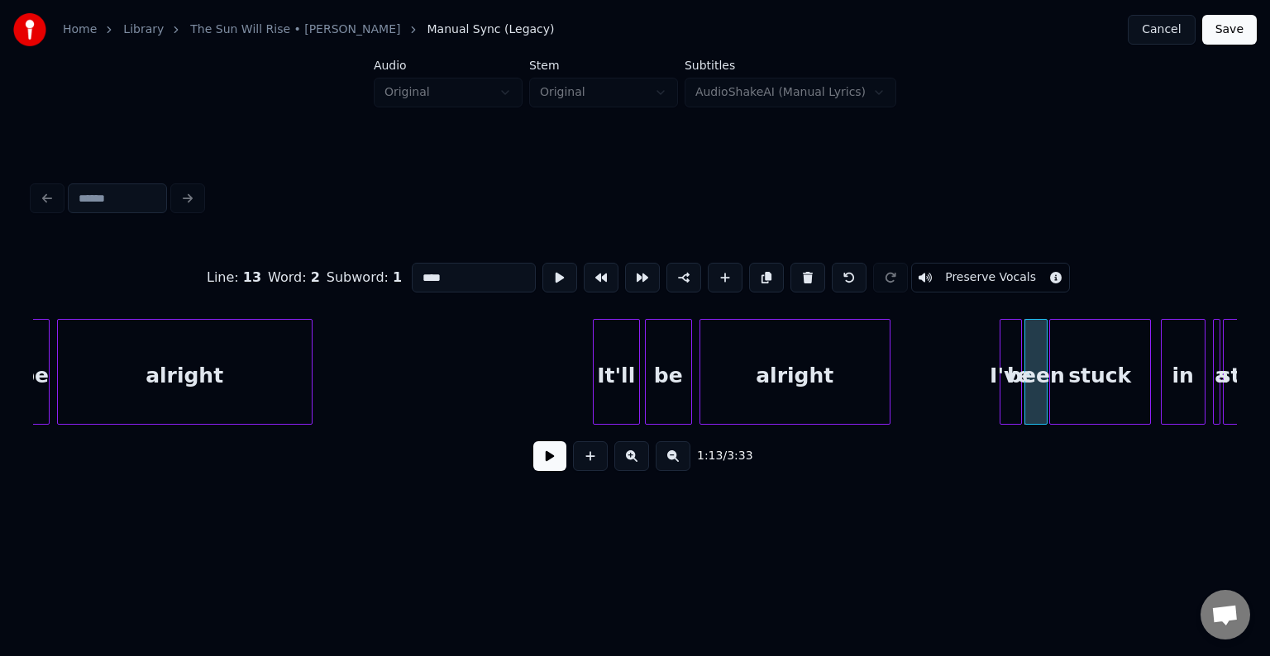
click at [1045, 407] on div at bounding box center [1044, 372] width 5 height 104
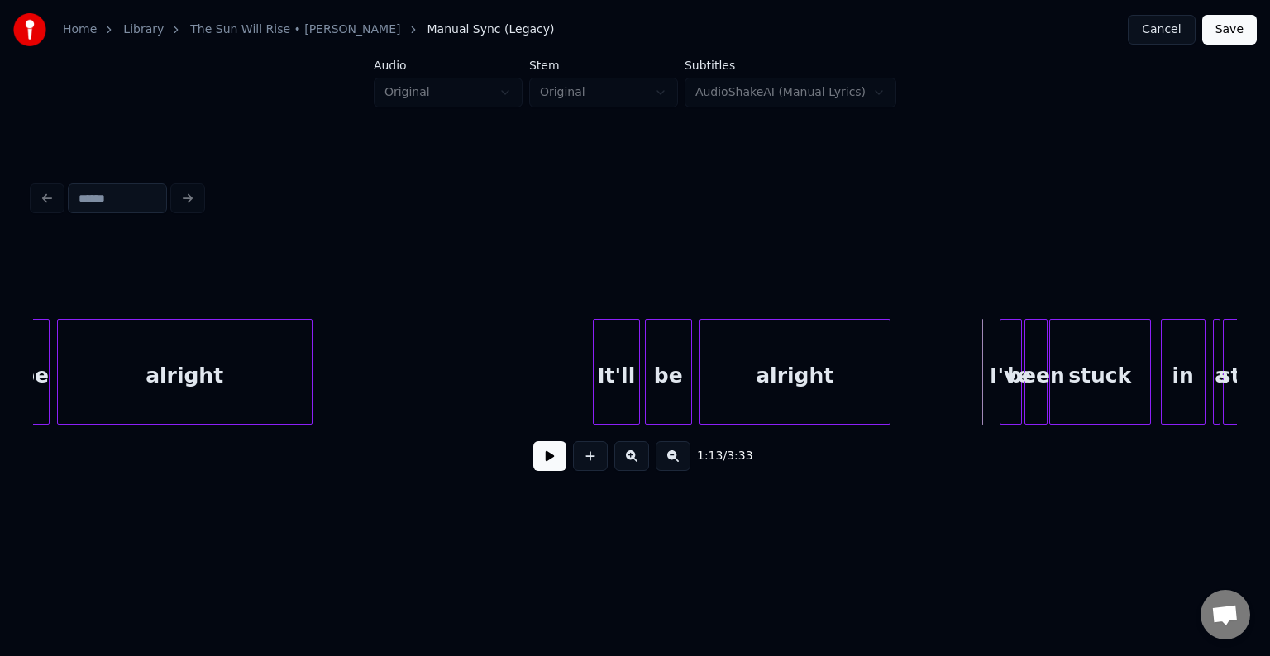
click at [553, 483] on div "1:13 / 3:33" at bounding box center [635, 456] width 1204 height 63
click at [550, 467] on button at bounding box center [549, 456] width 33 height 30
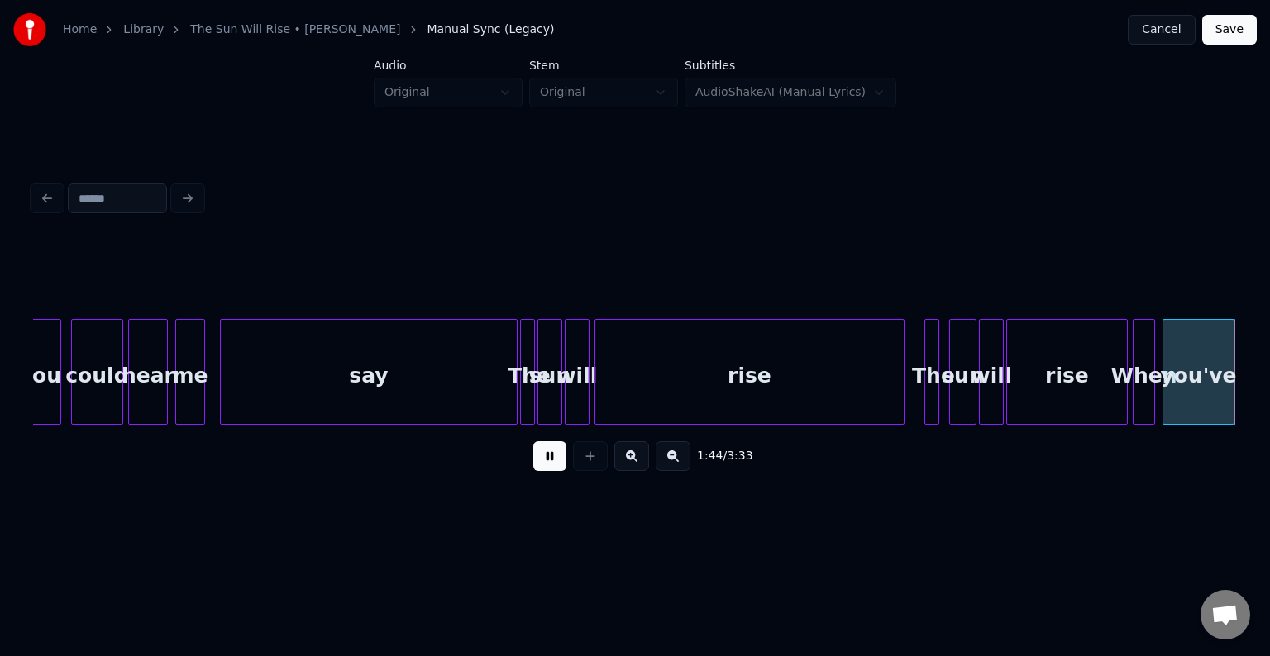
scroll to position [0, 12992]
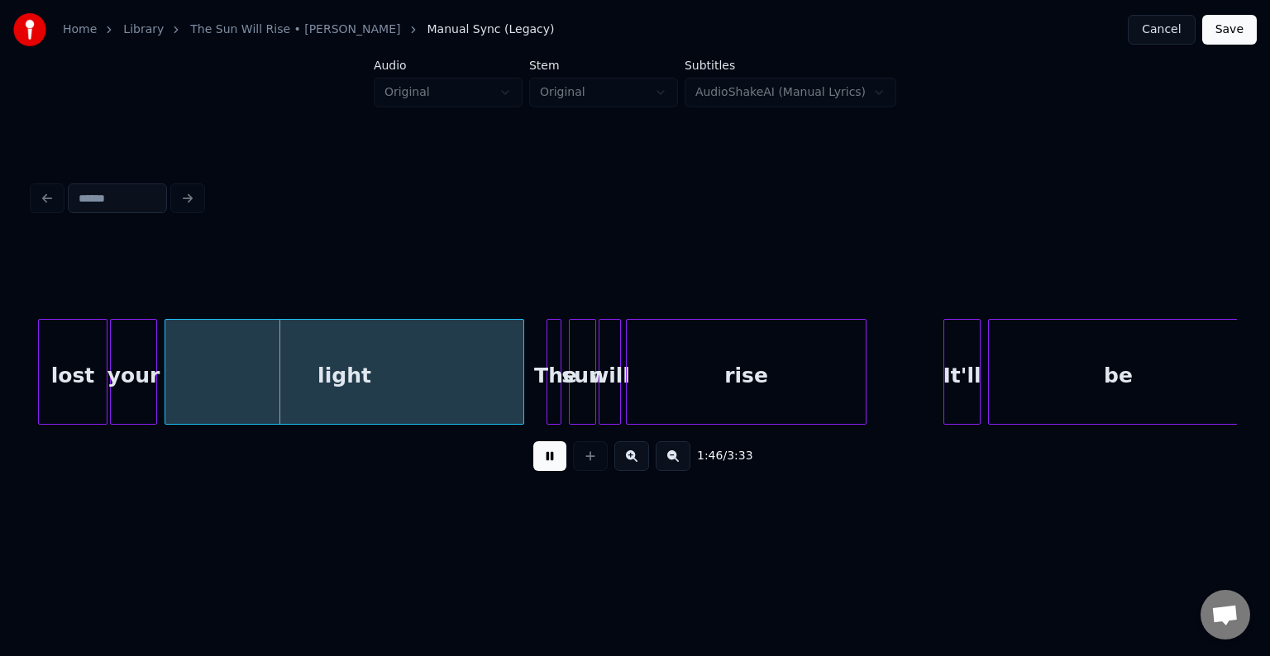
click at [550, 467] on button at bounding box center [549, 456] width 33 height 30
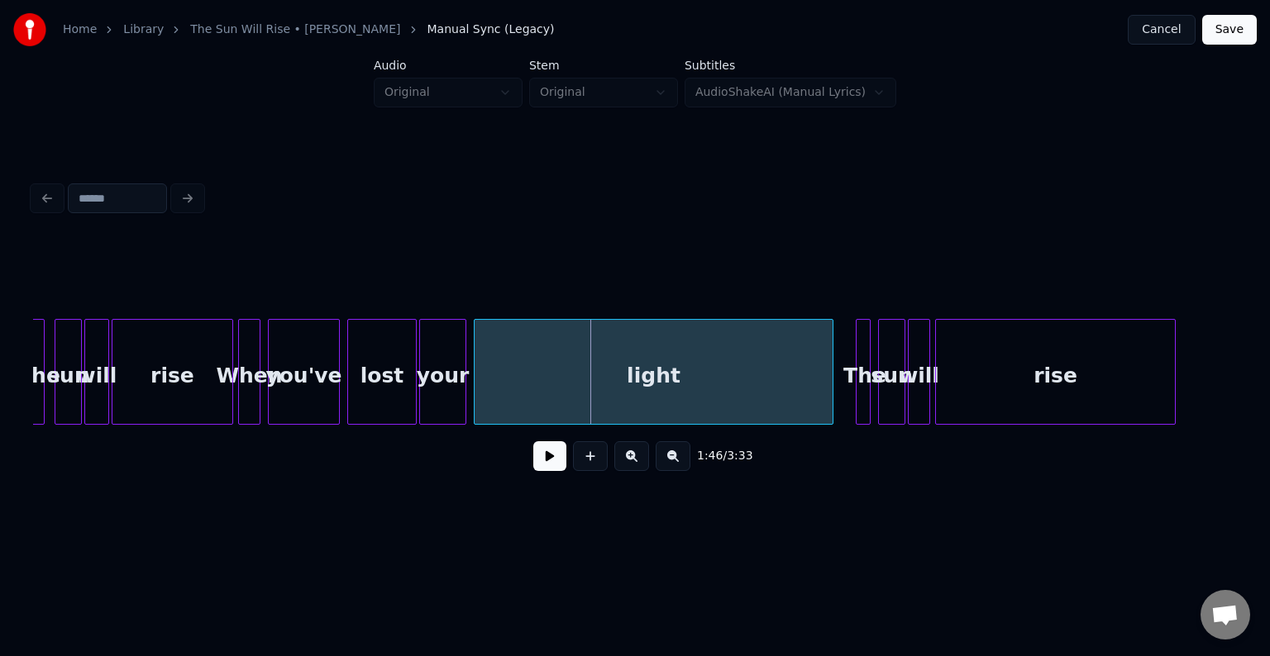
scroll to position [0, 12662]
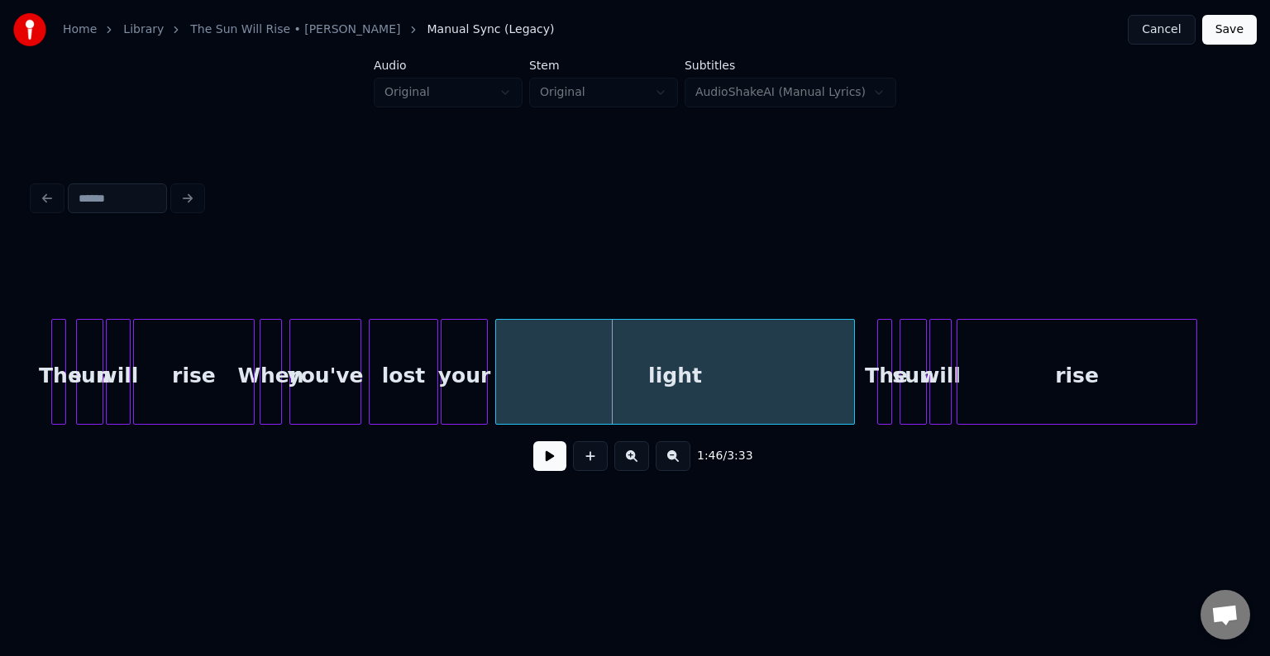
click at [46, 398] on div "lost your light The sun will rise you've When rise will sun The" at bounding box center [608, 372] width 26474 height 106
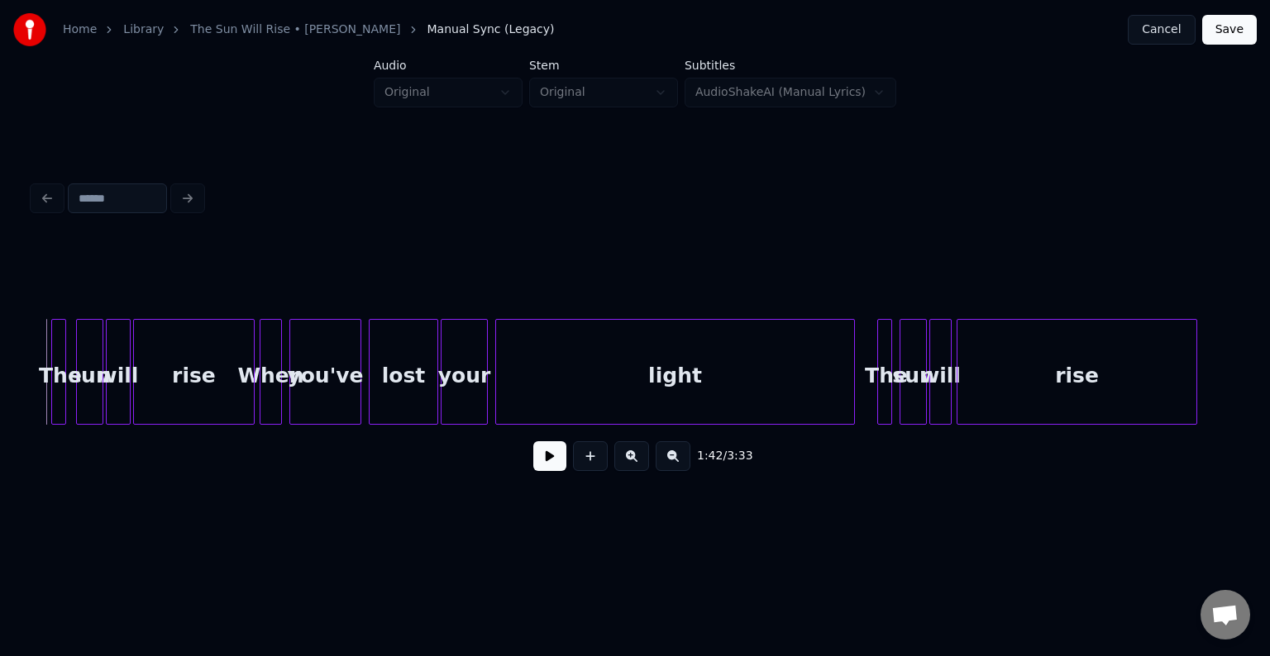
scroll to position [0, 12629]
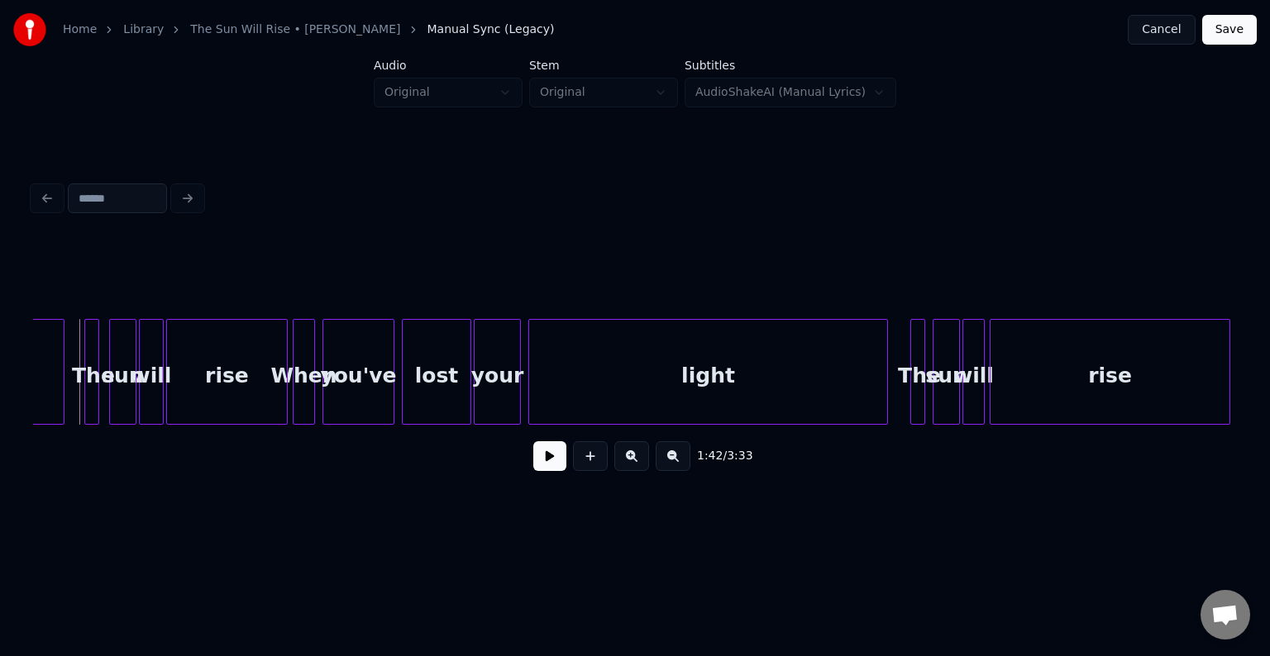
click at [538, 462] on button at bounding box center [549, 456] width 33 height 30
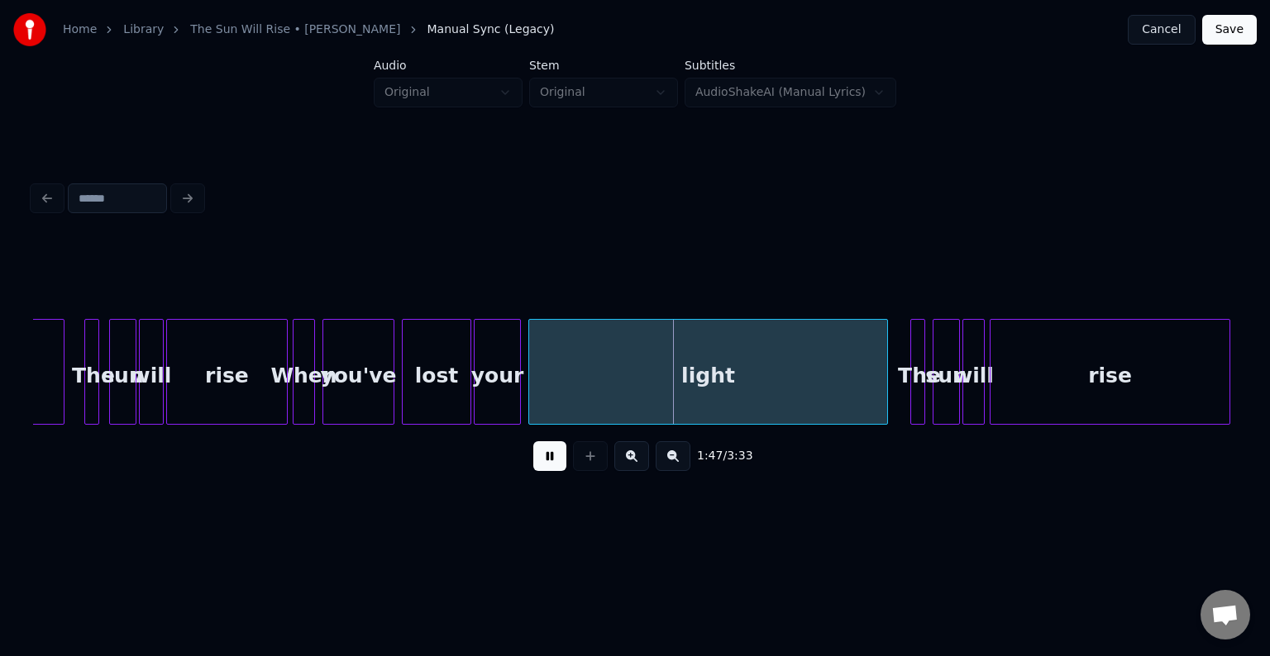
click at [534, 462] on button at bounding box center [549, 456] width 33 height 30
click at [528, 393] on div "light" at bounding box center [708, 372] width 360 height 106
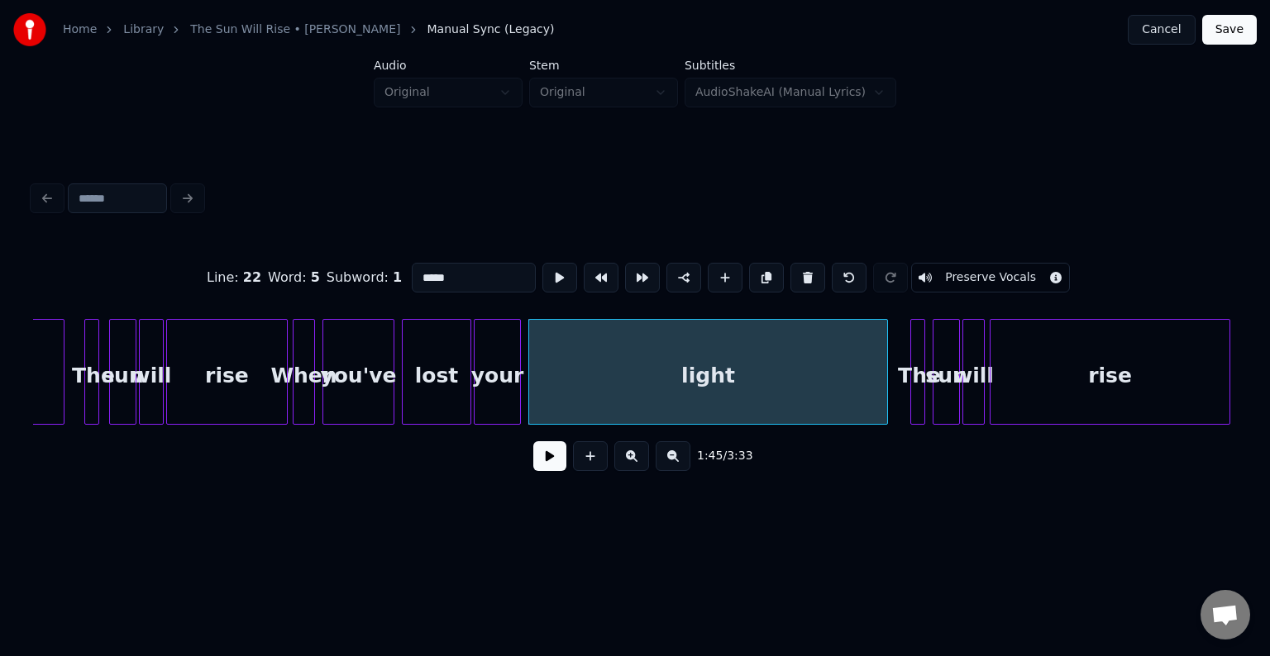
click at [549, 461] on button at bounding box center [549, 456] width 33 height 30
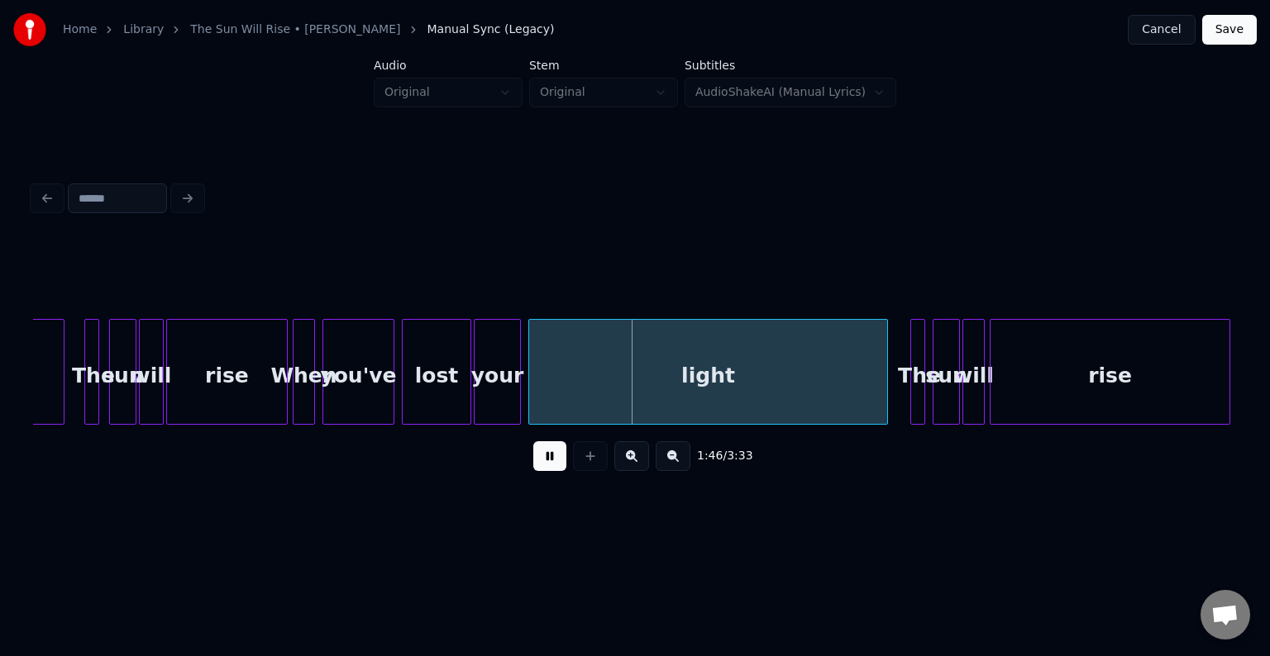
click at [549, 461] on button at bounding box center [549, 456] width 33 height 30
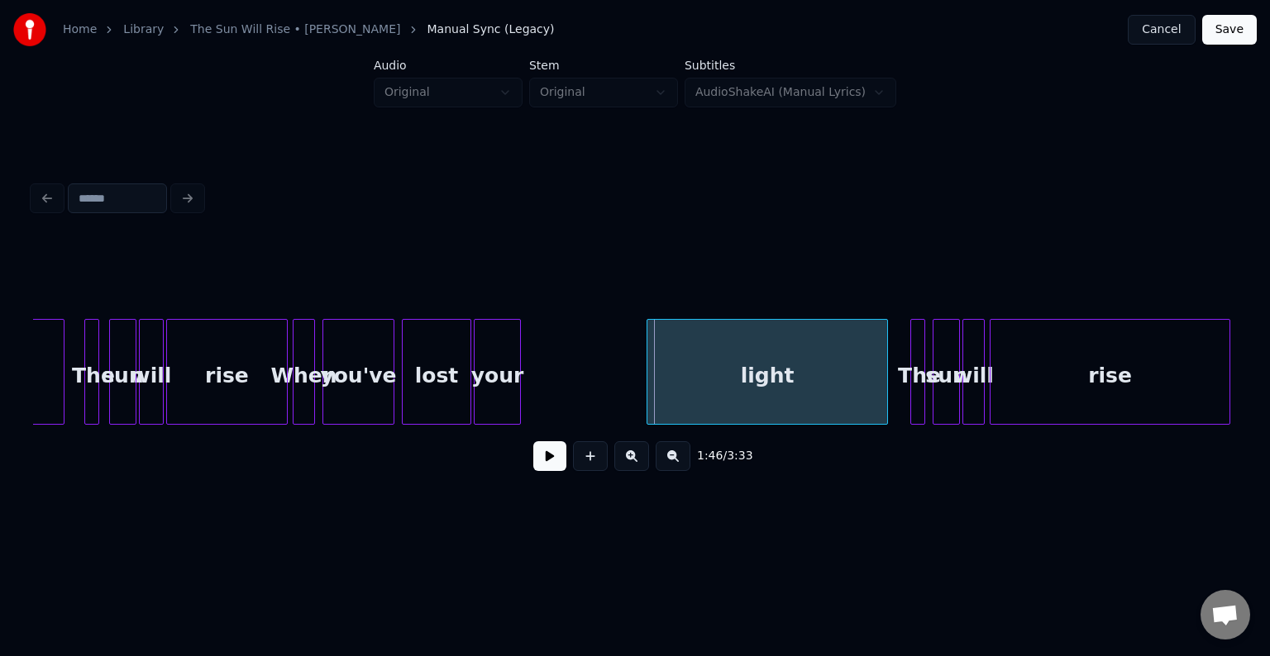
click at [648, 393] on div at bounding box center [649, 372] width 5 height 104
click at [616, 393] on div "your" at bounding box center [617, 376] width 45 height 112
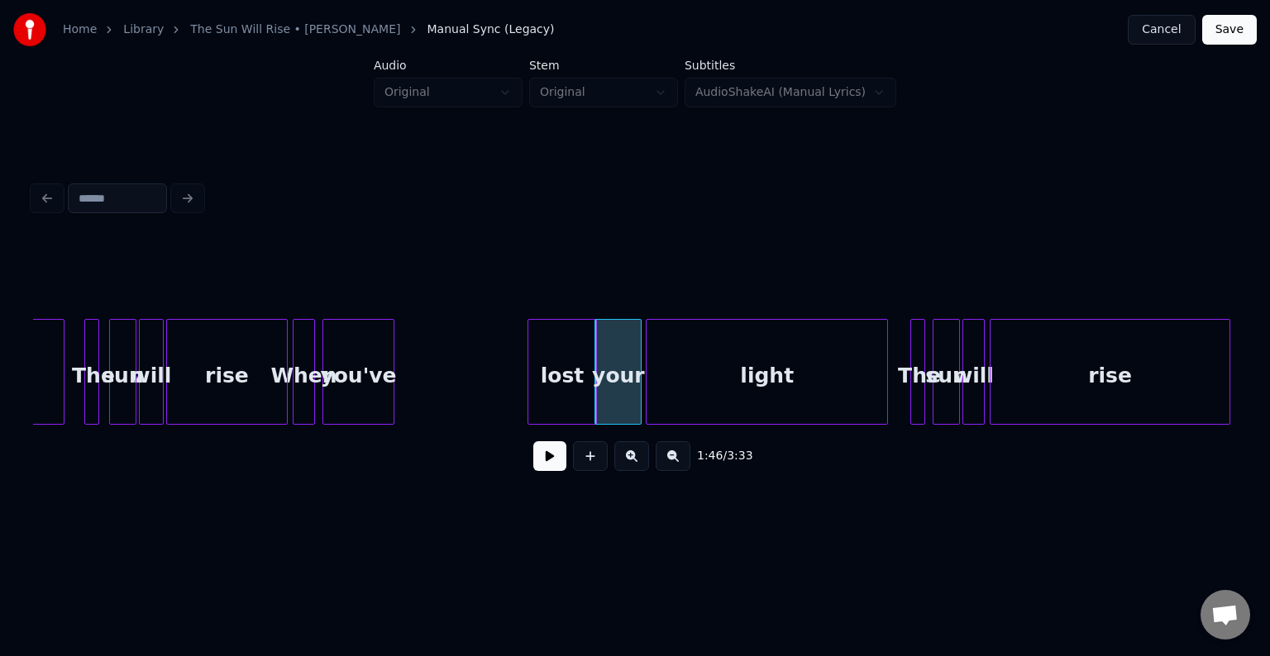
click at [569, 391] on div "lost" at bounding box center [562, 376] width 68 height 112
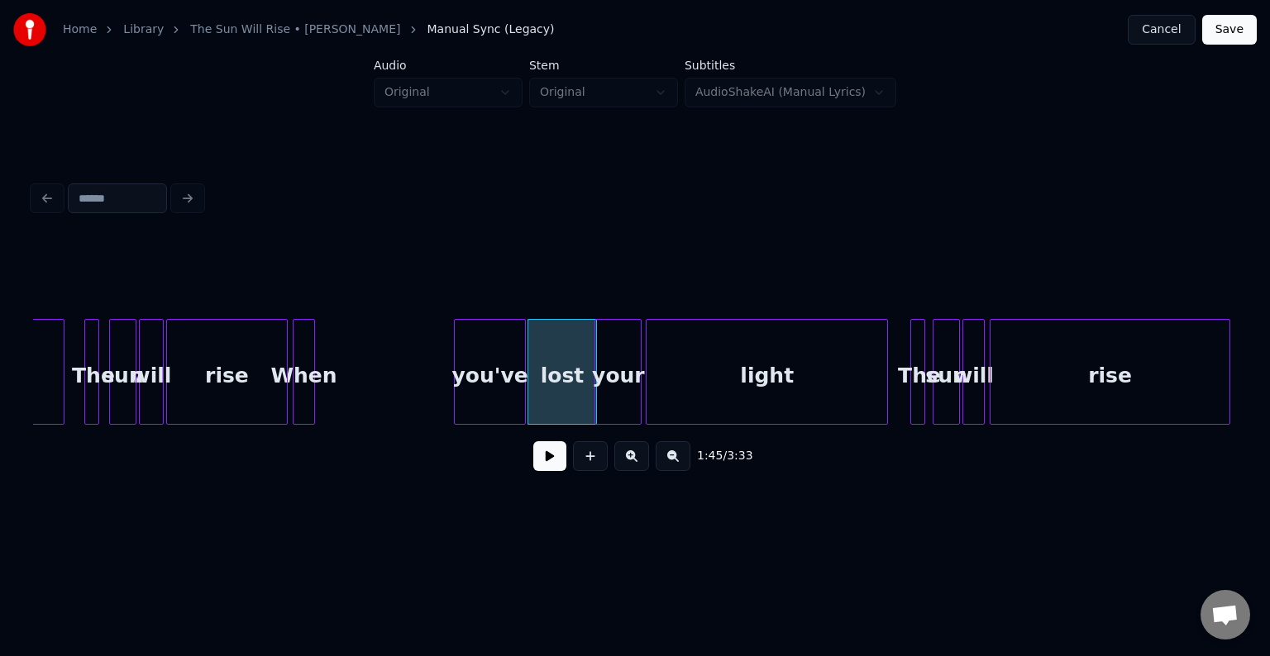
click at [503, 403] on div "you've" at bounding box center [490, 376] width 70 height 112
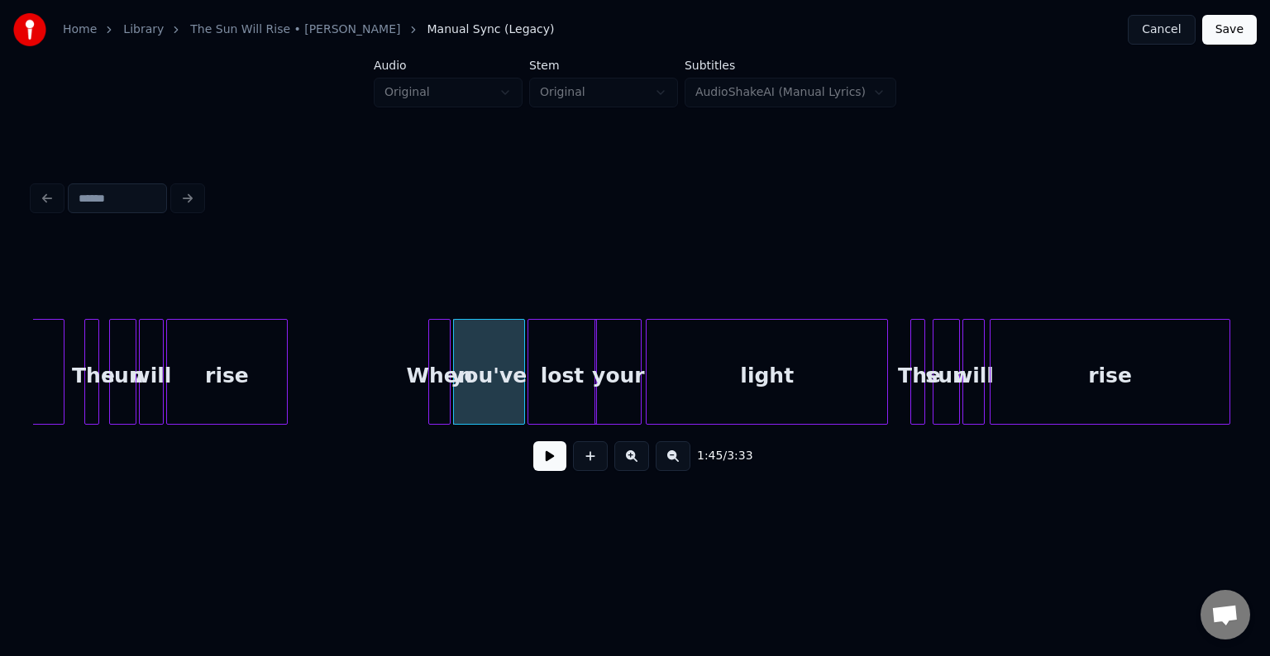
click at [442, 403] on div "When" at bounding box center [439, 376] width 21 height 112
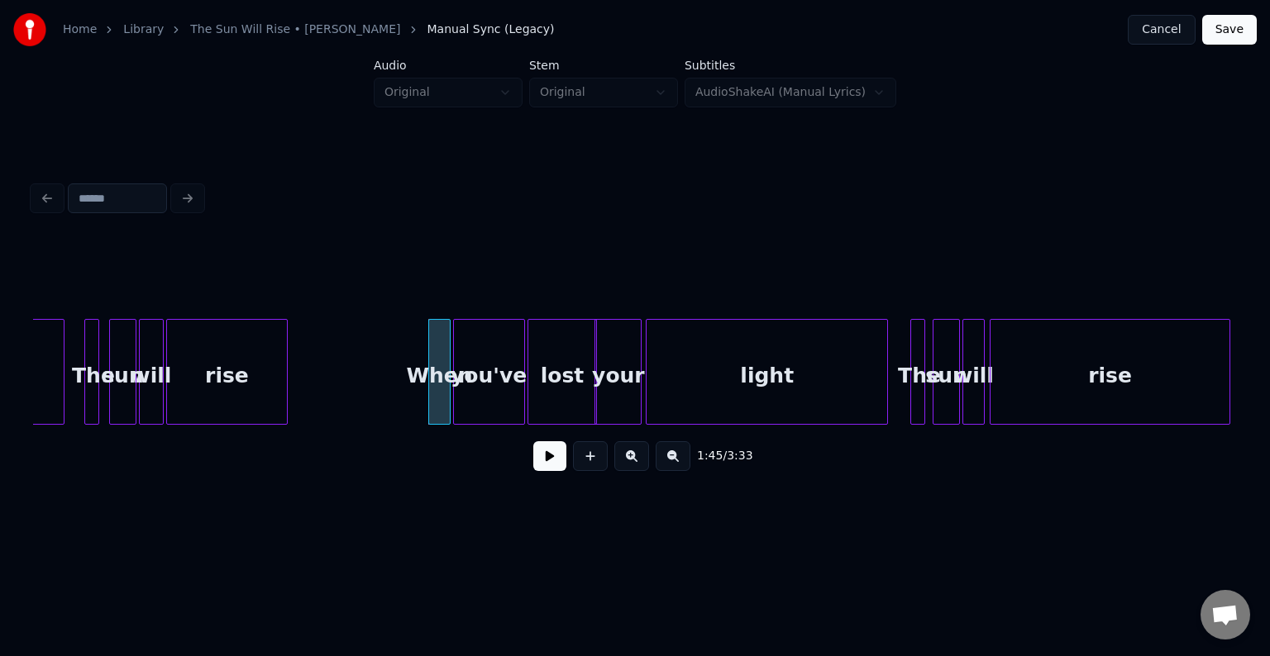
click at [554, 467] on button at bounding box center [549, 456] width 33 height 30
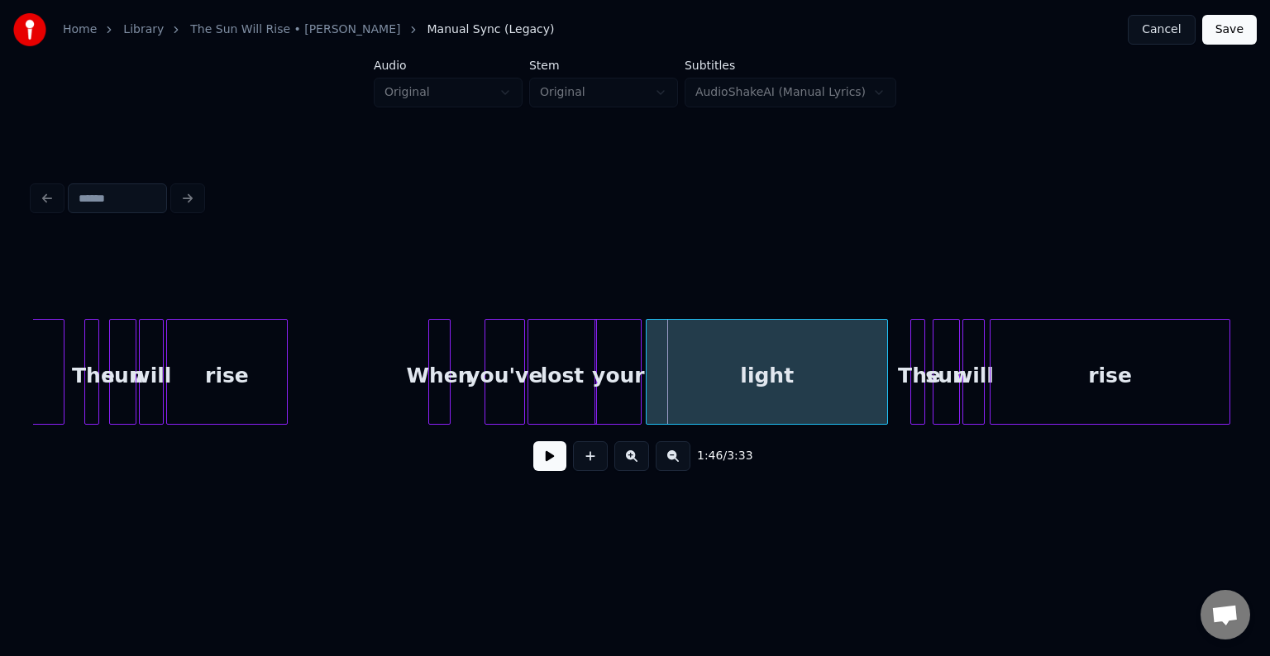
click at [488, 417] on div at bounding box center [487, 372] width 5 height 104
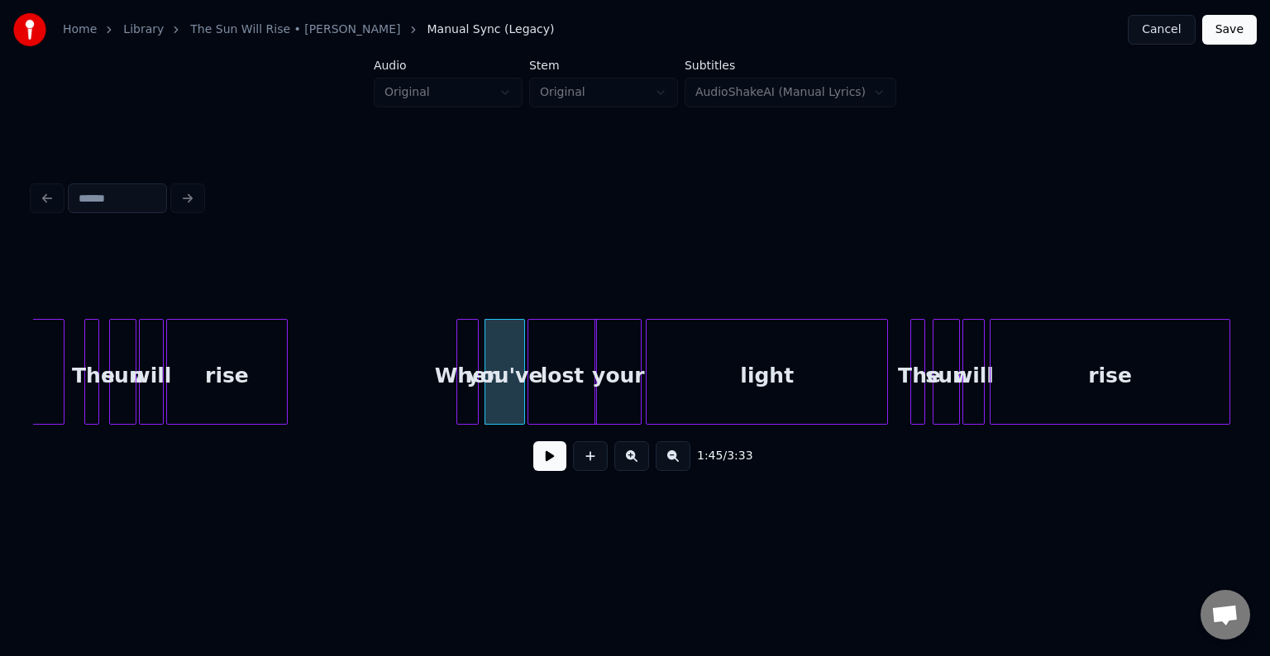
click at [468, 398] on div "When" at bounding box center [467, 376] width 21 height 112
click at [550, 462] on button at bounding box center [549, 456] width 33 height 30
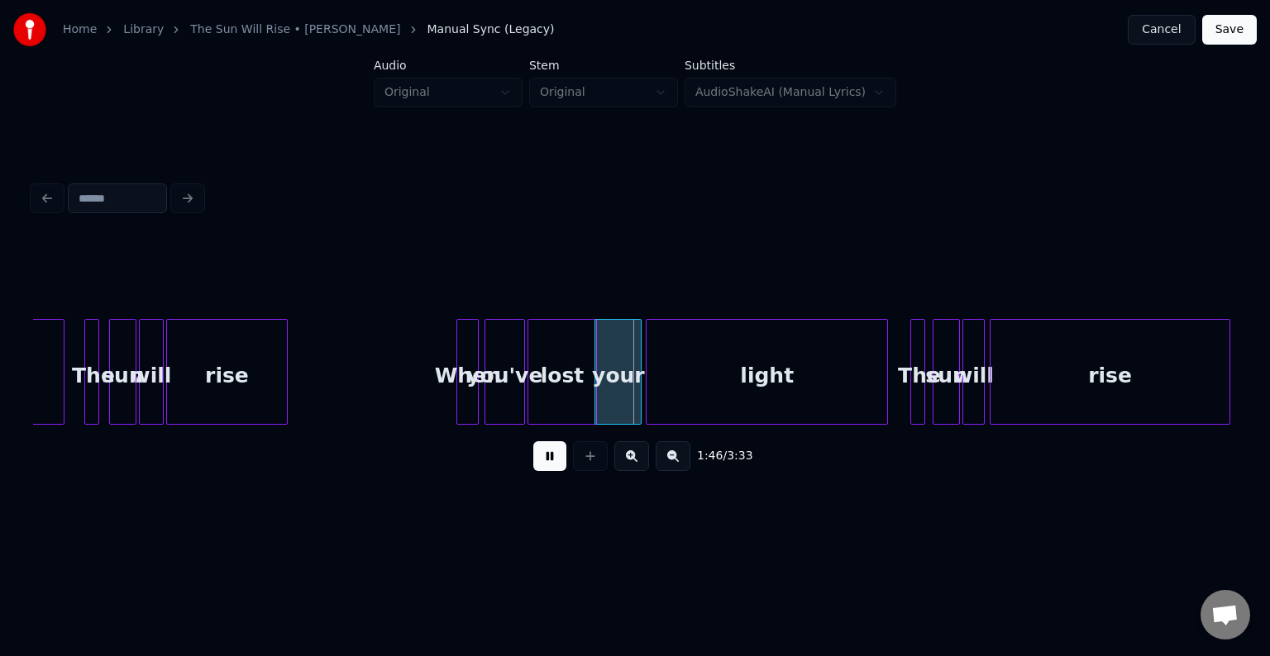
click at [396, 393] on div "lost your light The sun will rise you've When rise will sun The rise" at bounding box center [641, 372] width 26474 height 106
click at [550, 376] on div "lost" at bounding box center [562, 376] width 68 height 112
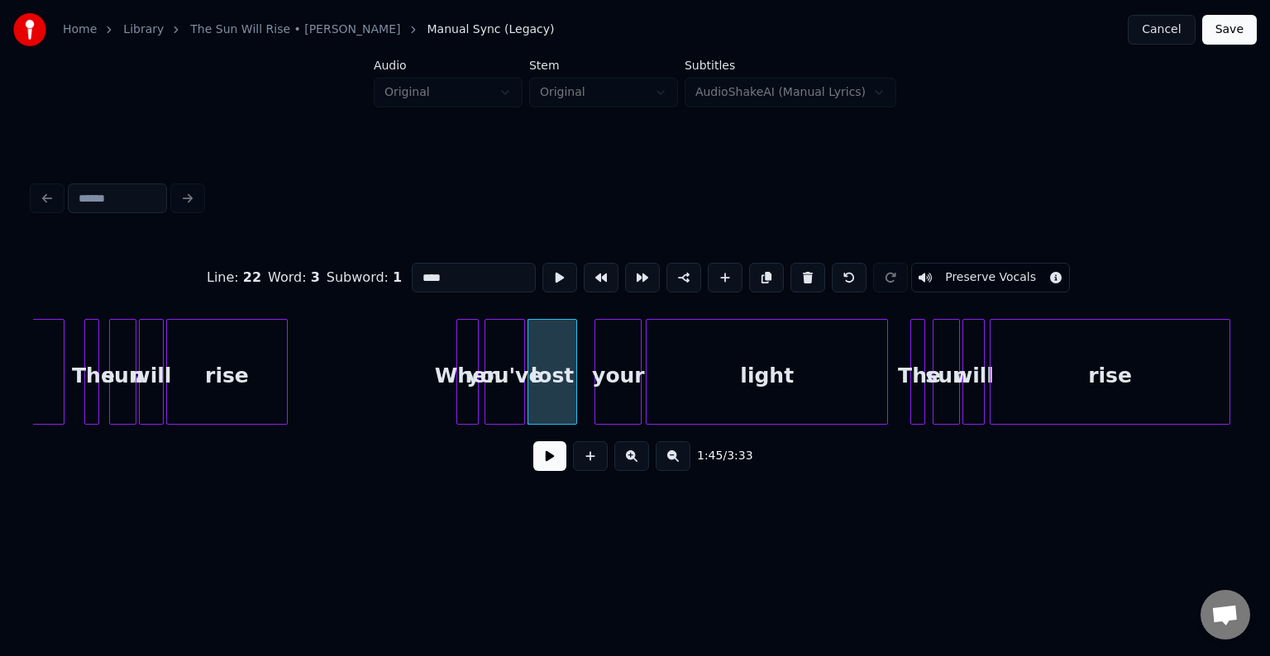
click at [571, 412] on div at bounding box center [573, 372] width 5 height 104
click at [580, 407] on div at bounding box center [581, 372] width 5 height 104
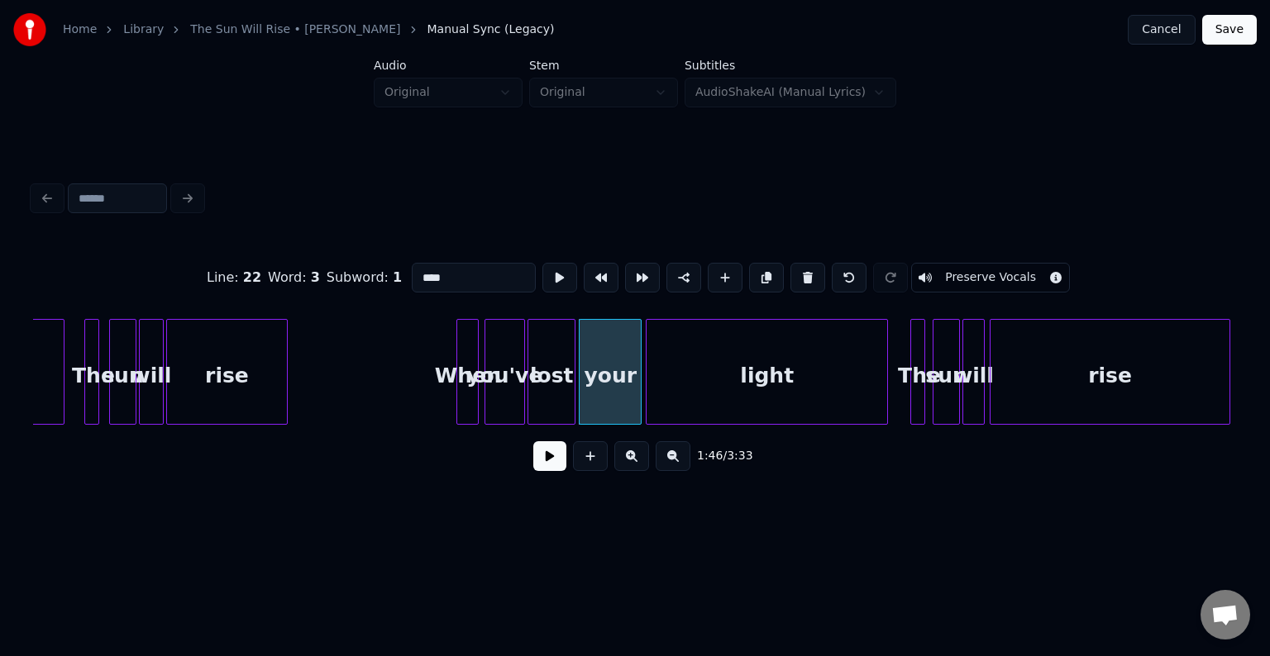
click at [460, 393] on div at bounding box center [459, 372] width 5 height 104
type input "****"
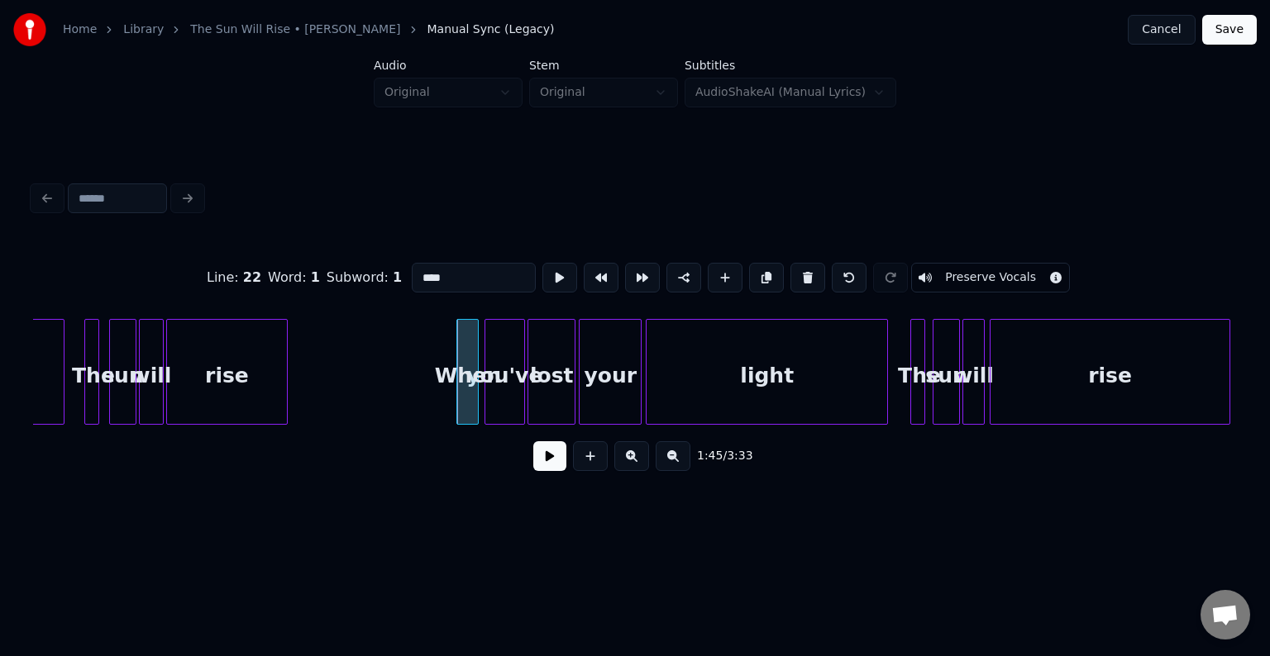
click at [549, 471] on button at bounding box center [549, 456] width 33 height 30
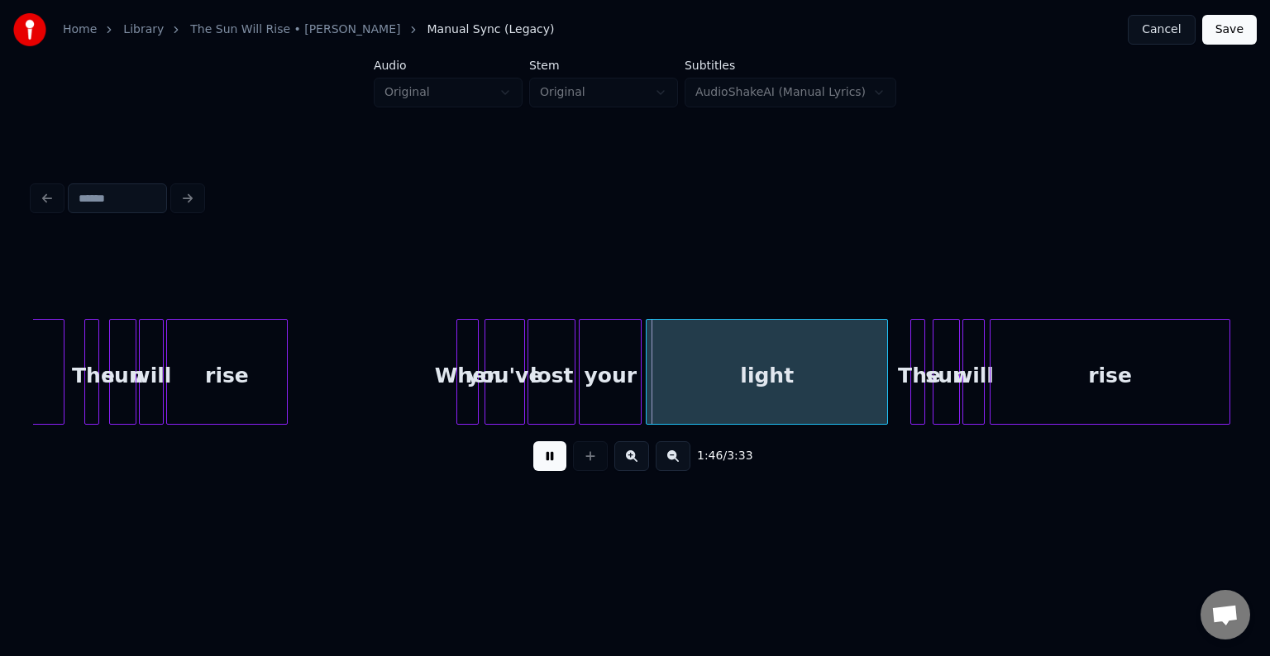
click at [488, 408] on div at bounding box center [487, 372] width 5 height 104
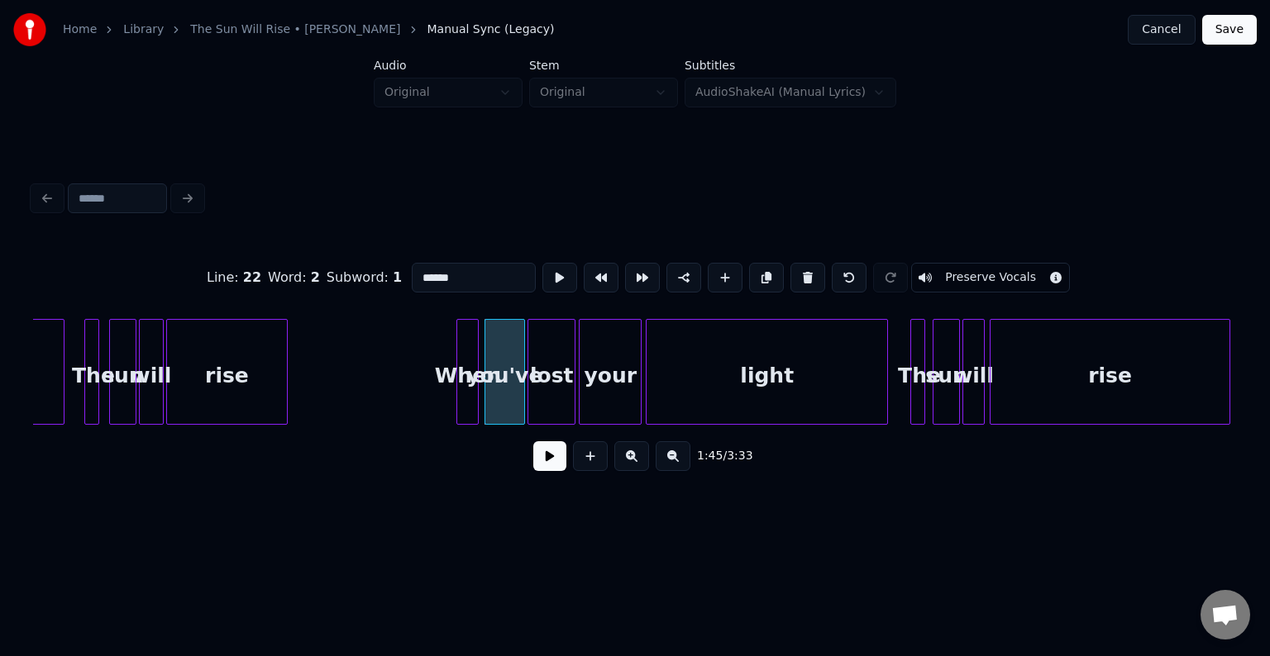
click at [544, 466] on button at bounding box center [549, 456] width 33 height 30
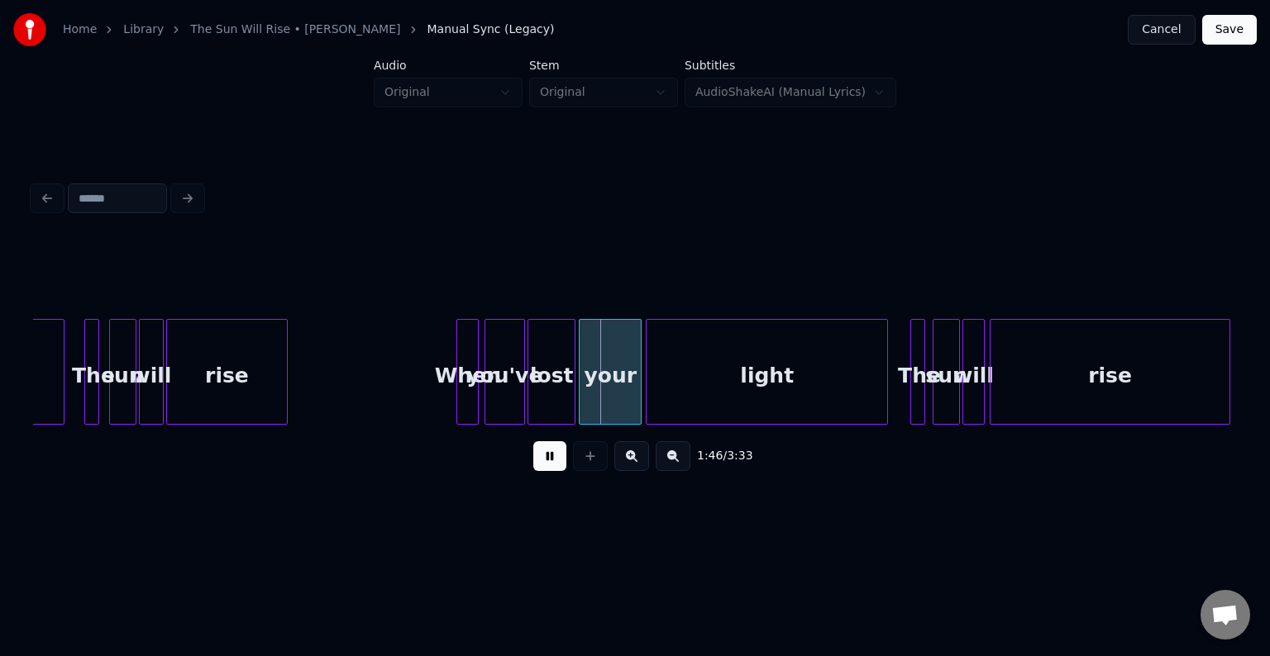
click at [544, 466] on button at bounding box center [549, 456] width 33 height 30
click at [501, 418] on div "lost your light The sun will rise you've When rise will sun The rise" at bounding box center [635, 372] width 1204 height 106
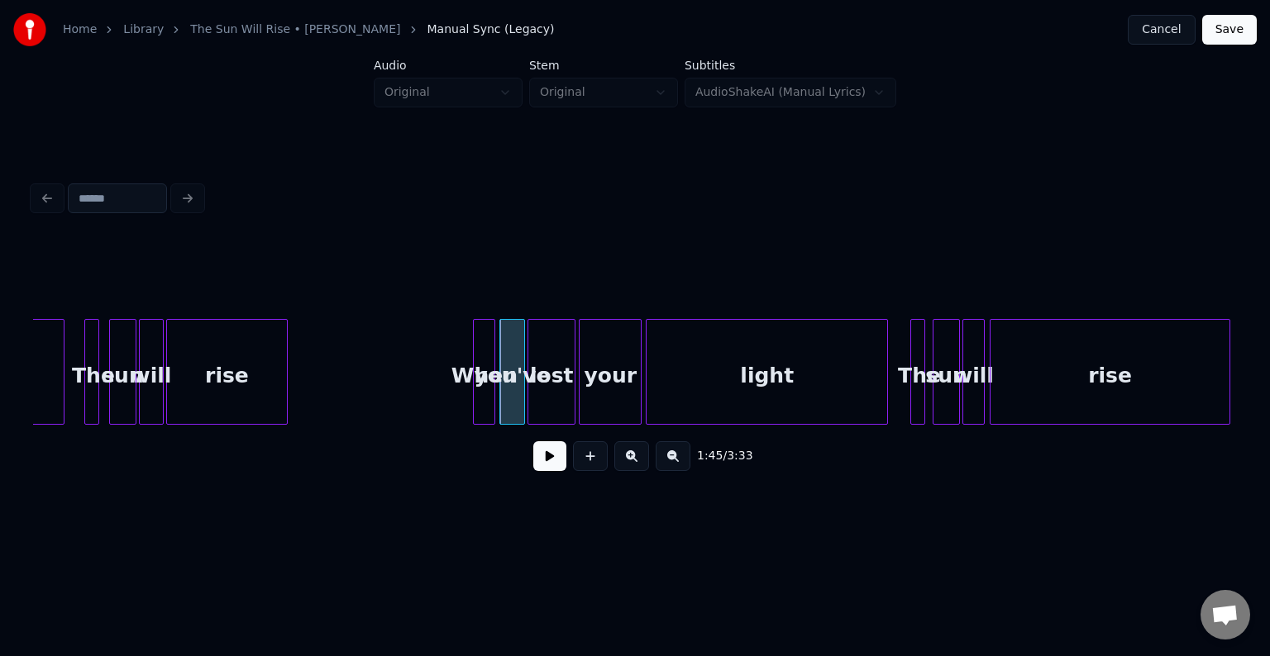
click at [484, 408] on div "When" at bounding box center [484, 376] width 21 height 112
click at [544, 469] on button at bounding box center [549, 456] width 33 height 30
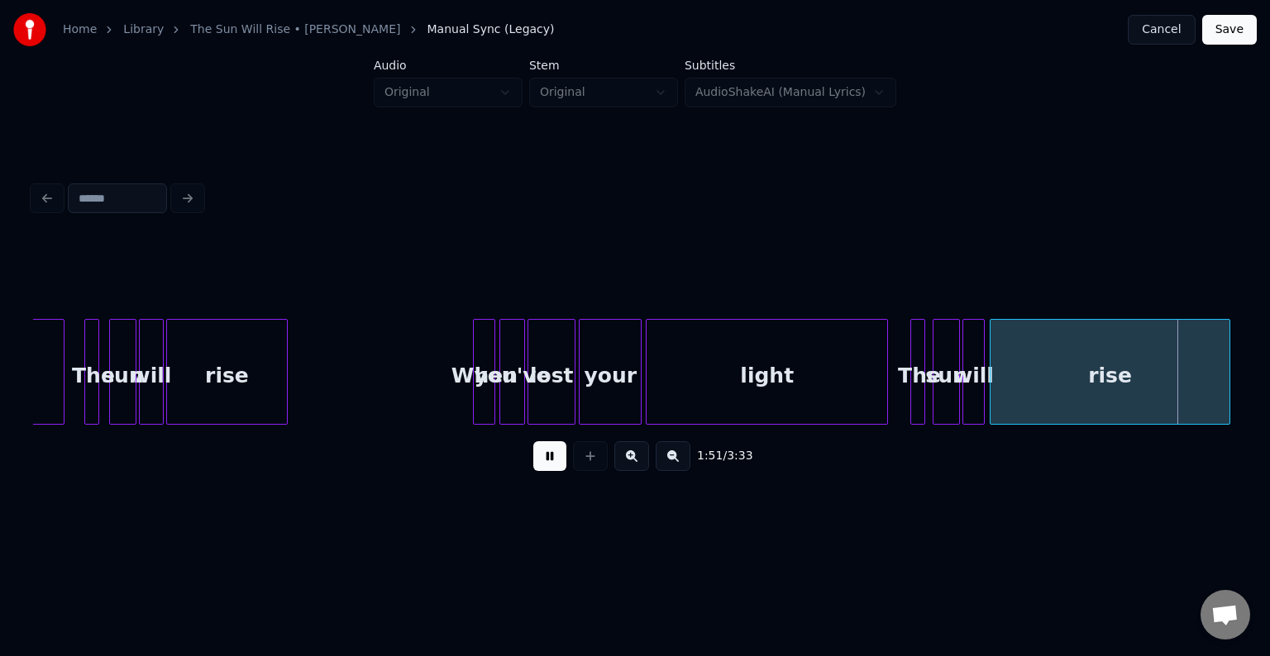
click at [200, 352] on div "rise" at bounding box center [227, 376] width 120 height 112
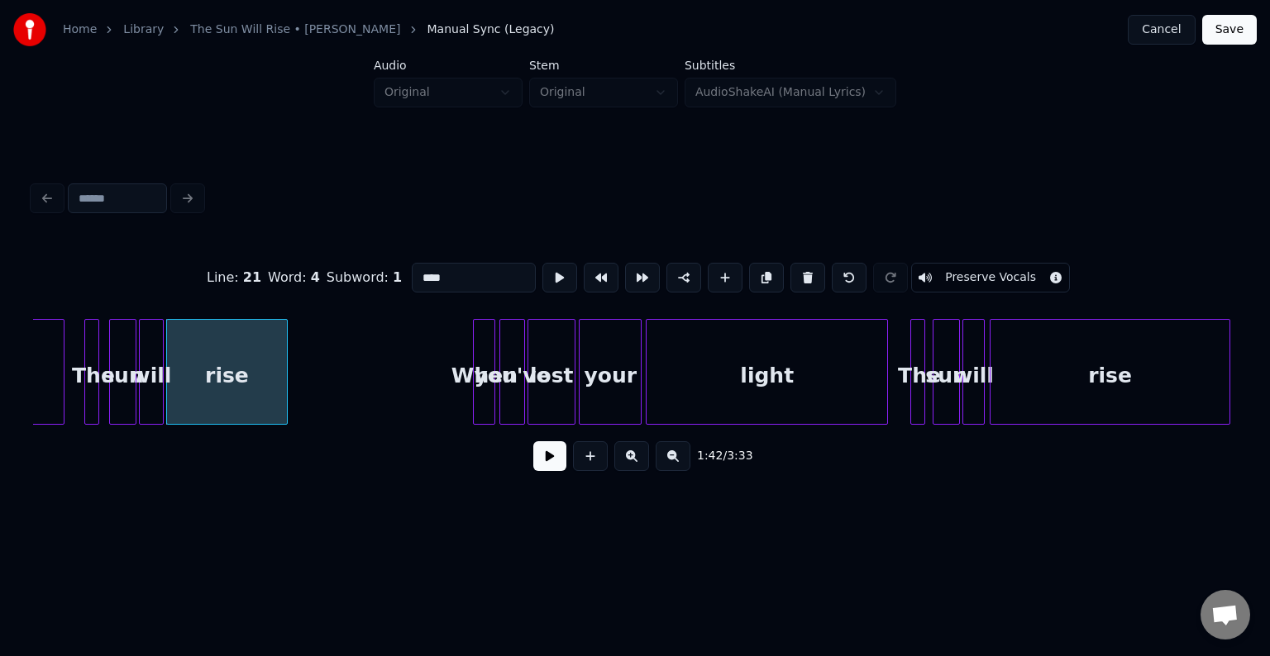
click at [548, 463] on button at bounding box center [549, 456] width 33 height 30
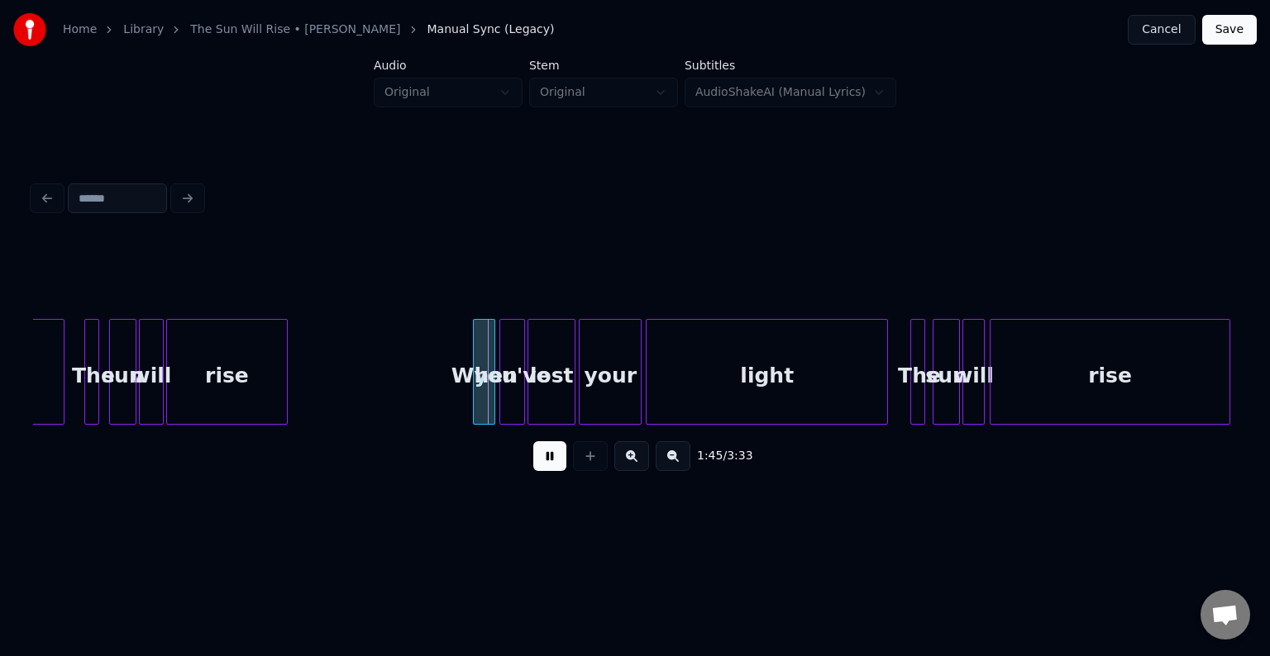
click at [546, 463] on button at bounding box center [549, 456] width 33 height 30
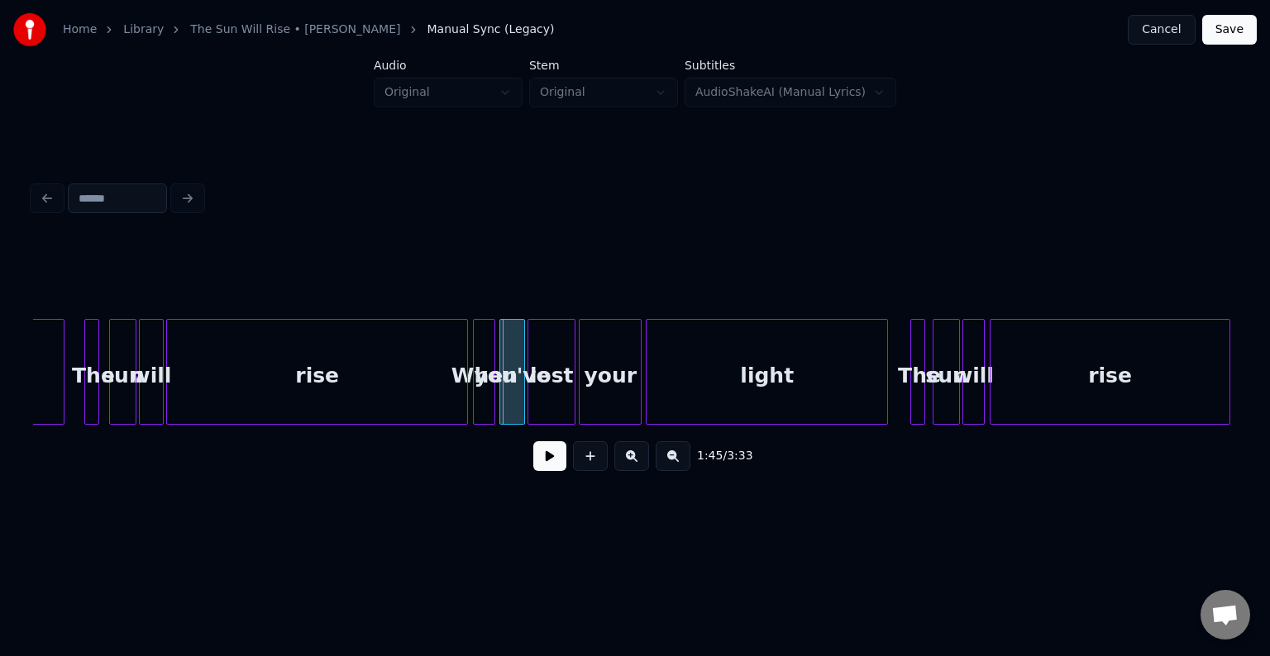
click at [466, 393] on div at bounding box center [464, 372] width 5 height 104
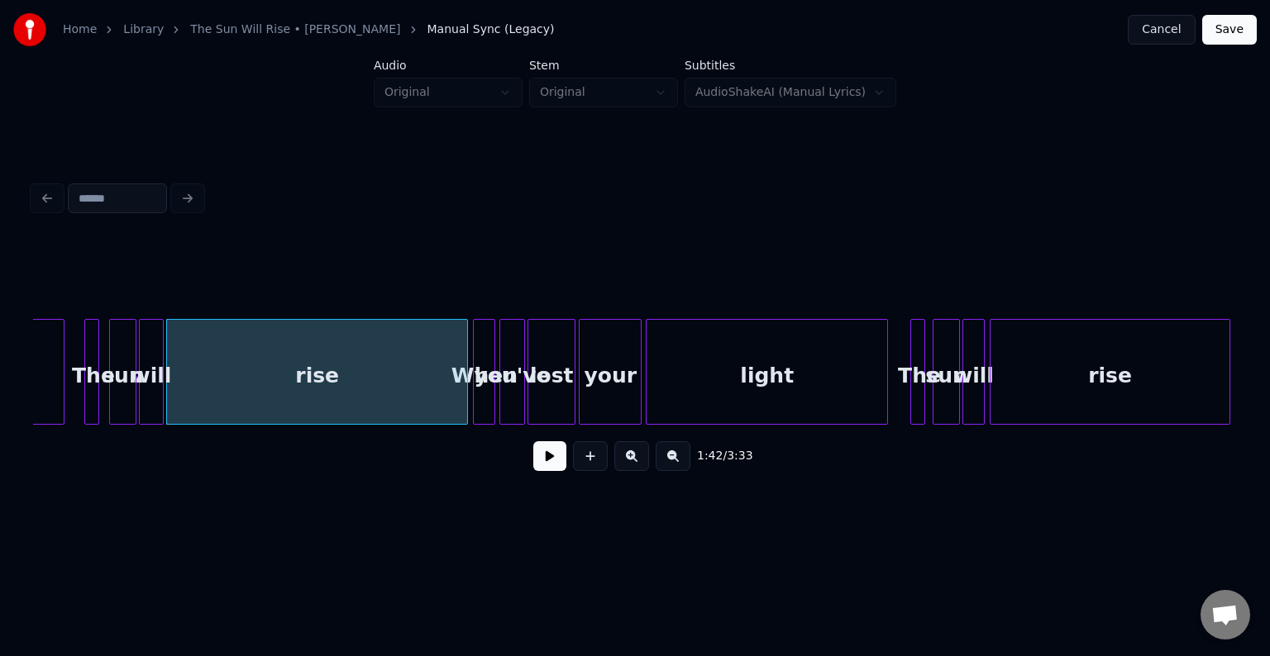
click at [713, 395] on div "light" at bounding box center [766, 376] width 241 height 112
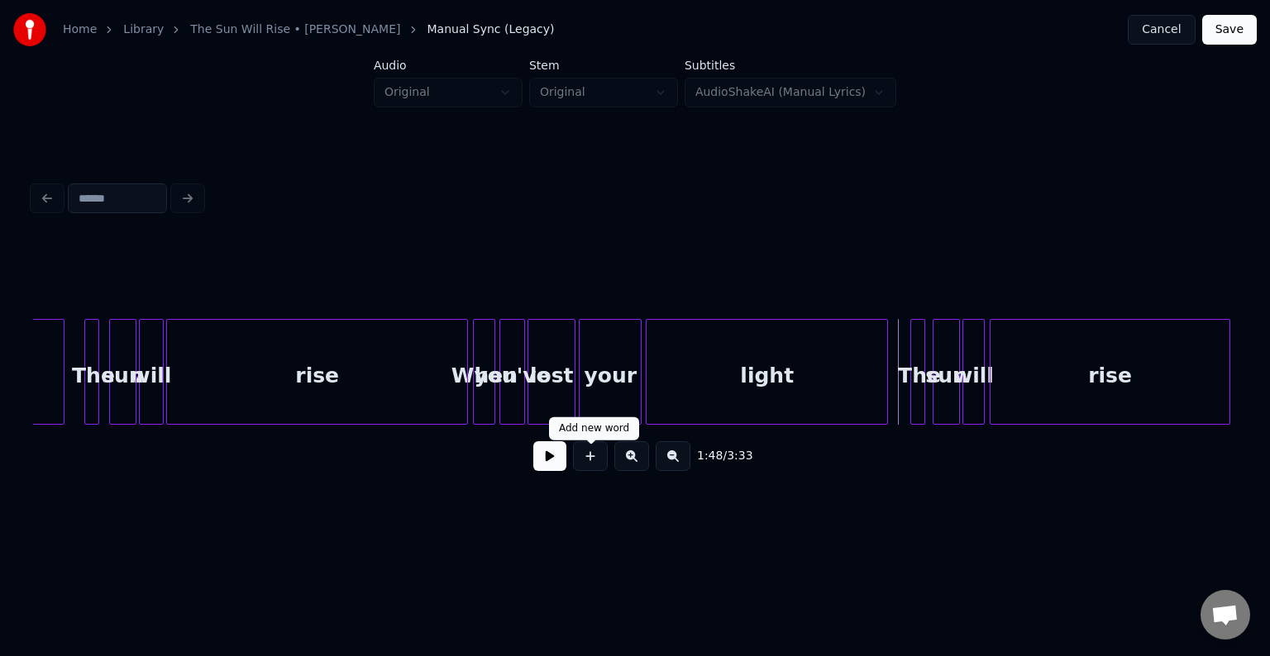
click at [565, 461] on button at bounding box center [549, 456] width 33 height 30
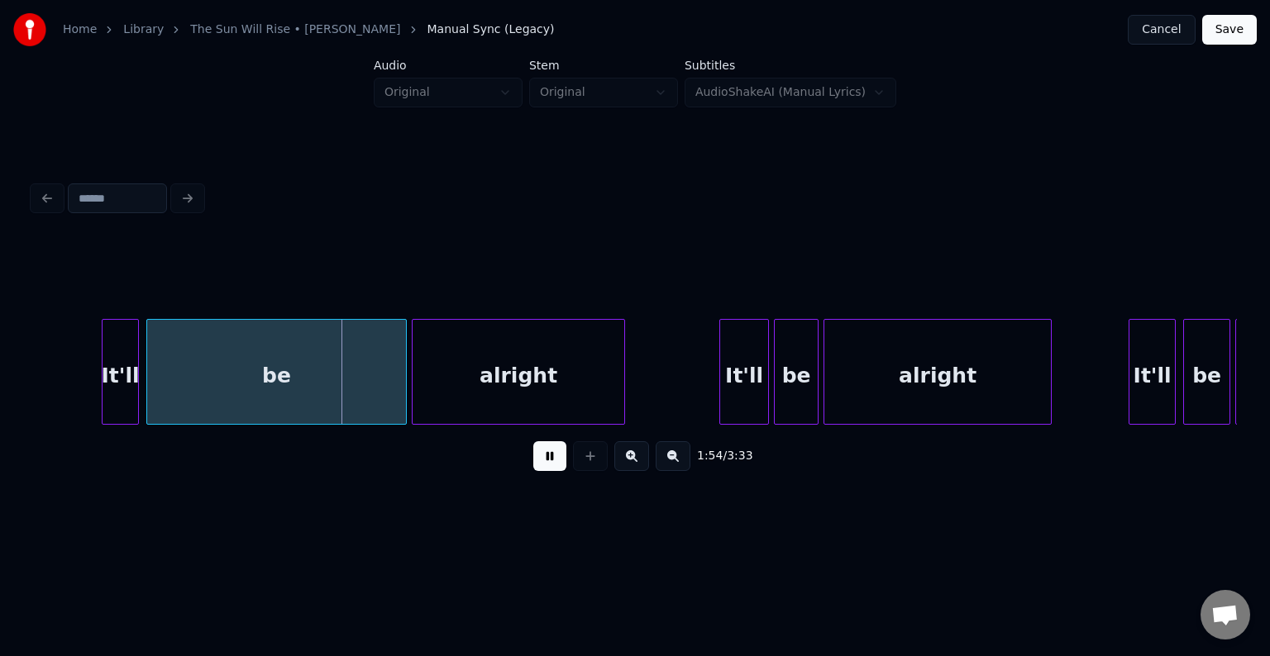
click at [565, 461] on button at bounding box center [549, 456] width 33 height 30
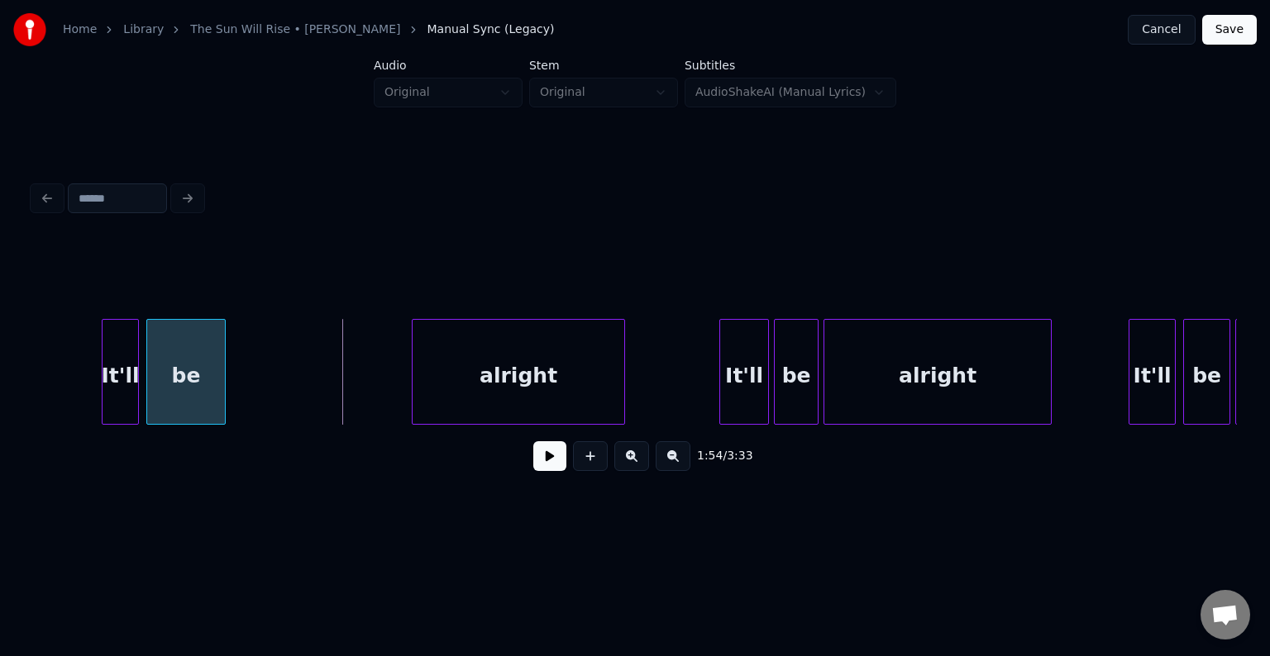
click at [222, 368] on div at bounding box center [222, 372] width 5 height 104
click at [545, 467] on button at bounding box center [549, 456] width 33 height 30
click at [162, 393] on div "be" at bounding box center [164, 372] width 36 height 106
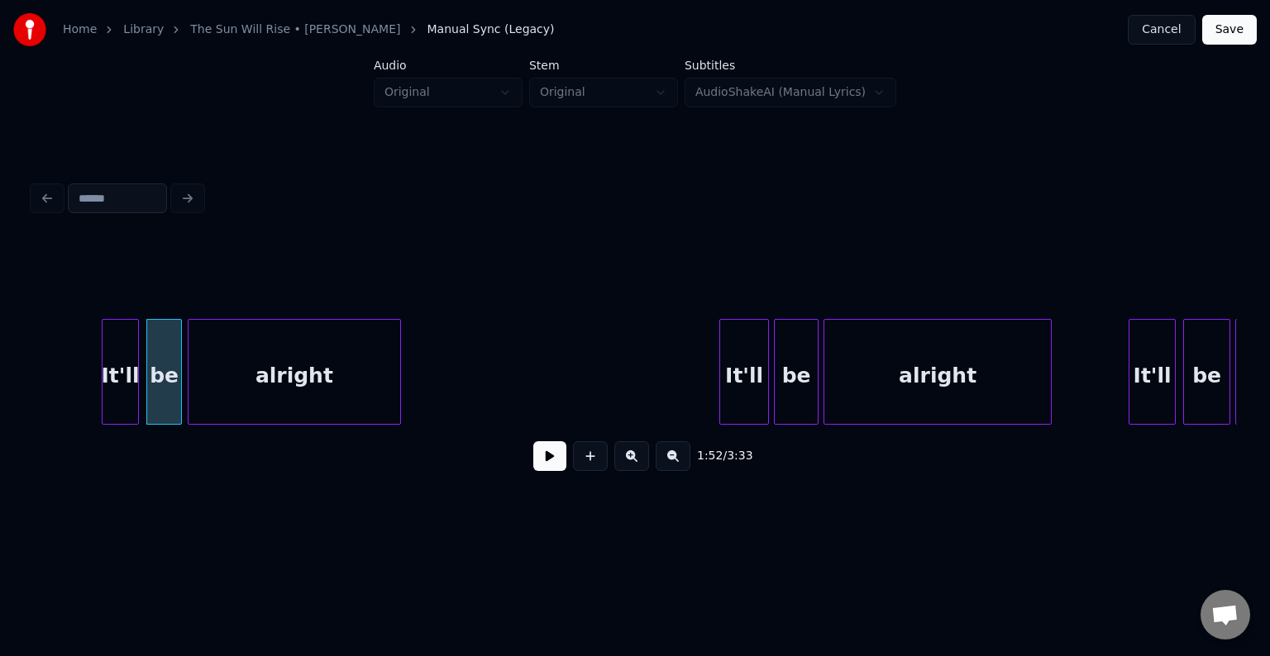
click at [250, 384] on div "alright" at bounding box center [294, 376] width 212 height 112
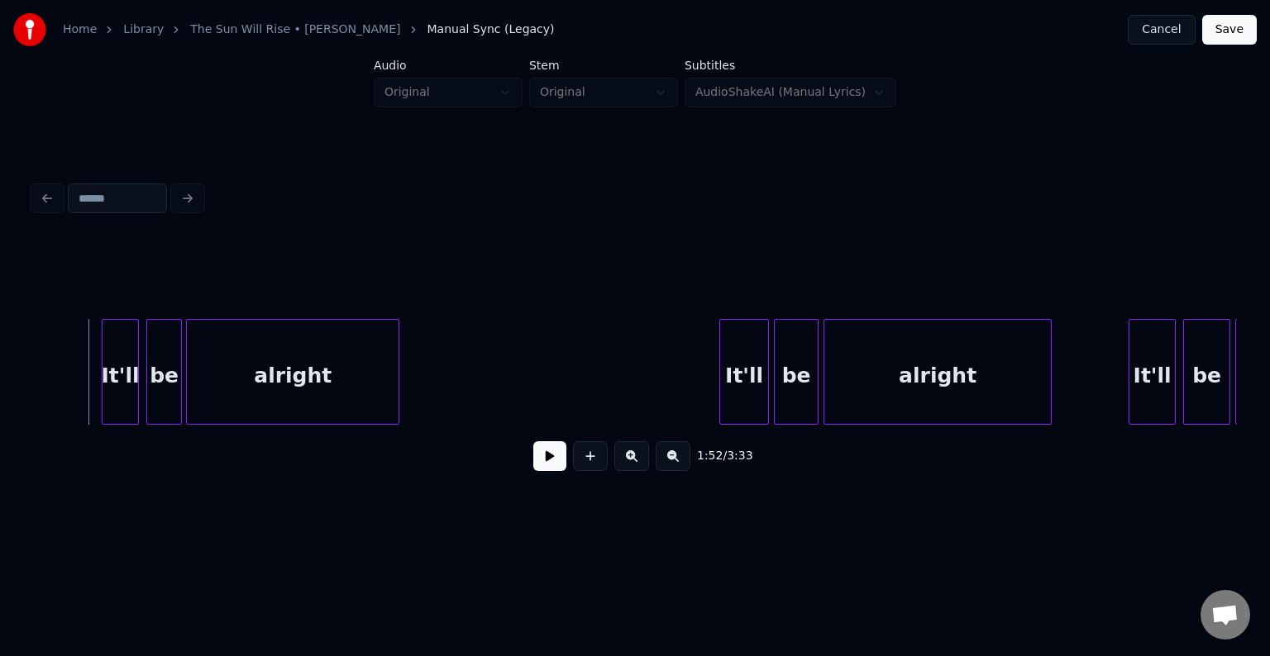
click at [541, 460] on button at bounding box center [549, 456] width 33 height 30
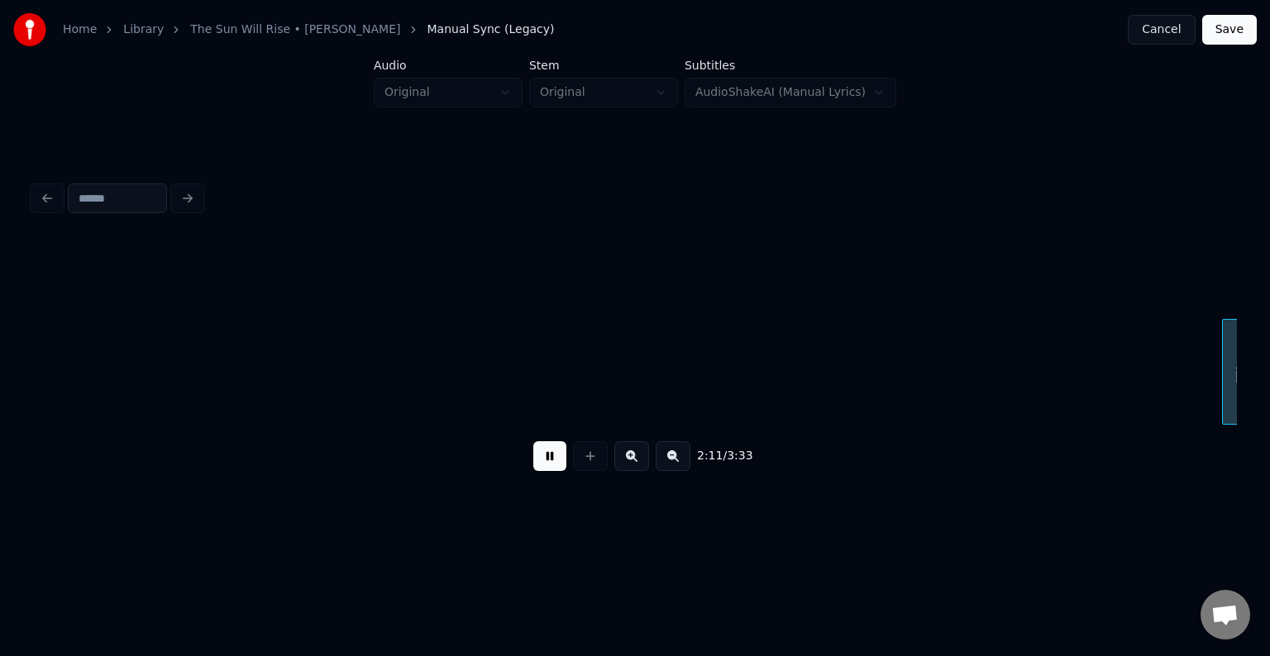
scroll to position [0, 16243]
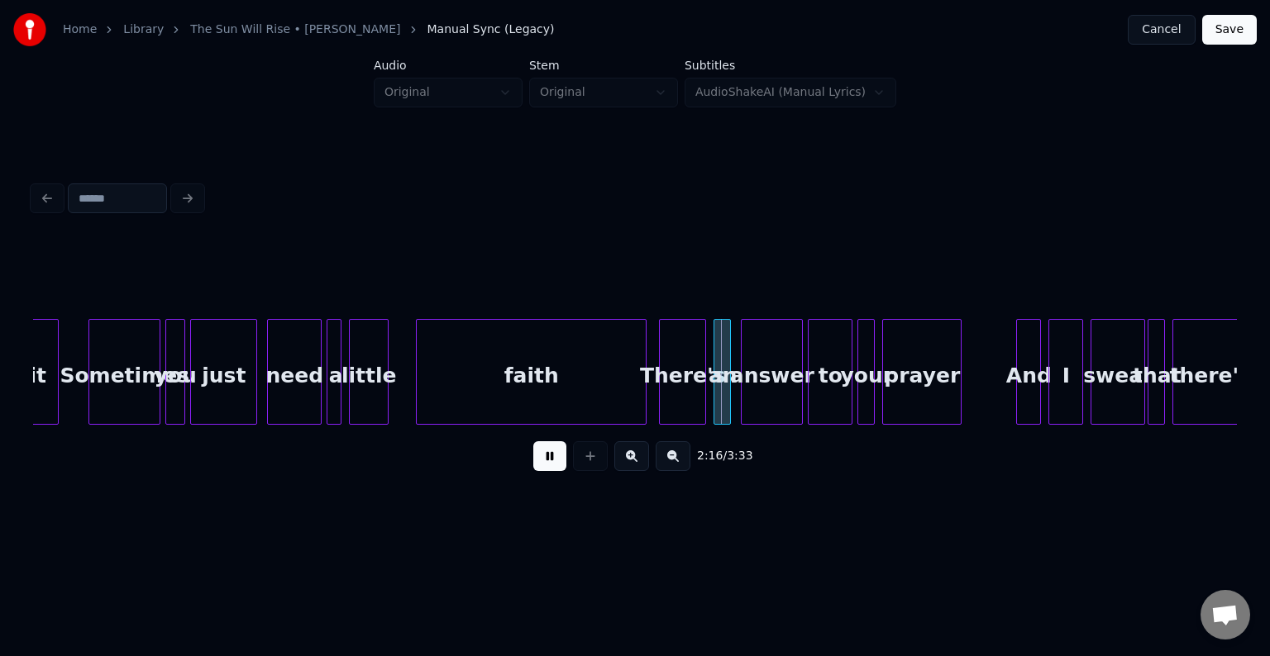
click at [541, 460] on button at bounding box center [549, 456] width 33 height 30
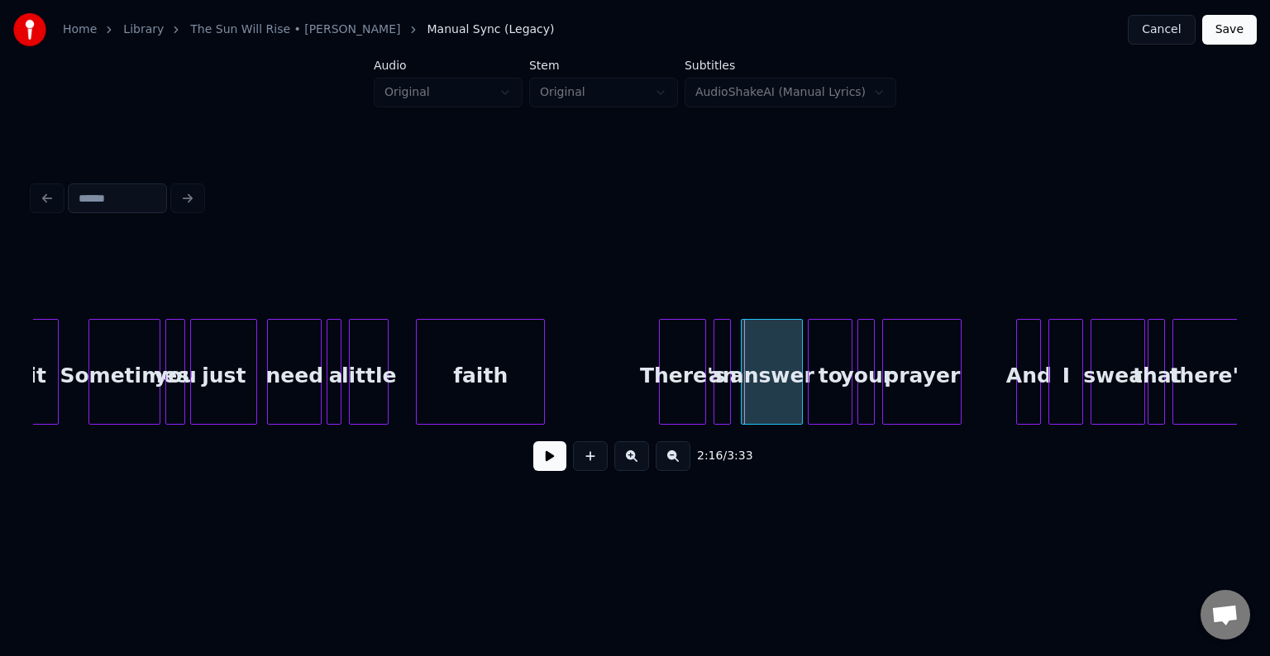
click at [541, 374] on div at bounding box center [541, 372] width 5 height 104
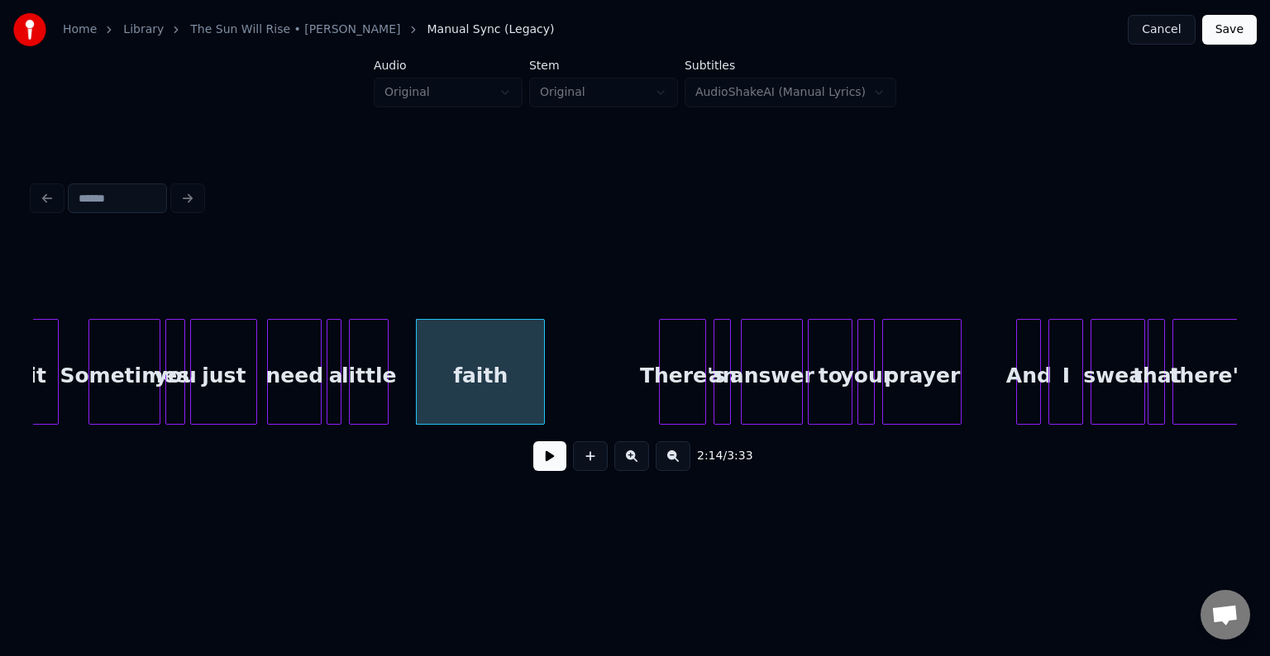
click at [548, 451] on button at bounding box center [549, 456] width 33 height 30
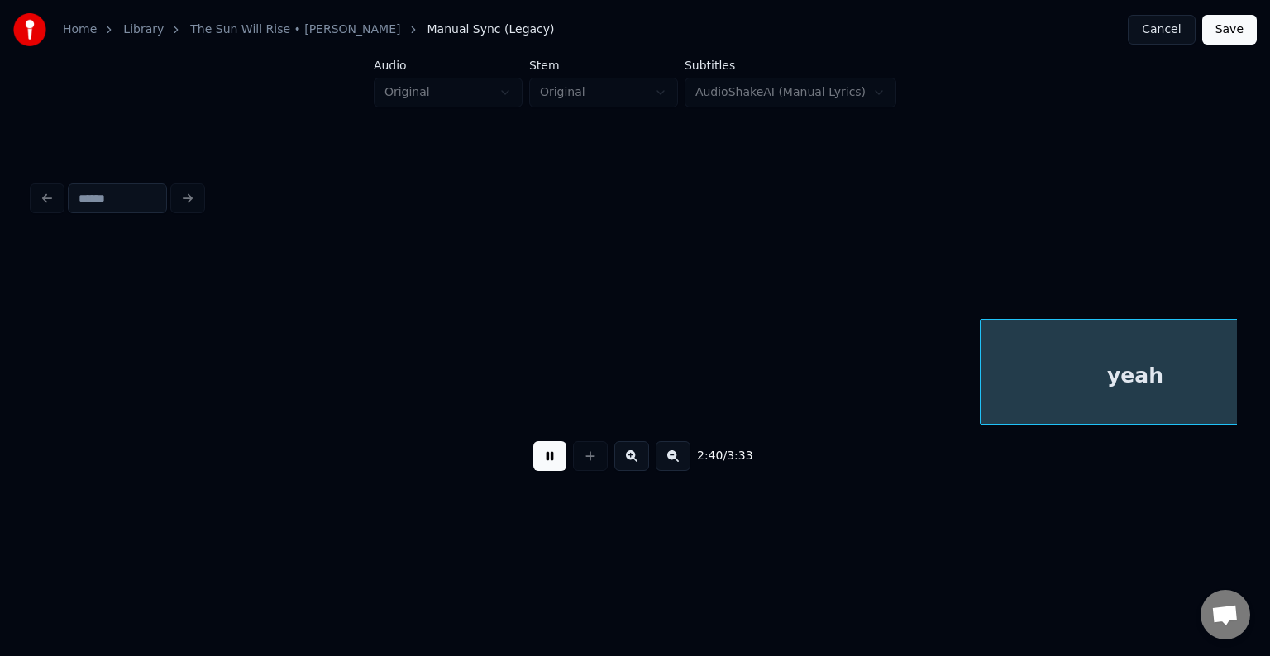
scroll to position [0, 19858]
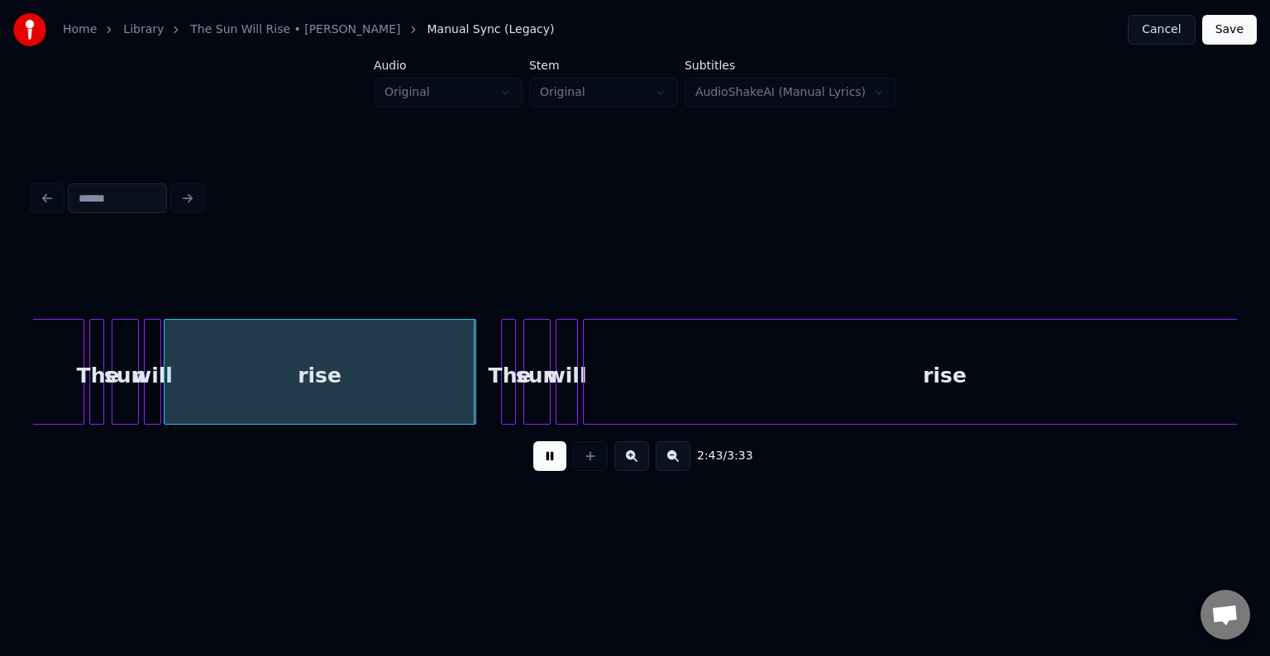
drag, startPoint x: 555, startPoint y: 463, endPoint x: 528, endPoint y: 477, distance: 30.7
click at [528, 474] on div "2:43 / 3:33" at bounding box center [634, 456] width 1177 height 36
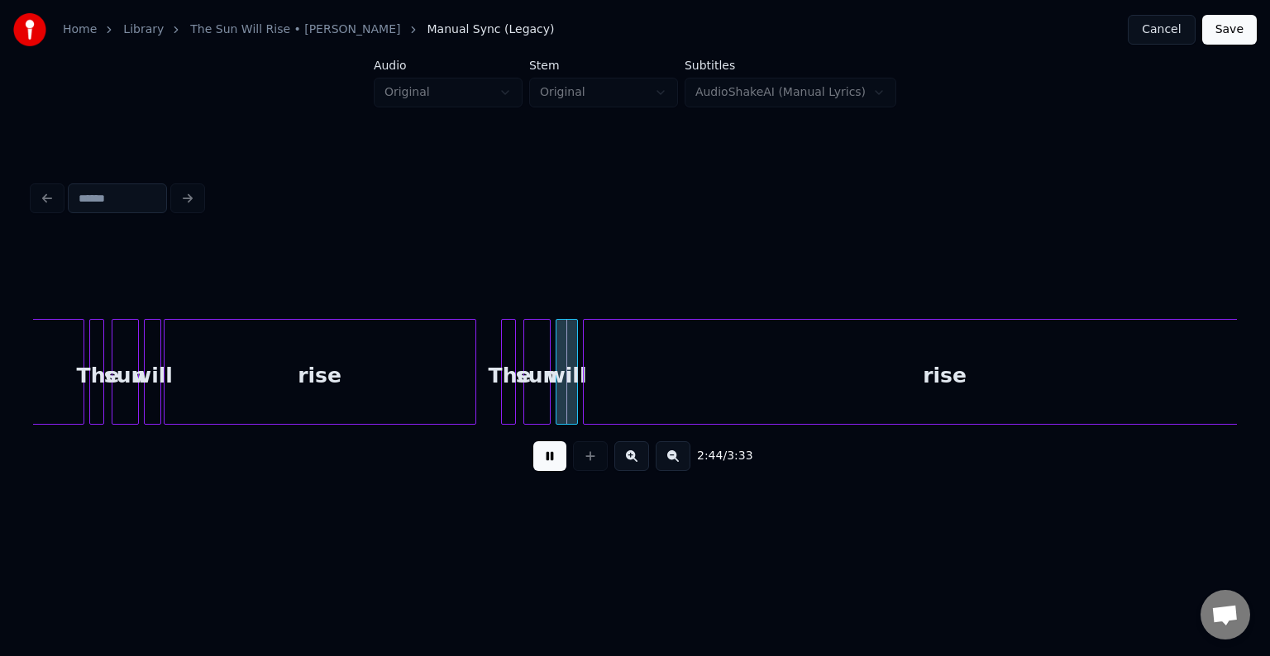
click at [545, 455] on button at bounding box center [549, 456] width 33 height 30
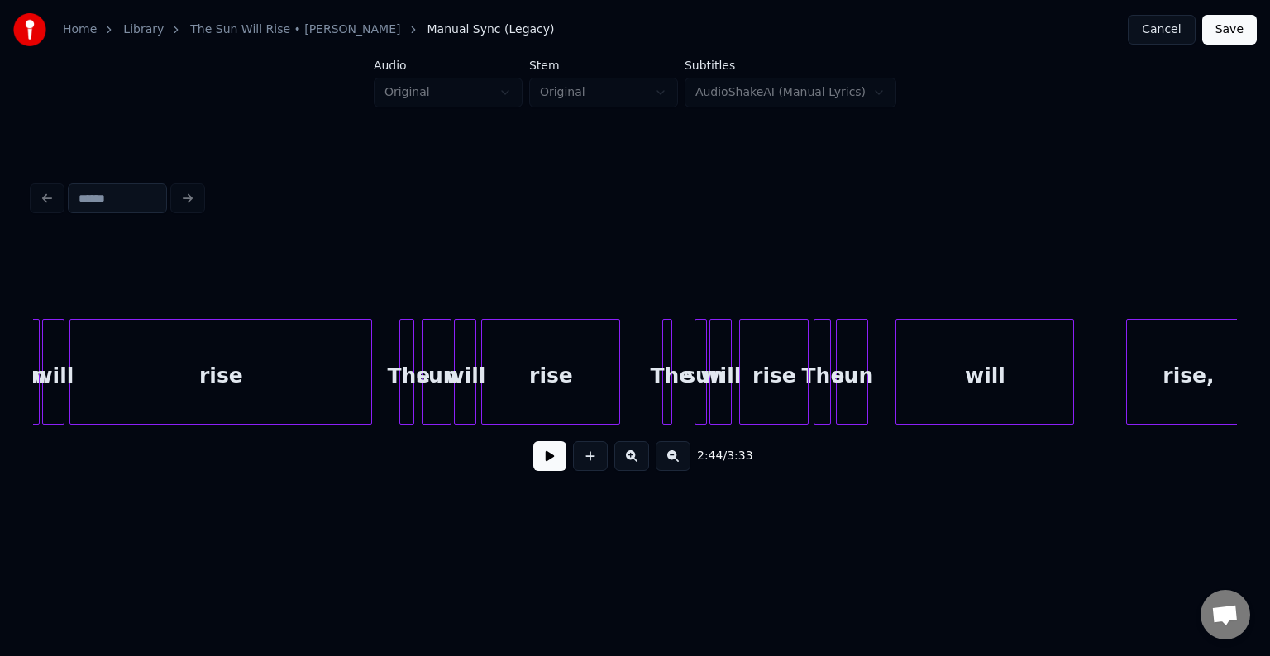
scroll to position [0, 18304]
click at [165, 382] on div "rise" at bounding box center [221, 376] width 301 height 112
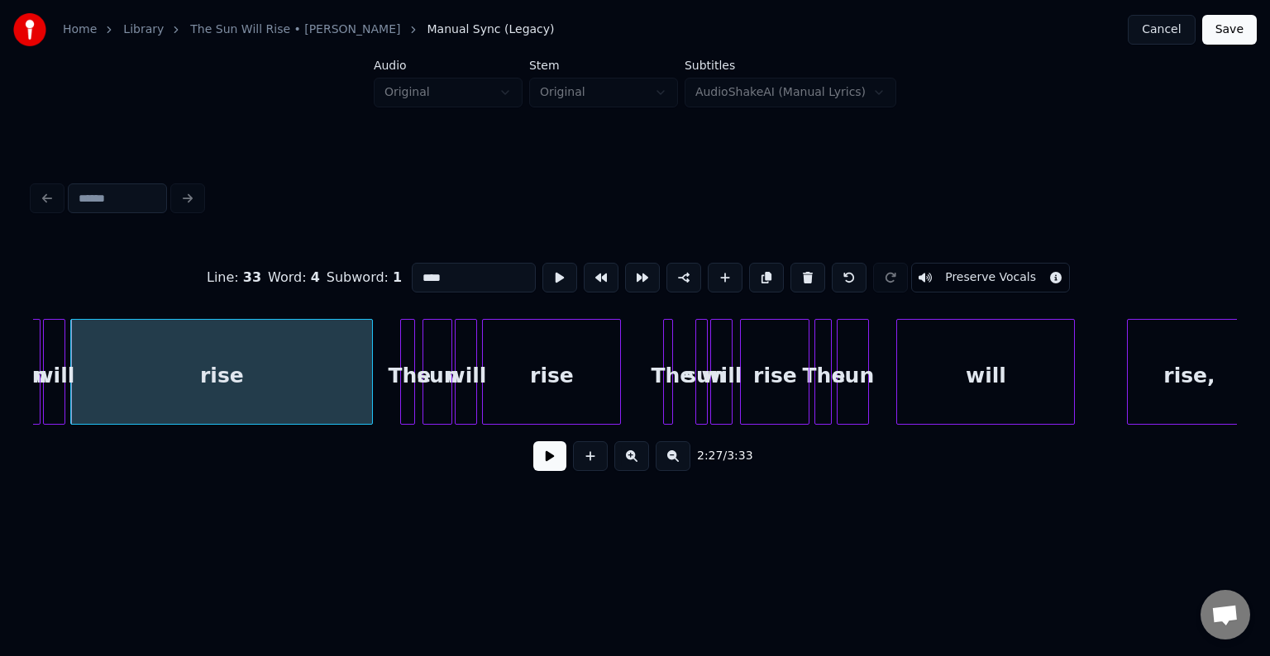
click at [549, 466] on button at bounding box center [549, 456] width 33 height 30
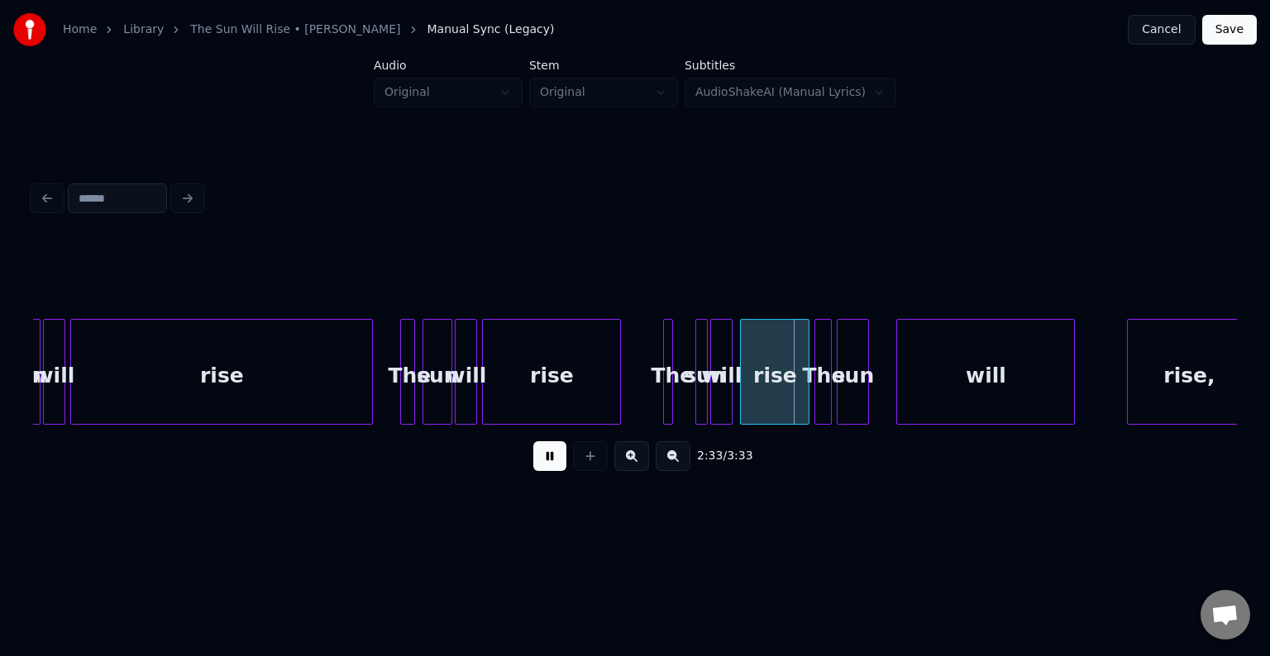
click at [543, 466] on button at bounding box center [549, 456] width 33 height 30
click at [756, 393] on div "rise" at bounding box center [775, 376] width 68 height 112
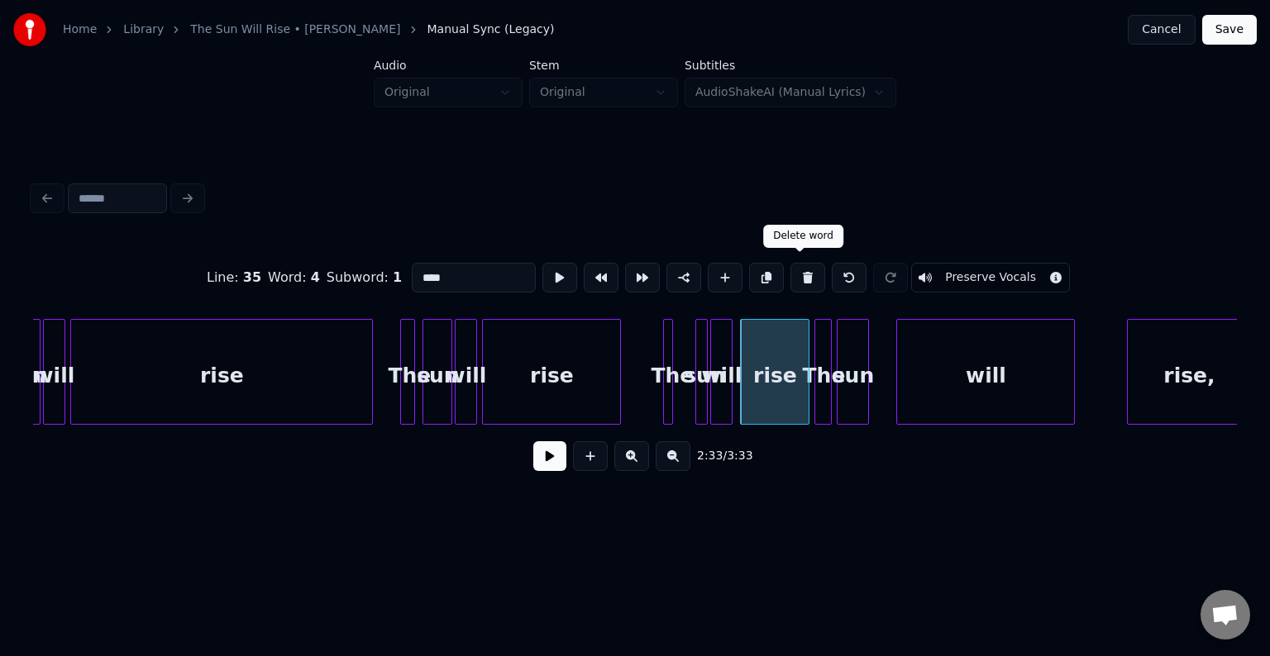
click at [800, 263] on button at bounding box center [807, 278] width 35 height 30
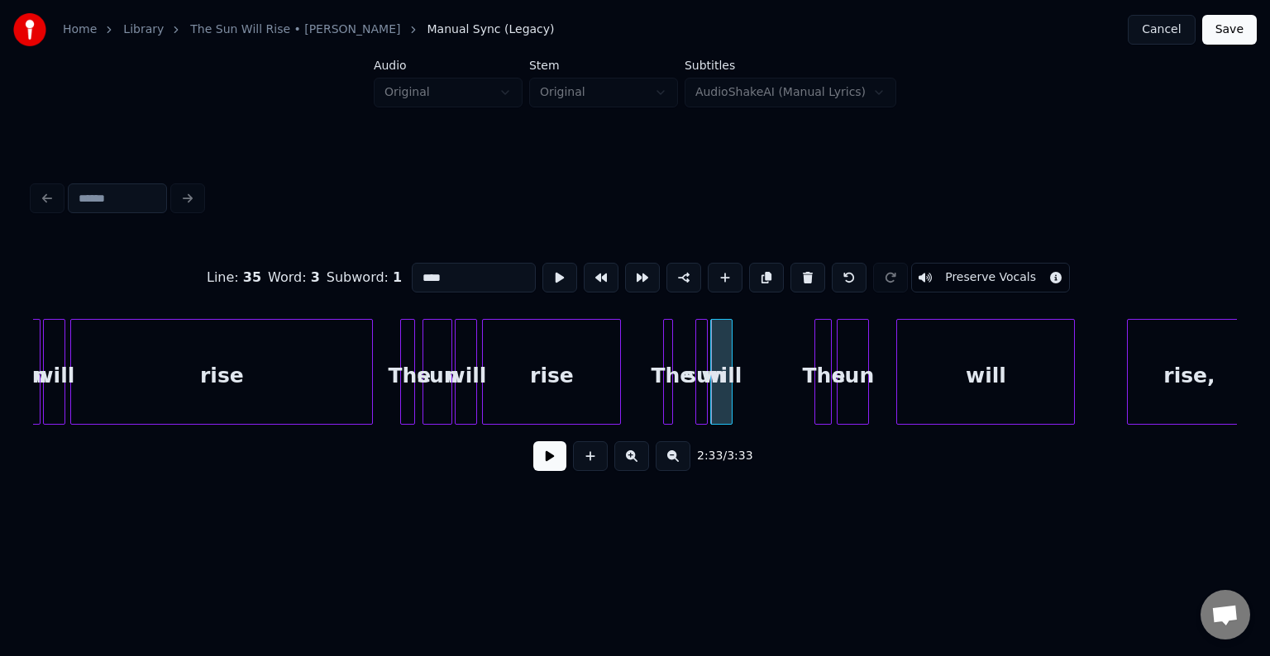
click at [800, 263] on button at bounding box center [807, 278] width 35 height 30
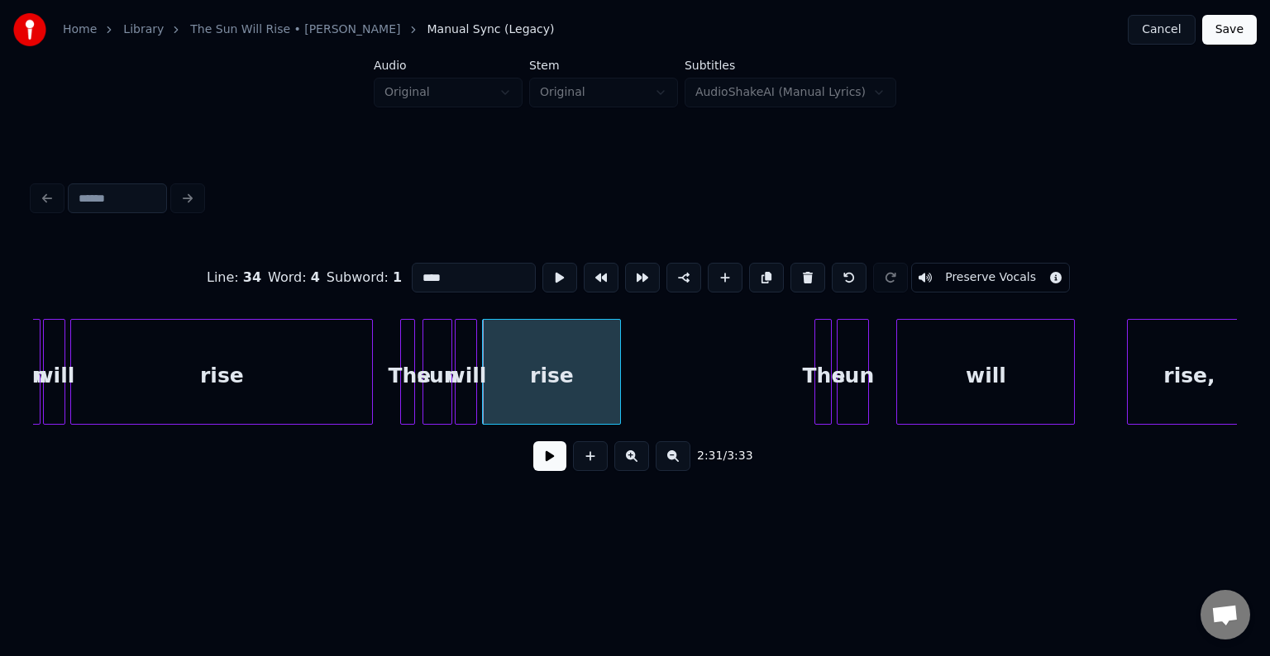
click at [815, 379] on div "The" at bounding box center [823, 376] width 17 height 112
type input "***"
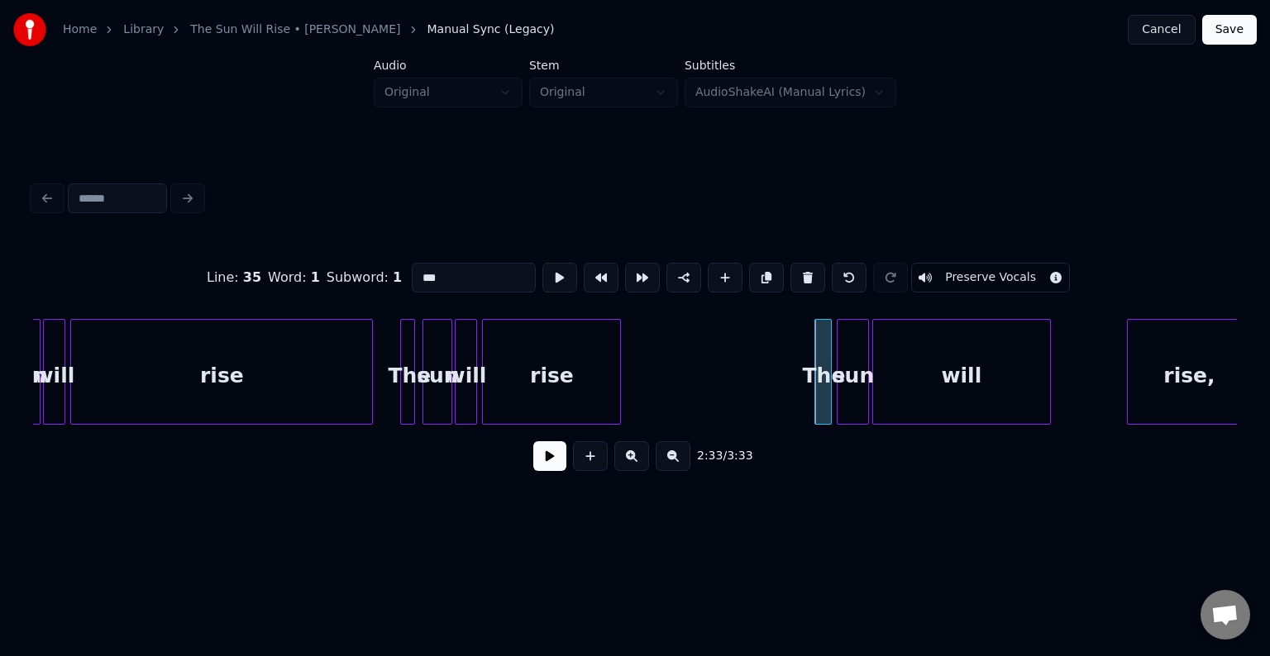
click at [915, 381] on div "will" at bounding box center [961, 376] width 177 height 112
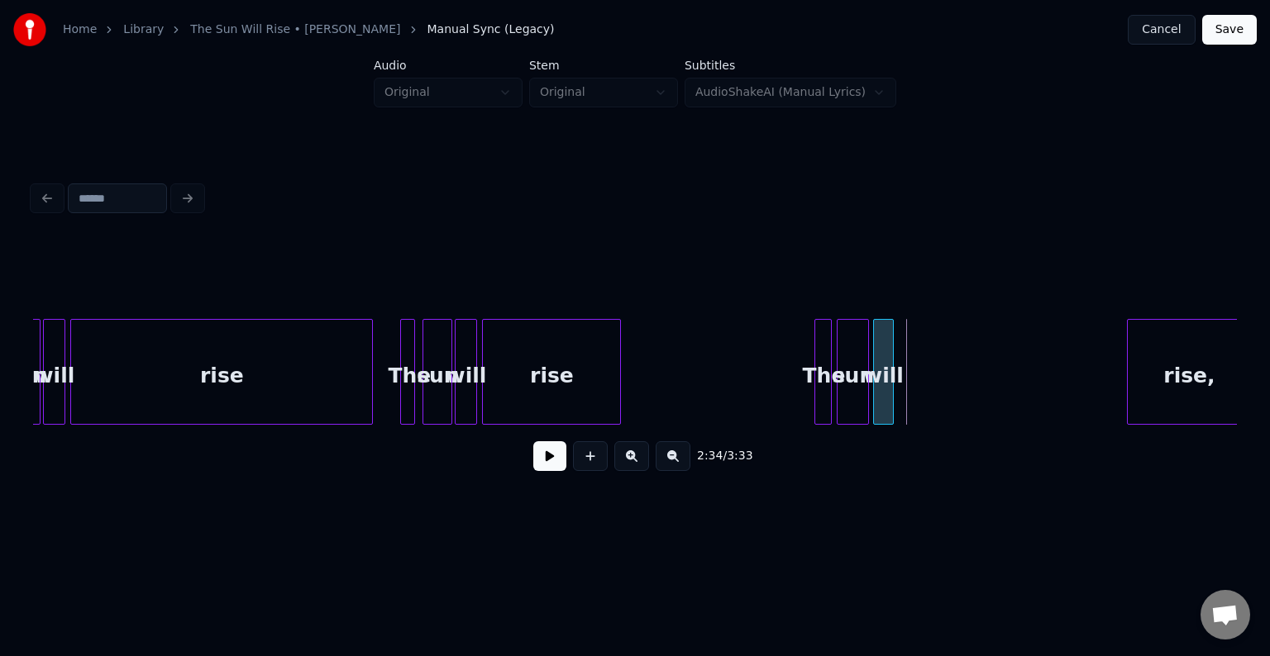
click at [893, 380] on div at bounding box center [890, 372] width 5 height 104
click at [899, 397] on div at bounding box center [901, 372] width 5 height 104
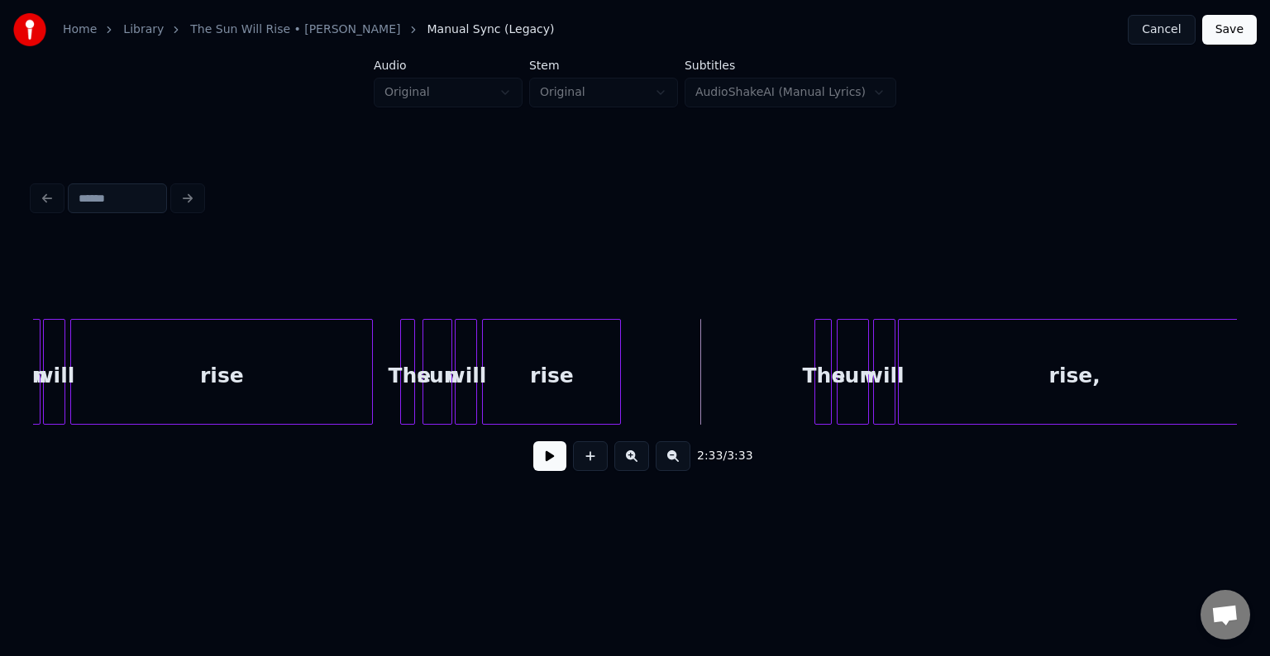
click at [541, 450] on button at bounding box center [549, 456] width 33 height 30
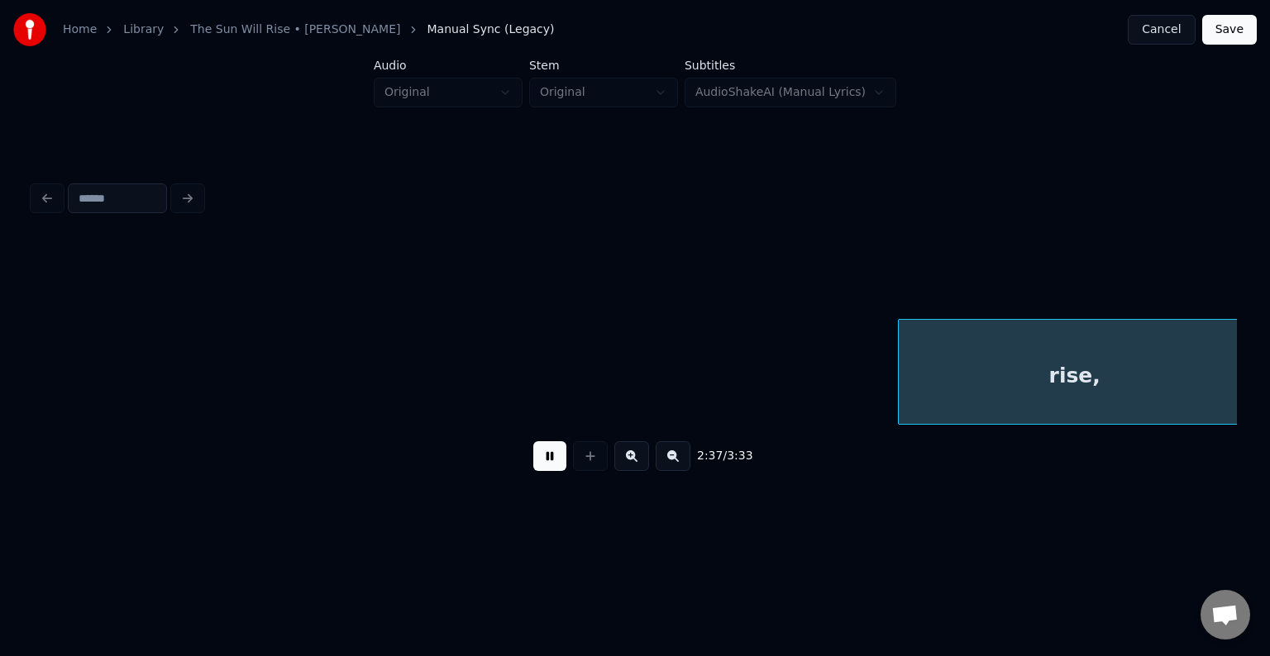
scroll to position [0, 19509]
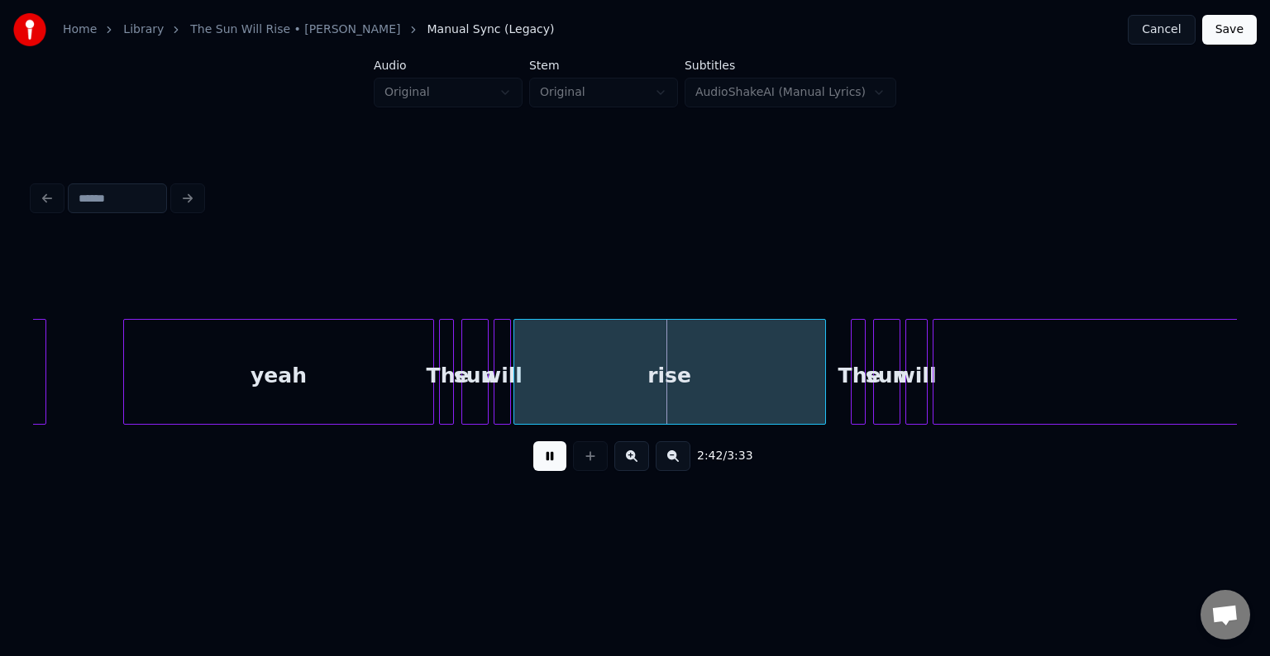
click at [546, 459] on button at bounding box center [549, 456] width 33 height 30
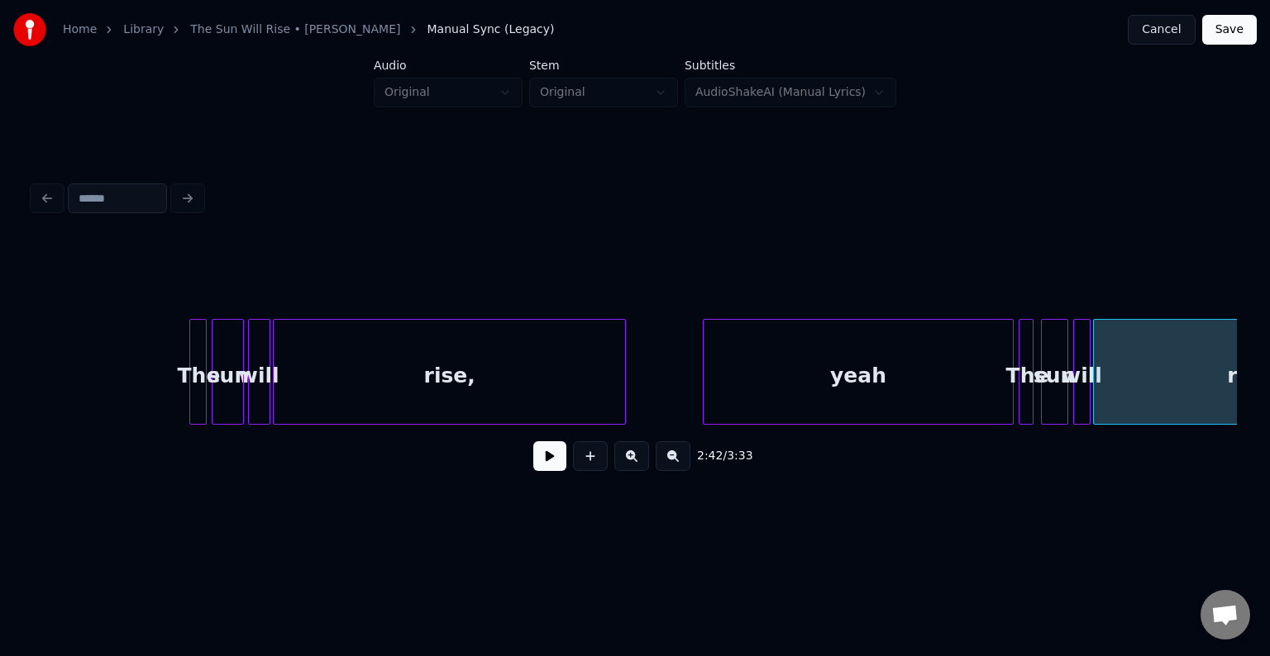
scroll to position [0, 18847]
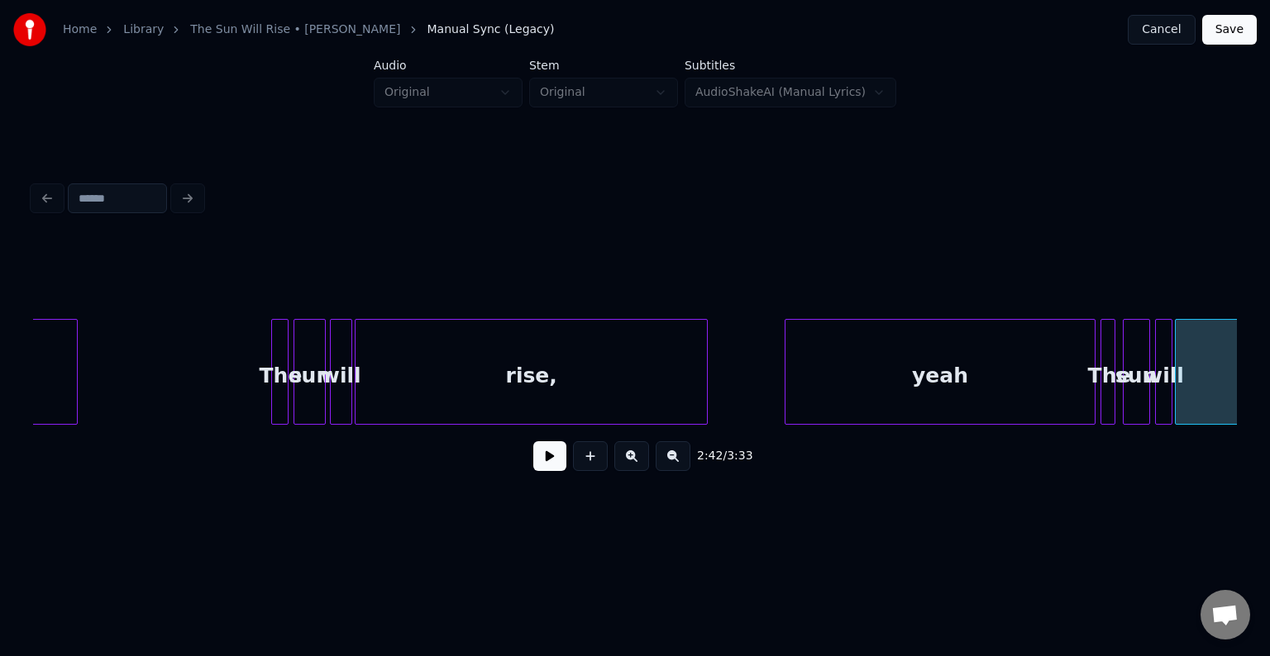
click at [476, 380] on div "rise," at bounding box center [531, 376] width 352 height 112
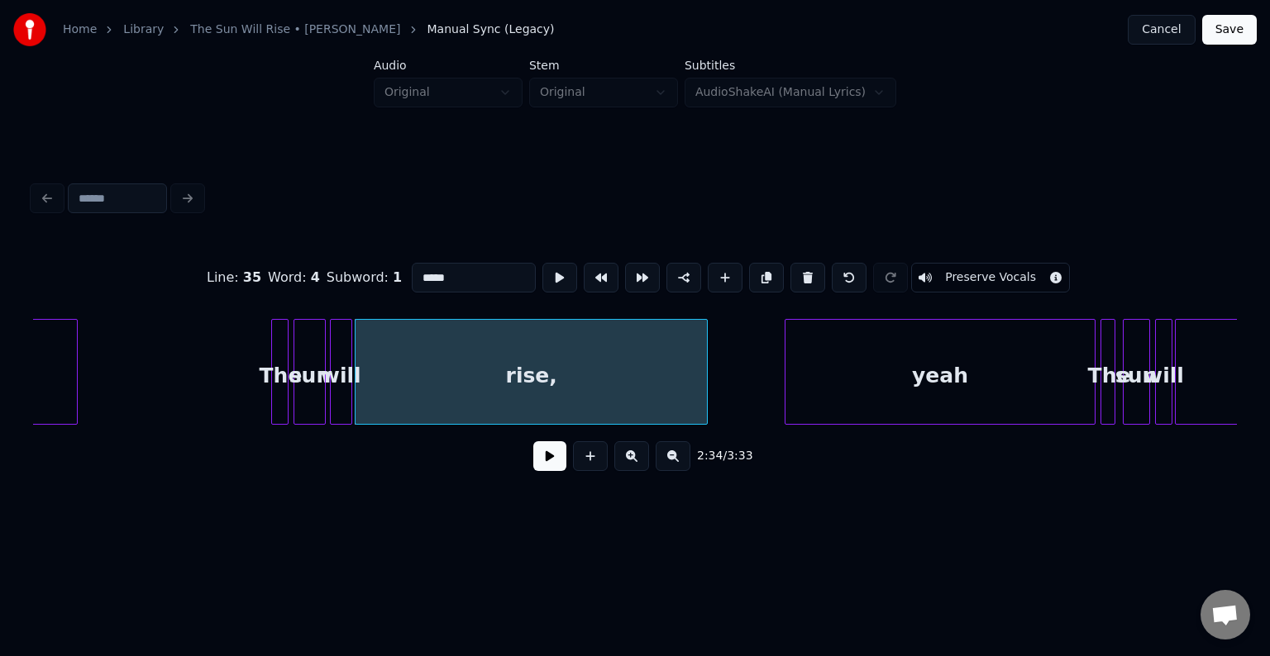
click at [535, 461] on button at bounding box center [549, 456] width 33 height 30
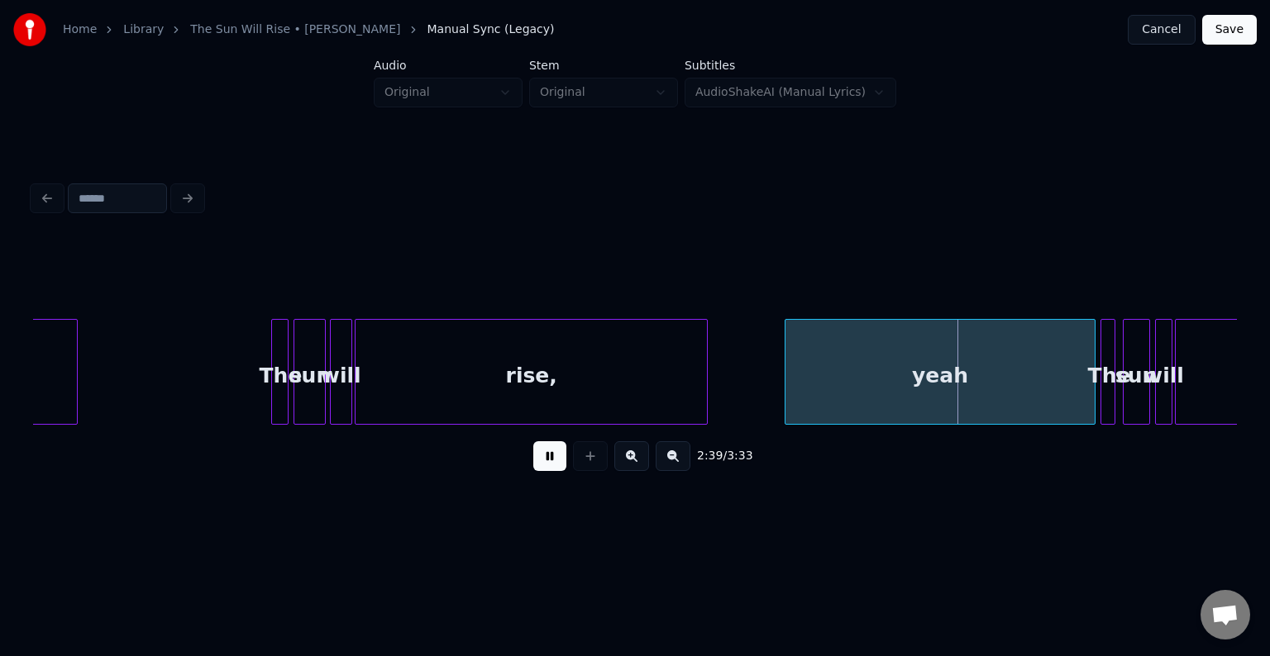
click at [531, 463] on div "2:39 / 3:33" at bounding box center [634, 456] width 1177 height 36
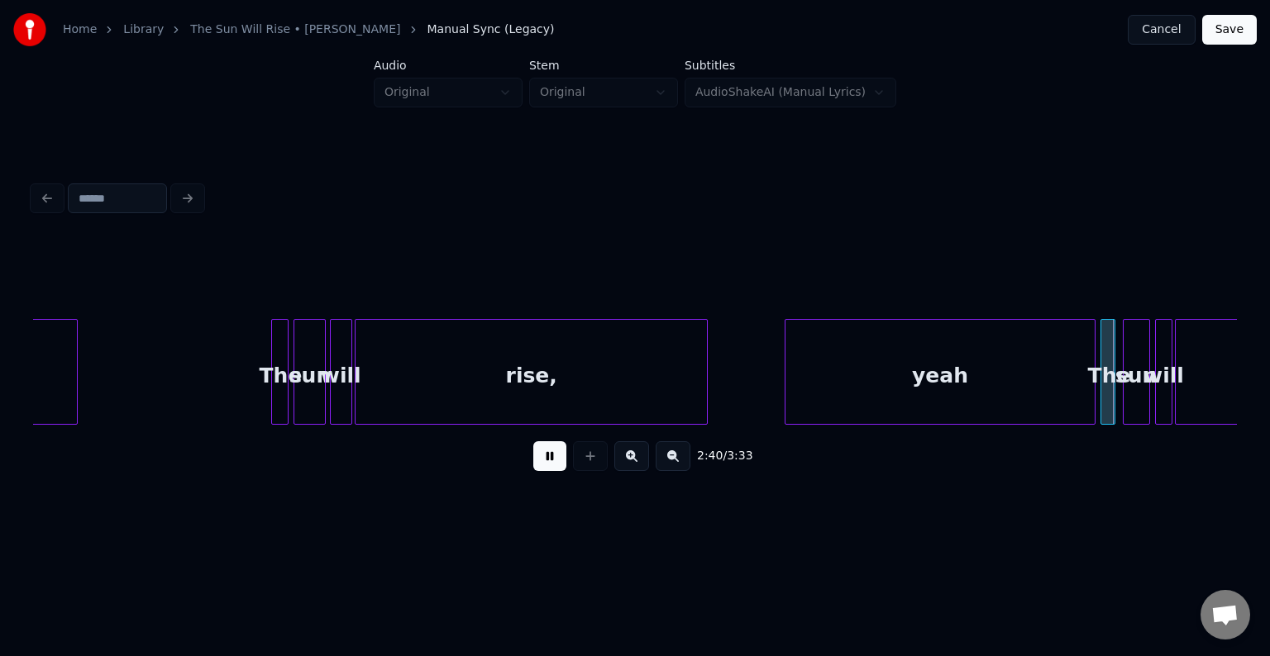
click at [537, 463] on button at bounding box center [549, 456] width 33 height 30
click at [497, 361] on div "rise," at bounding box center [531, 376] width 352 height 112
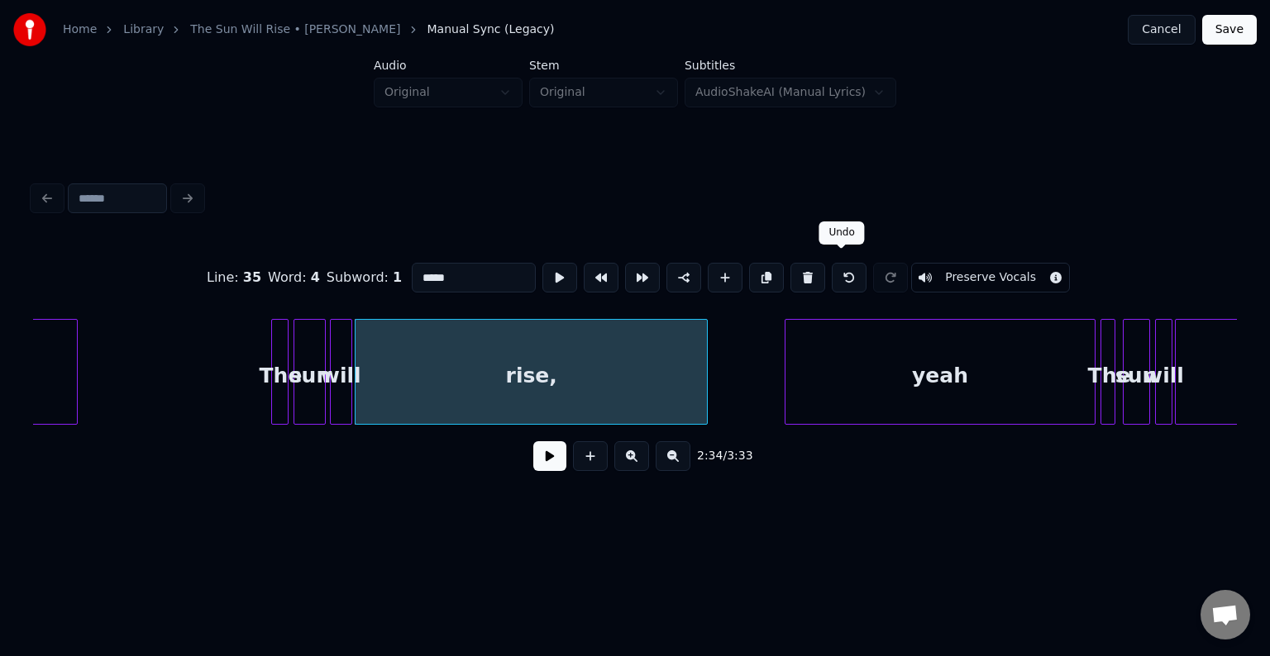
click at [841, 268] on button at bounding box center [849, 278] width 35 height 30
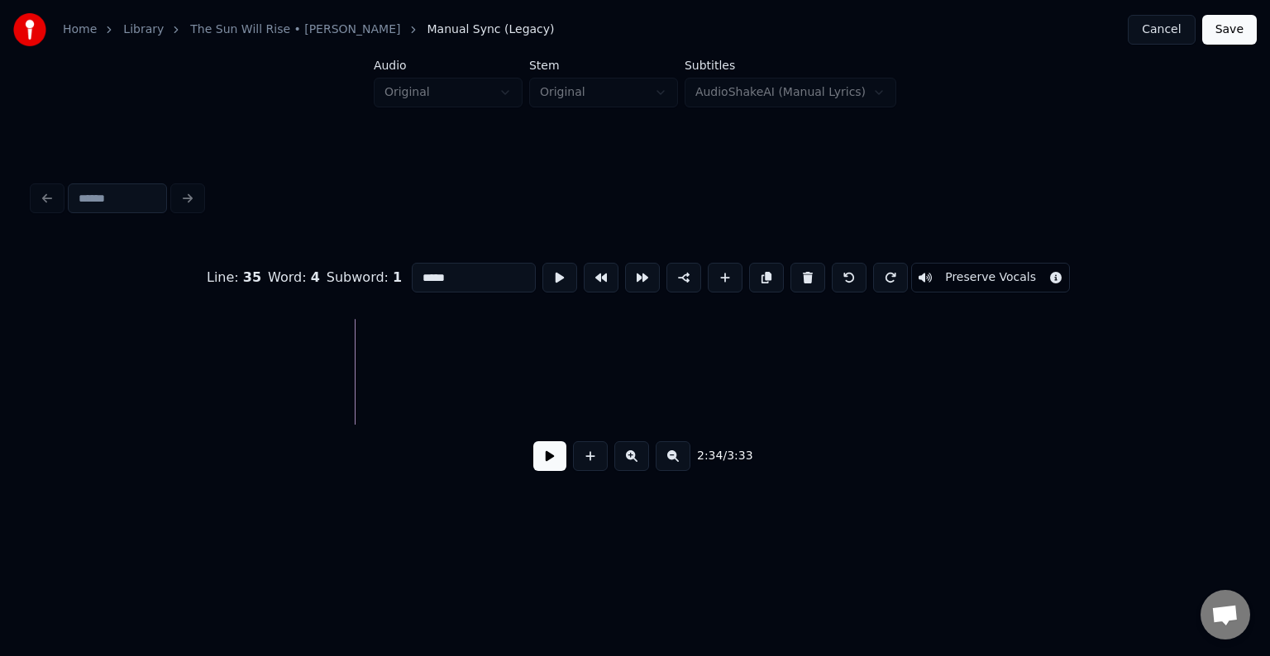
click at [841, 268] on button at bounding box center [849, 278] width 35 height 30
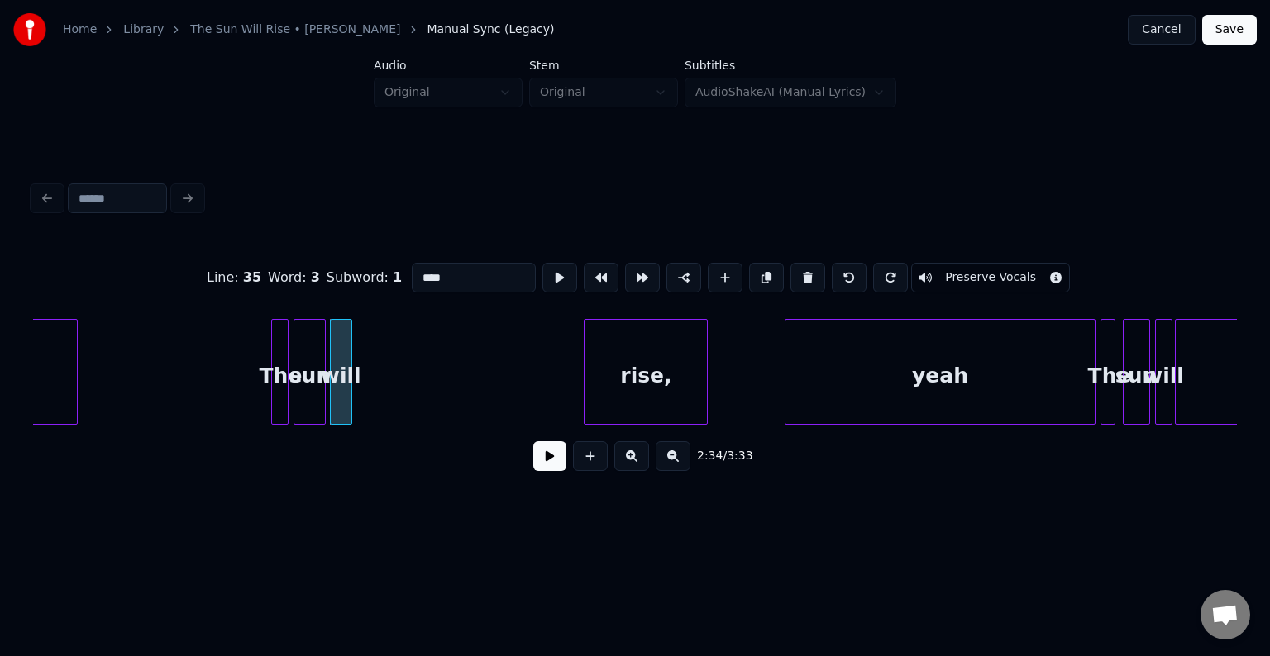
click at [841, 268] on button at bounding box center [849, 278] width 35 height 30
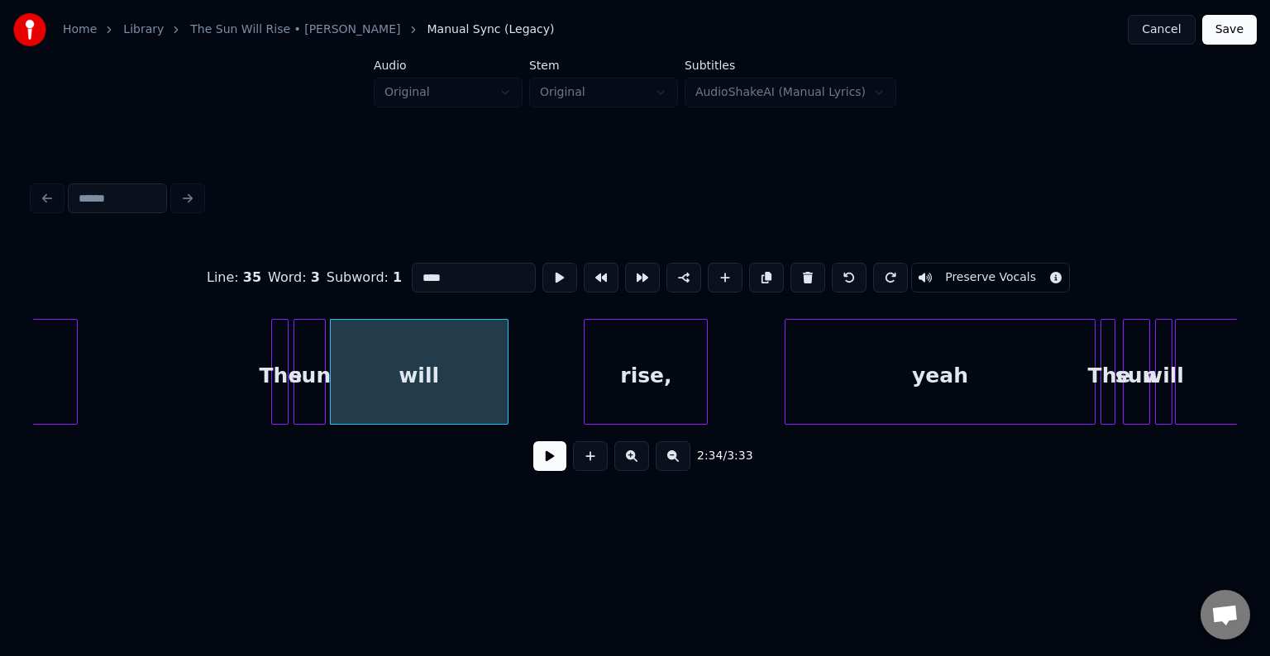
click at [841, 268] on button at bounding box center [849, 278] width 35 height 30
type input "***"
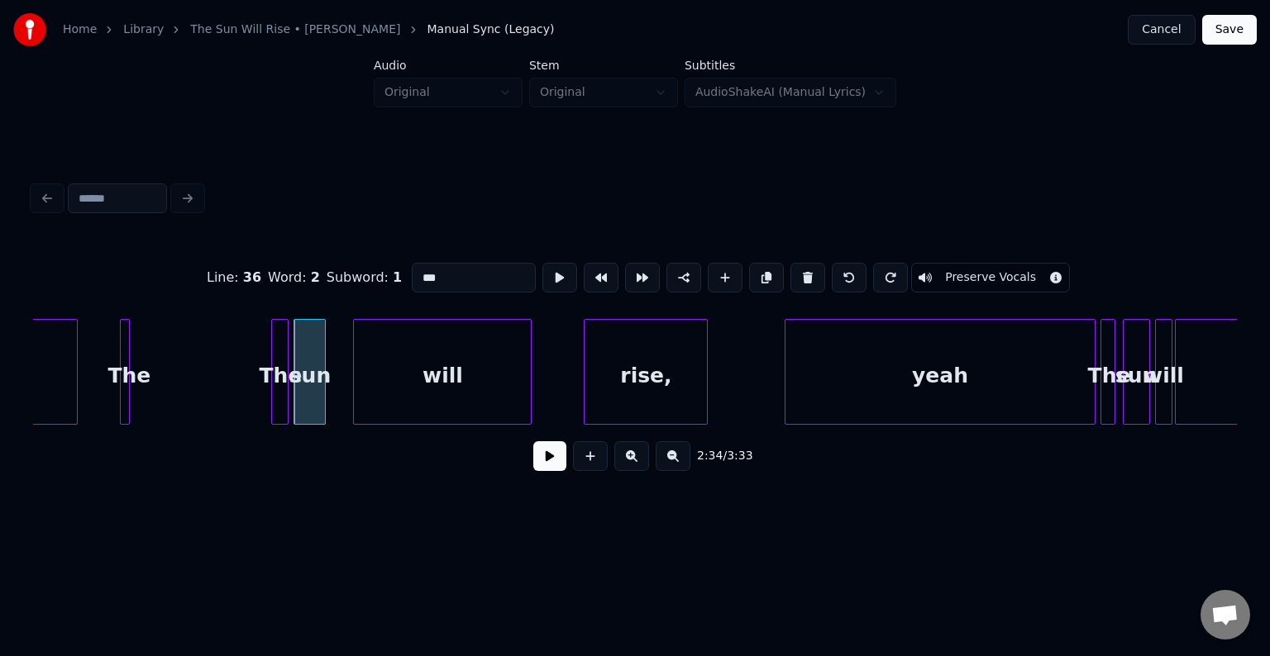
click at [841, 268] on button at bounding box center [849, 278] width 35 height 30
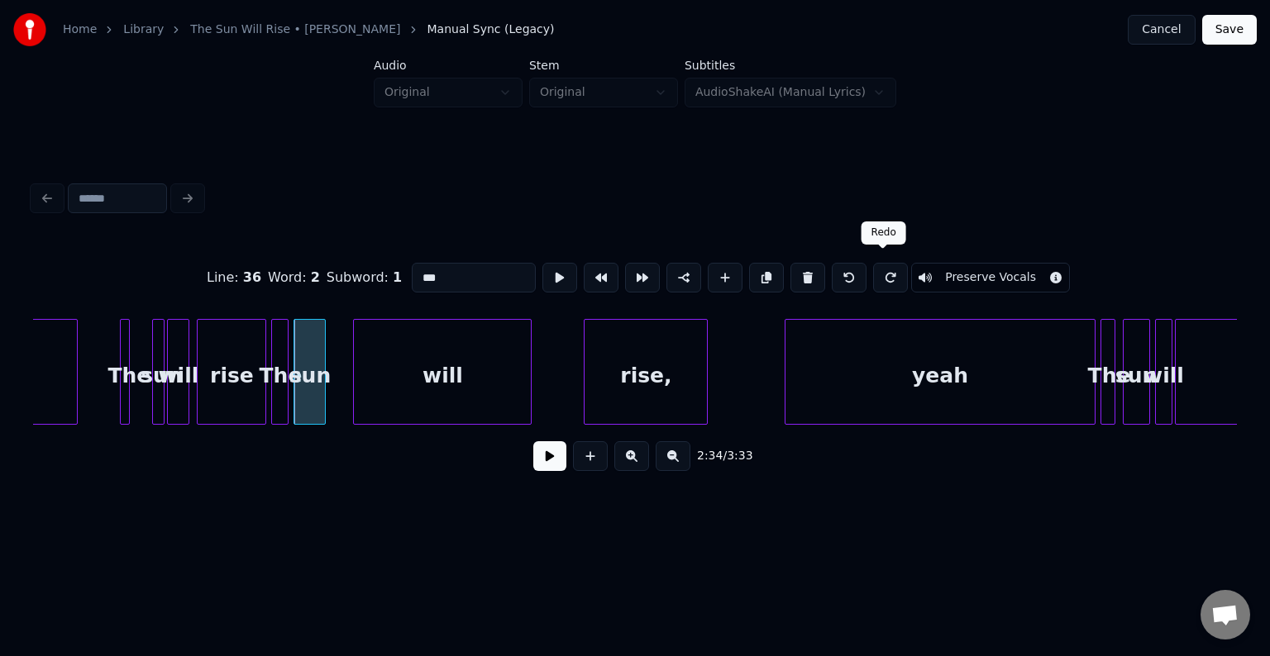
click at [873, 271] on button at bounding box center [890, 278] width 35 height 30
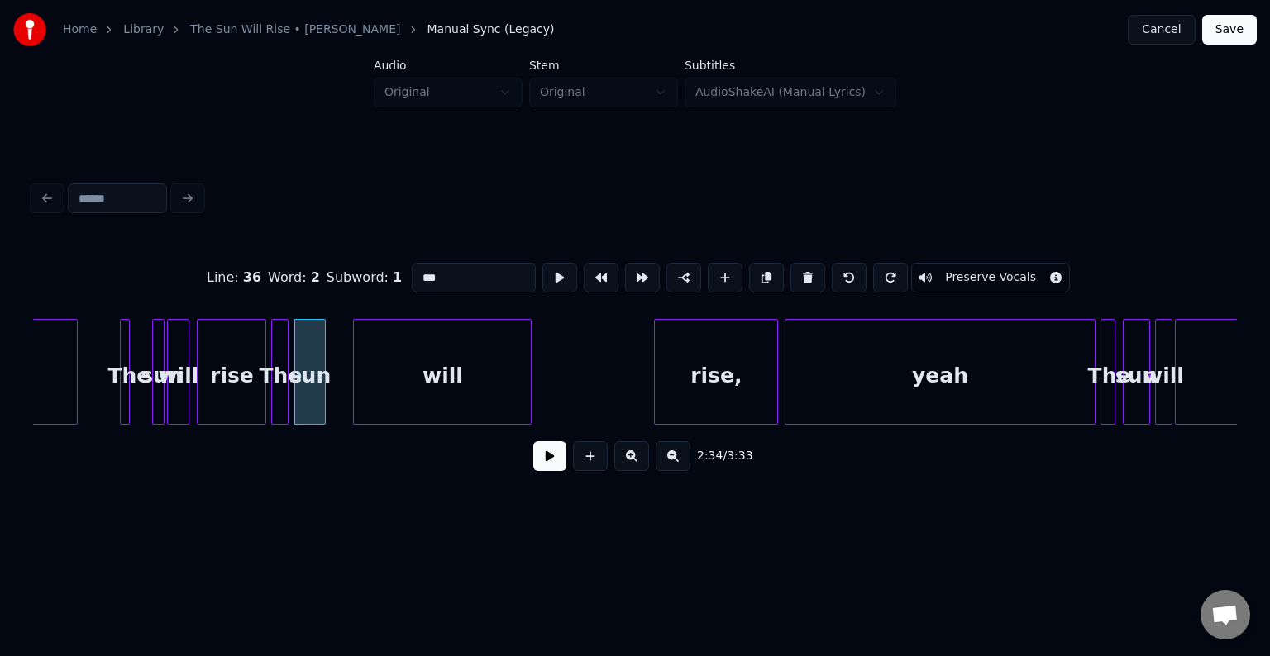
click at [688, 395] on div "rise," at bounding box center [716, 376] width 122 height 112
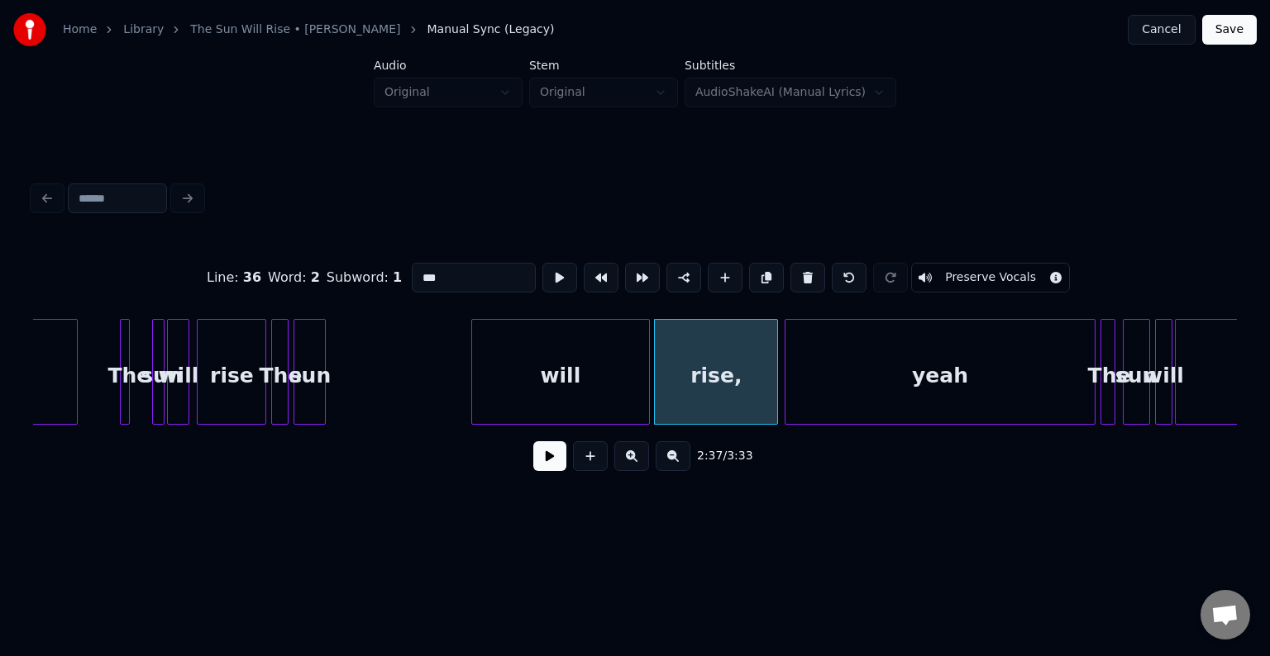
click at [548, 379] on div "will" at bounding box center [560, 376] width 177 height 112
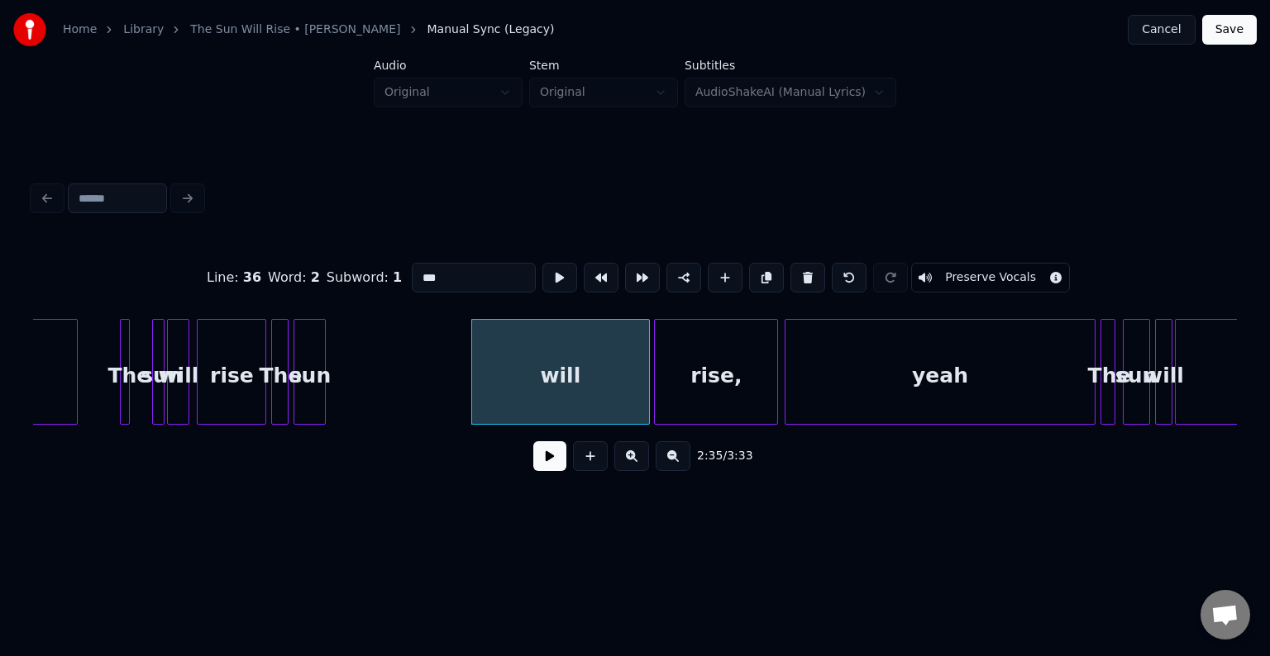
drag, startPoint x: 470, startPoint y: 387, endPoint x: 569, endPoint y: 411, distance: 102.0
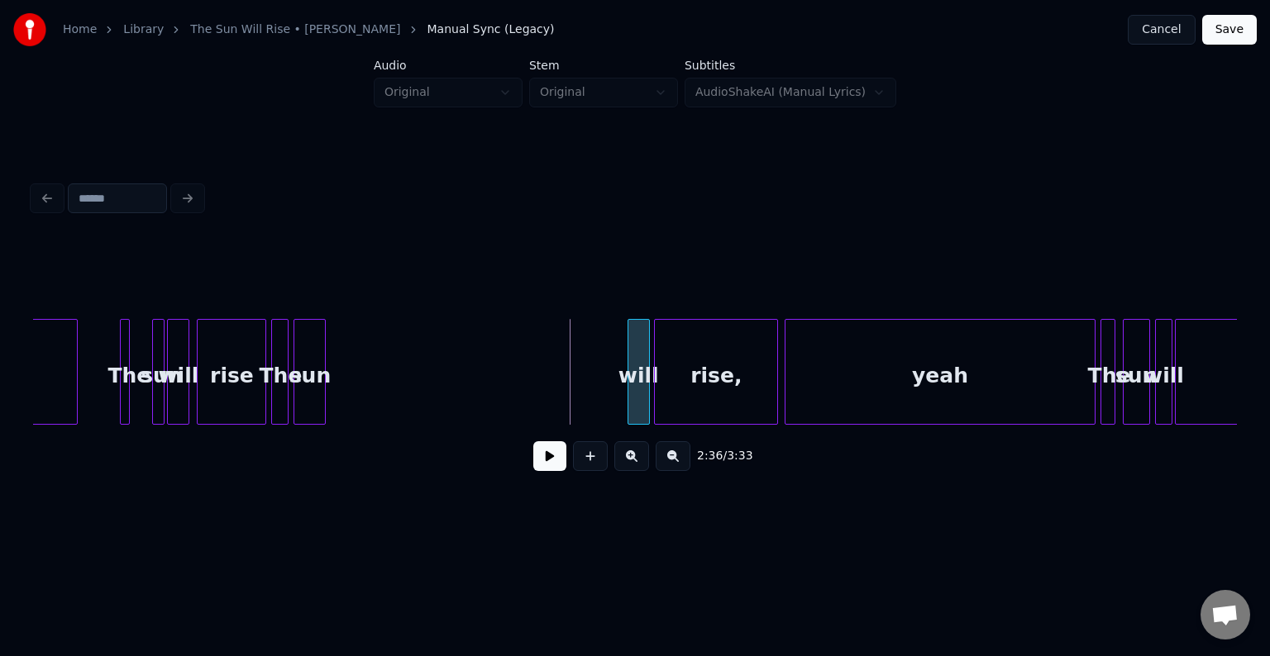
click at [629, 383] on div at bounding box center [630, 372] width 5 height 104
click at [602, 380] on div "sun" at bounding box center [608, 376] width 31 height 112
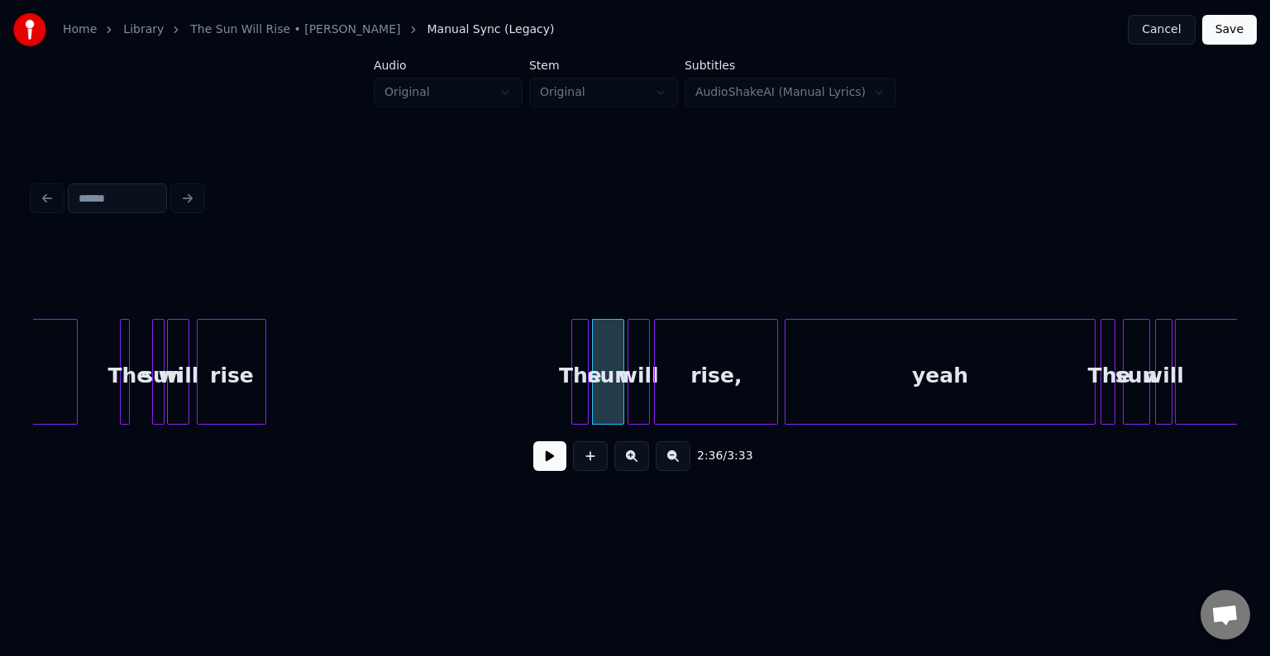
click at [579, 367] on div "The" at bounding box center [580, 376] width 17 height 112
click at [542, 460] on button at bounding box center [549, 456] width 33 height 30
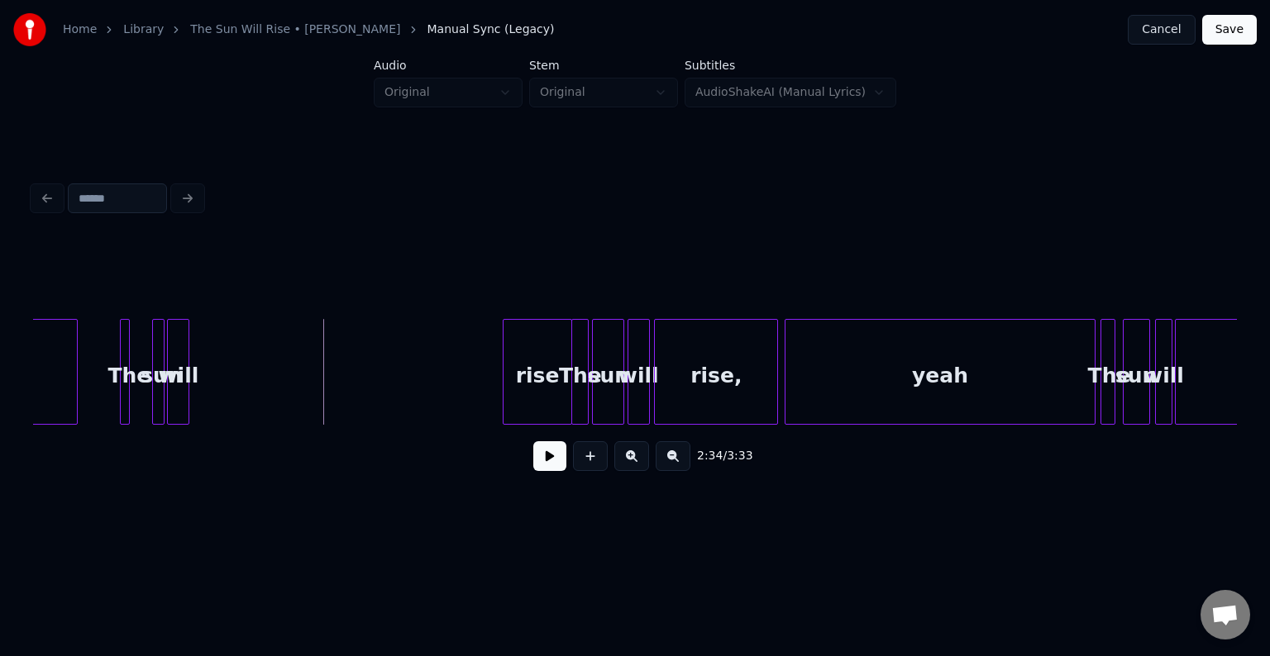
click at [542, 341] on div "rise" at bounding box center [537, 376] width 68 height 112
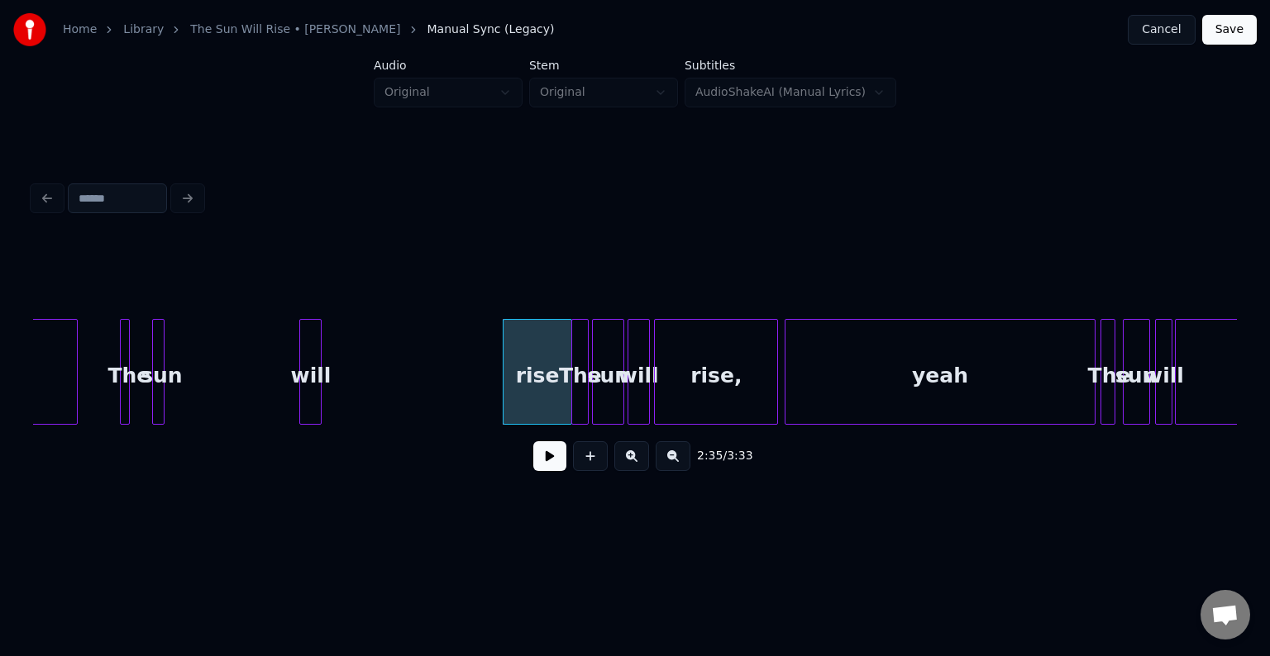
click at [312, 360] on div "will" at bounding box center [310, 376] width 21 height 112
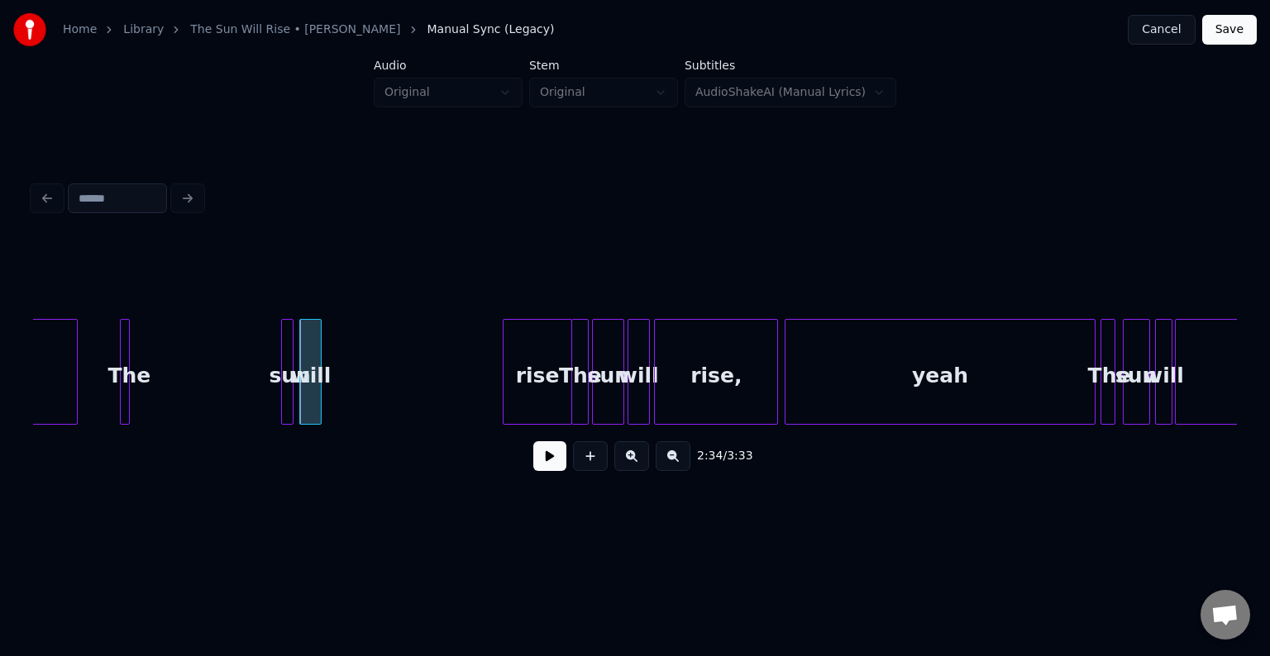
click at [294, 385] on div "sun" at bounding box center [290, 376] width 17 height 112
click at [558, 465] on button at bounding box center [549, 456] width 33 height 30
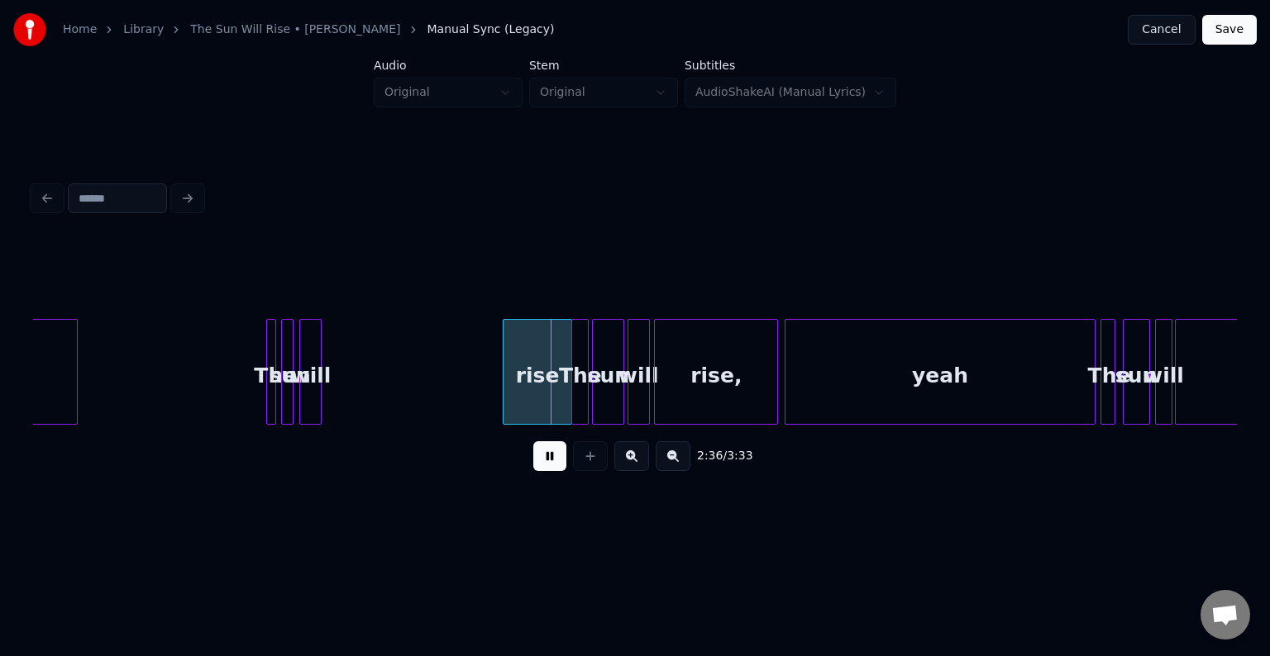
click at [558, 465] on button at bounding box center [549, 456] width 33 height 30
click at [308, 384] on div "will" at bounding box center [310, 376] width 21 height 112
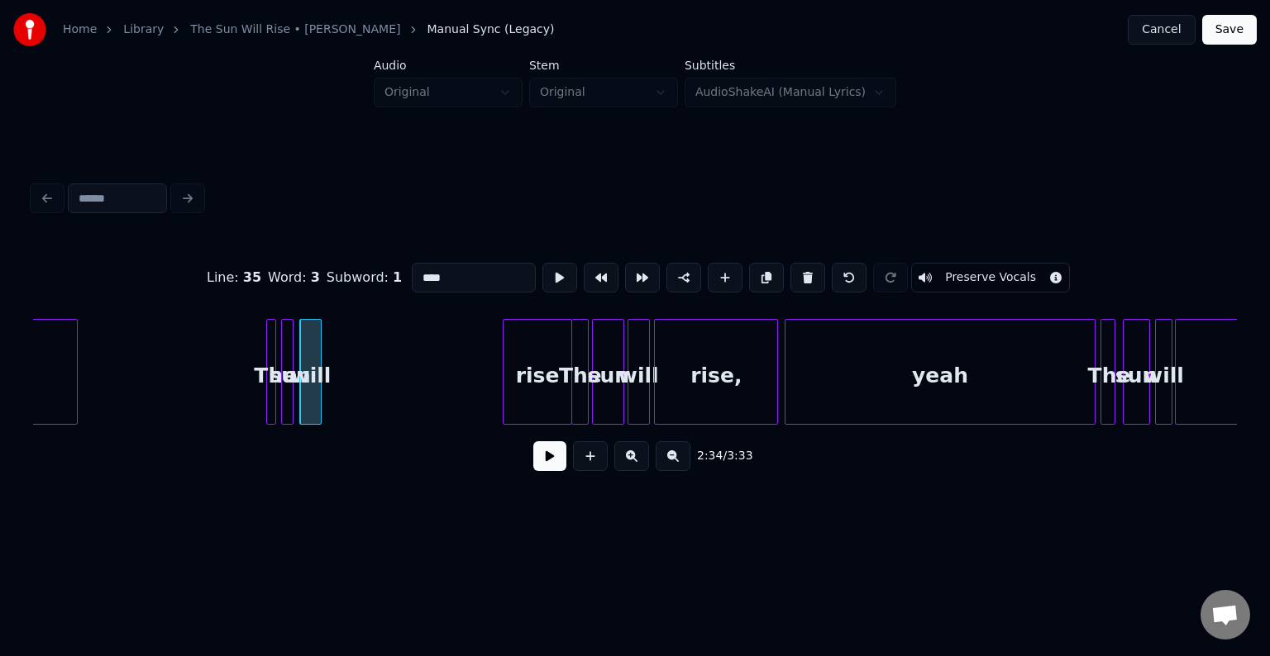
click at [545, 465] on button at bounding box center [549, 456] width 33 height 30
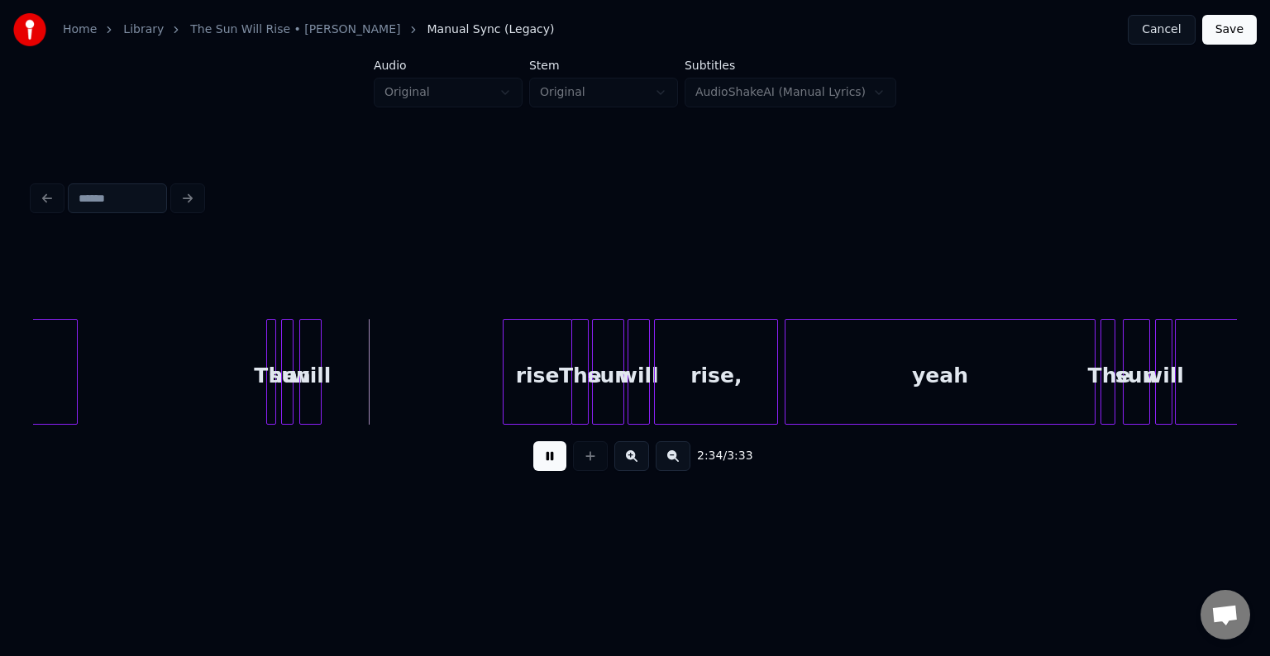
click at [545, 465] on button at bounding box center [549, 456] width 33 height 30
click at [373, 388] on div at bounding box center [375, 372] width 5 height 104
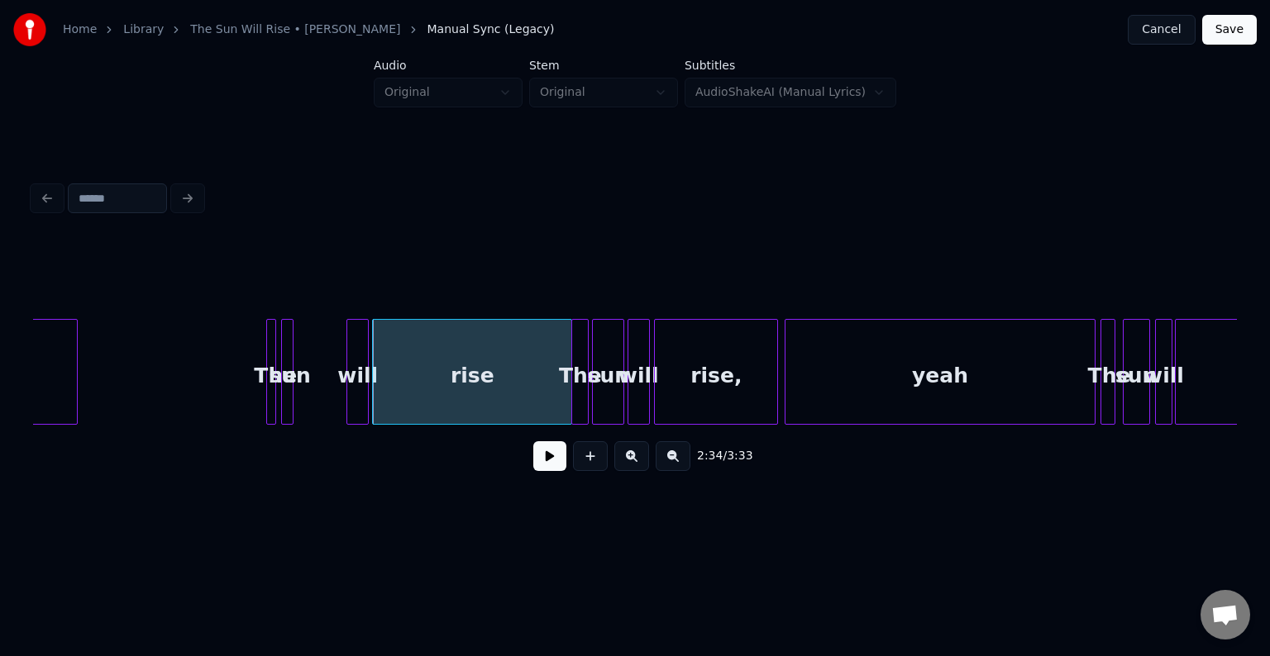
click at [353, 390] on div "will" at bounding box center [357, 376] width 21 height 112
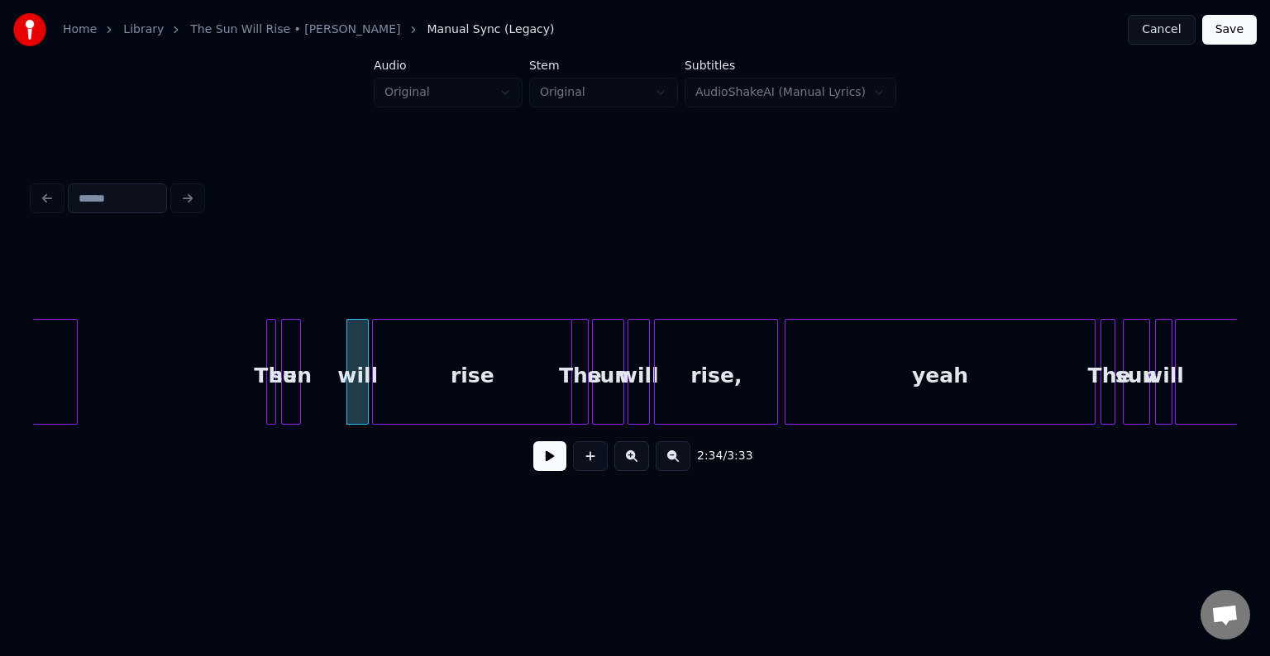
click at [298, 393] on div at bounding box center [297, 372] width 5 height 104
click at [307, 395] on div at bounding box center [307, 372] width 5 height 104
click at [323, 398] on div "sun" at bounding box center [326, 376] width 29 height 112
click at [284, 392] on div at bounding box center [285, 372] width 5 height 104
click at [294, 392] on div "The" at bounding box center [294, 376] width 20 height 112
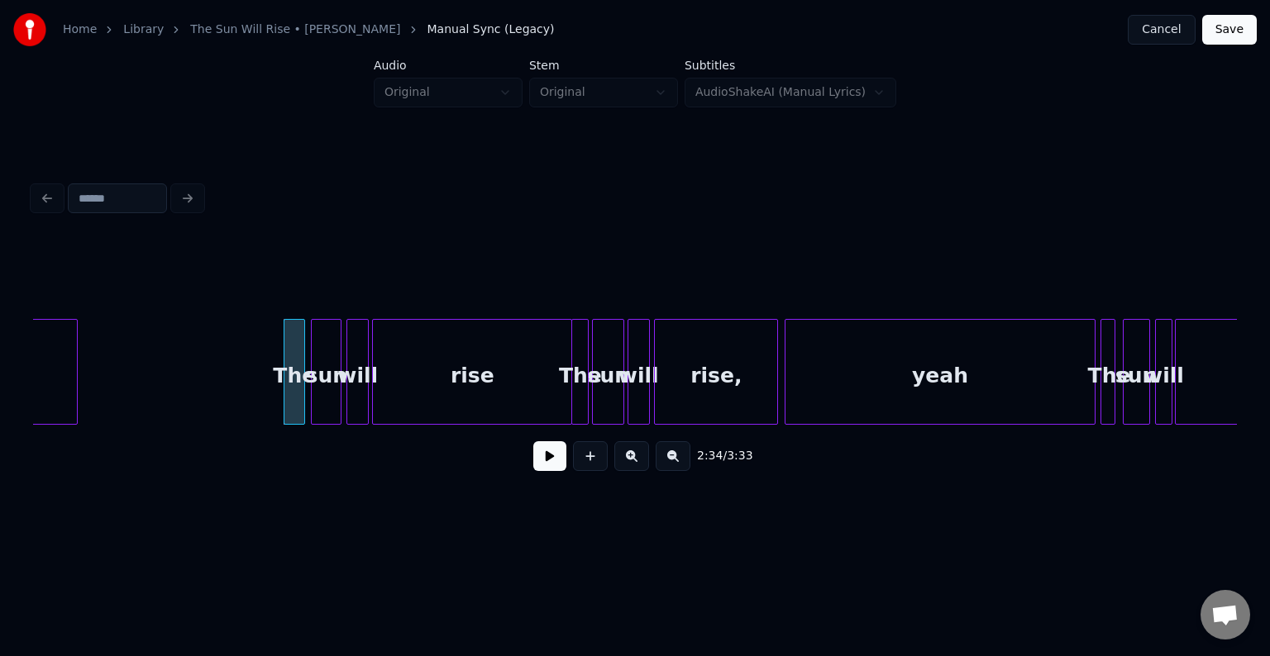
click at [562, 468] on button at bounding box center [549, 456] width 33 height 30
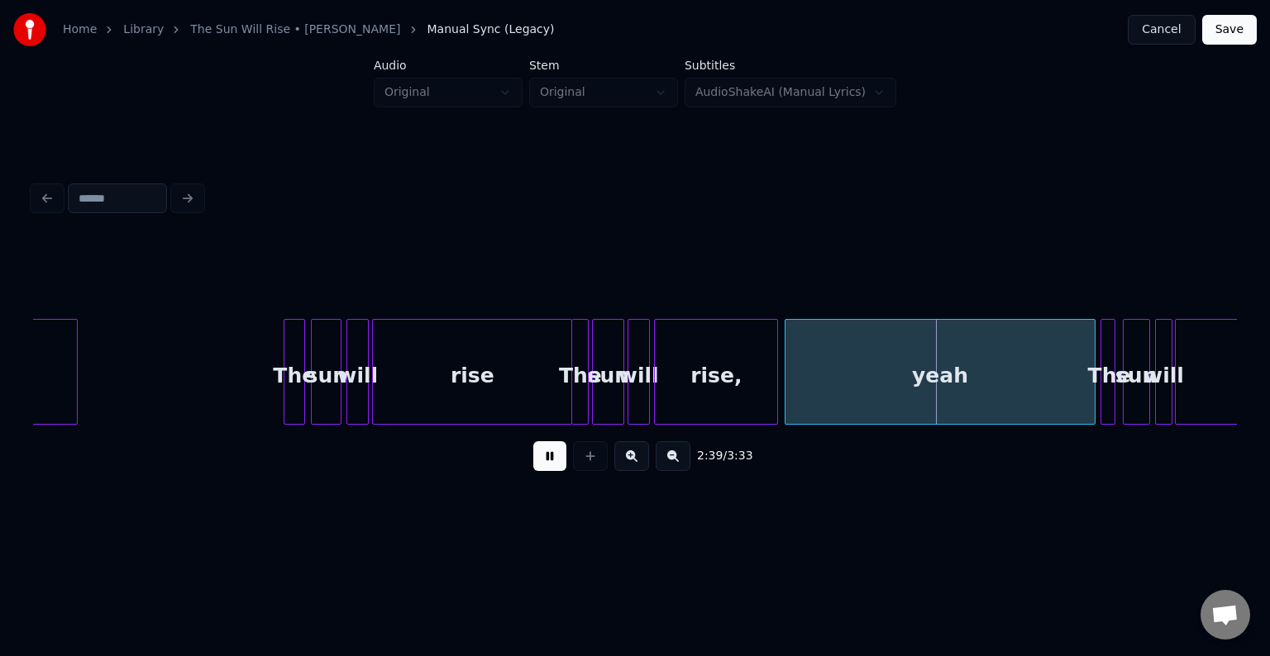
click at [555, 470] on button at bounding box center [549, 456] width 33 height 30
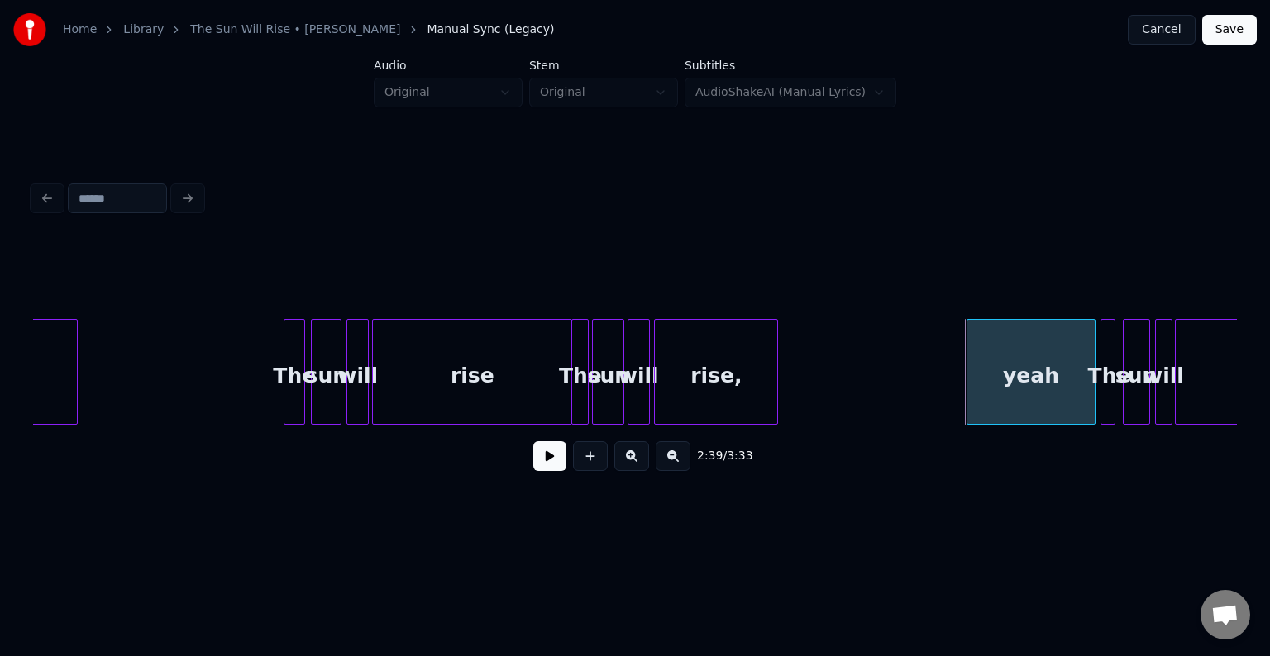
click at [968, 400] on div at bounding box center [969, 372] width 5 height 104
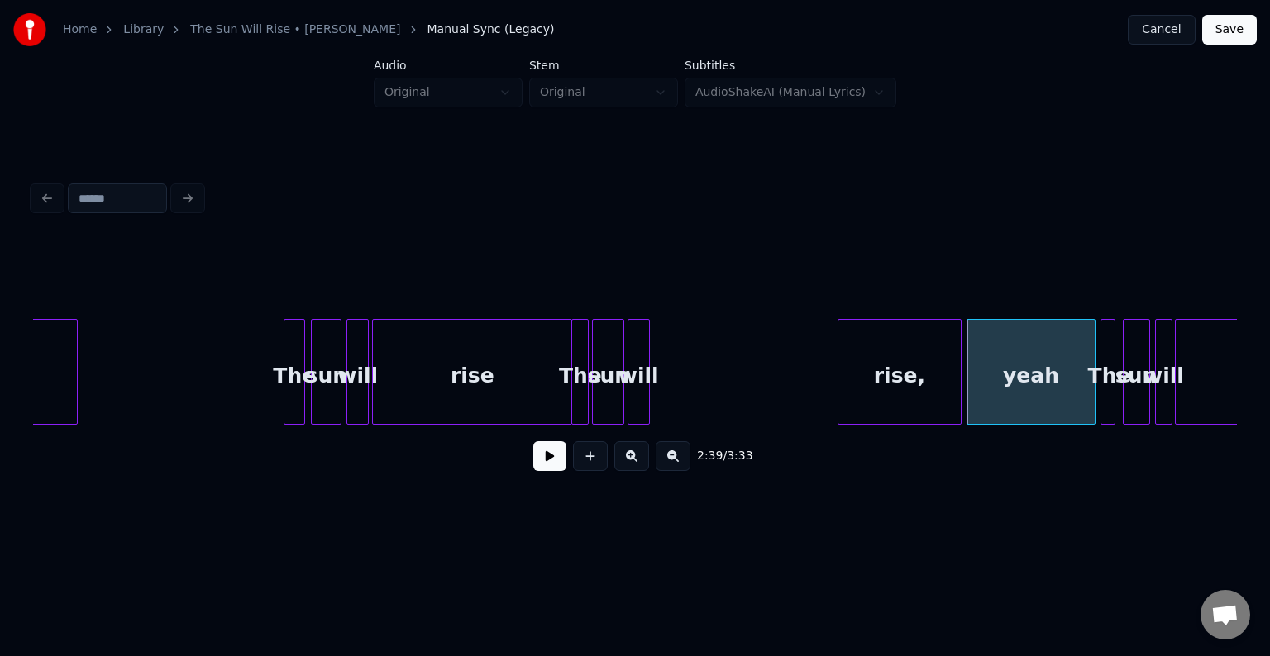
click at [903, 362] on div "rise," at bounding box center [899, 376] width 122 height 112
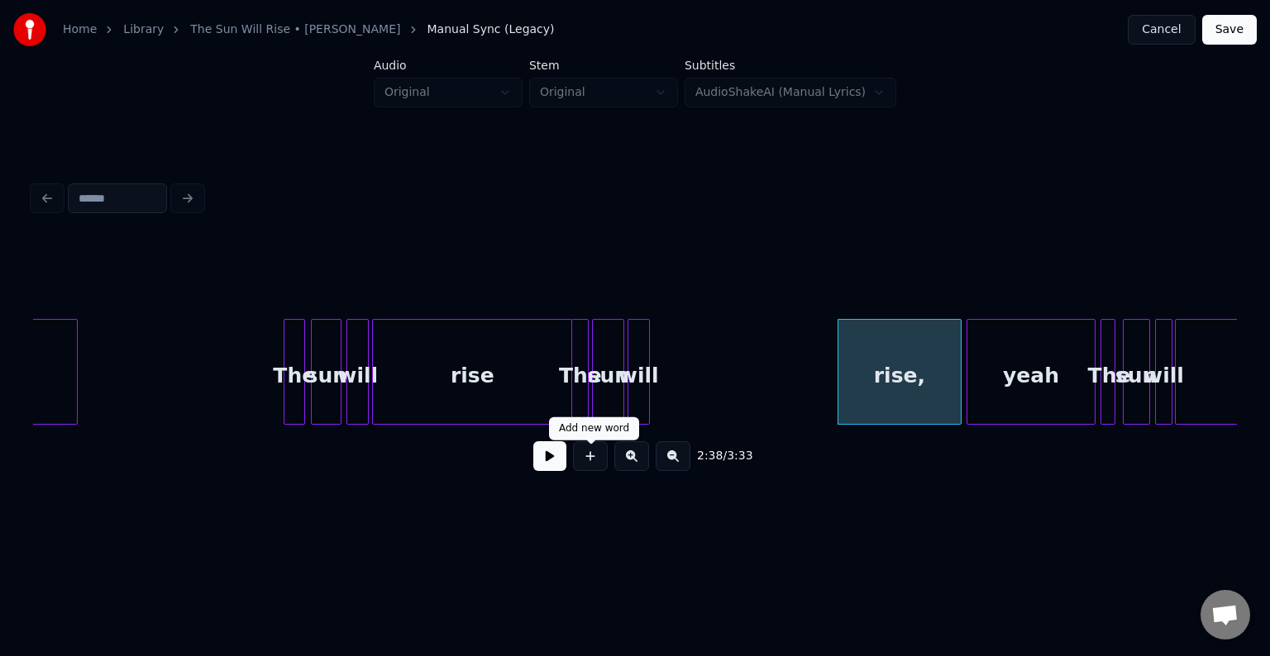
click at [569, 456] on div "2:38 / 3:33" at bounding box center [634, 456] width 1177 height 36
click at [556, 459] on button at bounding box center [549, 456] width 33 height 30
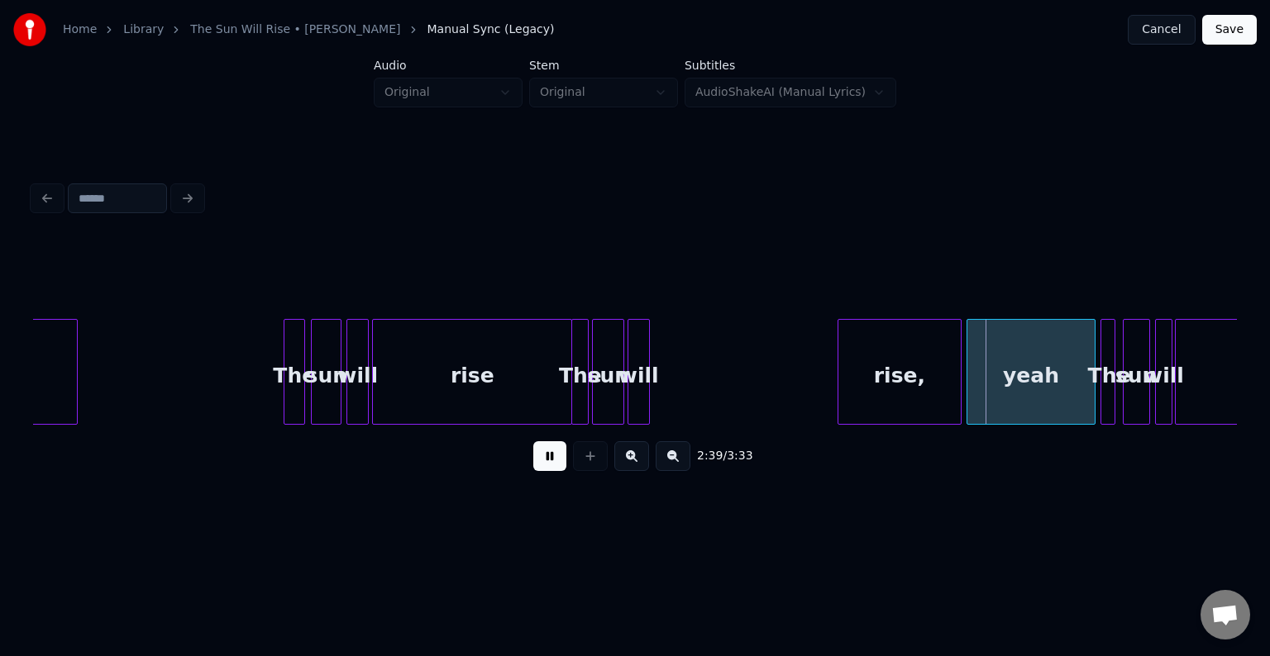
click at [556, 459] on button at bounding box center [549, 456] width 33 height 30
click at [794, 382] on div at bounding box center [795, 372] width 5 height 104
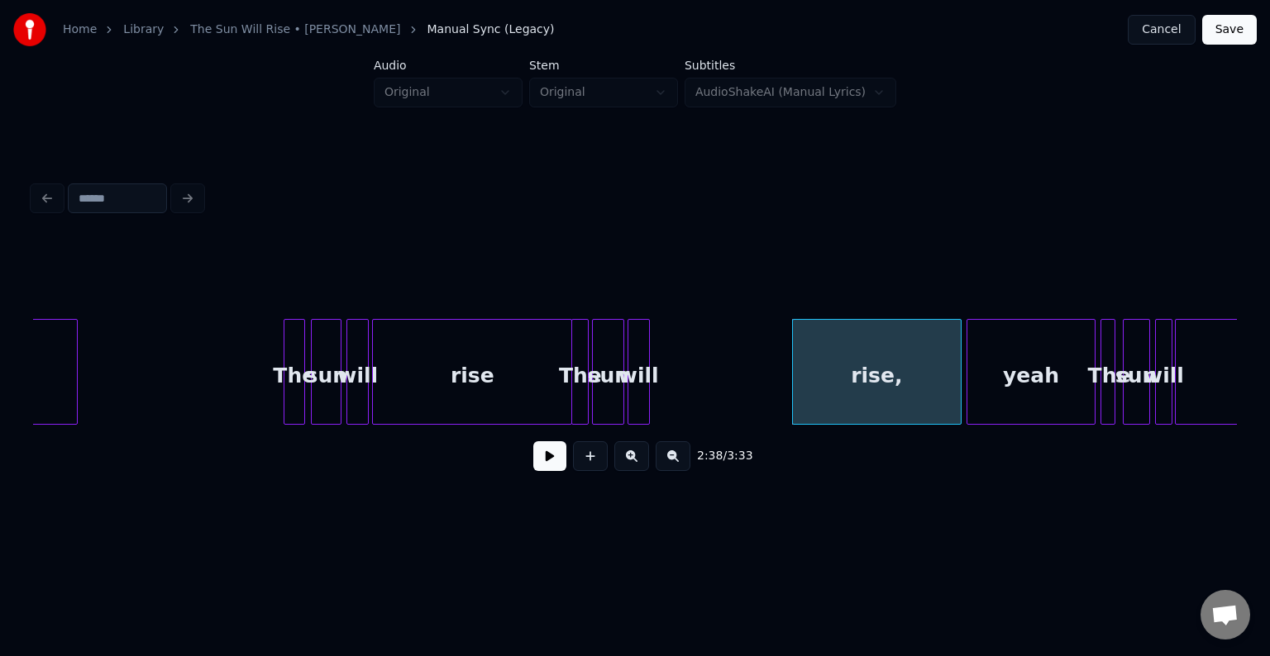
click at [544, 463] on button at bounding box center [549, 456] width 33 height 30
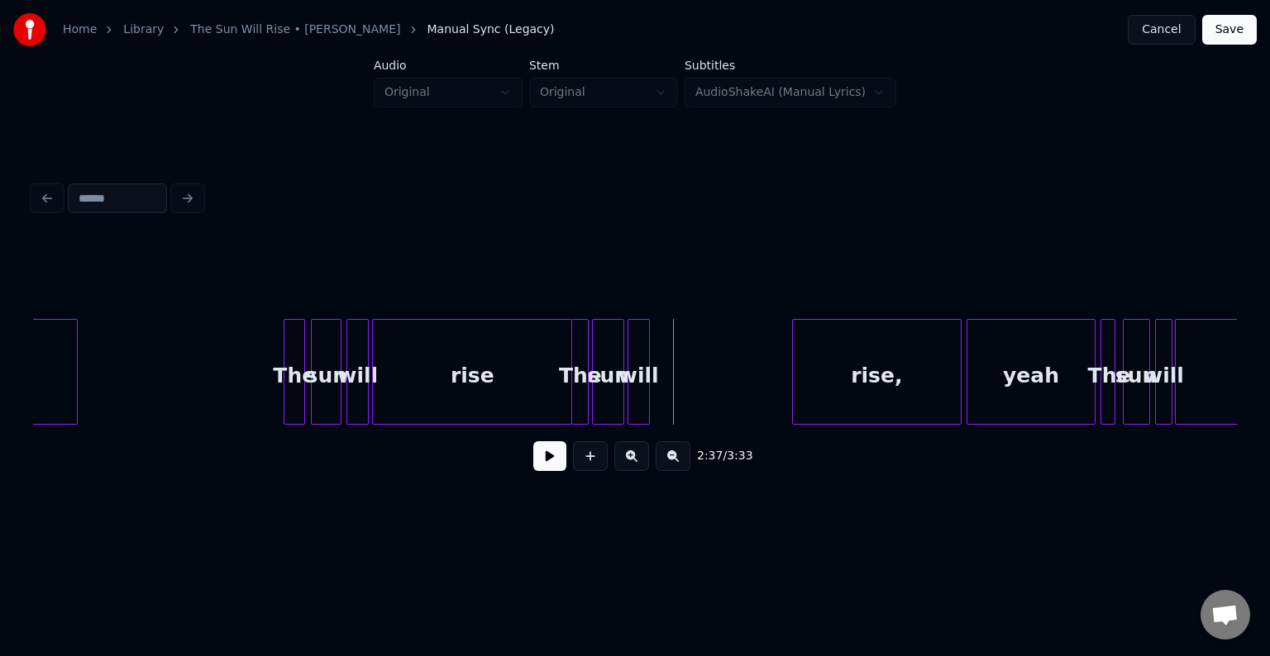
click at [555, 453] on button at bounding box center [549, 456] width 33 height 30
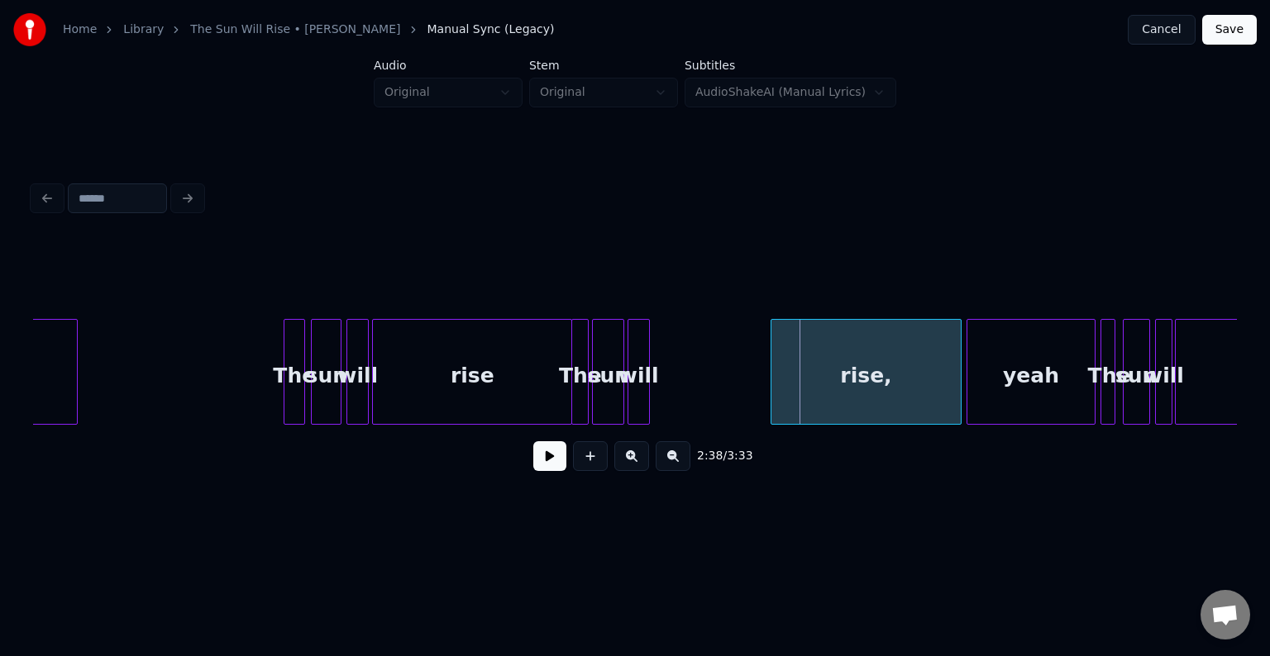
click at [774, 380] on div at bounding box center [773, 372] width 5 height 104
click at [547, 465] on button at bounding box center [549, 456] width 33 height 30
click at [770, 389] on div "rise," at bounding box center [865, 372] width 191 height 106
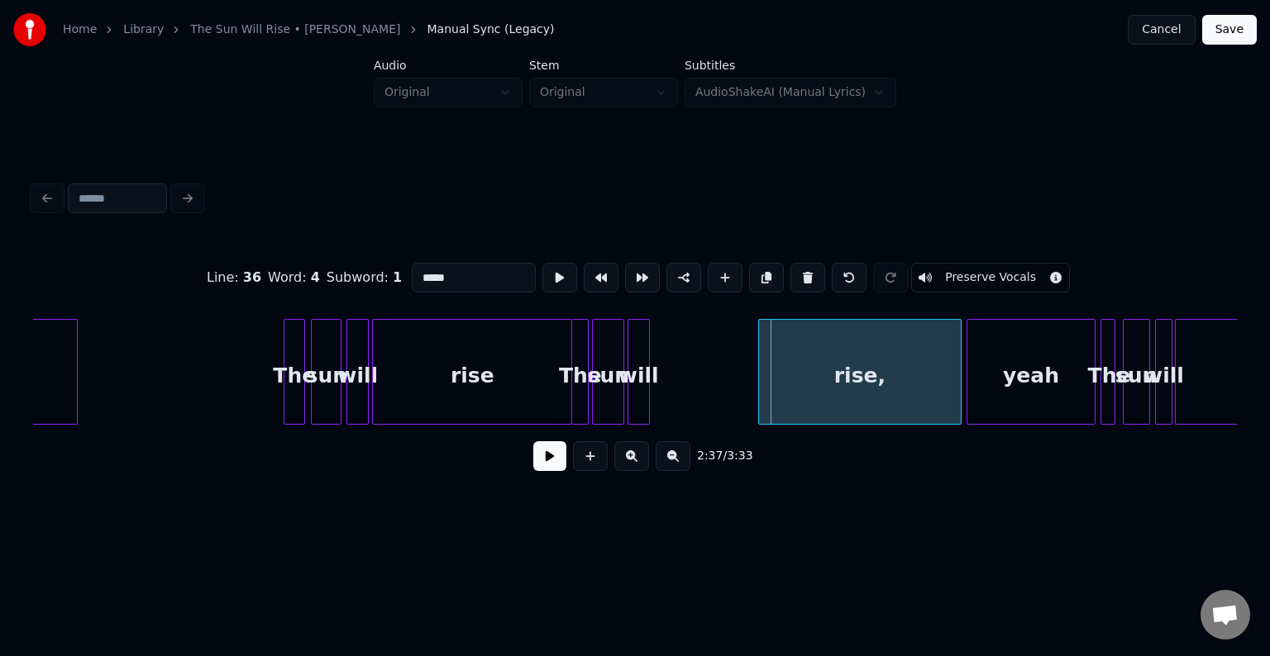
click at [759, 389] on div at bounding box center [761, 372] width 5 height 104
click at [549, 465] on button at bounding box center [549, 456] width 33 height 30
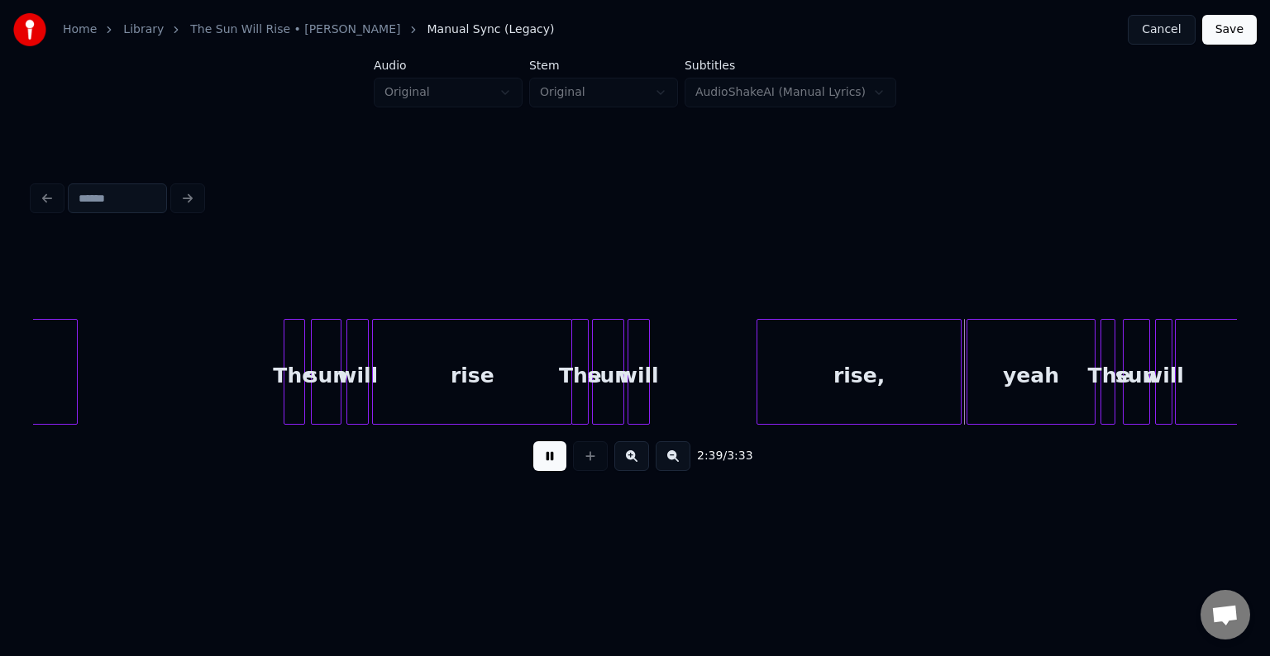
click at [550, 465] on button at bounding box center [549, 456] width 33 height 30
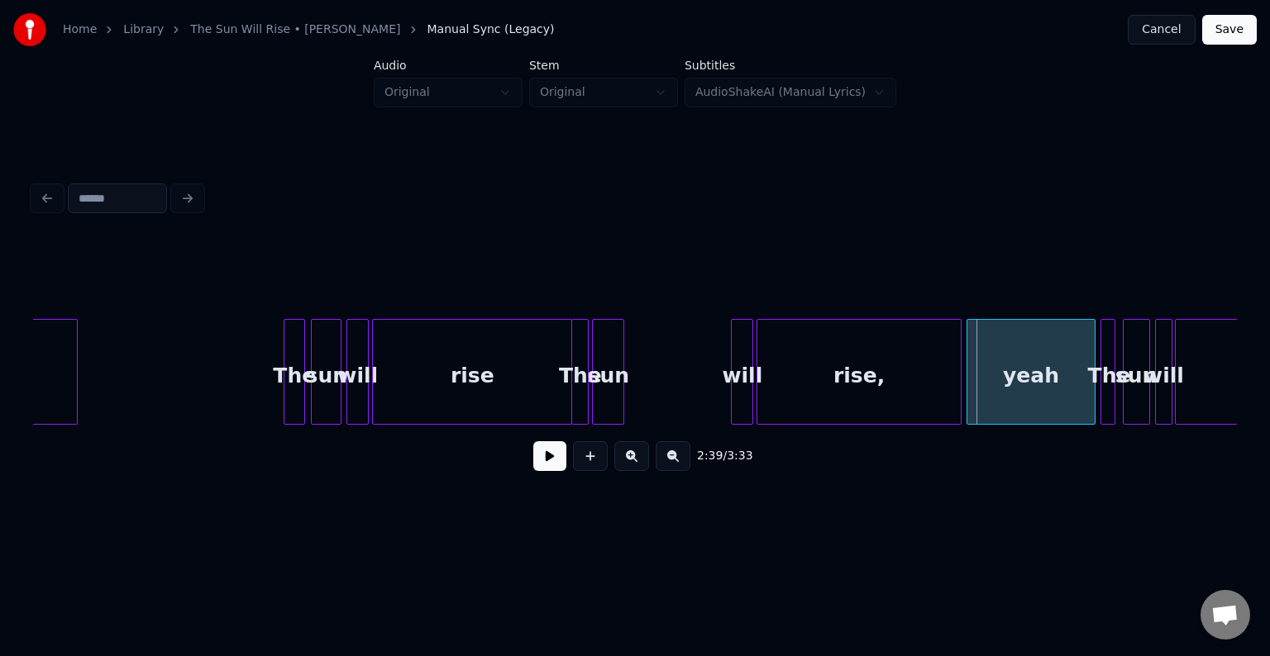
click at [744, 394] on div "will" at bounding box center [742, 376] width 21 height 112
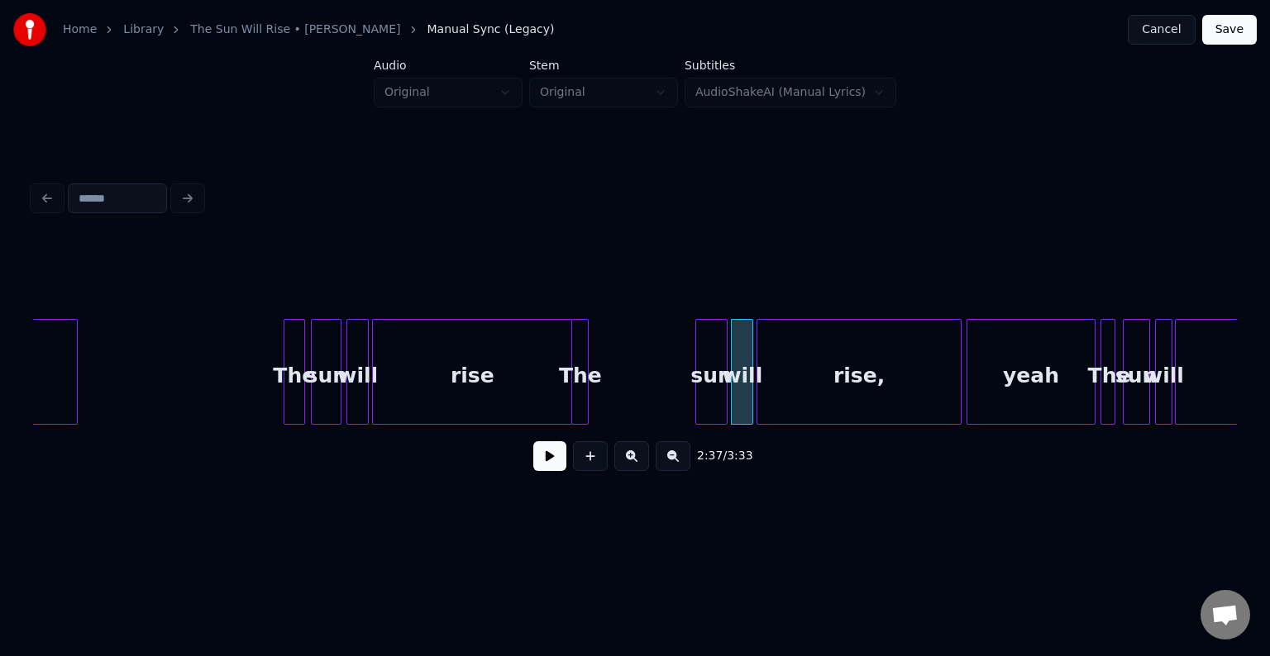
click at [704, 393] on div "sun" at bounding box center [711, 376] width 31 height 112
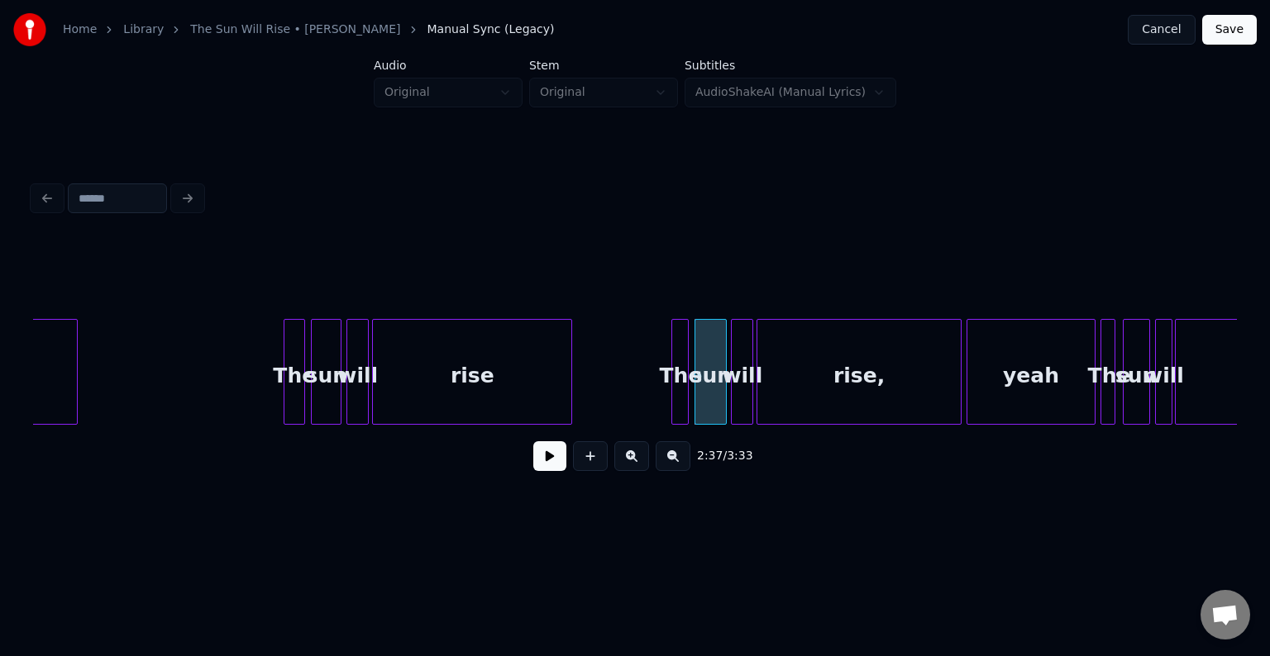
click at [681, 378] on div "The" at bounding box center [680, 376] width 17 height 112
click at [553, 455] on button at bounding box center [549, 456] width 33 height 30
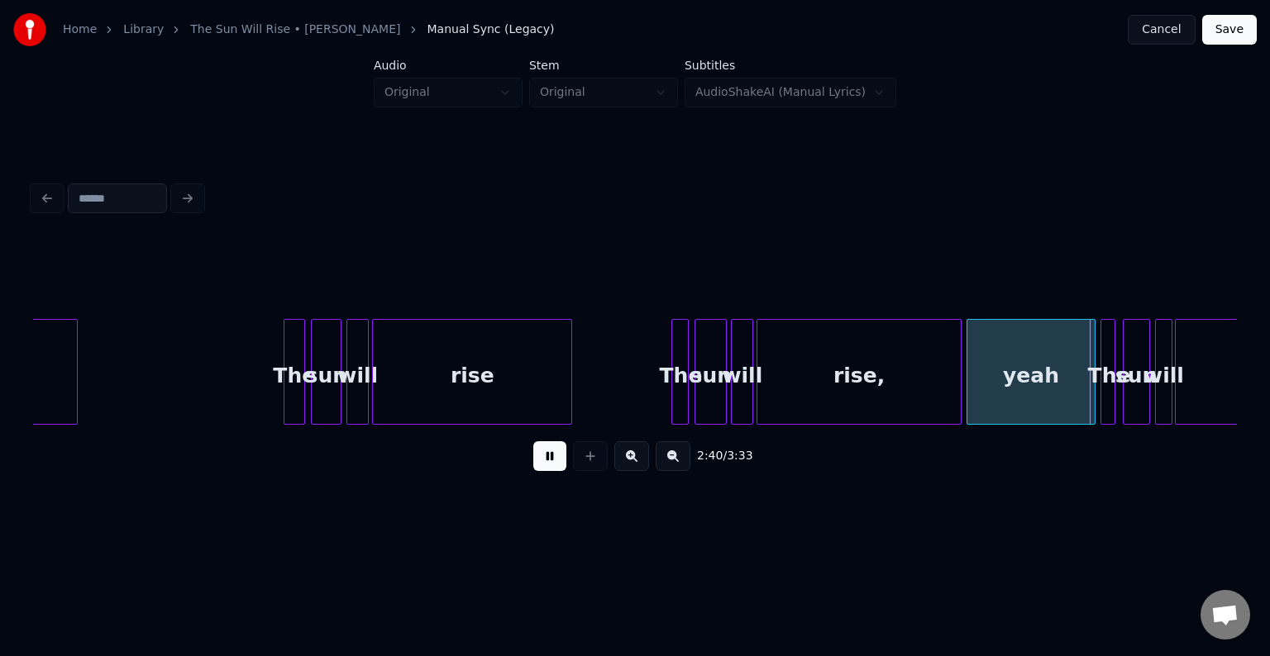
click at [456, 381] on div "rise" at bounding box center [472, 376] width 198 height 112
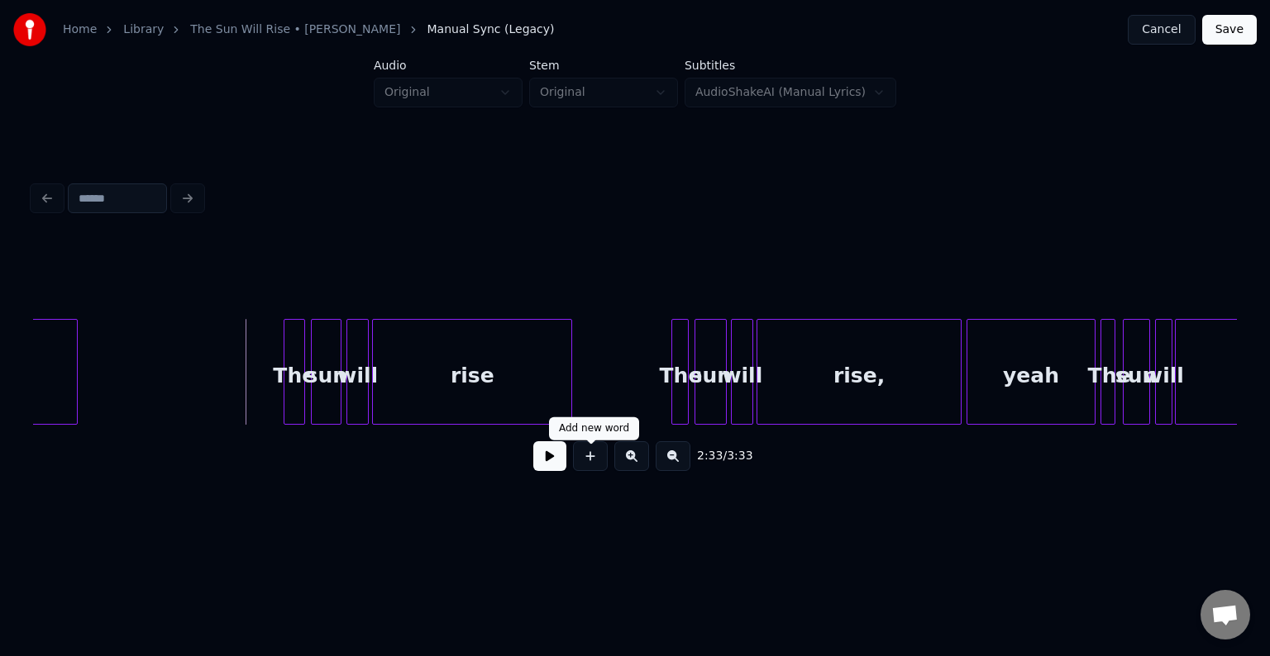
click at [533, 470] on button at bounding box center [549, 456] width 33 height 30
click at [534, 466] on button at bounding box center [549, 456] width 33 height 30
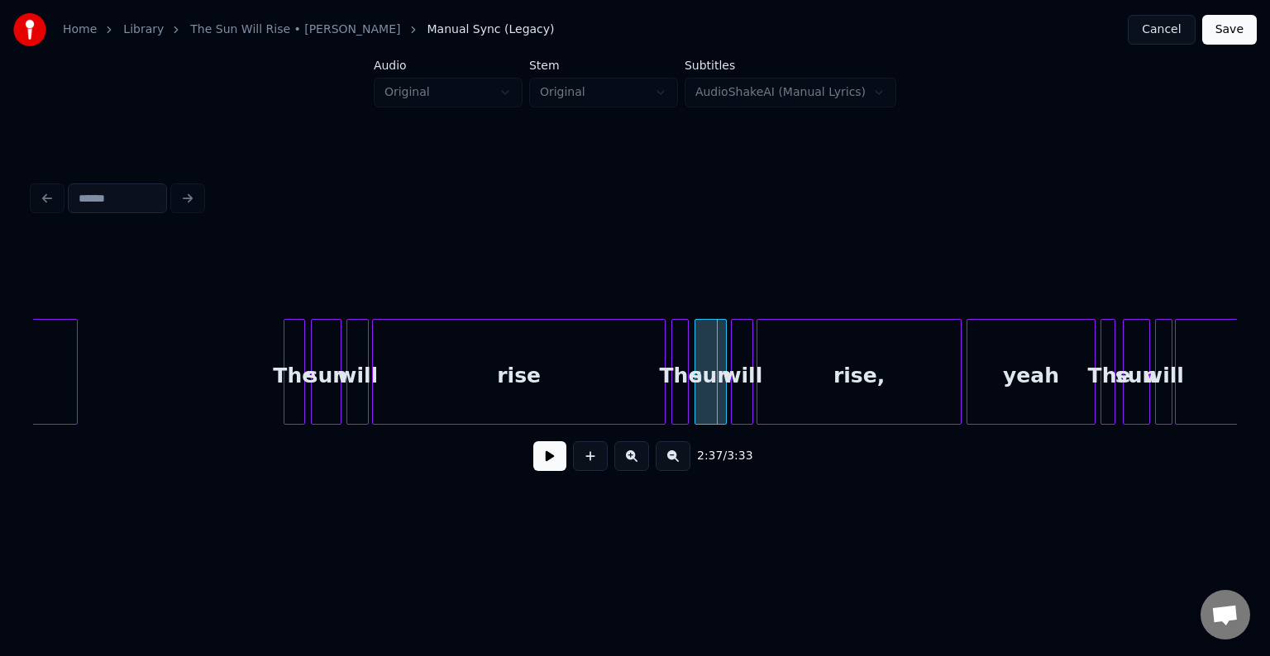
click at [664, 384] on div at bounding box center [662, 372] width 5 height 104
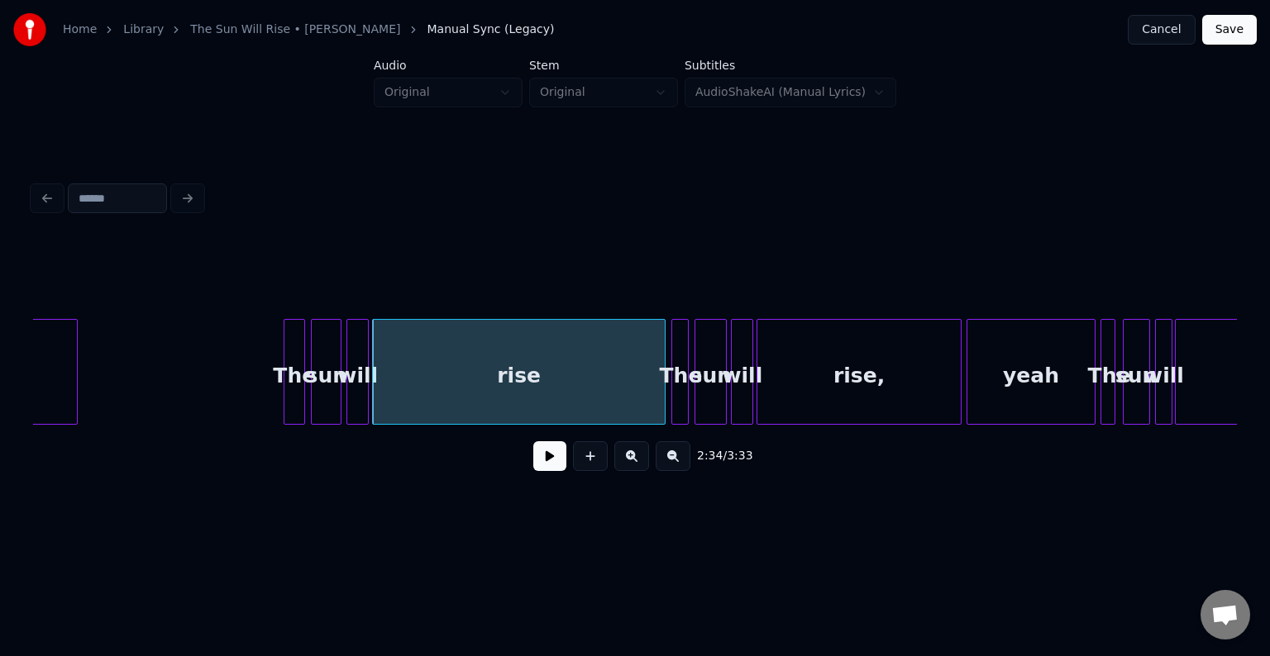
click at [542, 463] on button at bounding box center [549, 456] width 33 height 30
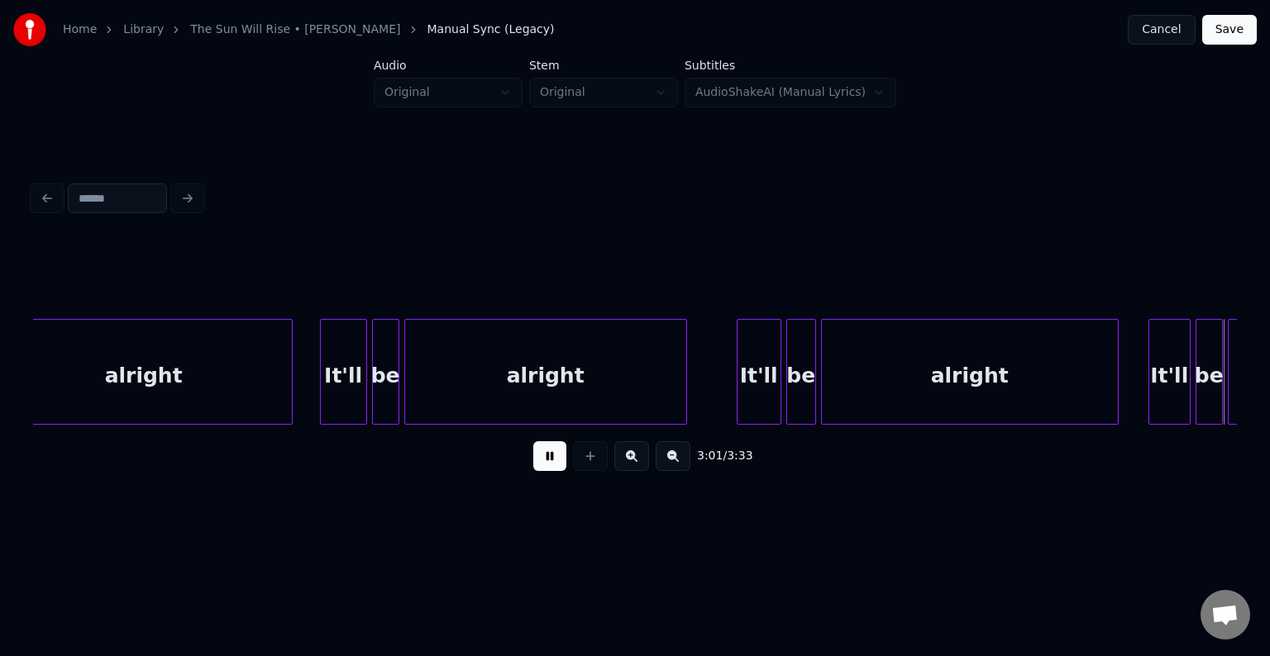
scroll to position [0, 22460]
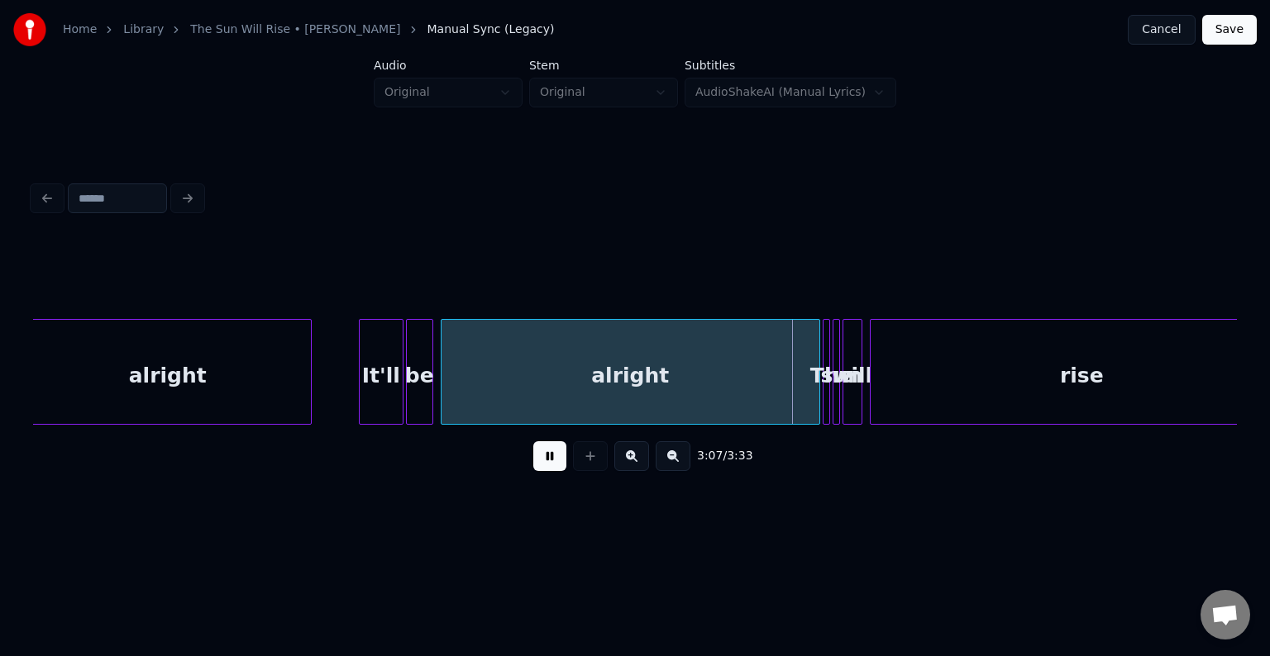
click at [542, 463] on button at bounding box center [549, 456] width 33 height 30
click at [783, 400] on div at bounding box center [784, 372] width 5 height 104
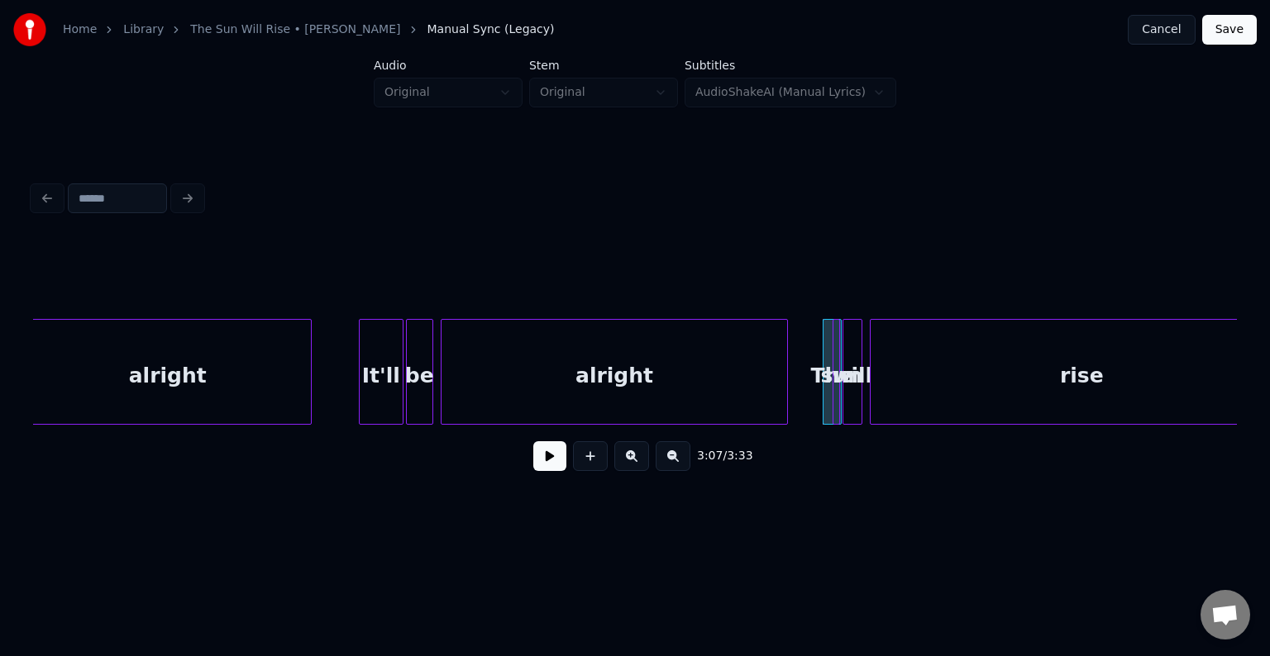
click at [826, 402] on div at bounding box center [825, 372] width 5 height 104
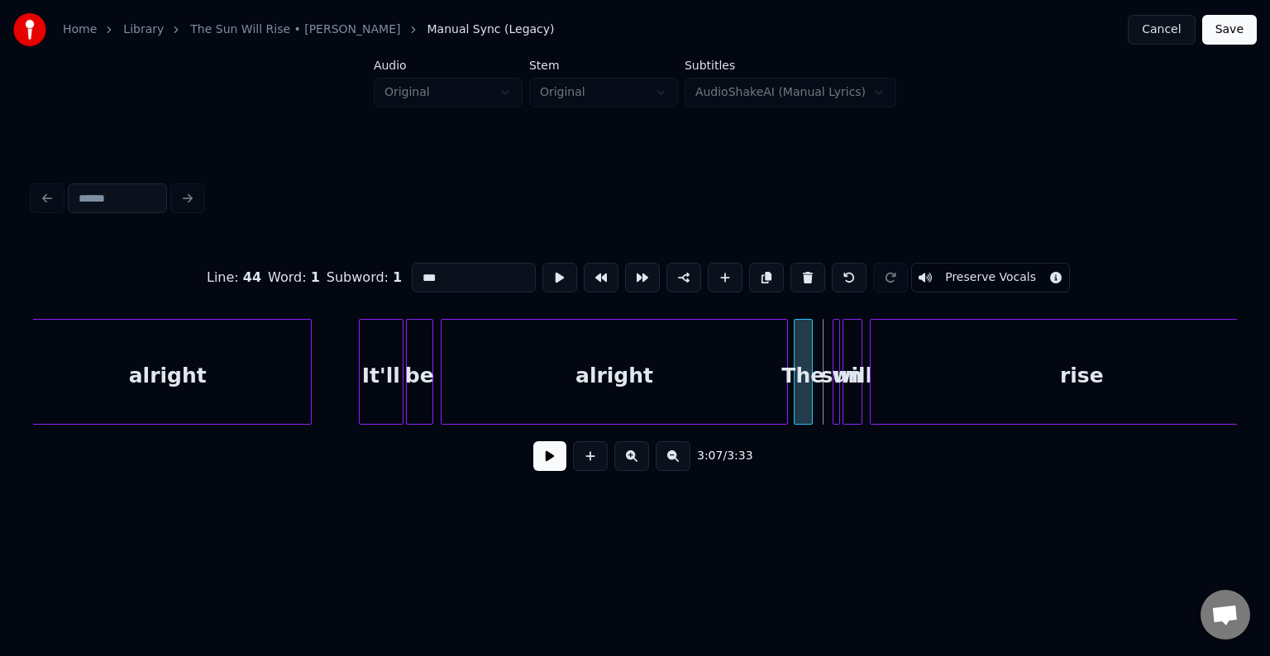
click at [801, 403] on div "The" at bounding box center [802, 376] width 17 height 112
click at [832, 401] on div "sun" at bounding box center [838, 372] width 12 height 106
click at [821, 403] on div at bounding box center [823, 372] width 5 height 104
click at [850, 403] on div at bounding box center [852, 372] width 5 height 104
click at [834, 403] on div at bounding box center [833, 372] width 5 height 104
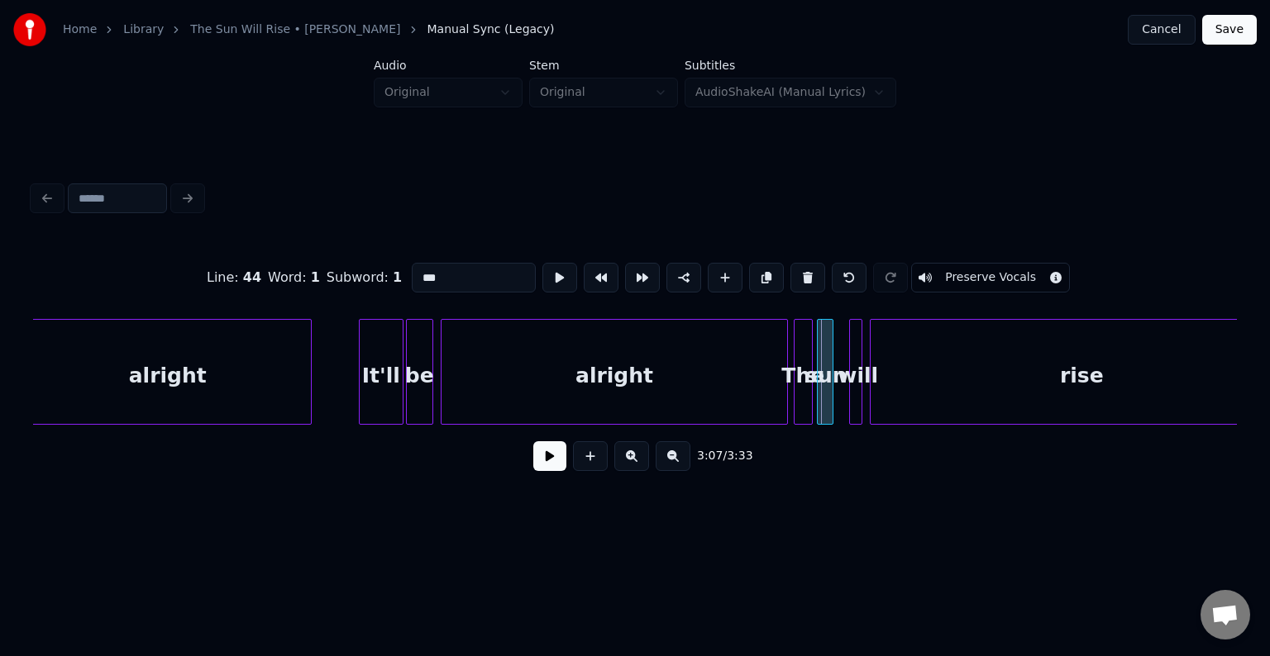
click at [823, 398] on div "sun" at bounding box center [826, 376] width 17 height 112
click at [843, 397] on div at bounding box center [844, 372] width 5 height 104
click at [837, 394] on div at bounding box center [837, 372] width 5 height 104
click at [801, 393] on div "The" at bounding box center [802, 376] width 17 height 112
click at [549, 462] on button at bounding box center [549, 456] width 33 height 30
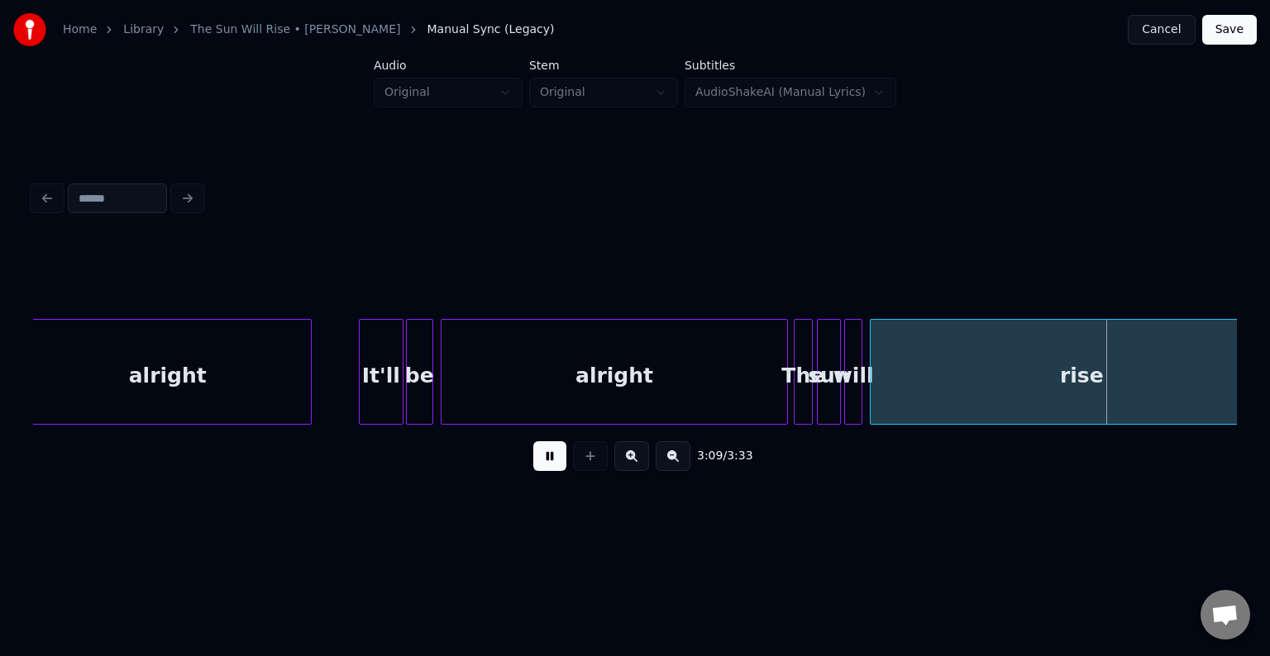
click at [951, 335] on div "rise" at bounding box center [1081, 376] width 422 height 112
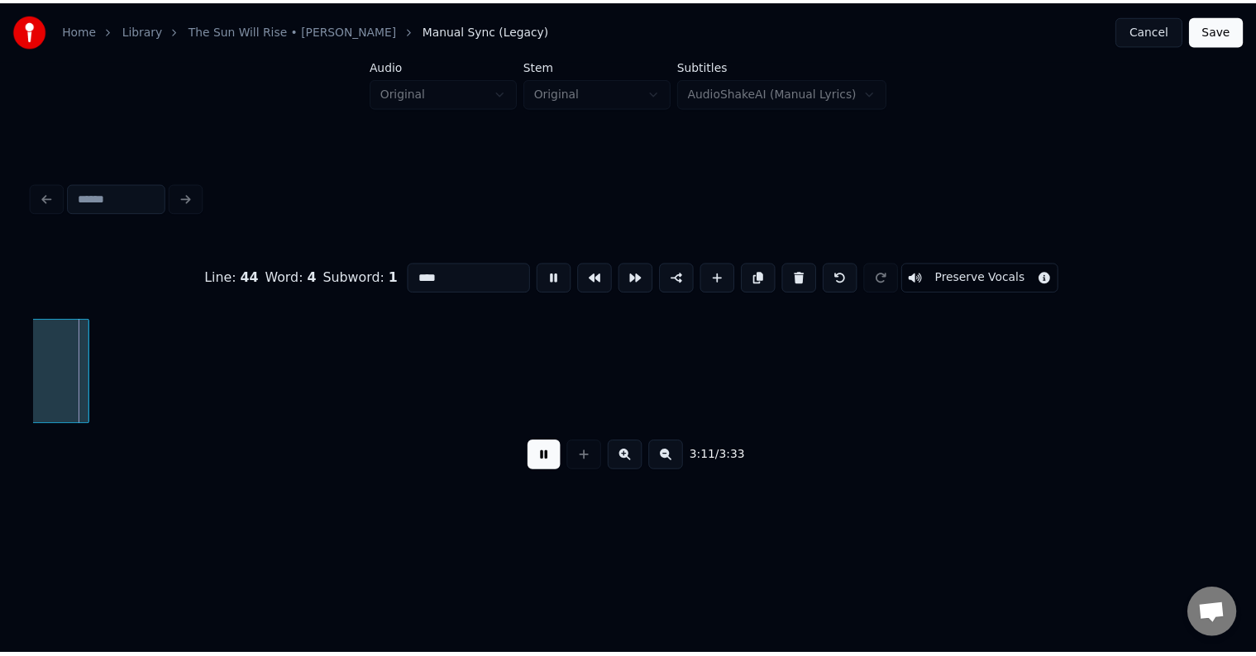
scroll to position [0, 23296]
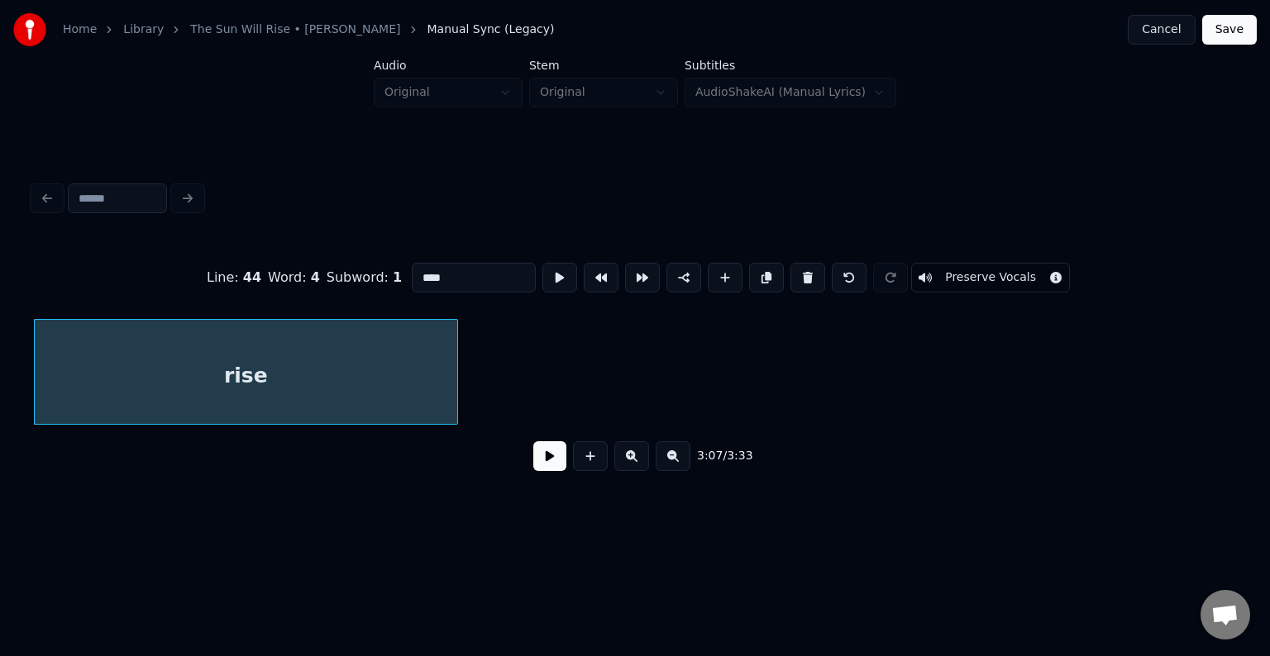
click at [1228, 30] on button "Save" at bounding box center [1229, 30] width 55 height 30
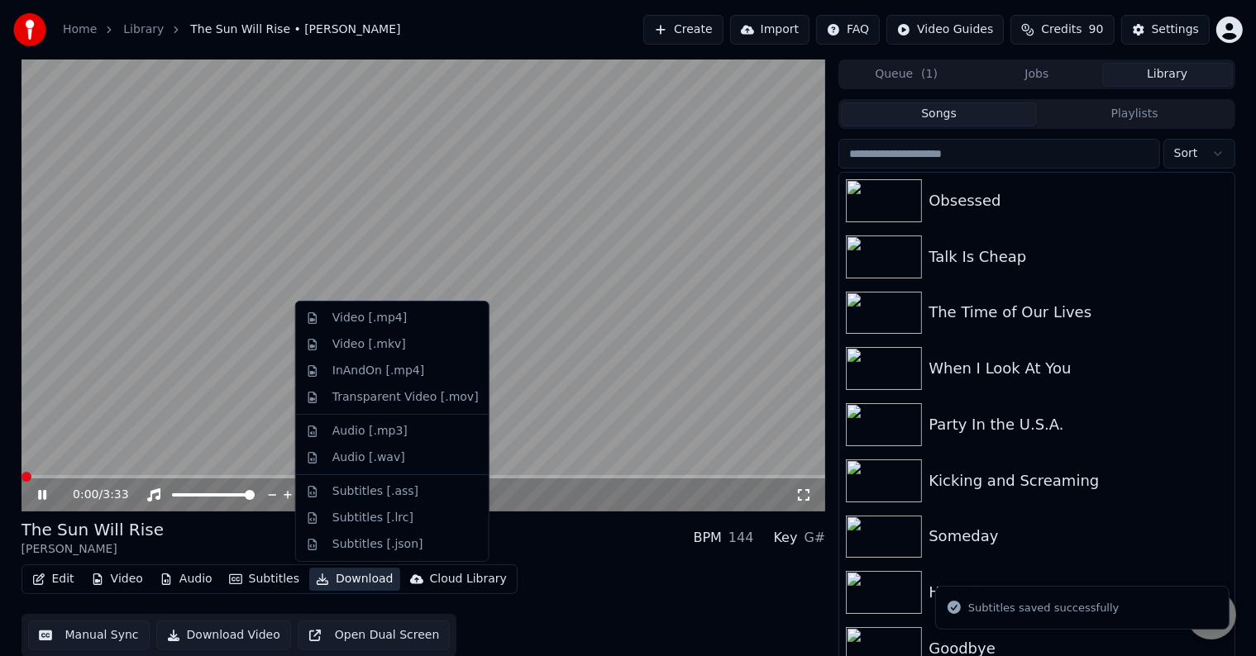
click at [337, 584] on button "Download" at bounding box center [354, 579] width 91 height 23
click at [339, 318] on div "Video [.mp4]" at bounding box center [369, 318] width 74 height 17
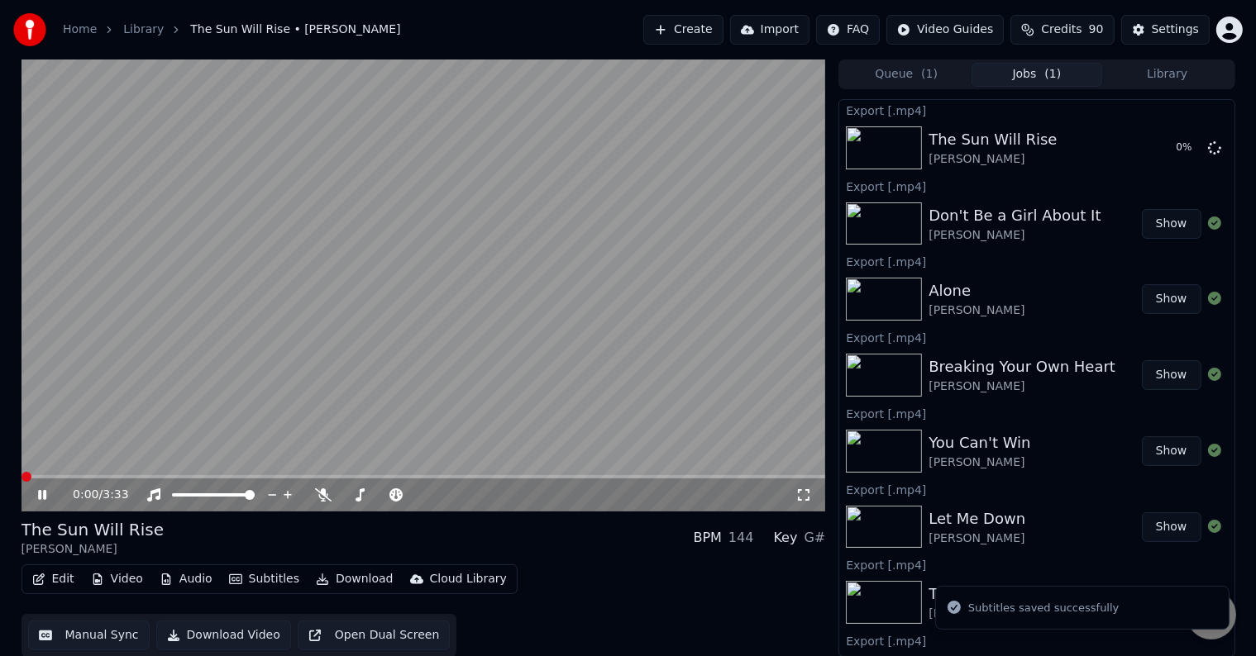
click at [37, 491] on icon at bounding box center [54, 495] width 39 height 13
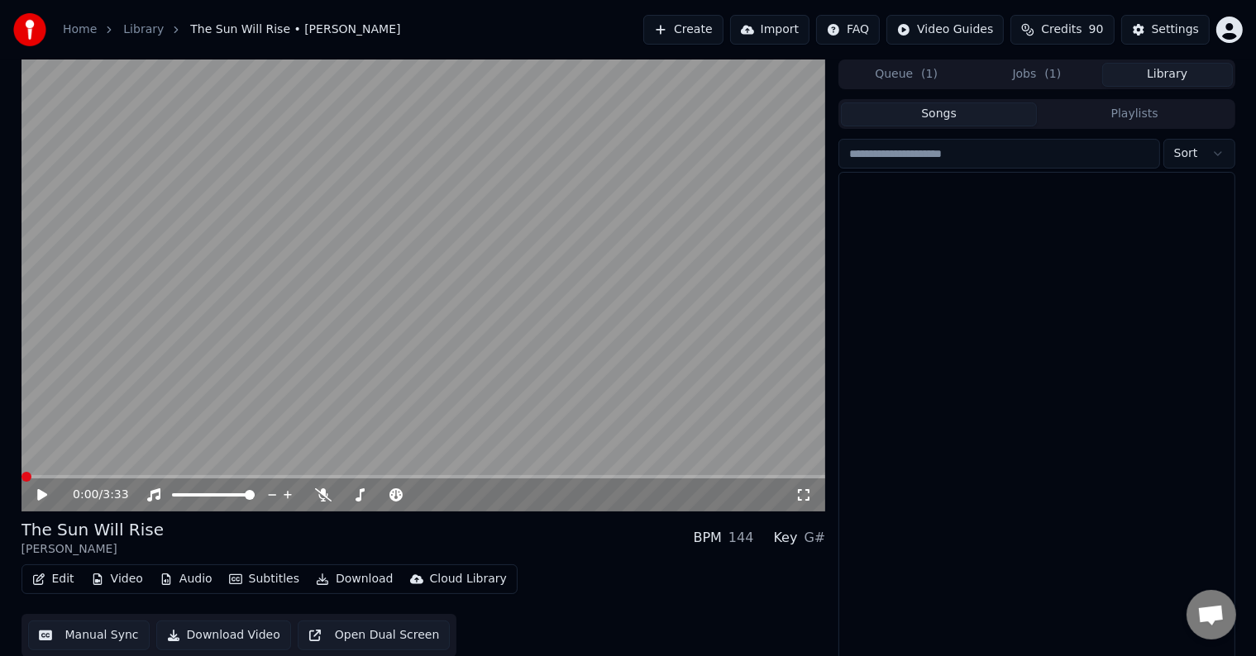
click at [1166, 79] on button "Library" at bounding box center [1167, 75] width 131 height 24
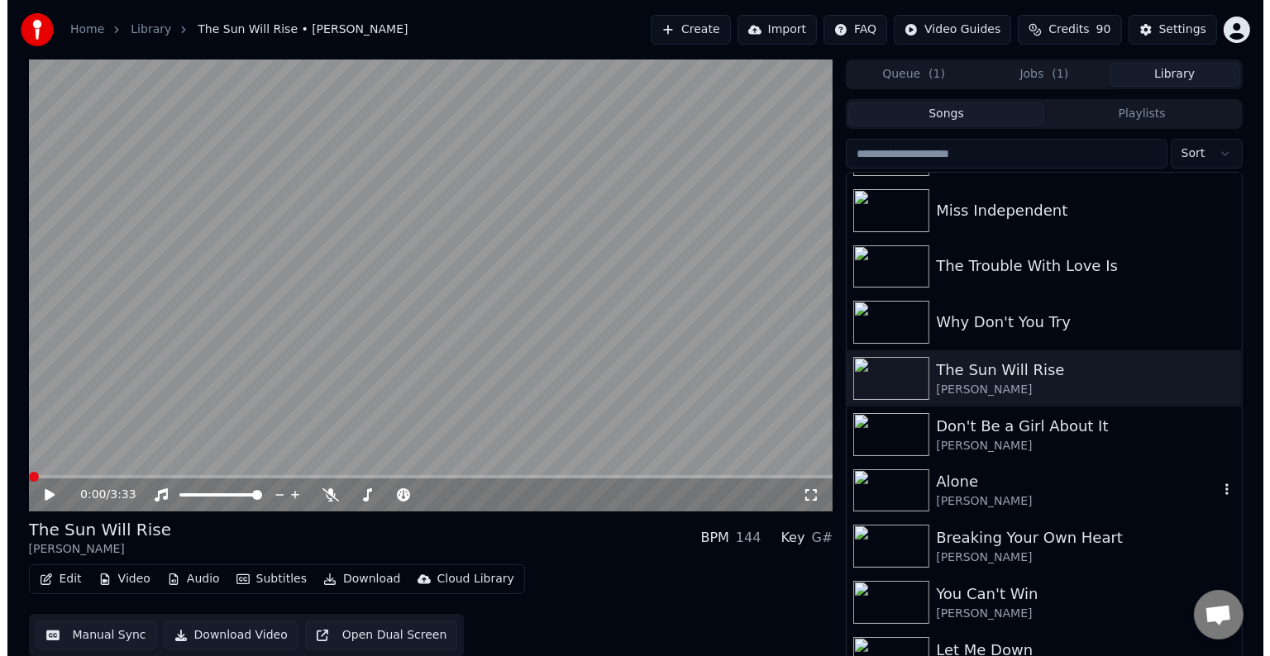
scroll to position [11623, 0]
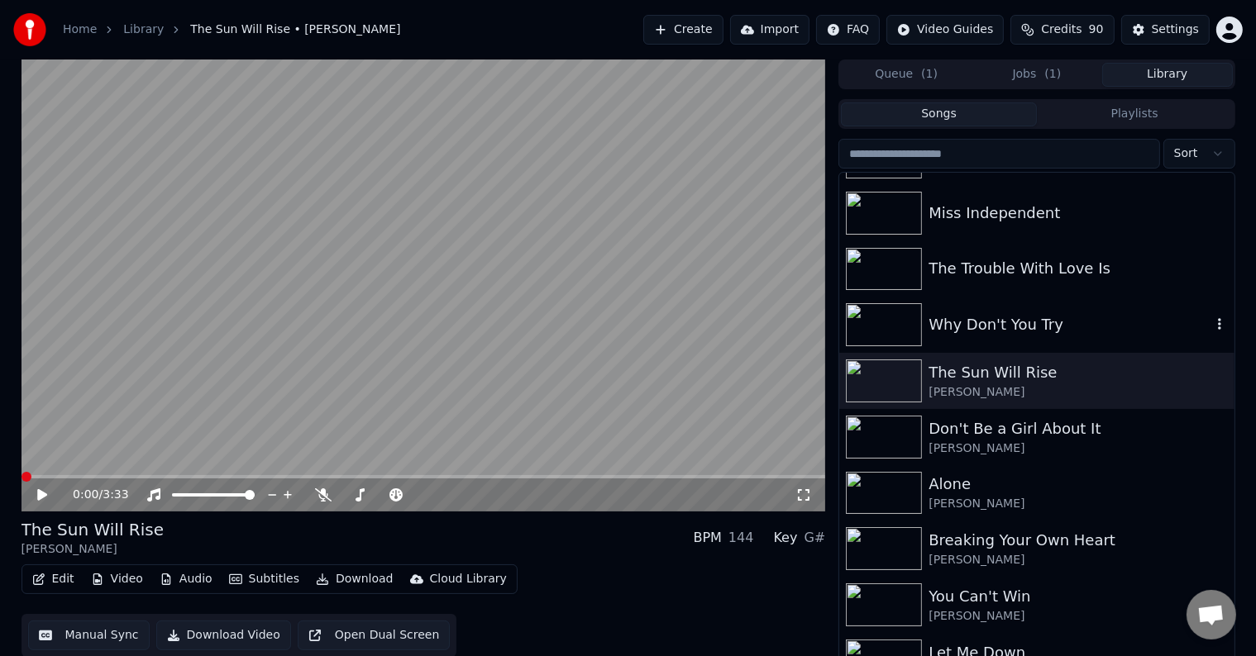
click at [1074, 332] on div "Why Don't You Try" at bounding box center [1069, 324] width 282 height 23
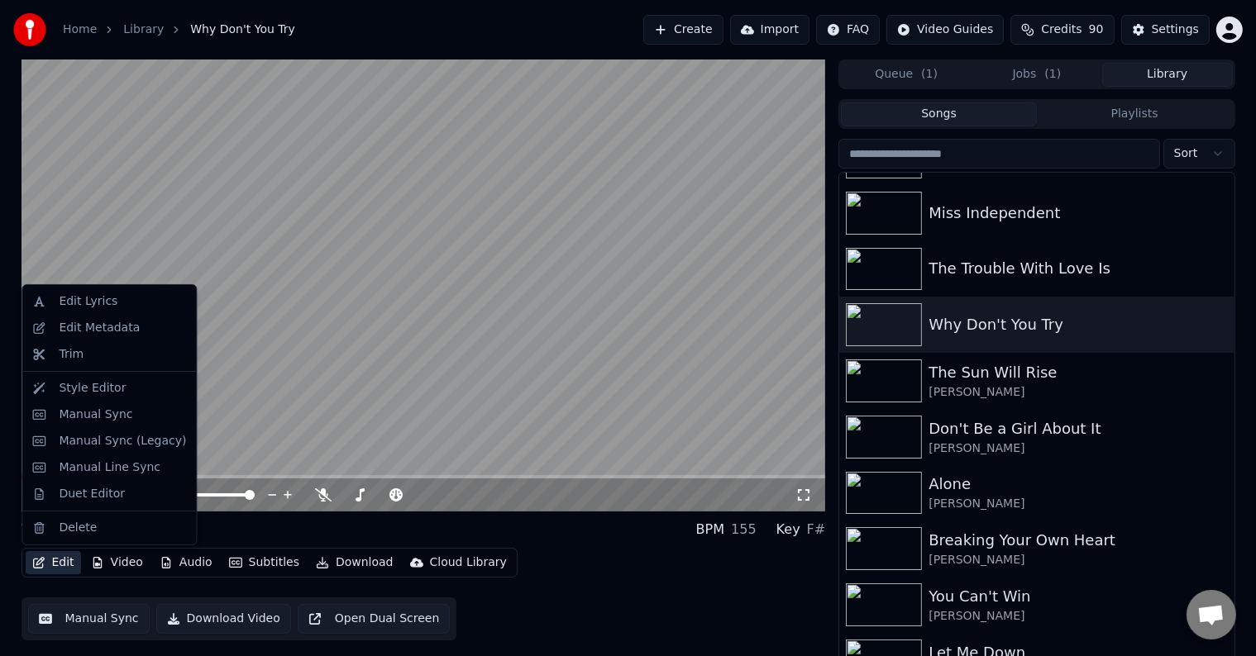
click at [55, 555] on button "Edit" at bounding box center [53, 562] width 55 height 23
click at [122, 331] on div "Edit Metadata" at bounding box center [99, 328] width 81 height 17
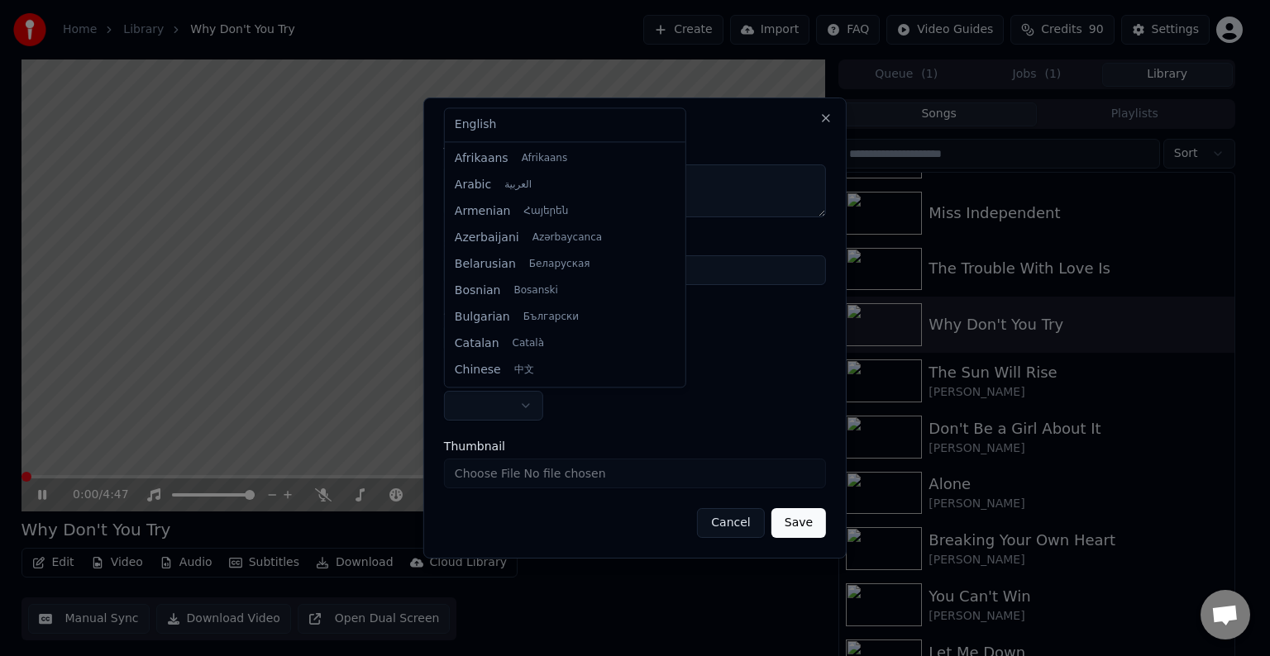
click at [498, 416] on body "**********" at bounding box center [628, 328] width 1256 height 656
select select "**"
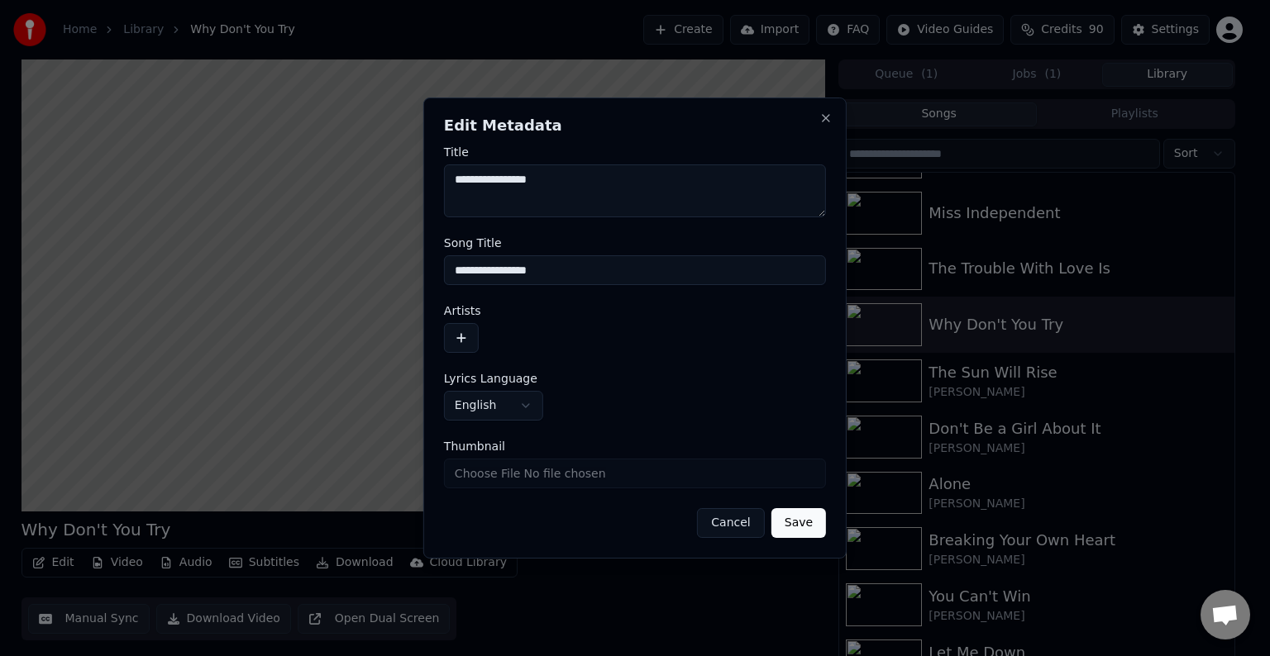
click at [460, 349] on button "button" at bounding box center [461, 338] width 35 height 30
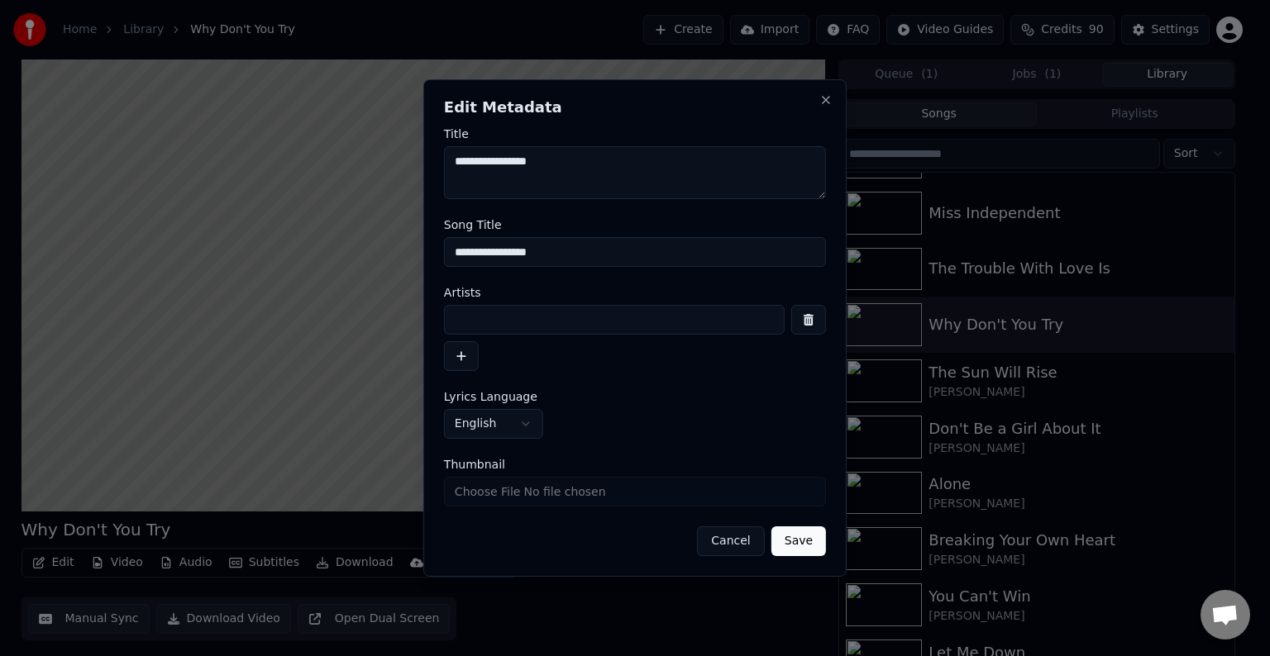
click at [516, 324] on input at bounding box center [614, 320] width 341 height 30
type input "**********"
click at [771, 527] on button "Save" at bounding box center [798, 542] width 55 height 30
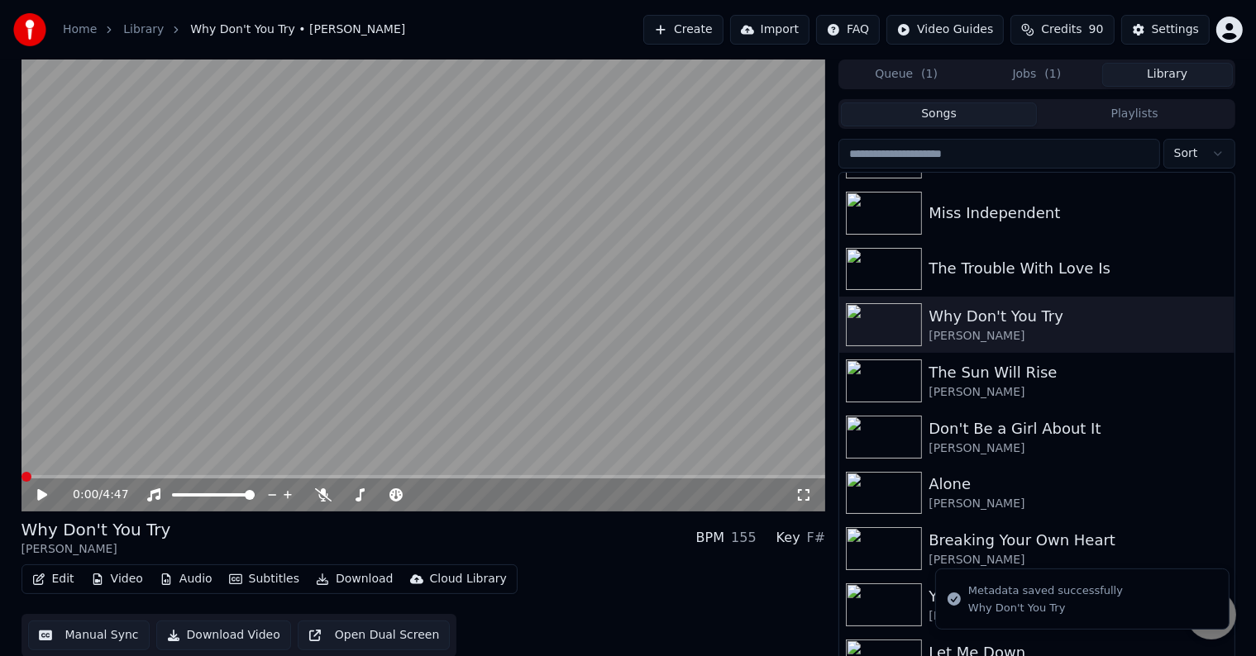
click at [44, 496] on icon at bounding box center [42, 495] width 10 height 12
click at [44, 496] on icon at bounding box center [42, 495] width 8 height 10
click at [37, 582] on icon "button" at bounding box center [38, 580] width 13 height 12
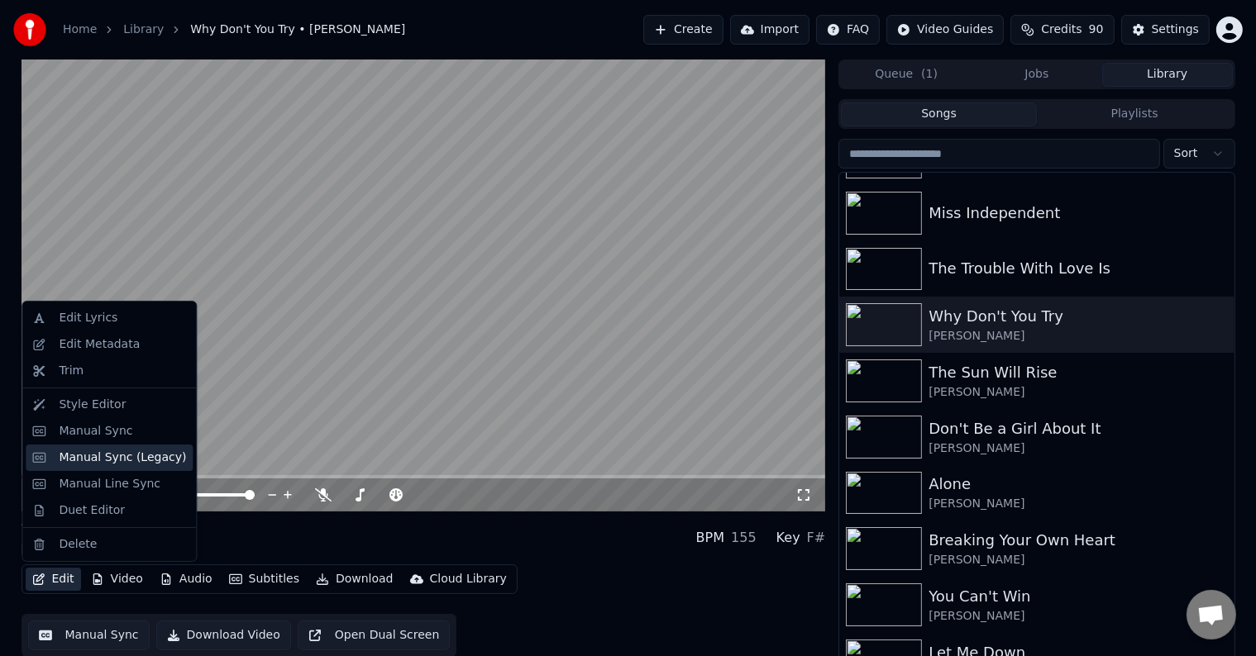
click at [86, 457] on div "Manual Sync (Legacy)" at bounding box center [122, 458] width 127 height 17
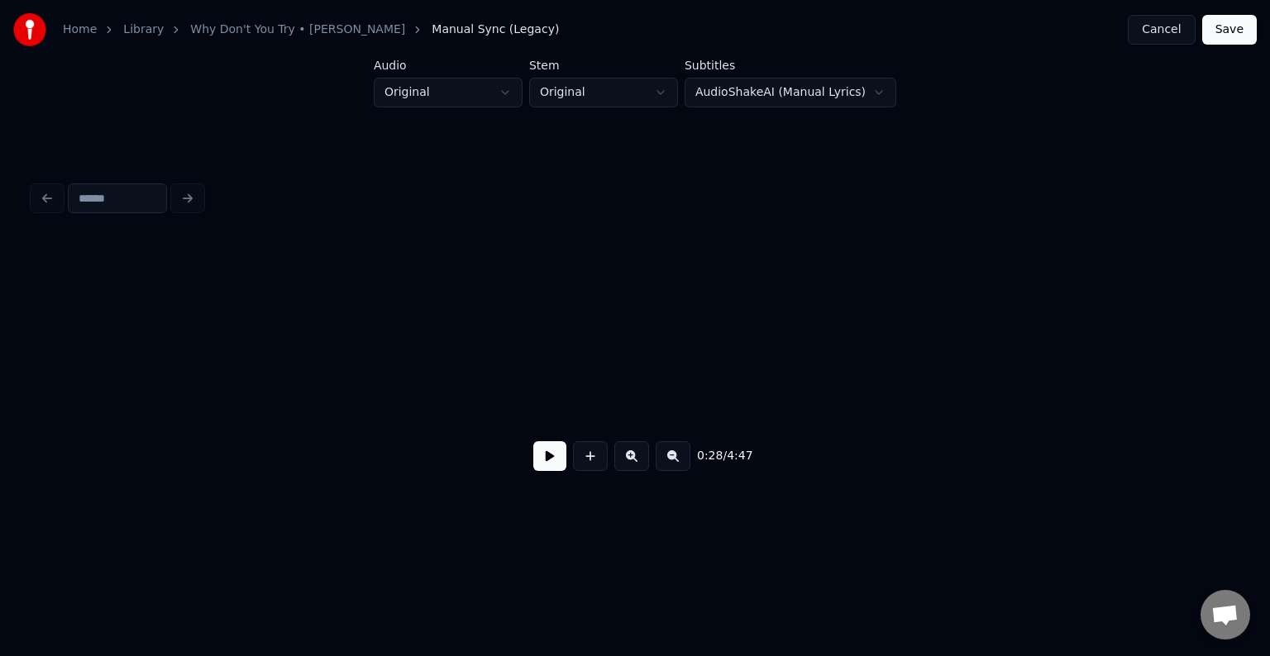
scroll to position [0, 3558]
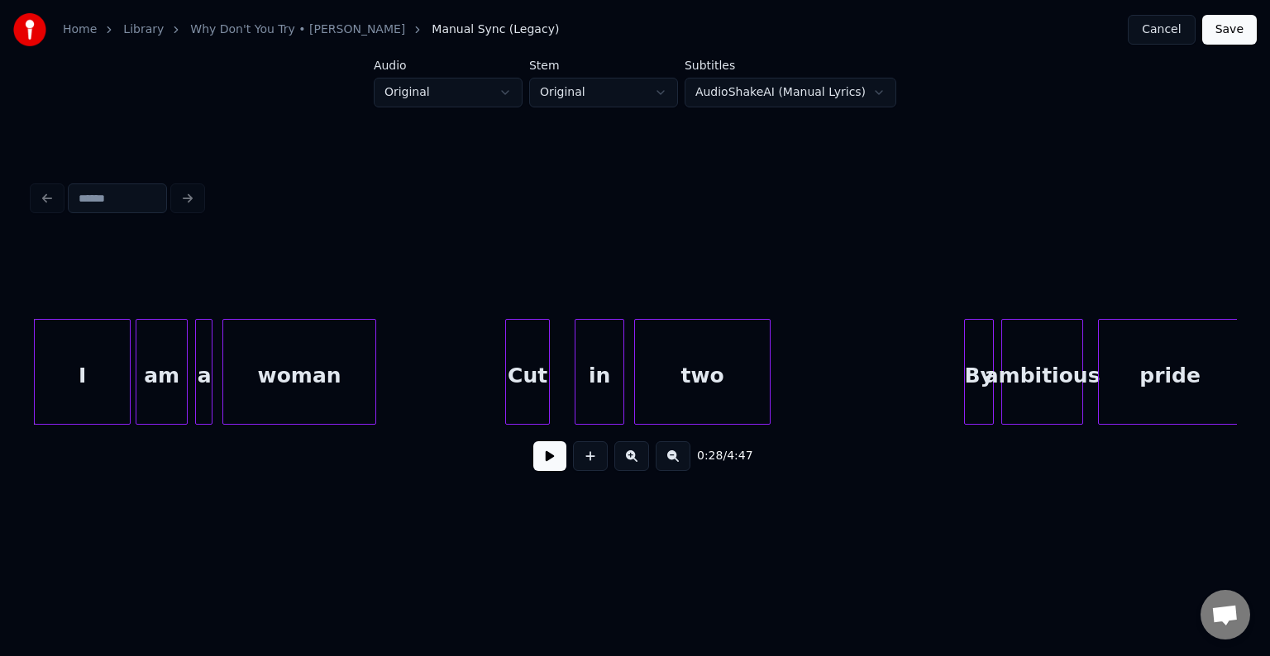
click at [552, 463] on button at bounding box center [549, 456] width 33 height 30
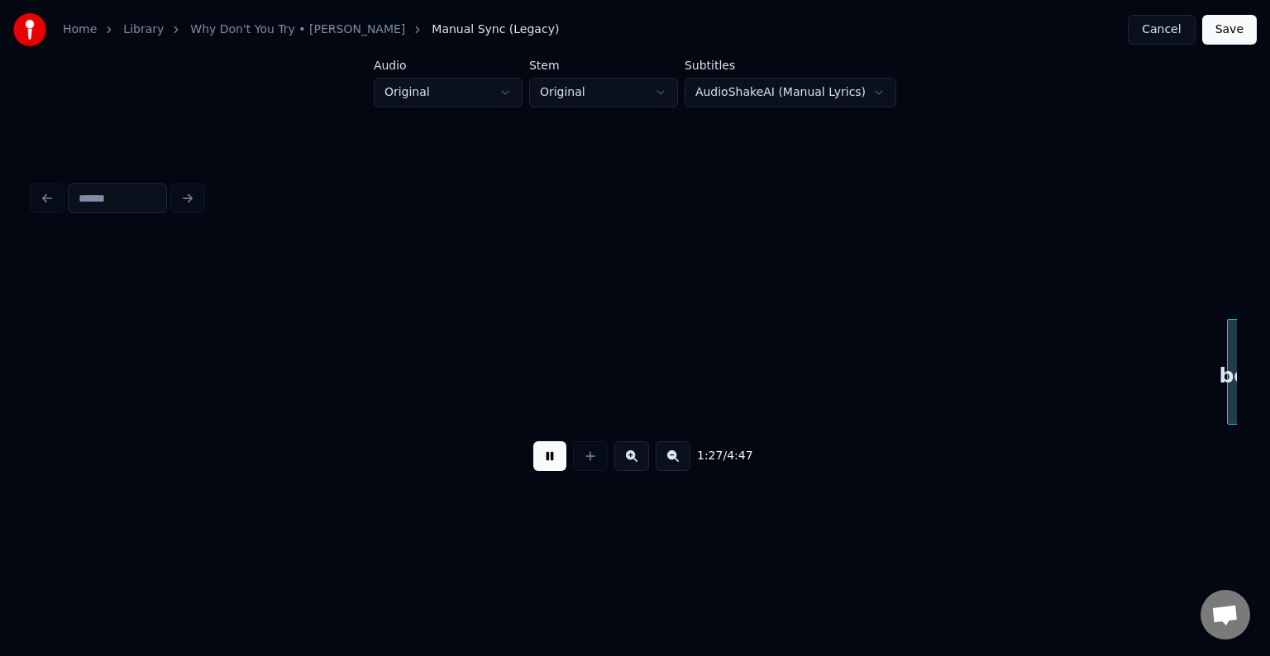
scroll to position [0, 10785]
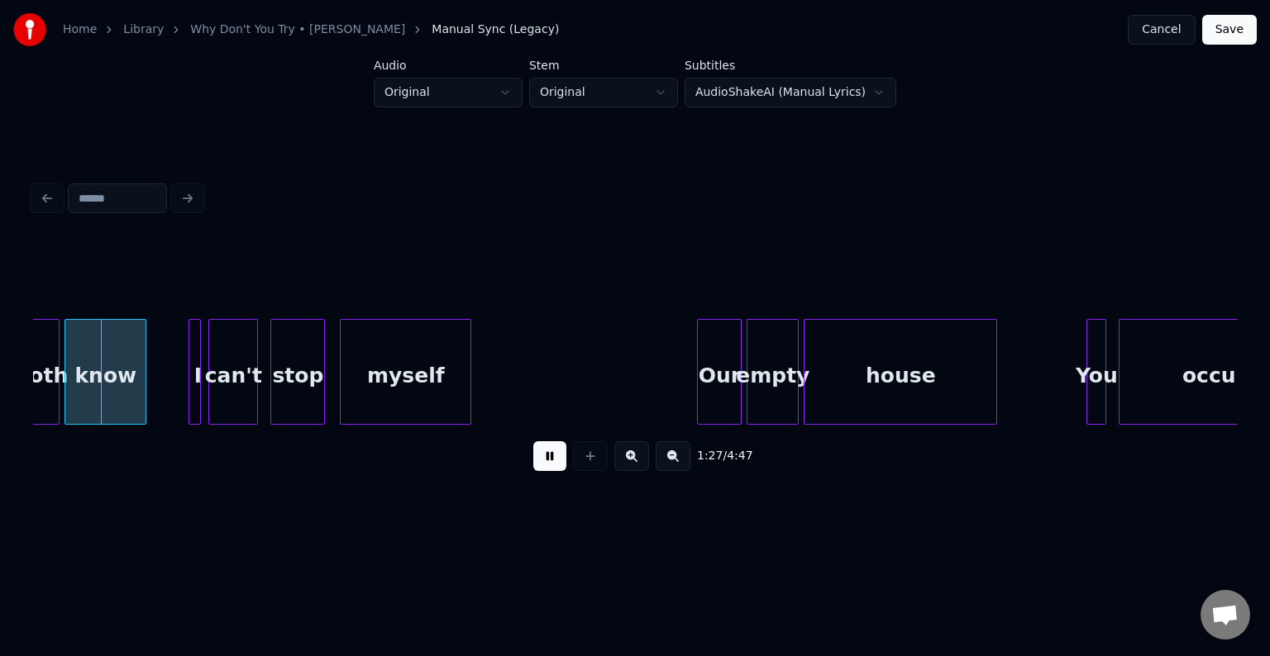
click at [552, 463] on button at bounding box center [549, 456] width 33 height 30
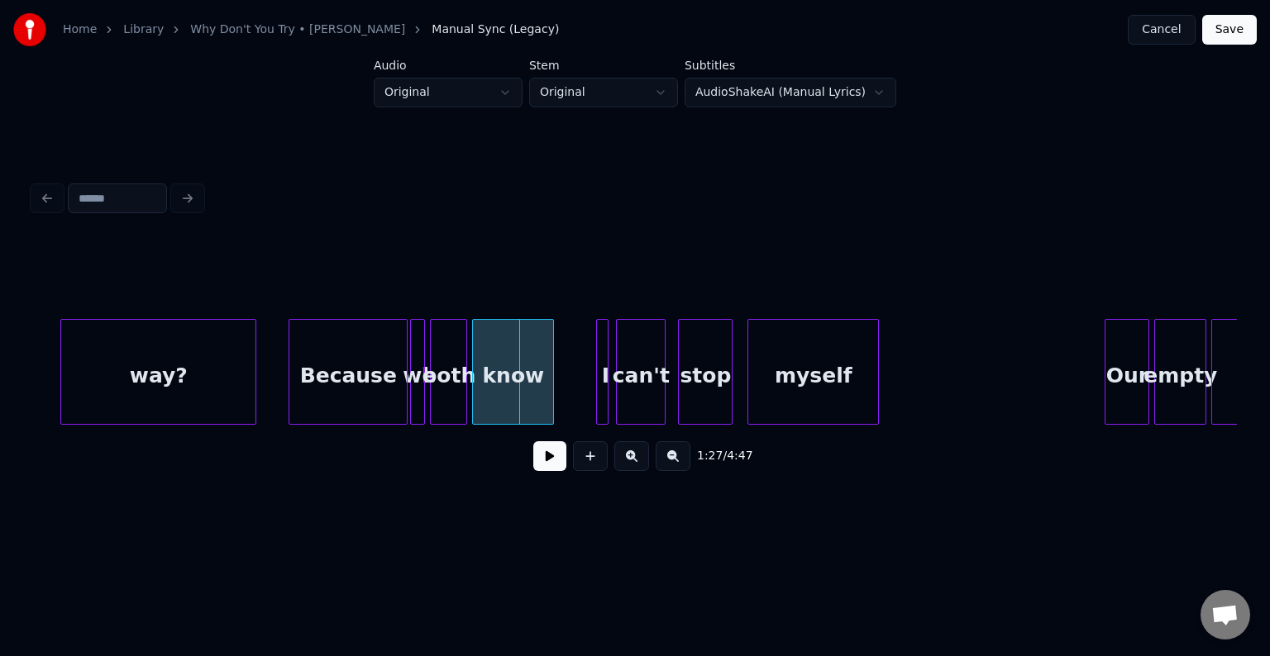
scroll to position [0, 10356]
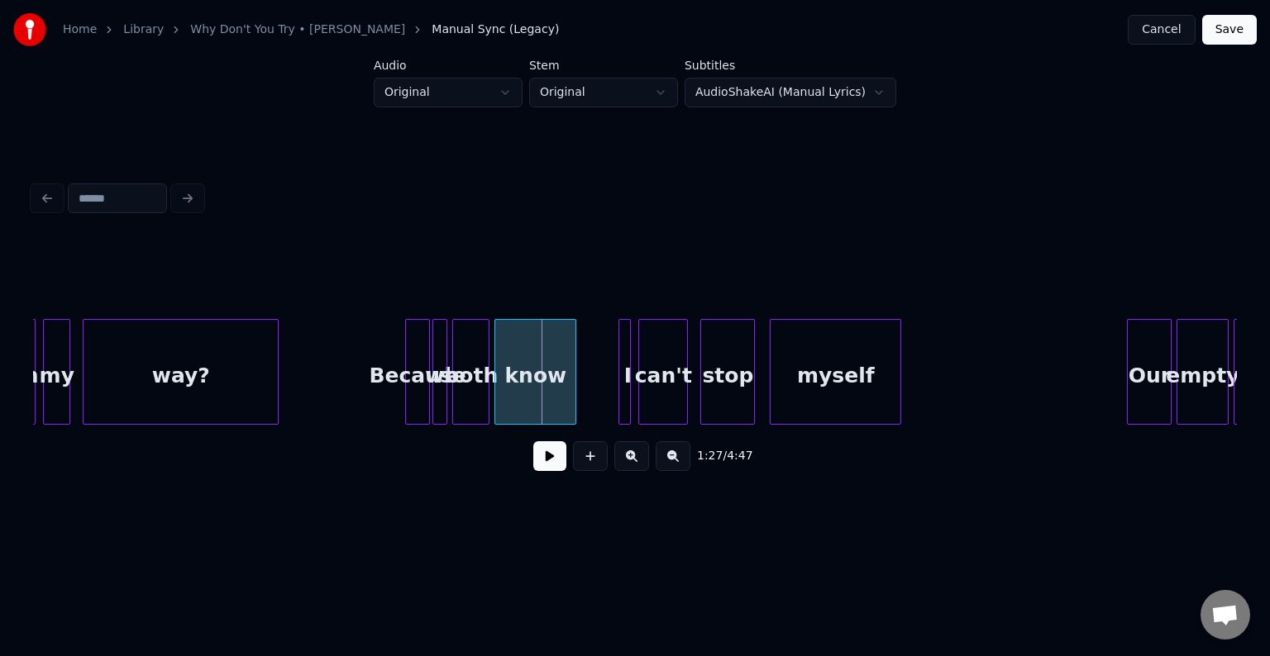
click at [410, 400] on div at bounding box center [408, 372] width 5 height 104
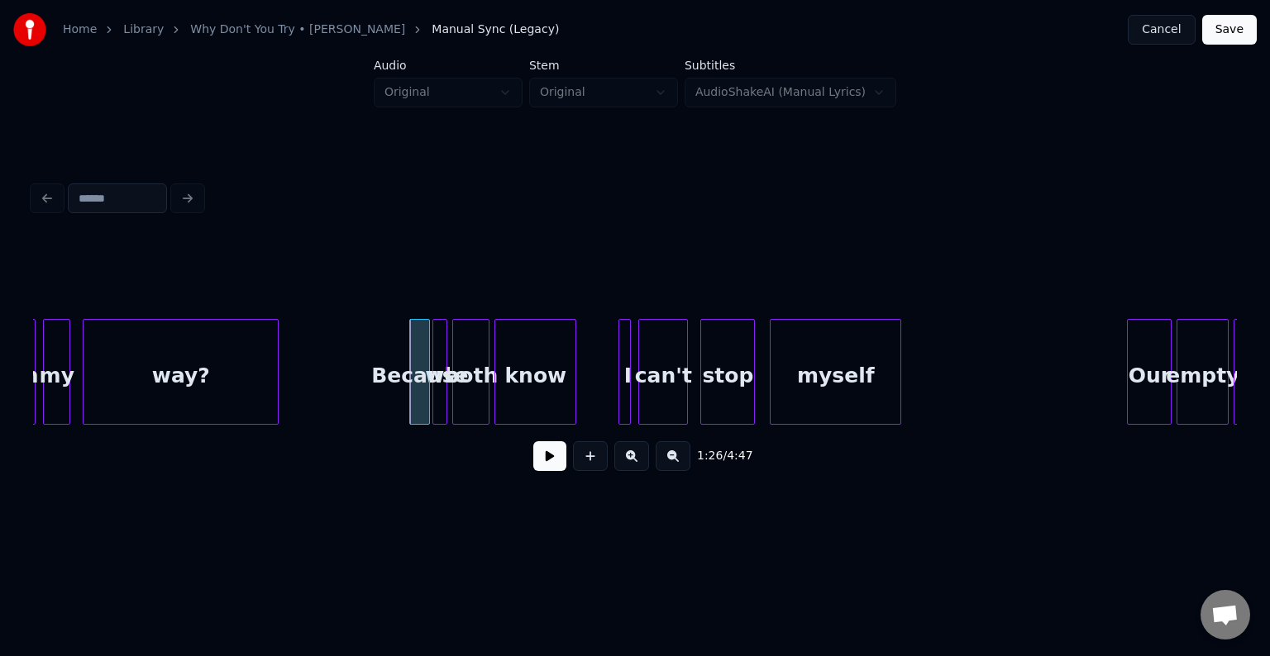
click at [546, 462] on button at bounding box center [549, 456] width 33 height 30
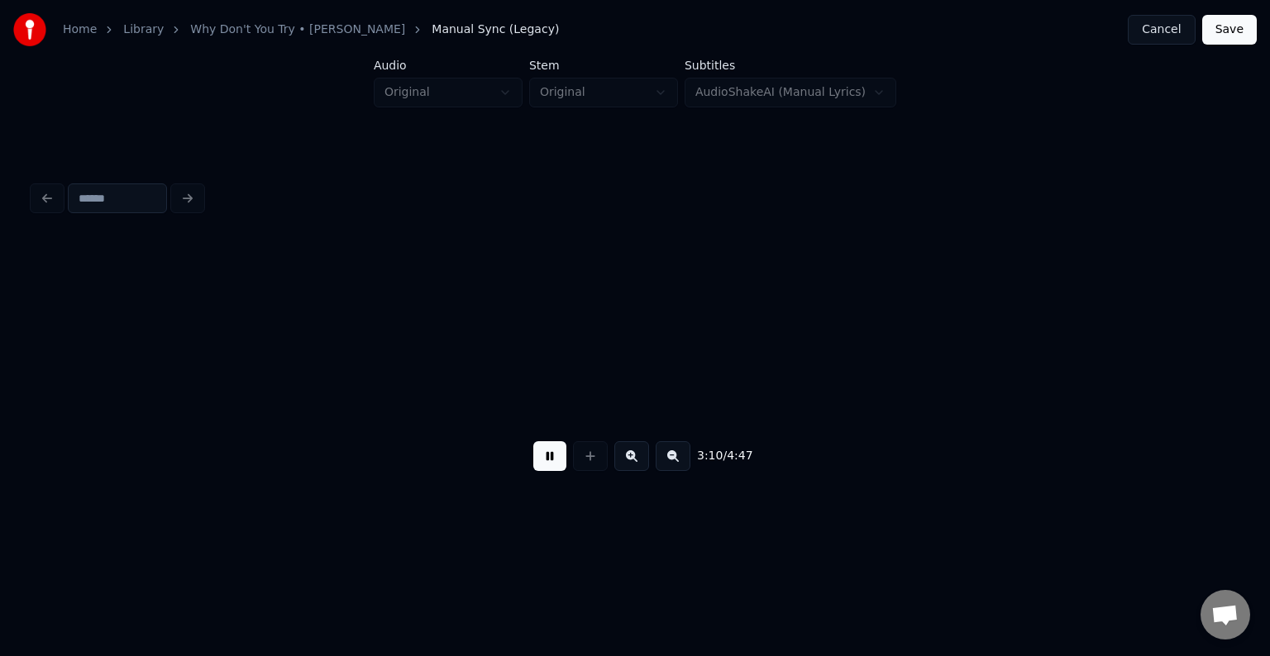
scroll to position [0, 23604]
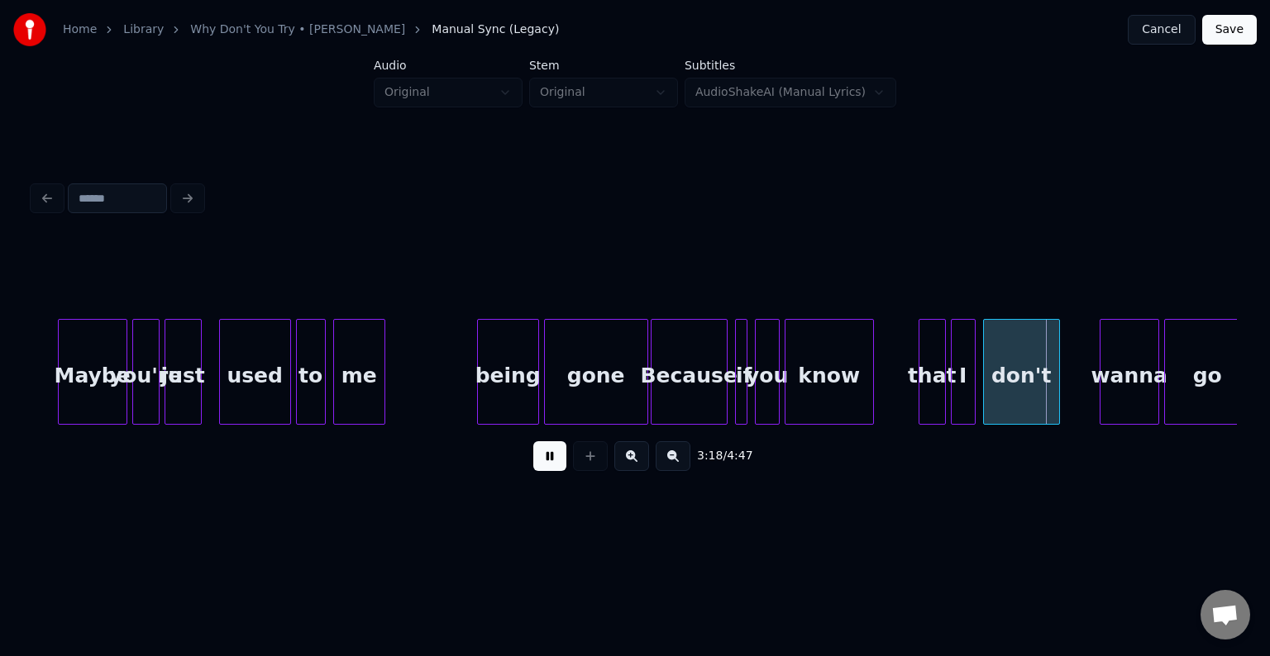
click at [561, 464] on button at bounding box center [549, 456] width 33 height 30
click at [651, 389] on div "Because" at bounding box center [689, 372] width 77 height 106
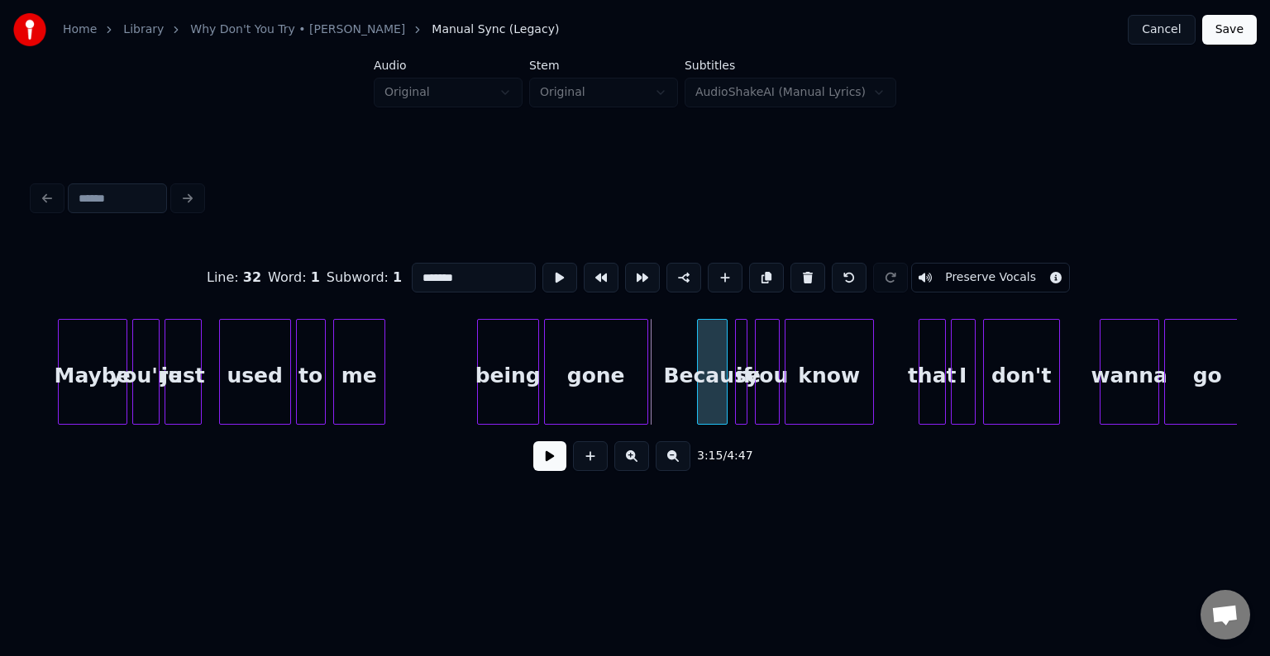
click at [698, 398] on div at bounding box center [700, 372] width 5 height 104
click at [551, 463] on button at bounding box center [549, 456] width 33 height 30
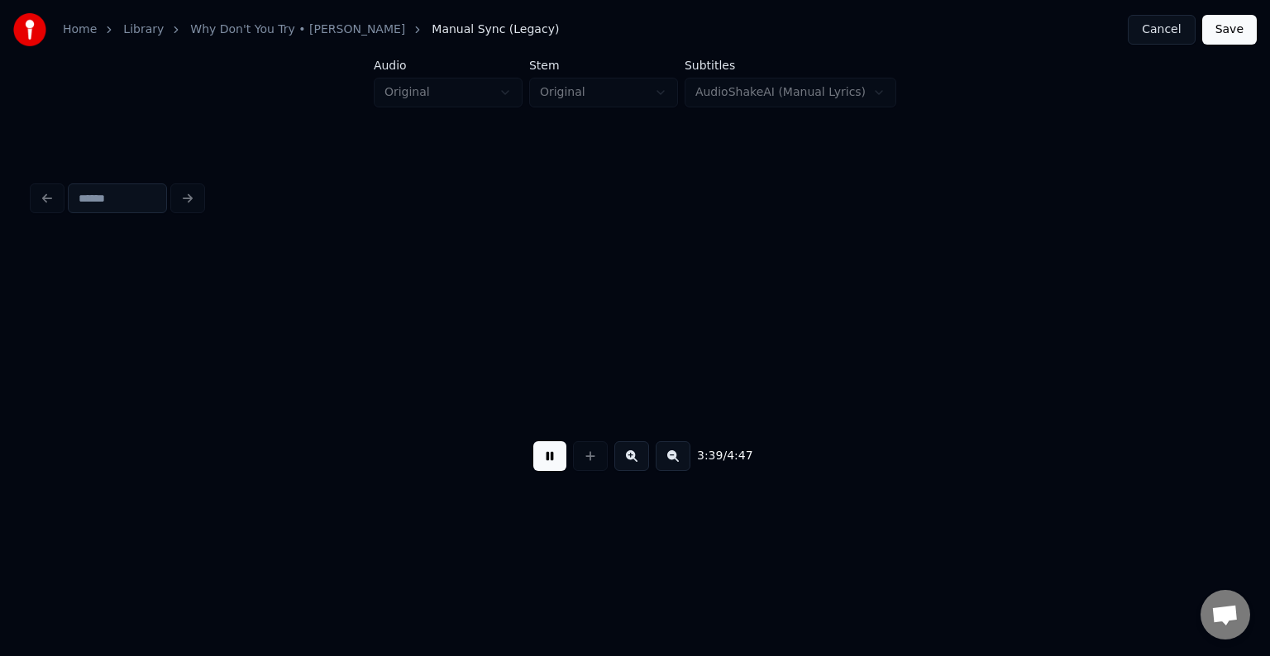
scroll to position [0, 27218]
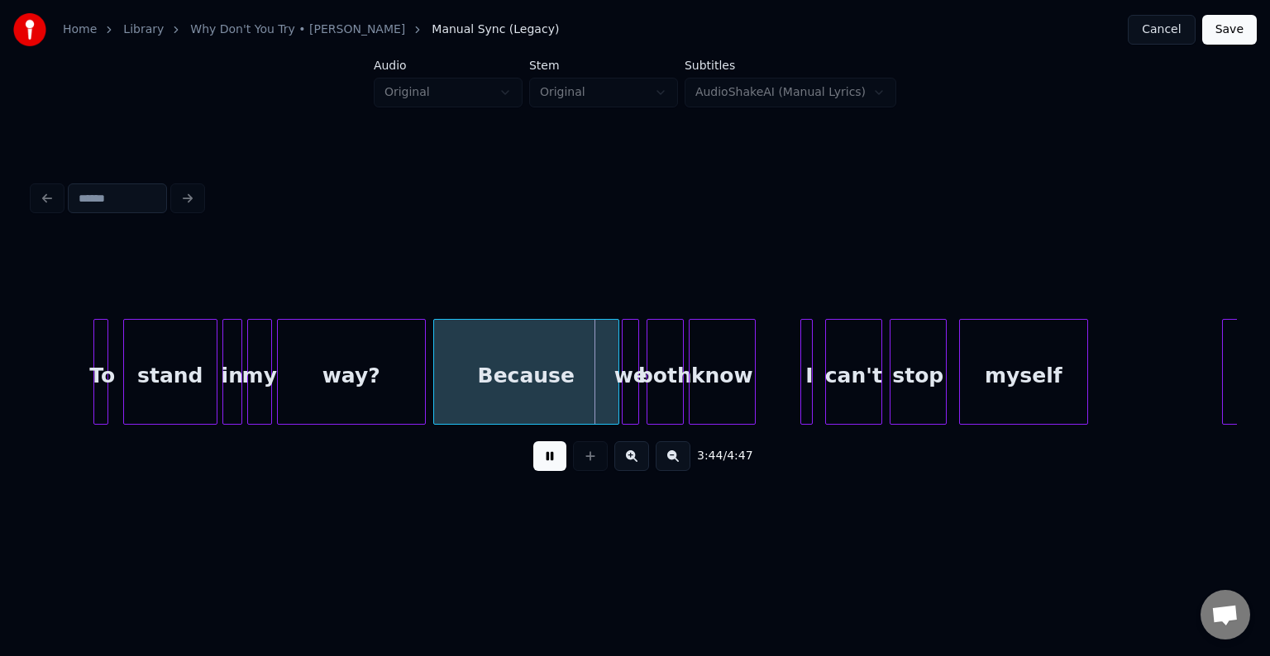
click at [548, 470] on button at bounding box center [549, 456] width 33 height 30
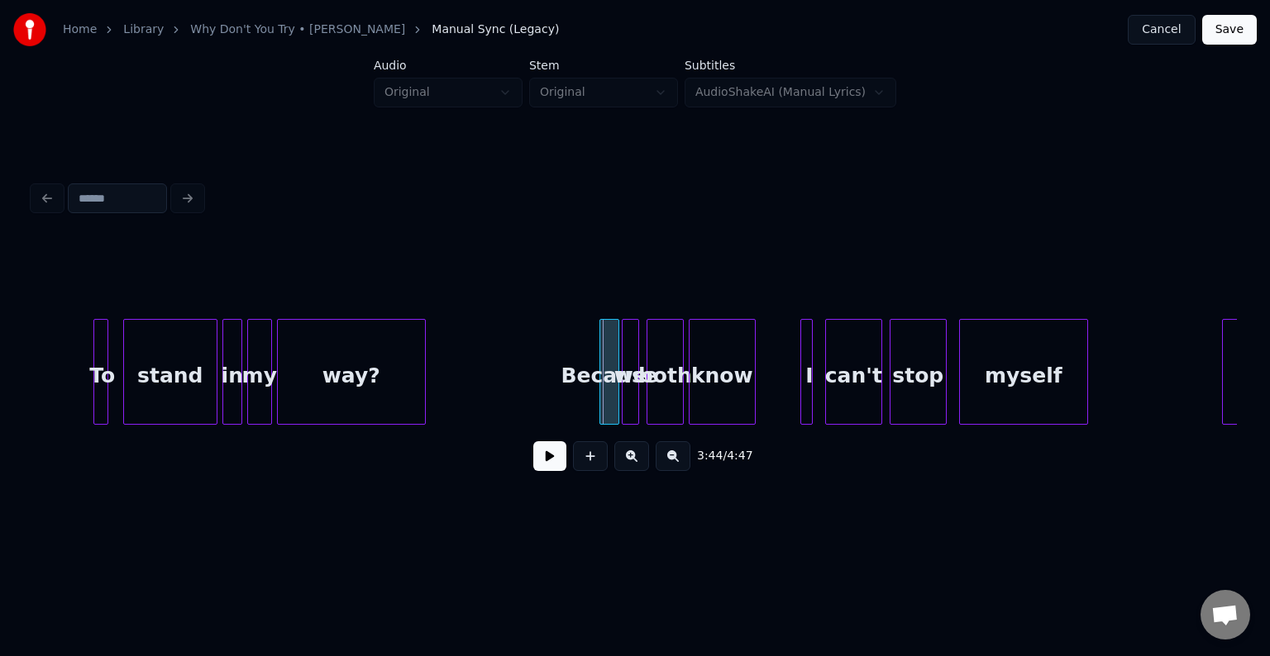
click at [600, 380] on div at bounding box center [602, 372] width 5 height 104
click at [545, 471] on button at bounding box center [549, 456] width 33 height 30
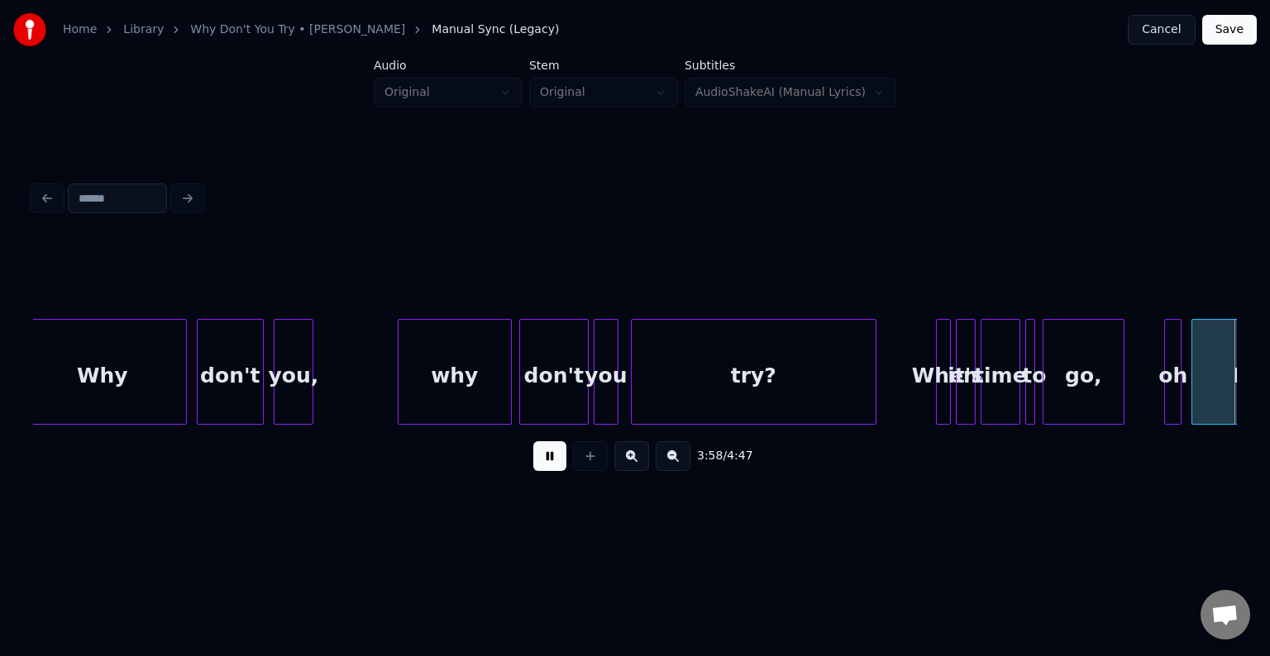
scroll to position [0, 29627]
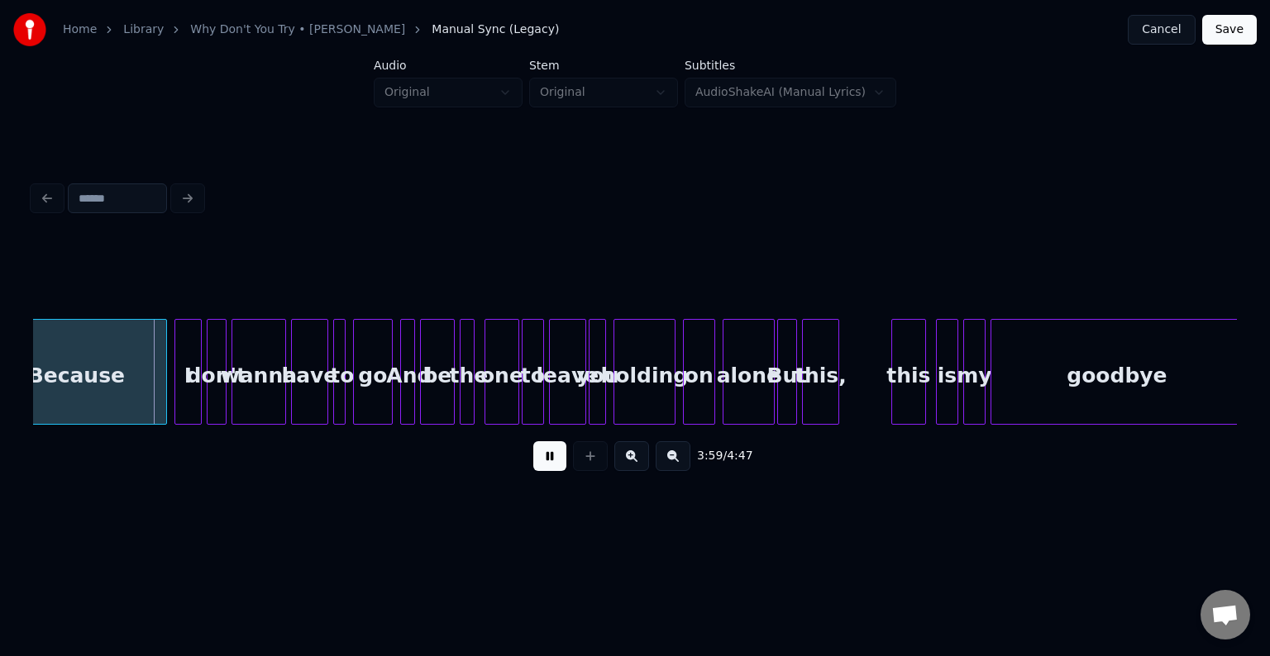
click at [545, 471] on button at bounding box center [549, 456] width 33 height 30
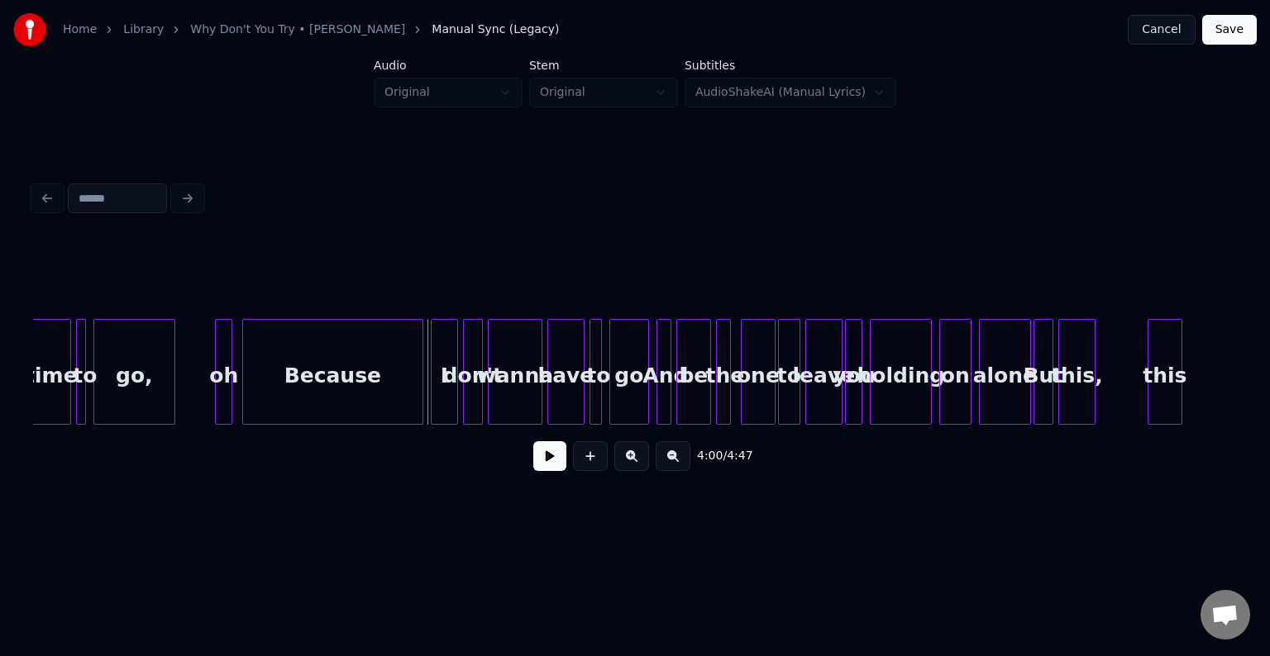
scroll to position [0, 29296]
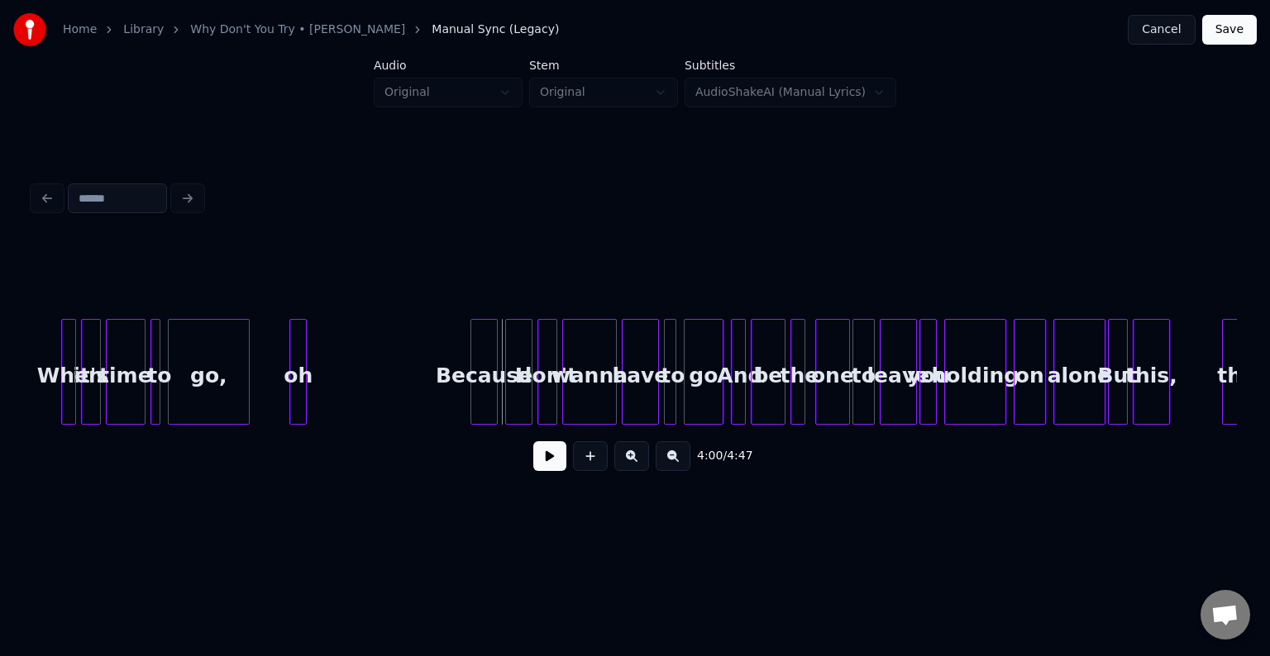
click at [473, 374] on div at bounding box center [473, 372] width 5 height 104
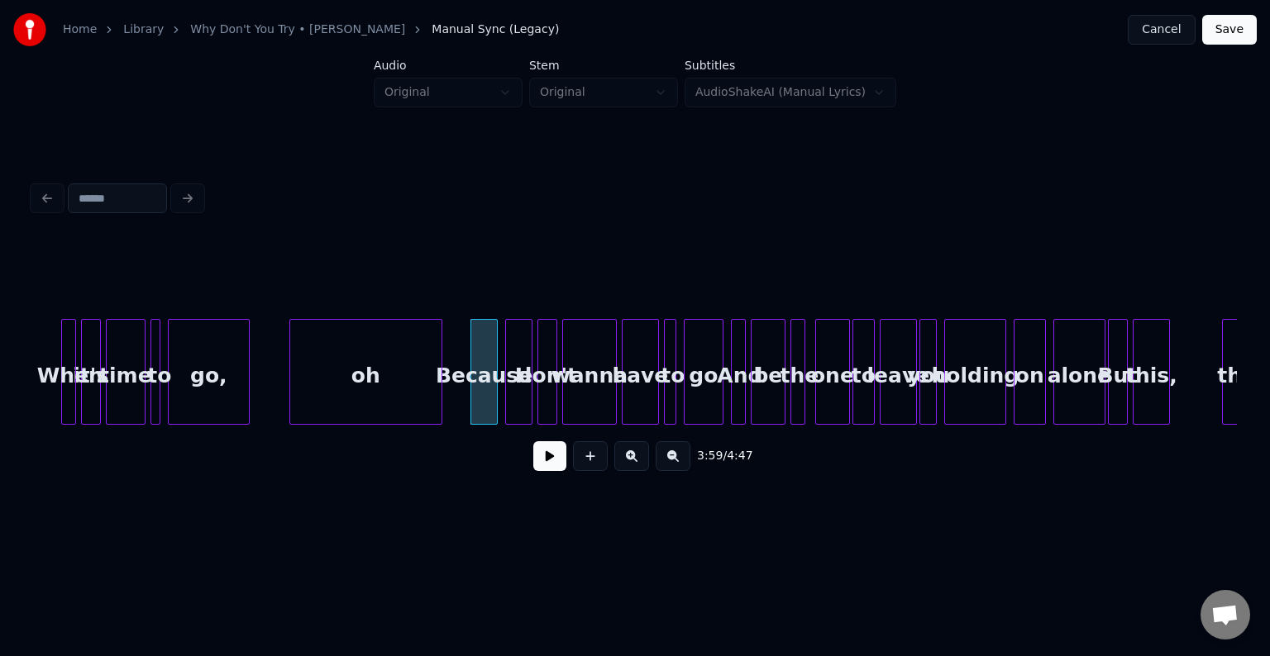
click at [438, 377] on div at bounding box center [438, 372] width 5 height 104
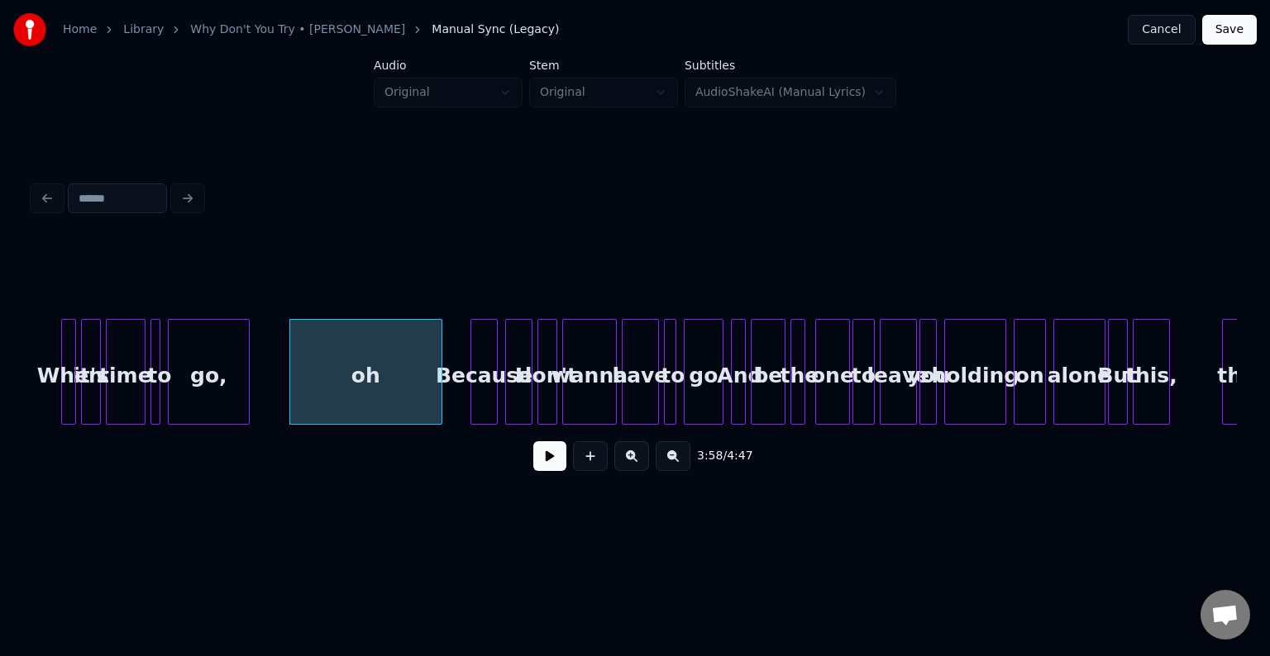
click at [543, 457] on button at bounding box center [549, 456] width 33 height 30
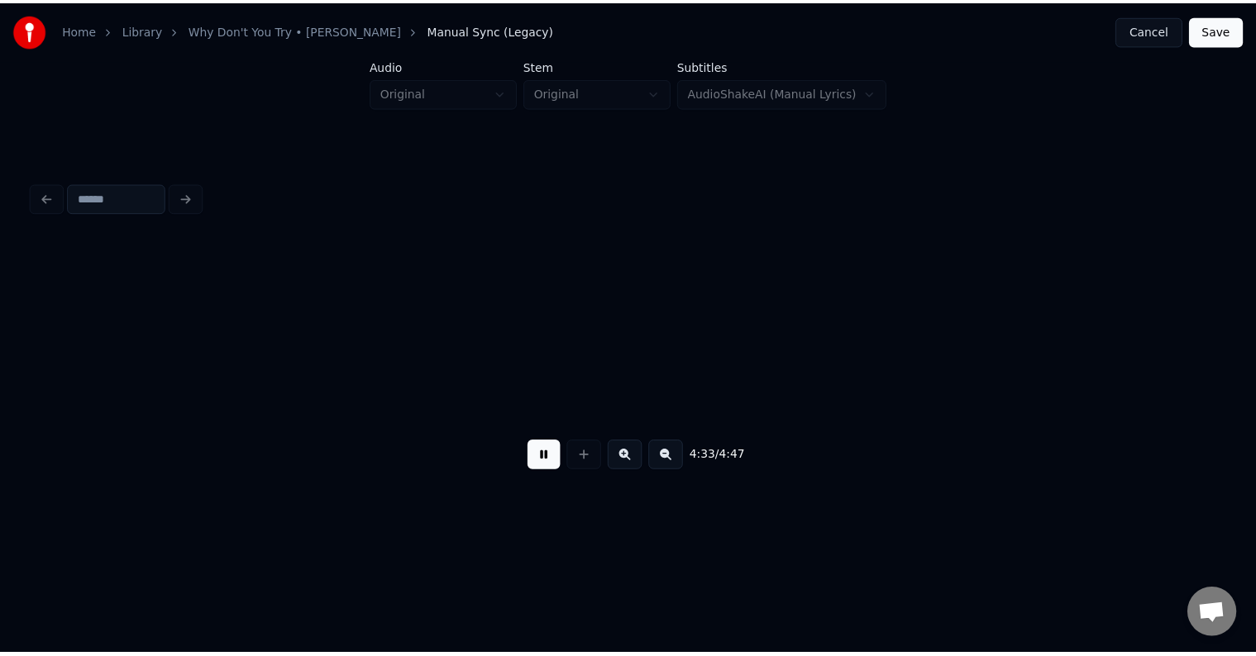
scroll to position [0, 33961]
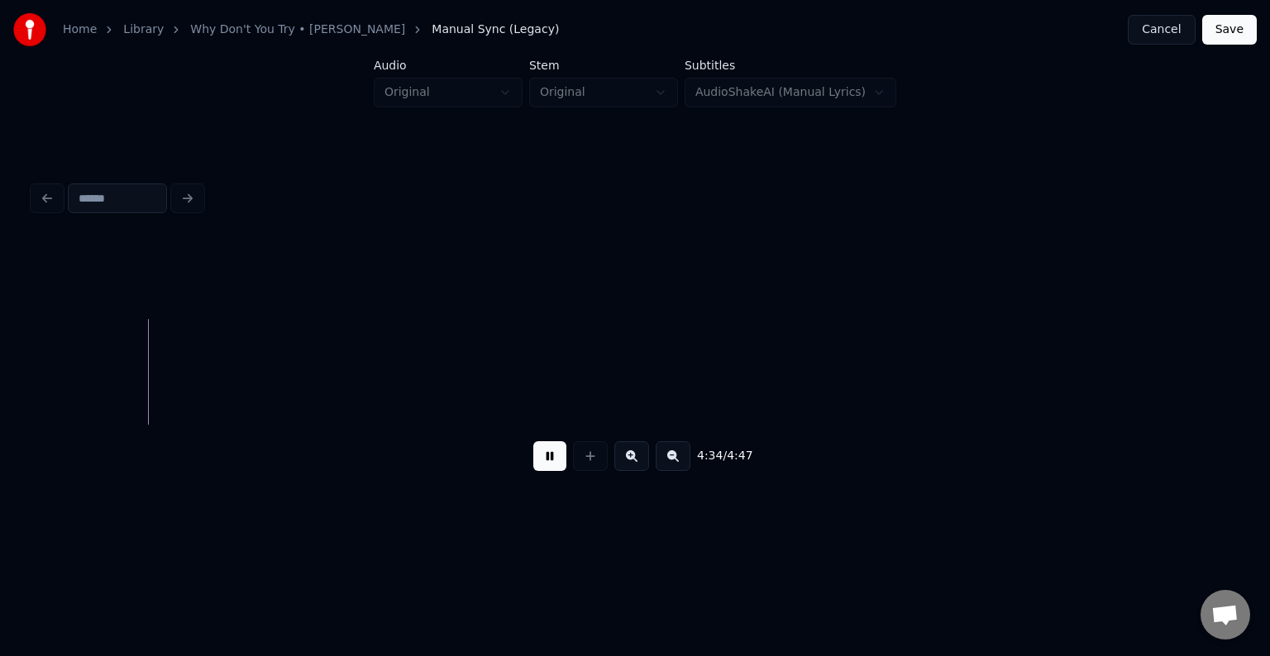
click at [1227, 41] on button "Save" at bounding box center [1229, 30] width 55 height 30
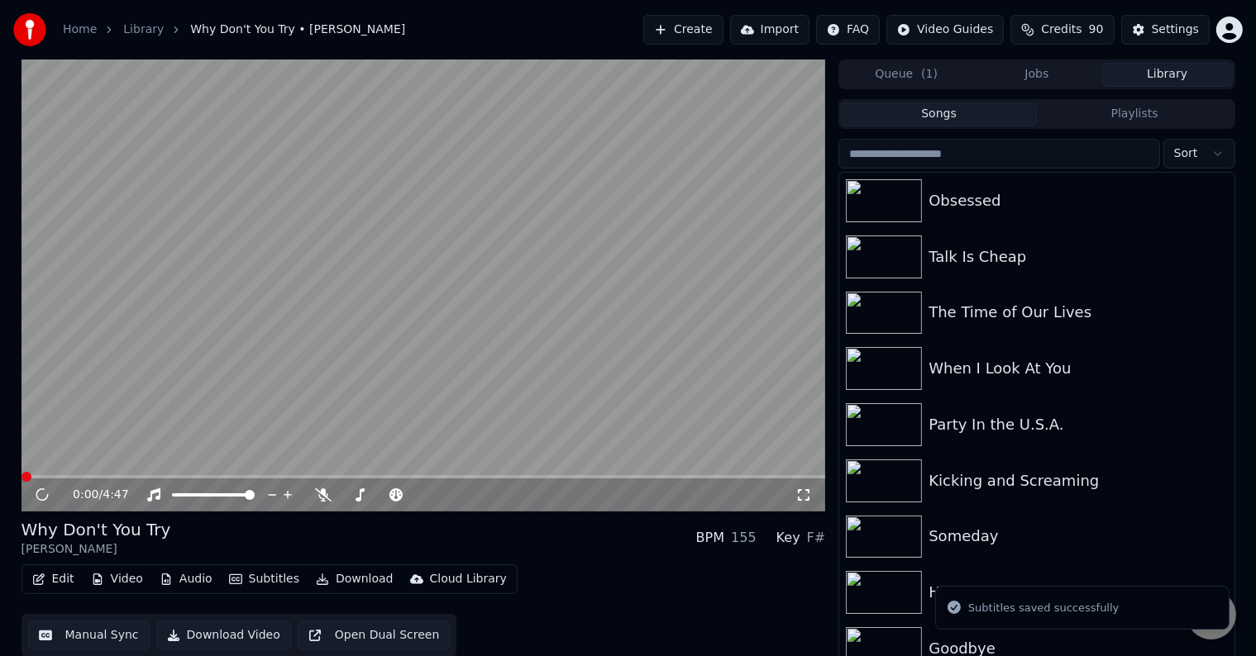
click at [332, 582] on button "Download" at bounding box center [354, 579] width 91 height 23
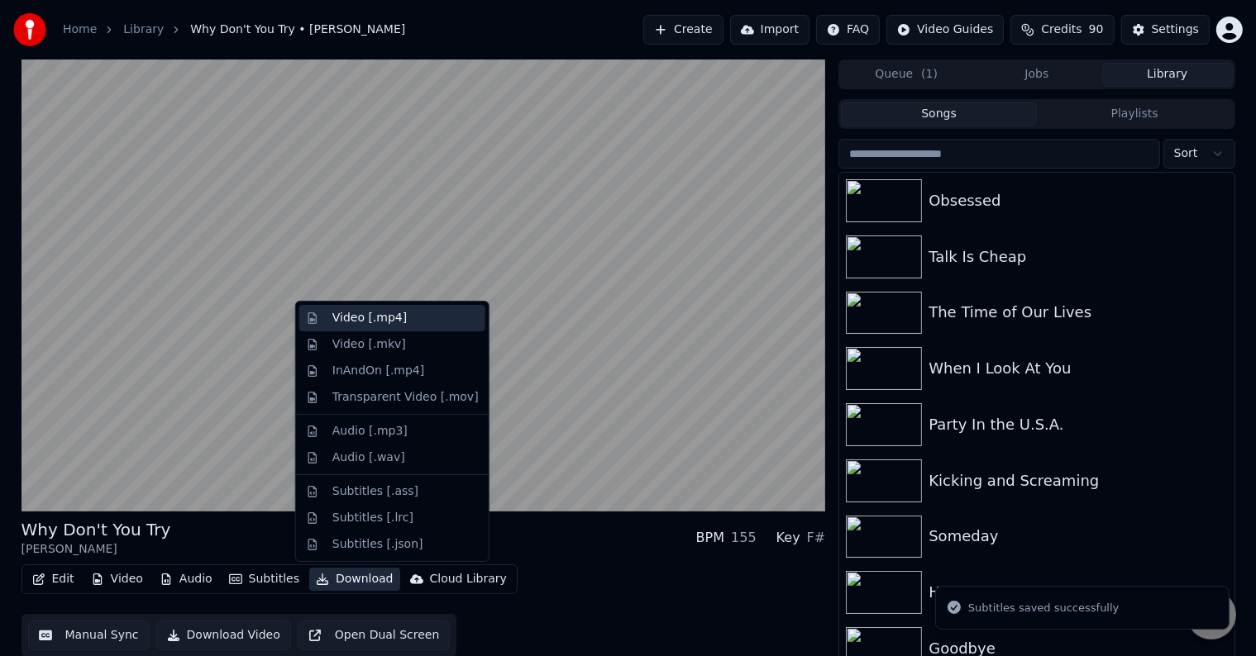
click at [343, 319] on div "Video [.mp4]" at bounding box center [369, 318] width 74 height 17
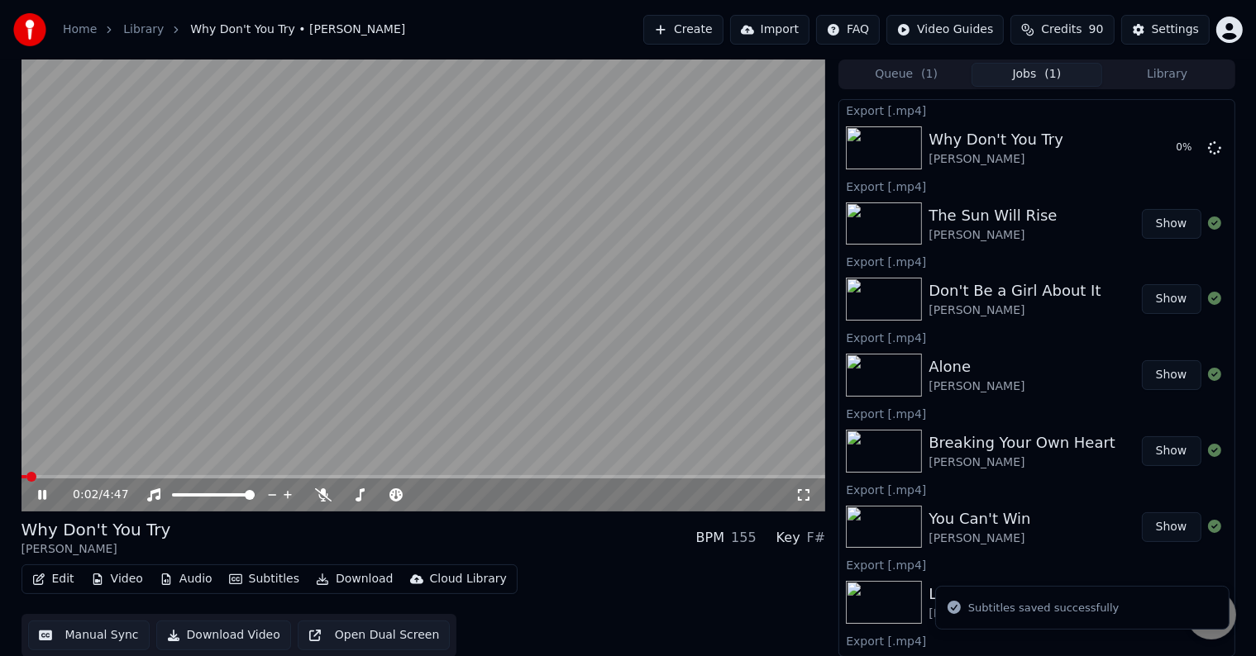
click at [35, 496] on icon at bounding box center [54, 495] width 39 height 13
click at [1154, 69] on button "Library" at bounding box center [1167, 75] width 131 height 24
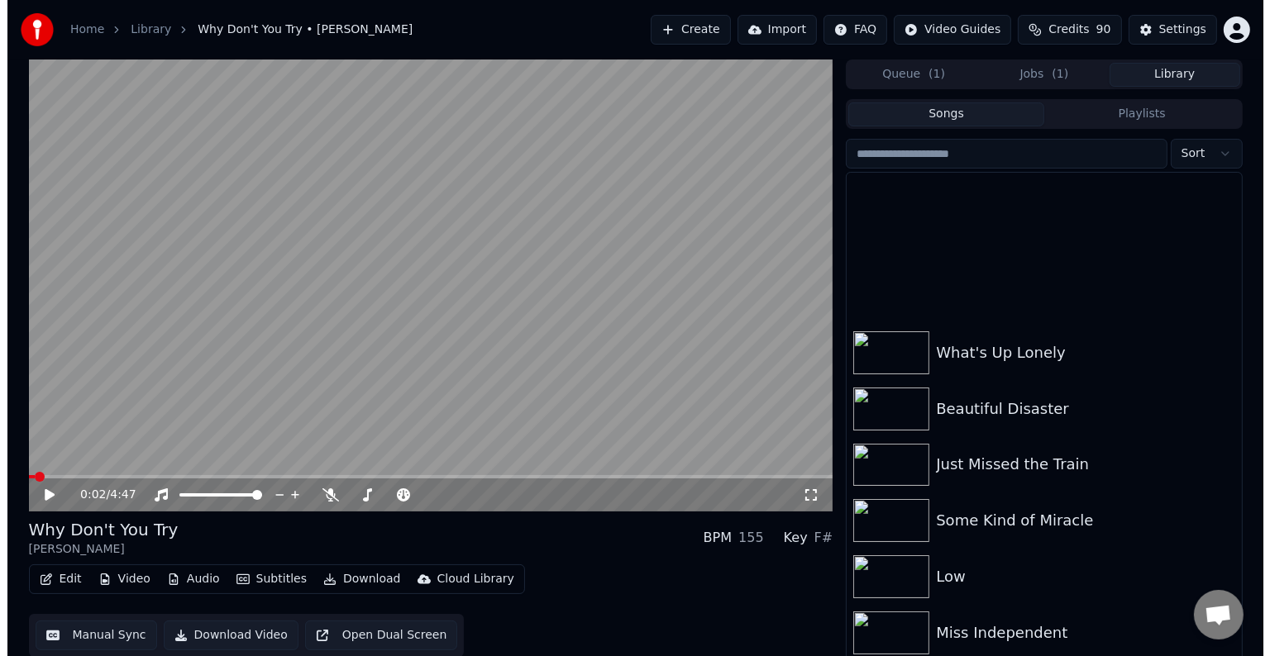
scroll to position [11385, 0]
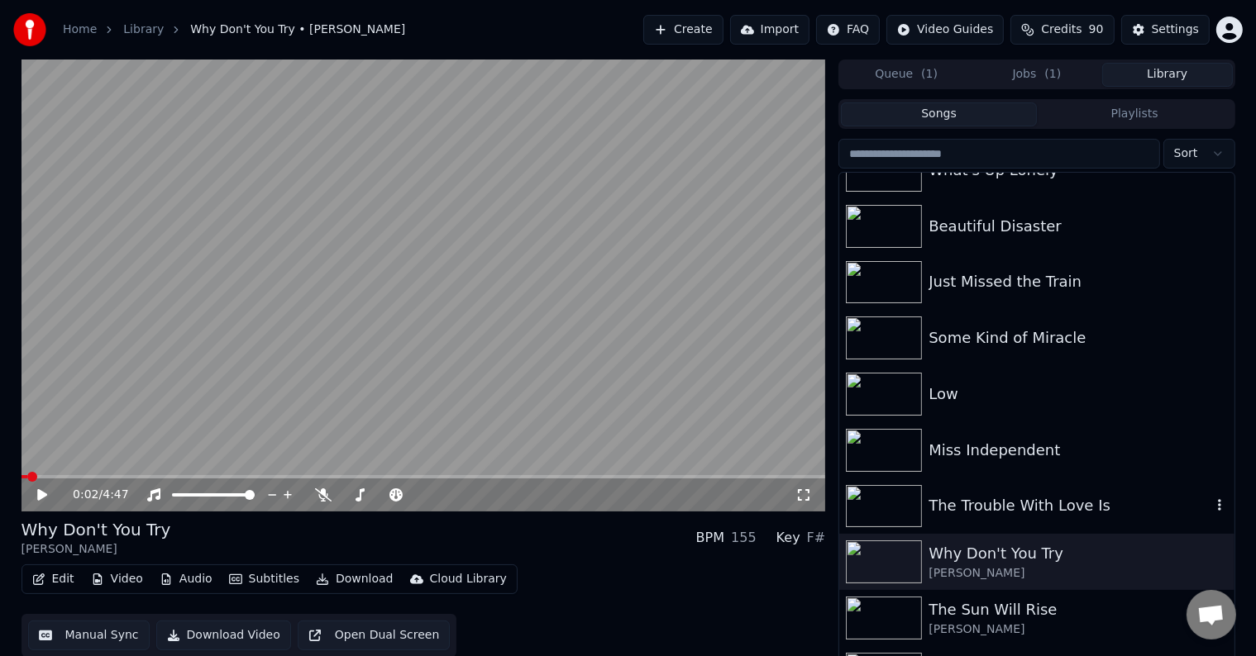
click at [979, 506] on div "The Trouble With Love Is" at bounding box center [1069, 505] width 282 height 23
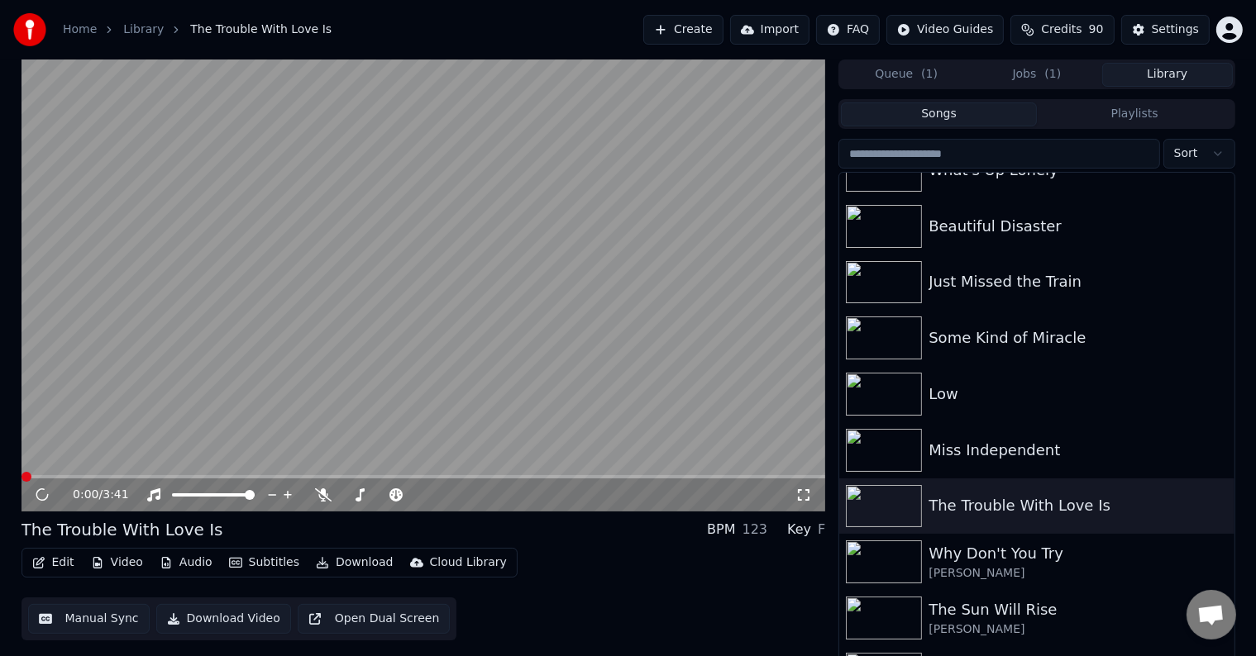
click at [39, 559] on icon "button" at bounding box center [38, 563] width 13 height 12
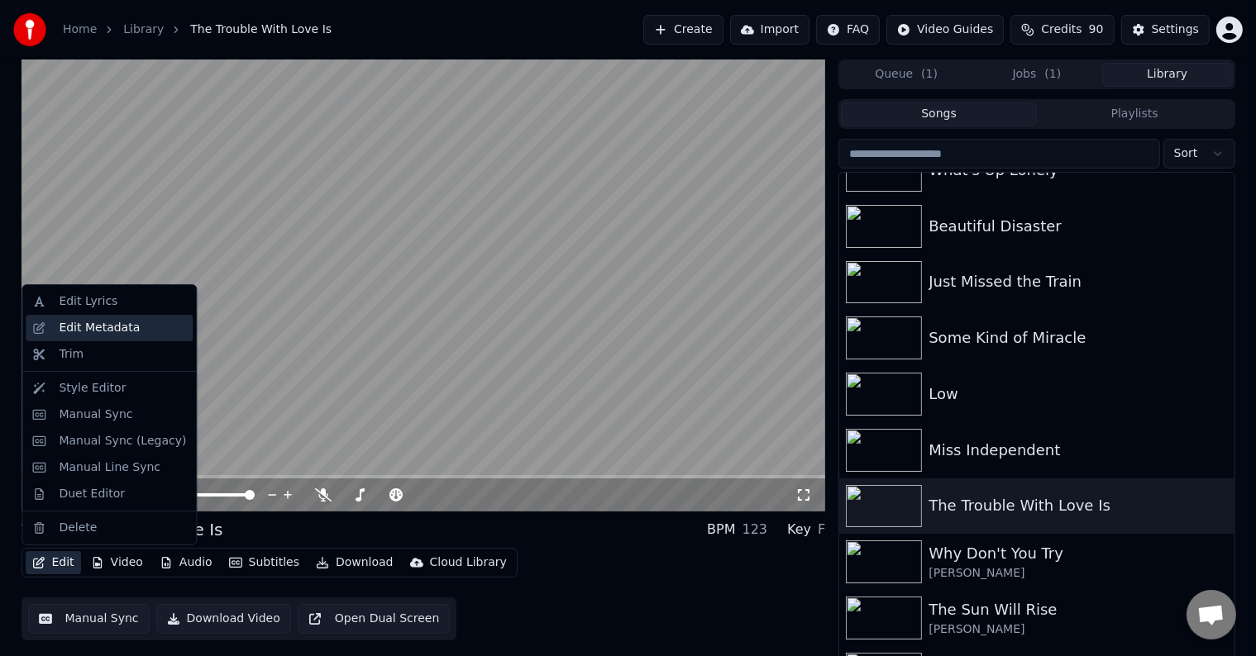
click at [61, 324] on div "Edit Metadata" at bounding box center [99, 328] width 81 height 17
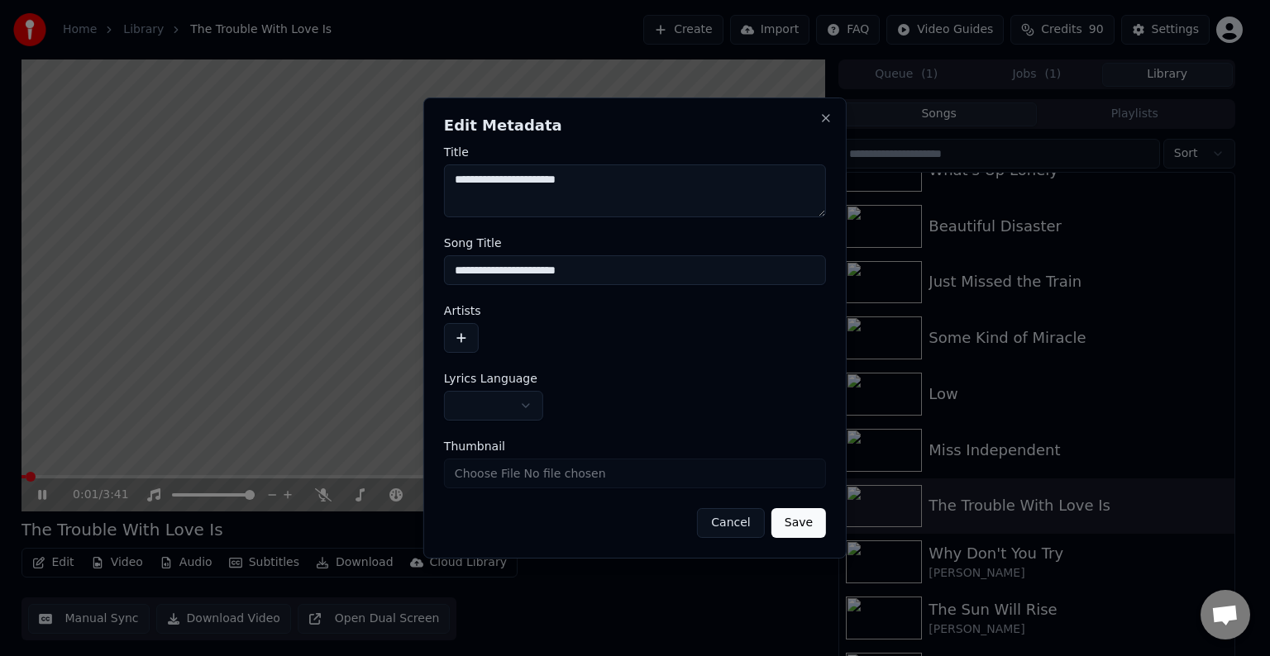
click at [516, 412] on button "button" at bounding box center [493, 406] width 99 height 30
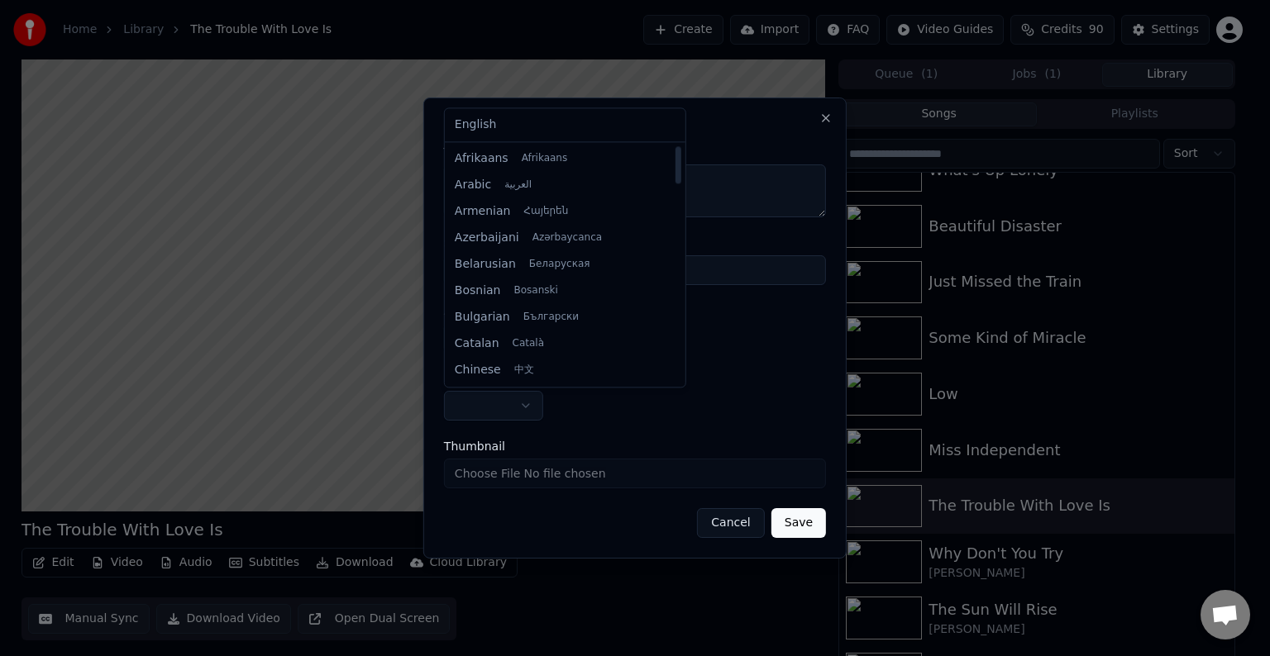
select select "**"
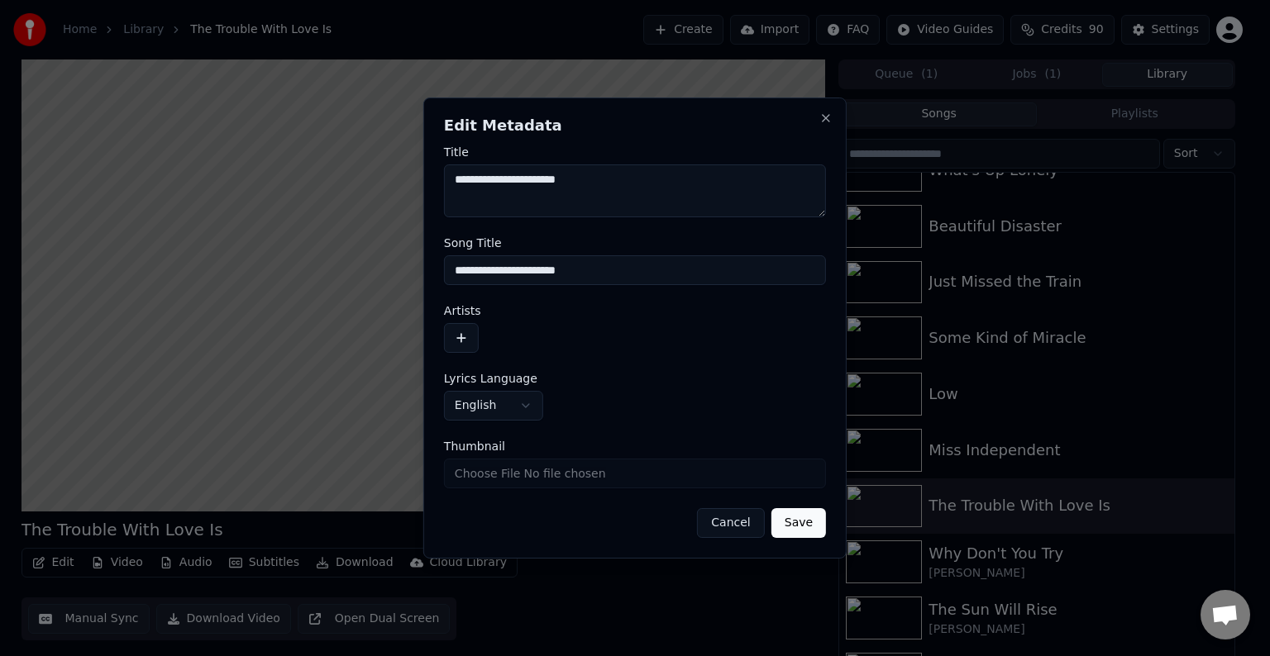
click at [474, 337] on button "button" at bounding box center [461, 338] width 35 height 30
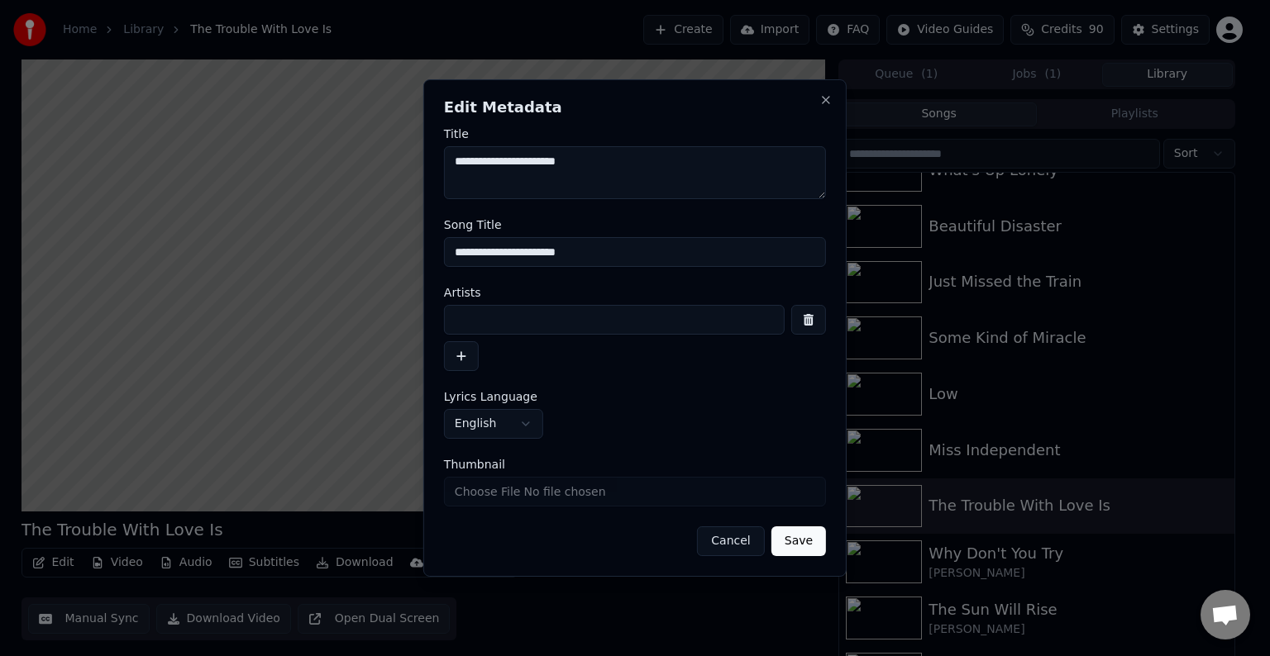
click at [517, 317] on input at bounding box center [614, 320] width 341 height 30
type input "**********"
click at [771, 527] on button "Save" at bounding box center [798, 542] width 55 height 30
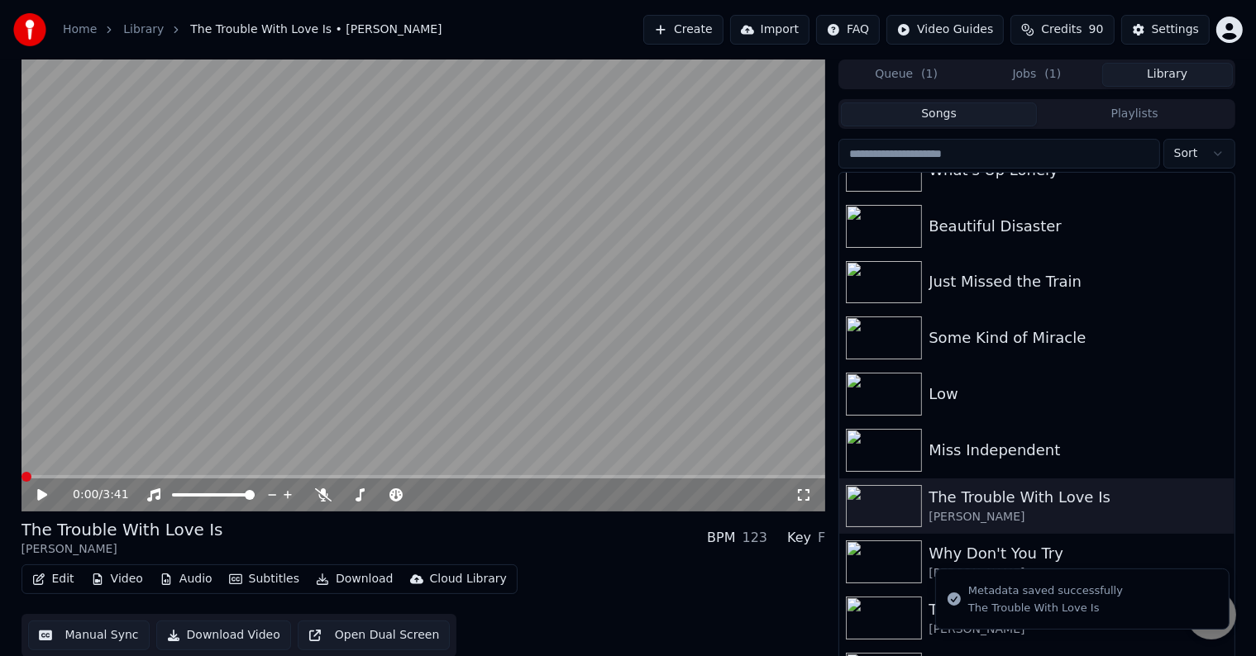
click at [74, 583] on button "Edit" at bounding box center [53, 579] width 55 height 23
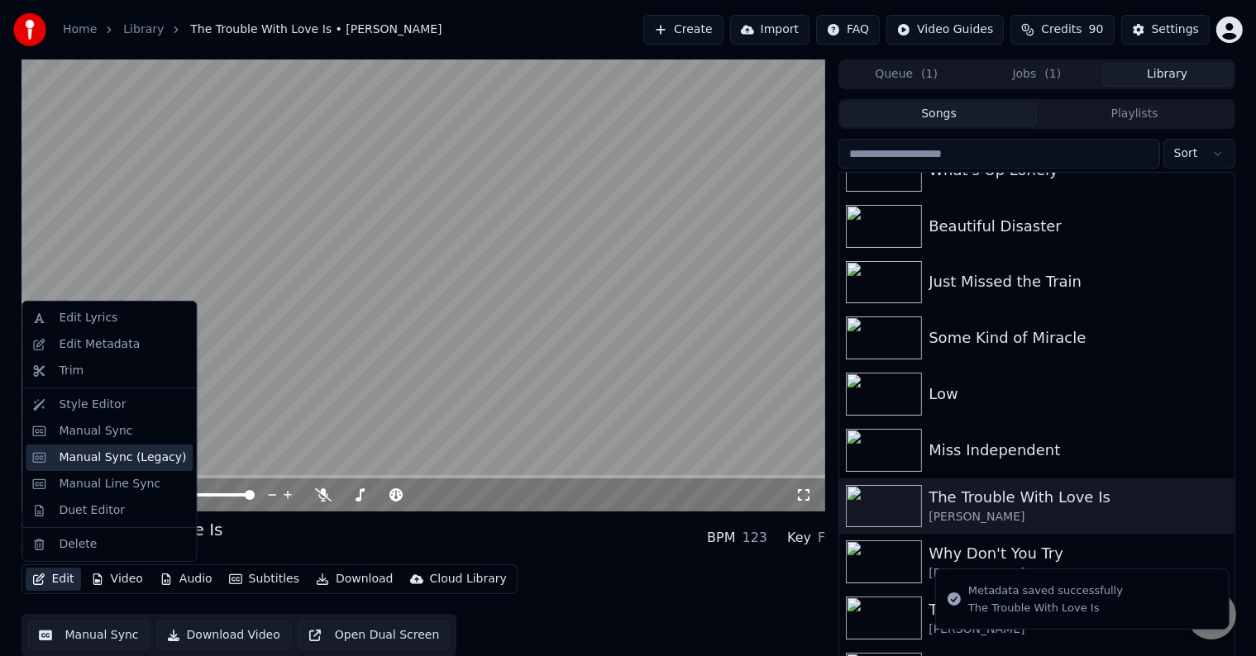
click at [93, 460] on div "Manual Sync (Legacy)" at bounding box center [122, 458] width 127 height 17
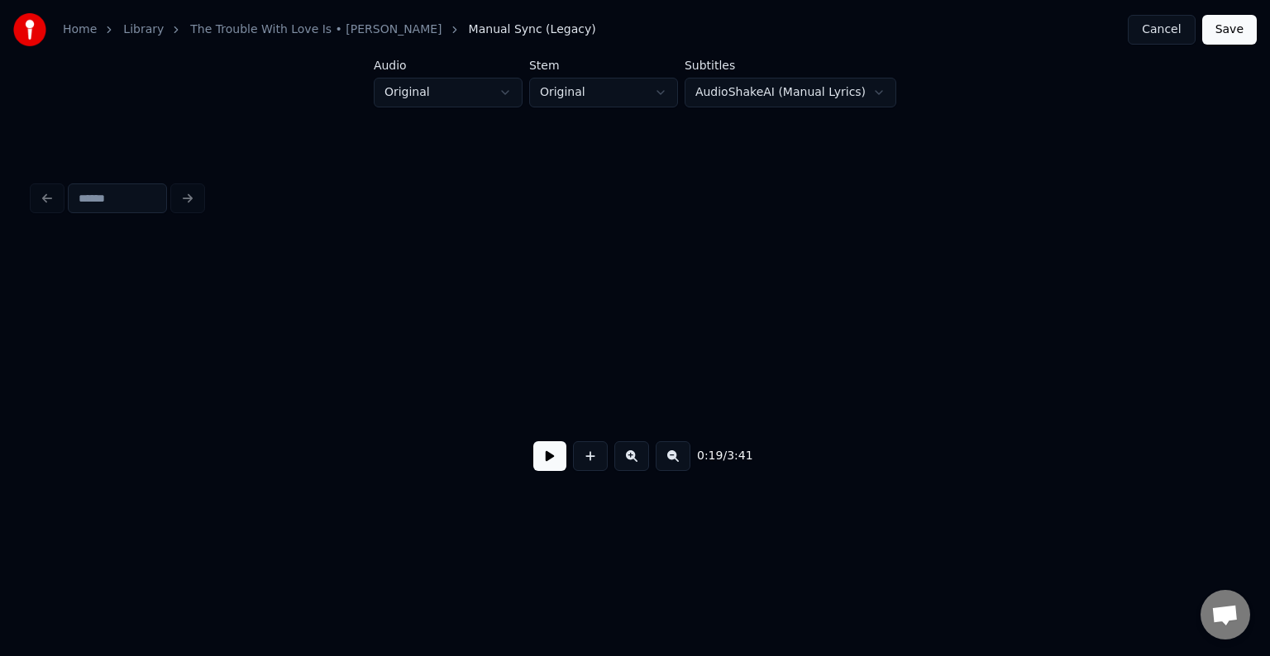
scroll to position [0, 2380]
